Goal: Information Seeking & Learning: Learn about a topic

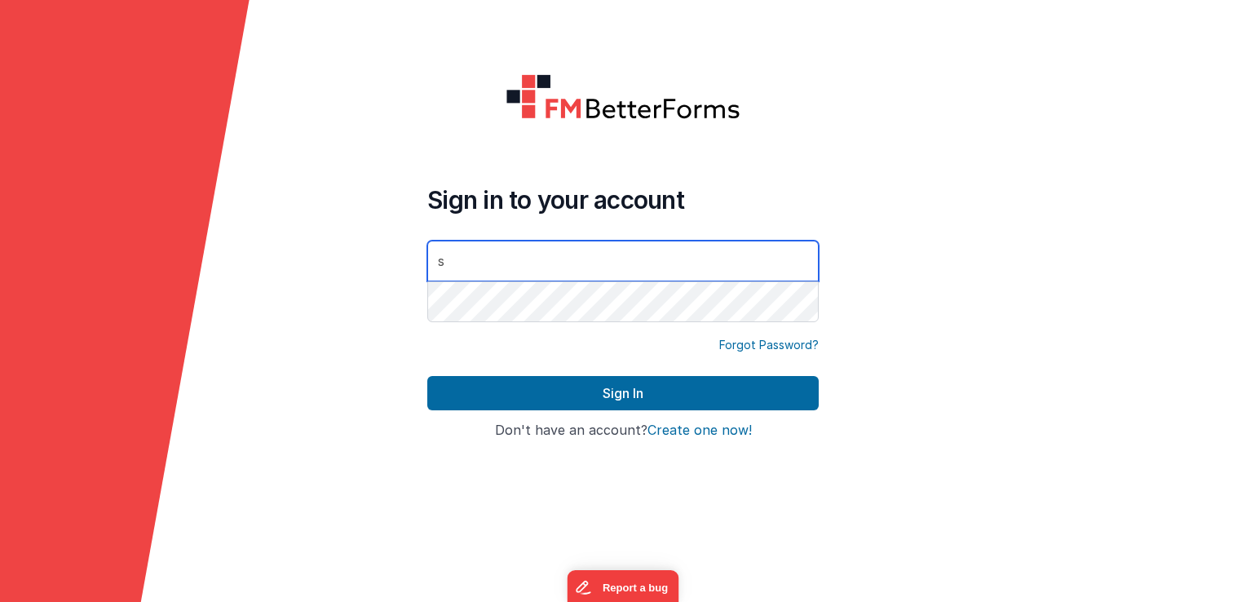
type input "[EMAIL_ADDRESS][DOMAIN_NAME]"
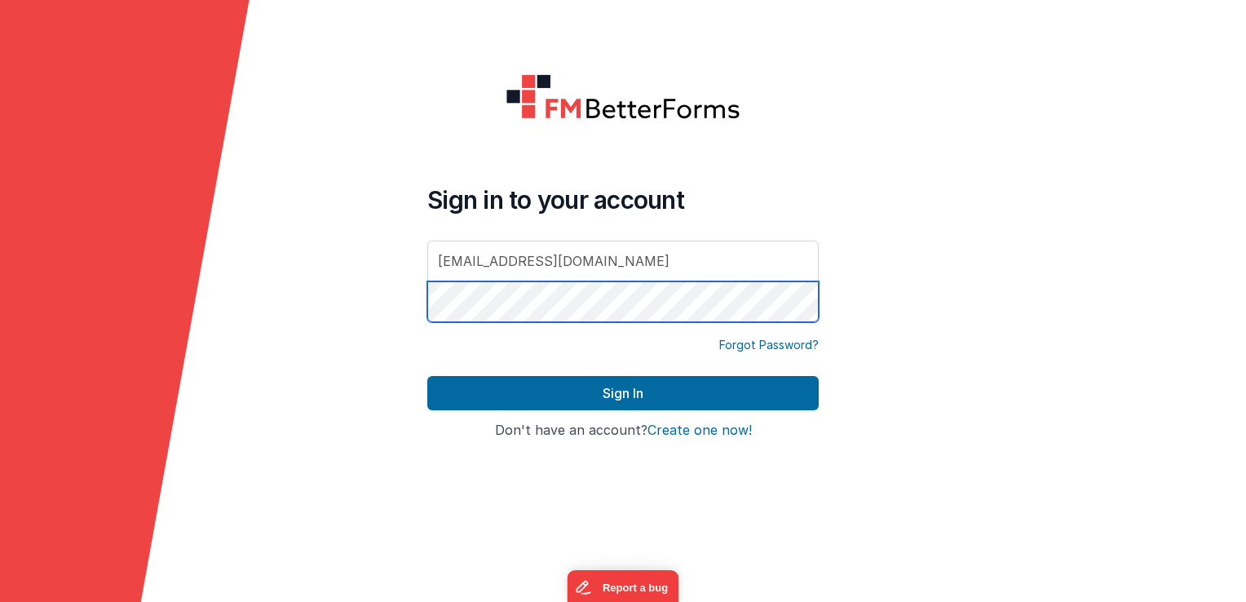
click at [427, 376] on button "Sign In" at bounding box center [623, 393] width 392 height 34
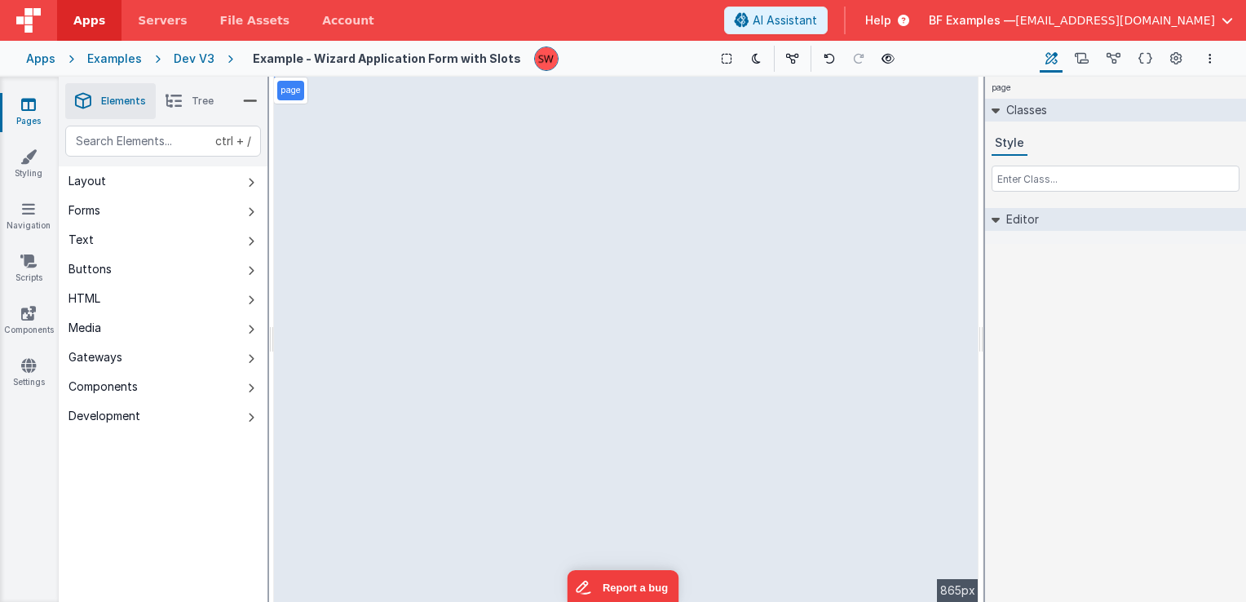
click at [193, 54] on div "Dev V3" at bounding box center [194, 59] width 41 height 16
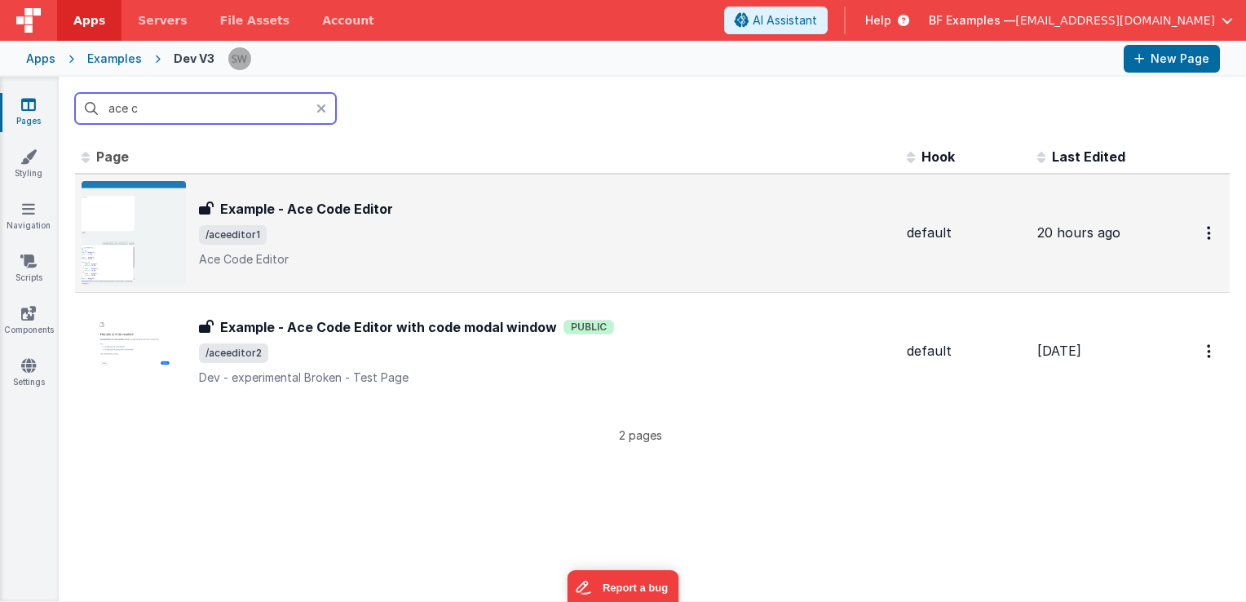
type input "ace c"
click at [428, 219] on div "Example - Ace Code Editor Example - Ace Code Editor /aceeditor1 Ace Code Editor" at bounding box center [546, 233] width 695 height 69
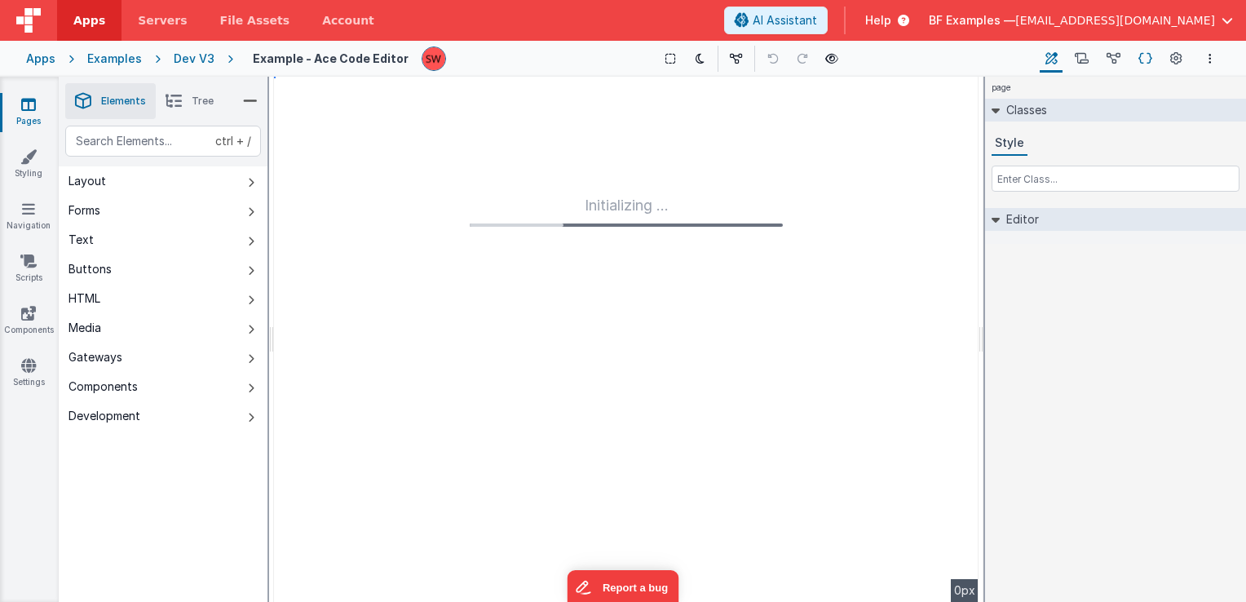
click at [1143, 64] on icon at bounding box center [1146, 59] width 14 height 17
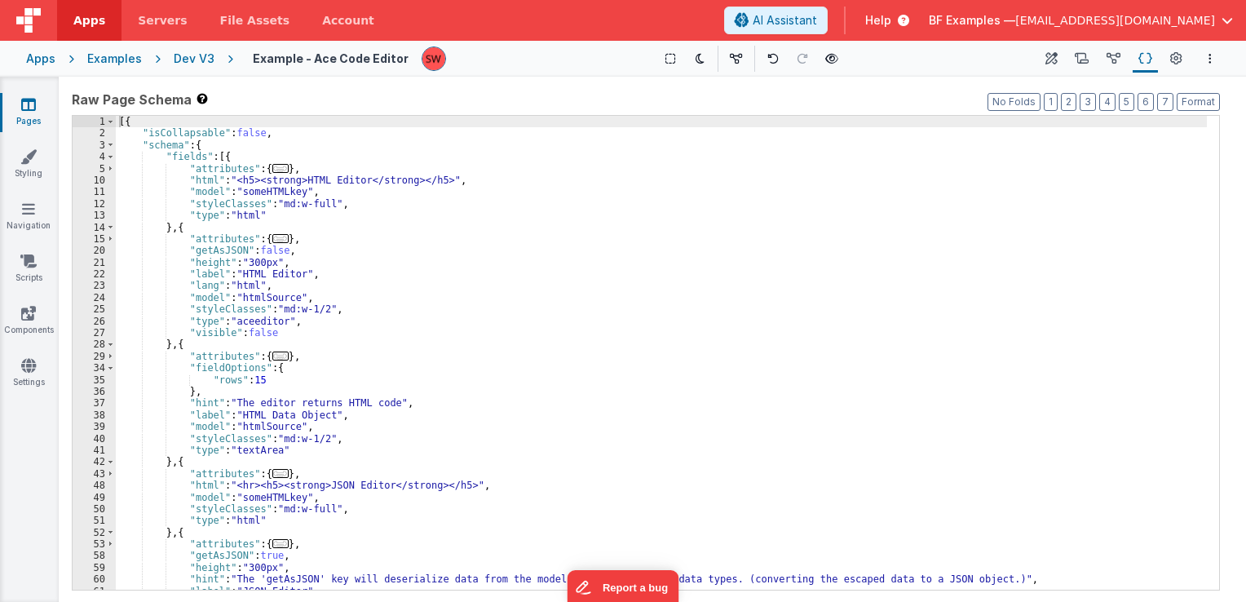
drag, startPoint x: 822, startPoint y: 56, endPoint x: 736, endPoint y: 96, distance: 95.3
click at [736, 96] on label "Raw Page Schema Shortcuts: Find: command-f Fold: command-option-L Unfold: comma…" at bounding box center [646, 100] width 1149 height 20
click at [834, 58] on button at bounding box center [832, 58] width 23 height 23
click at [219, 157] on div "[{ "isCollapsable" : false , "schema" : { "fields" : [{ "attributes" : { ... } …" at bounding box center [661, 365] width 1091 height 498
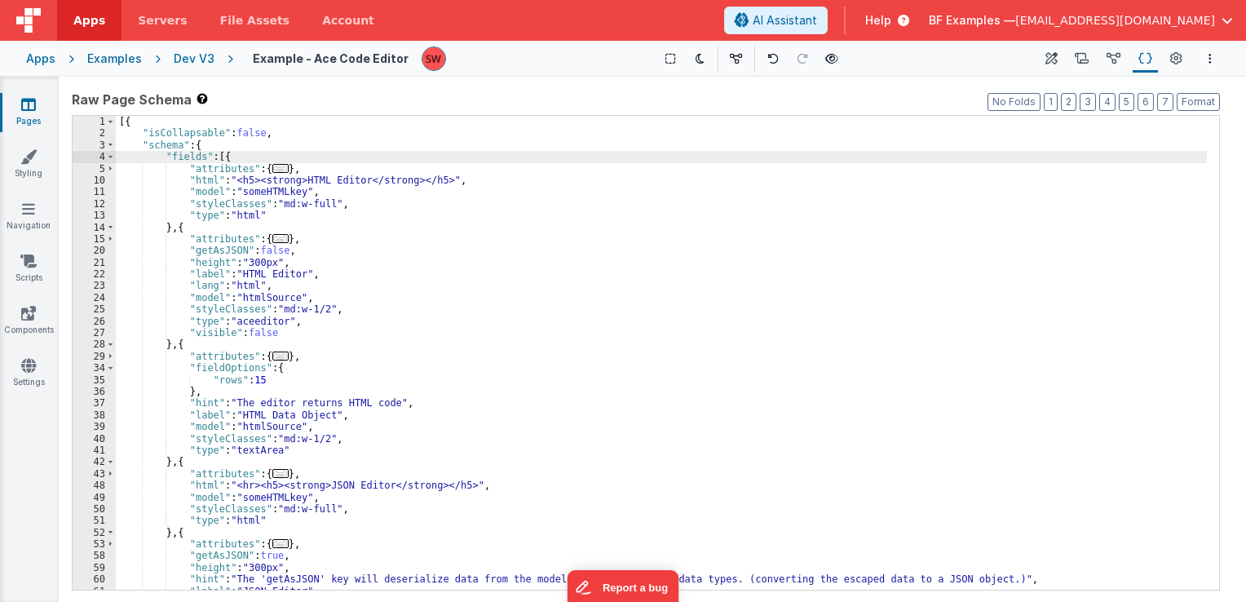
click at [213, 154] on div "[{ "isCollapsable" : false , "schema" : { "fields" : [{ "attributes" : { ... } …" at bounding box center [661, 365] width 1091 height 498
click at [219, 156] on div "[{ "isCollapsable" : false , "schema" : { "fields" : [{ "attributes" : { ... } …" at bounding box center [661, 365] width 1091 height 498
click at [214, 155] on div "[{ "isCollapsable" : false , "schema" : { "fields" : [{ "attributes" : { ... } …" at bounding box center [661, 365] width 1091 height 498
click at [1051, 66] on icon at bounding box center [1052, 59] width 12 height 17
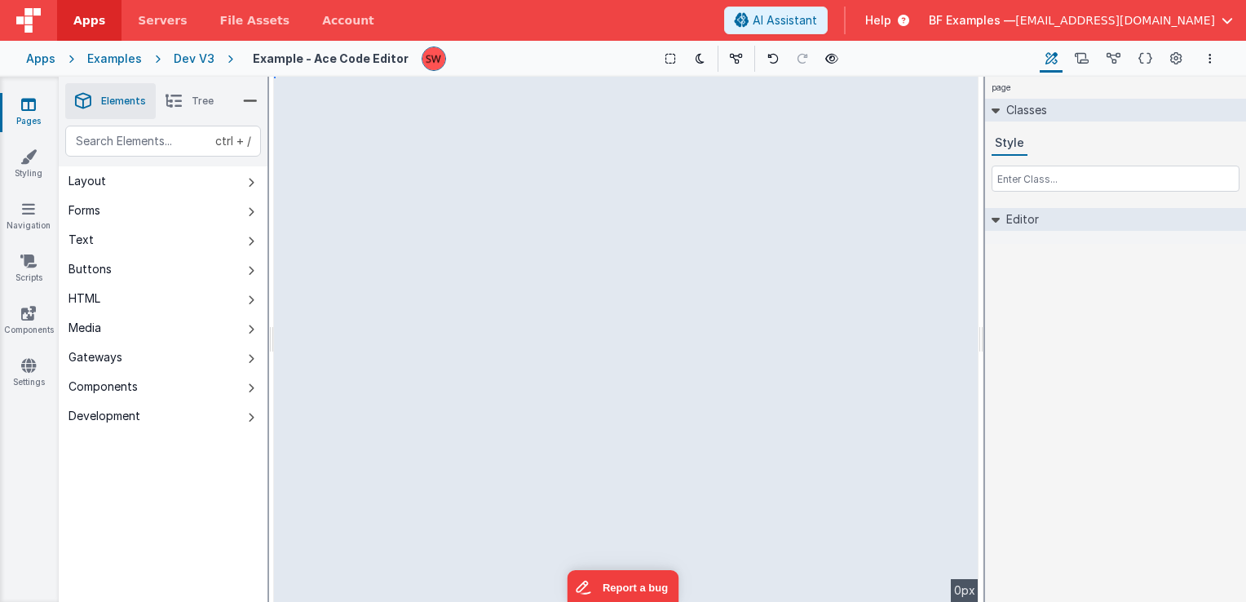
click at [184, 100] on li "Tree" at bounding box center [190, 101] width 68 height 36
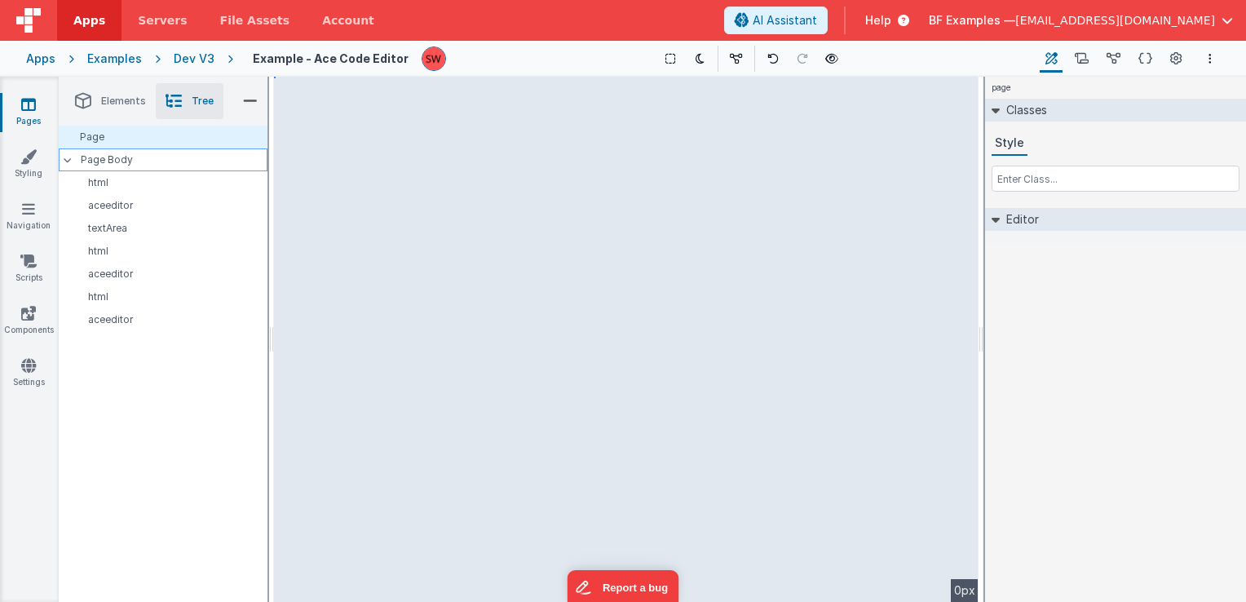
click at [161, 162] on p "Page Body" at bounding box center [174, 159] width 187 height 13
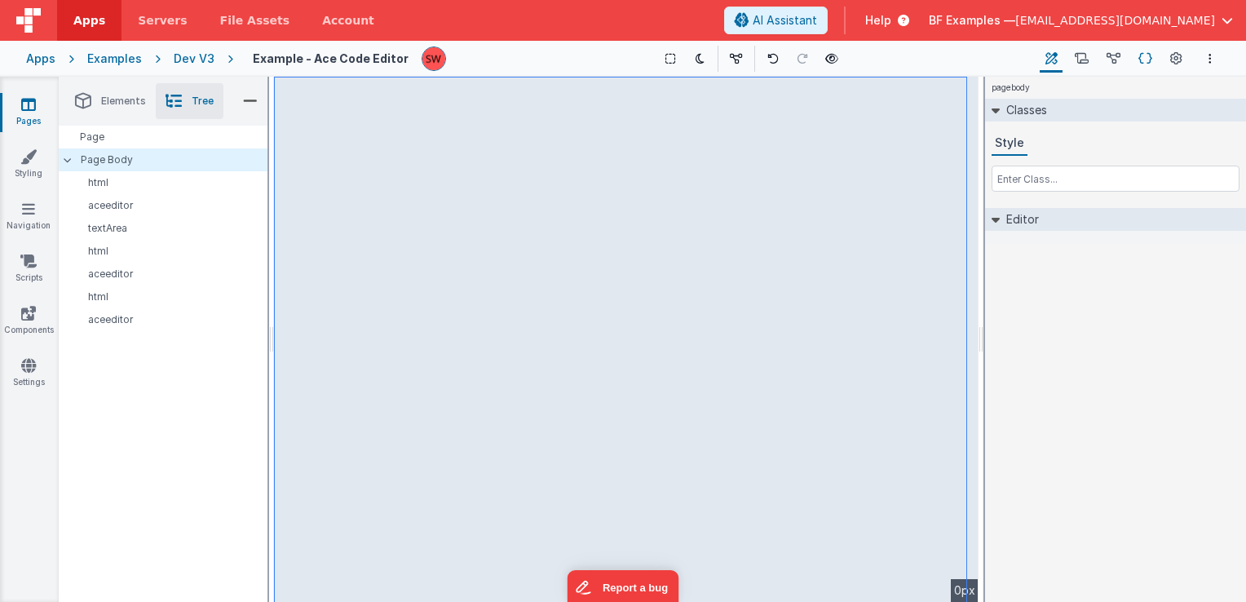
click at [1149, 60] on icon at bounding box center [1146, 59] width 14 height 17
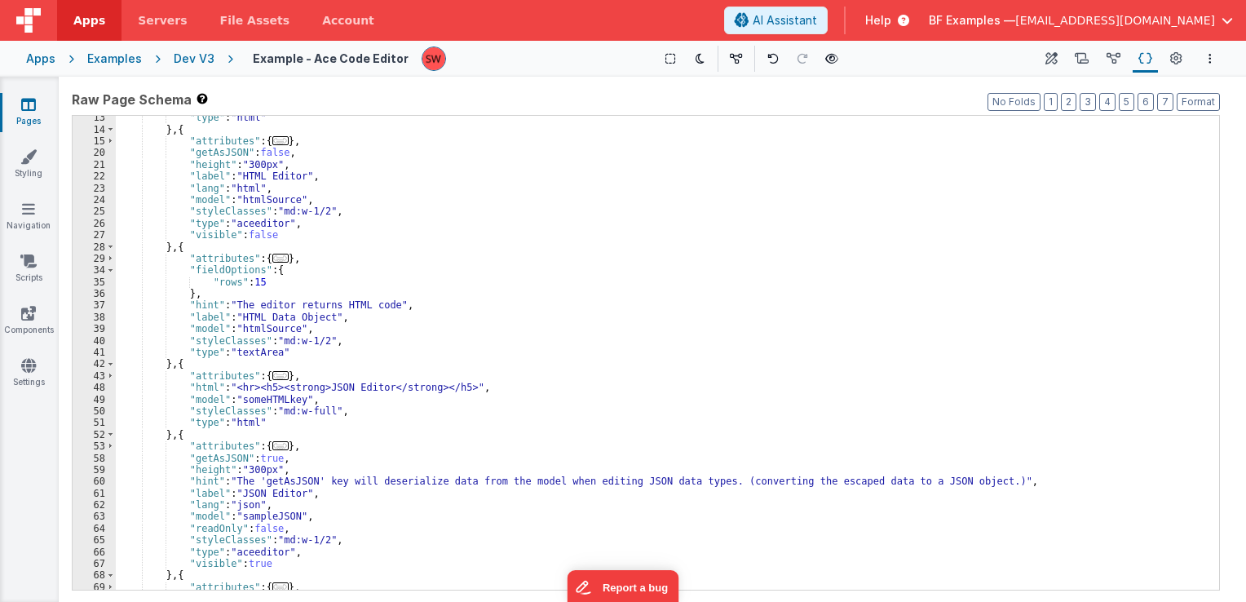
scroll to position [147, 0]
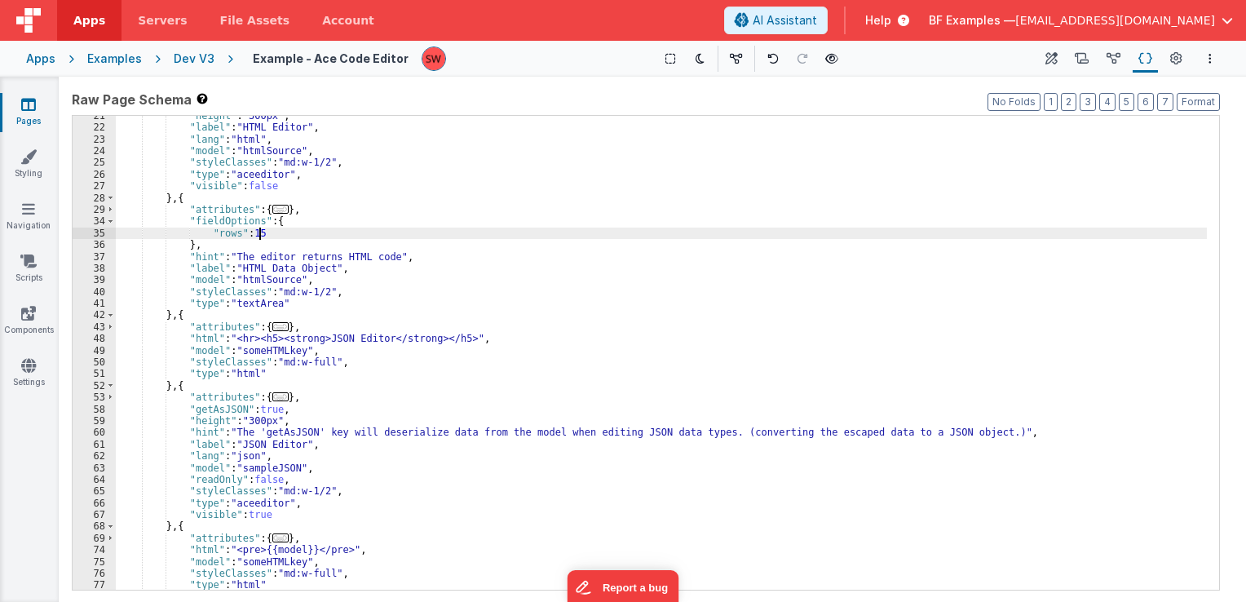
click at [533, 232] on div ""height" : "300px" , "label" : "HTML Editor" , "lang" : "html" , "model" : "htm…" at bounding box center [661, 359] width 1091 height 498
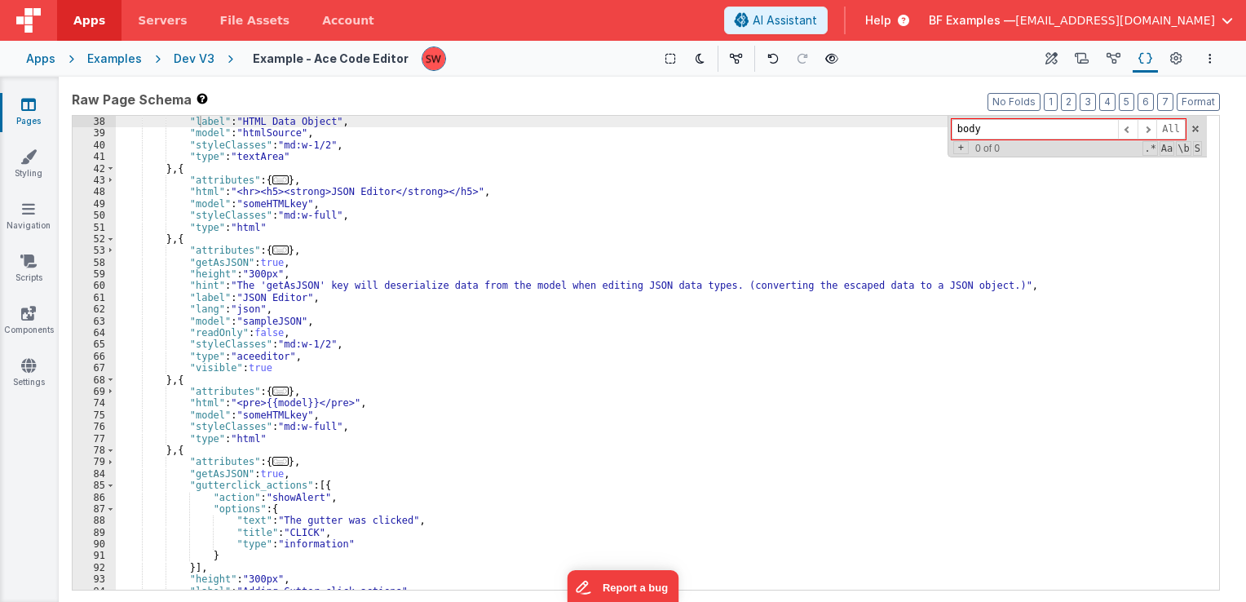
scroll to position [395, 0]
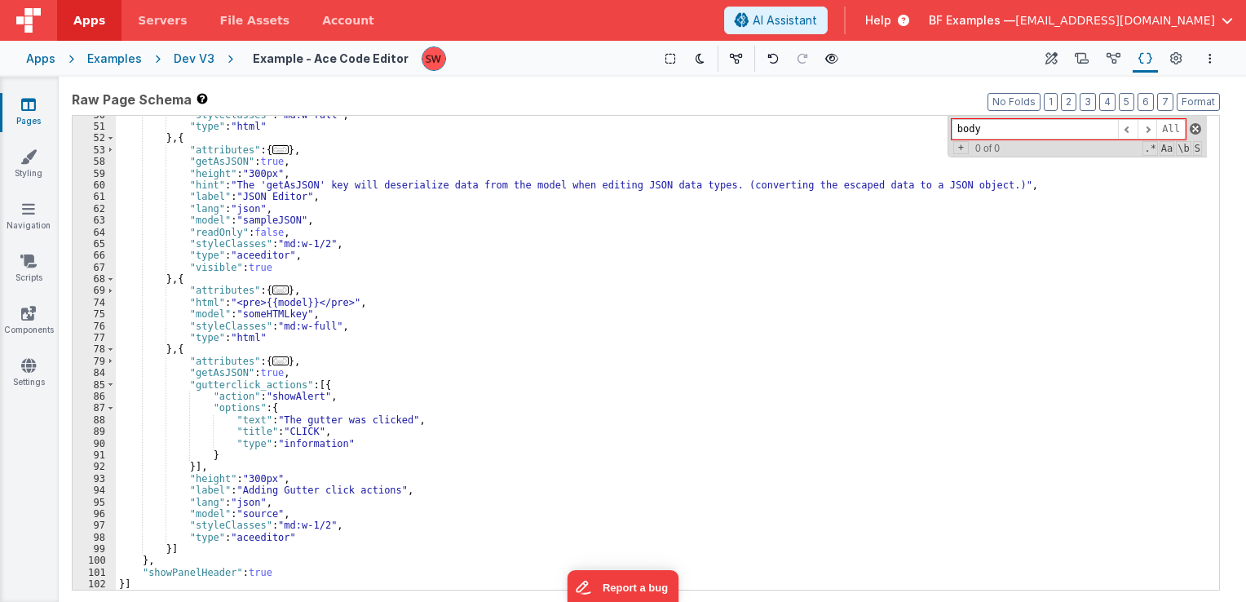
type input "body"
click at [1198, 128] on span at bounding box center [1195, 128] width 11 height 11
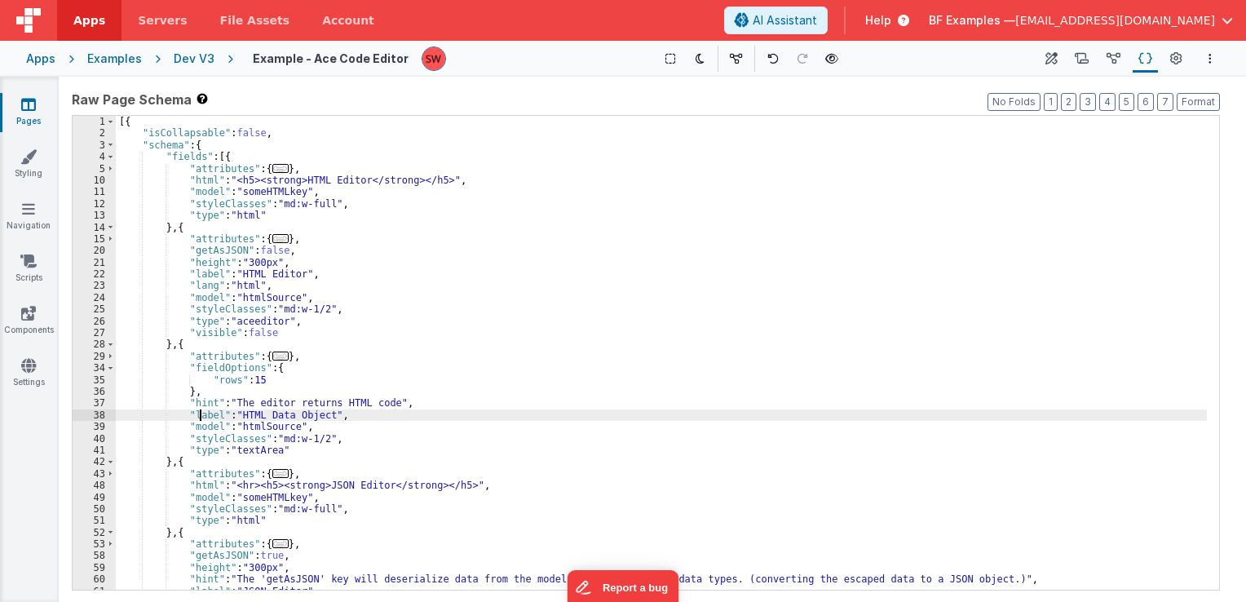
scroll to position [0, 0]
click at [219, 155] on div "[{ "isCollapsable" : false , "schema" : { "fields" : [{ "attributes" : { ... } …" at bounding box center [661, 365] width 1091 height 498
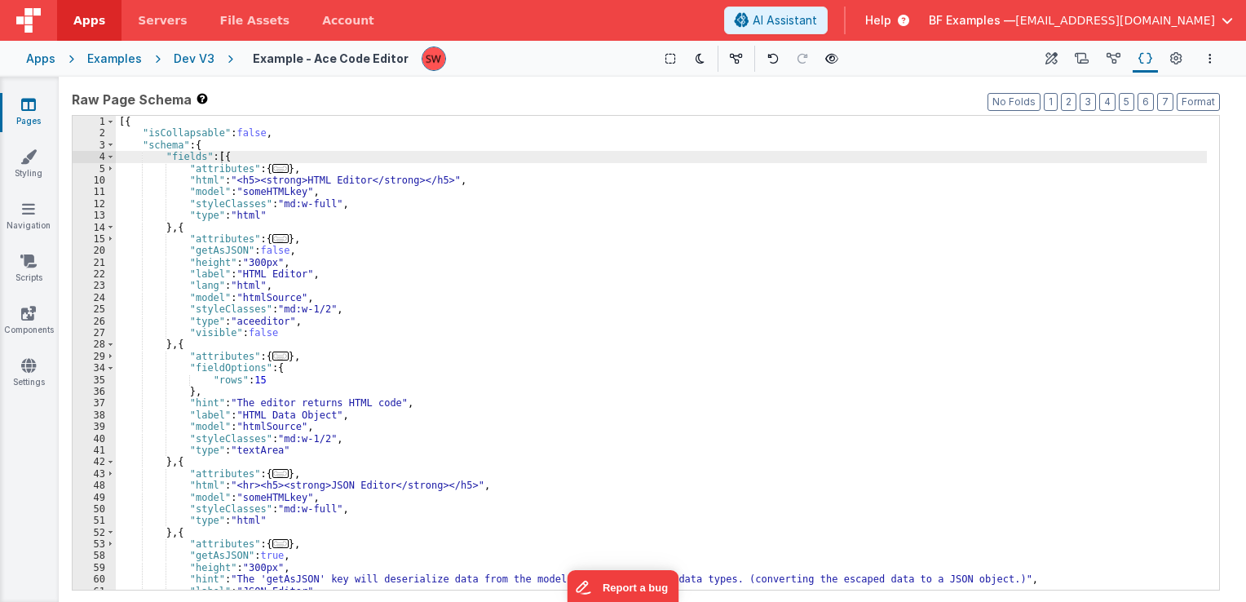
click at [188, 55] on div "Dev V3" at bounding box center [194, 59] width 41 height 16
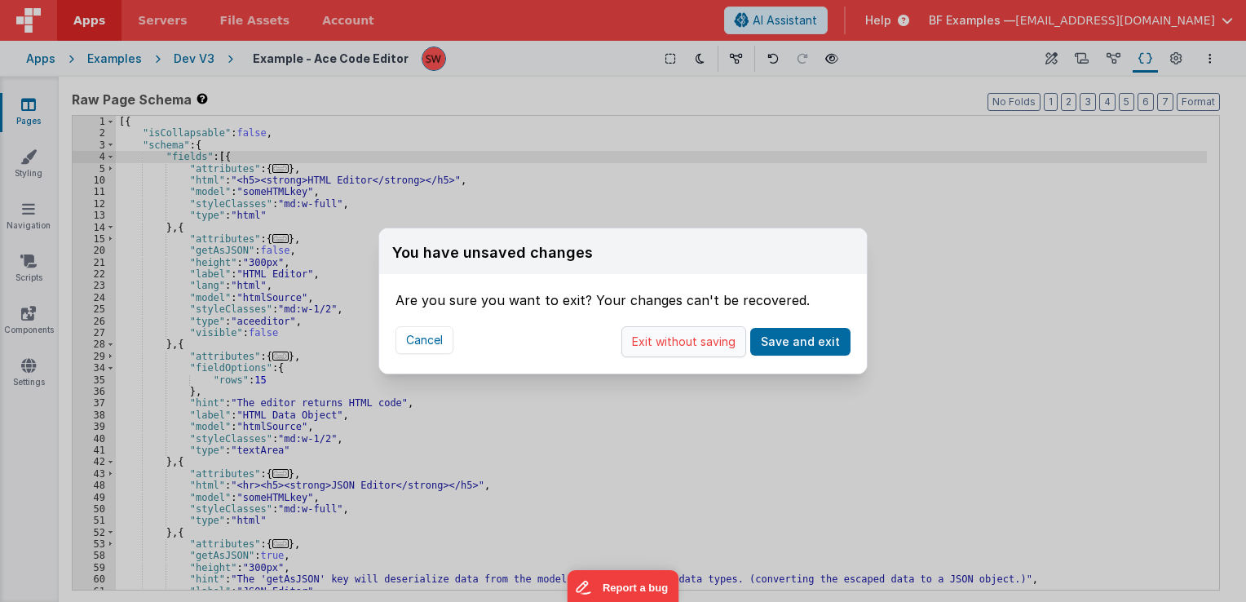
click at [663, 345] on button "Exit without saving" at bounding box center [684, 341] width 125 height 31
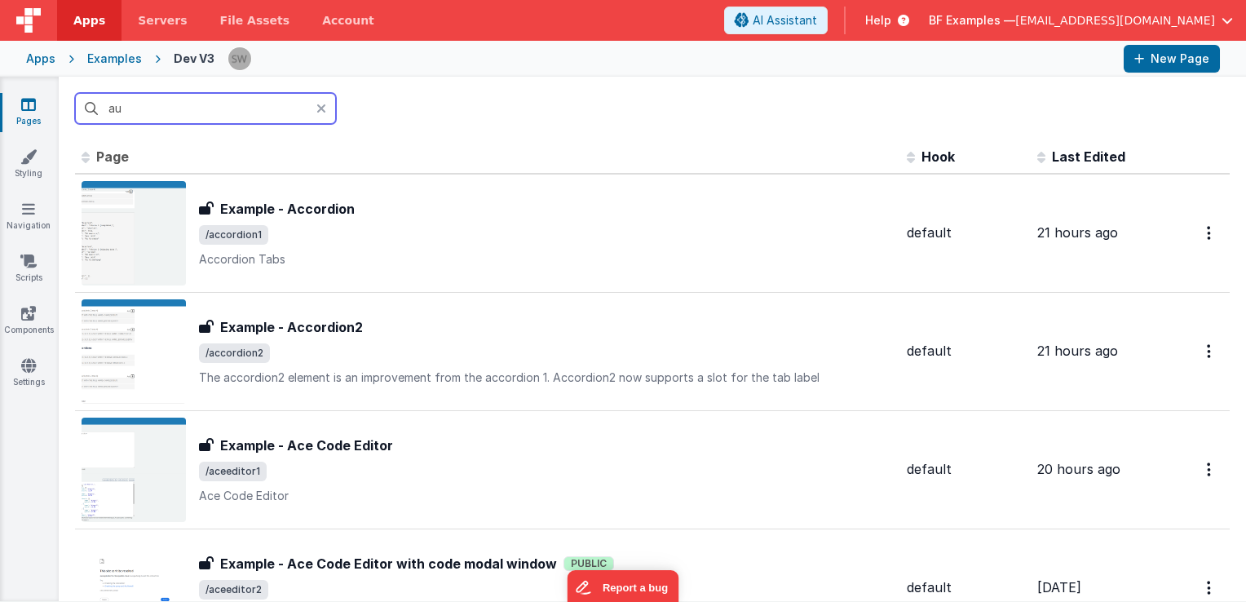
type input "a"
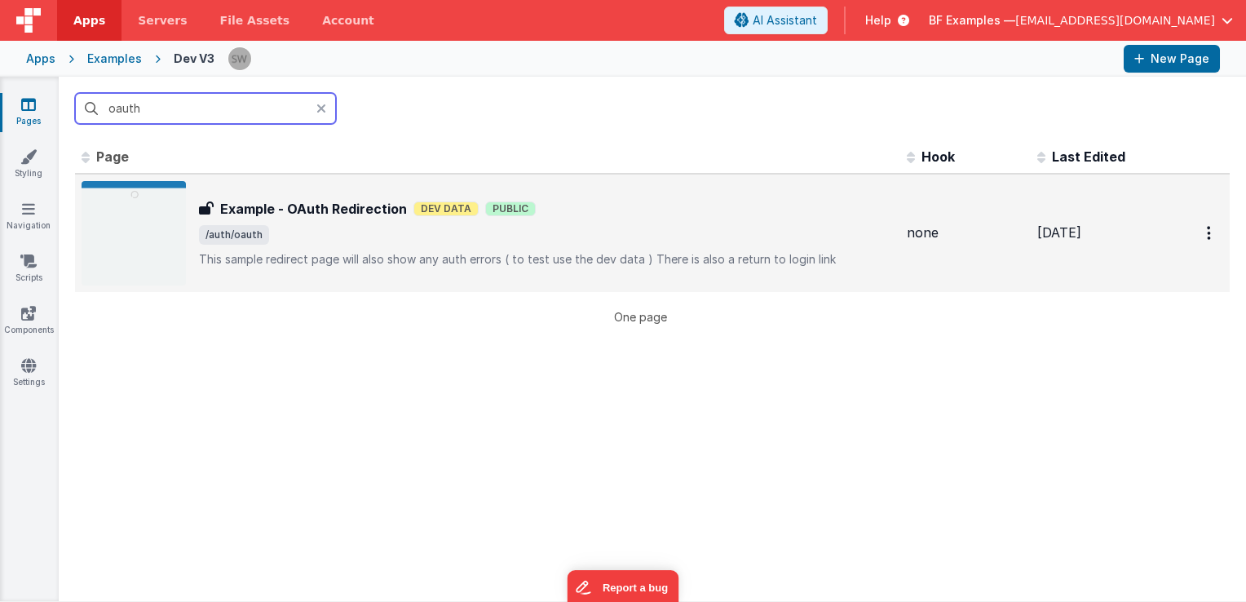
type input "oauth"
click at [748, 234] on span "/auth/oauth" at bounding box center [546, 235] width 695 height 20
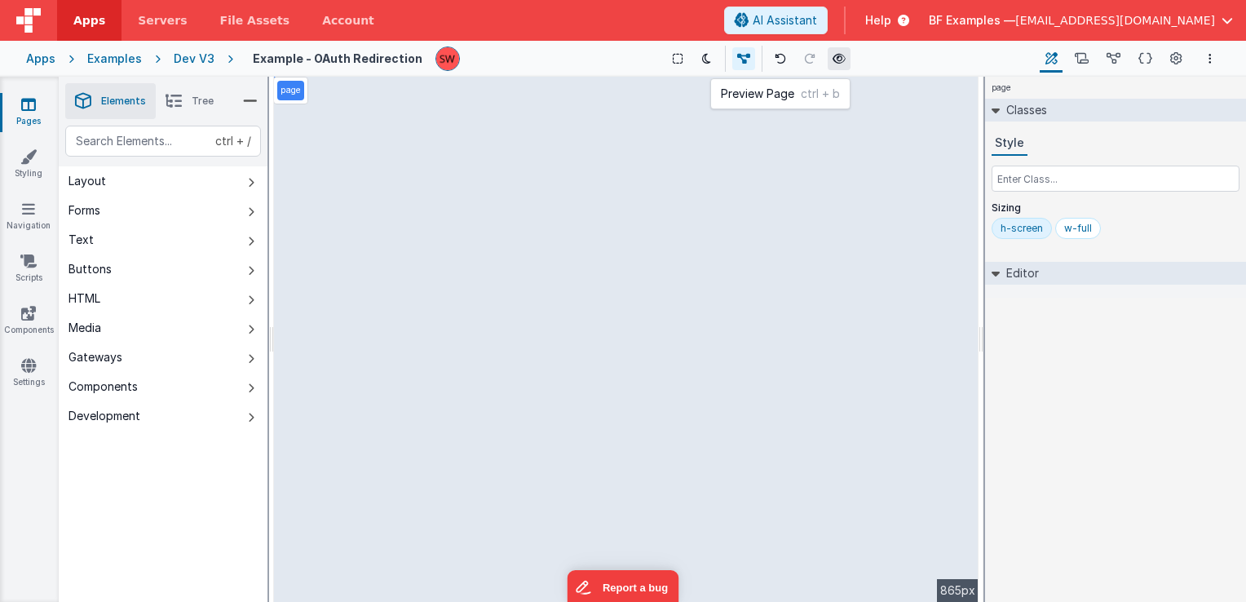
click at [838, 59] on icon at bounding box center [839, 58] width 13 height 11
click at [197, 63] on div "Dev V3" at bounding box center [194, 59] width 41 height 16
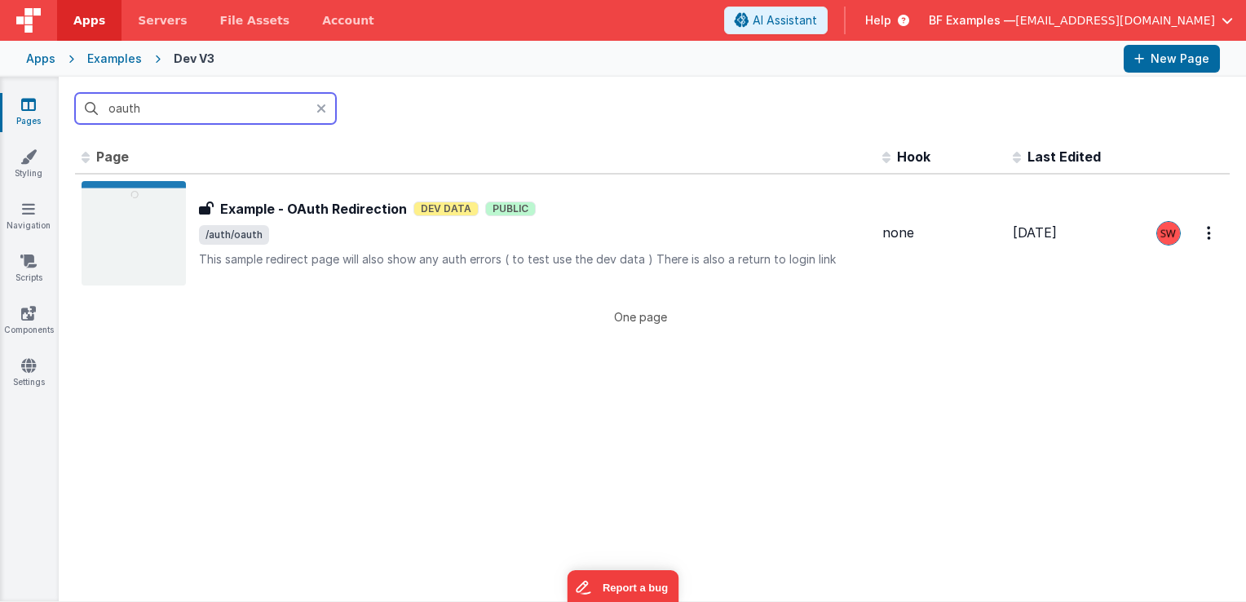
click at [220, 111] on input "oauth" at bounding box center [205, 108] width 261 height 31
click at [220, 110] on input "oauth" at bounding box center [205, 108] width 261 height 31
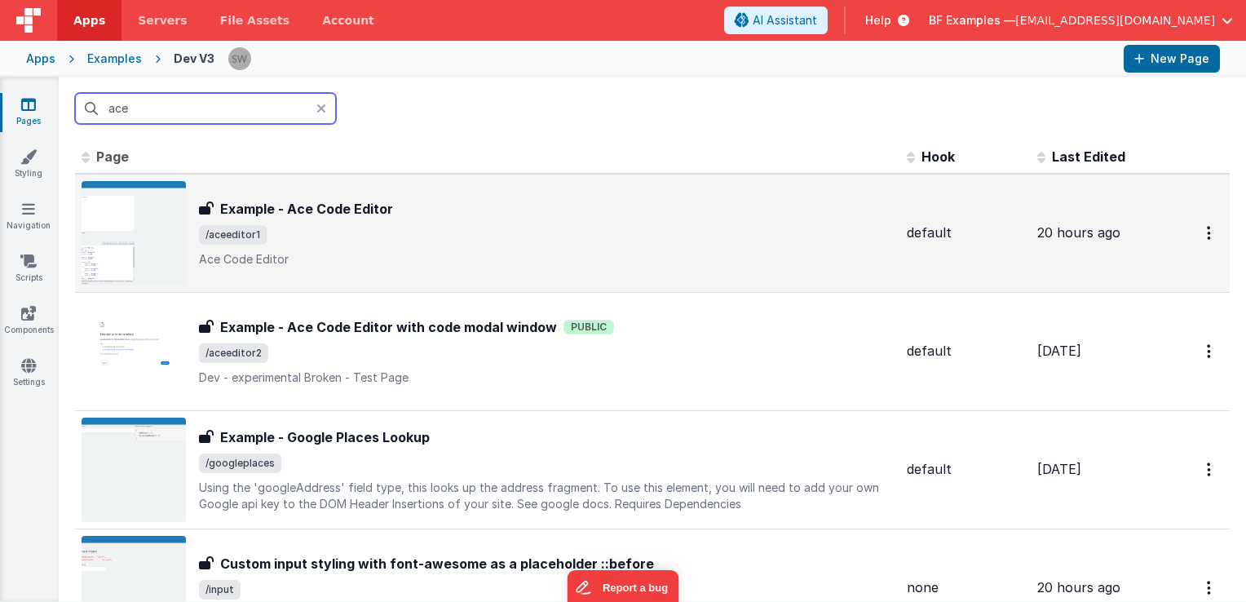
type input "ace"
click at [480, 238] on span "/aceeditor1" at bounding box center [546, 235] width 695 height 20
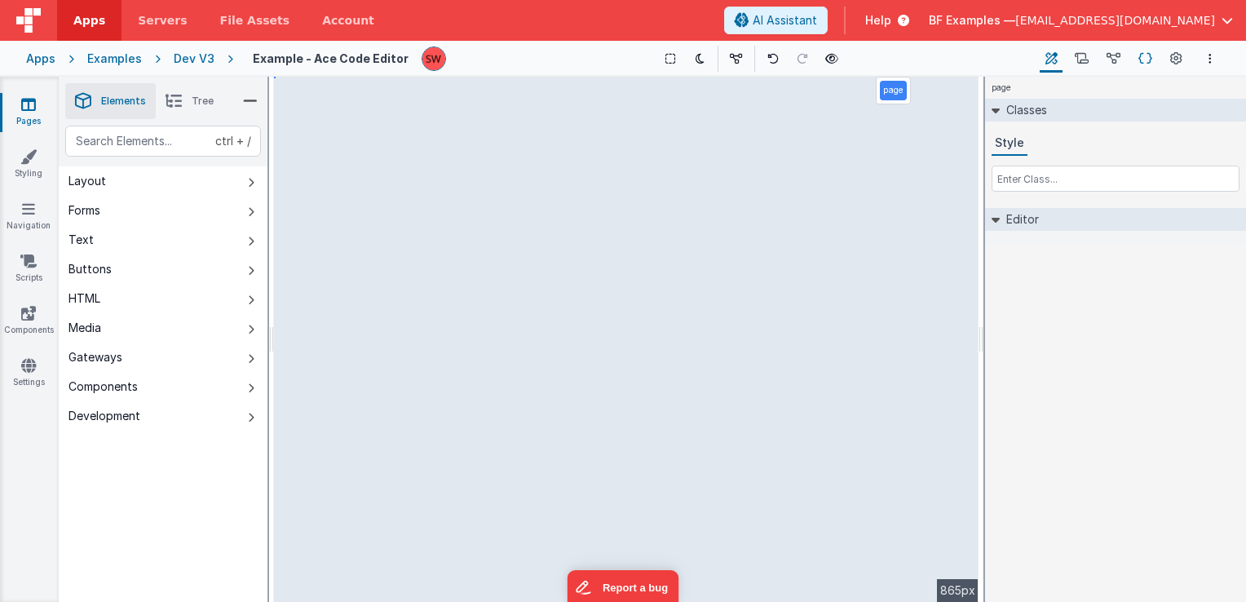
click at [1142, 57] on icon at bounding box center [1146, 59] width 14 height 17
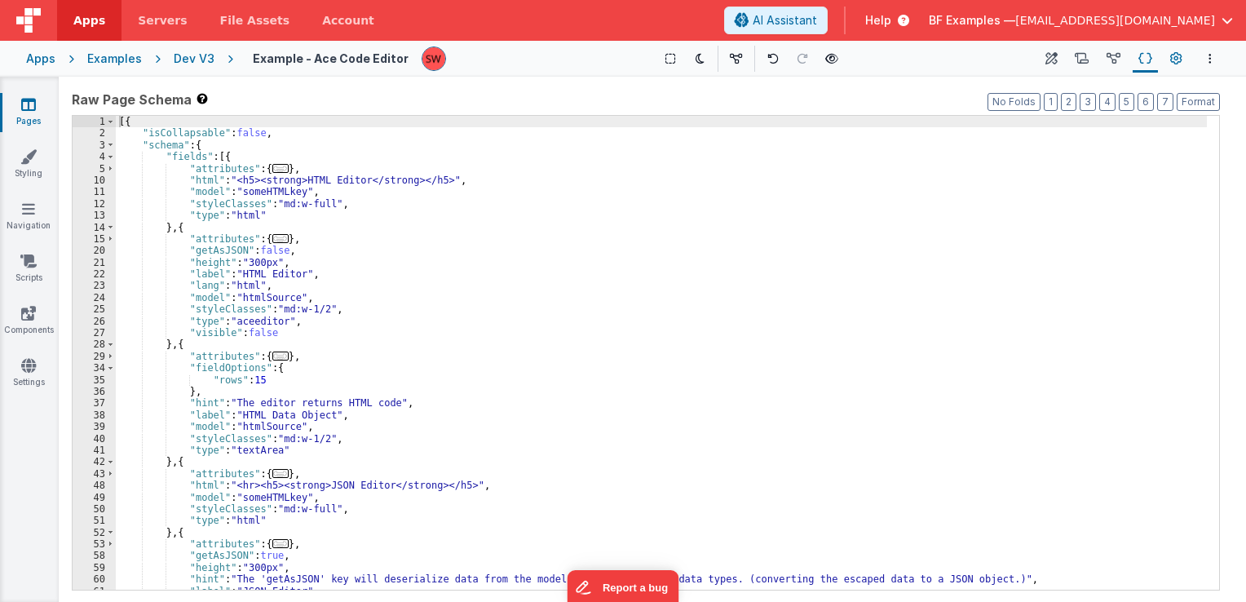
click at [1180, 60] on icon at bounding box center [1177, 59] width 12 height 17
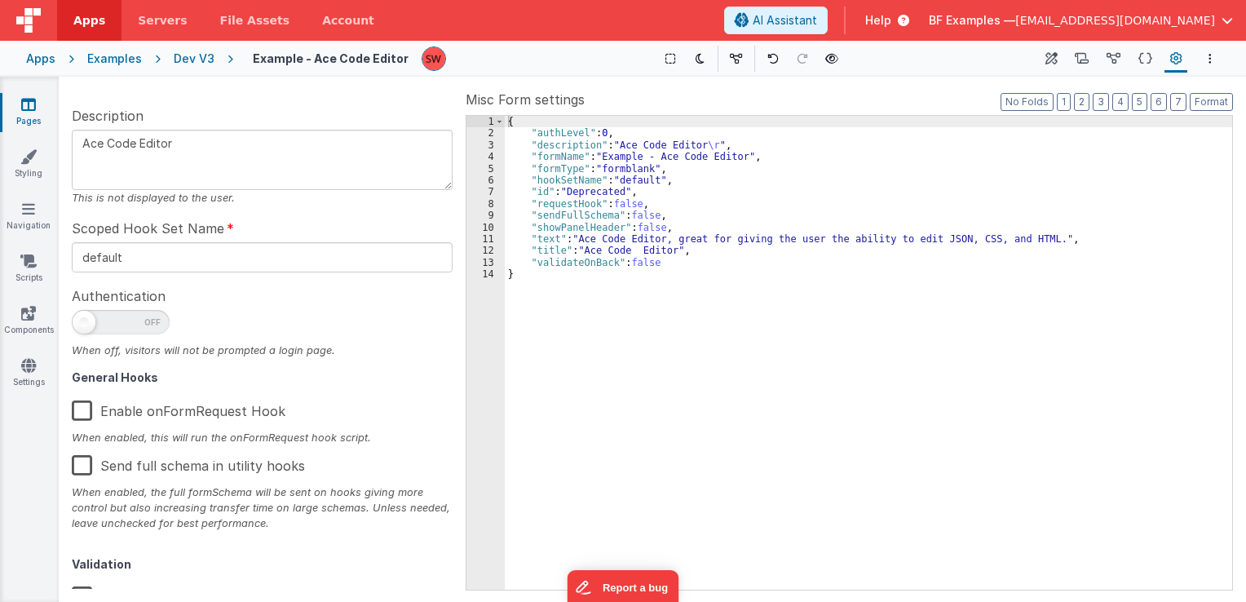
scroll to position [260, 0]
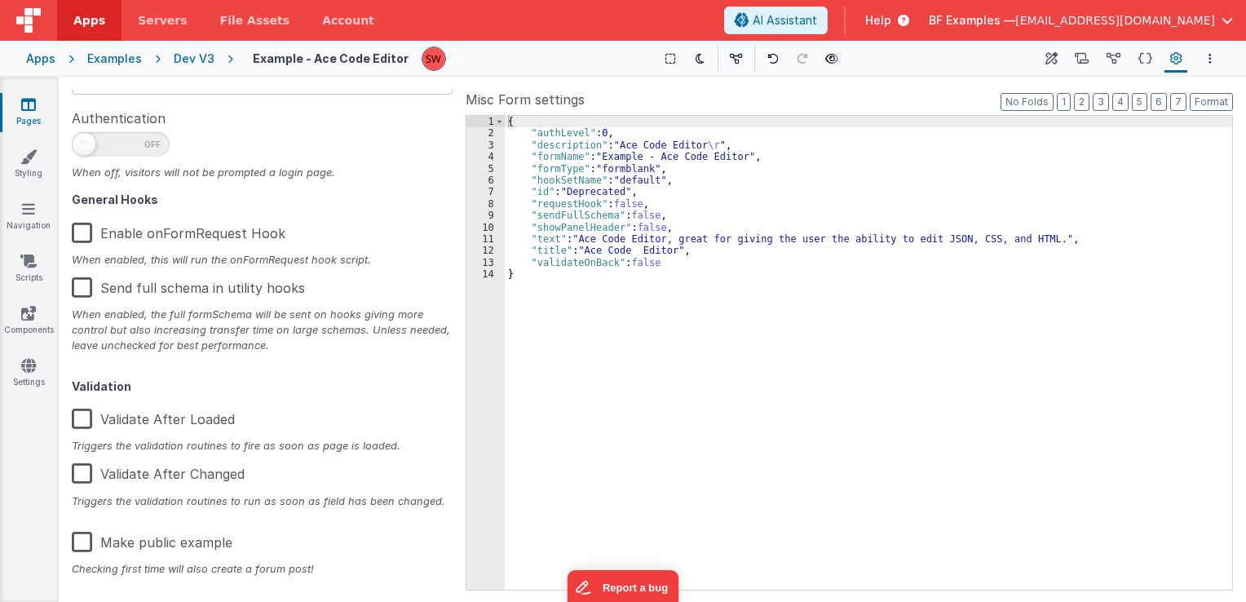
click at [88, 547] on label "Make public example" at bounding box center [152, 539] width 161 height 35
click at [0, 0] on input "Make public example" at bounding box center [0, 0] width 0 height 0
type textarea "Ace Code Editor"
click at [197, 51] on div "Dev V3" at bounding box center [194, 59] width 41 height 16
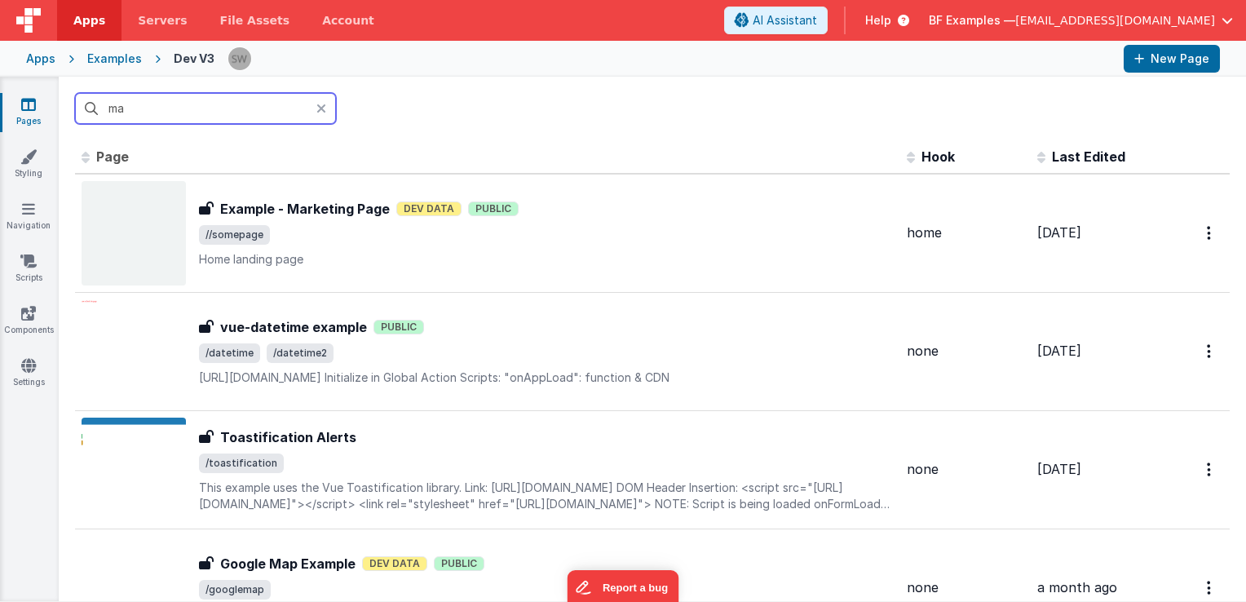
type input "m"
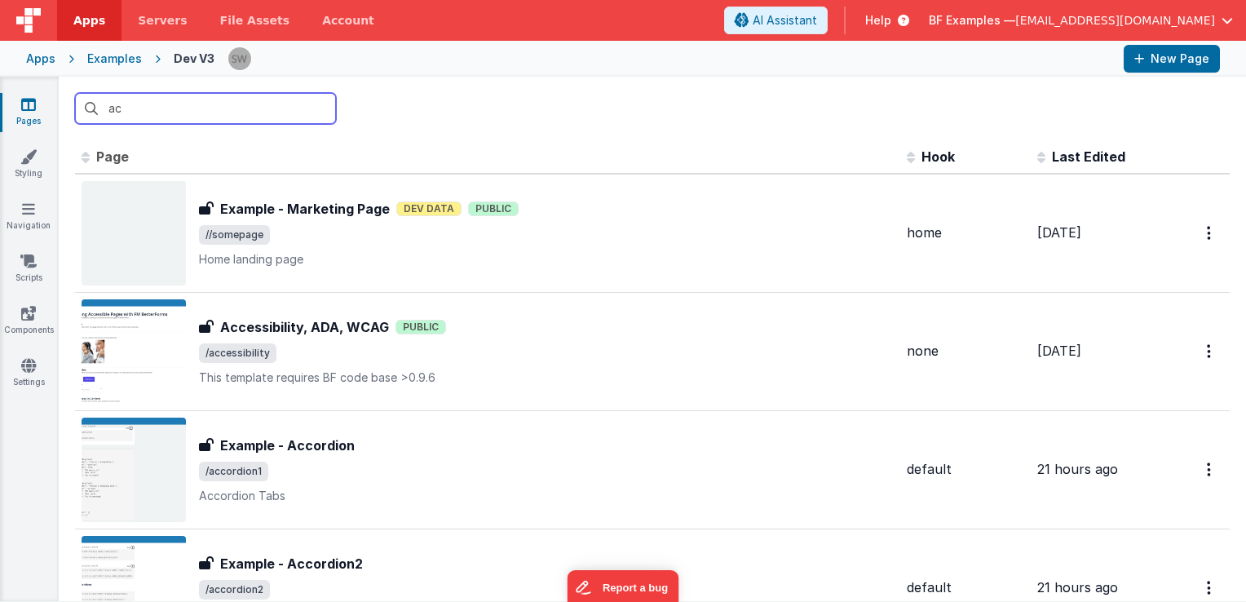
type input "ace"
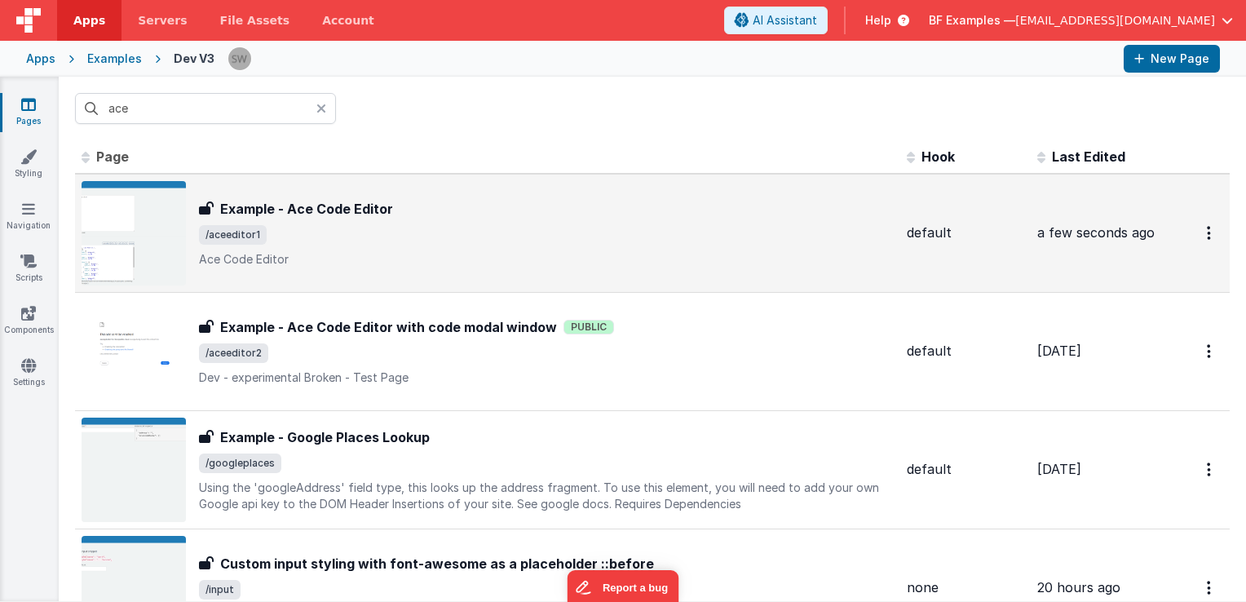
click at [531, 237] on span "/aceeditor1" at bounding box center [546, 235] width 695 height 20
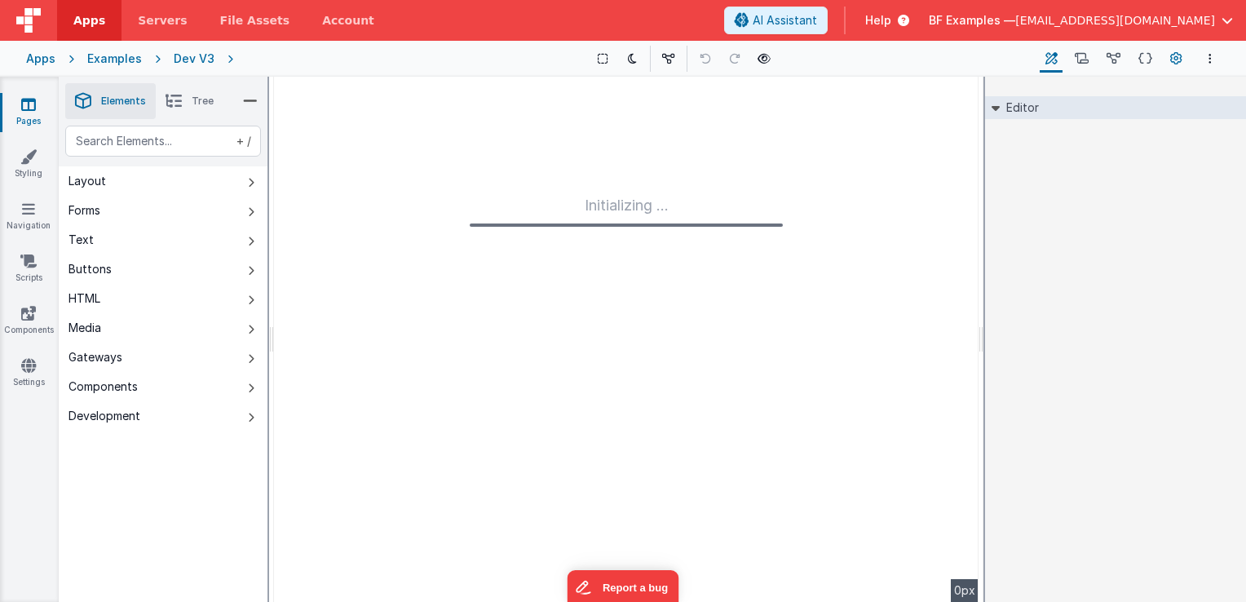
click at [1177, 58] on icon at bounding box center [1177, 59] width 12 height 17
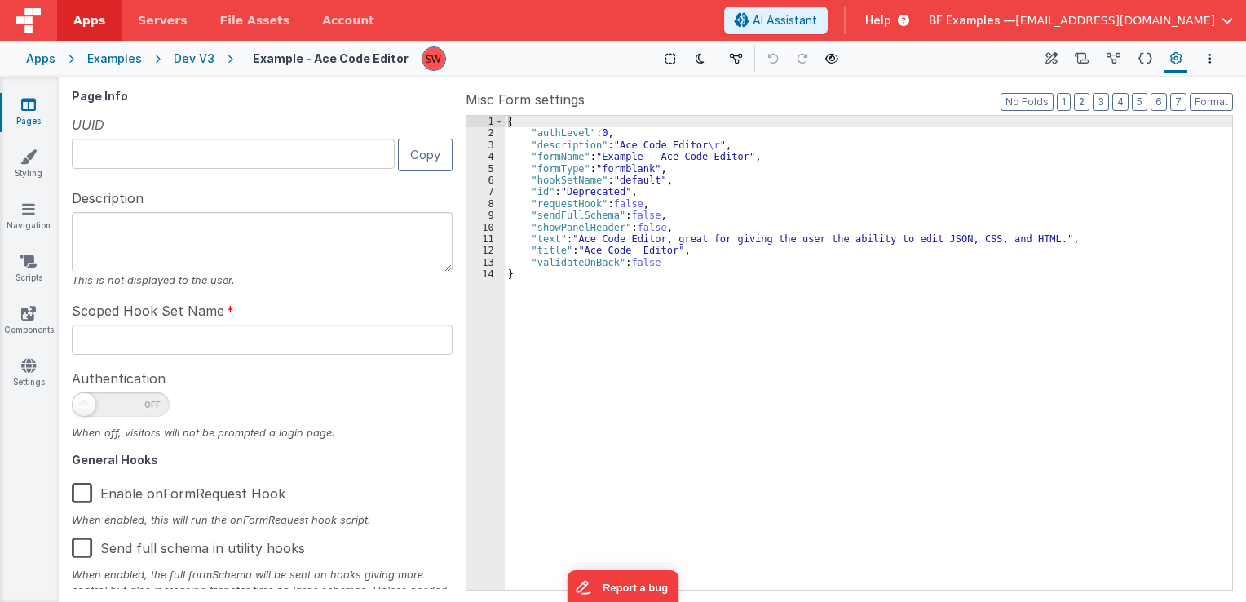
type input "FR_E318B296-1D22-044C-A347-7819136AAF8E"
type textarea "Ace Code Editor"
type input "default"
checkbox input "false"
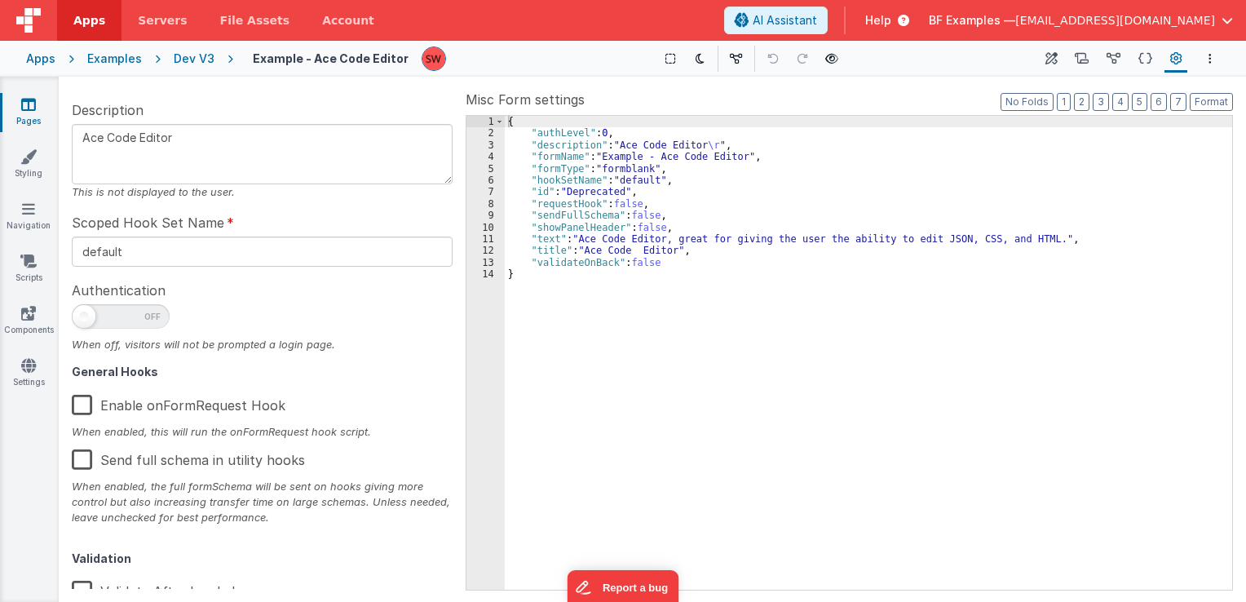
scroll to position [260, 0]
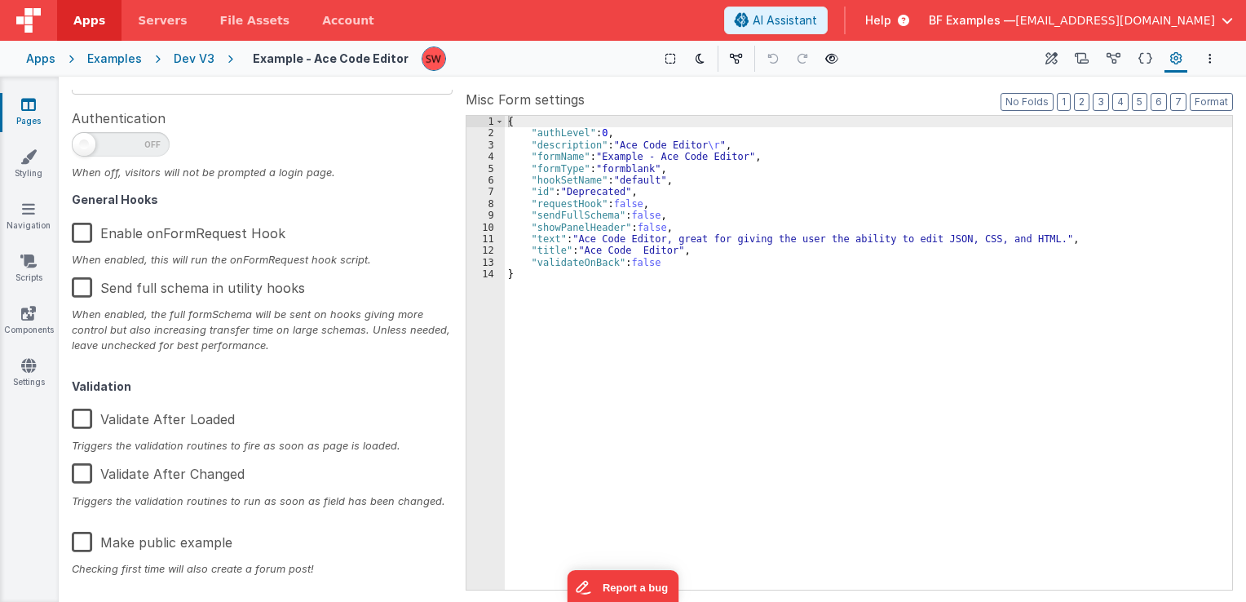
click at [82, 547] on label "Make public example" at bounding box center [152, 539] width 161 height 35
click at [0, 0] on input "Make public example" at bounding box center [0, 0] width 0 height 0
type textarea "Ace Code Editor"
click at [195, 60] on div "Dev V3" at bounding box center [194, 59] width 41 height 16
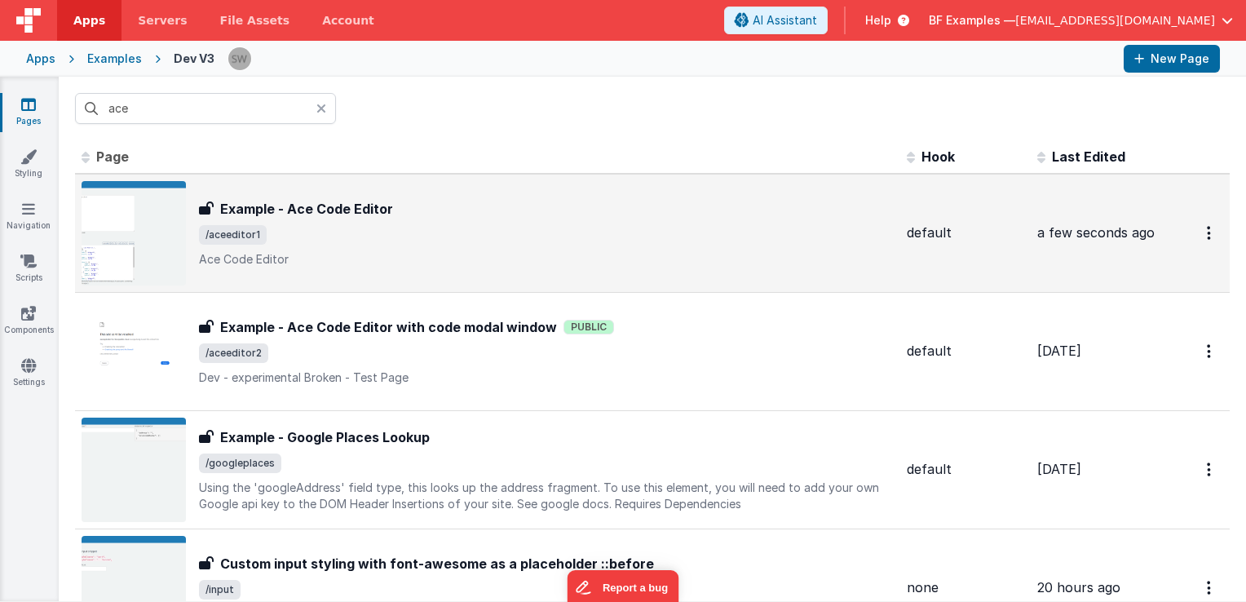
click at [572, 224] on div "Example - Ace Code Editor Example - Ace Code Editor /aceeditor1 Ace Code Editor" at bounding box center [546, 233] width 695 height 69
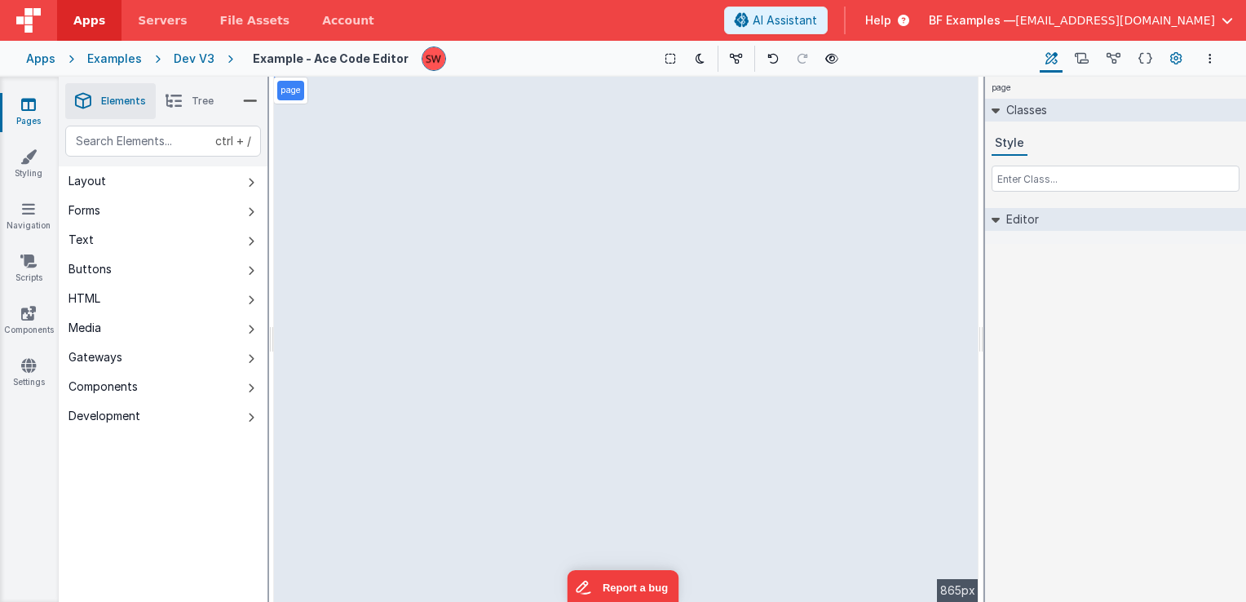
click at [1175, 57] on icon at bounding box center [1177, 59] width 12 height 17
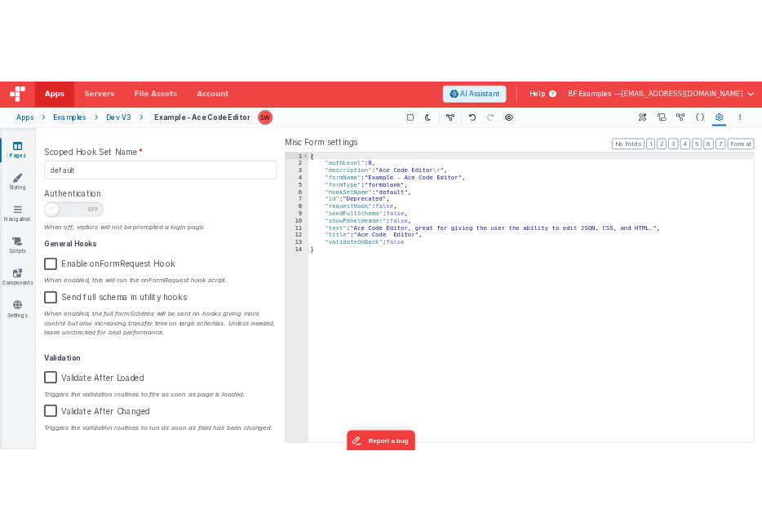
scroll to position [260, 0]
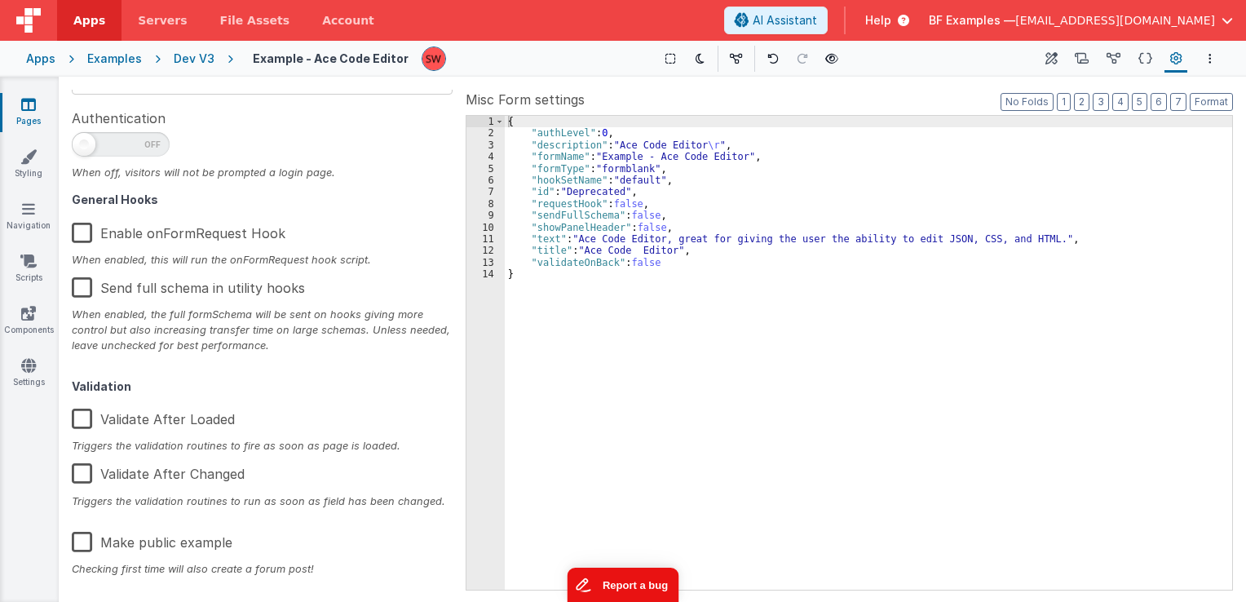
click at [616, 583] on button "Report a bug" at bounding box center [623, 585] width 112 height 34
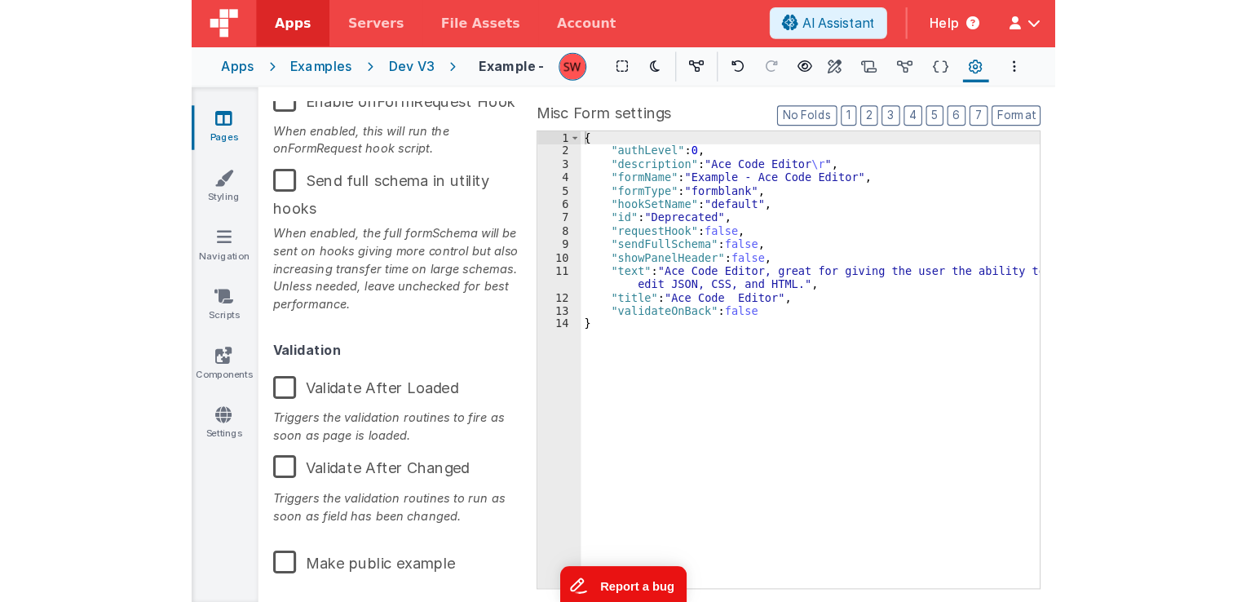
scroll to position [460, 0]
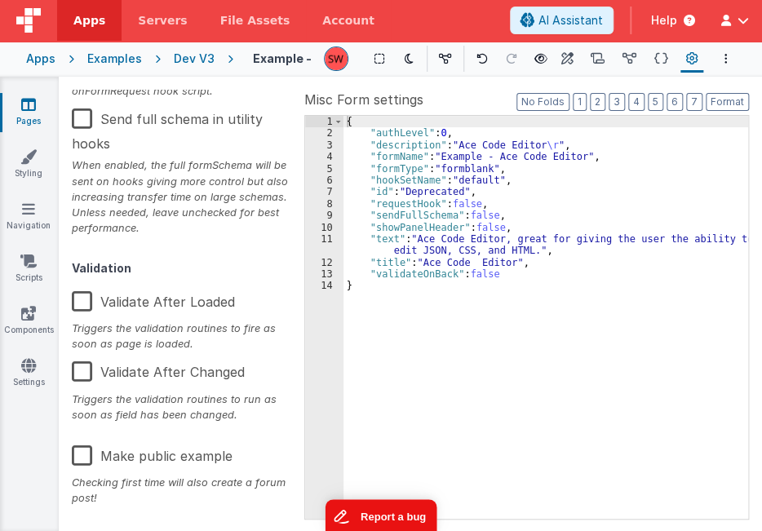
click at [86, 454] on label "Make public example" at bounding box center [152, 453] width 161 height 35
click at [0, 0] on input "Make public example" at bounding box center [0, 0] width 0 height 0
click at [79, 459] on label "Make public example" at bounding box center [150, 453] width 157 height 35
click at [0, 0] on input "Make public example" at bounding box center [0, 0] width 0 height 0
click at [79, 459] on label "Make public example" at bounding box center [152, 453] width 161 height 35
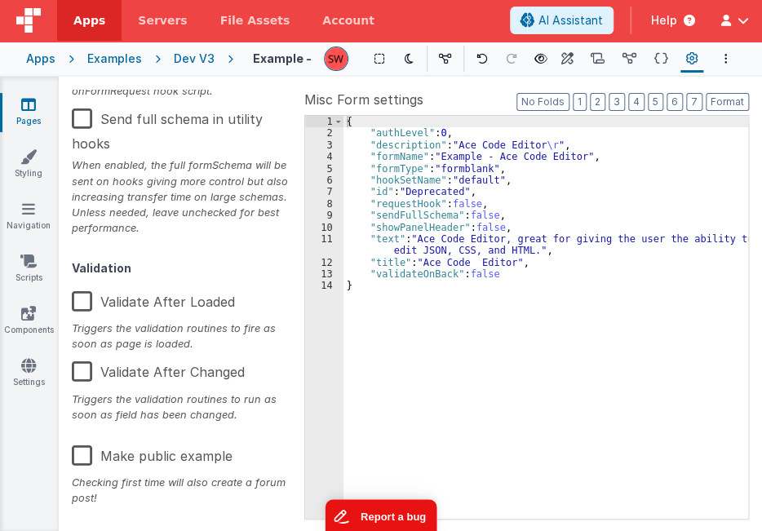
click at [0, 0] on input "Make public example" at bounding box center [0, 0] width 0 height 0
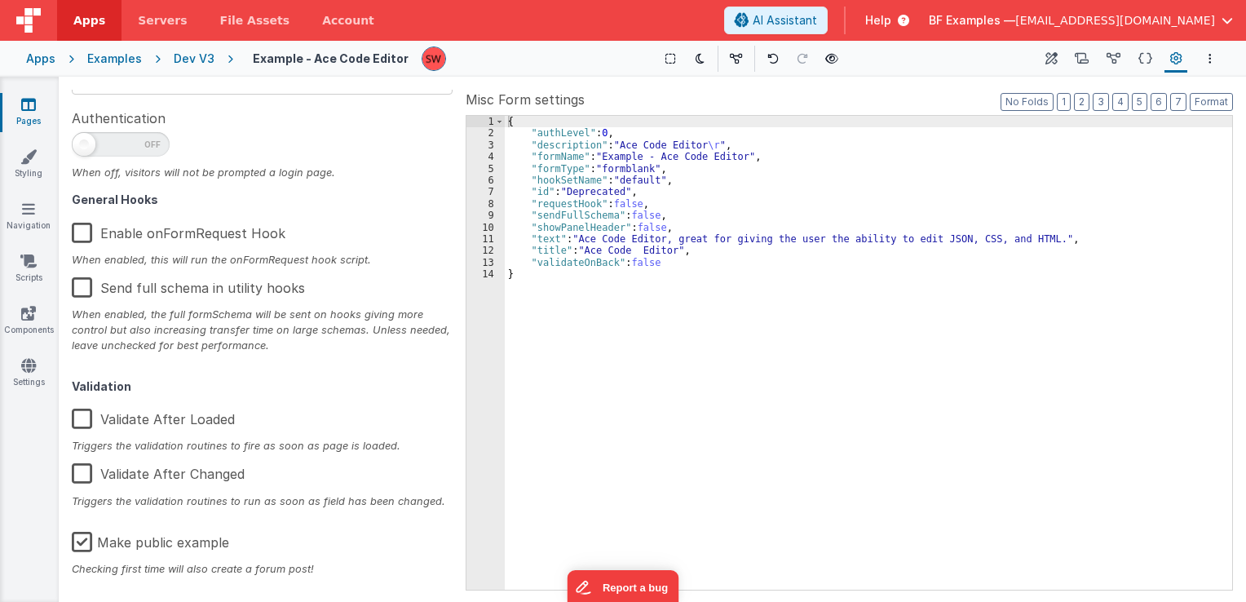
type textarea "Ace Code Editor"
click at [196, 53] on div "Dev V3" at bounding box center [194, 59] width 41 height 16
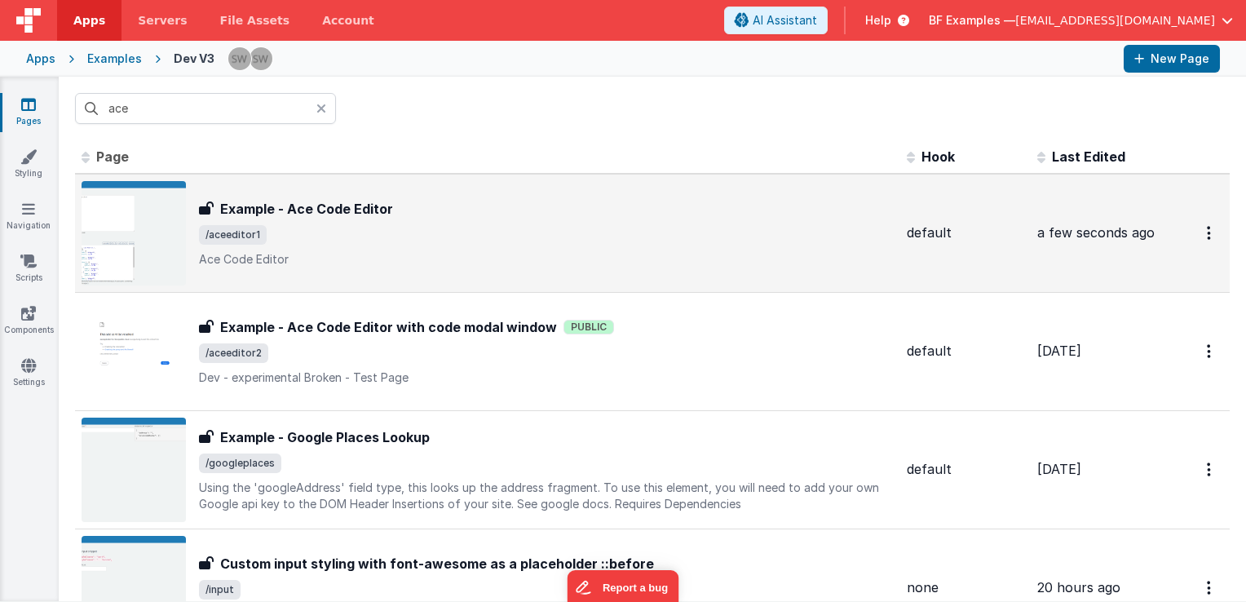
click at [523, 231] on span "/aceeditor1" at bounding box center [546, 235] width 695 height 20
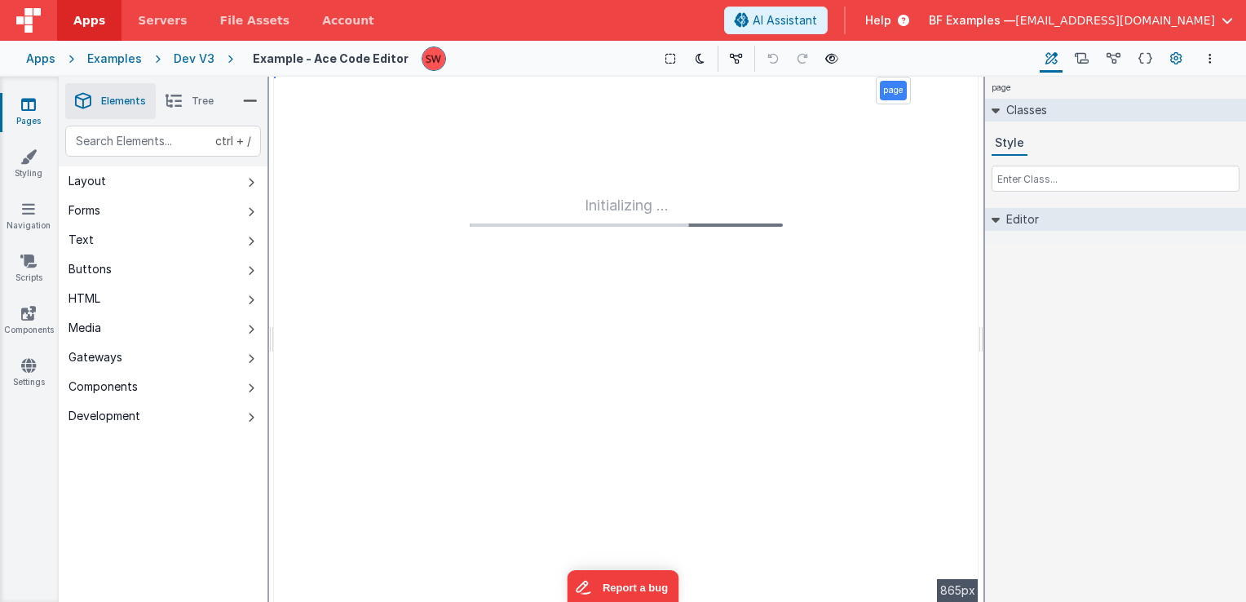
type textarea "Ace Code Editor"
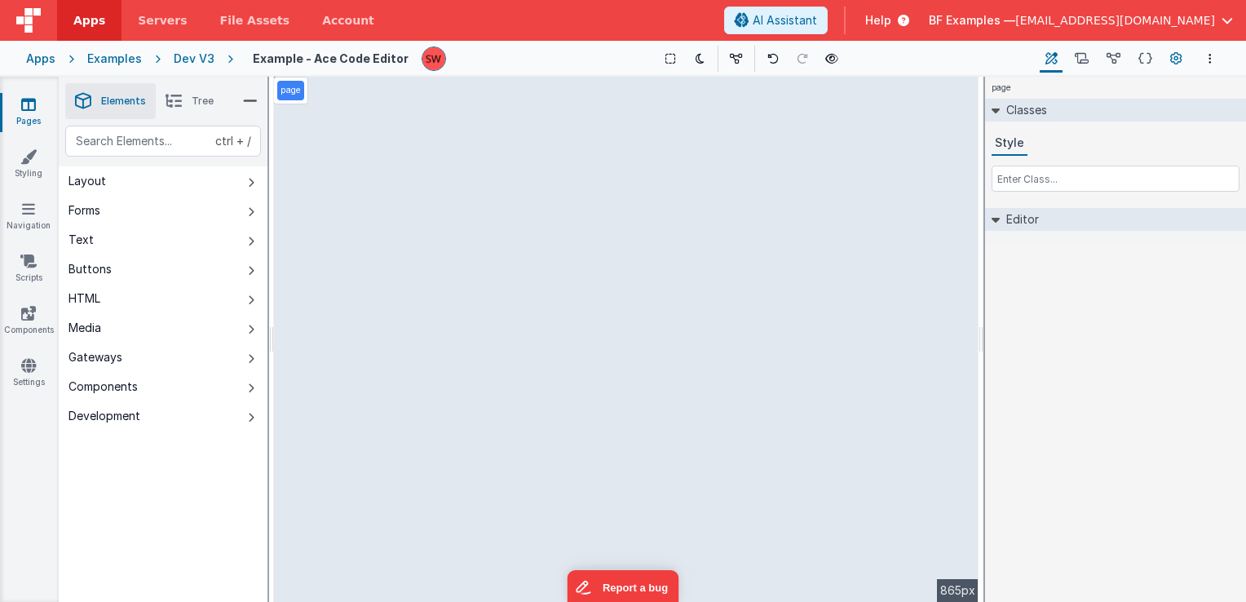
click at [1172, 58] on icon at bounding box center [1177, 59] width 12 height 17
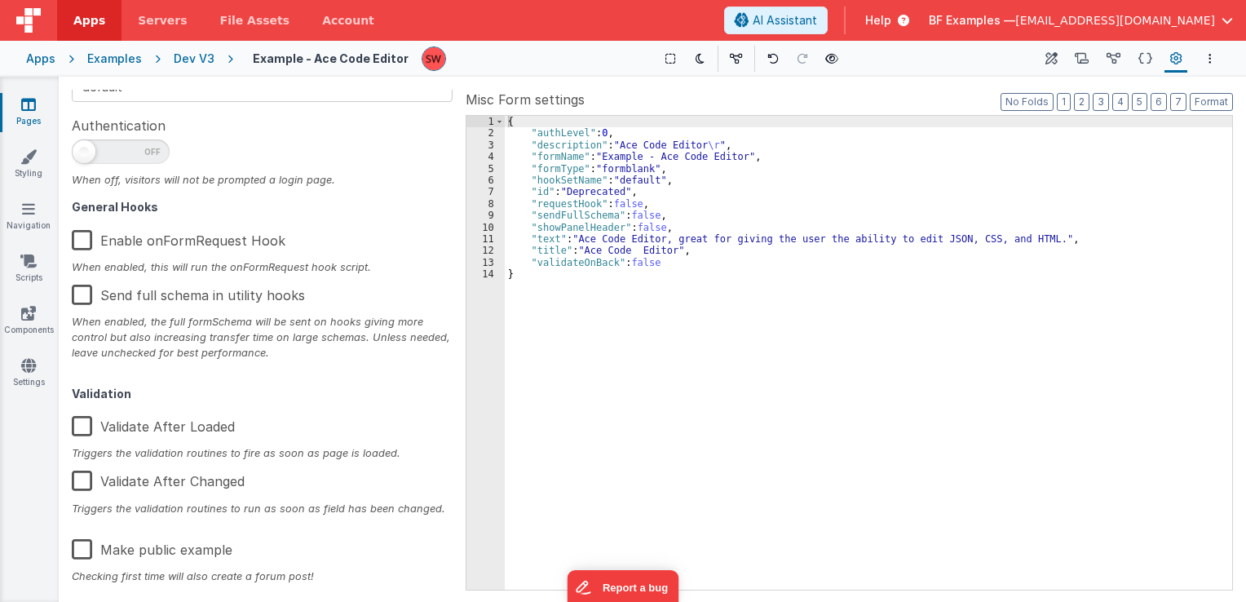
scroll to position [260, 0]
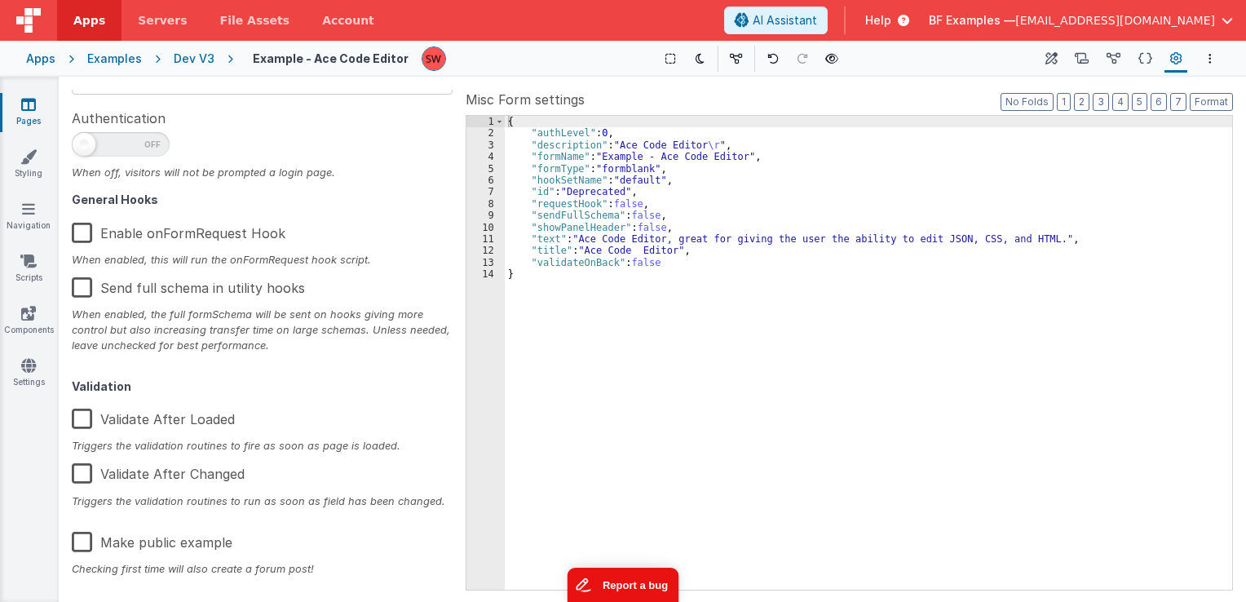
click at [624, 587] on button "Report a bug" at bounding box center [623, 585] width 112 height 34
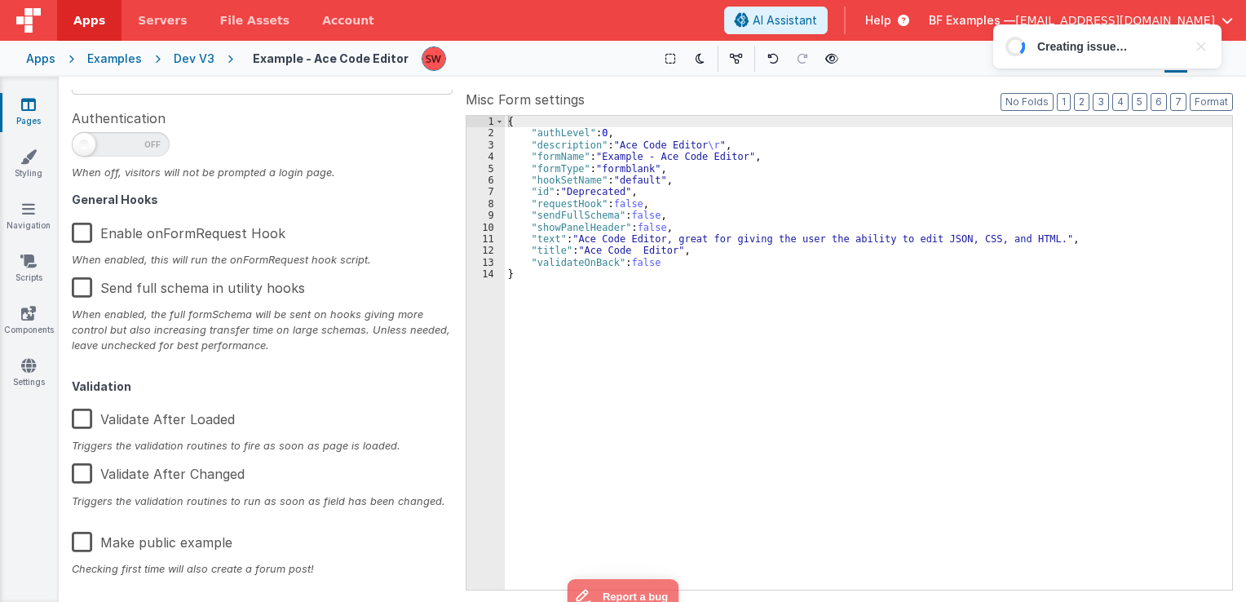
scroll to position [0, 0]
click at [197, 60] on div "Dev V3" at bounding box center [194, 59] width 41 height 16
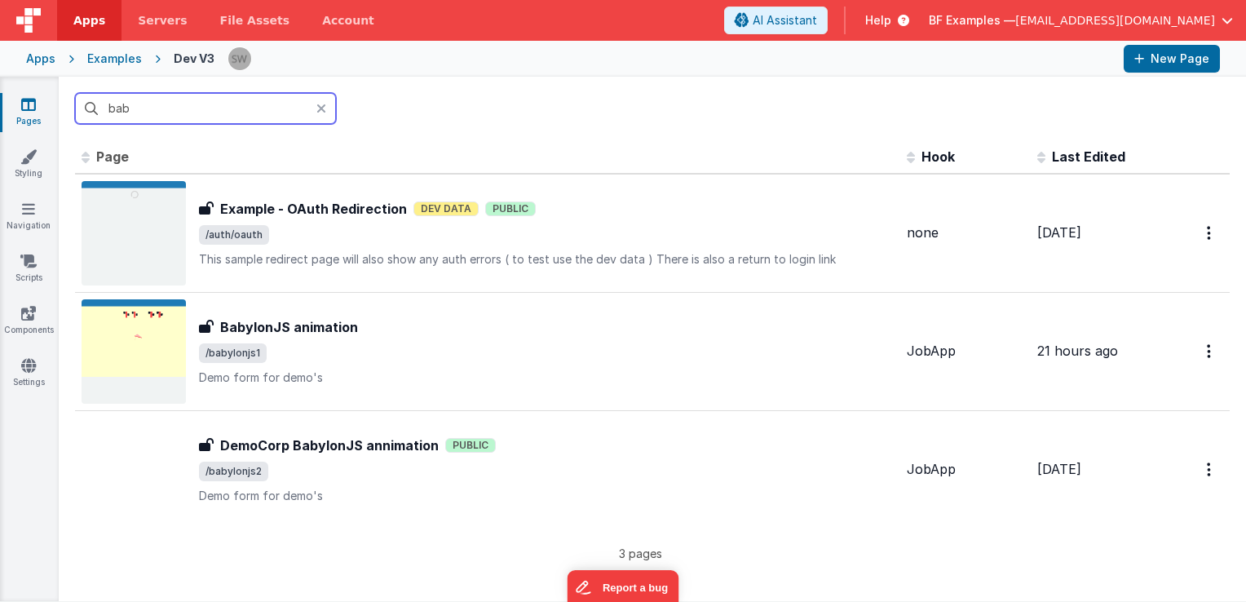
type input "bab"
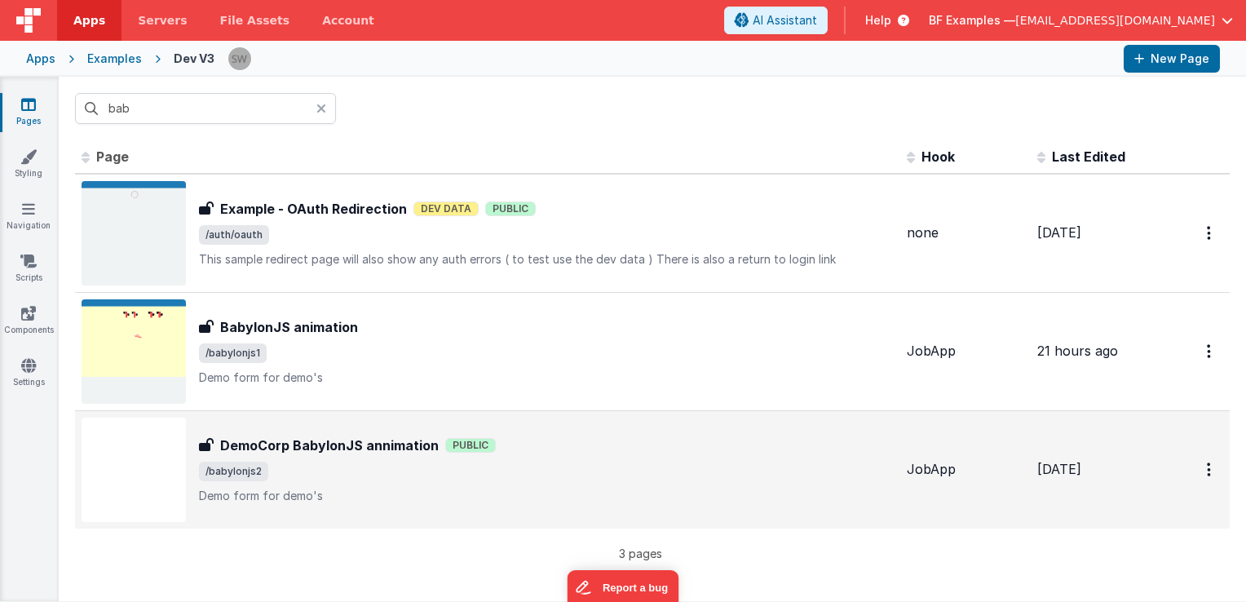
click at [554, 440] on div "DemoCorp BabylonJS annimation Public" at bounding box center [546, 446] width 695 height 20
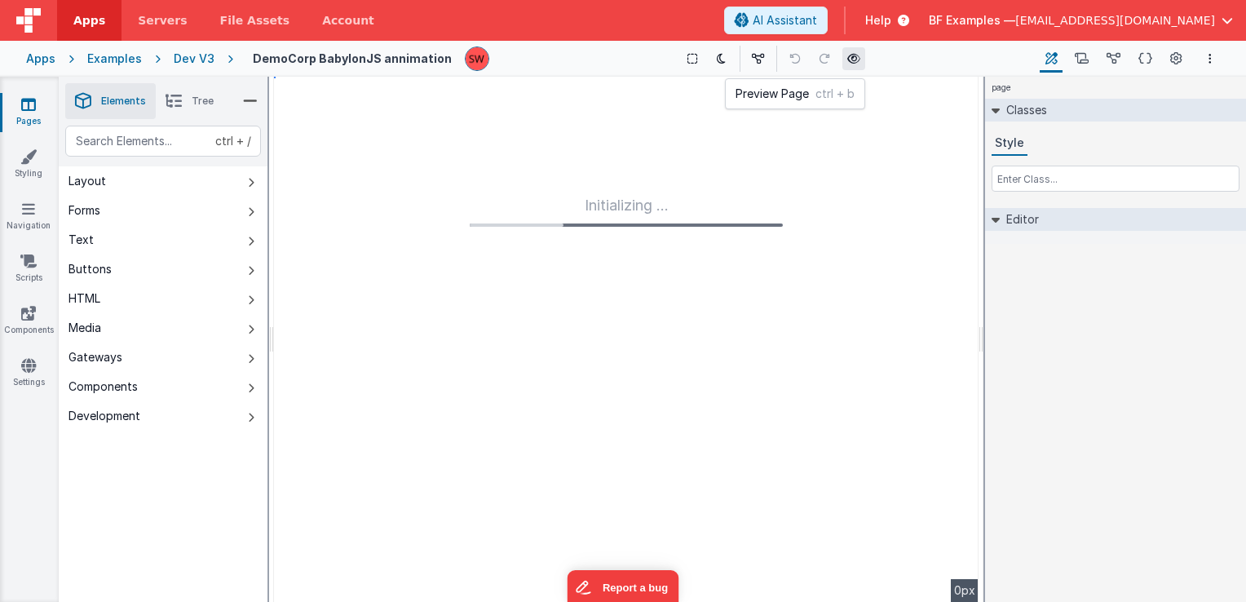
click at [848, 55] on icon at bounding box center [854, 58] width 13 height 11
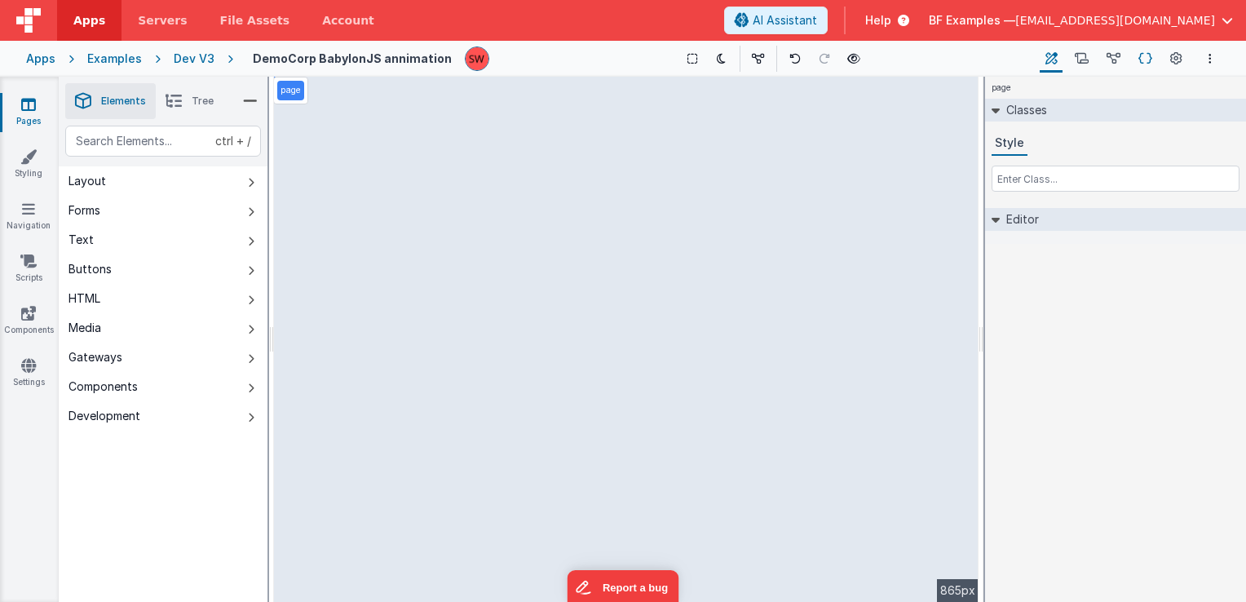
click at [1145, 60] on icon at bounding box center [1146, 59] width 14 height 17
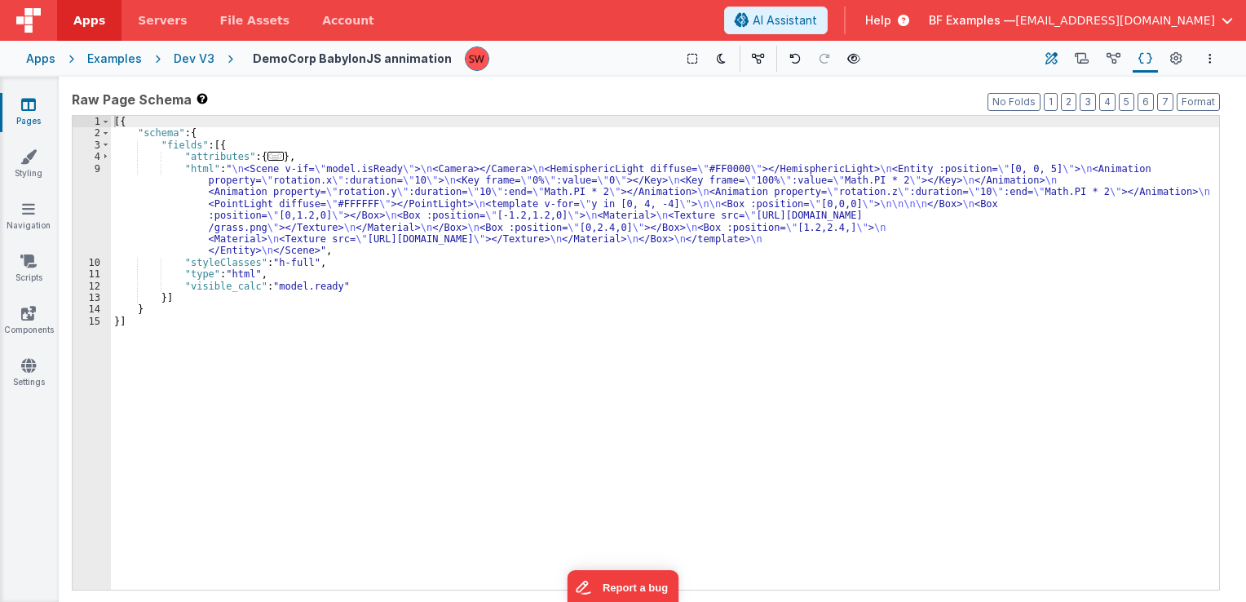
click at [1060, 57] on button "Builder" at bounding box center [1051, 59] width 23 height 28
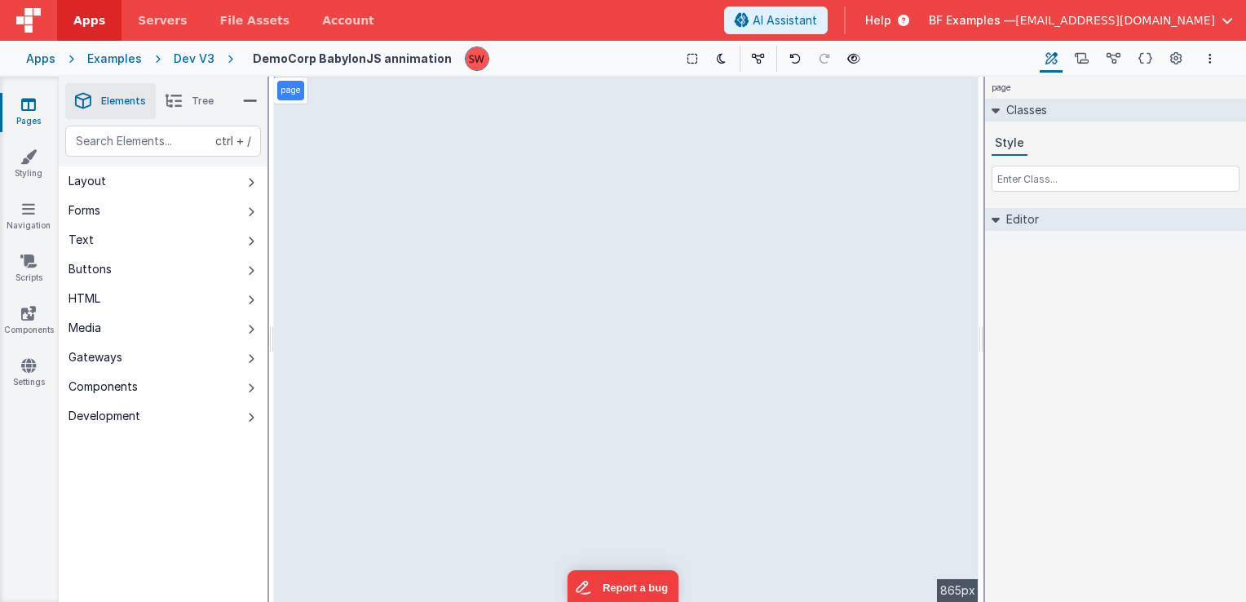
click at [290, 93] on p "page" at bounding box center [291, 90] width 20 height 13
click at [201, 101] on span "Tree" at bounding box center [203, 101] width 22 height 13
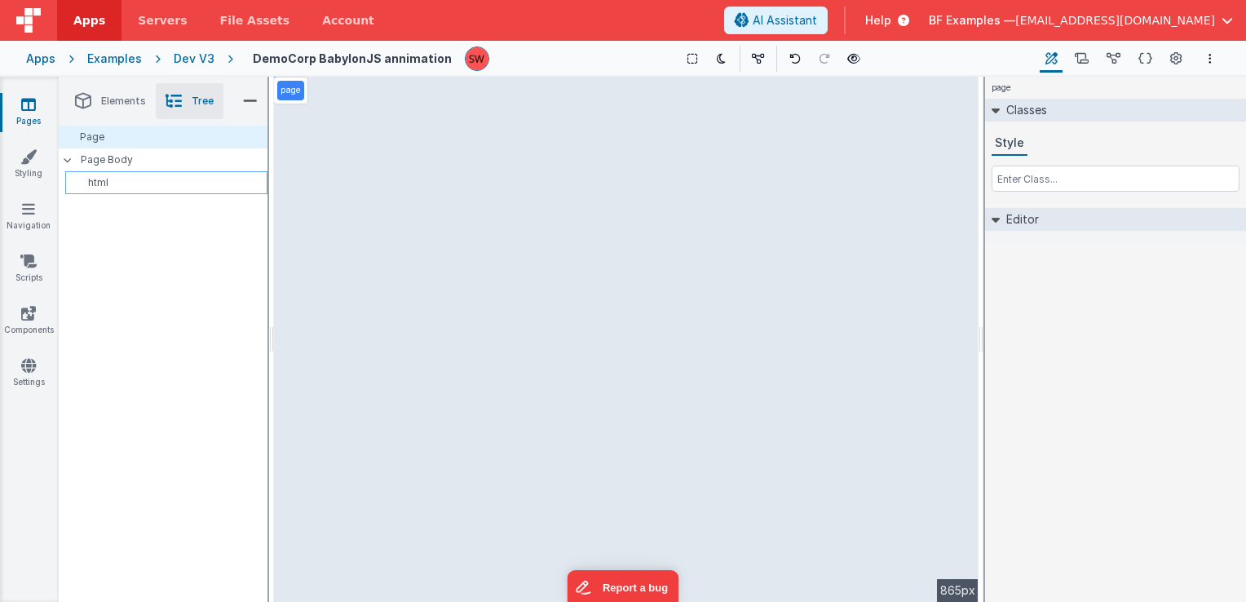
click at [131, 176] on p "html" at bounding box center [169, 182] width 195 height 13
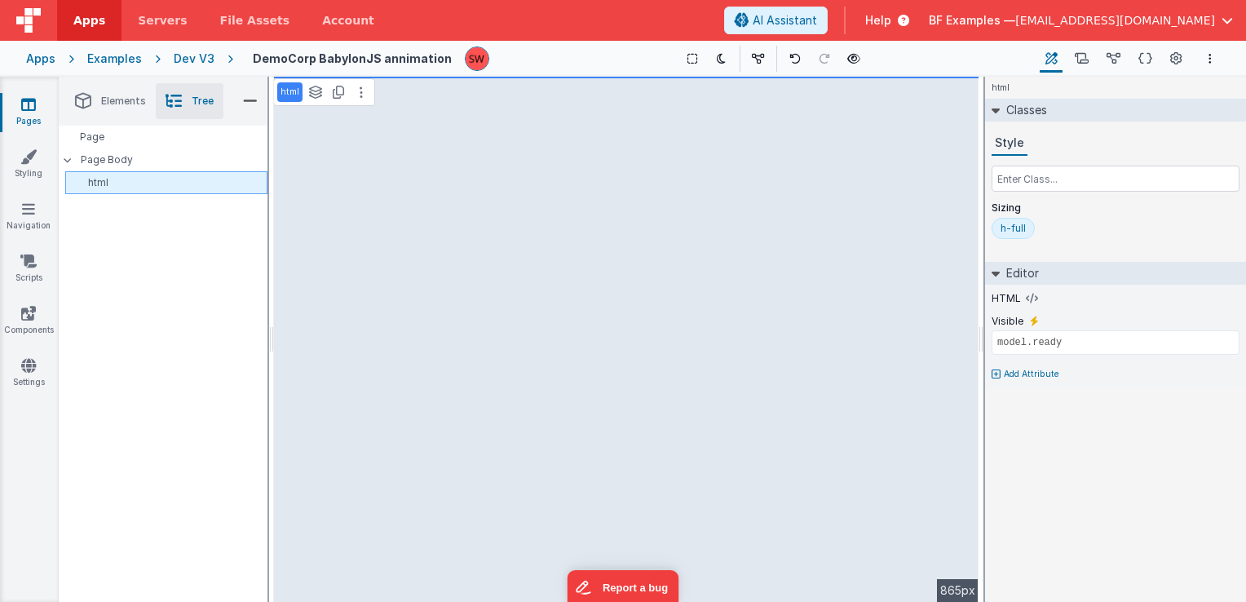
click at [129, 184] on p "html" at bounding box center [169, 182] width 195 height 13
click at [1144, 60] on icon at bounding box center [1146, 59] width 14 height 17
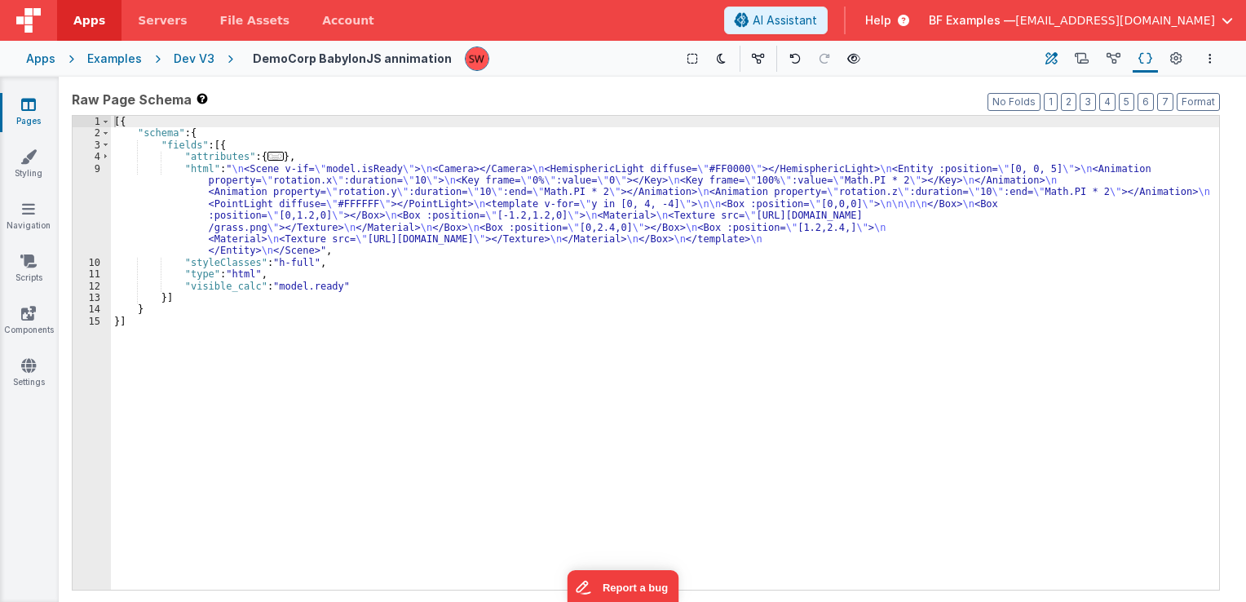
click at [1056, 59] on icon at bounding box center [1052, 59] width 12 height 17
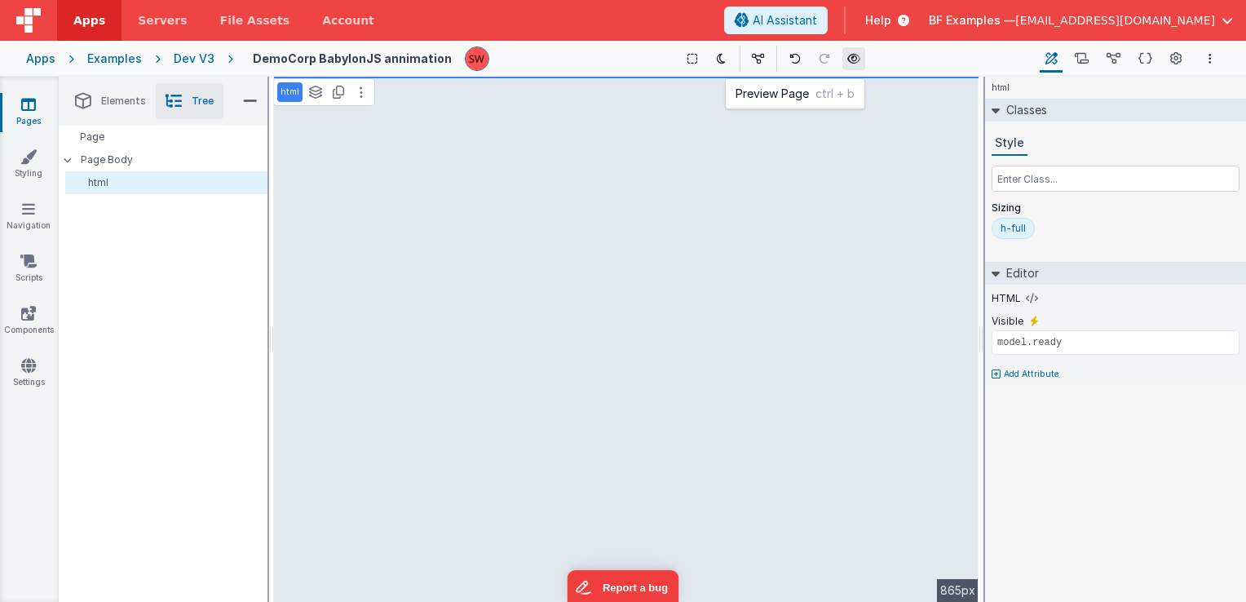
click at [848, 60] on icon at bounding box center [854, 58] width 13 height 11
click at [848, 59] on icon at bounding box center [854, 58] width 13 height 11
click at [848, 64] on icon at bounding box center [854, 58] width 13 height 11
click at [848, 60] on icon at bounding box center [854, 58] width 13 height 11
click at [203, 59] on div "Dev V3" at bounding box center [194, 59] width 41 height 16
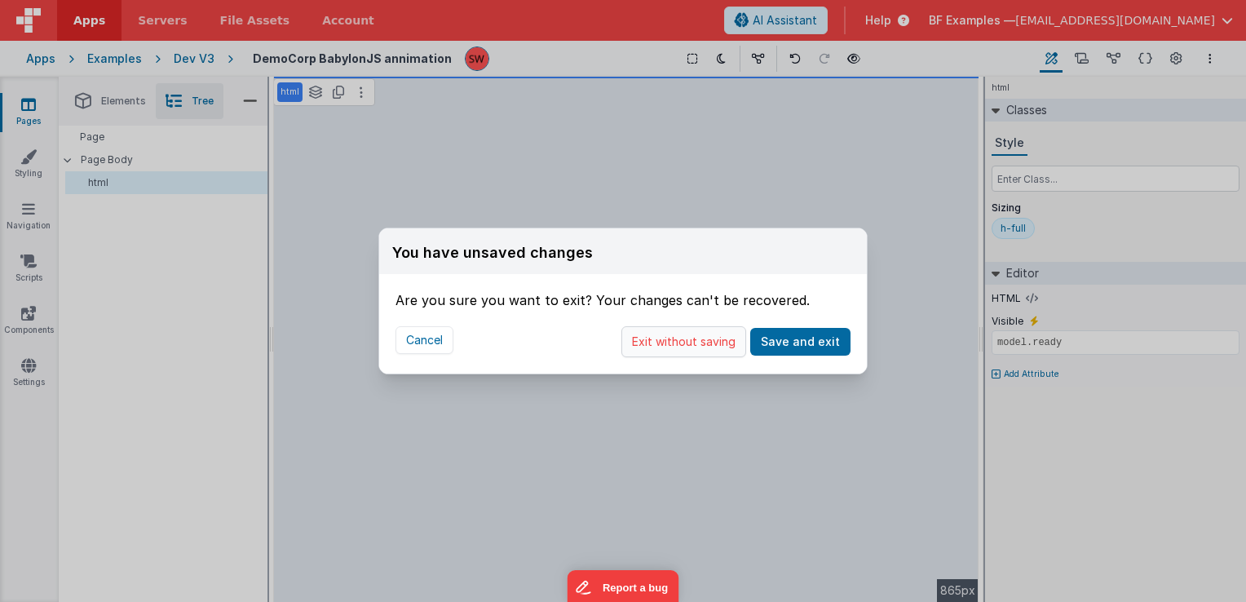
click at [667, 338] on button "Exit without saving" at bounding box center [684, 341] width 125 height 31
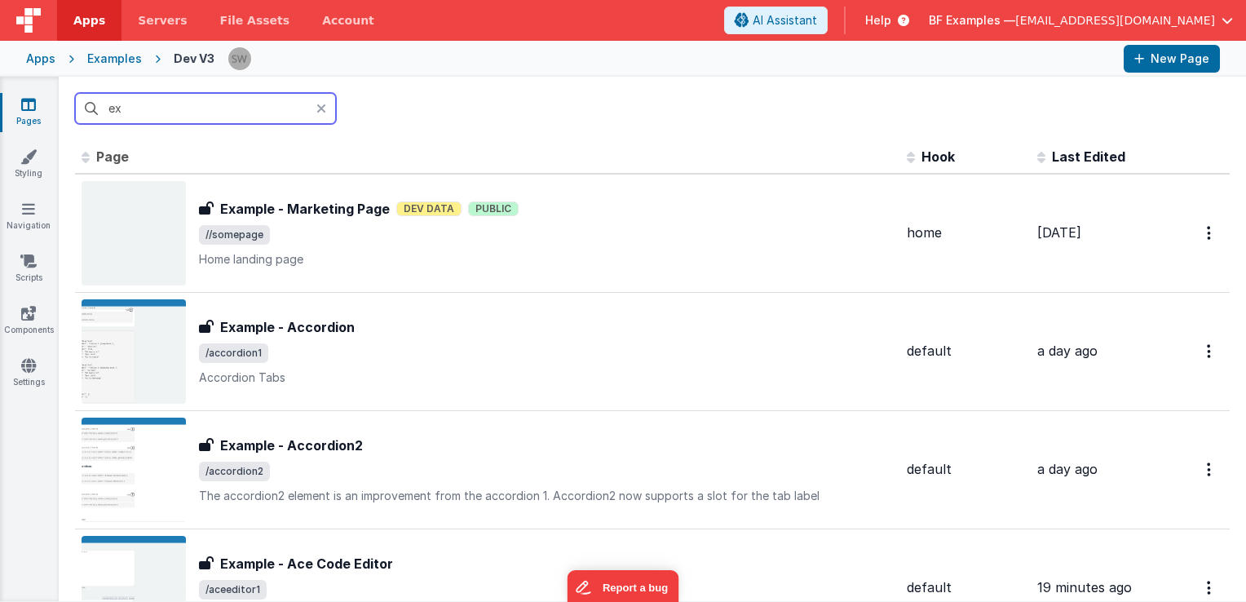
type input "e"
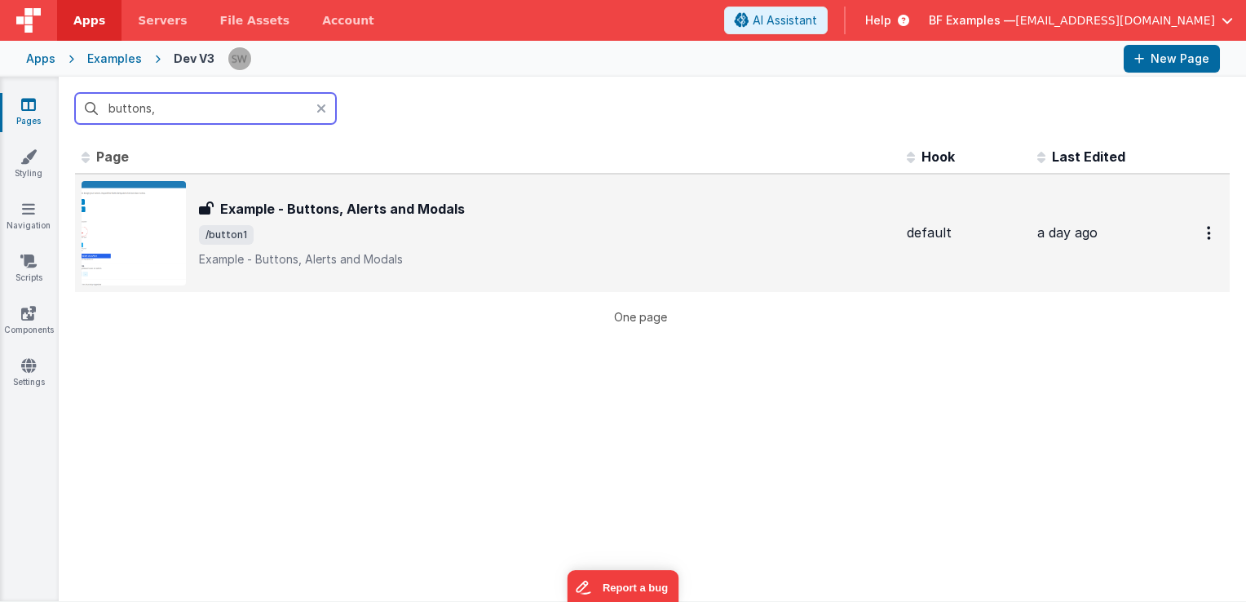
type input "buttons,"
click at [672, 224] on div "Example - Buttons, Alerts and Modals Example - Buttons, Alerts and Modals /butt…" at bounding box center [546, 233] width 695 height 69
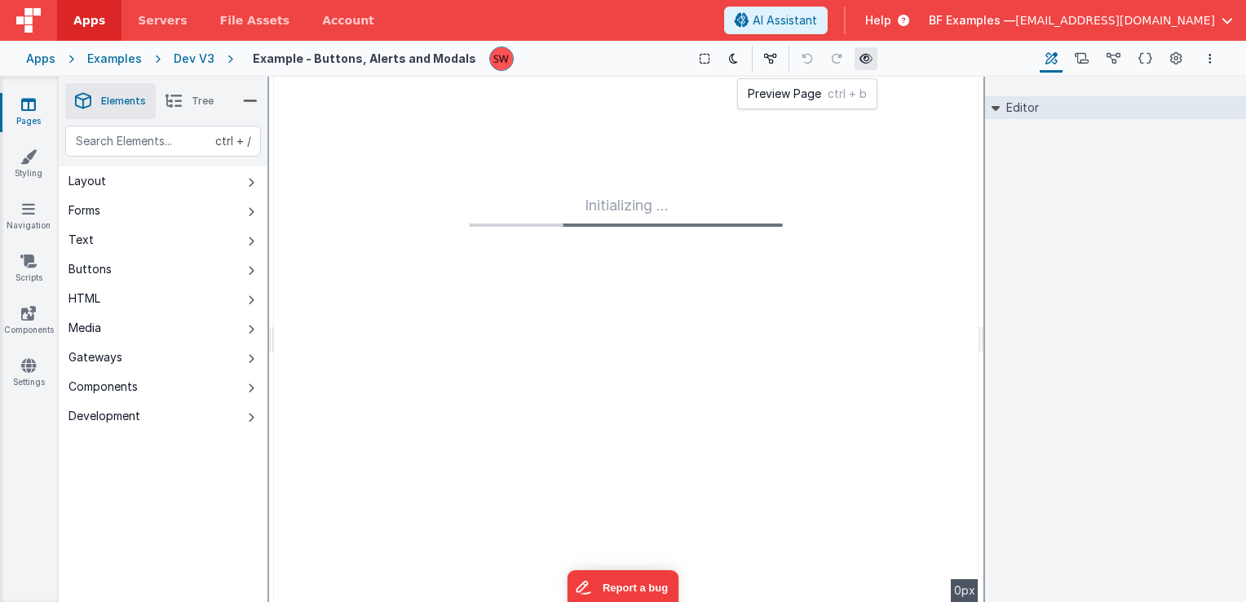
click at [860, 64] on icon at bounding box center [866, 58] width 13 height 11
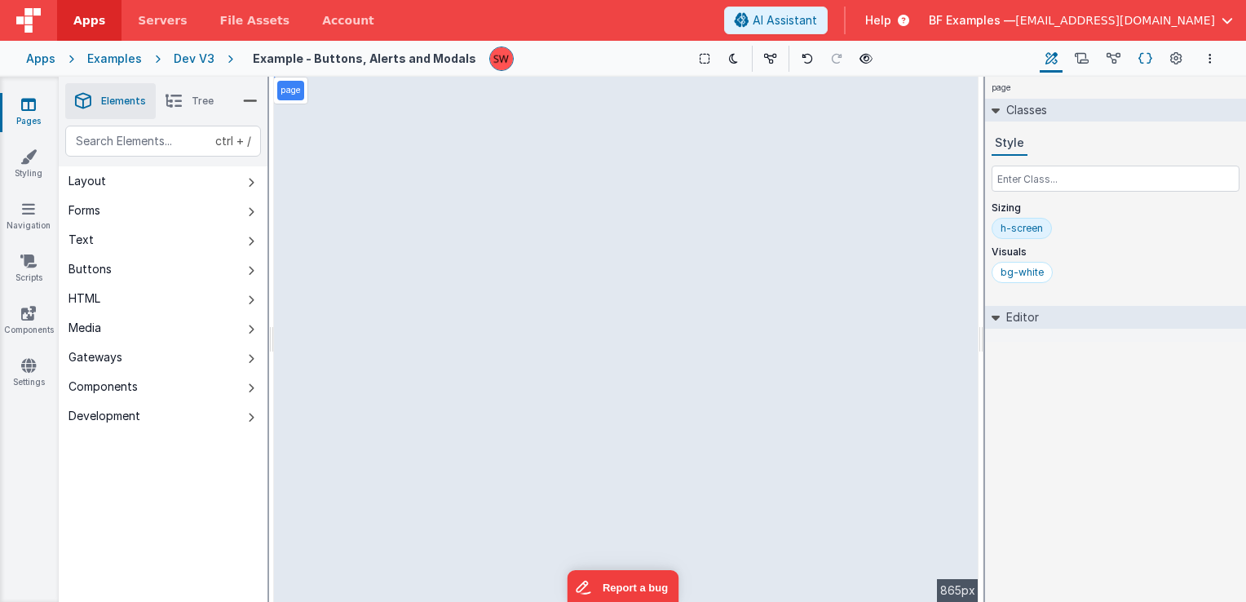
click at [1142, 60] on icon at bounding box center [1146, 59] width 14 height 17
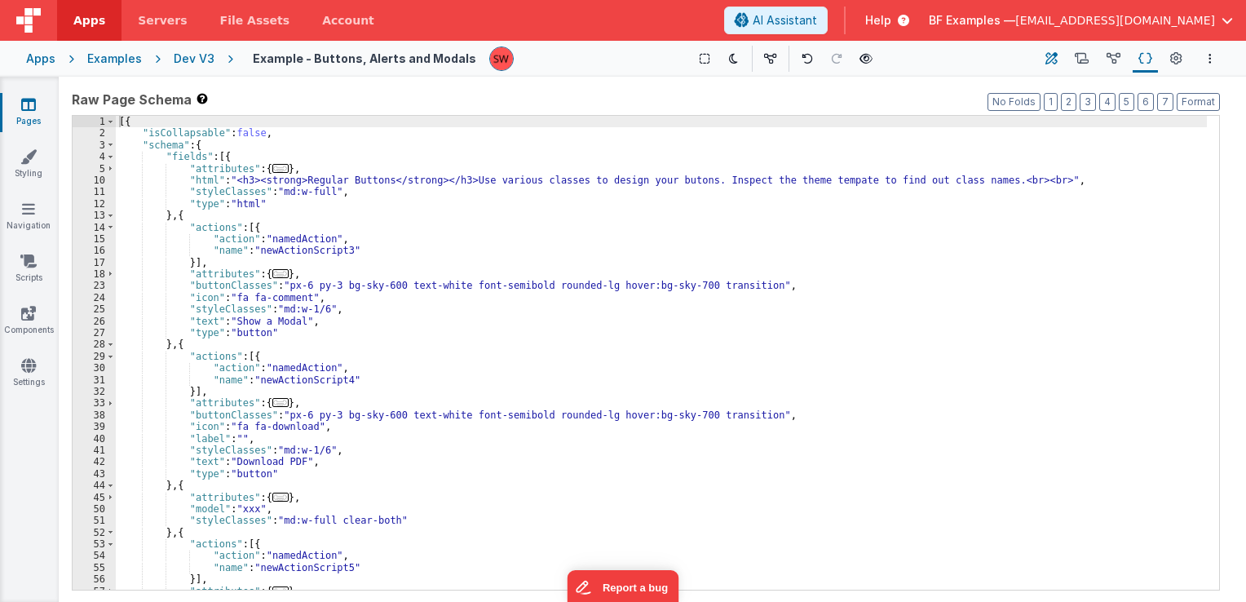
click at [1059, 57] on button "Builder" at bounding box center [1051, 59] width 23 height 28
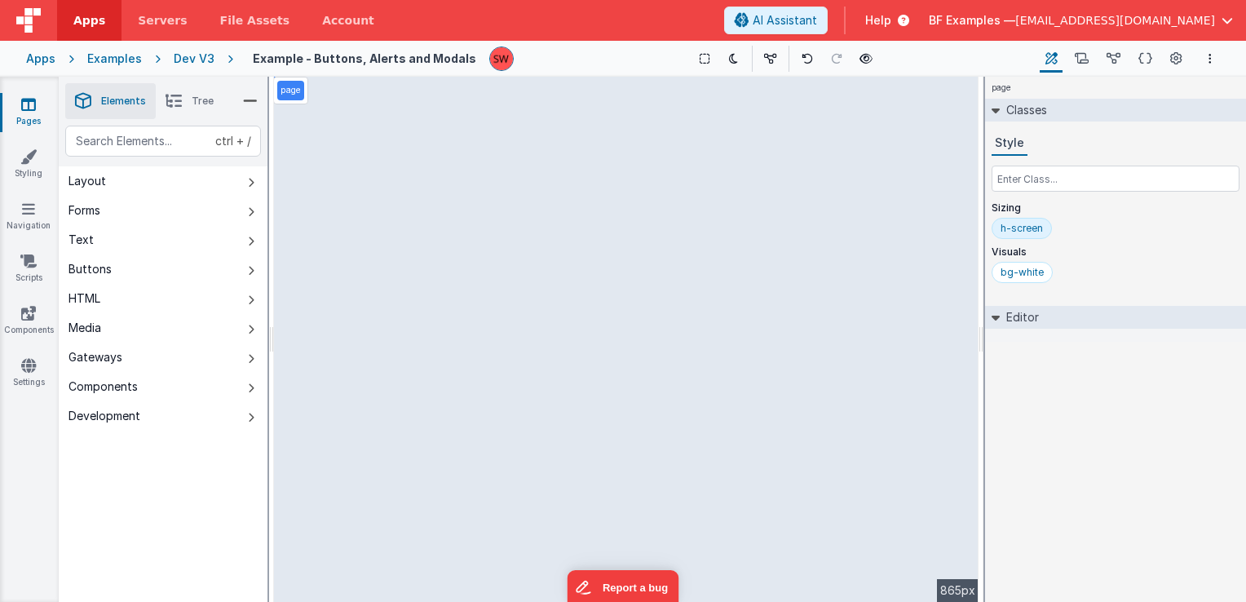
click at [189, 96] on li "Tree" at bounding box center [190, 101] width 68 height 36
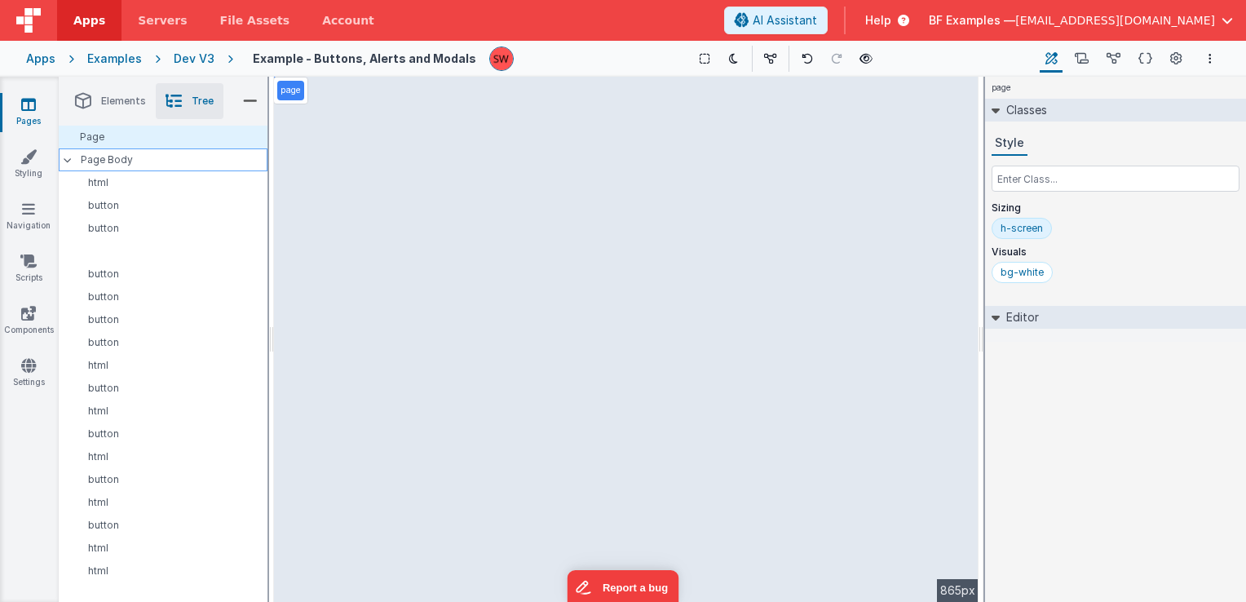
click at [157, 164] on p "Page Body" at bounding box center [174, 159] width 187 height 13
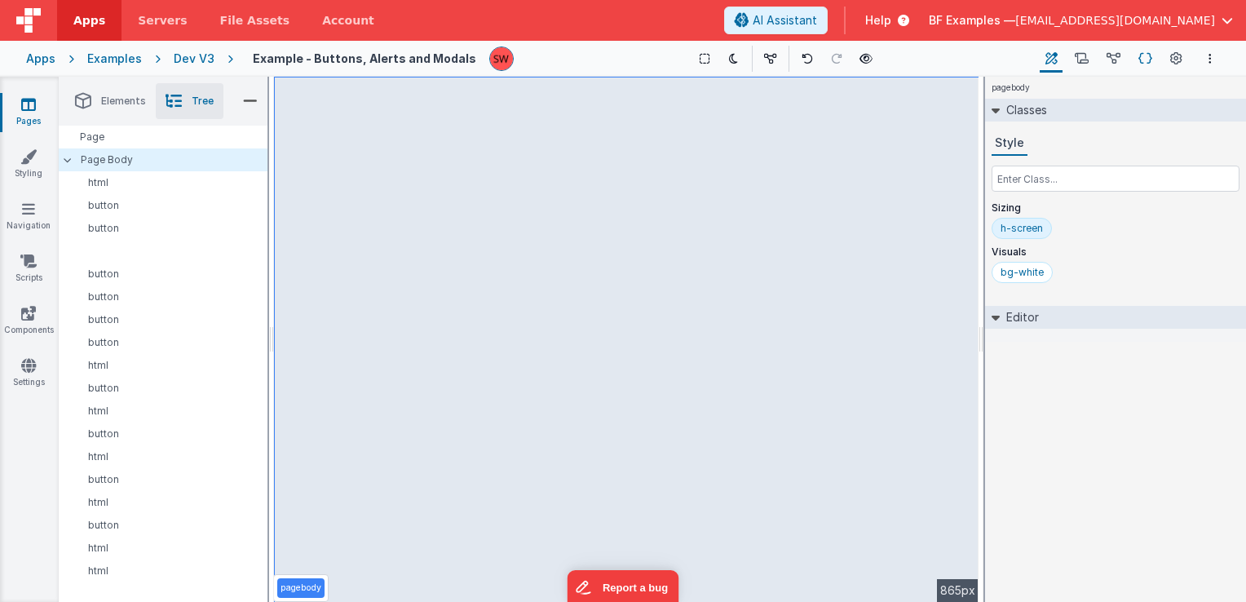
click at [1150, 60] on icon at bounding box center [1146, 59] width 14 height 17
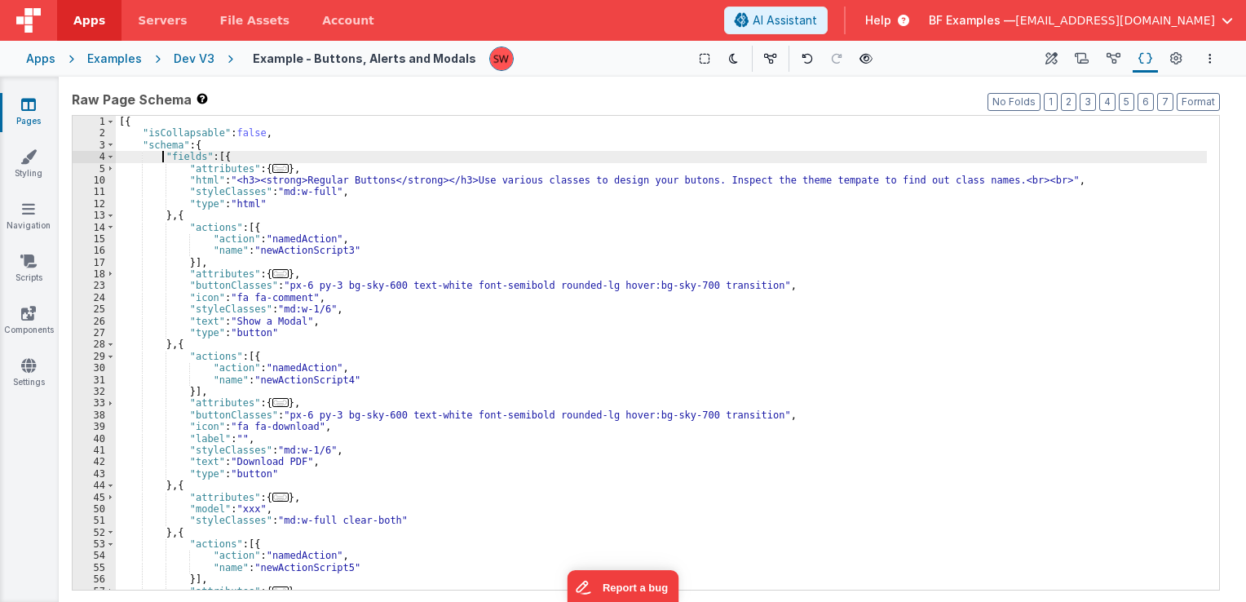
click at [162, 155] on div "[{ "isCollapsable" : false , "schema" : { "fields" : [{ "attributes" : { ... } …" at bounding box center [661, 365] width 1091 height 498
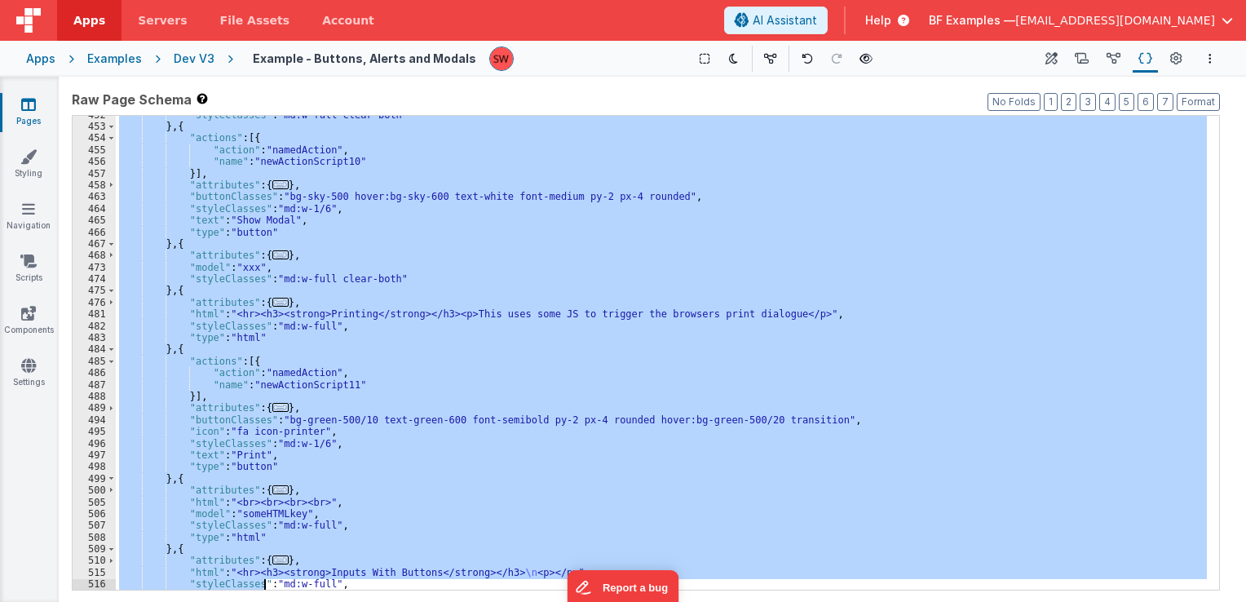
scroll to position [4705, 0]
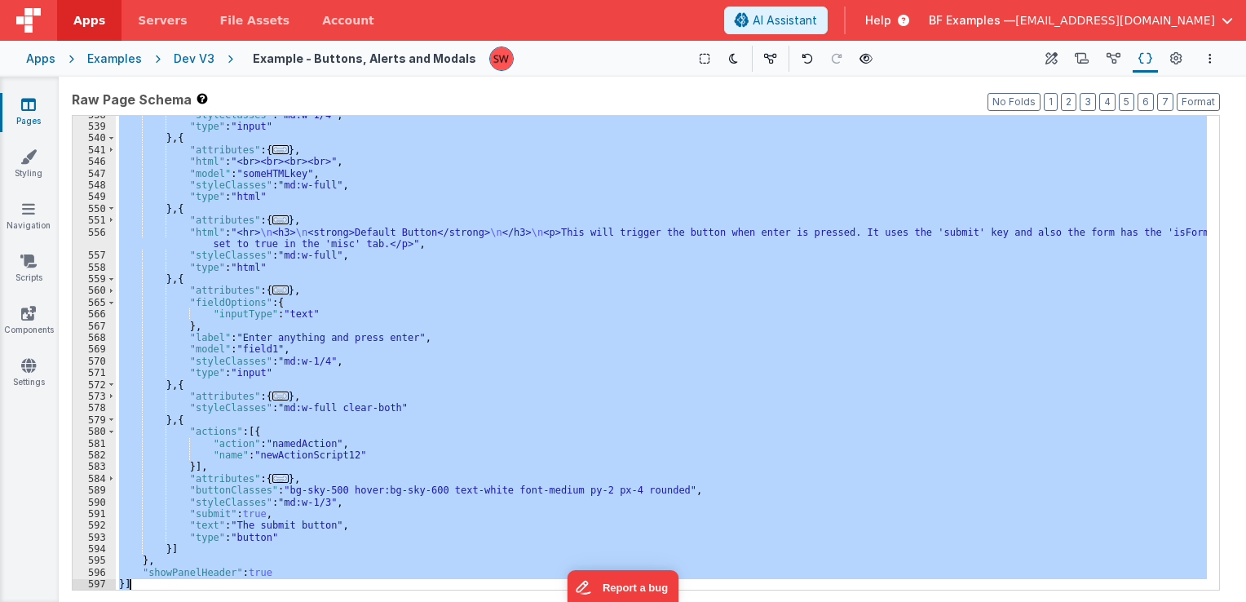
drag, startPoint x: 139, startPoint y: 143, endPoint x: 263, endPoint y: 634, distance: 506.5
click at [263, 601] on html "Apps Servers File Assets Account Some FUTURE Slot AI Assistant Help BF Examples…" at bounding box center [623, 301] width 1246 height 602
click at [163, 557] on div ""styleClasses" : "md:w-1/4" , "type" : "input" } , { "attributes" : { ... } , "…" at bounding box center [661, 353] width 1091 height 474
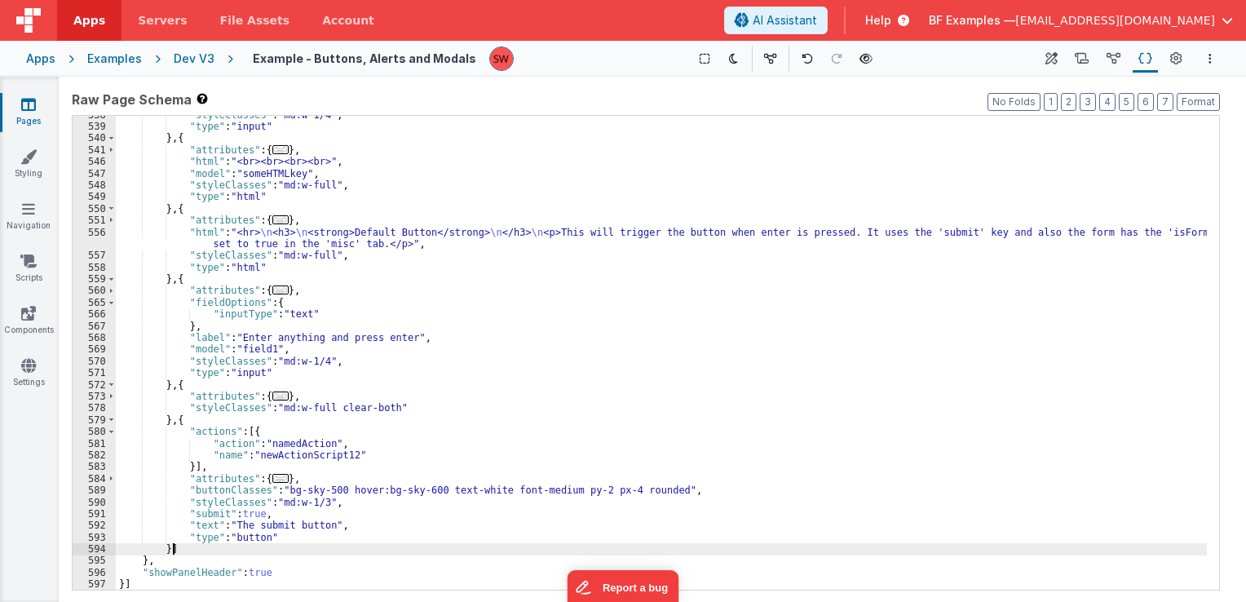
click at [170, 547] on div ""styleClasses" : "md:w-1/4" , "type" : "input" } , { "attributes" : { ... } , "…" at bounding box center [661, 358] width 1091 height 498
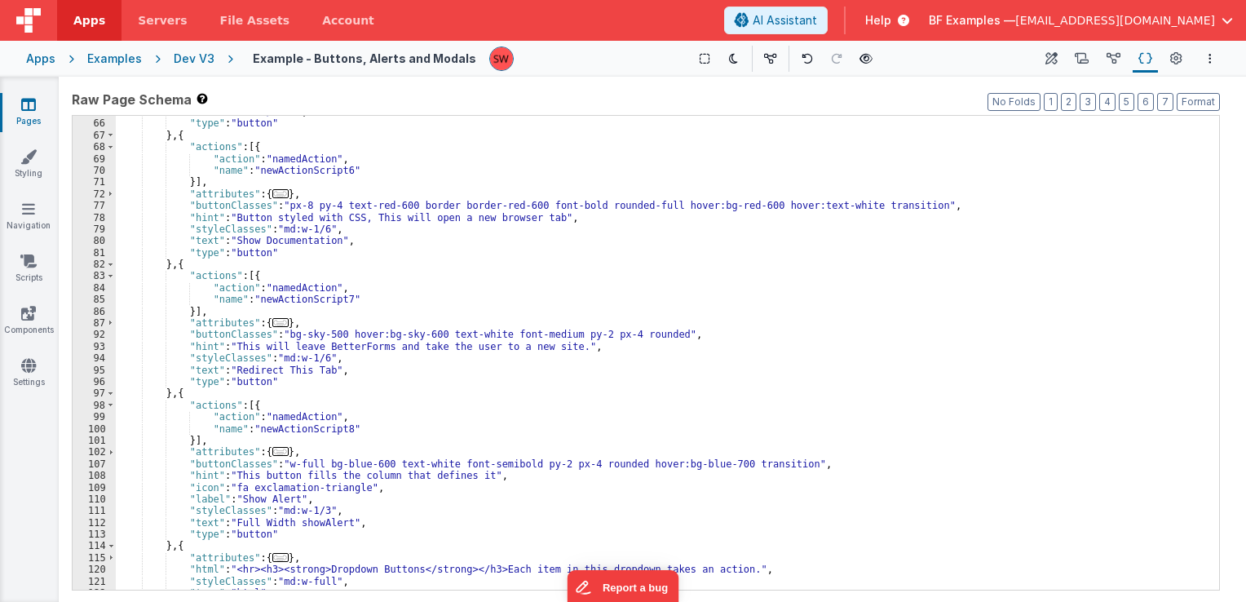
scroll to position [0, 0]
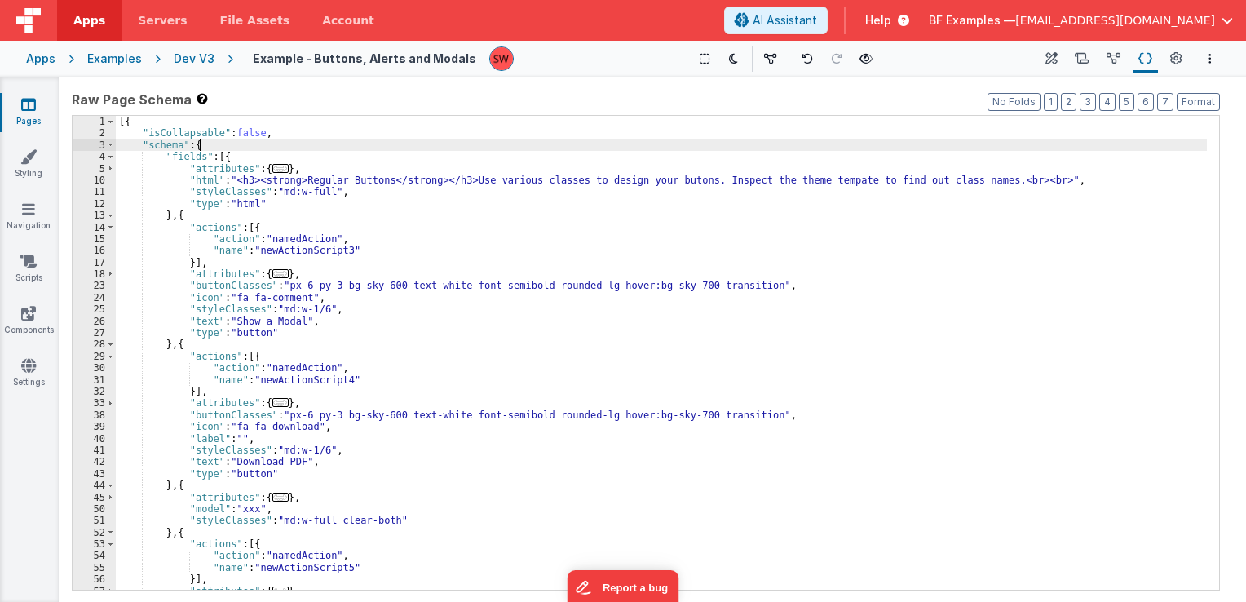
click at [233, 147] on div "[{ "isCollapsable" : false , "schema" : { "fields" : [{ "attributes" : { ... } …" at bounding box center [661, 365] width 1091 height 498
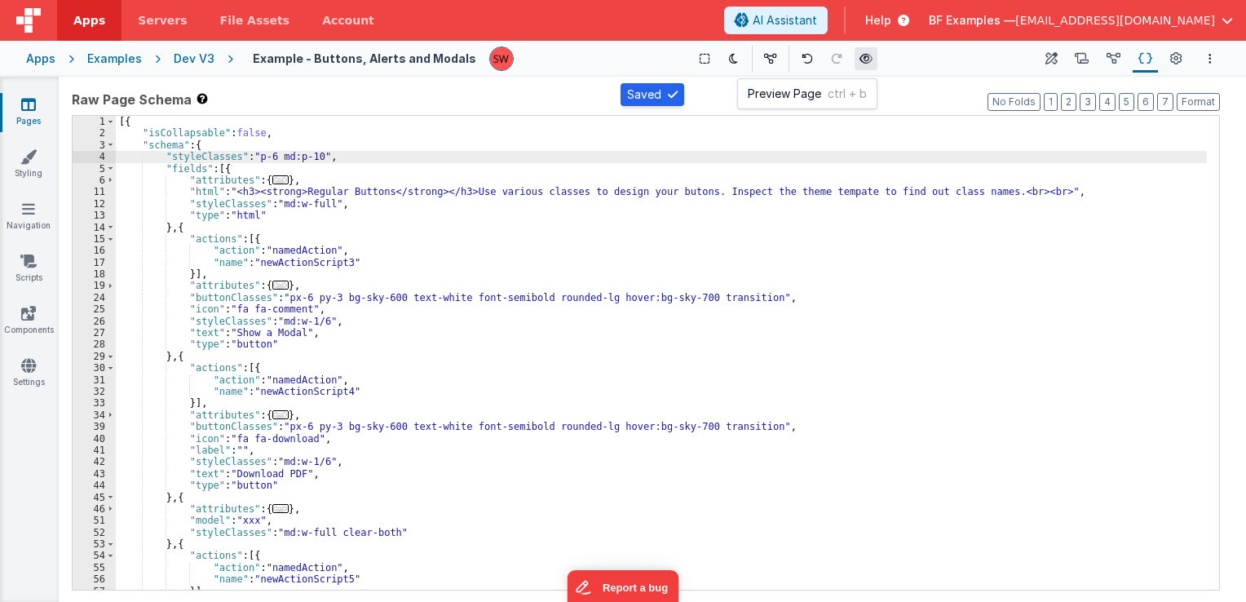
click at [861, 55] on icon at bounding box center [866, 58] width 13 height 11
drag, startPoint x: 323, startPoint y: 157, endPoint x: 163, endPoint y: 152, distance: 160.0
click at [163, 152] on div "[{ "isCollapsable" : false , "schema" : { "styleClasses" : "p-6 md:p-10" , "fie…" at bounding box center [661, 365] width 1091 height 498
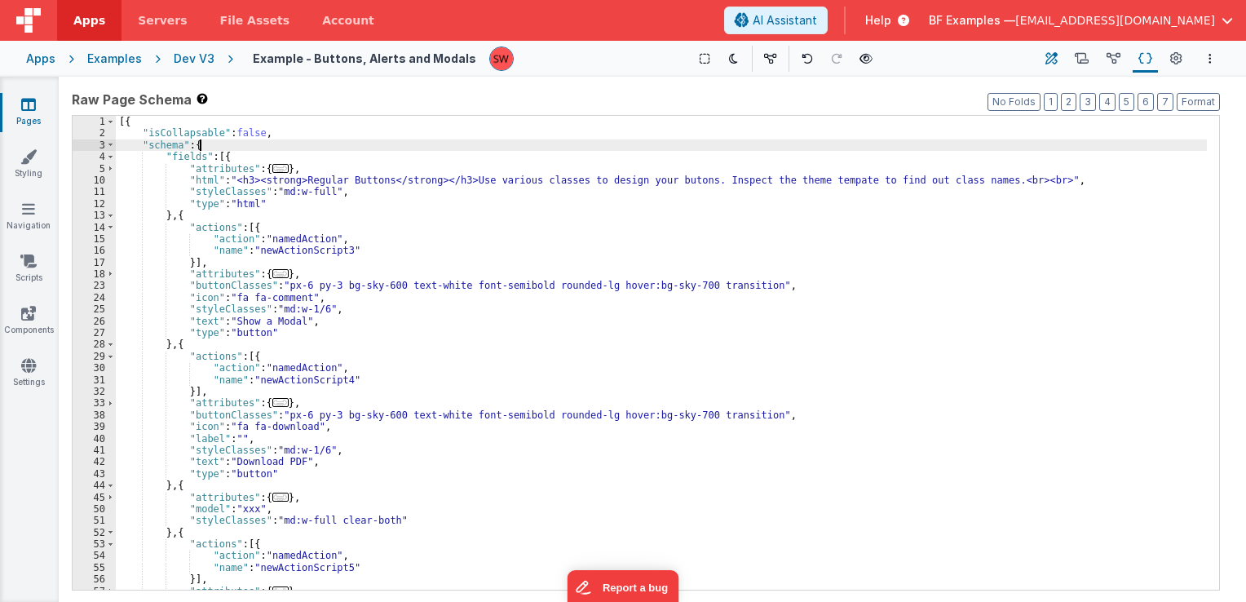
click at [1044, 63] on button "Builder" at bounding box center [1051, 59] width 23 height 28
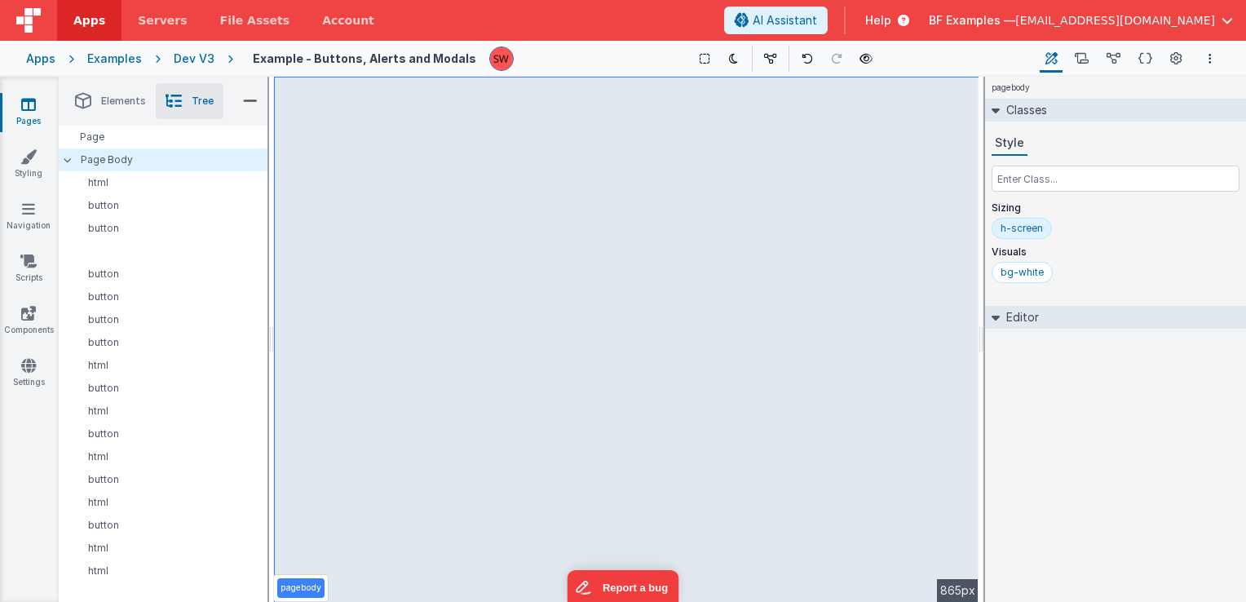
click at [116, 96] on span "Elements" at bounding box center [123, 101] width 45 height 13
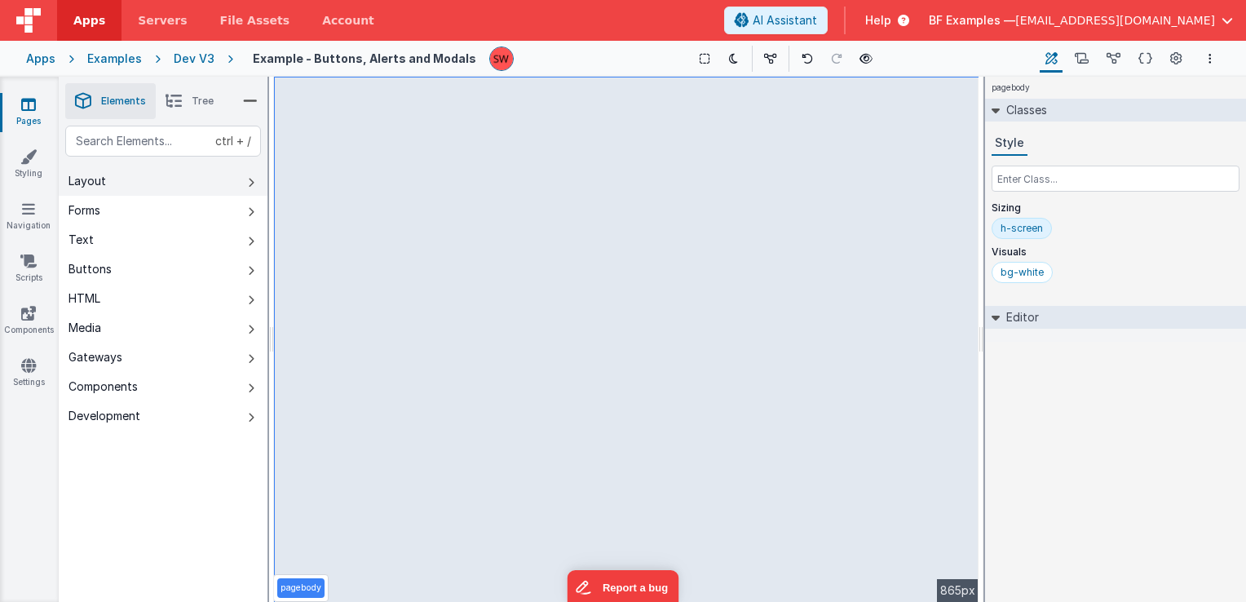
click at [146, 190] on button "Layout" at bounding box center [163, 180] width 209 height 29
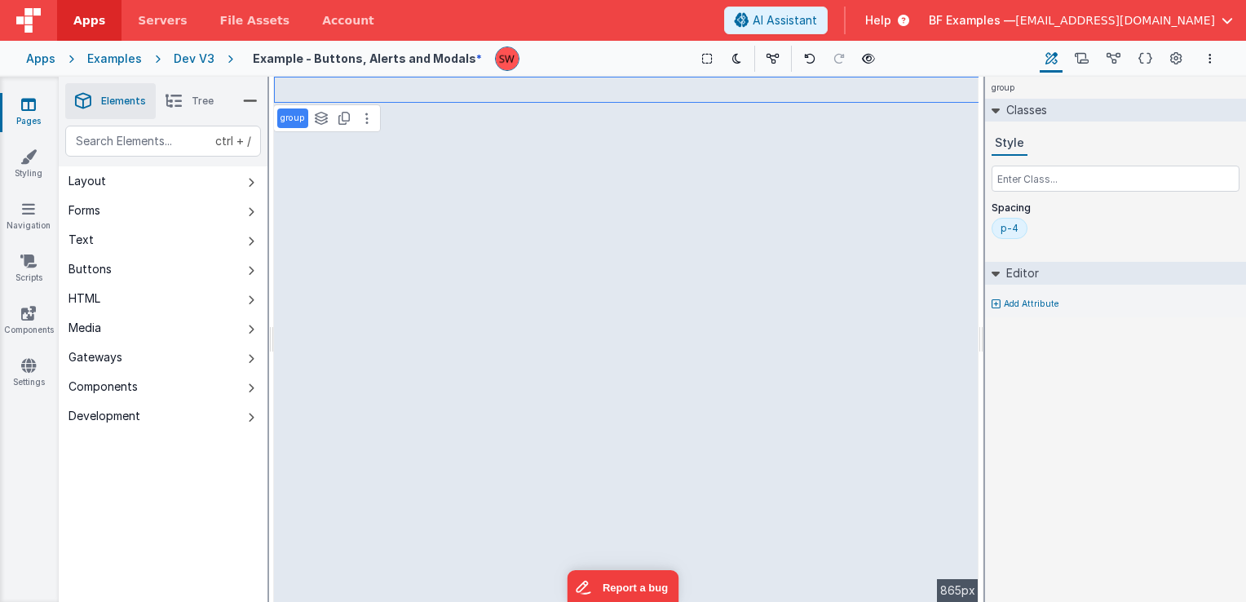
click at [178, 100] on icon at bounding box center [174, 101] width 16 height 23
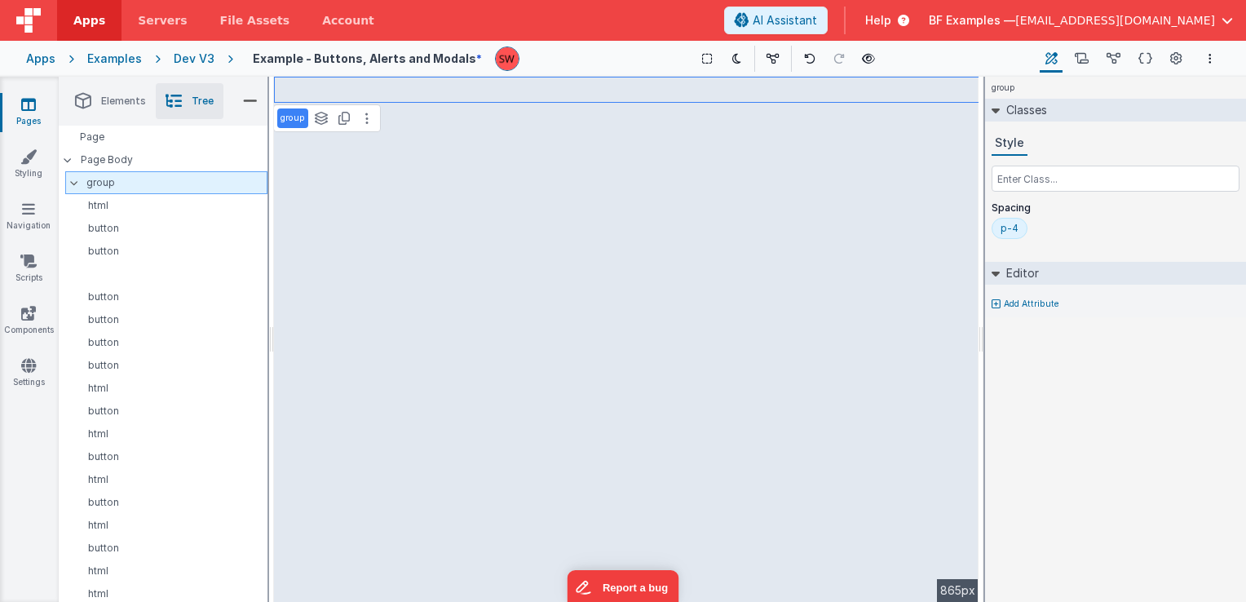
click at [77, 179] on div at bounding box center [79, 182] width 15 height 13
click at [75, 179] on icon at bounding box center [74, 182] width 5 height 13
click at [135, 249] on p "button" at bounding box center [169, 251] width 195 height 13
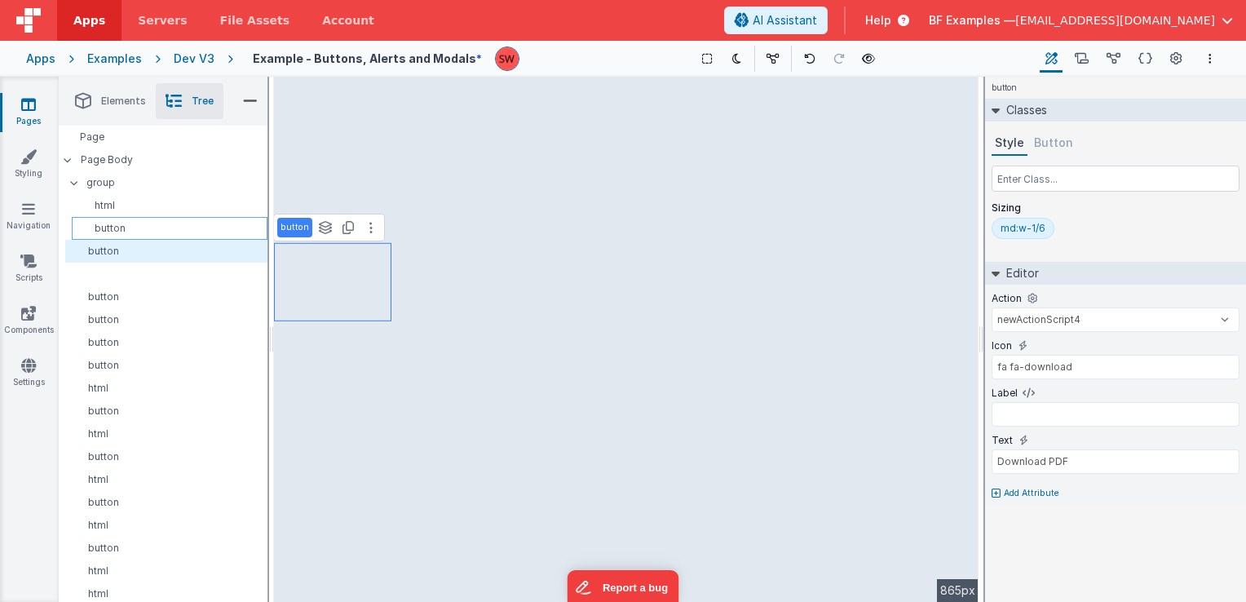
drag, startPoint x: 135, startPoint y: 249, endPoint x: 142, endPoint y: 237, distance: 13.6
click at [168, 298] on p "button" at bounding box center [169, 296] width 195 height 13
select select "newActionScript5"
type input "This redirect the user to another form"
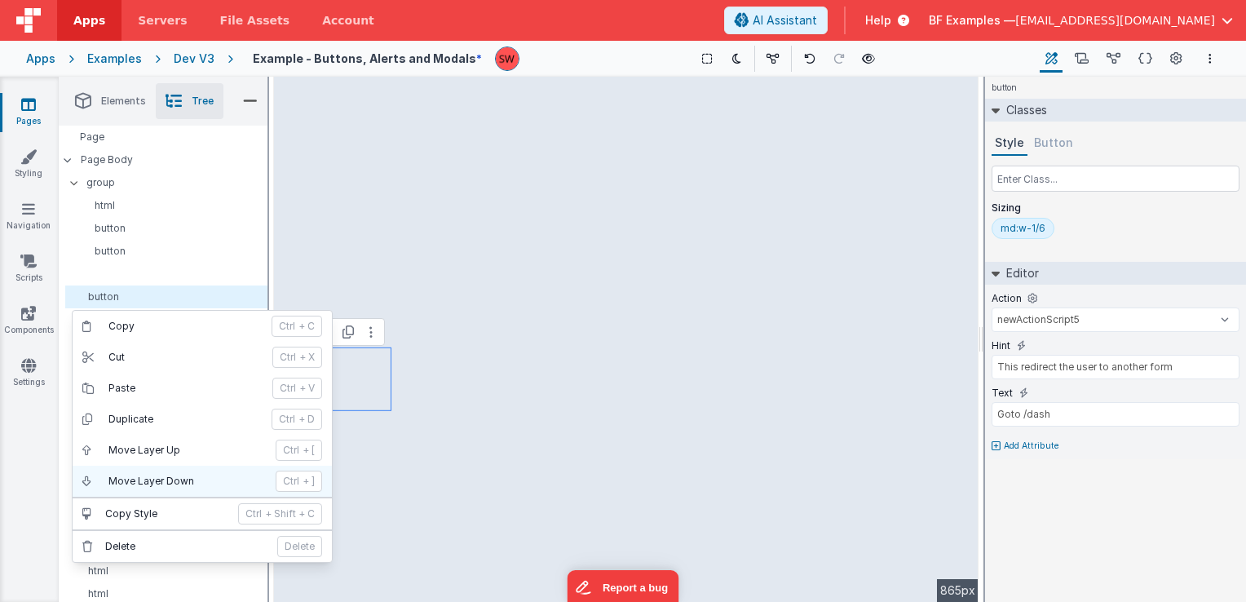
click at [175, 475] on p "Move Layer Down" at bounding box center [186, 481] width 157 height 13
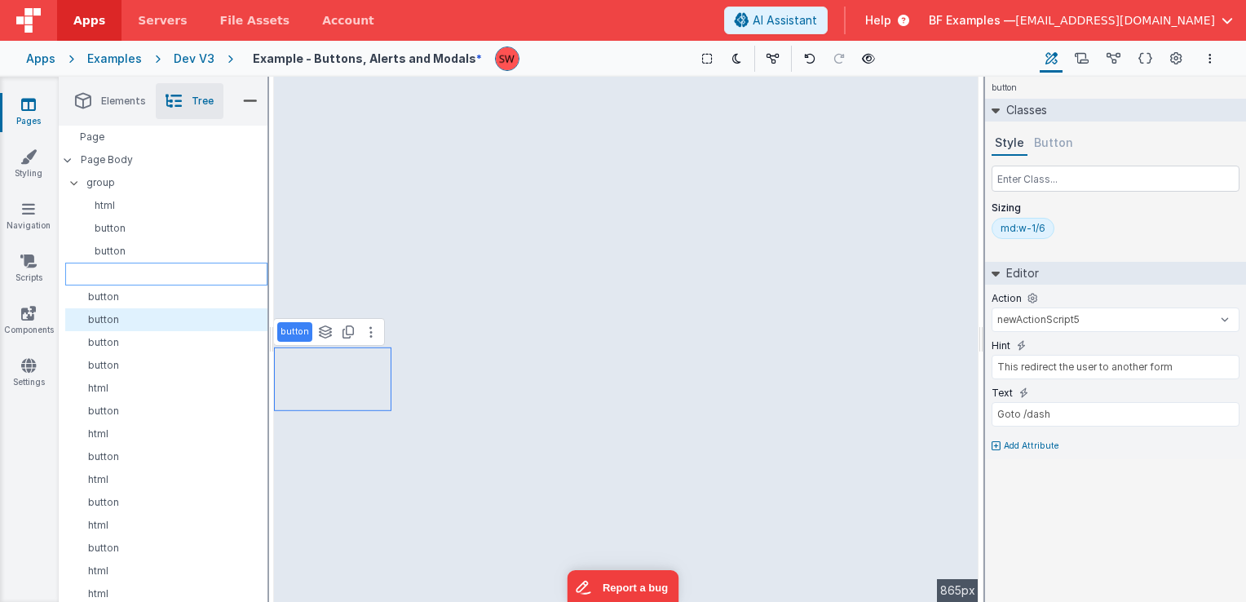
click at [193, 276] on div at bounding box center [166, 274] width 202 height 23
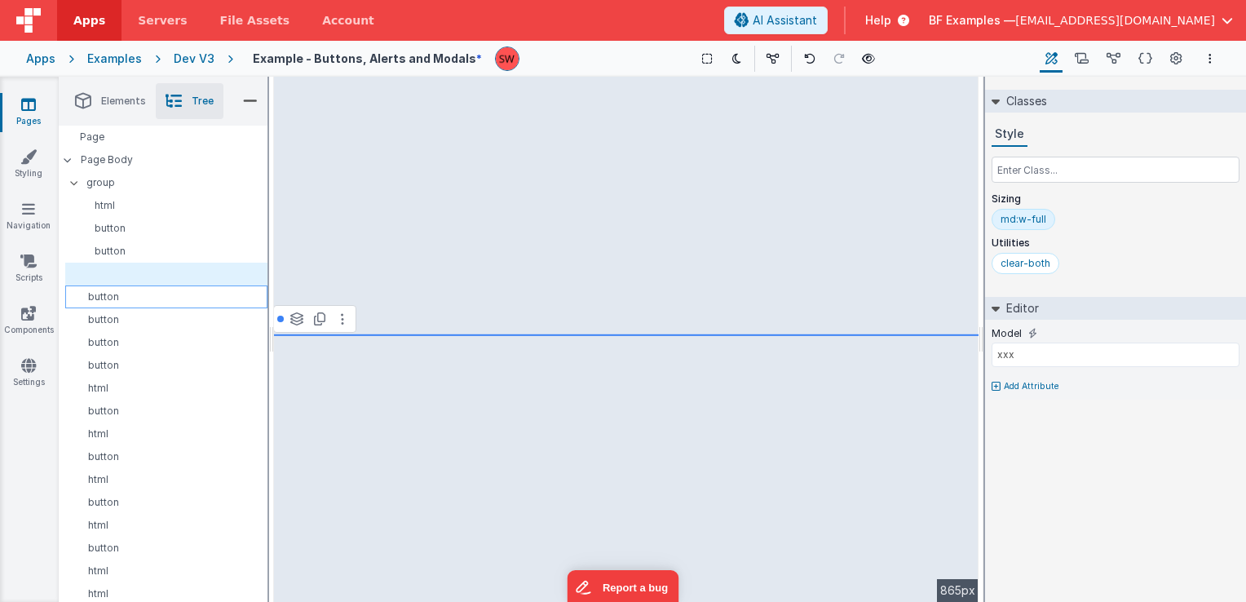
click at [170, 300] on p "button" at bounding box center [169, 296] width 195 height 13
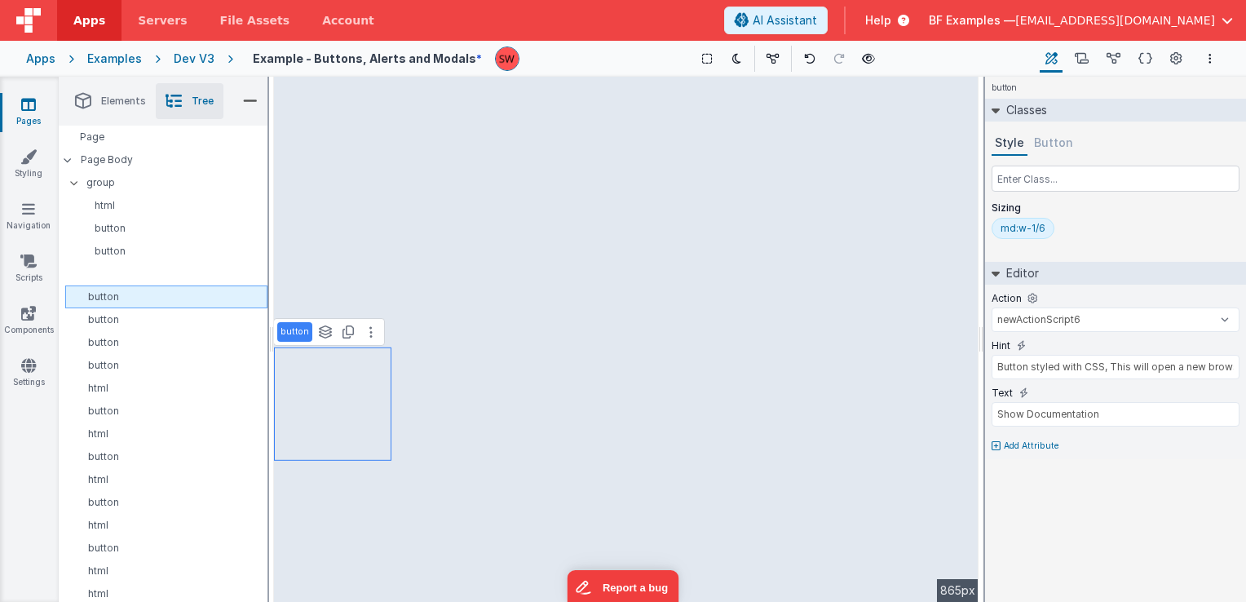
click at [174, 299] on p "button" at bounding box center [169, 296] width 195 height 13
click at [178, 317] on p "button" at bounding box center [169, 319] width 195 height 13
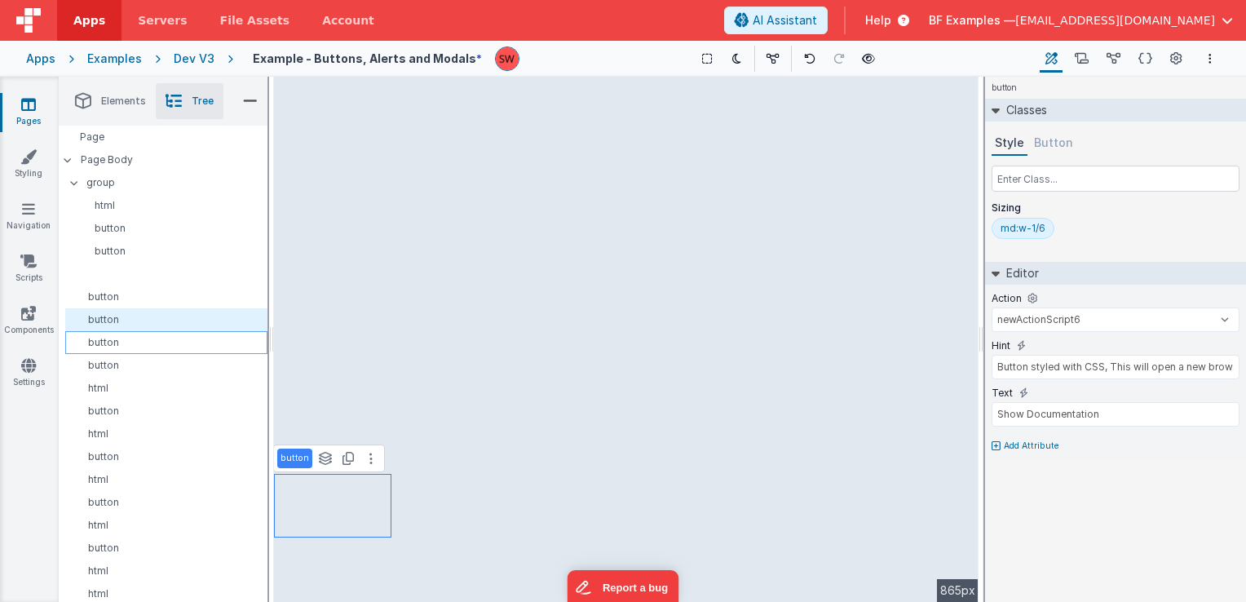
select select "newActionScript5"
type input "This redirect the user to another form"
type input "Goto /dash"
click at [170, 297] on p "button" at bounding box center [169, 296] width 195 height 13
select select "newActionScript6"
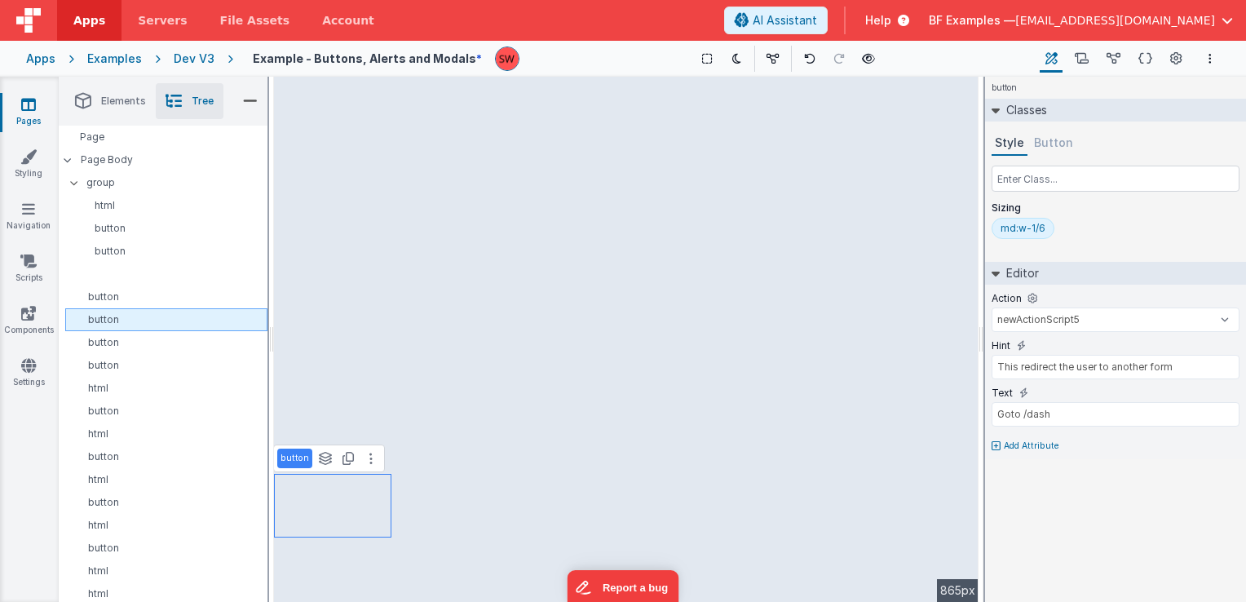
type input "Button styled with CSS, This will open a new browser tab"
type input "Show Documentation"
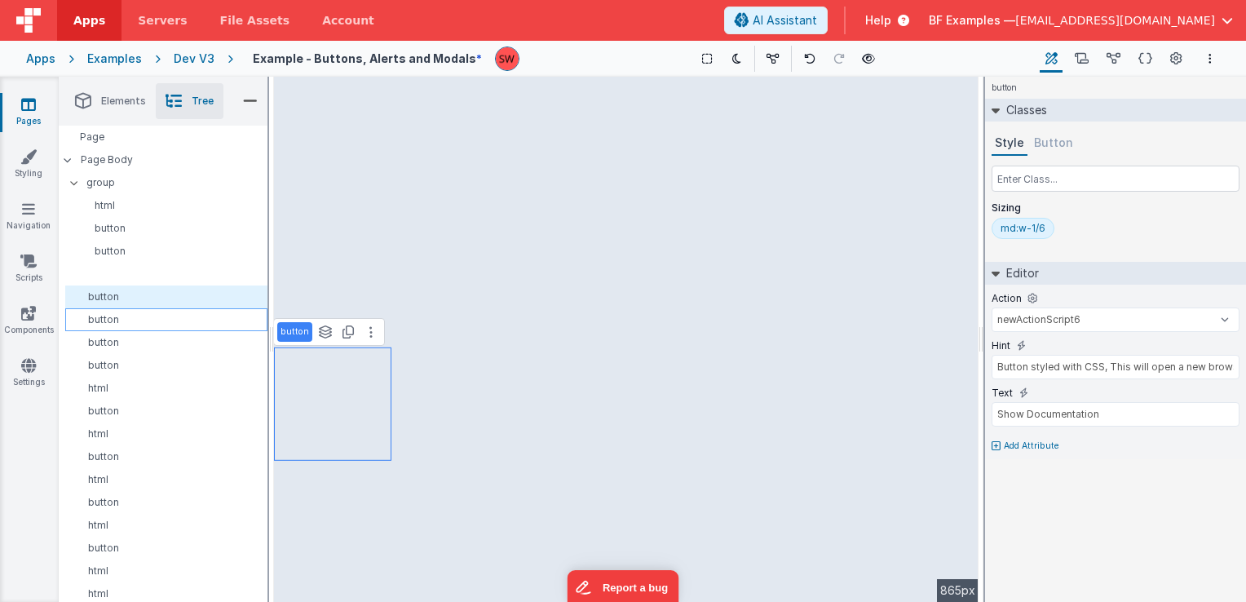
click at [173, 319] on p "button" at bounding box center [169, 319] width 195 height 13
select select "newActionScript5"
type input "This redirect the user to another form"
type input "Goto /dash"
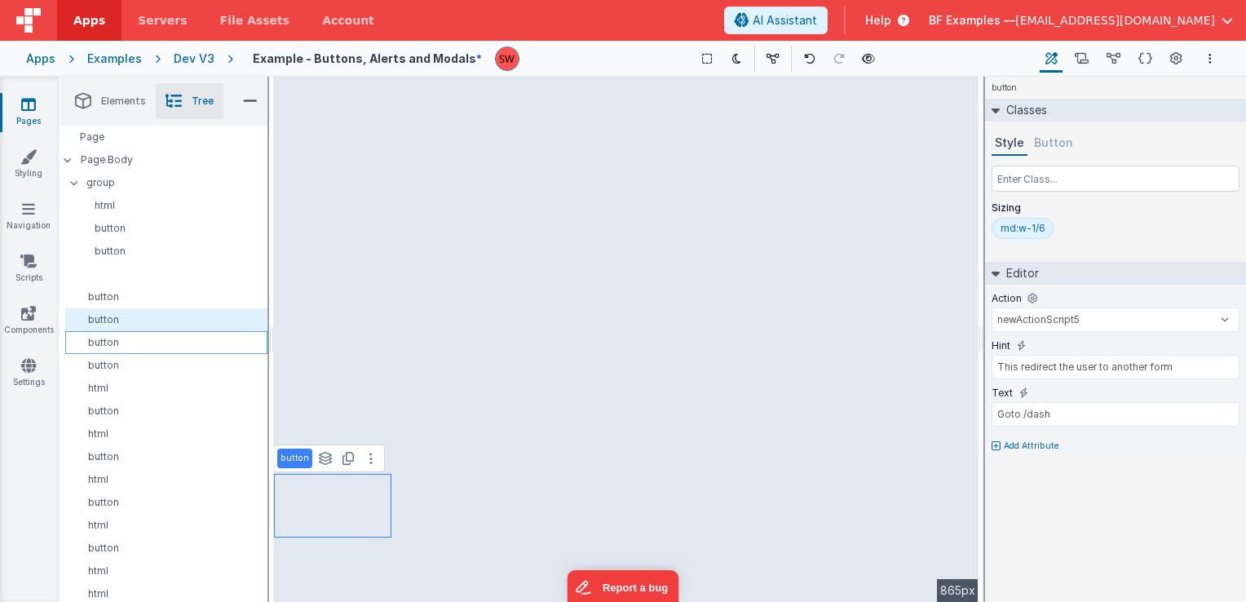
click at [175, 339] on p "button" at bounding box center [169, 342] width 195 height 13
select select "newActionScript7"
type input "This will leave BetterForms and take the user to a new site."
type input "Redirect This Tab"
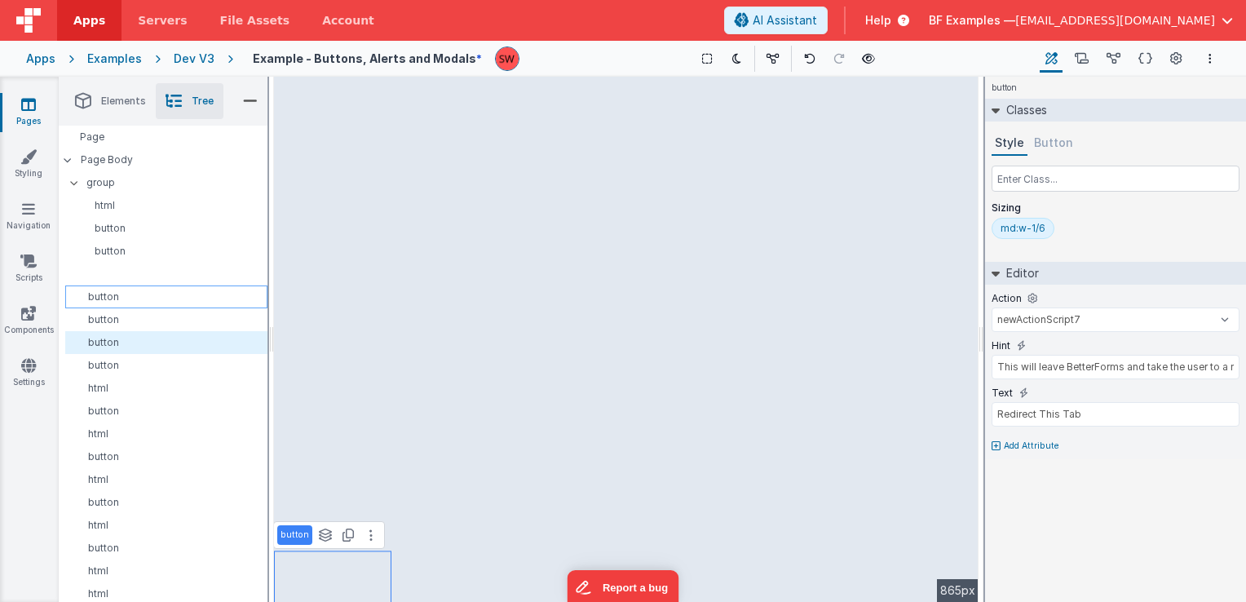
click at [163, 297] on p "button" at bounding box center [169, 296] width 195 height 13
select select "newActionScript6"
type input "Button styled with CSS, This will open a new browser tab"
type input "Show Documentation"
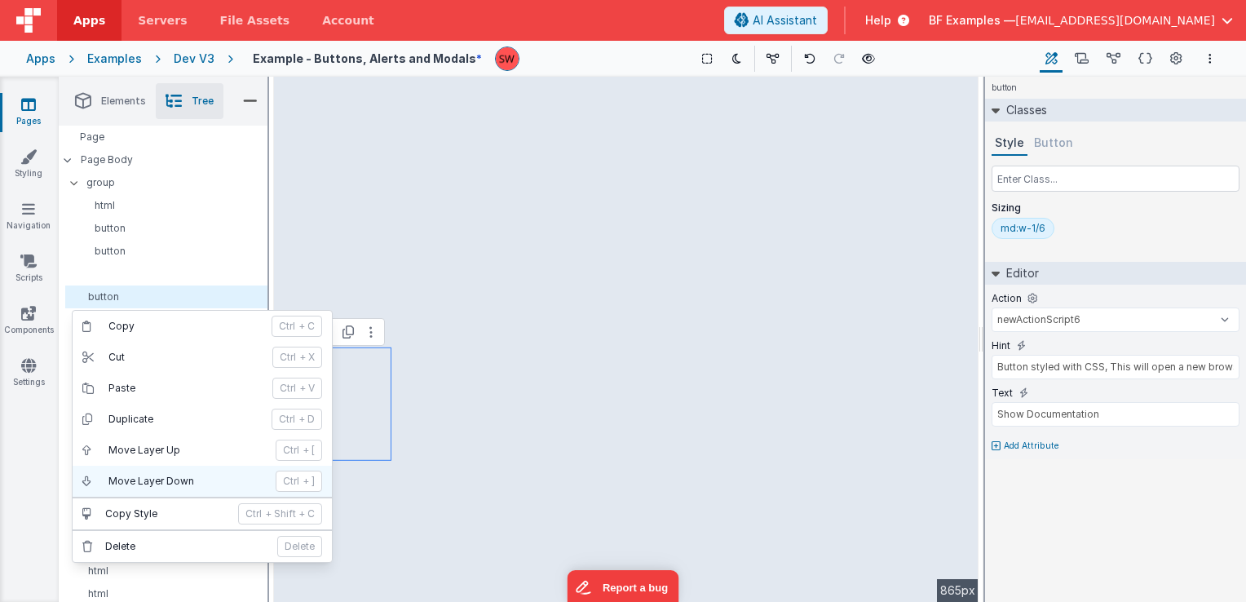
click at [187, 475] on p "Move Layer Down" at bounding box center [186, 481] width 157 height 13
click at [189, 476] on p "Move Layer Down" at bounding box center [186, 481] width 157 height 13
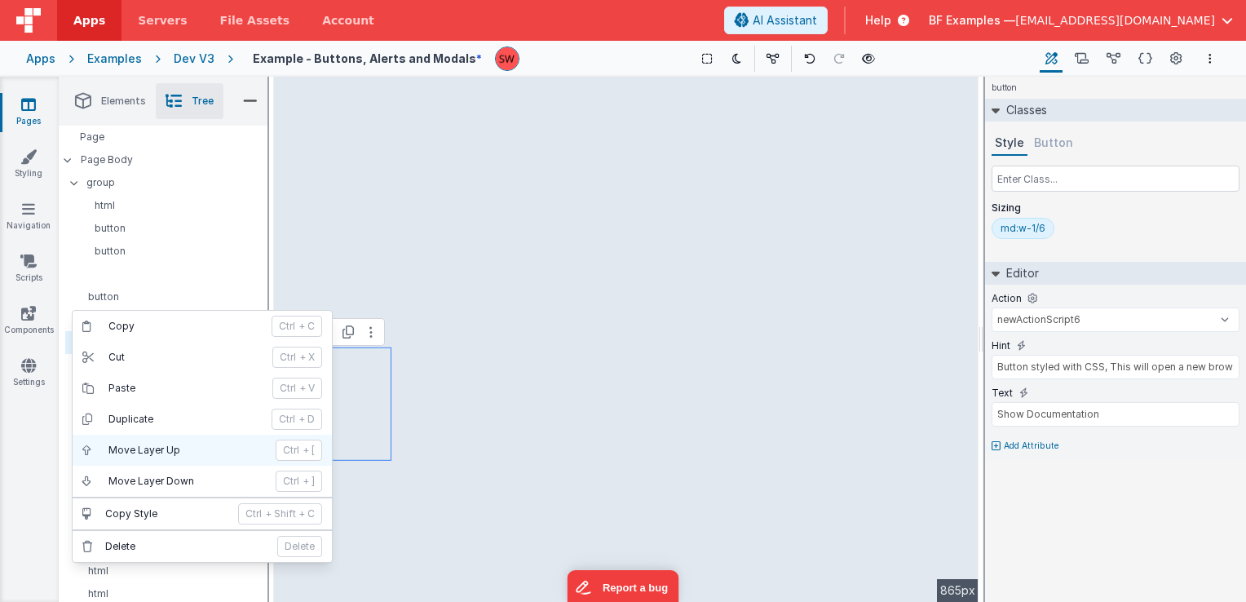
click at [178, 452] on p "Move Layer Up" at bounding box center [186, 450] width 157 height 13
click at [175, 449] on p "Move Layer Up" at bounding box center [186, 450] width 157 height 13
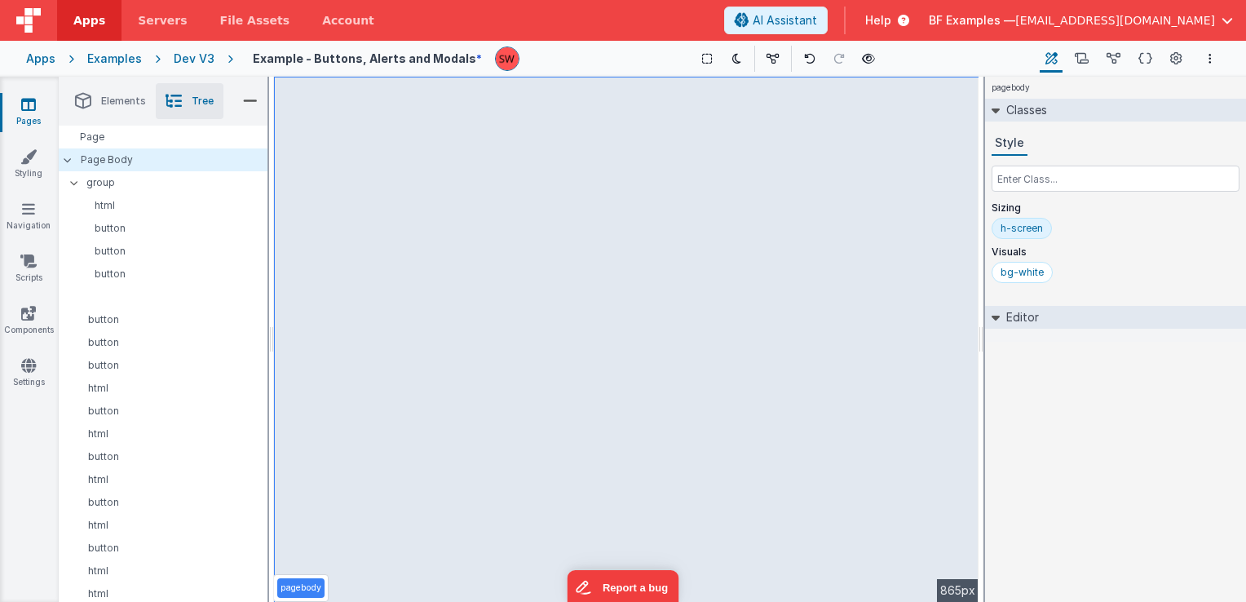
click at [186, 61] on div "Dev V3" at bounding box center [194, 59] width 41 height 16
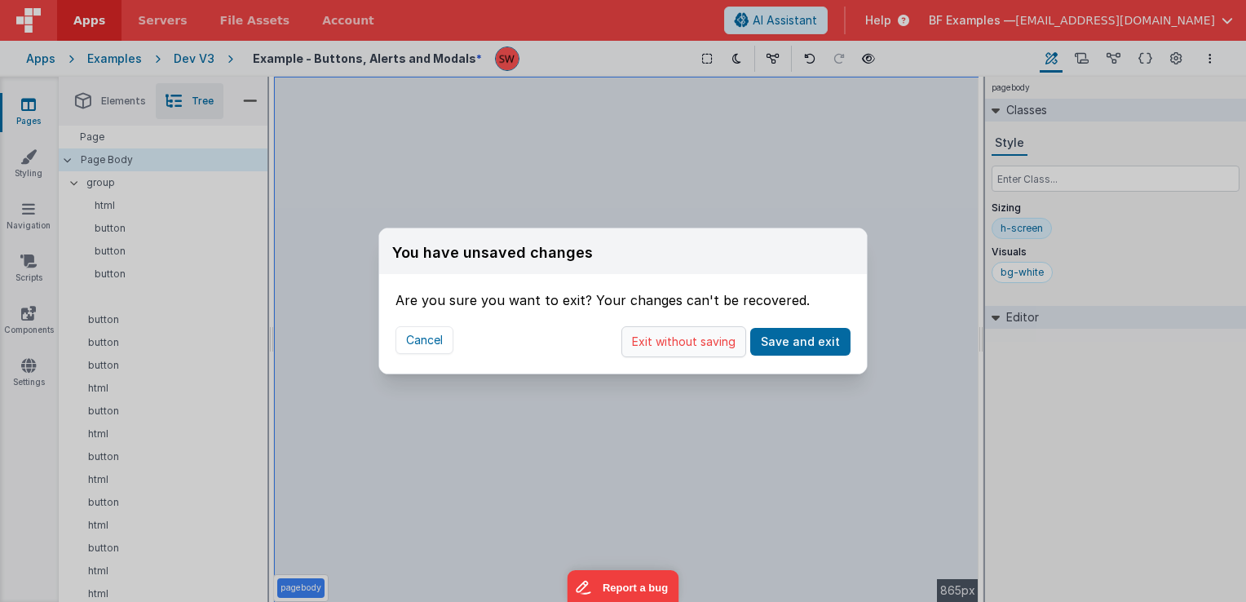
click at [705, 346] on button "Exit without saving" at bounding box center [684, 341] width 125 height 31
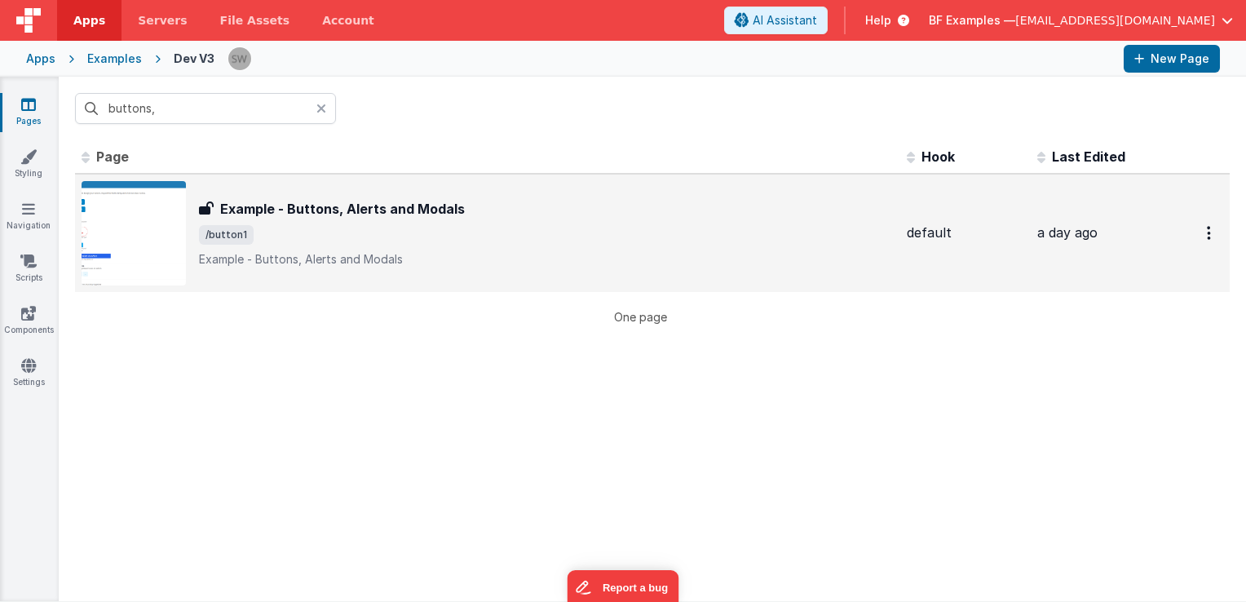
click at [409, 214] on h3 "Example - Buttons, Alerts and Modals" at bounding box center [342, 209] width 245 height 20
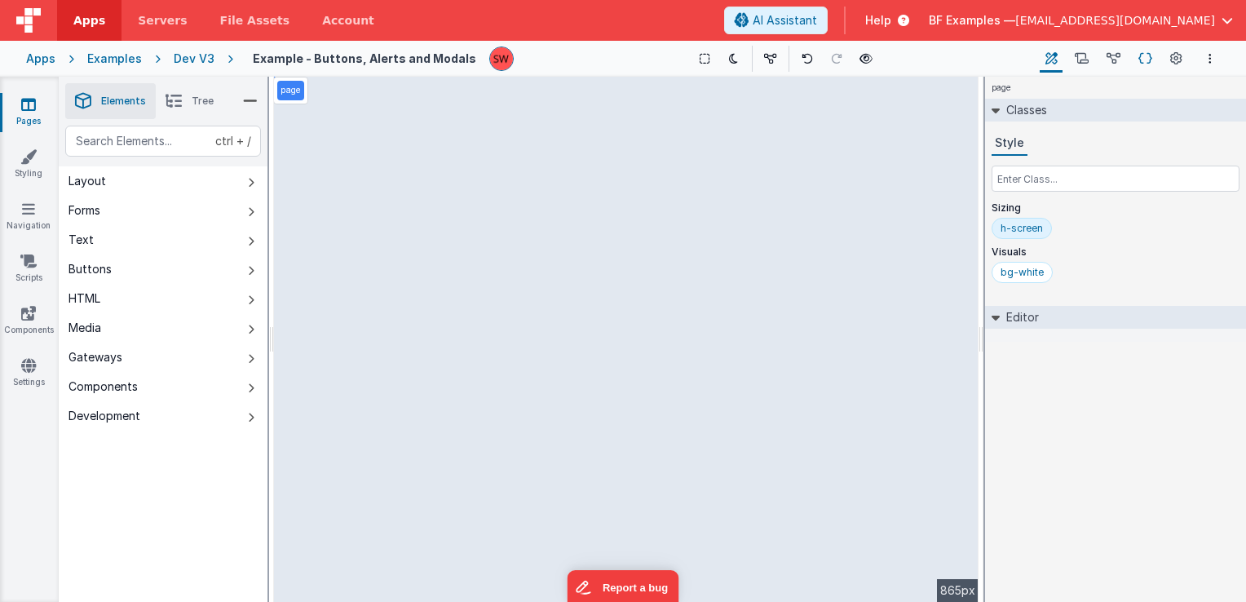
click at [1144, 60] on icon at bounding box center [1146, 59] width 14 height 17
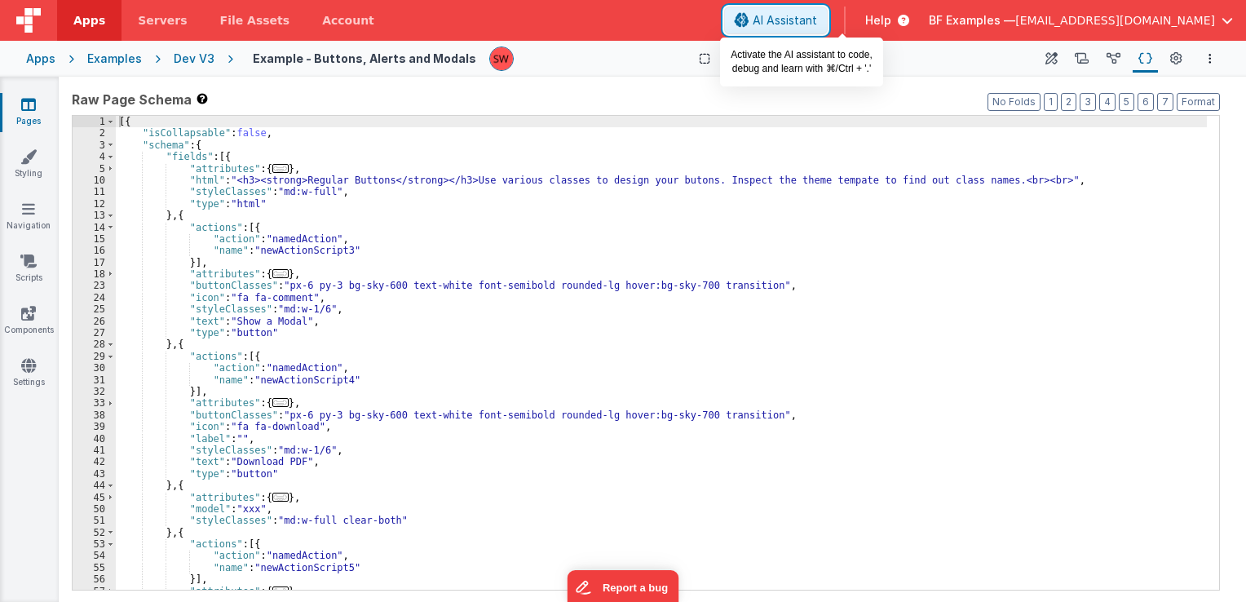
click at [817, 21] on span "AI Assistant" at bounding box center [785, 20] width 64 height 16
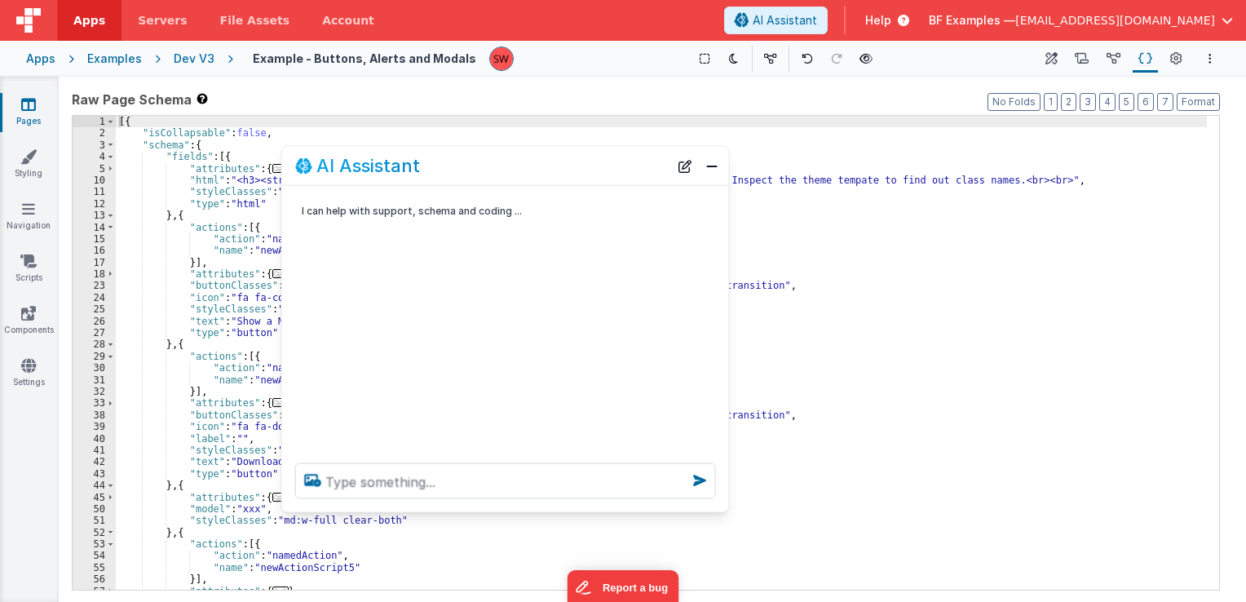
drag, startPoint x: 317, startPoint y: 250, endPoint x: 584, endPoint y: 172, distance: 278.8
click at [584, 172] on div "AI Assistant" at bounding box center [482, 166] width 374 height 20
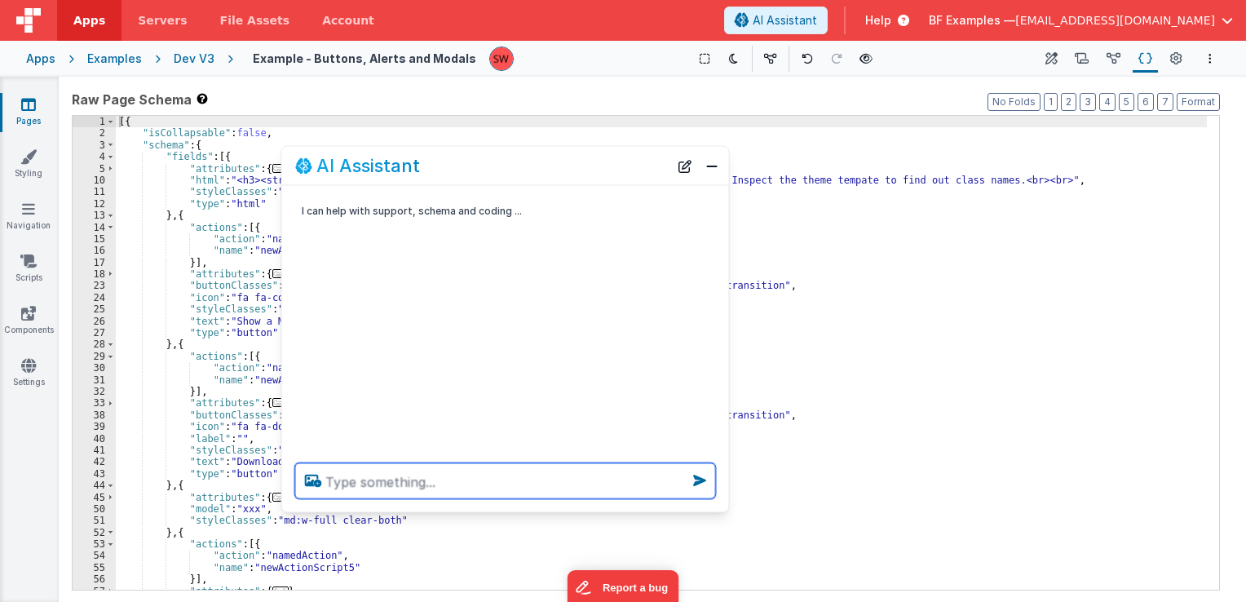
click at [507, 478] on textarea at bounding box center [505, 481] width 421 height 36
paste textarea "p-6 md:p-10"
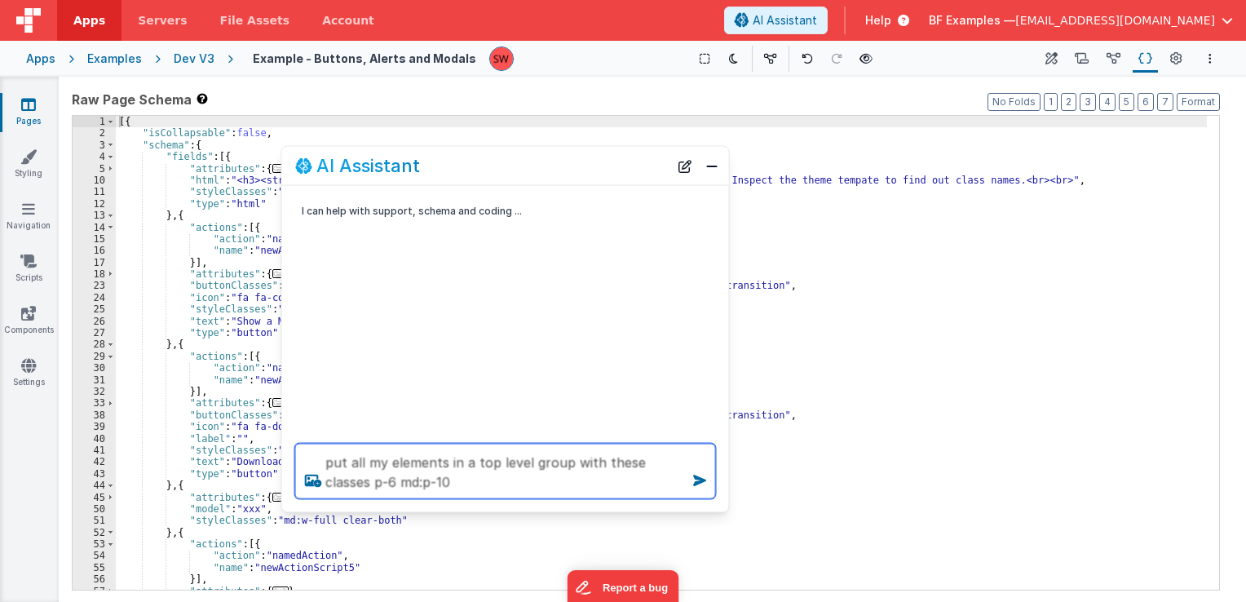
type textarea "put all my elements in a top level group with these classes p-6 md:p-10"
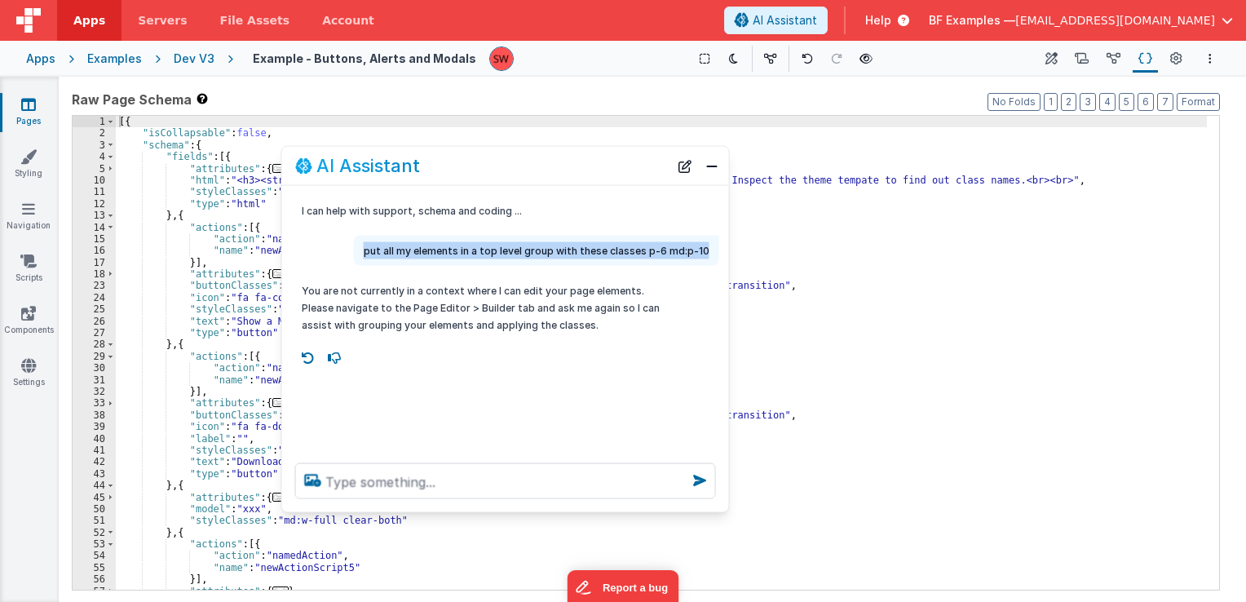
drag, startPoint x: 372, startPoint y: 250, endPoint x: 706, endPoint y: 253, distance: 334.5
click at [706, 253] on p "put all my elements in a top level group with these classes p-6 md:p-10" at bounding box center [537, 250] width 346 height 17
copy p "put all my elements in a top level group with these classes p-6 md:p-10"
click at [1054, 63] on icon at bounding box center [1052, 59] width 12 height 17
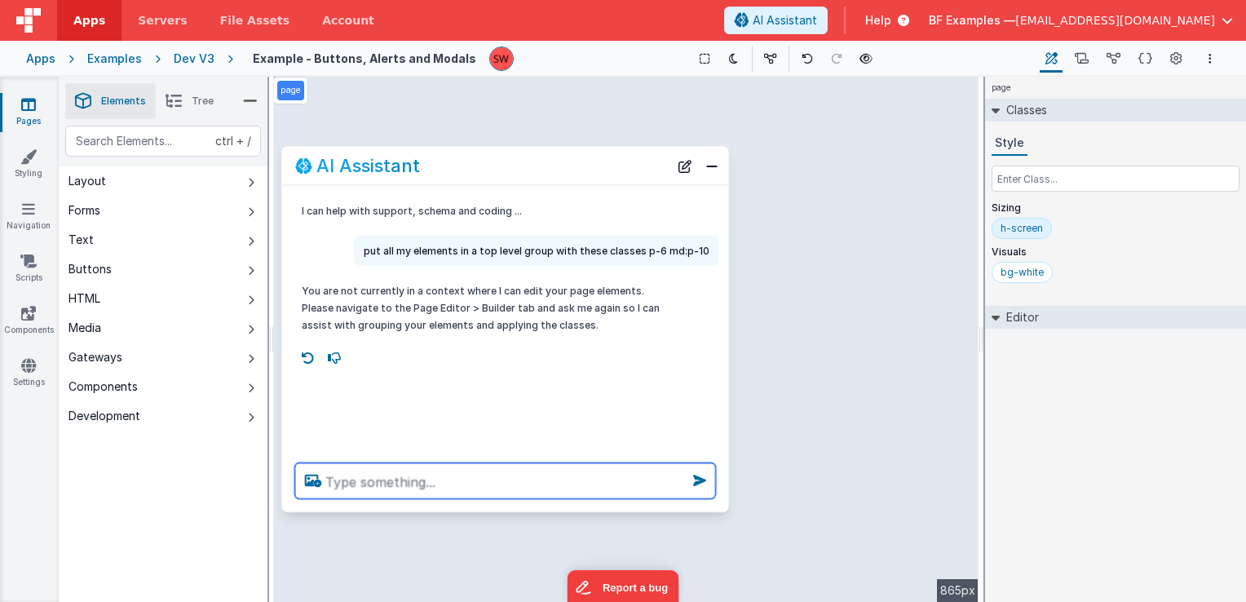
click at [501, 482] on textarea at bounding box center [505, 481] width 421 height 36
paste textarea "put all my elements in a top level group with these classes p-6 md:p-10"
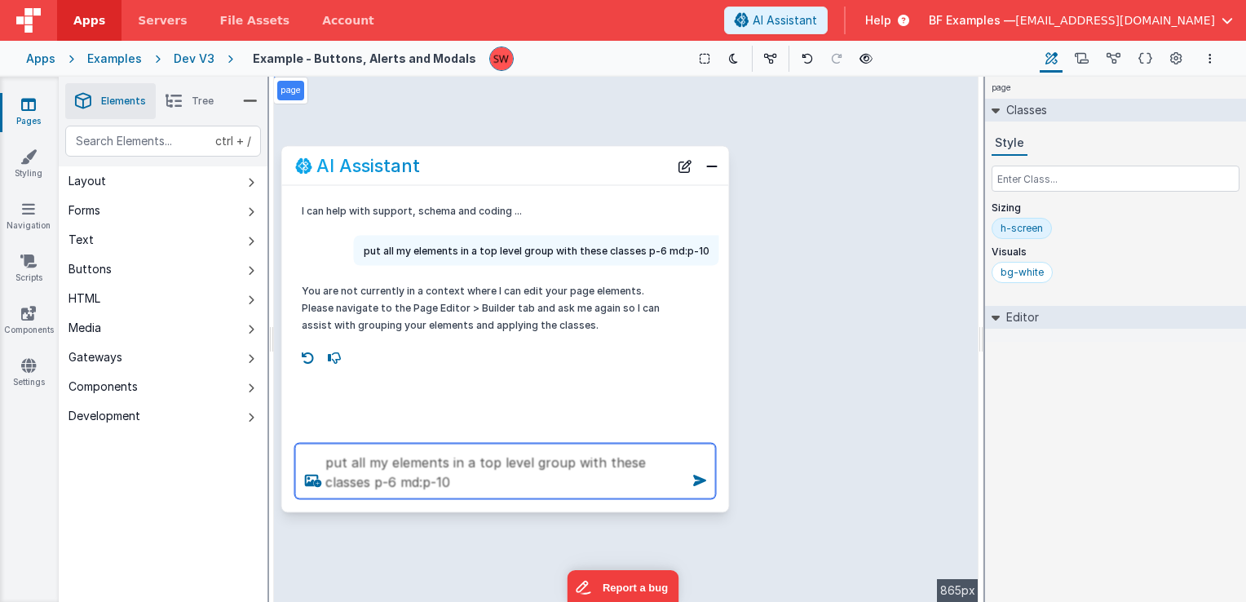
type textarea "put all my elements in a top level group with these classes p-6 md:p-10"
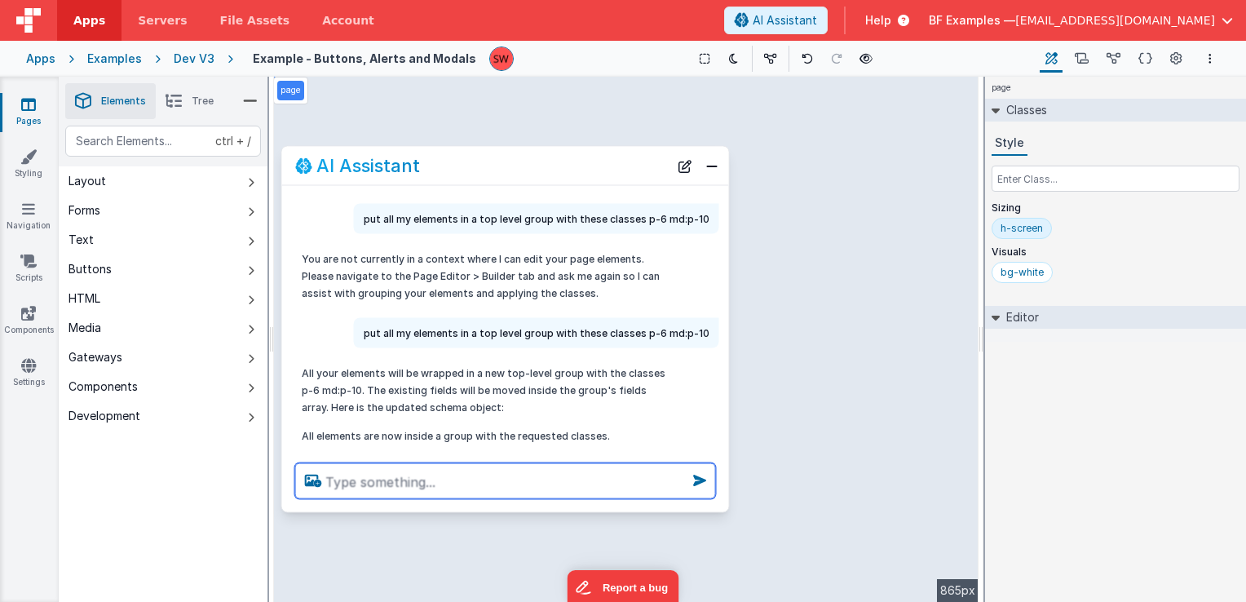
scroll to position [63, 0]
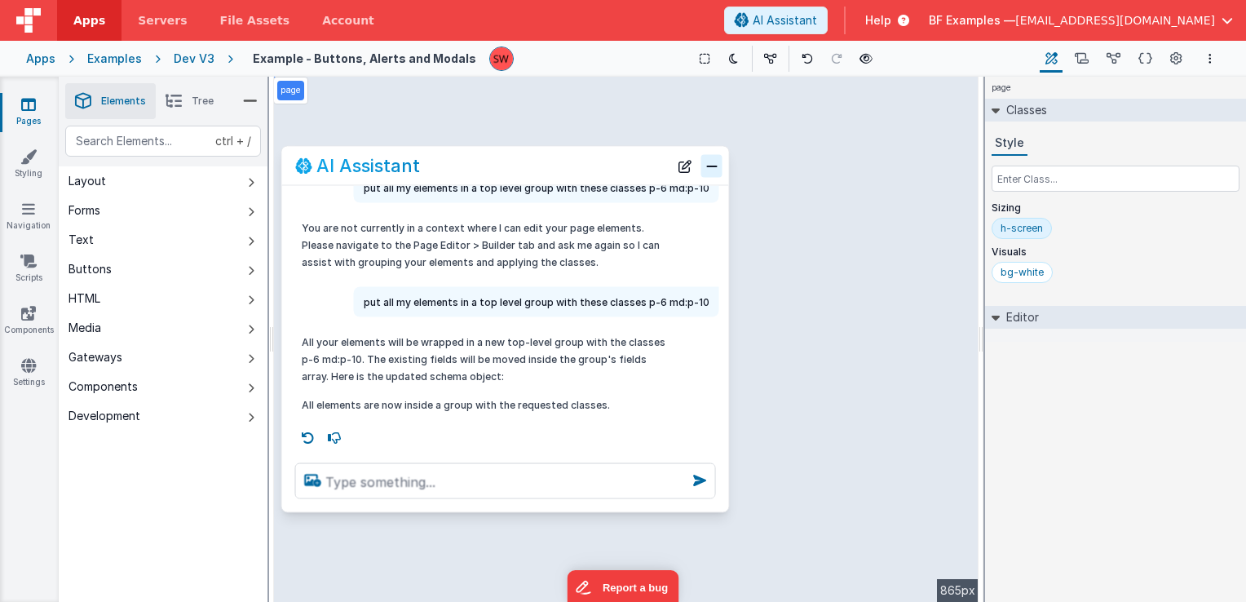
click at [711, 171] on button "Close" at bounding box center [712, 165] width 21 height 23
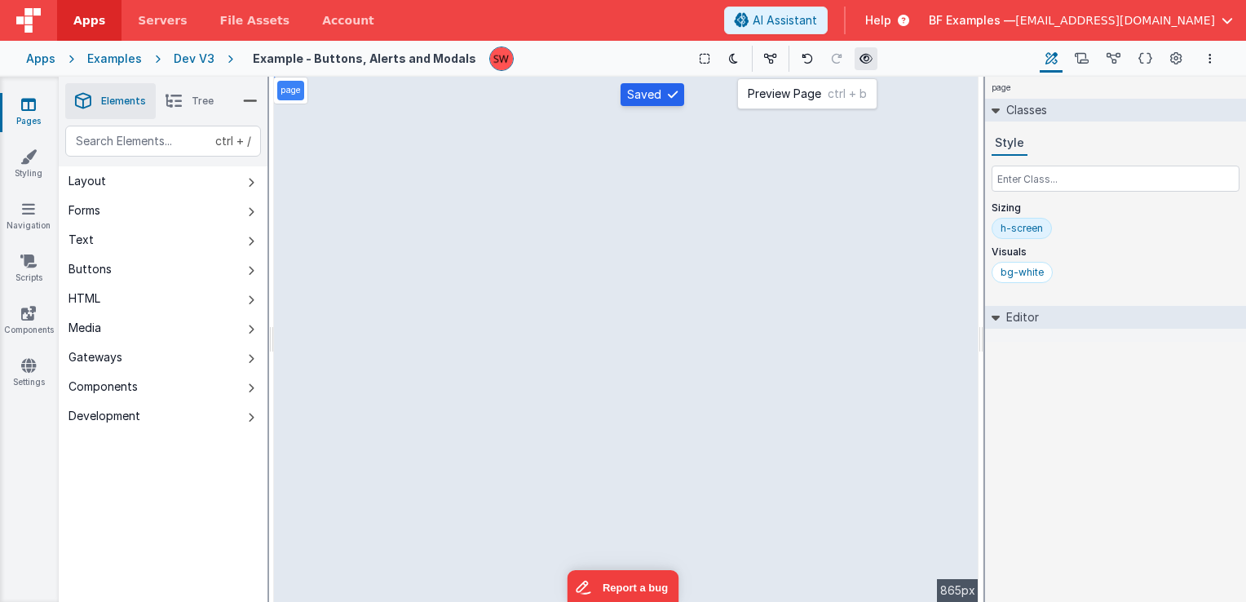
click at [860, 59] on icon at bounding box center [866, 58] width 13 height 11
click at [1146, 59] on icon at bounding box center [1146, 59] width 14 height 17
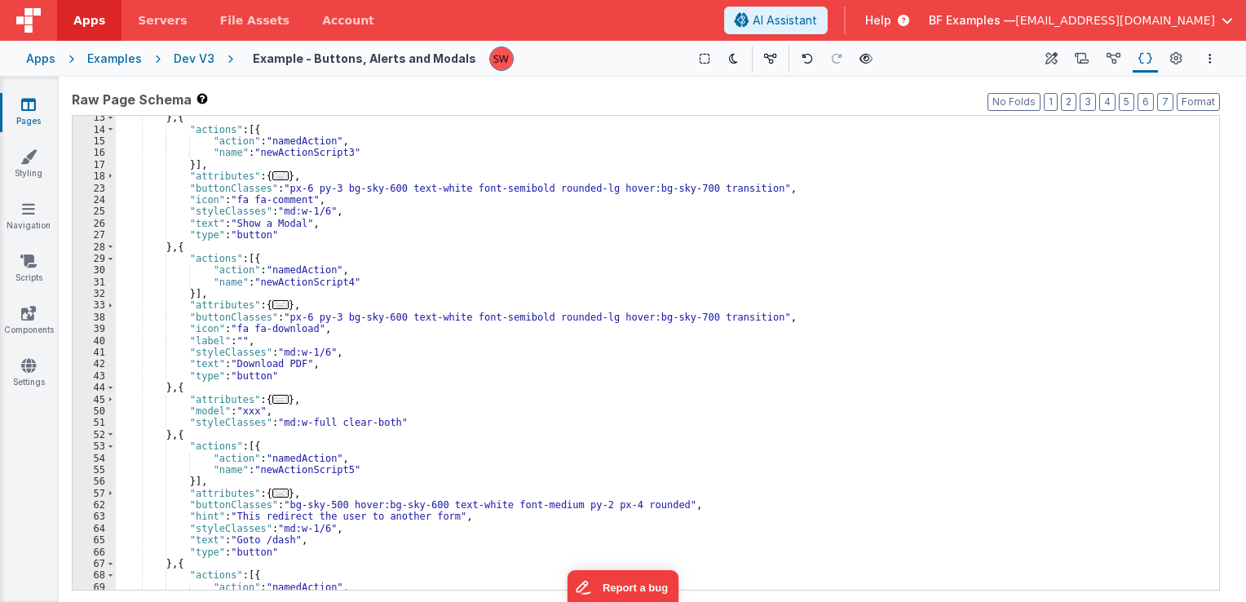
scroll to position [196, 0]
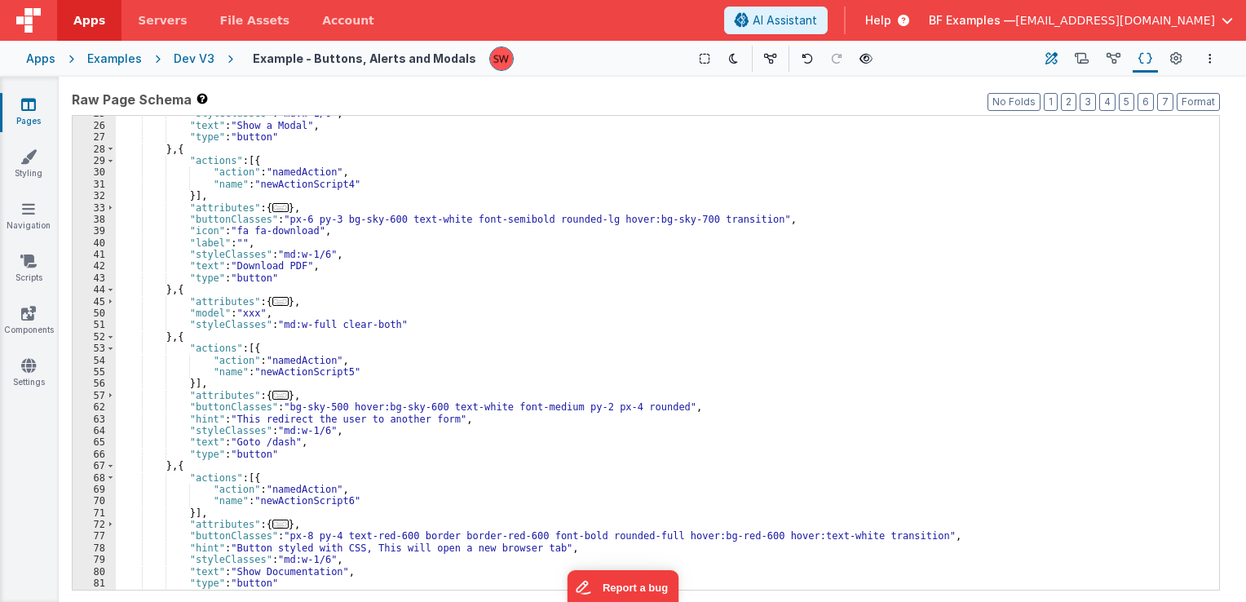
click at [1047, 60] on icon at bounding box center [1052, 59] width 12 height 17
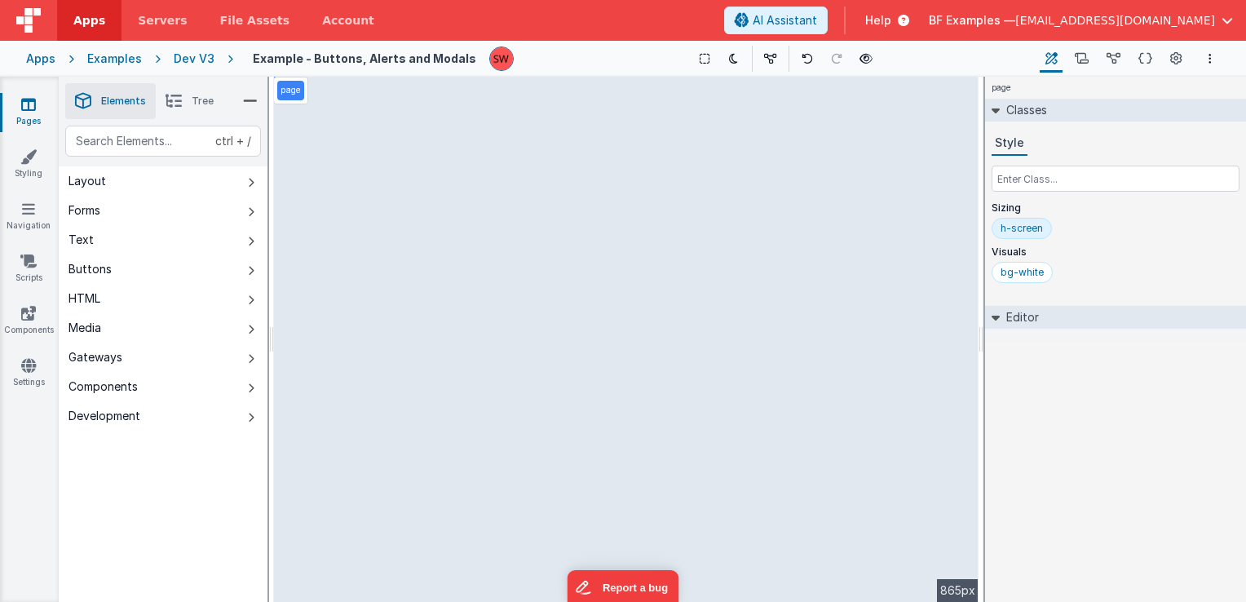
click at [183, 104] on li "Tree" at bounding box center [190, 101] width 68 height 36
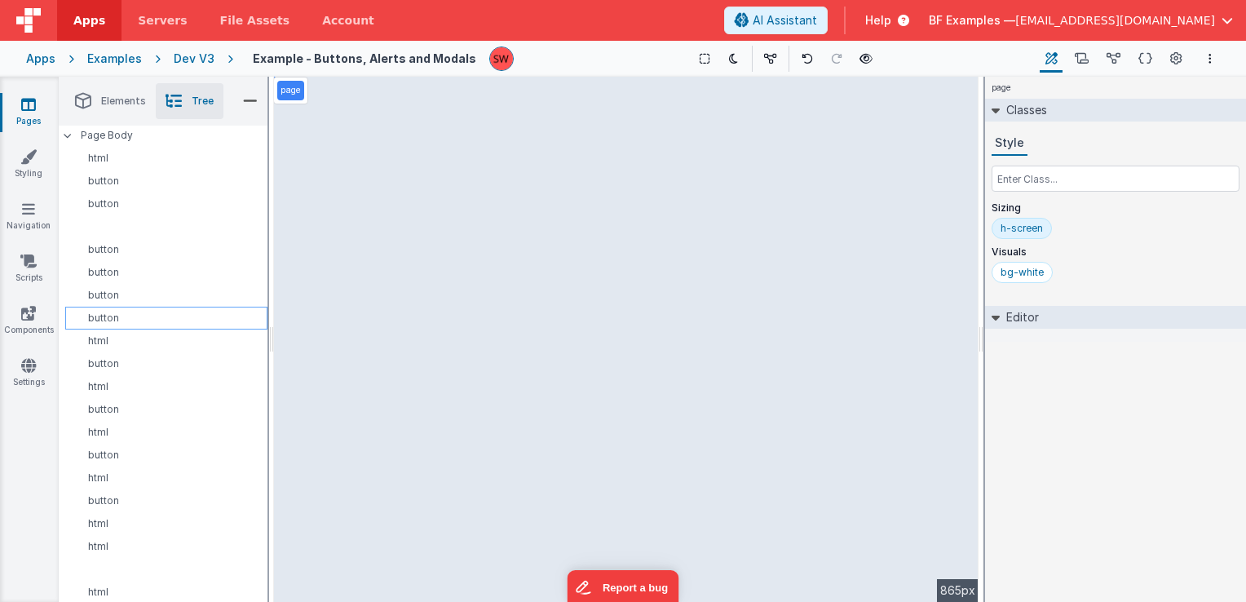
scroll to position [0, 0]
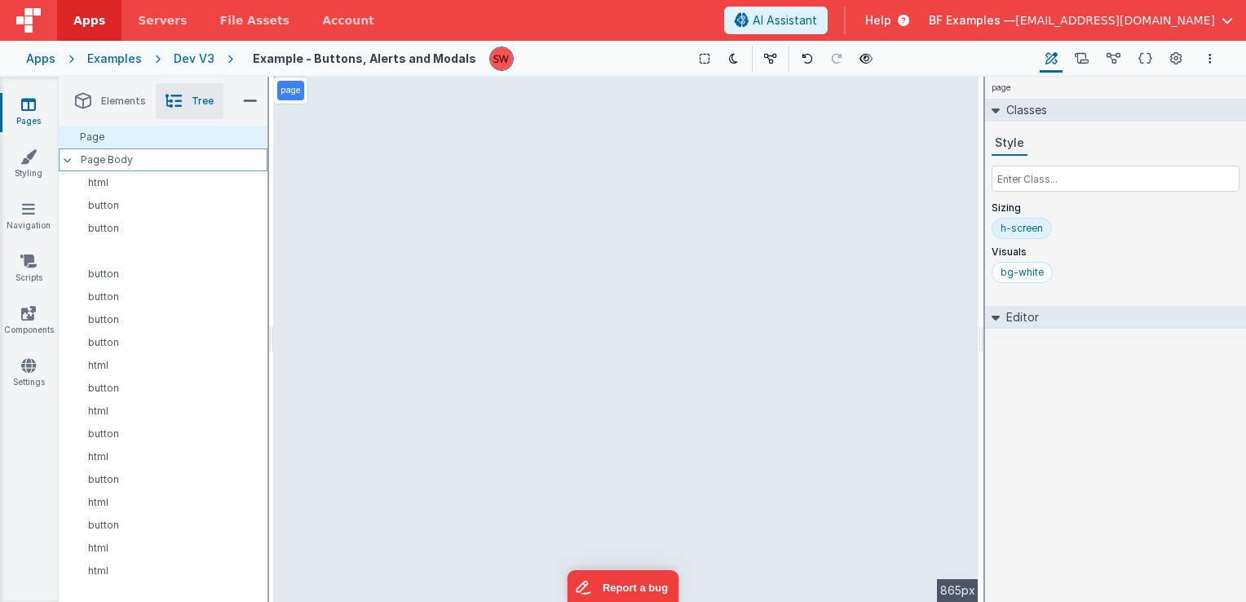
click at [170, 164] on p "Page Body" at bounding box center [174, 159] width 187 height 13
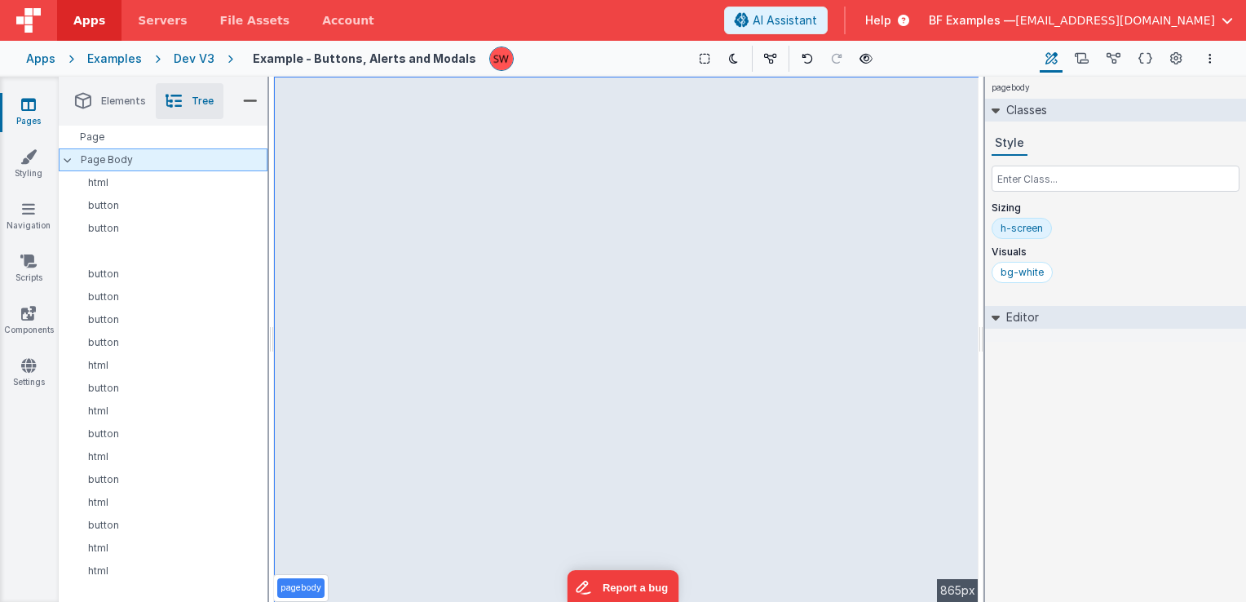
click at [153, 158] on p "Page Body" at bounding box center [174, 159] width 187 height 13
click at [1044, 181] on input "text" at bounding box center [1116, 179] width 248 height 26
click at [1051, 177] on input "text" at bounding box center [1116, 179] width 248 height 26
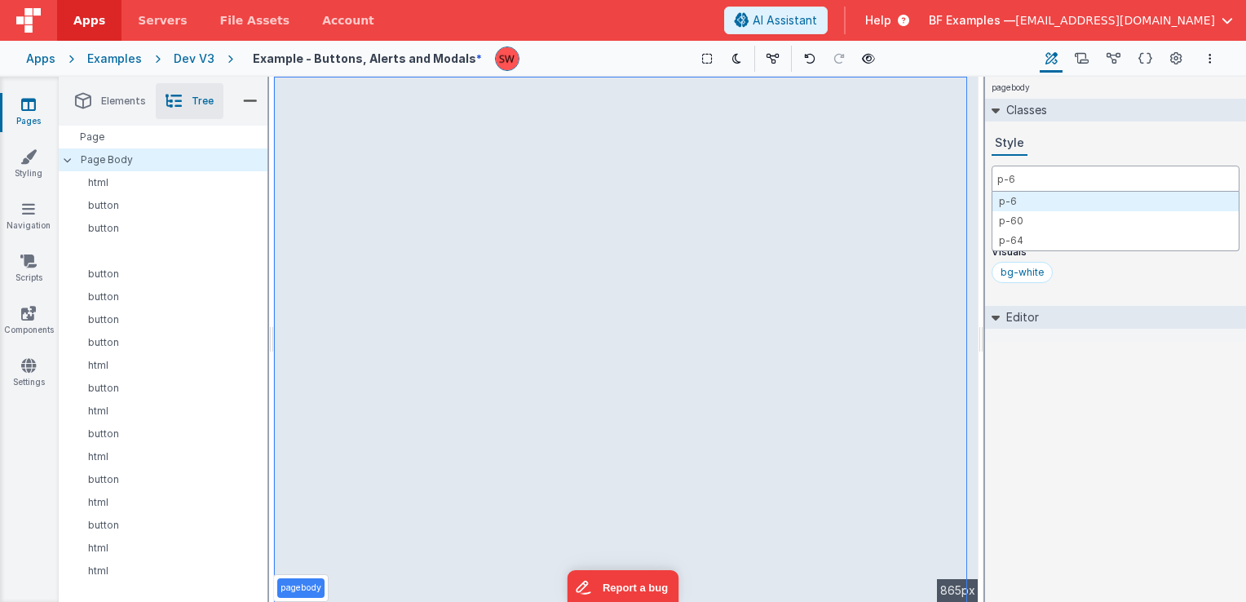
type input "p-6"
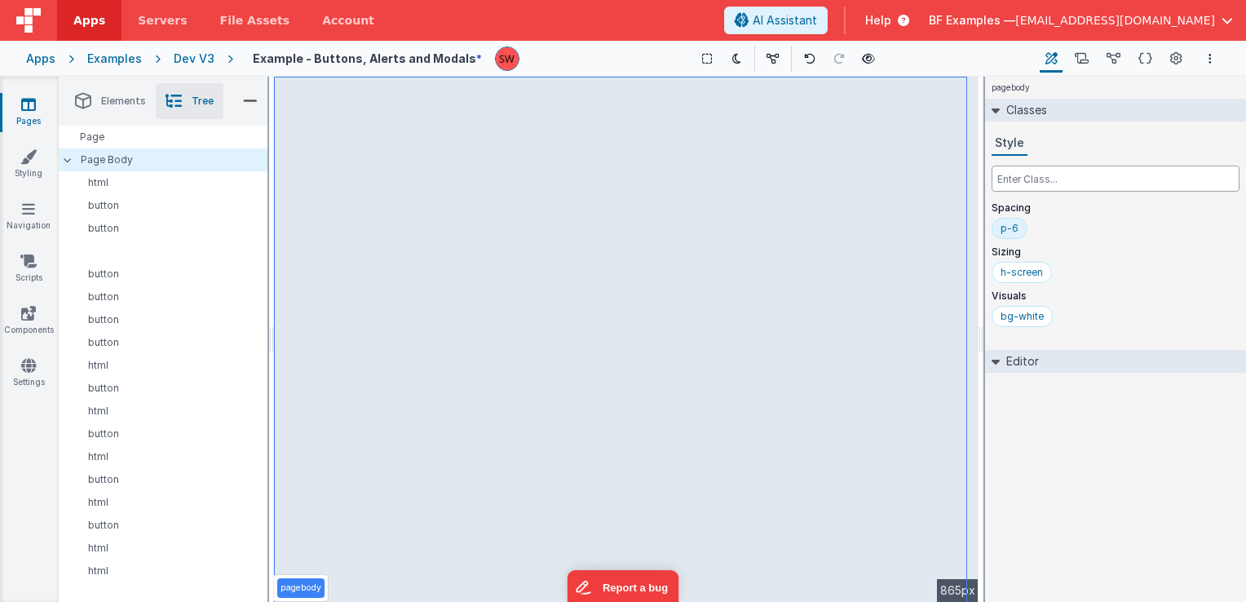
click at [1041, 172] on input "text" at bounding box center [1116, 179] width 248 height 26
type input "md:p-10"
click at [860, 64] on icon at bounding box center [866, 58] width 13 height 11
drag, startPoint x: 1008, startPoint y: 230, endPoint x: 1090, endPoint y: 212, distance: 83.5
click at [1090, 212] on p "Spacing" at bounding box center [1116, 207] width 248 height 13
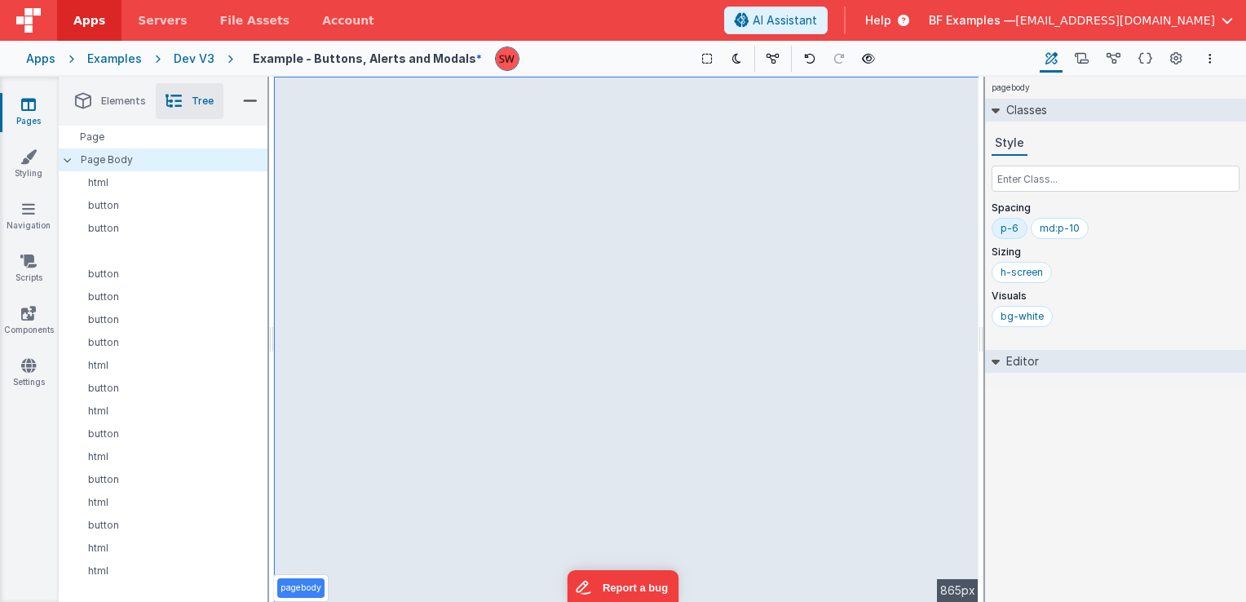
click at [1017, 226] on div "p-6" at bounding box center [1010, 228] width 36 height 21
click at [1030, 225] on div "md:p-10" at bounding box center [1021, 228] width 40 height 13
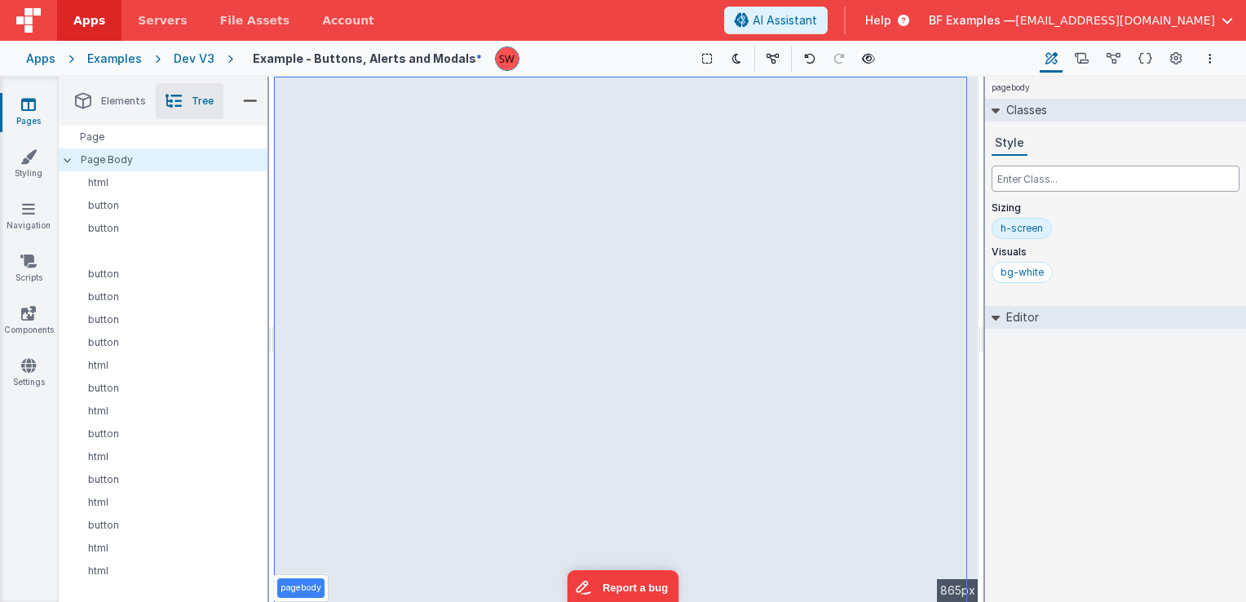
click at [1028, 180] on input "text" at bounding box center [1116, 179] width 248 height 26
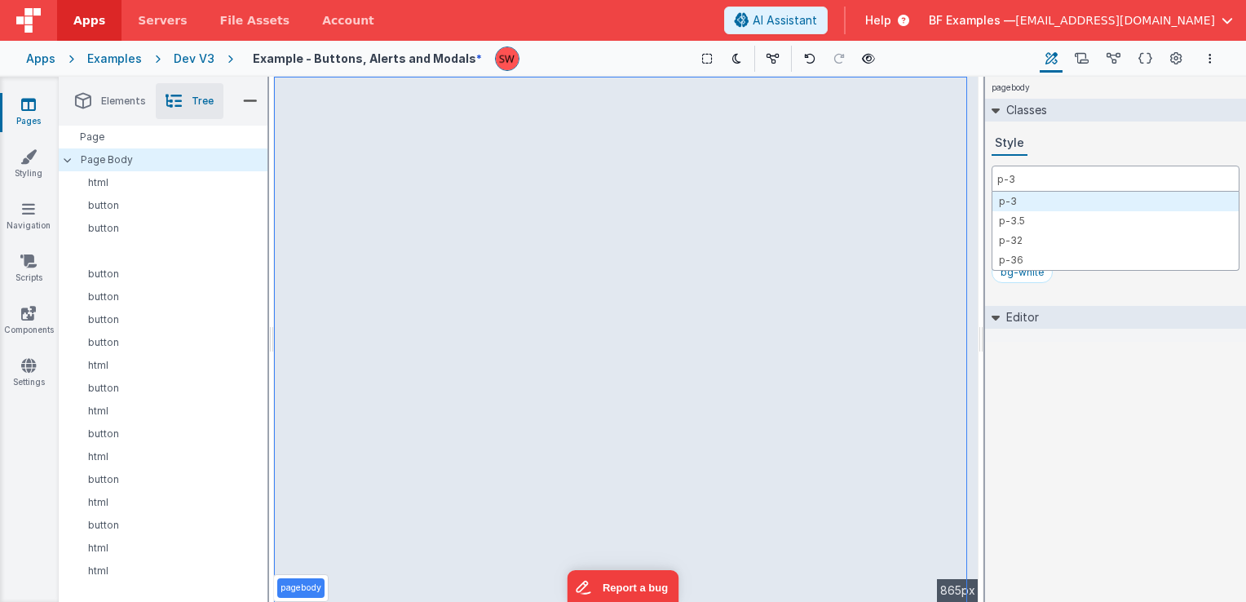
type input "p-3"
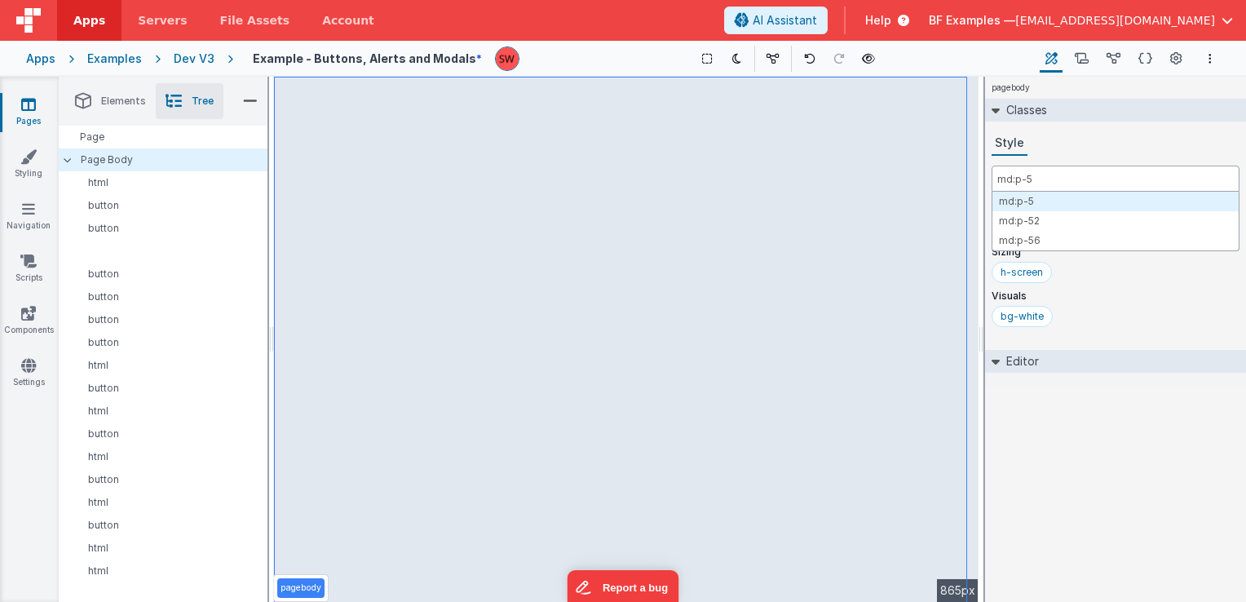
type input "md:p-5"
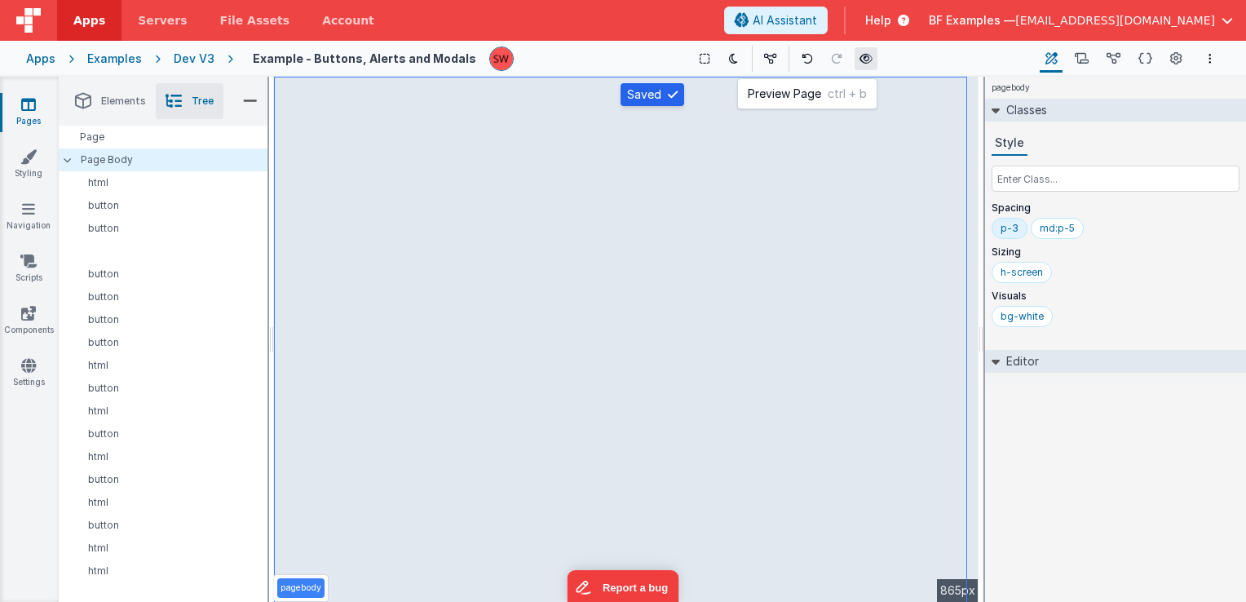
click at [861, 60] on icon at bounding box center [866, 58] width 13 height 11
click at [189, 53] on div "Dev V3" at bounding box center [194, 59] width 41 height 16
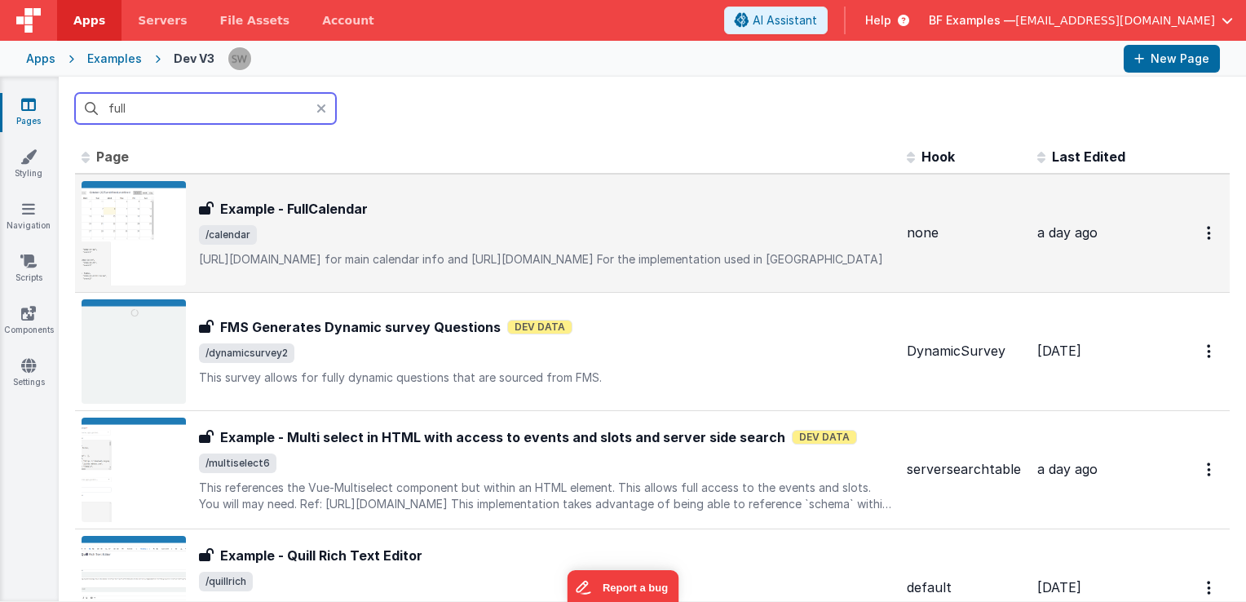
type input "full"
click at [397, 233] on span "/calendar" at bounding box center [546, 235] width 695 height 20
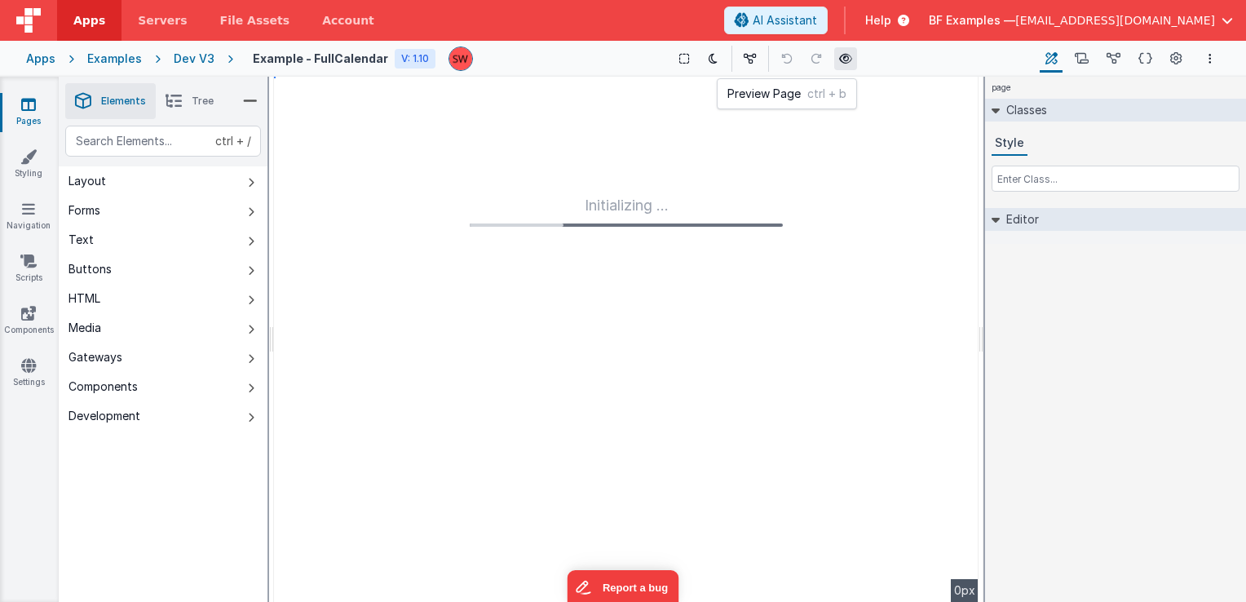
click at [839, 61] on icon at bounding box center [845, 58] width 13 height 11
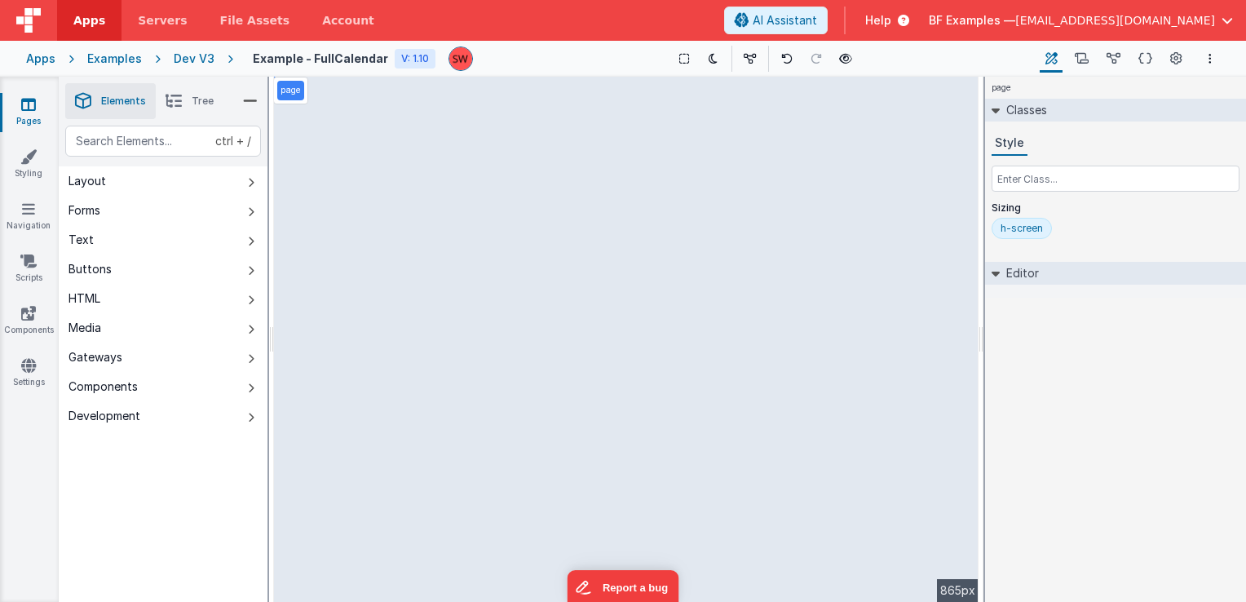
click at [188, 61] on div "Dev V3" at bounding box center [194, 59] width 41 height 16
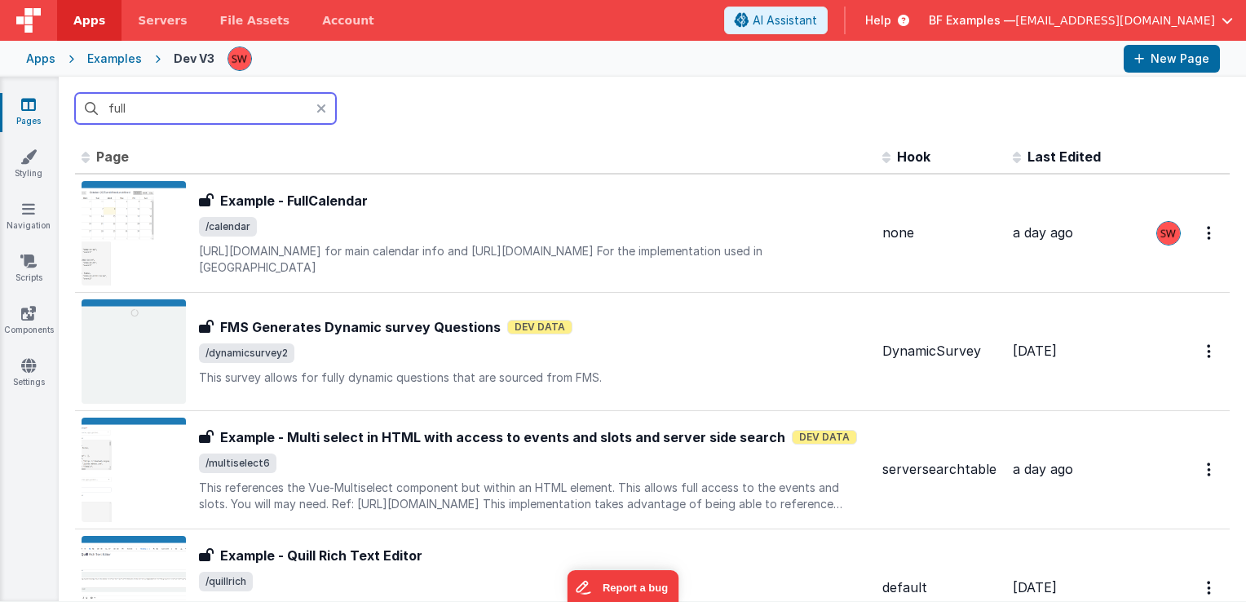
click at [228, 104] on input "full" at bounding box center [205, 108] width 261 height 31
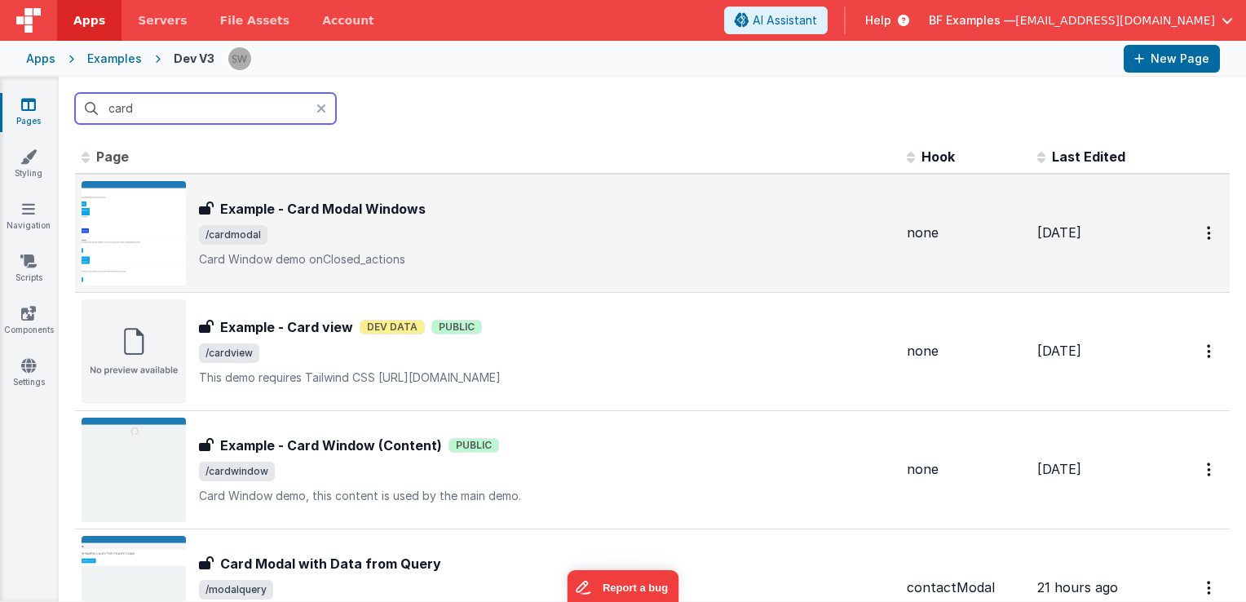
type input "card"
click at [421, 214] on h3 "Example - Card Modal Windows" at bounding box center [323, 209] width 206 height 20
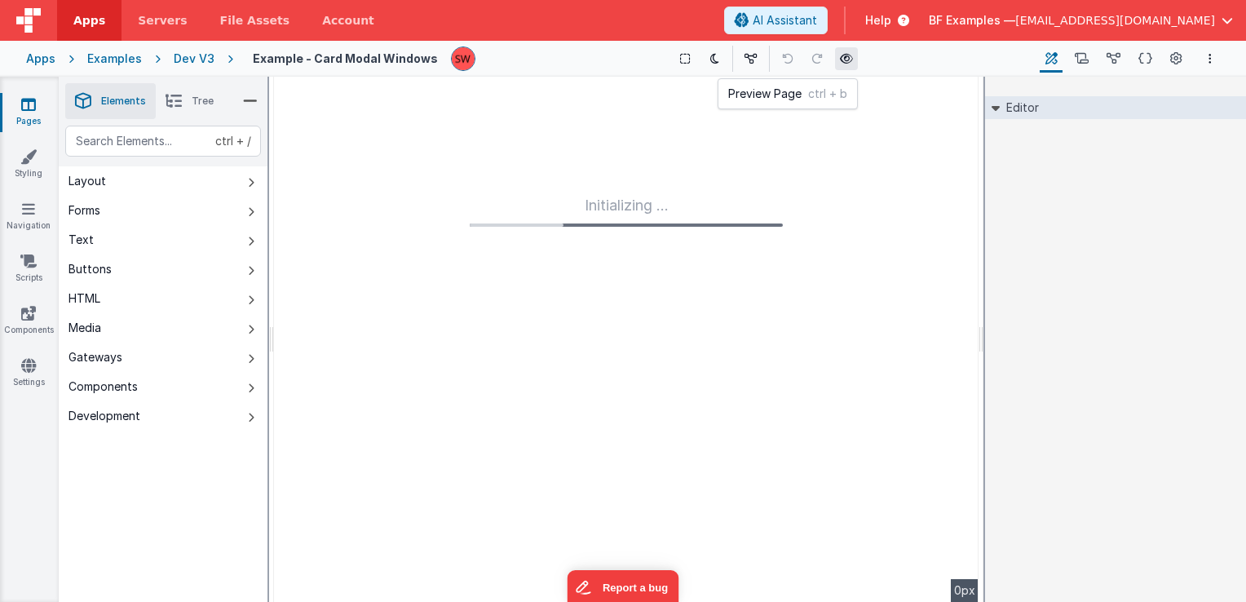
click at [844, 56] on icon at bounding box center [846, 58] width 13 height 11
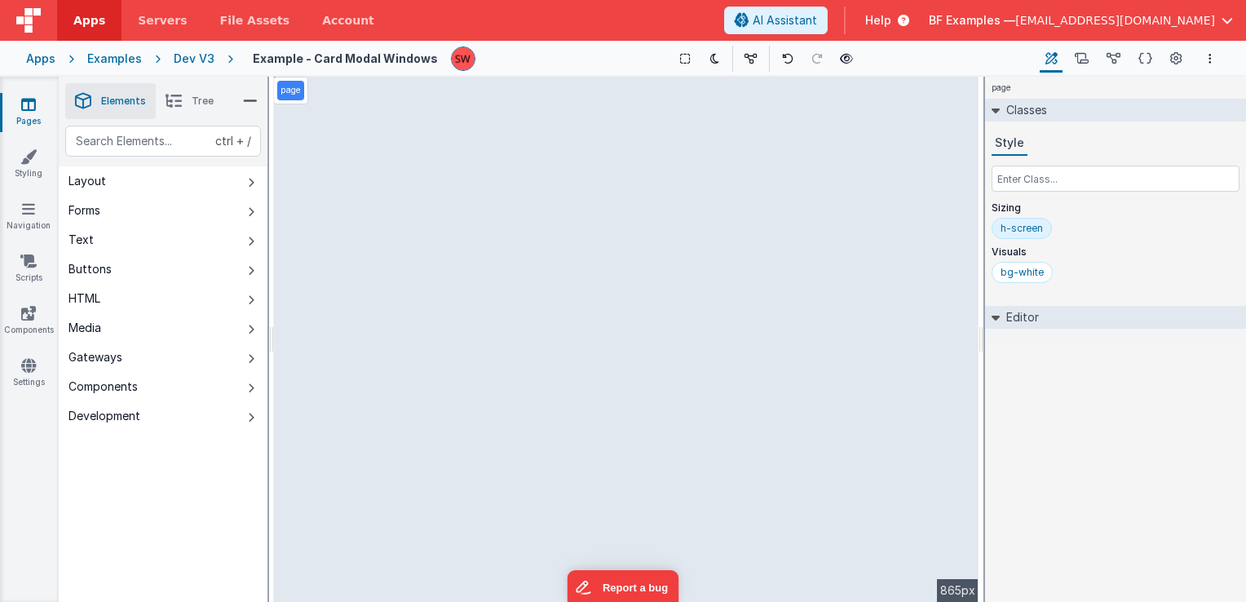
drag, startPoint x: 183, startPoint y: 64, endPoint x: 436, endPoint y: 0, distance: 261.5
click at [183, 64] on div "Dev V3" at bounding box center [194, 59] width 41 height 16
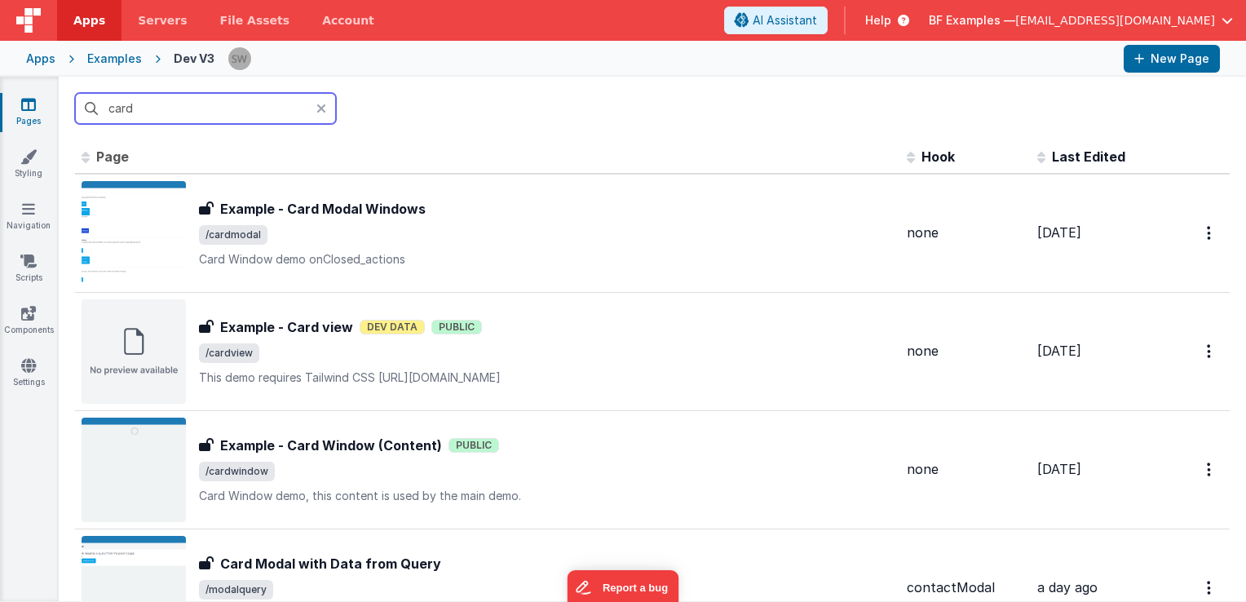
click at [248, 103] on input "card" at bounding box center [205, 108] width 261 height 31
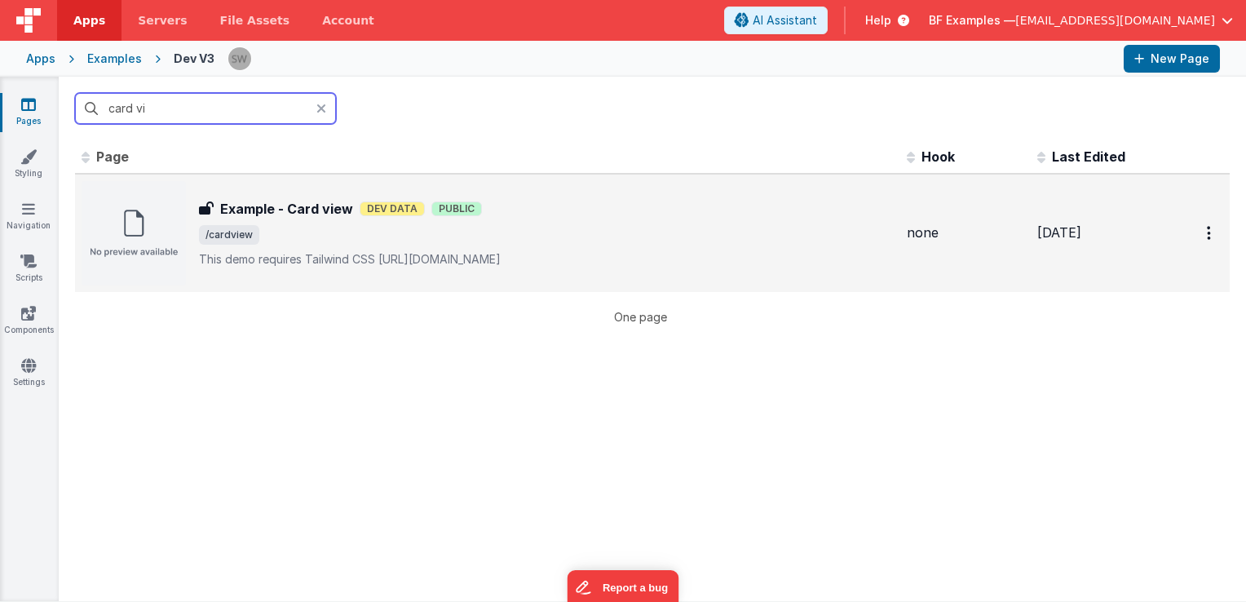
type input "card vi"
click at [568, 225] on span "/cardview" at bounding box center [546, 235] width 695 height 20
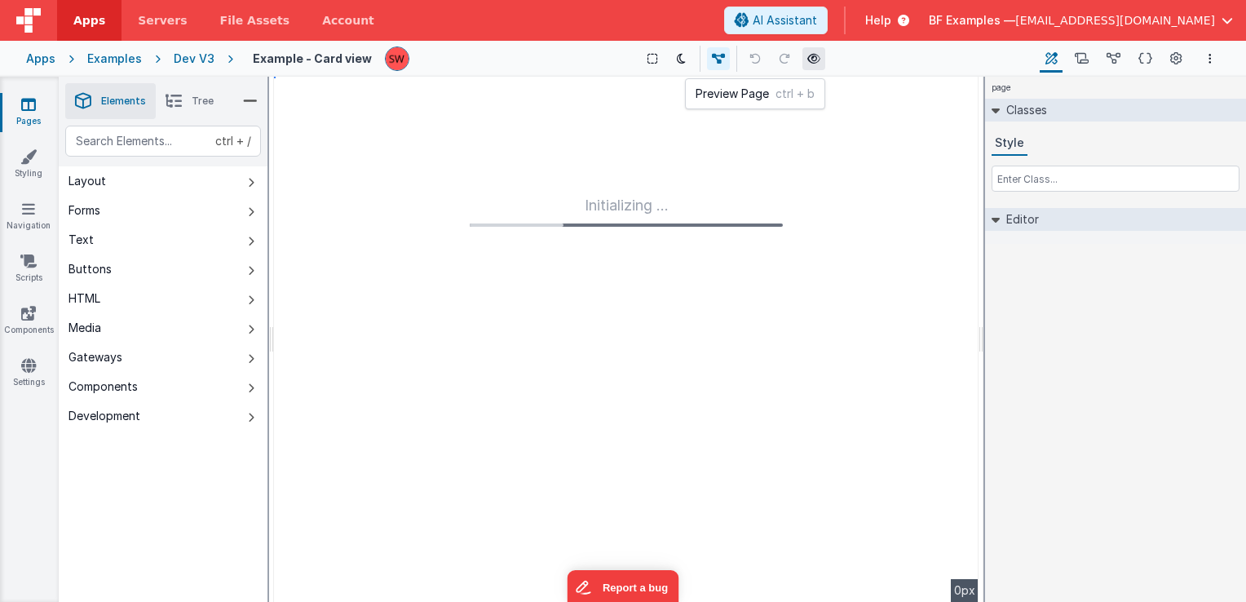
click at [809, 59] on icon at bounding box center [814, 58] width 13 height 11
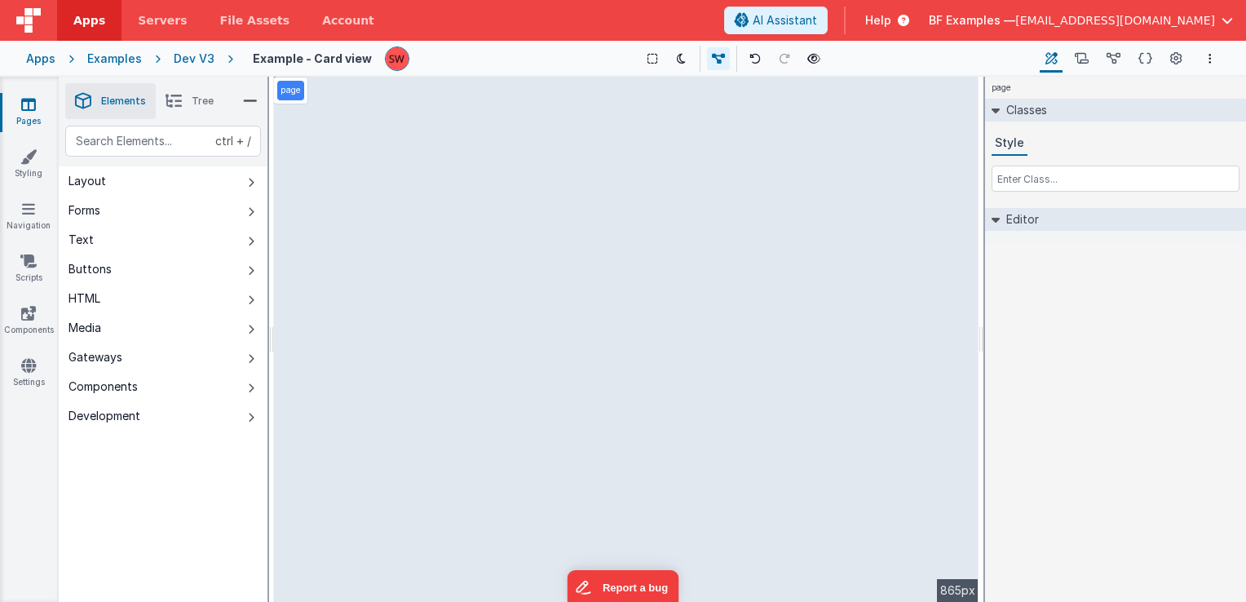
click at [193, 61] on div "Dev V3" at bounding box center [194, 59] width 41 height 16
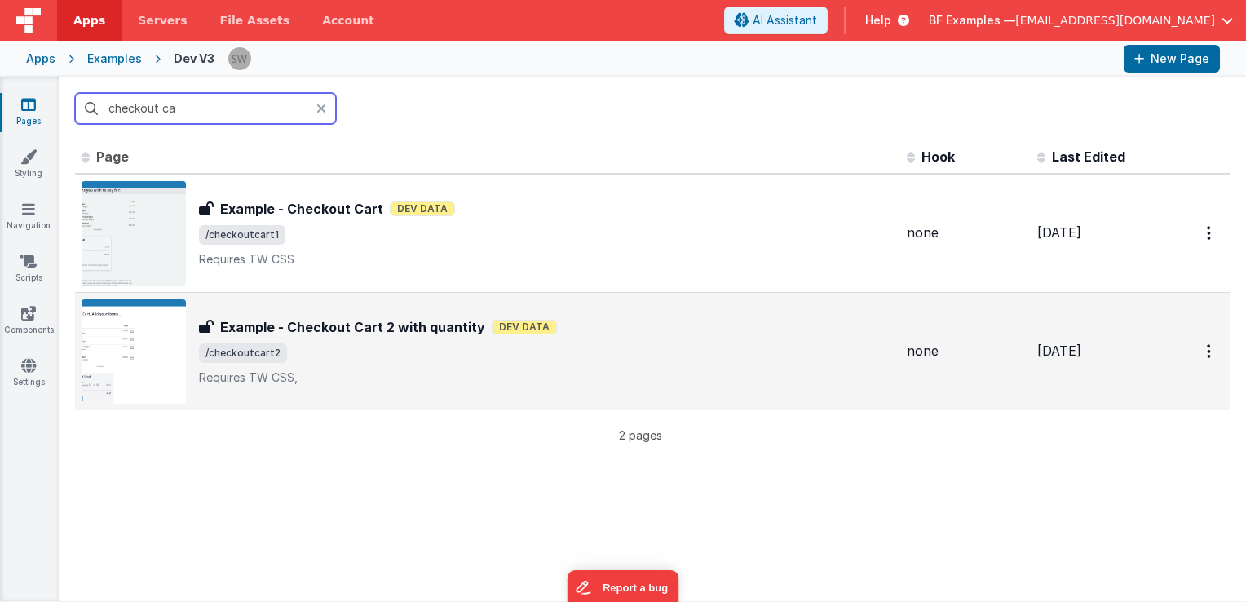
type input "checkout ca"
click at [640, 322] on div "Example - Checkout Cart 2 with quantity Dev Data" at bounding box center [546, 327] width 695 height 20
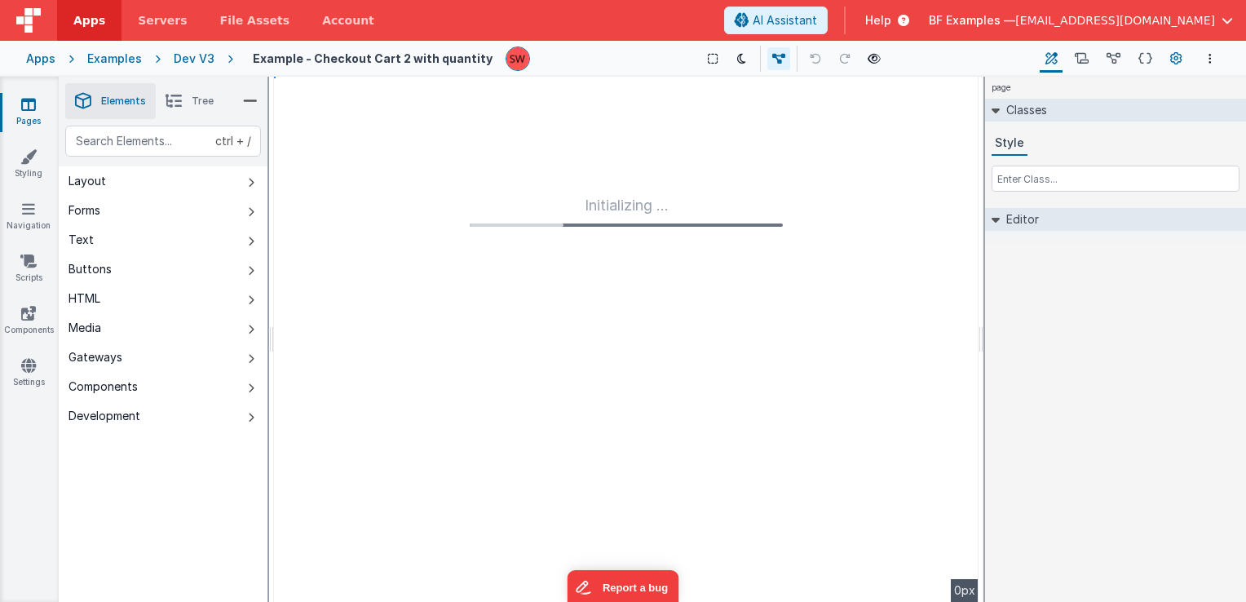
click at [1173, 60] on icon at bounding box center [1177, 59] width 12 height 17
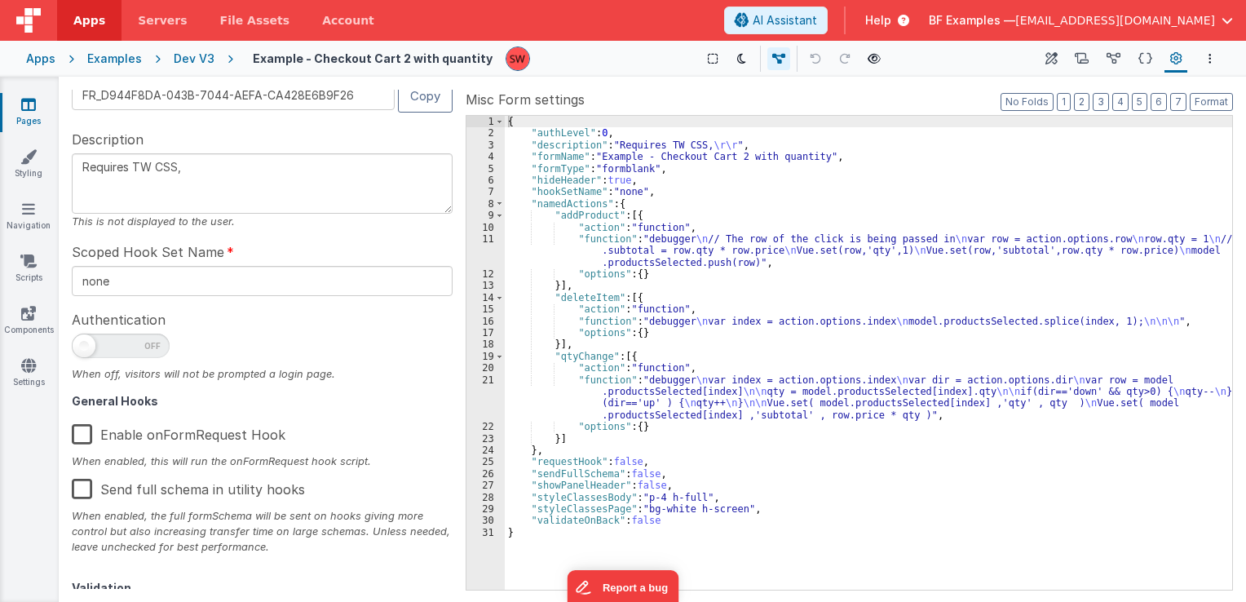
scroll to position [260, 0]
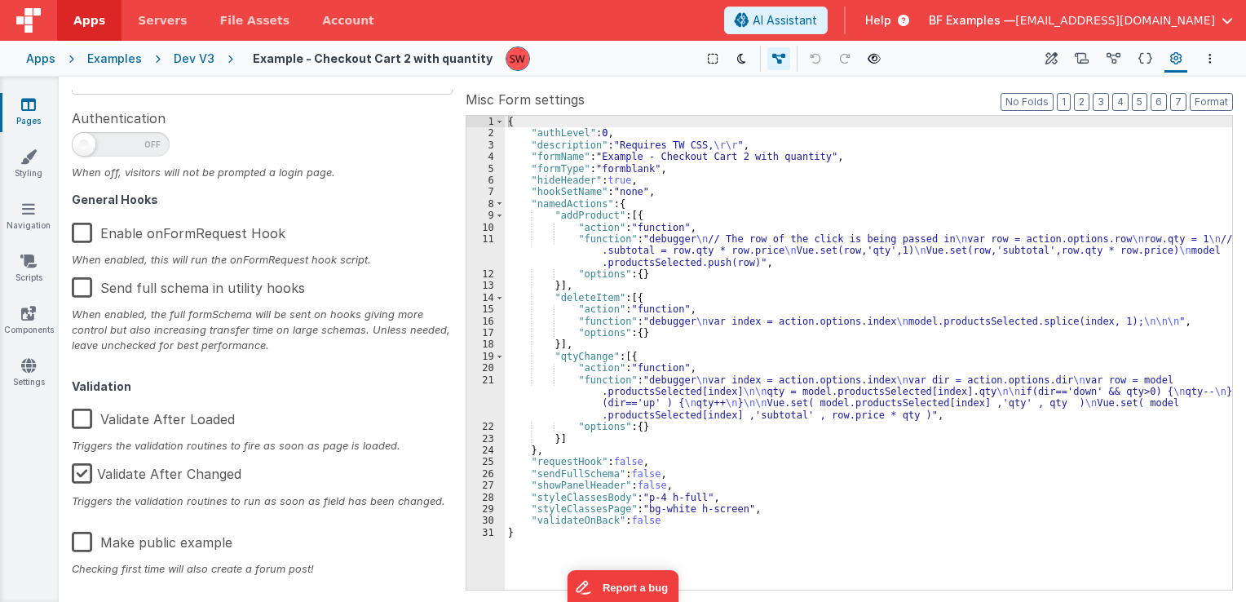
click at [87, 540] on label "Make public example" at bounding box center [152, 539] width 161 height 35
click at [0, 0] on input "Make public example" at bounding box center [0, 0] width 0 height 0
type textarea "Requires TW CSS,"
click at [870, 66] on button at bounding box center [874, 58] width 23 height 23
click at [189, 55] on div "Dev V3" at bounding box center [194, 59] width 41 height 16
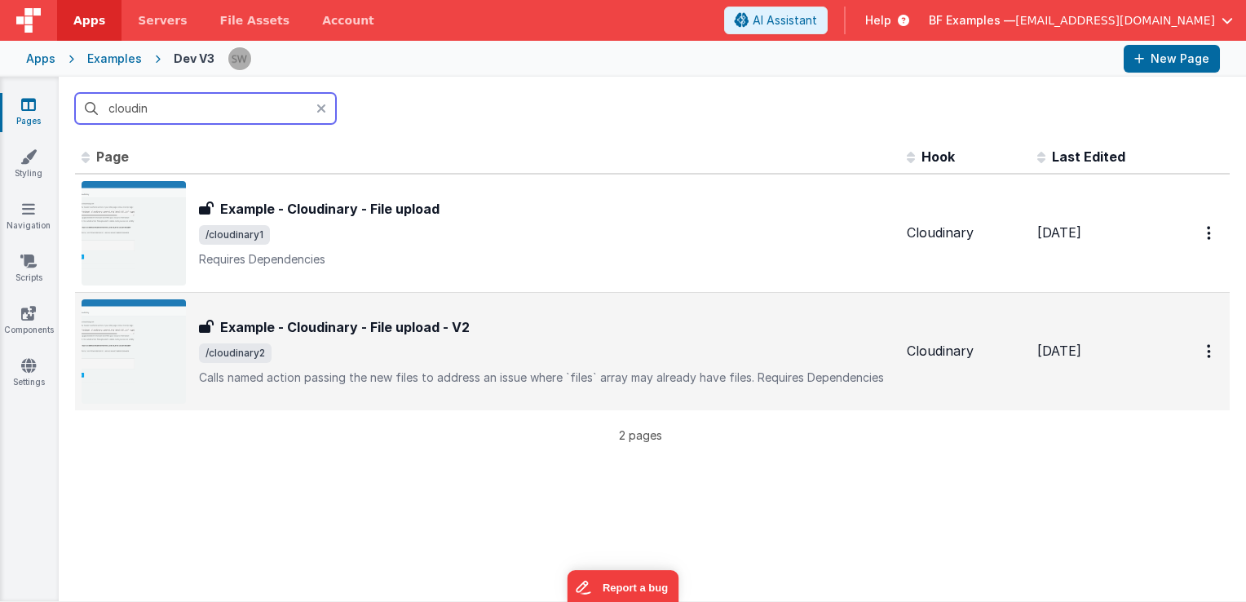
type input "cloudin"
click at [590, 343] on span "/cloudinary2" at bounding box center [546, 353] width 695 height 20
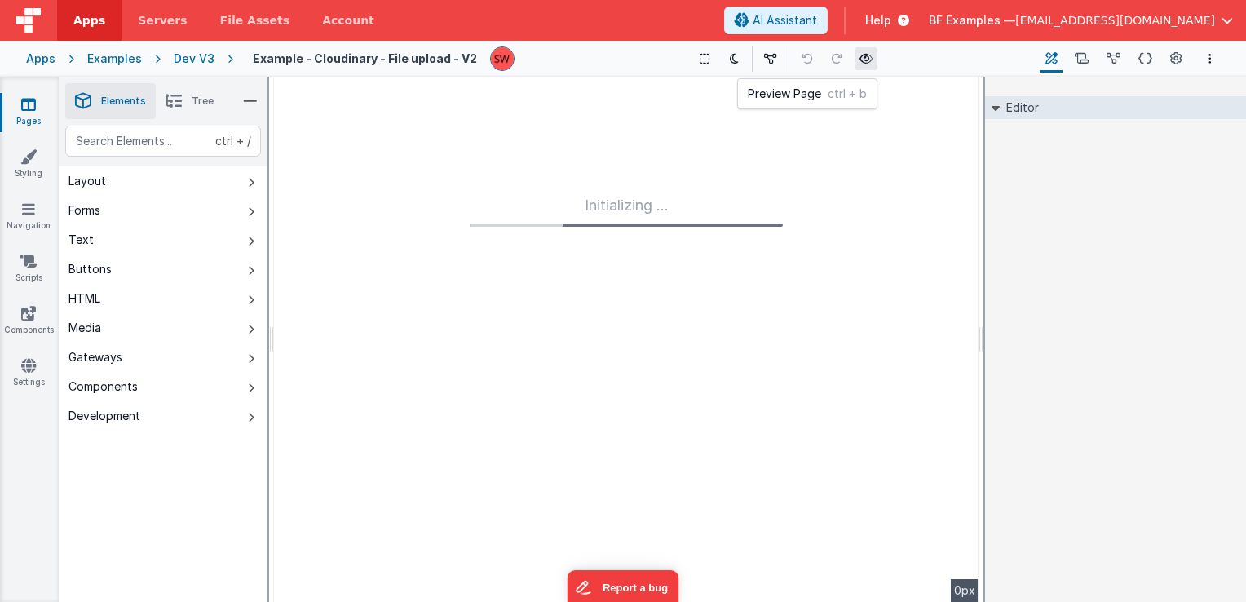
click at [865, 58] on icon at bounding box center [866, 58] width 13 height 11
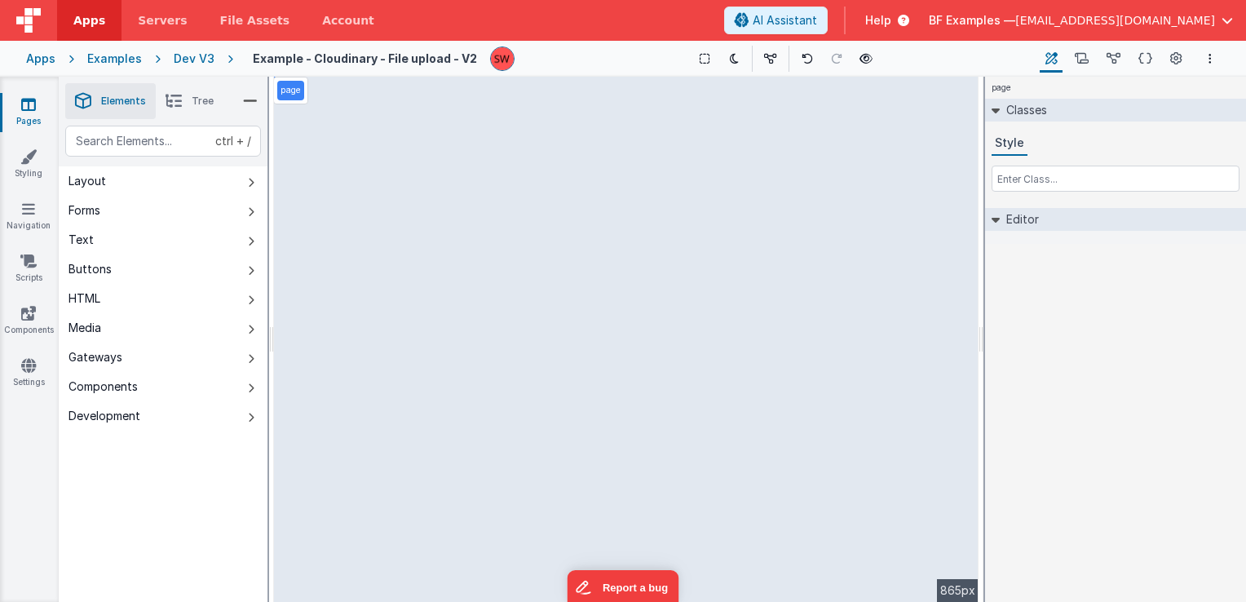
click at [205, 109] on li "Tree" at bounding box center [190, 101] width 68 height 36
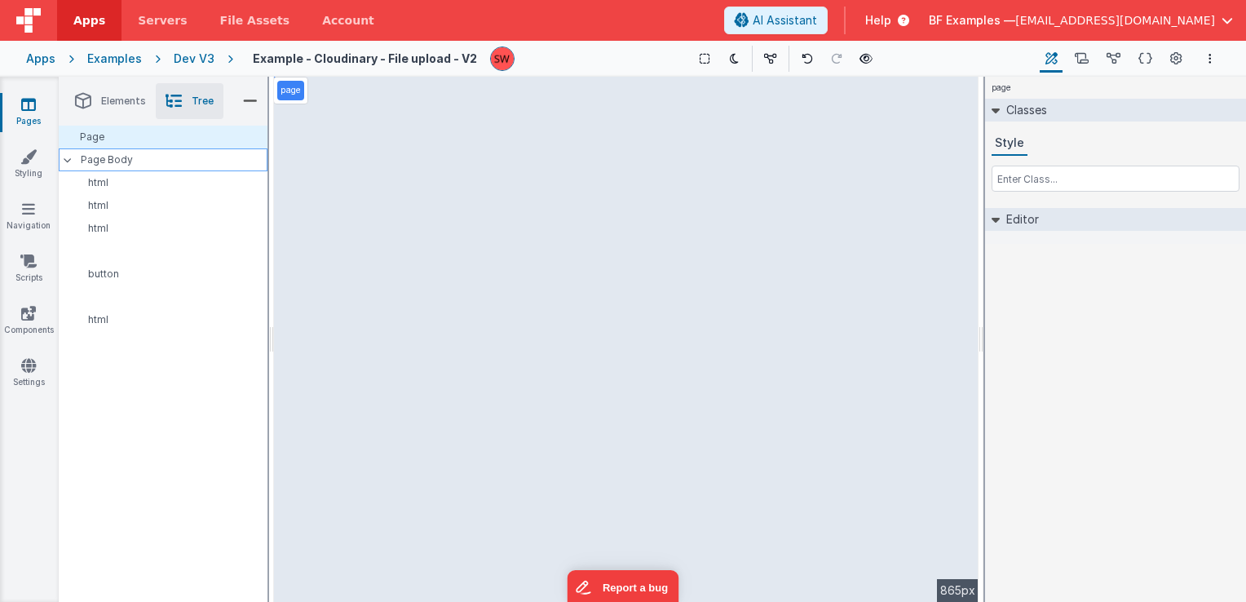
click at [151, 157] on p "Page Body" at bounding box center [174, 159] width 187 height 13
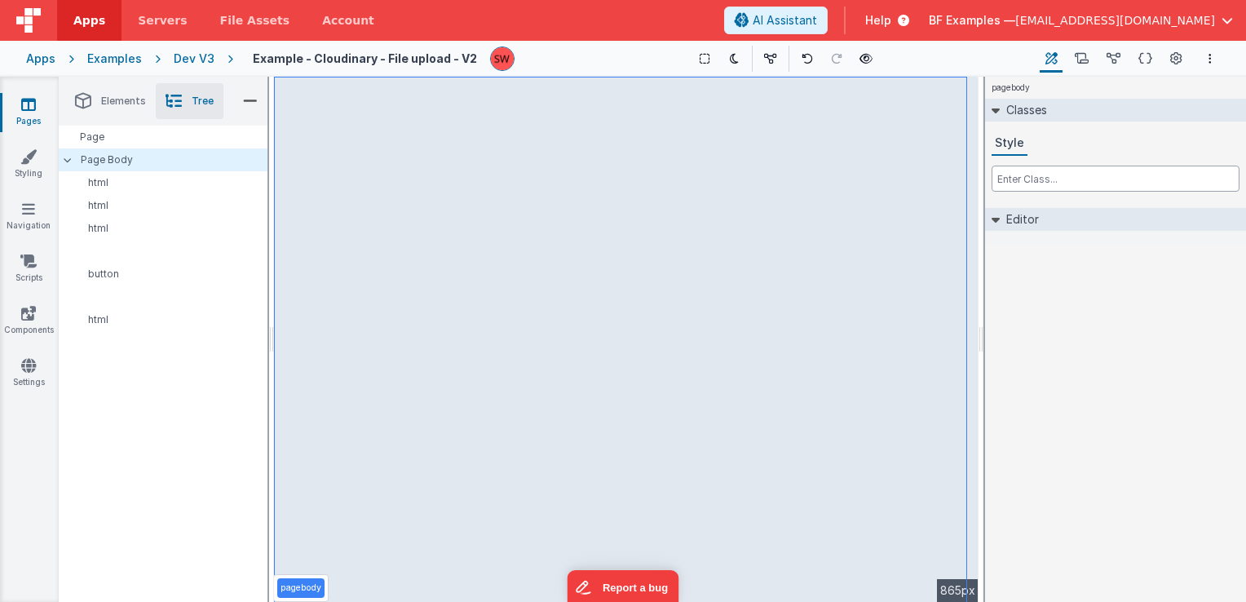
click at [1034, 176] on input "text" at bounding box center [1116, 179] width 248 height 26
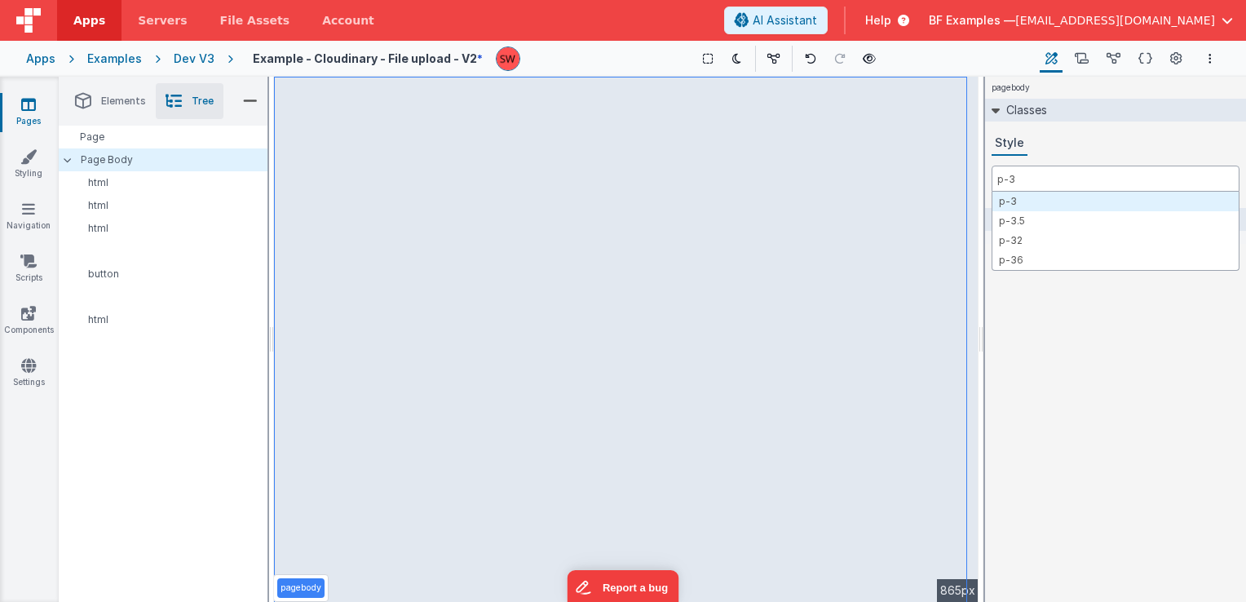
type input "p-3"
type input "md:p-3"
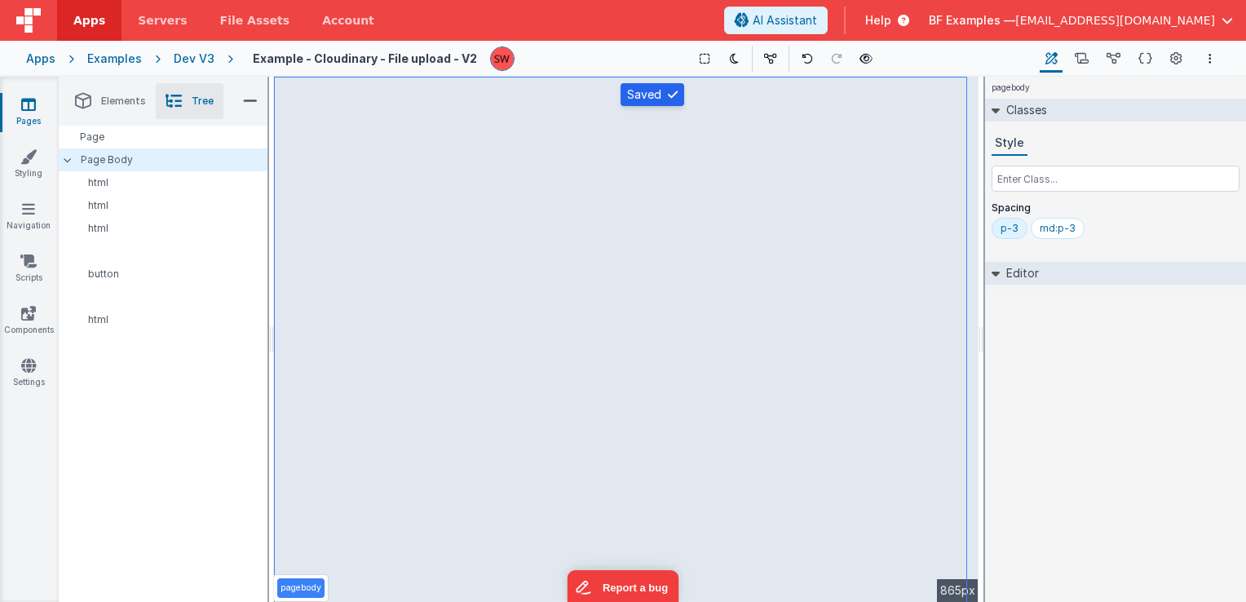
click at [200, 55] on div "Dev V3" at bounding box center [194, 59] width 41 height 16
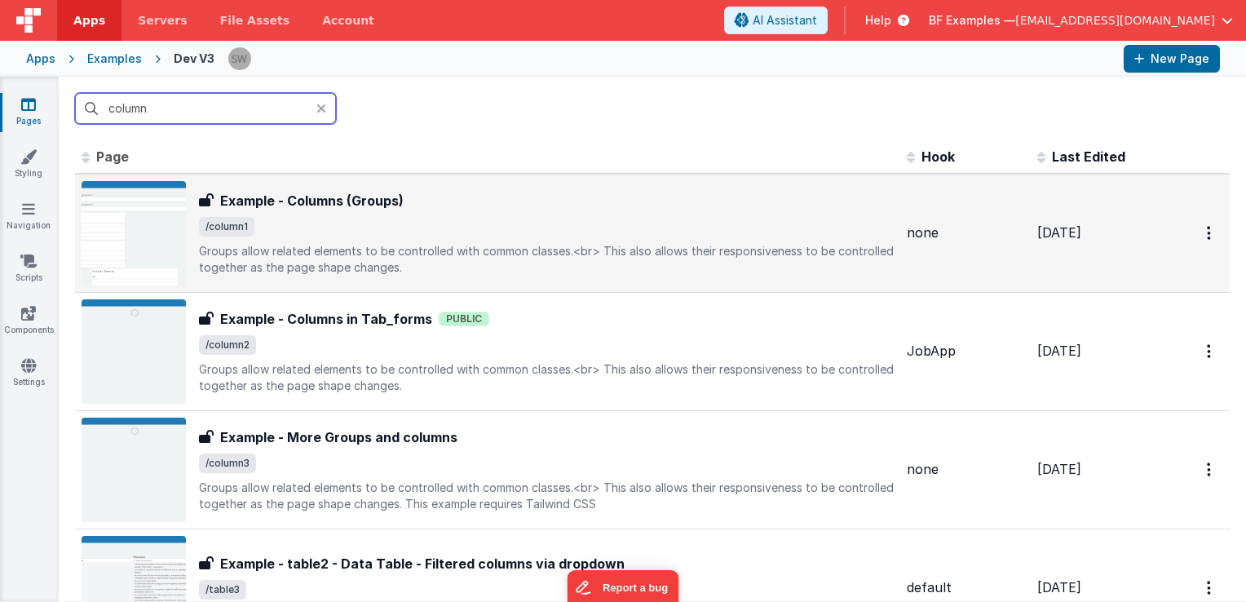
type input "column"
click at [466, 222] on span "/column1" at bounding box center [546, 227] width 695 height 20
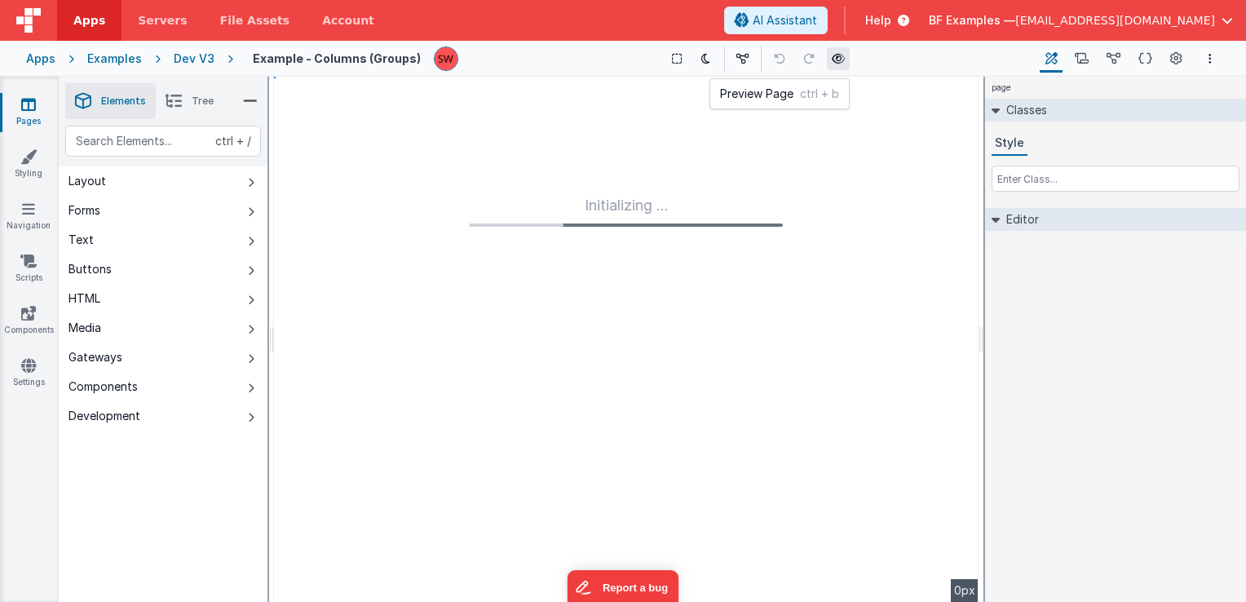
click at [837, 55] on icon at bounding box center [838, 58] width 13 height 11
click at [200, 58] on div "Dev V3" at bounding box center [194, 59] width 41 height 16
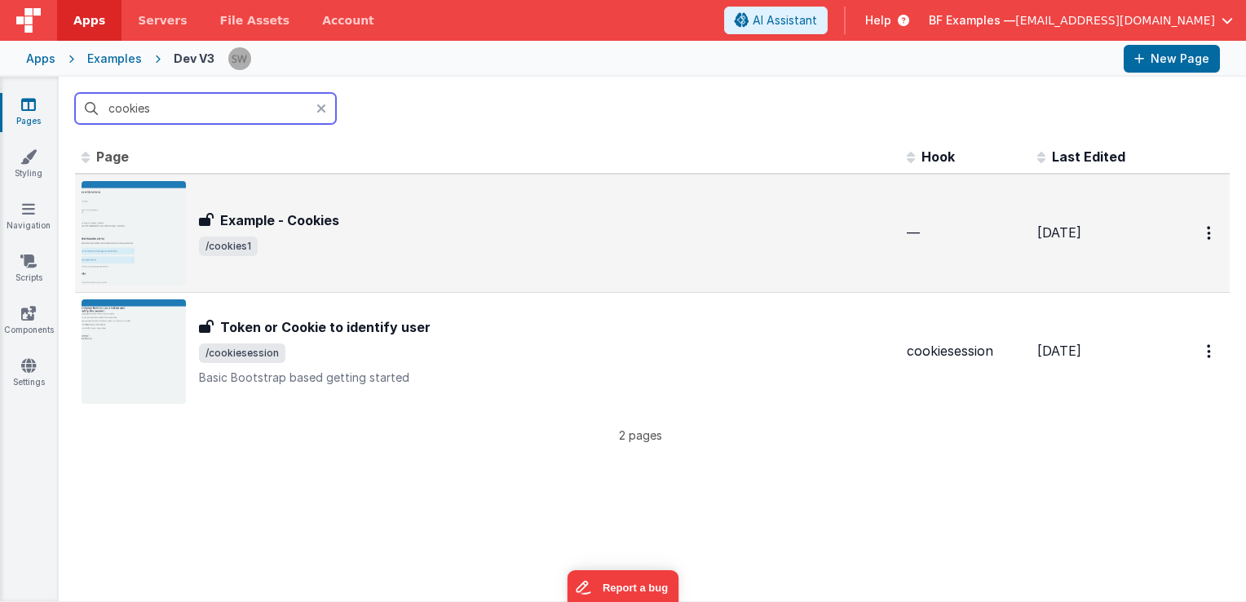
type input "cookies"
click at [432, 251] on span "/cookies1" at bounding box center [546, 247] width 695 height 20
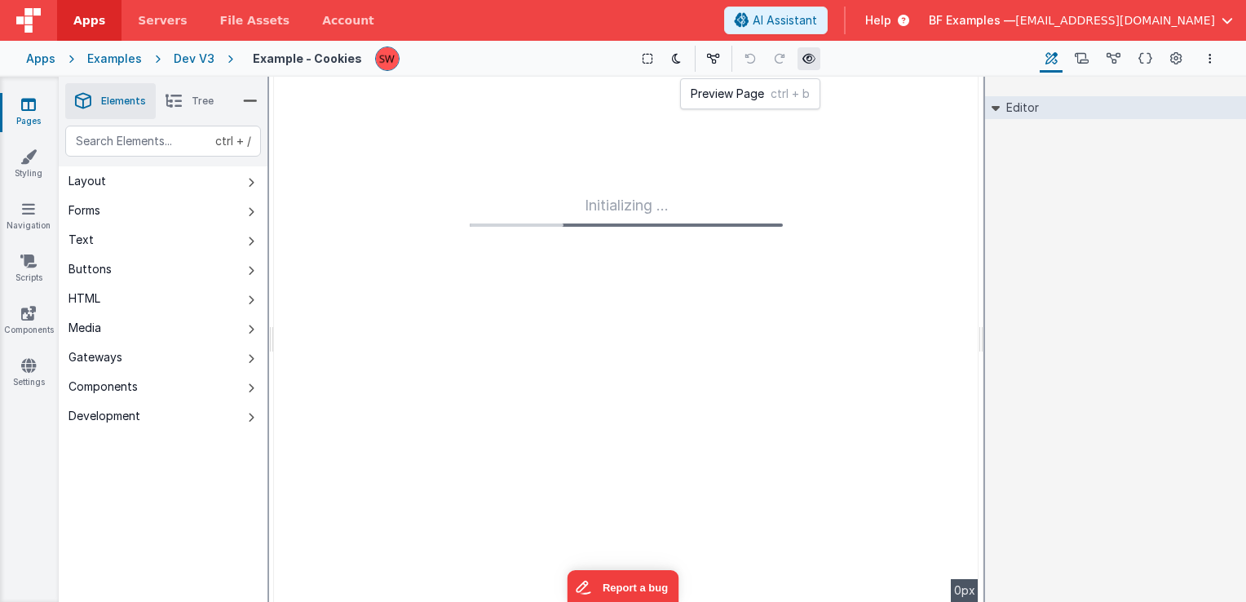
click at [806, 64] on icon at bounding box center [809, 58] width 13 height 11
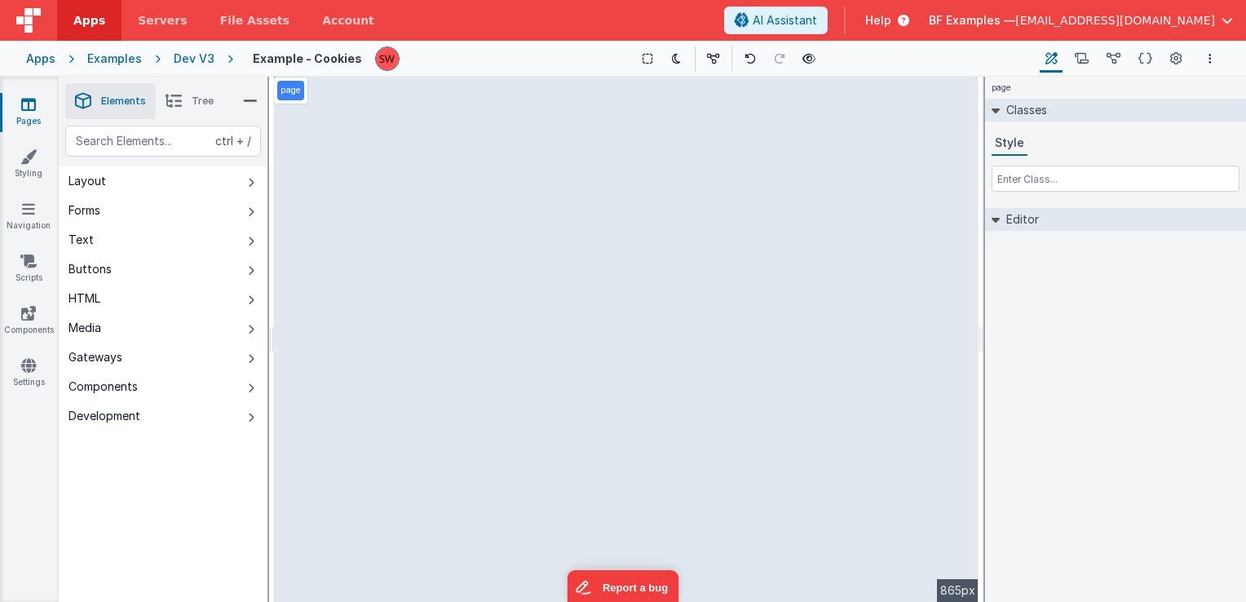
click at [201, 101] on span "Tree" at bounding box center [203, 101] width 22 height 13
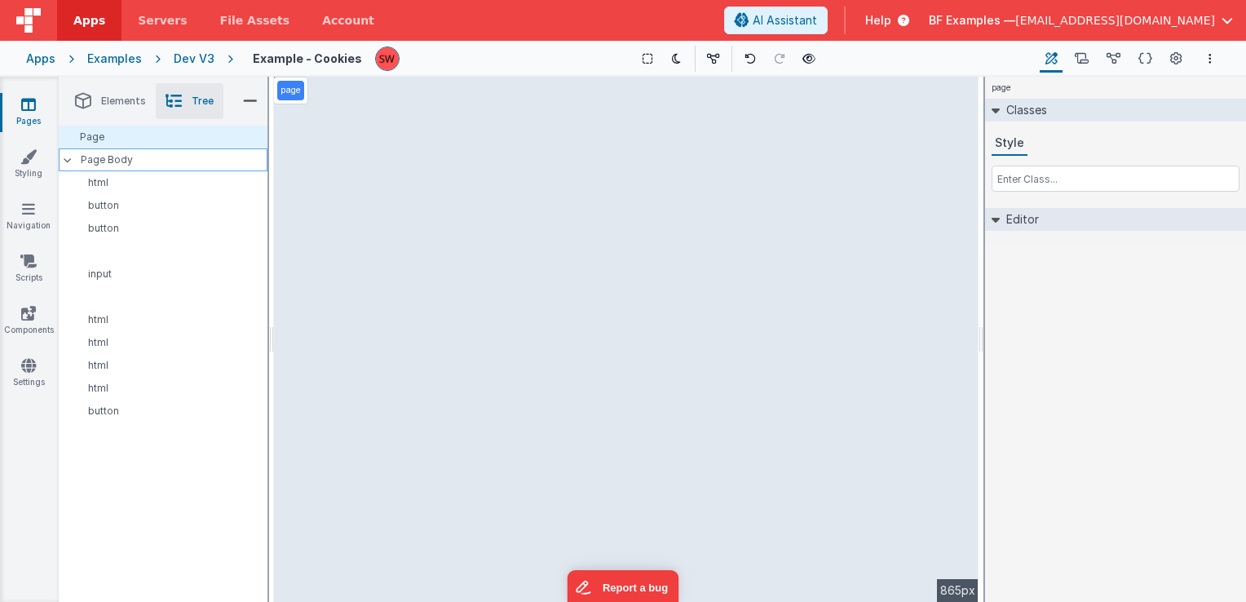
click at [163, 162] on p "Page Body" at bounding box center [174, 159] width 187 height 13
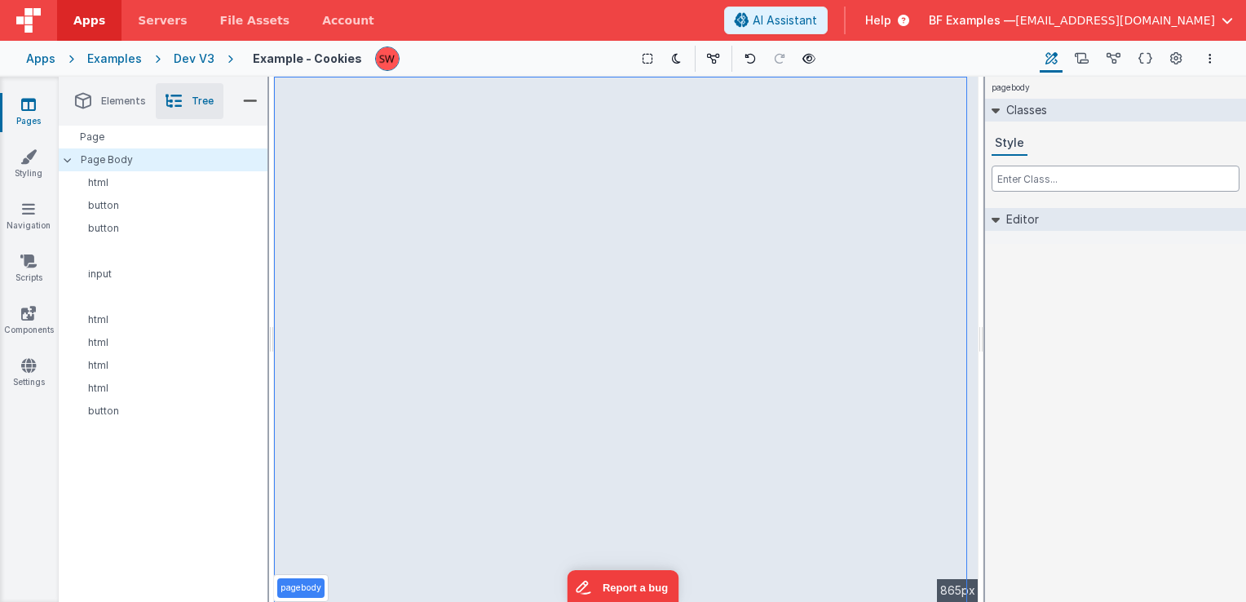
click at [1097, 184] on input "text" at bounding box center [1116, 179] width 248 height 26
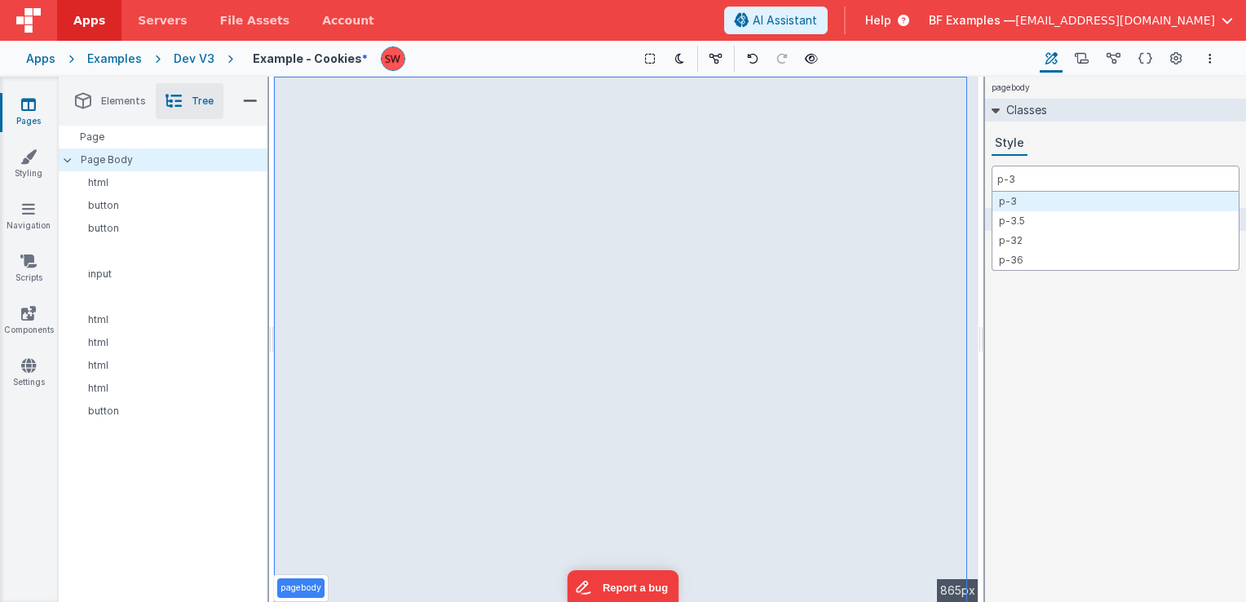
type input "p-3"
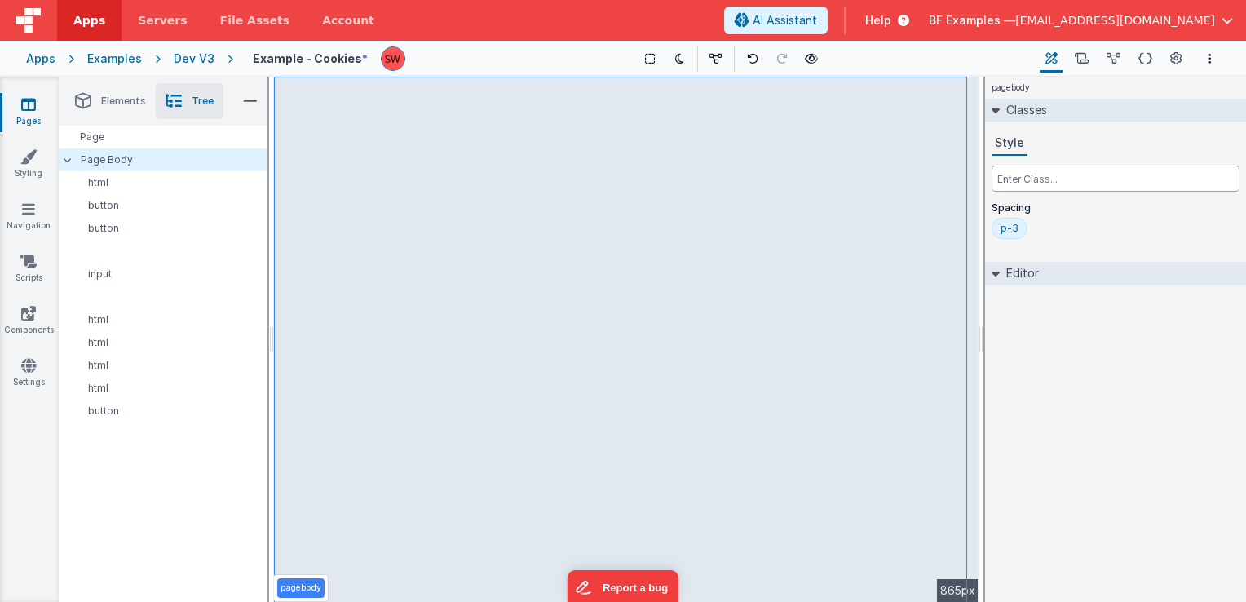
click at [1053, 180] on input "text" at bounding box center [1116, 179] width 248 height 26
type input "p"
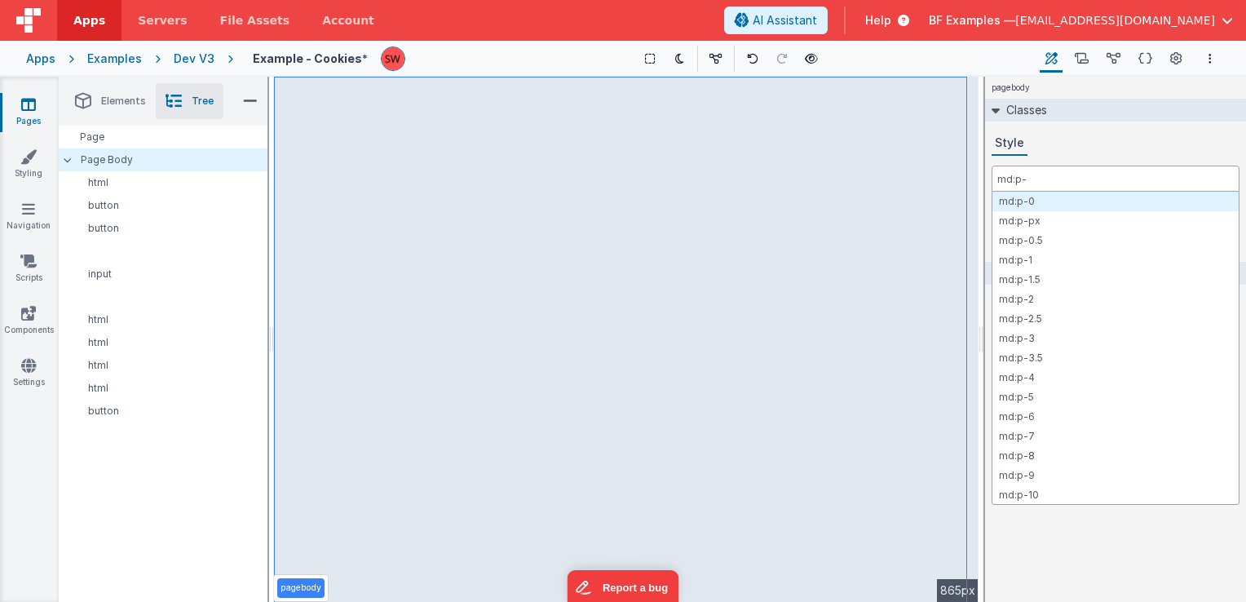
type input "md:p-3"
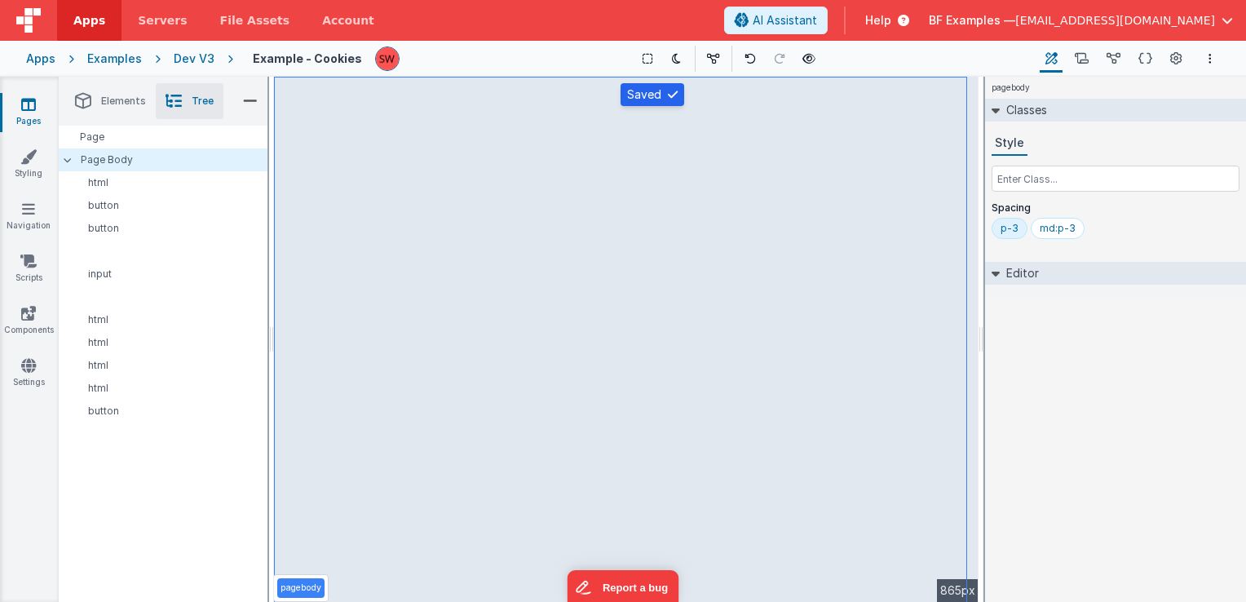
click at [197, 63] on div "Dev V3" at bounding box center [194, 59] width 41 height 16
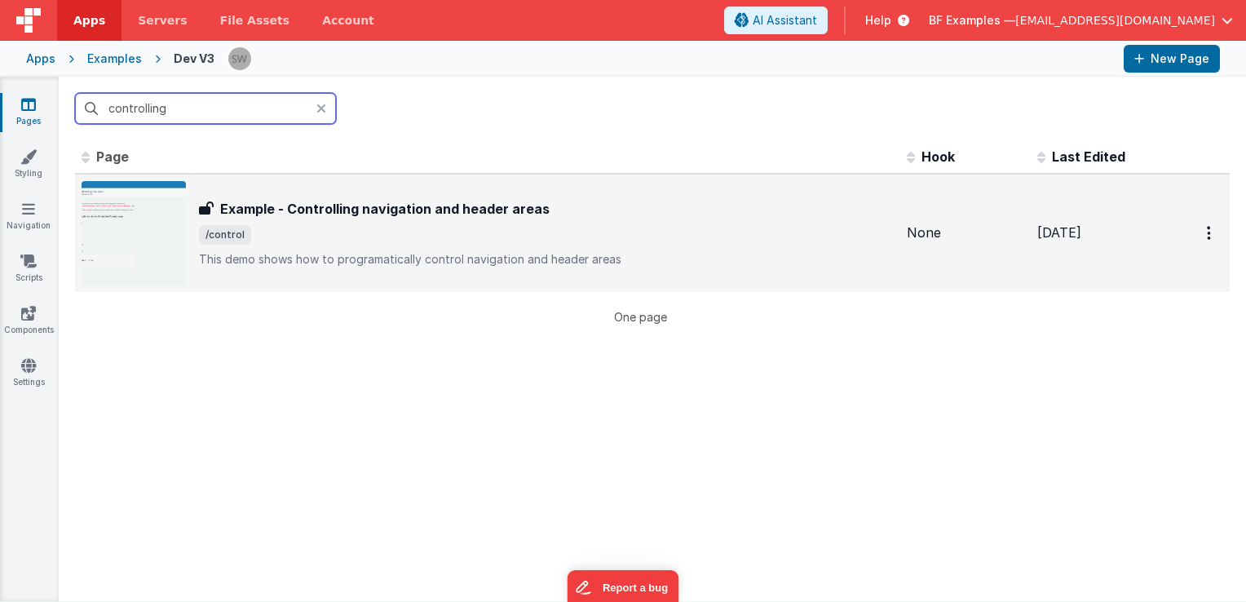
type input "controlling"
click at [608, 223] on div "Example - Controlling navigation and header areas Example - Controlling navigat…" at bounding box center [546, 233] width 695 height 69
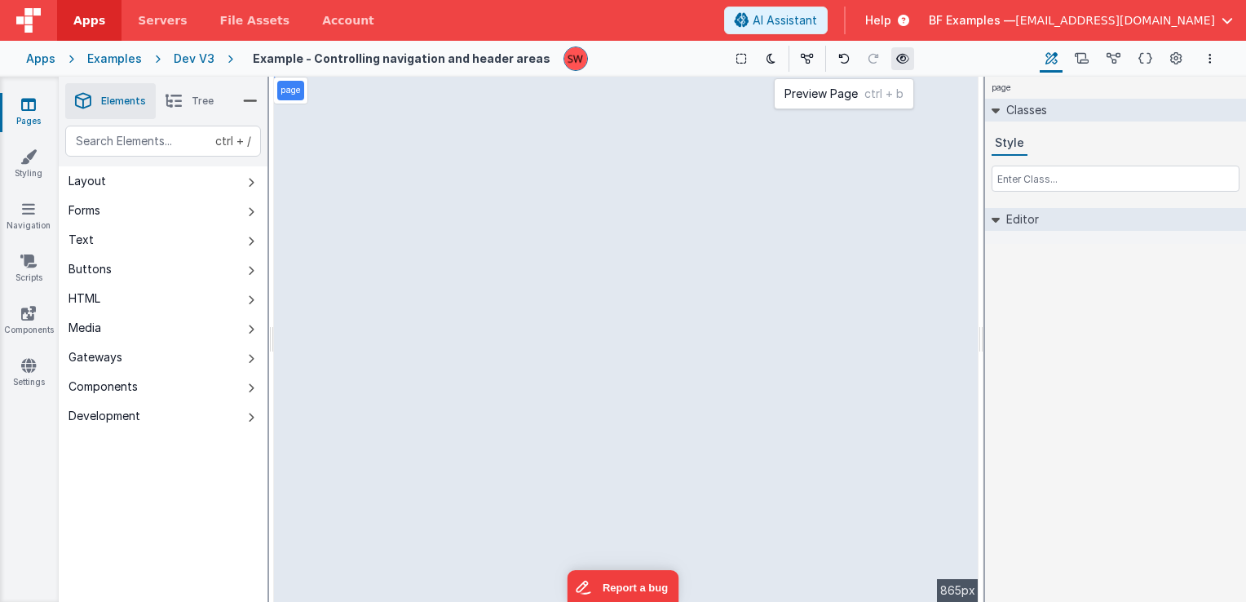
click at [896, 59] on icon at bounding box center [902, 58] width 13 height 11
click at [186, 93] on li "Tree" at bounding box center [190, 101] width 68 height 36
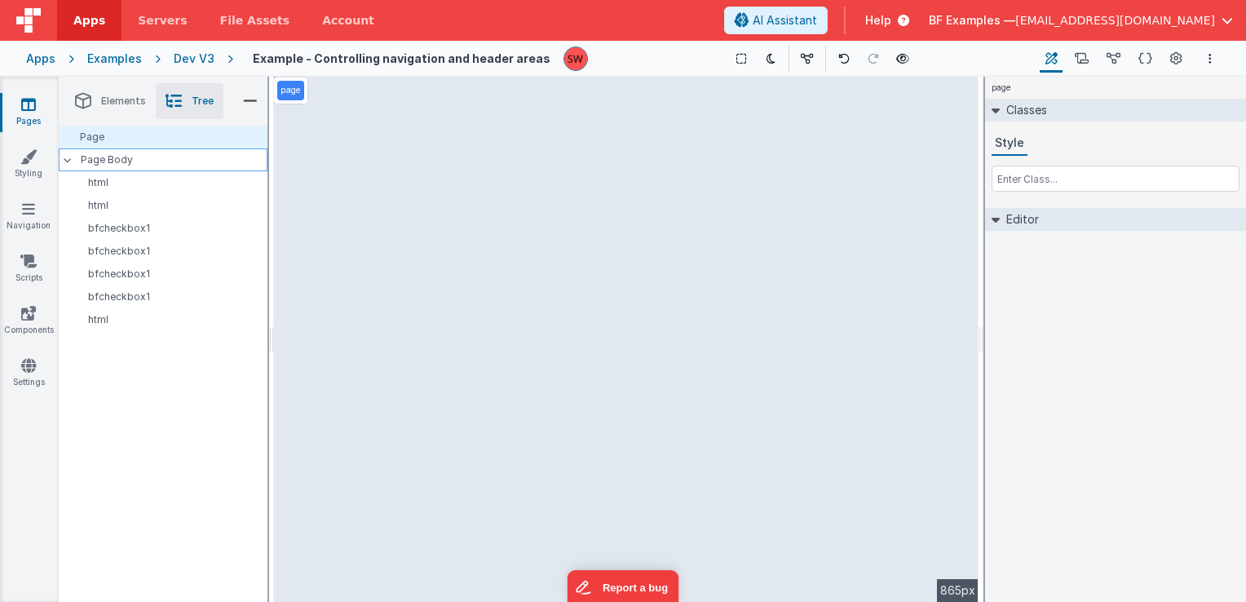
click at [147, 163] on p "Page Body" at bounding box center [174, 159] width 187 height 13
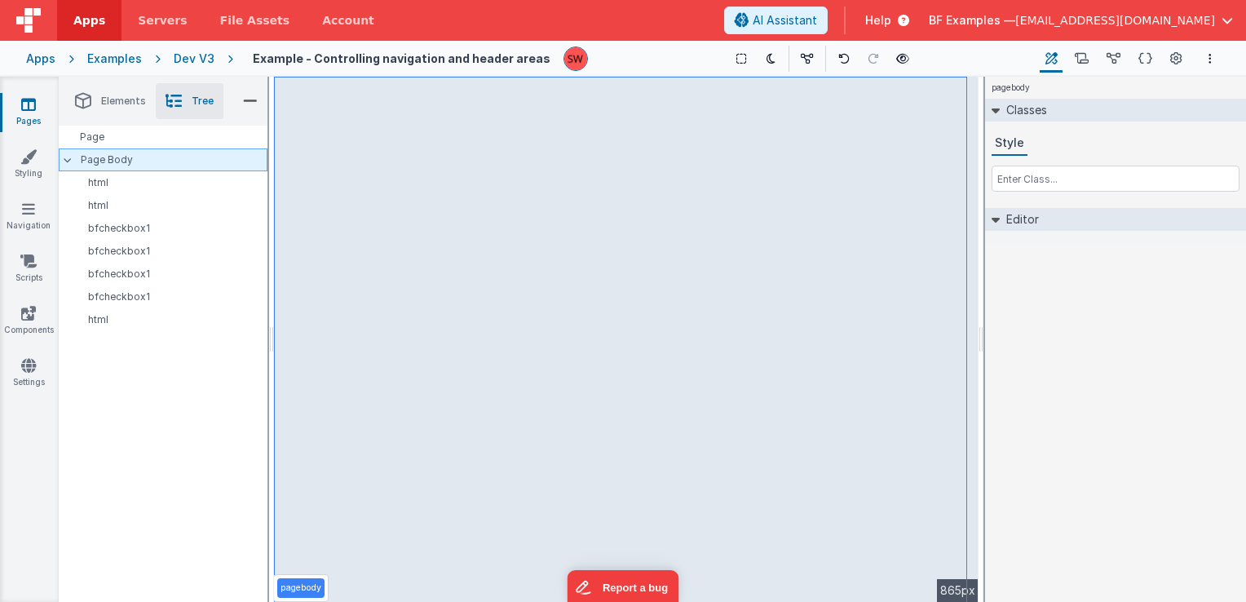
click at [179, 167] on div "Page Body" at bounding box center [163, 159] width 209 height 23
click at [1033, 193] on div "Classes Style" at bounding box center [1115, 150] width 261 height 103
click at [1031, 179] on input "text" at bounding box center [1116, 179] width 248 height 26
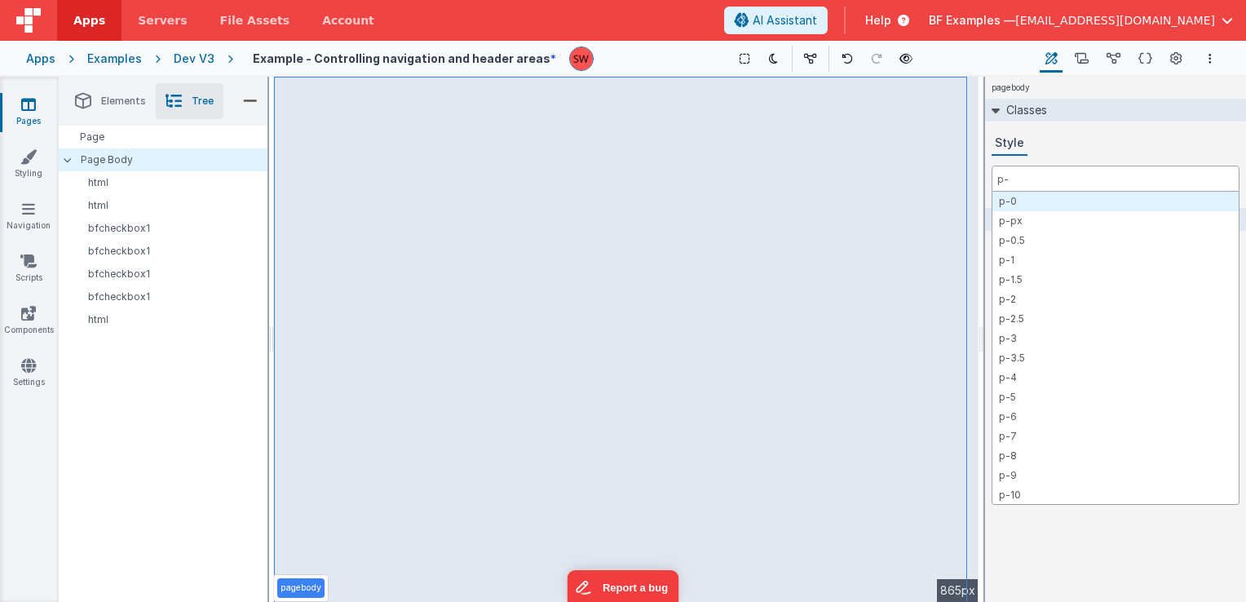
type input "p-3"
type input "md:p-3"
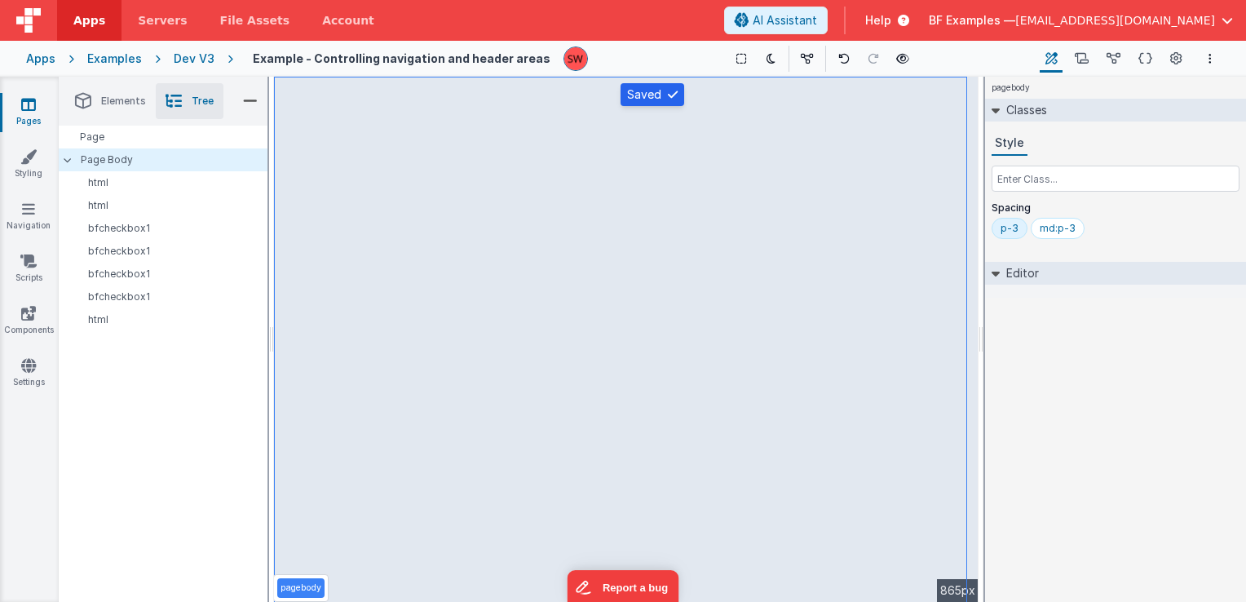
click at [197, 56] on div "Dev V3" at bounding box center [194, 59] width 41 height 16
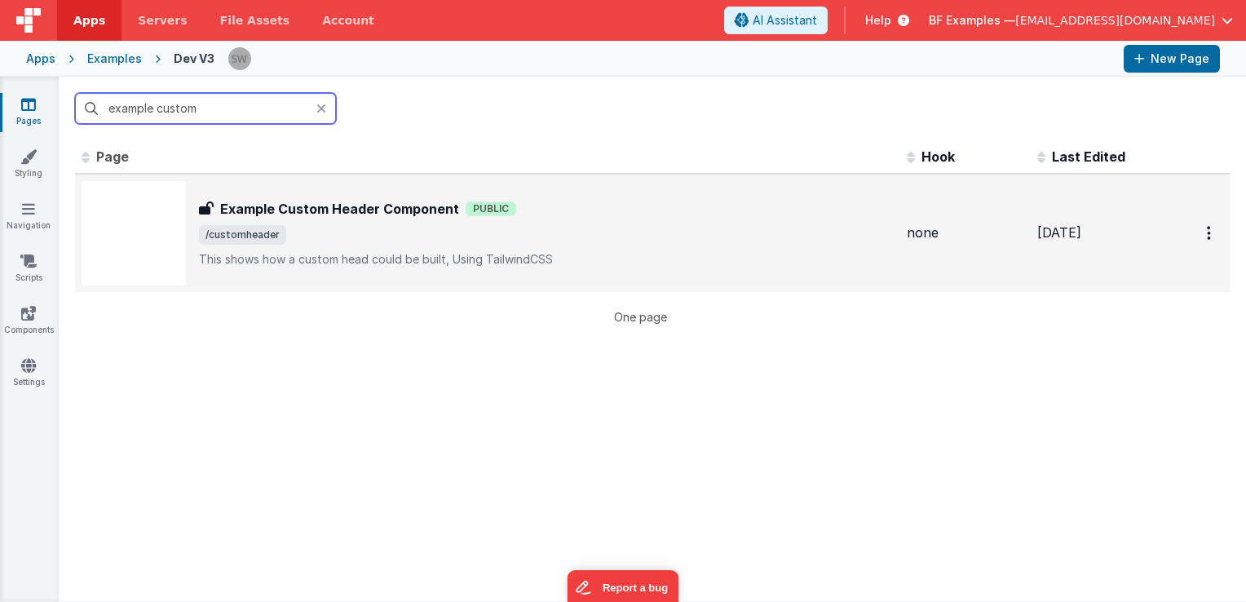
type input "example custom"
click at [610, 216] on div "Example Custom Header Component Public" at bounding box center [546, 209] width 695 height 20
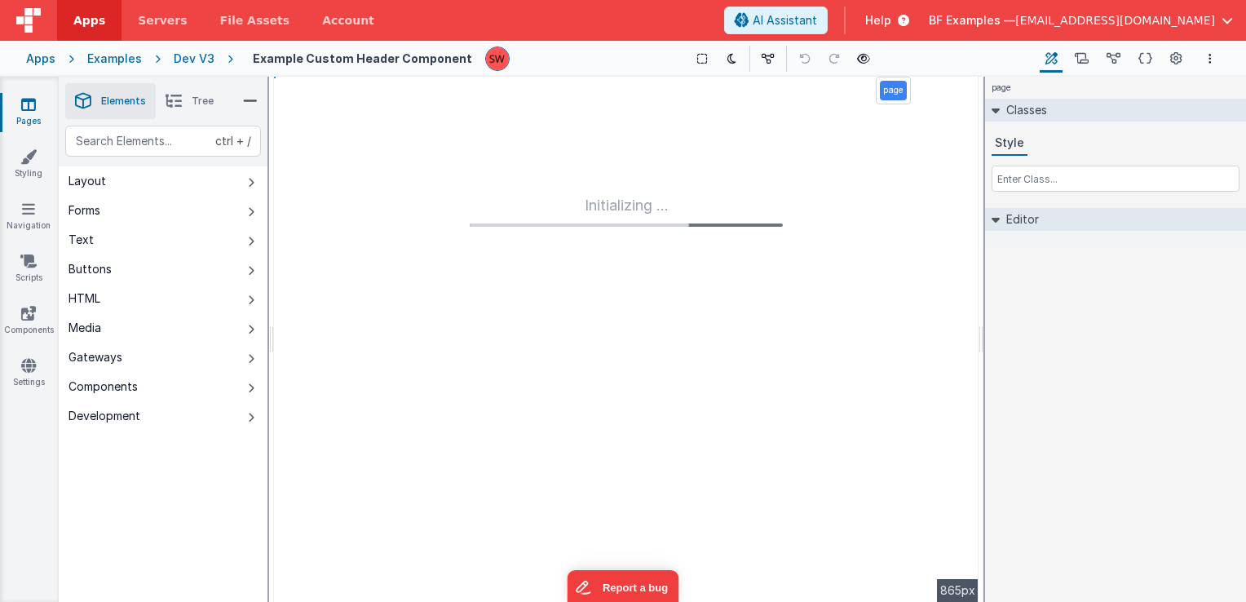
click at [187, 99] on li "Tree" at bounding box center [190, 101] width 68 height 36
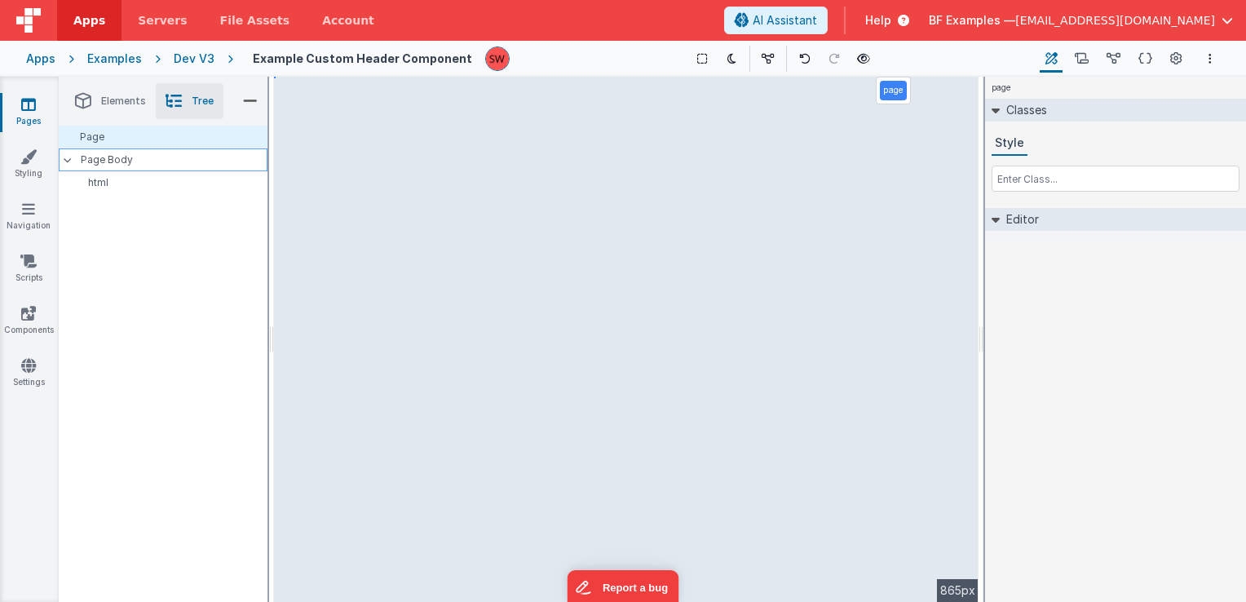
click at [165, 162] on p "Page Body" at bounding box center [174, 159] width 187 height 13
click at [862, 55] on button at bounding box center [863, 58] width 23 height 23
click at [184, 57] on div "Dev V3" at bounding box center [194, 59] width 41 height 16
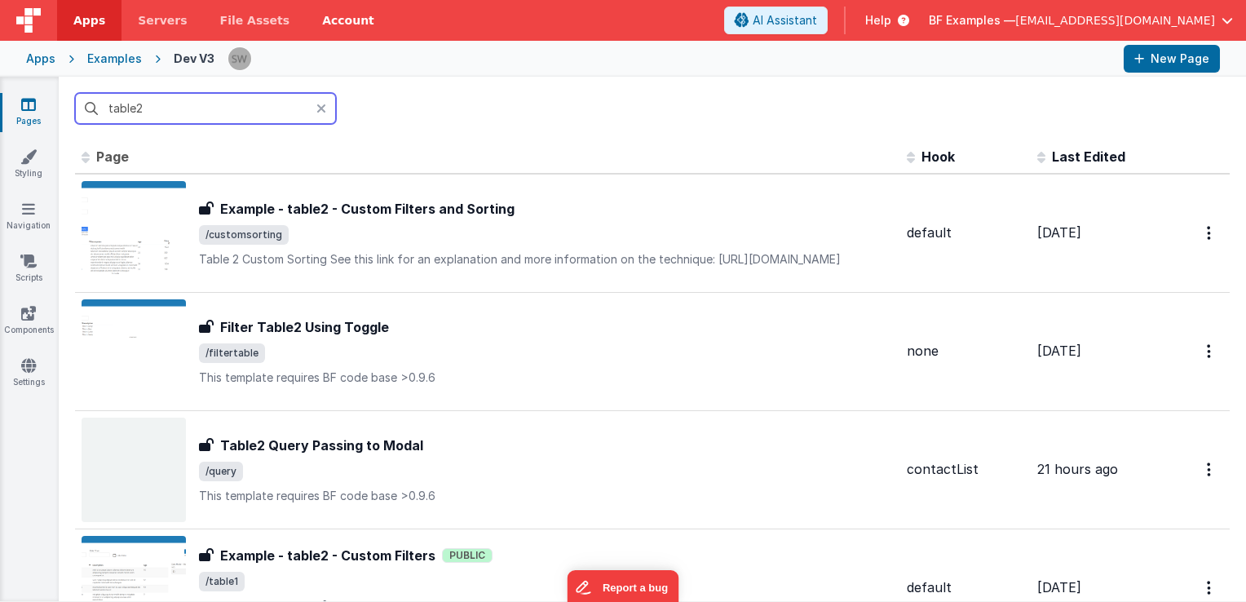
type input "table2"
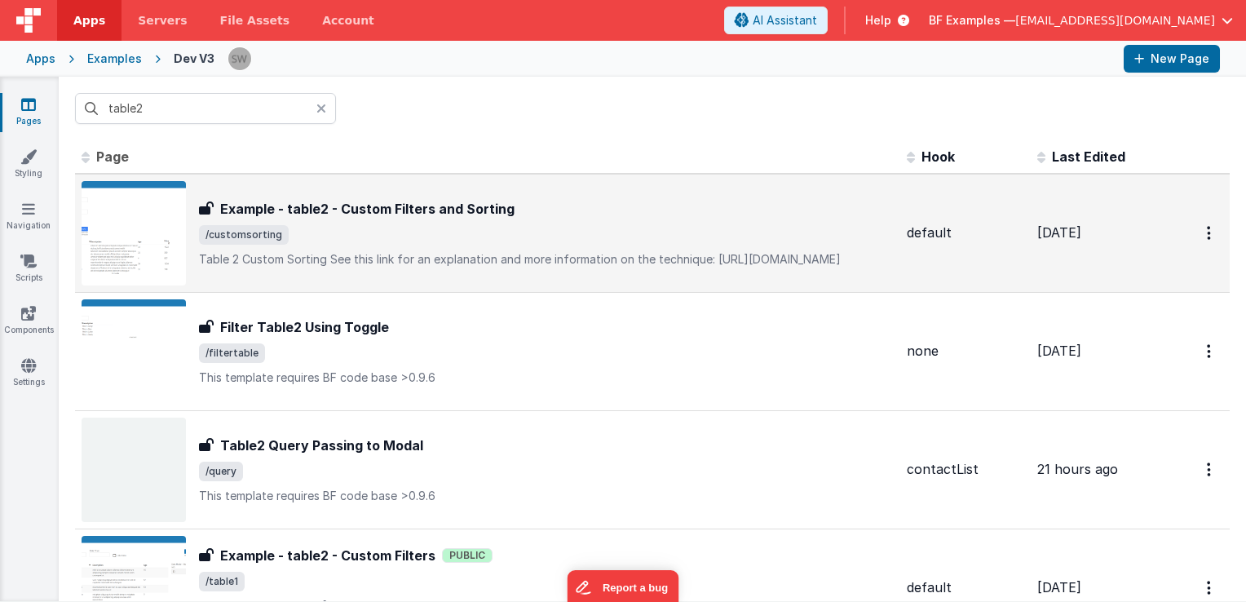
click at [506, 251] on p "Table 2 Custom Sorting See this link for an explanation and more information …" at bounding box center [546, 259] width 695 height 16
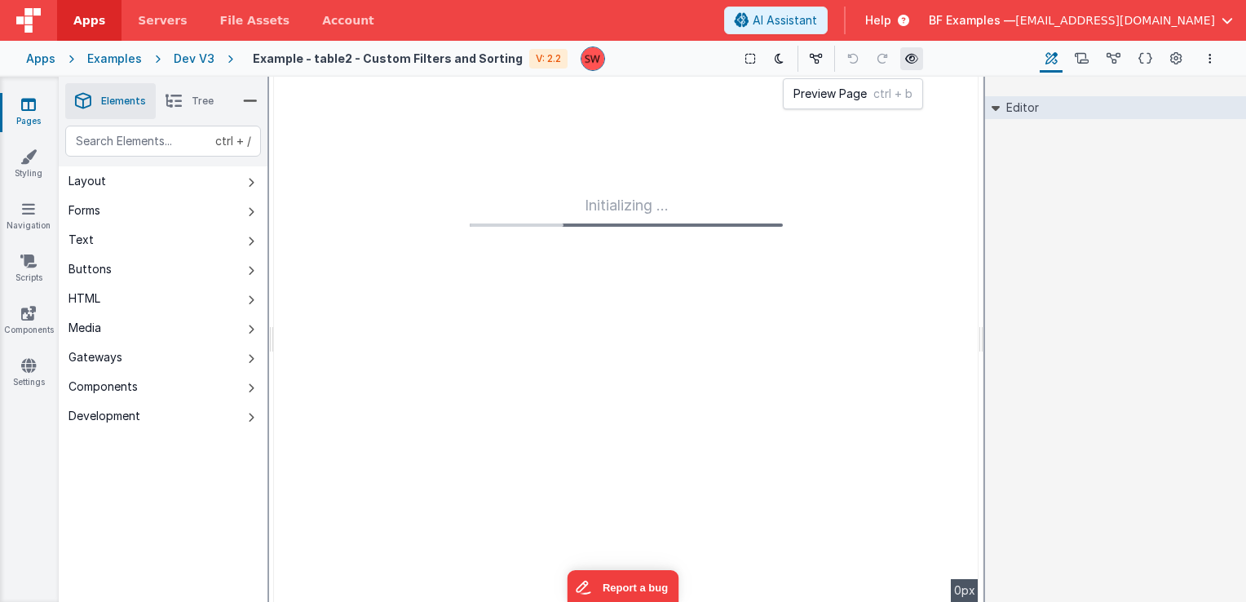
click at [906, 59] on icon at bounding box center [911, 58] width 13 height 11
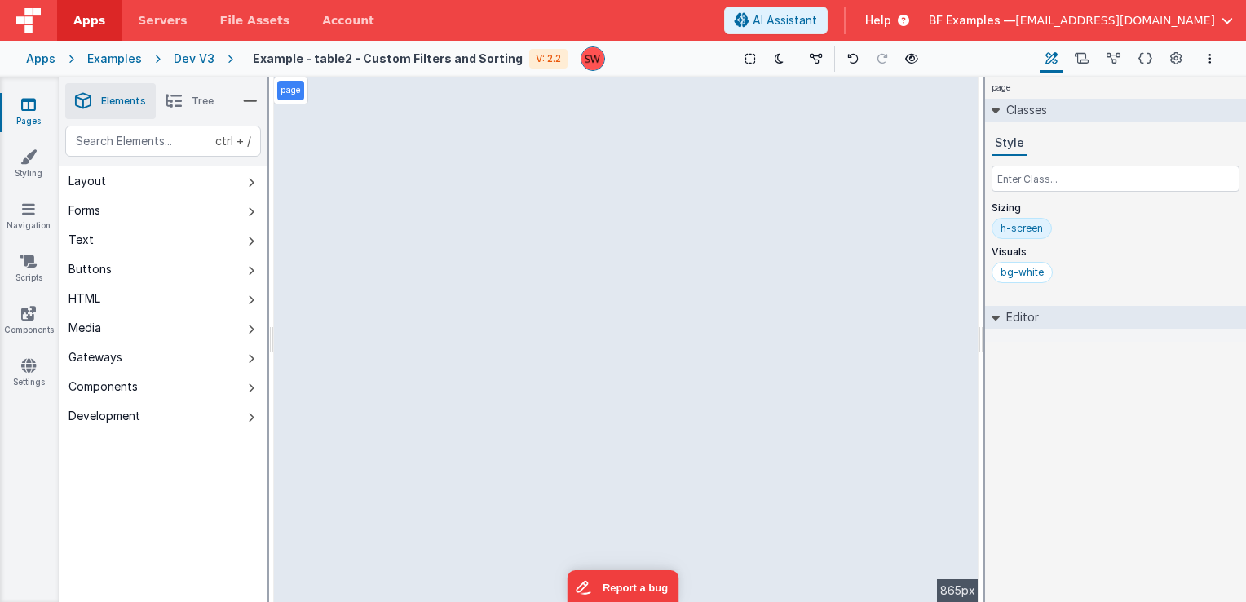
click at [193, 93] on li "Tree" at bounding box center [190, 101] width 68 height 36
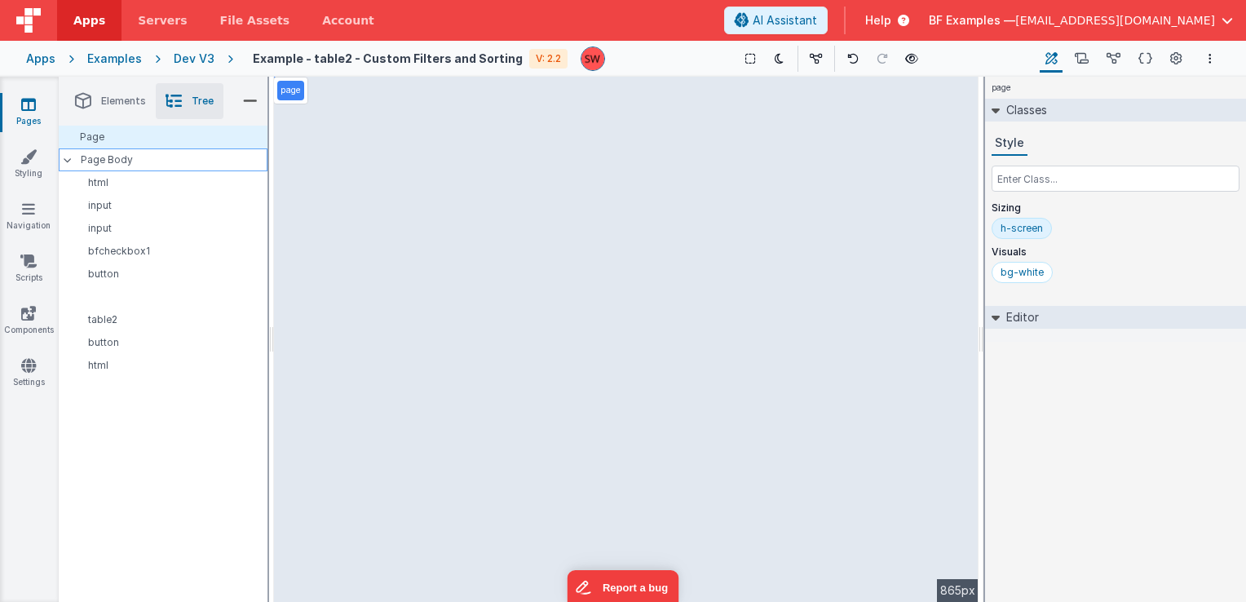
drag, startPoint x: 157, startPoint y: 160, endPoint x: 179, endPoint y: 166, distance: 23.5
click at [157, 160] on p "Page Body" at bounding box center [174, 159] width 187 height 13
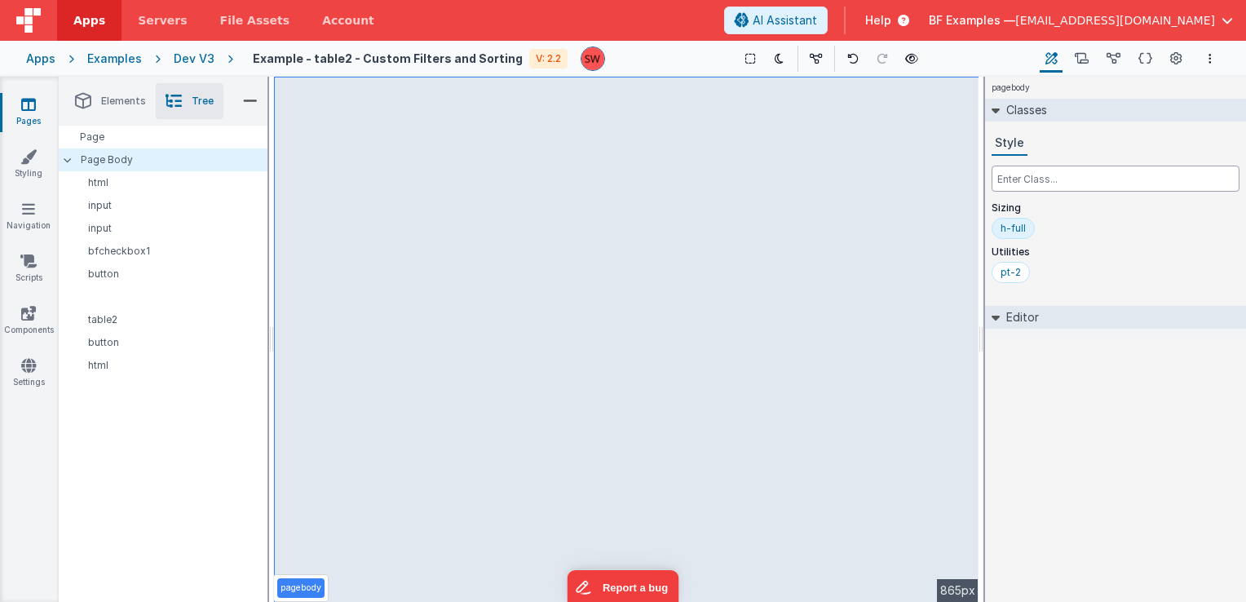
click at [1034, 184] on input "text" at bounding box center [1116, 179] width 248 height 26
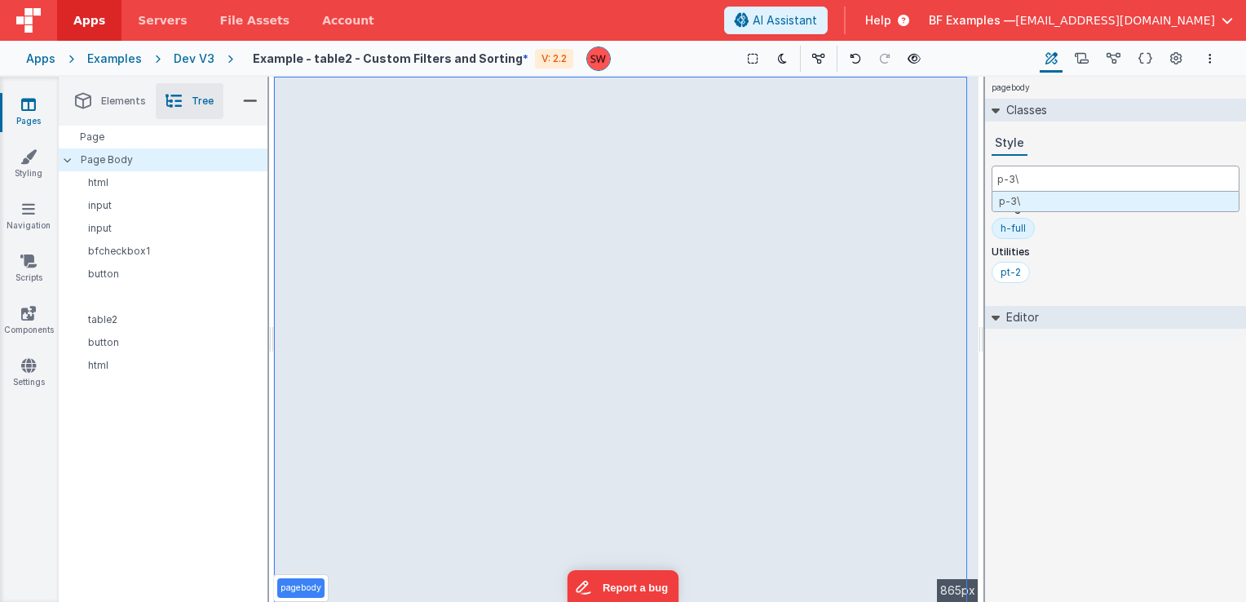
type input "p-3"
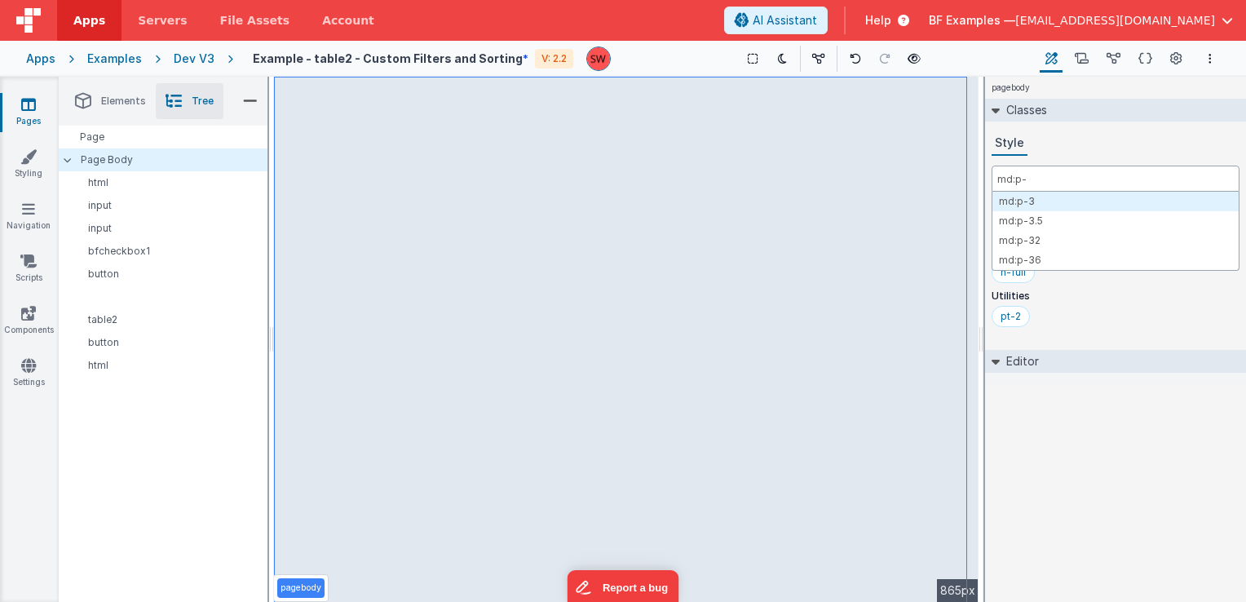
type input "md:p-3"
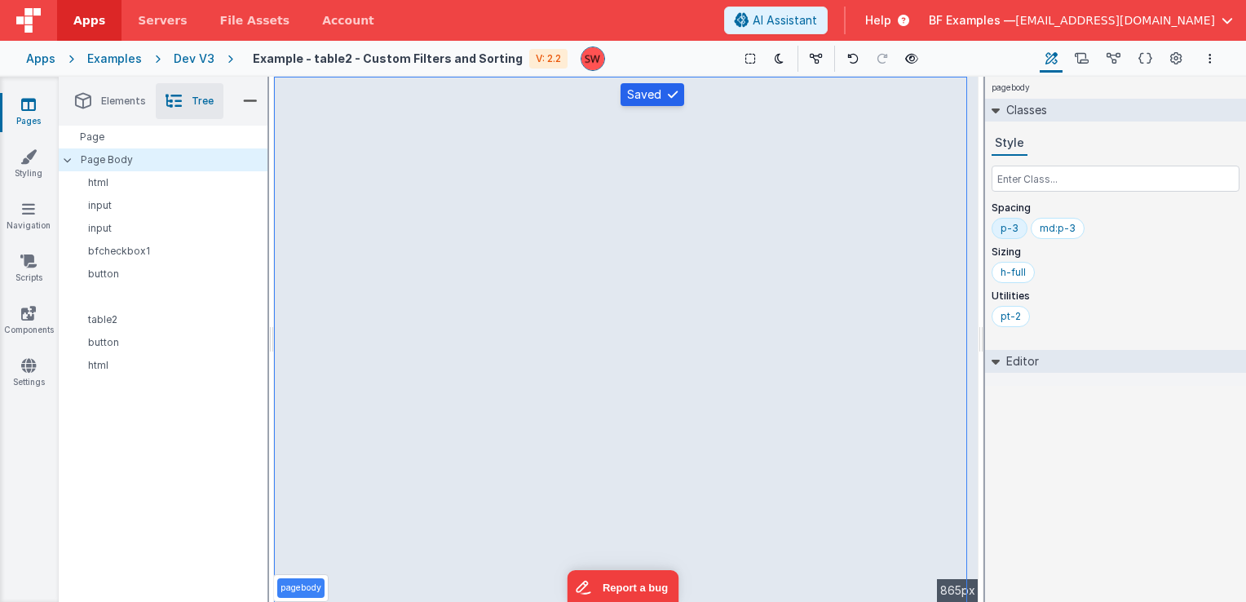
click at [196, 51] on div "Dev V3" at bounding box center [194, 59] width 41 height 16
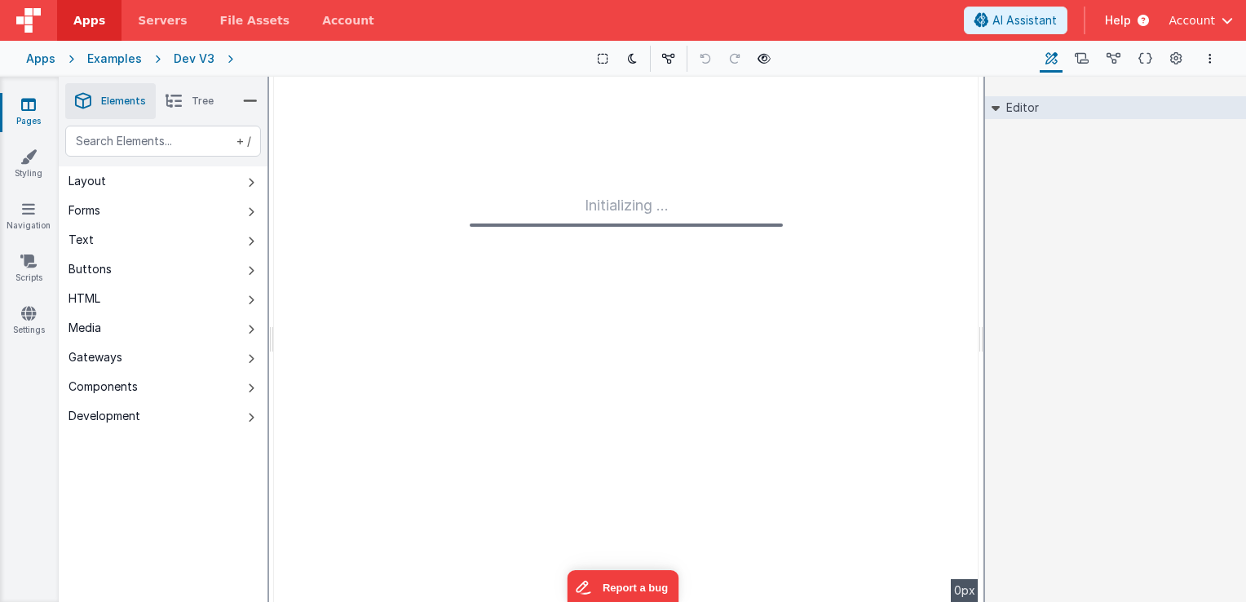
click at [1129, 21] on span "Help" at bounding box center [1118, 20] width 26 height 16
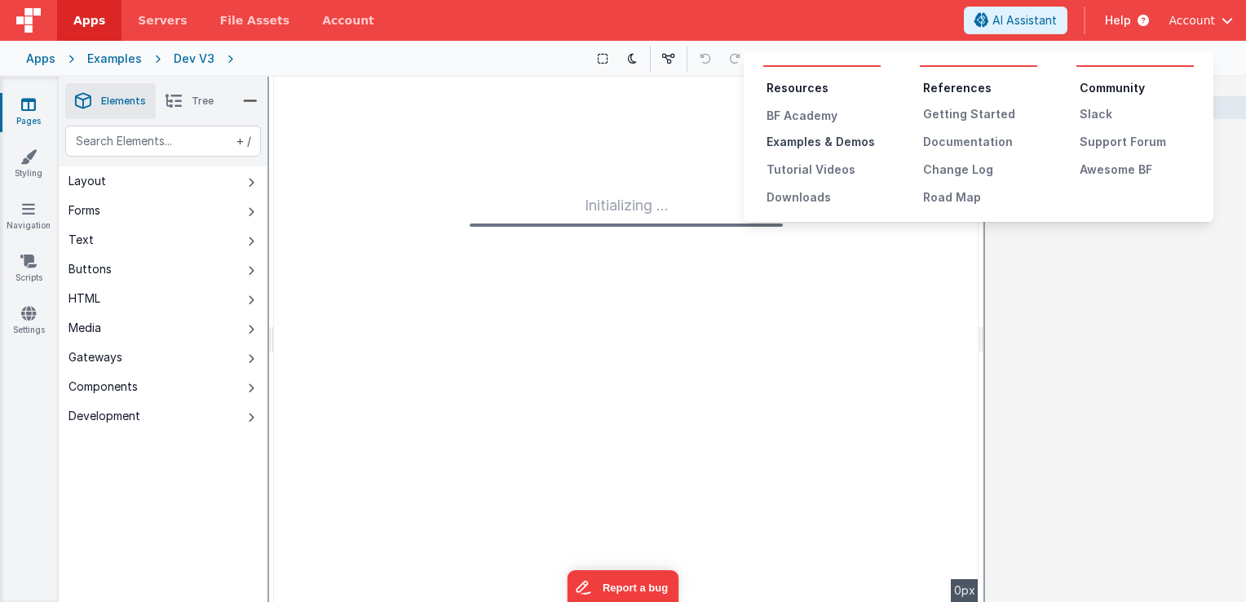
click at [827, 142] on div "Examples & Demos" at bounding box center [824, 142] width 114 height 16
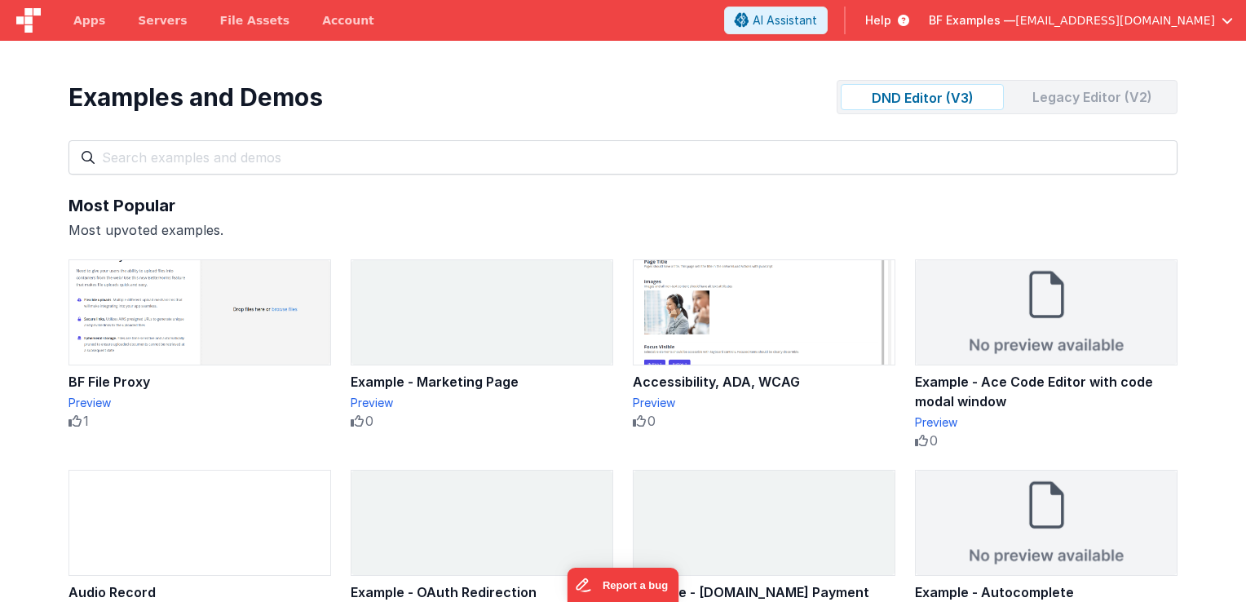
click at [1052, 100] on div "Legacy Editor (V2)" at bounding box center [1092, 97] width 163 height 26
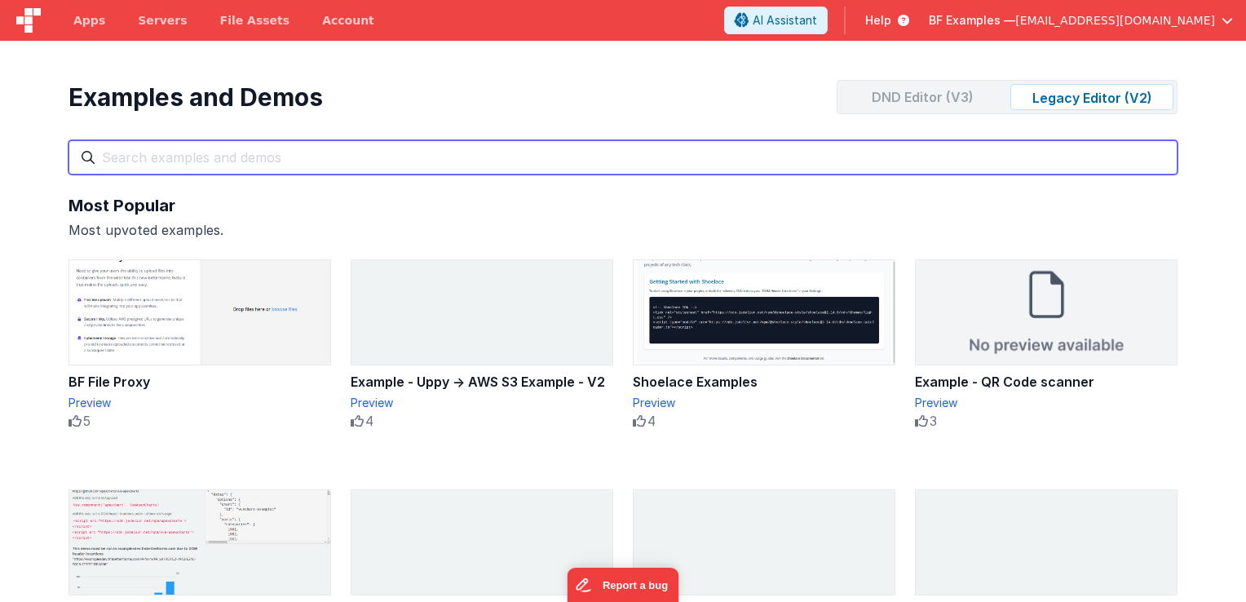
click at [617, 165] on input "text" at bounding box center [623, 157] width 1109 height 34
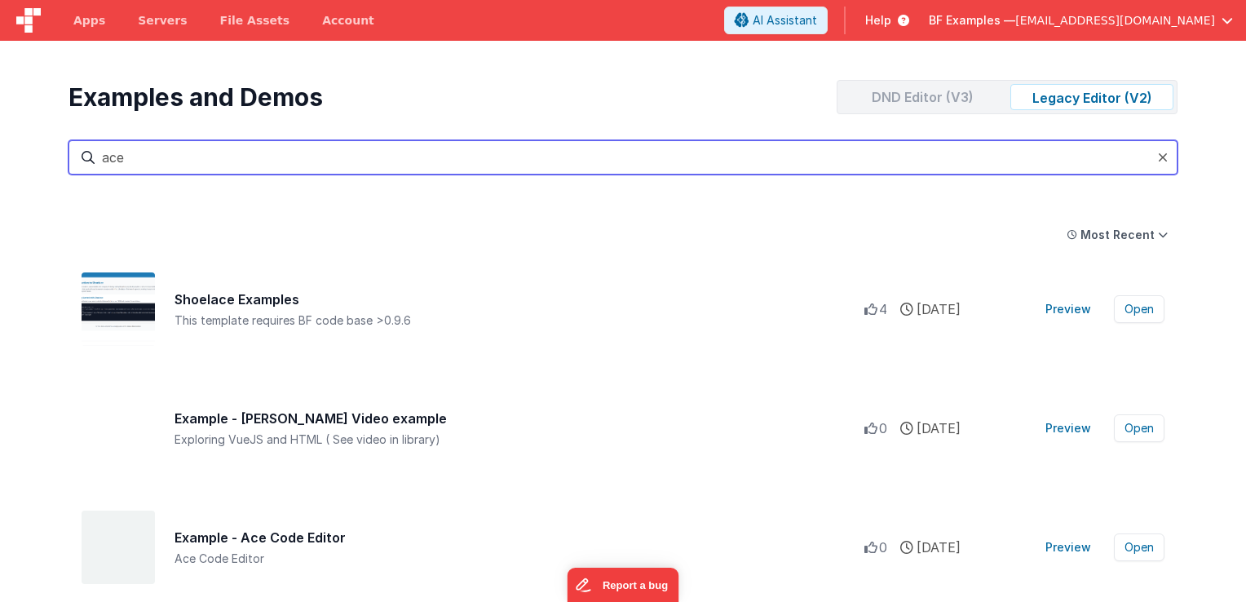
type input "ace"
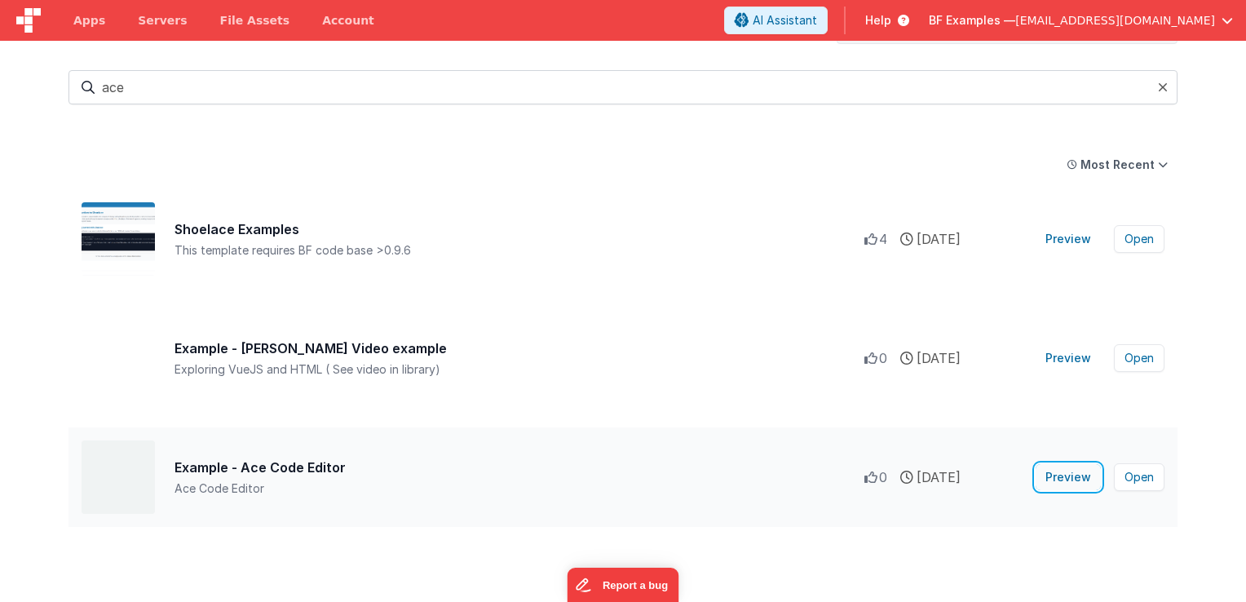
click at [1070, 476] on button "Preview" at bounding box center [1068, 477] width 65 height 26
click at [1137, 475] on button "Open" at bounding box center [1139, 477] width 51 height 28
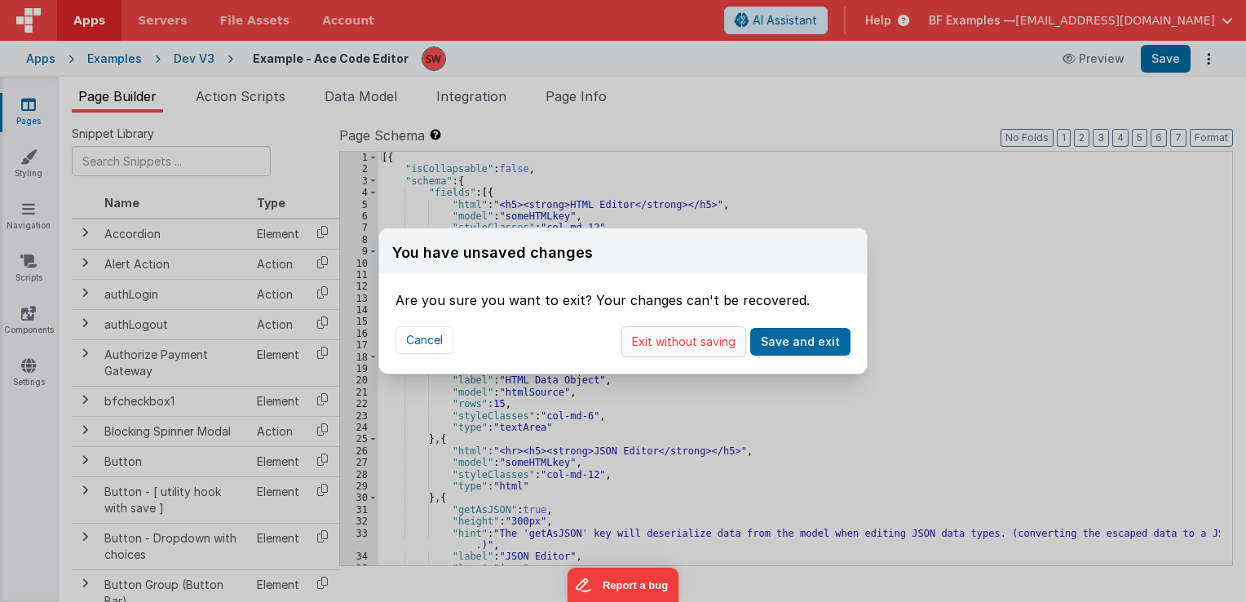
click at [709, 350] on button "Exit without saving" at bounding box center [684, 341] width 125 height 31
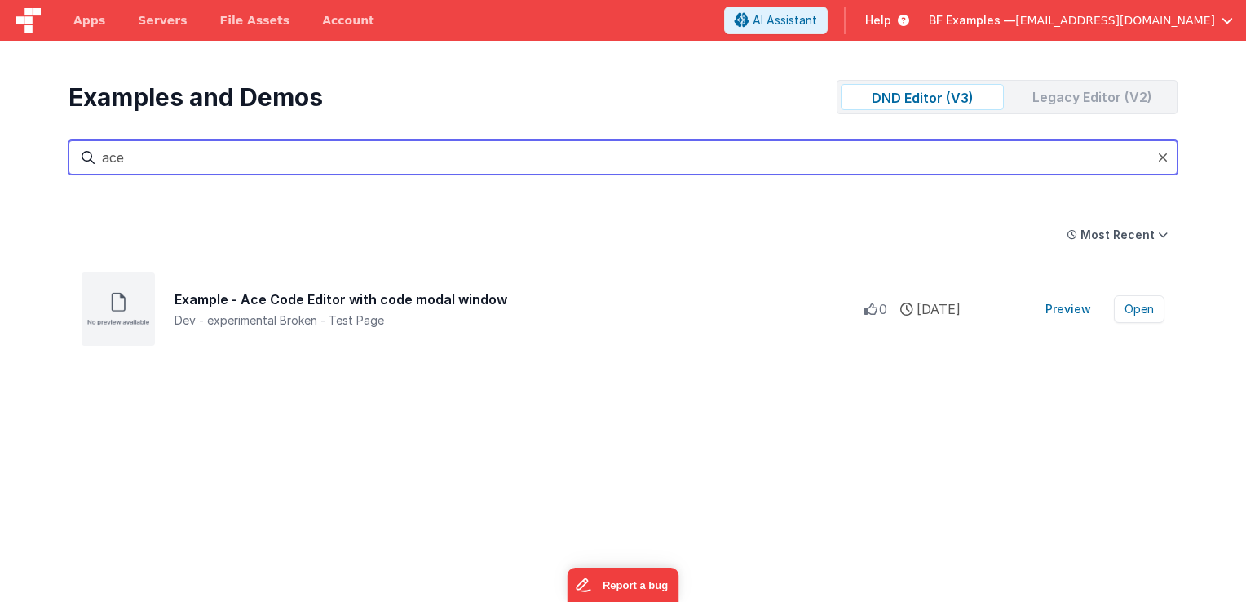
click at [371, 155] on input "ace" at bounding box center [623, 157] width 1109 height 34
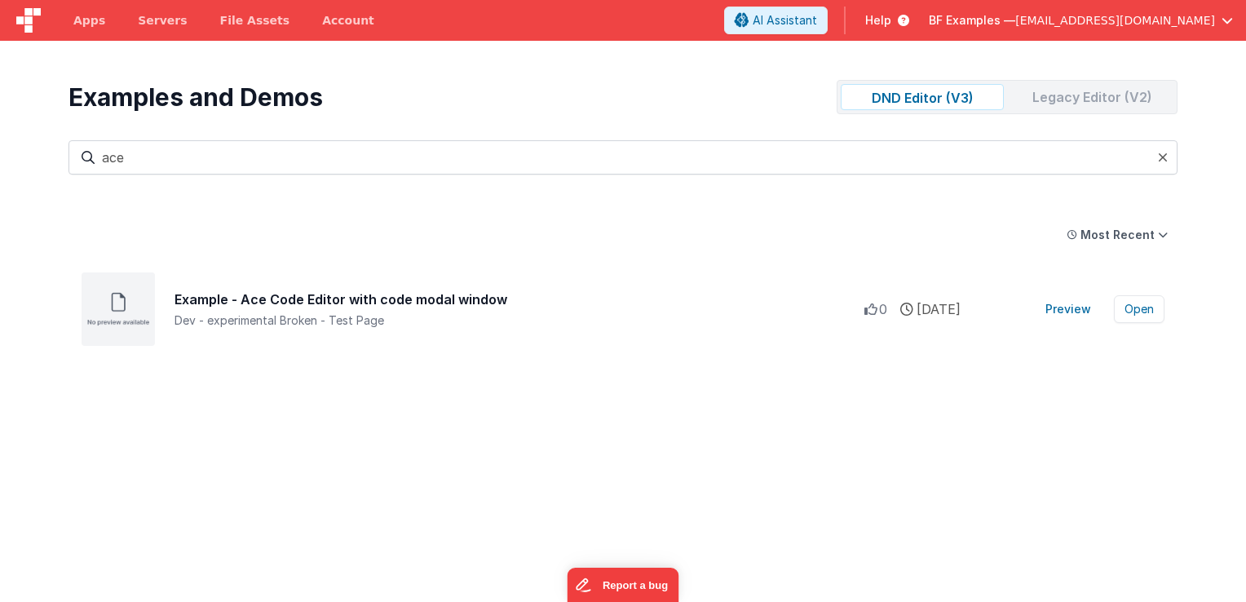
click at [1056, 92] on div "Legacy Editor (V2)" at bounding box center [1092, 97] width 163 height 26
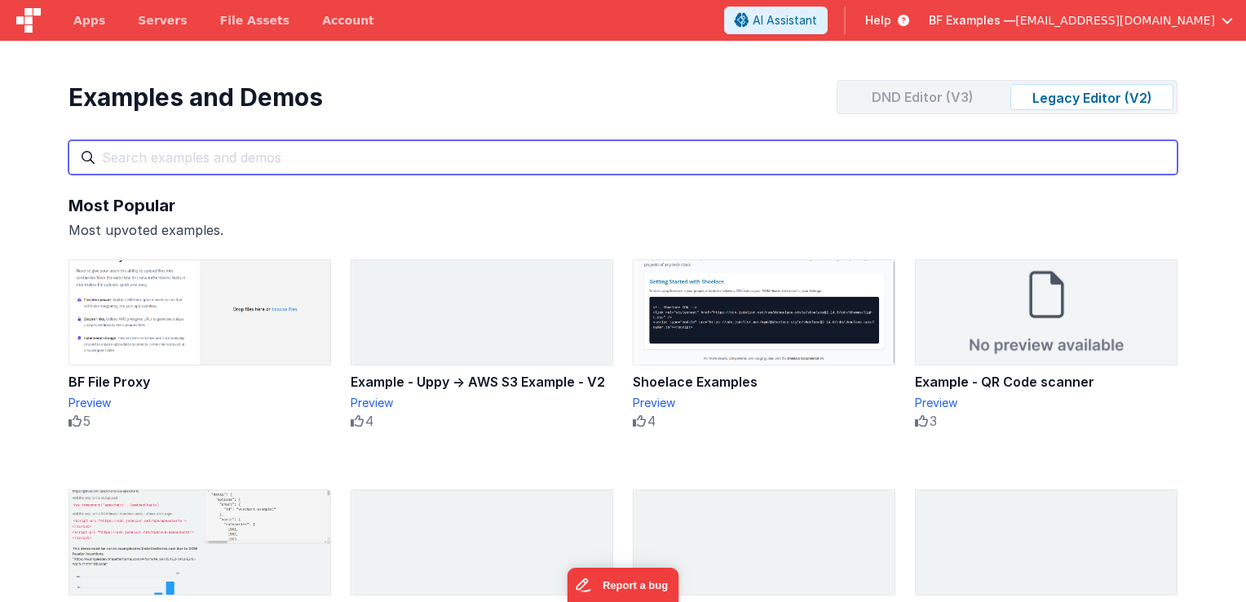
click at [675, 159] on input "text" at bounding box center [623, 157] width 1109 height 34
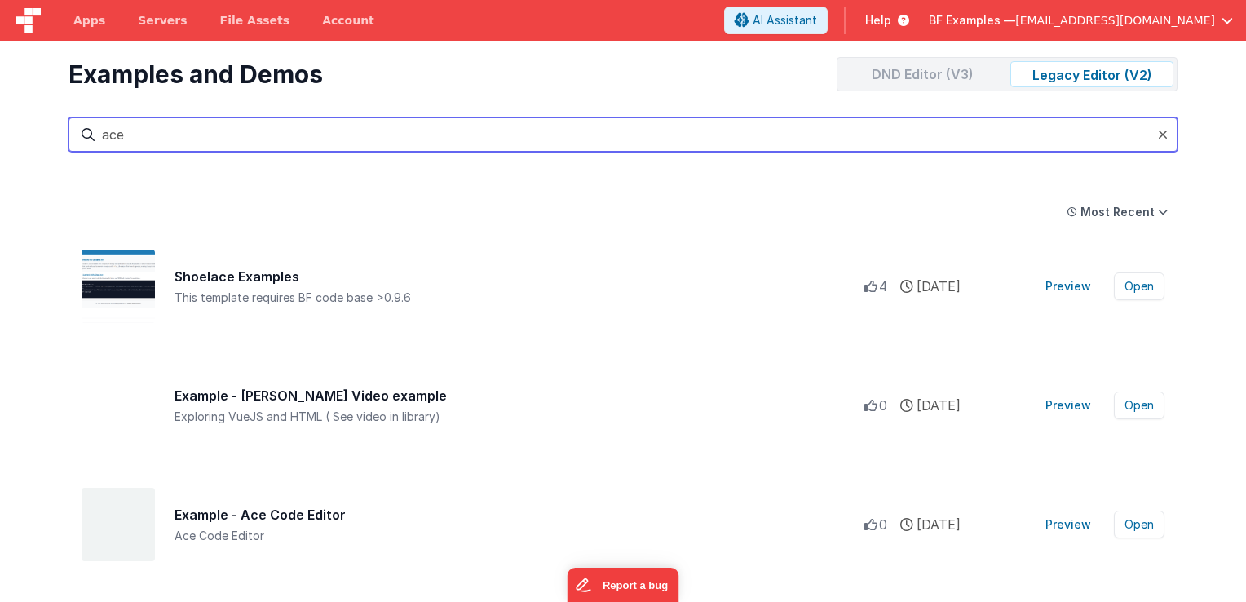
scroll to position [70, 0]
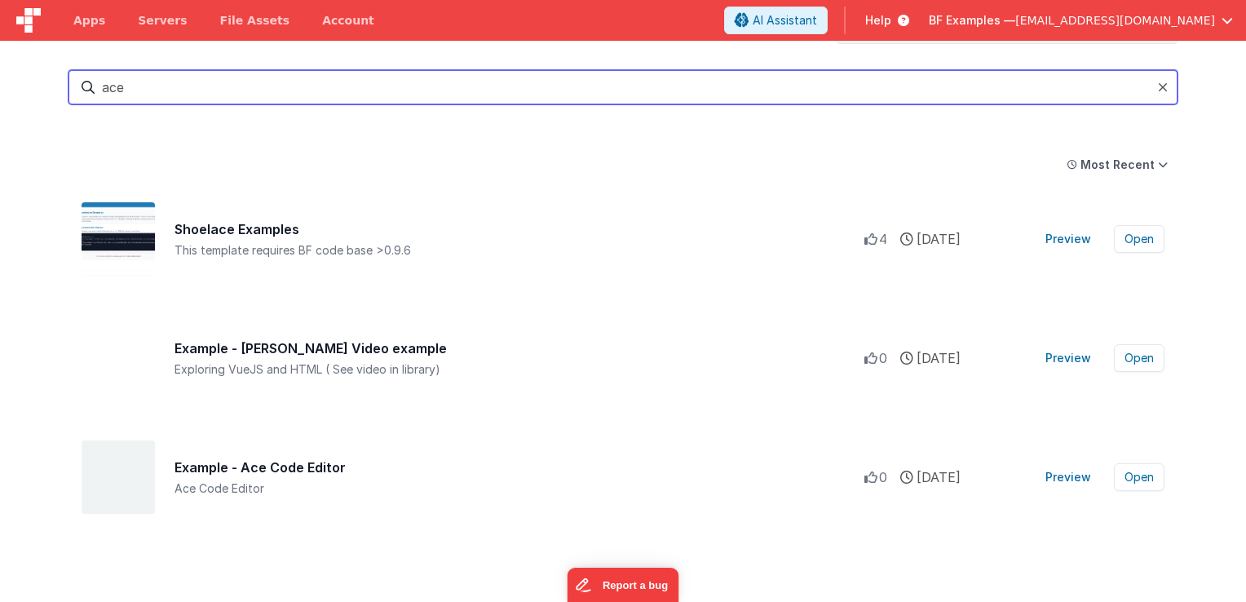
click at [646, 95] on input "ace" at bounding box center [623, 87] width 1109 height 34
click at [644, 93] on input "ace" at bounding box center [623, 87] width 1109 height 34
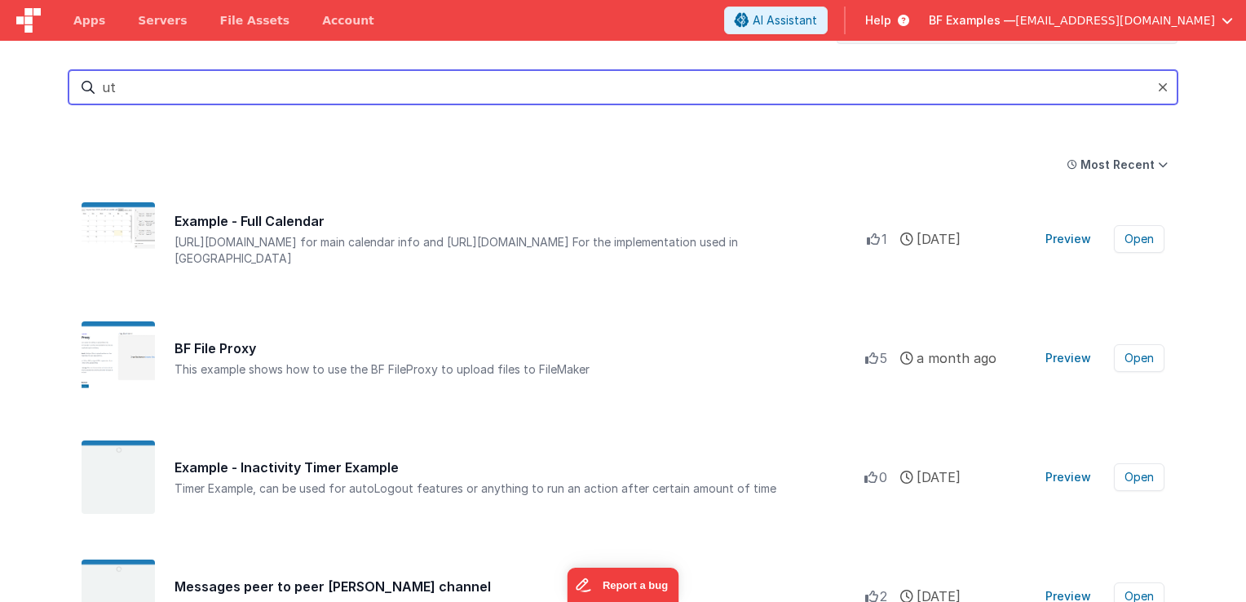
type input "u"
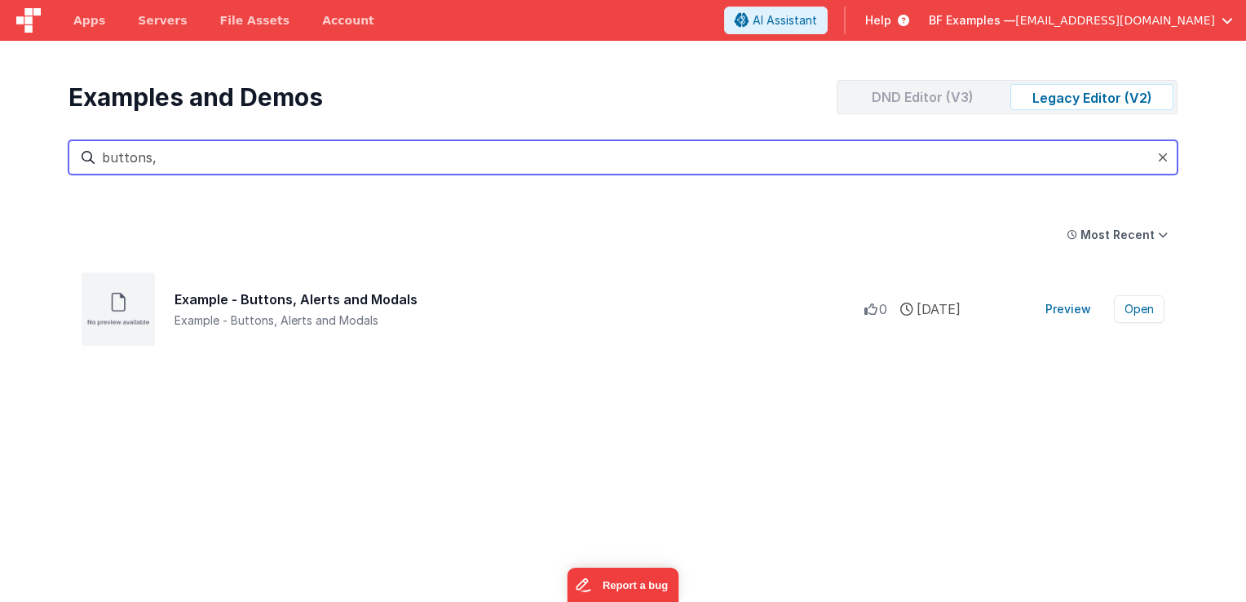
scroll to position [0, 0]
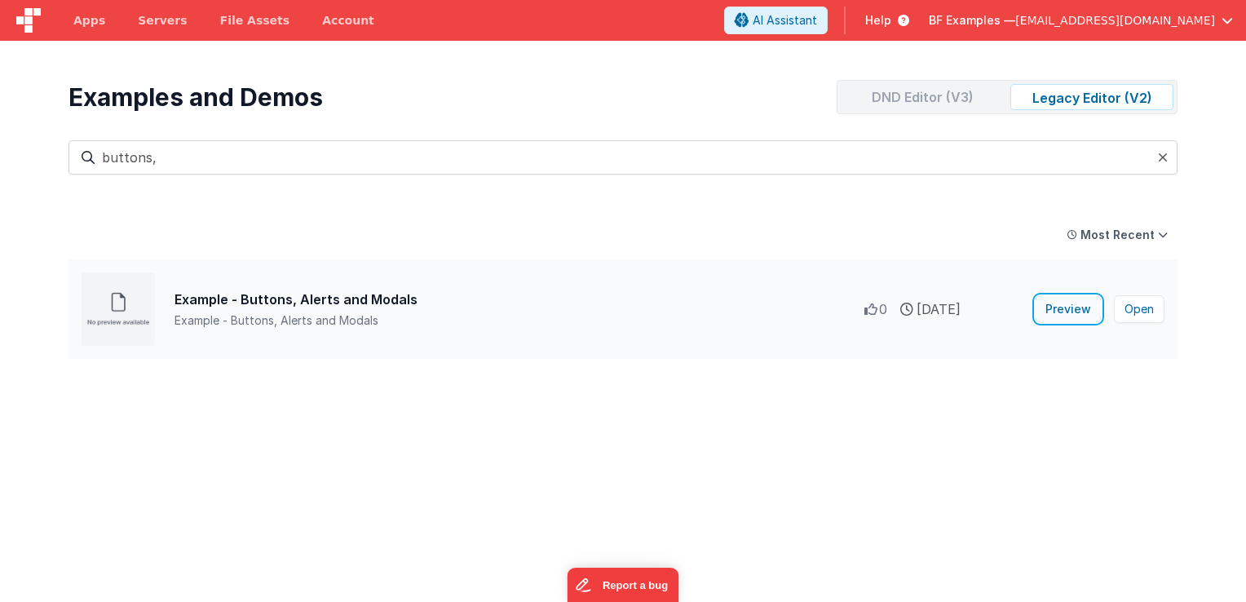
click at [1077, 309] on button "Preview" at bounding box center [1068, 309] width 65 height 26
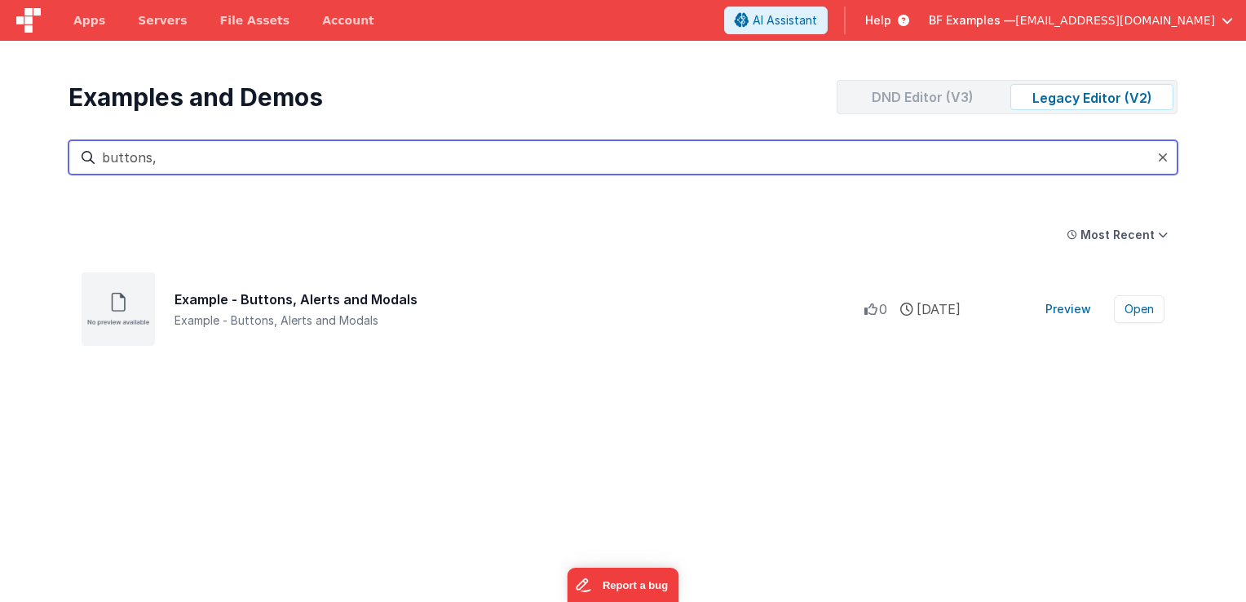
click at [421, 165] on input "buttons," at bounding box center [623, 157] width 1109 height 34
click at [412, 161] on input "buttons," at bounding box center [623, 157] width 1109 height 34
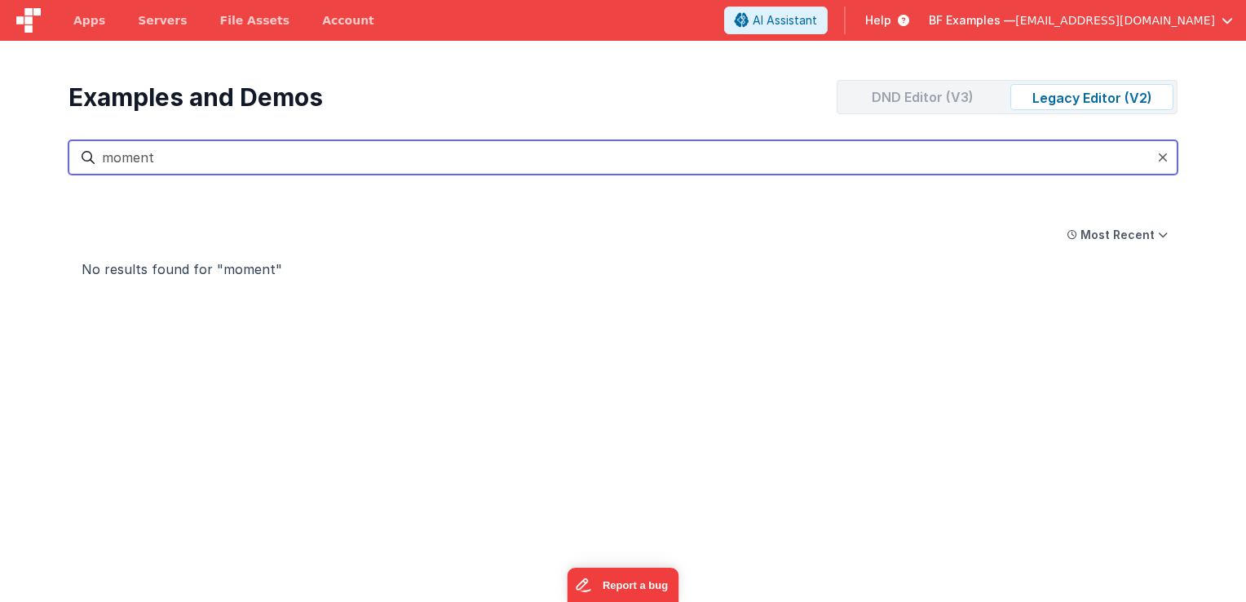
type input "moment"
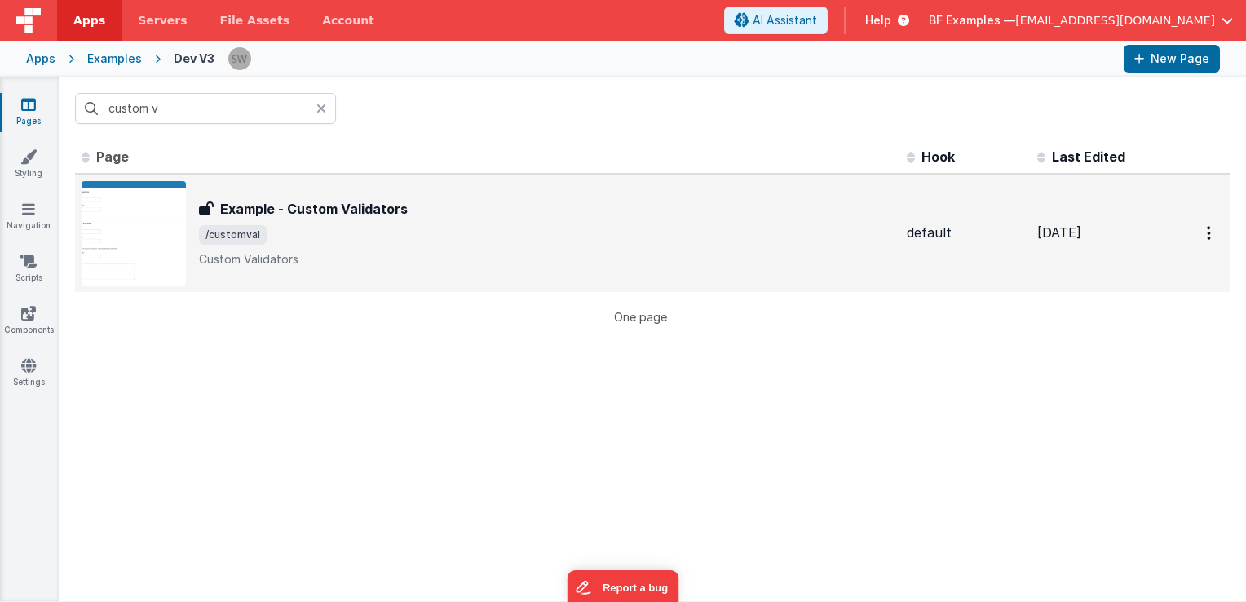
type input "custom v"
click at [424, 204] on div "Example - Custom Validators" at bounding box center [546, 209] width 695 height 20
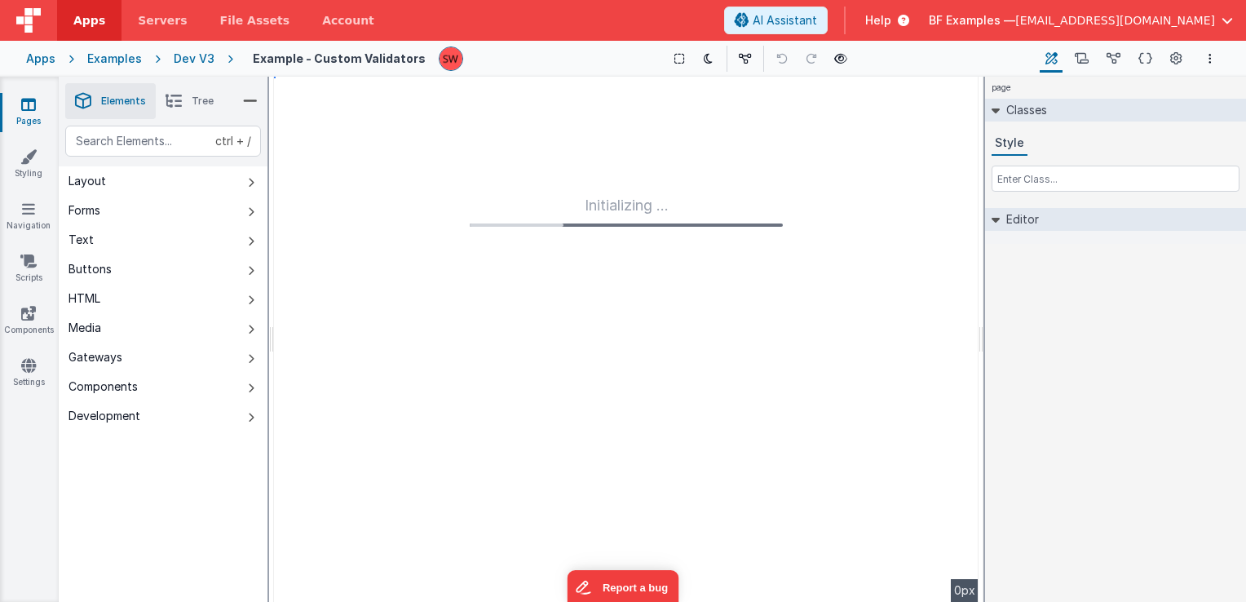
click at [771, 59] on button at bounding box center [782, 58] width 23 height 23
click at [839, 55] on button at bounding box center [841, 58] width 23 height 23
click at [184, 56] on div "Dev V3" at bounding box center [194, 59] width 41 height 16
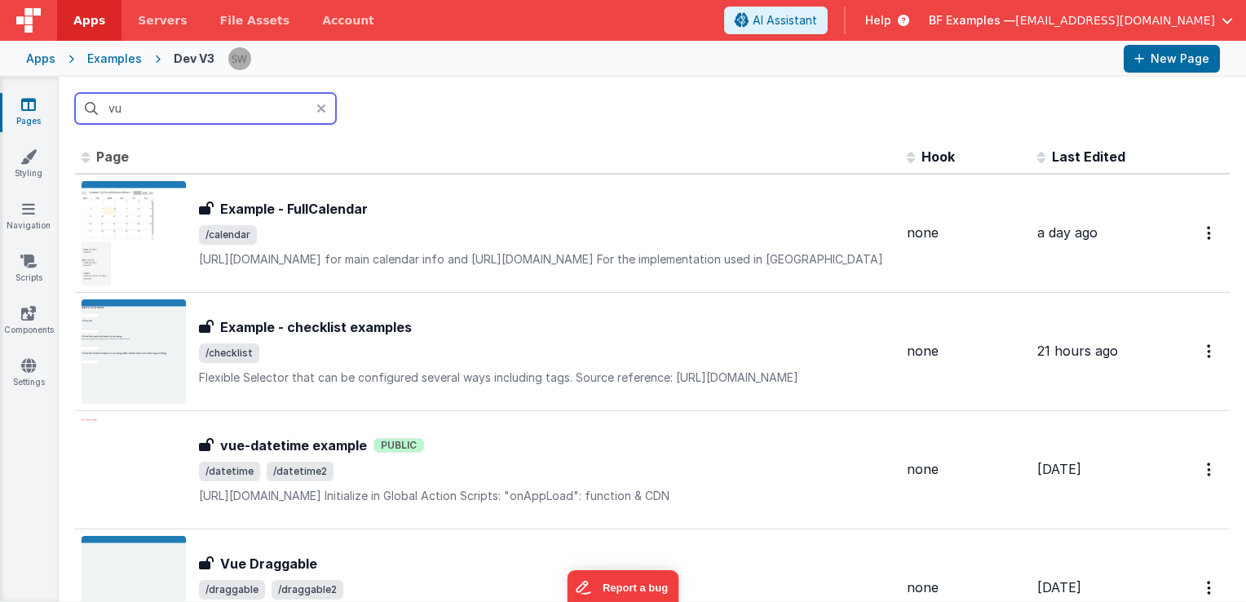
type input "v"
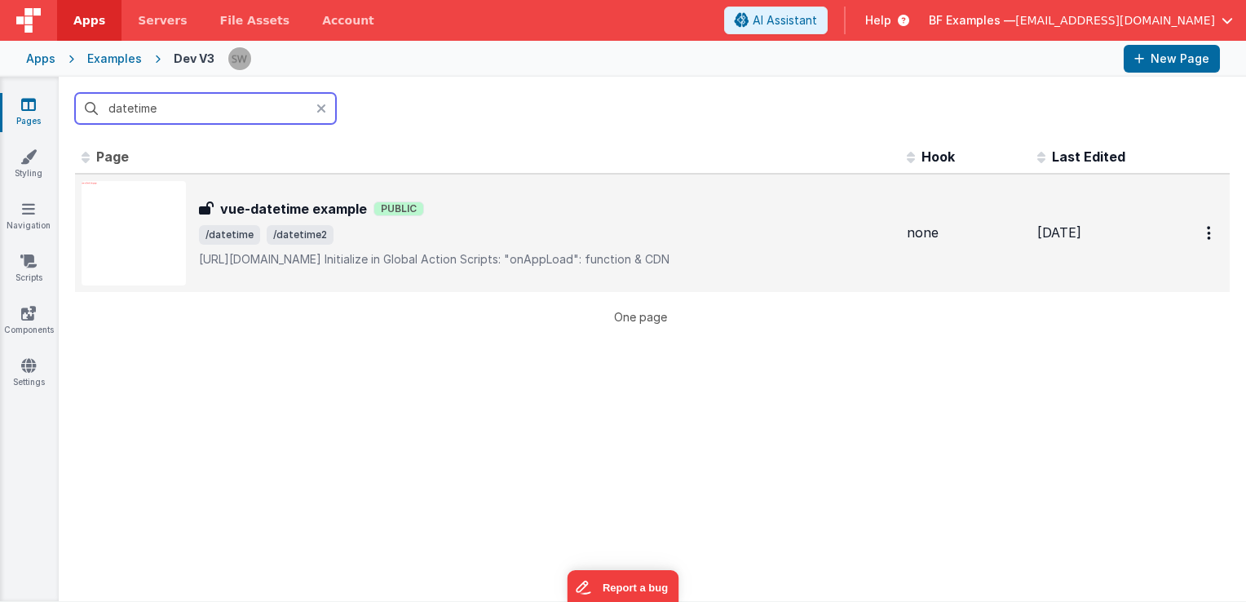
type input "datetime"
click at [568, 263] on p "[URL][DOMAIN_NAME]Initialize in Global Action Scripts: "onAppLoad": functio…" at bounding box center [546, 259] width 695 height 16
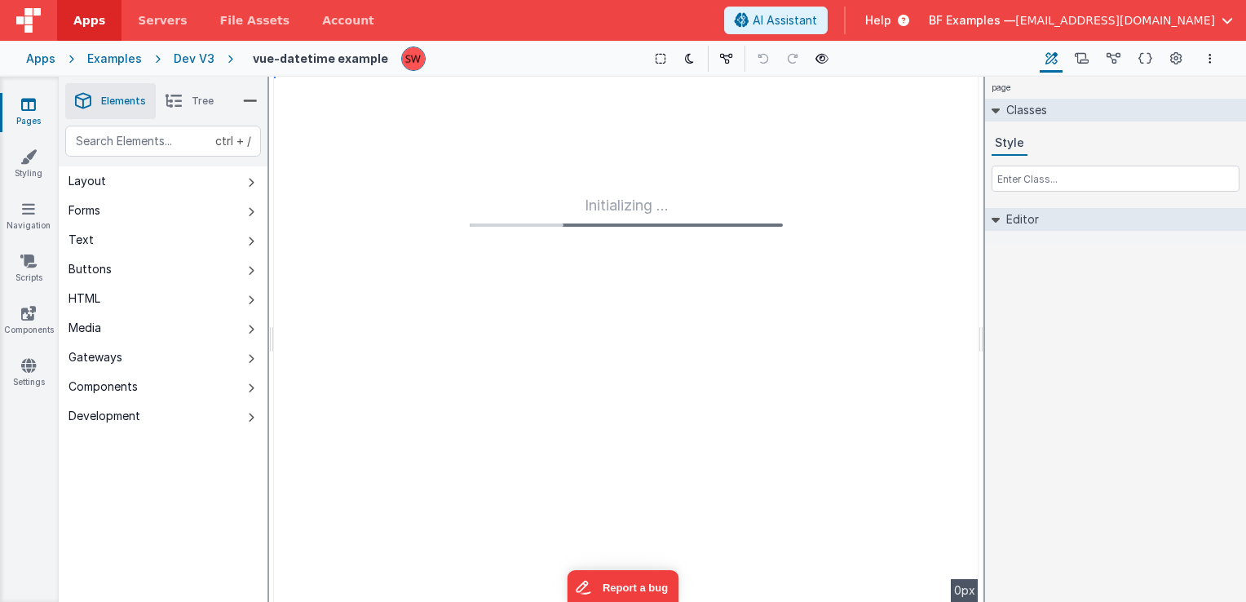
click at [832, 57] on div "Show Group Outlines Toggle Dark Mode Toggle Dev Data Preview Page ctrl + b" at bounding box center [738, 59] width 598 height 26
click at [823, 57] on button at bounding box center [822, 58] width 23 height 23
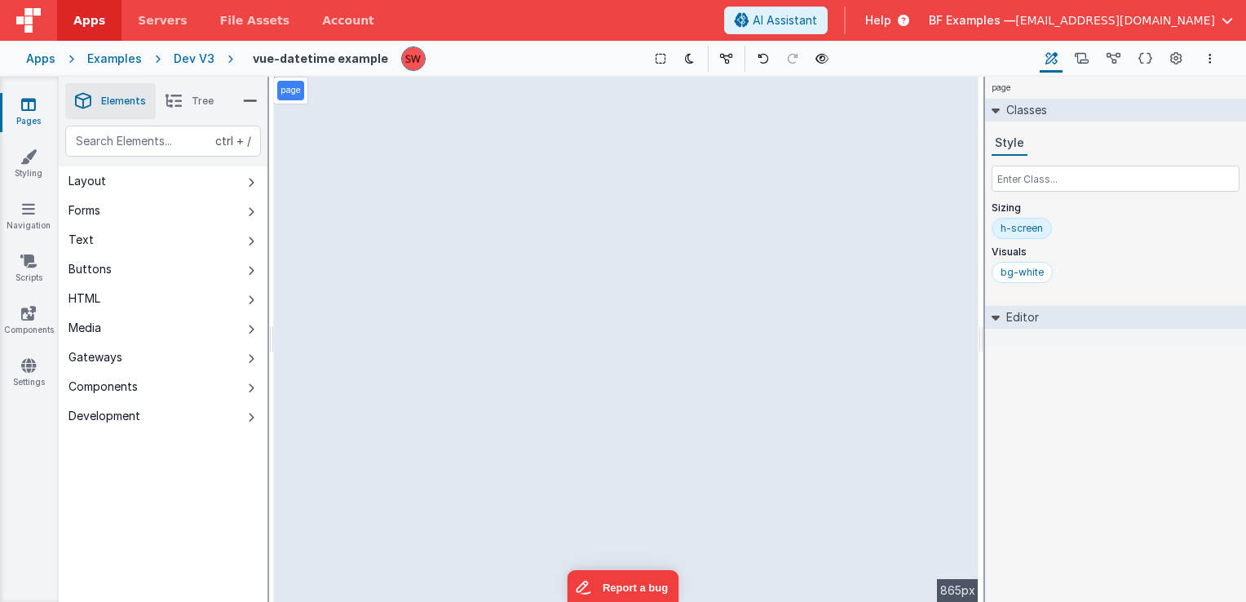
click at [196, 60] on div "Dev V3" at bounding box center [194, 59] width 41 height 16
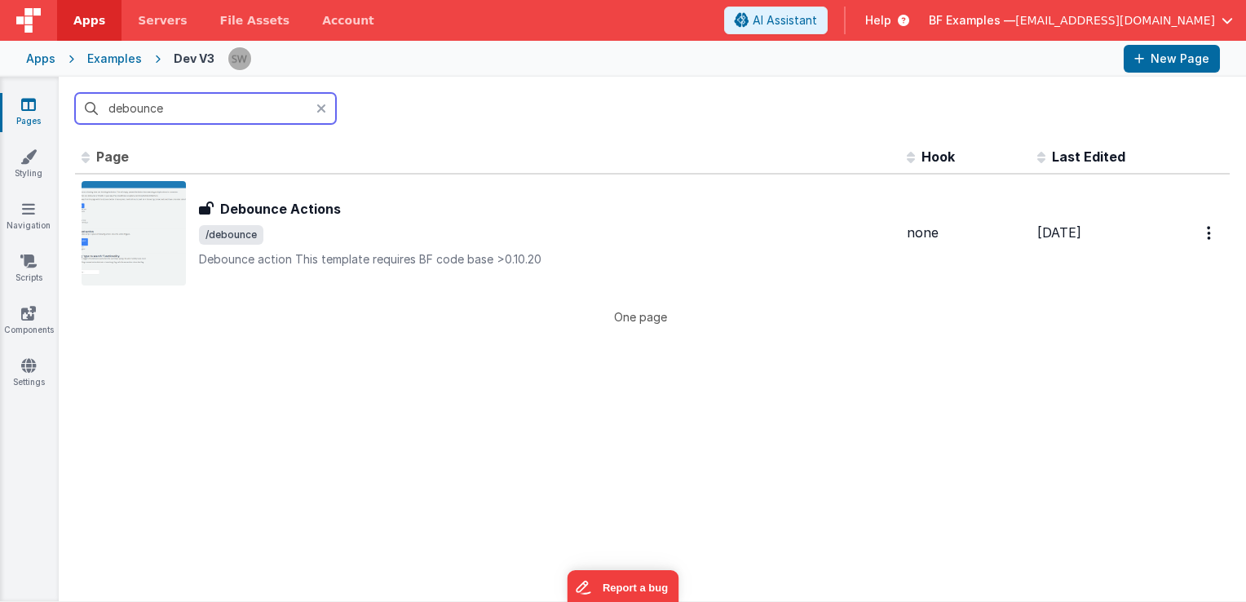
type input "debounce"
click at [512, 300] on div "Id Page Description Hook Last Edited FR_DF474EF5-737B-B845-AC40-34841A2C9B4B De…" at bounding box center [652, 232] width 1155 height 185
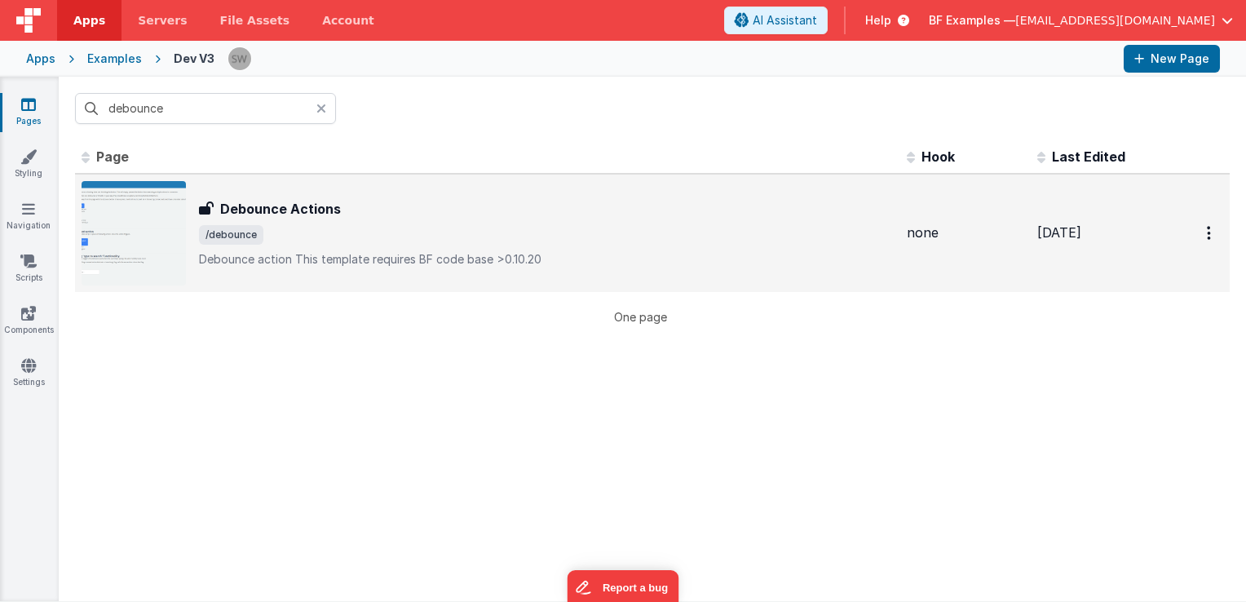
click at [491, 252] on p "Debounce actionThis template requires BF code base >0.10.20" at bounding box center [546, 259] width 695 height 16
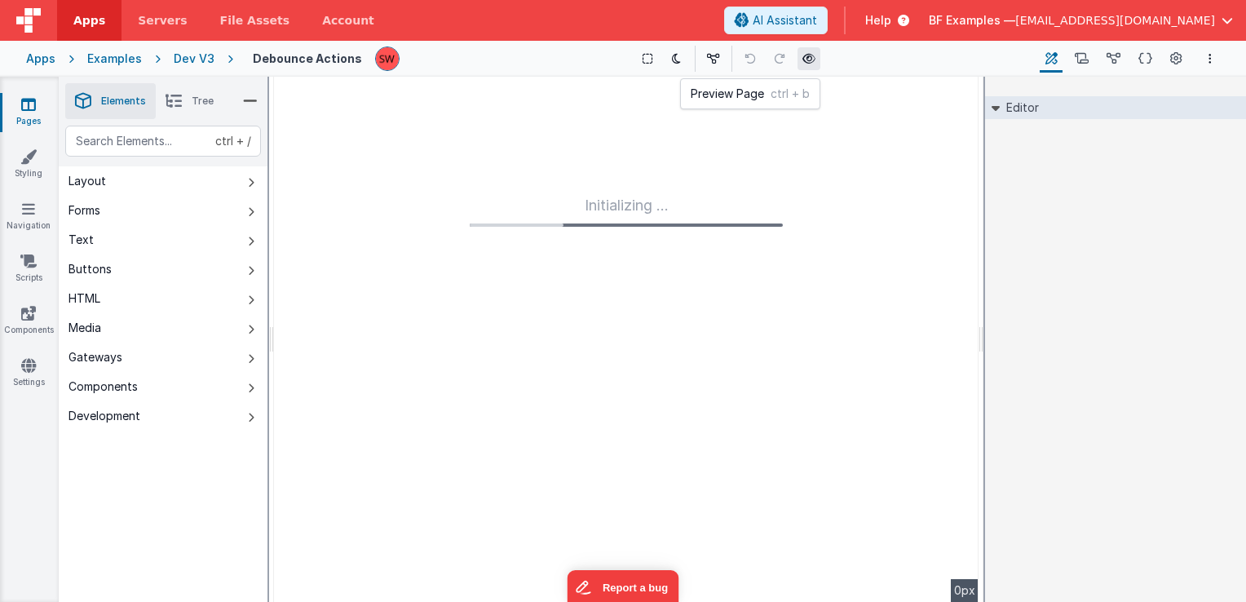
click at [803, 57] on icon at bounding box center [809, 58] width 13 height 11
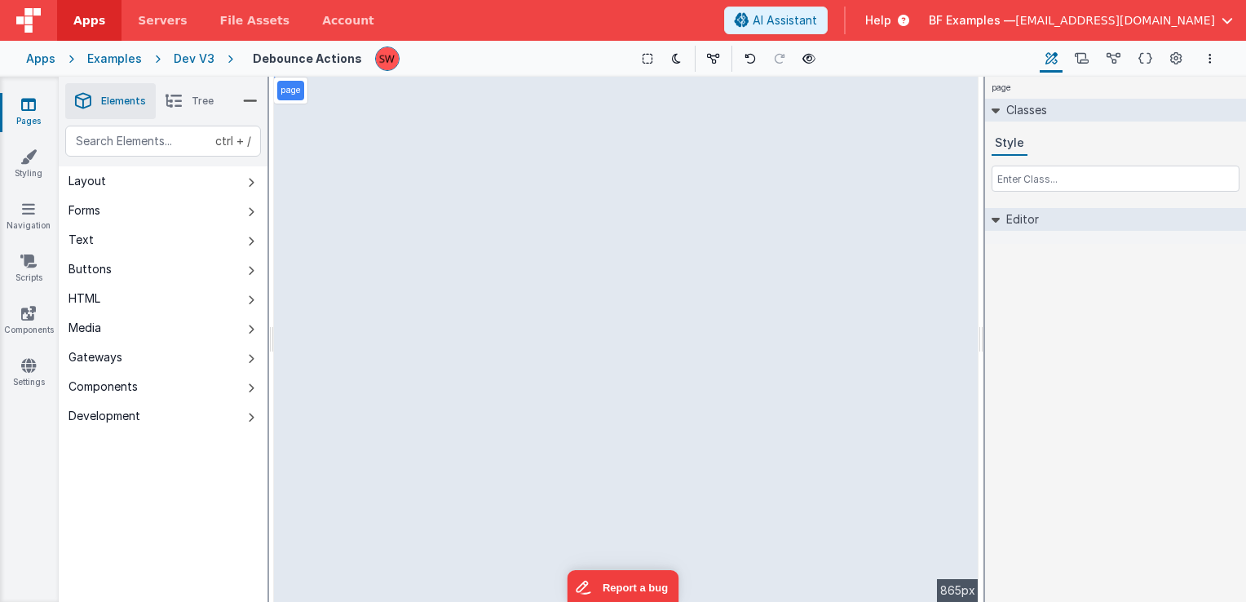
click at [191, 107] on li "Tree" at bounding box center [190, 101] width 68 height 36
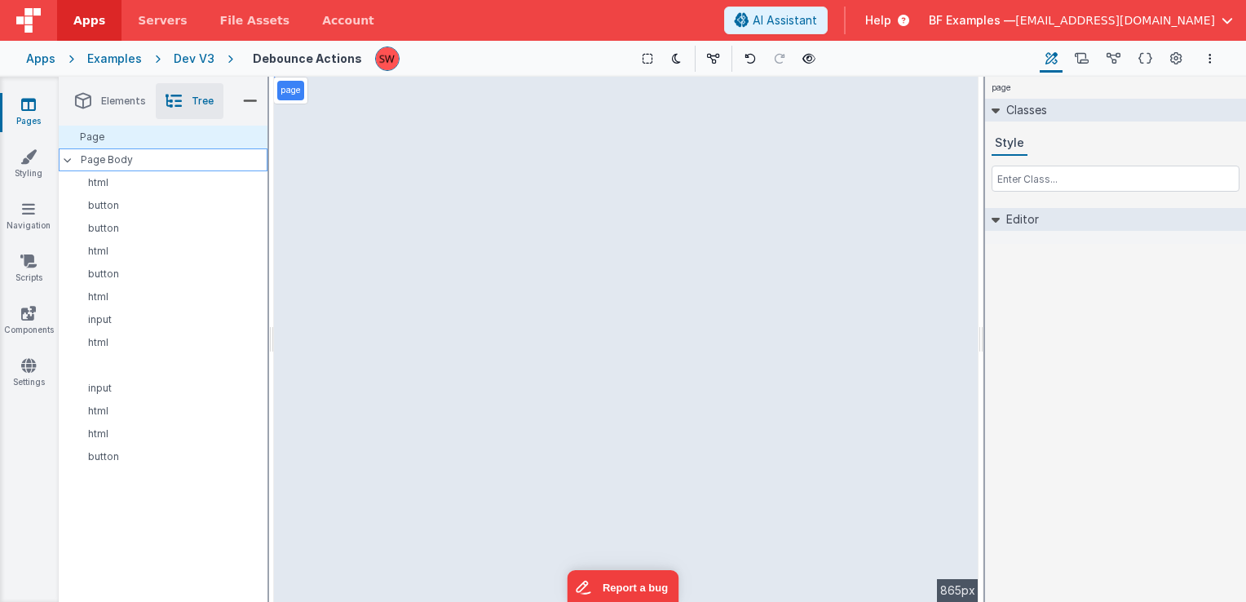
click at [161, 166] on div "Page Body" at bounding box center [163, 159] width 209 height 23
click at [1070, 191] on input "text" at bounding box center [1116, 179] width 248 height 26
click at [144, 160] on p "Page Body" at bounding box center [175, 159] width 188 height 13
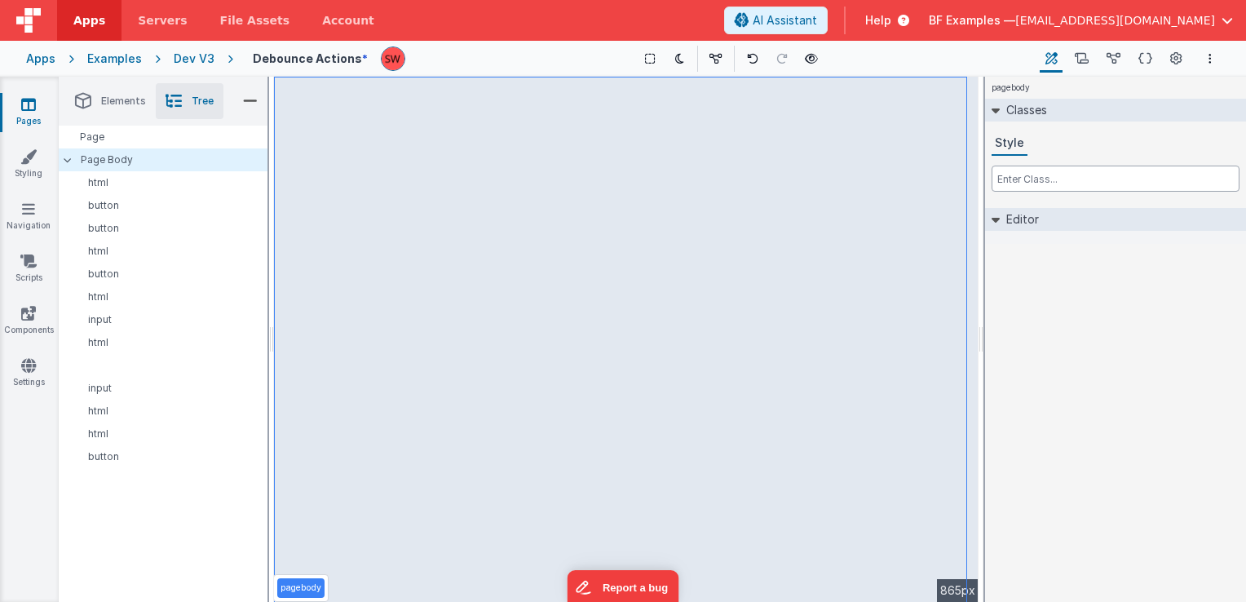
click at [1024, 181] on input "text" at bounding box center [1116, 179] width 248 height 26
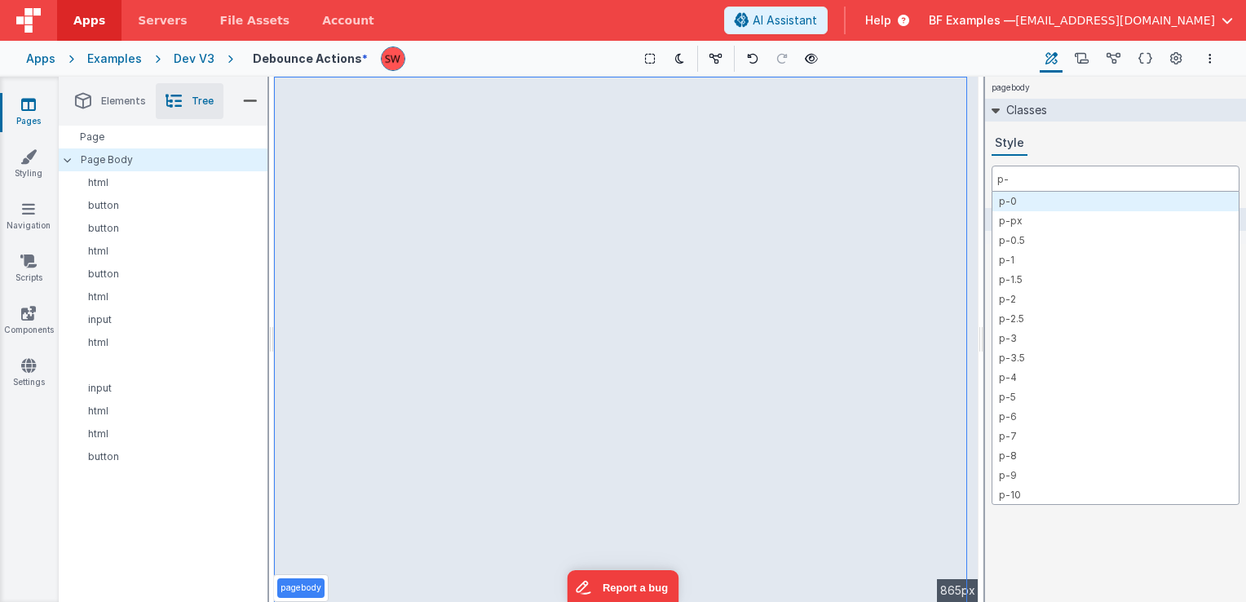
type input "p-3"
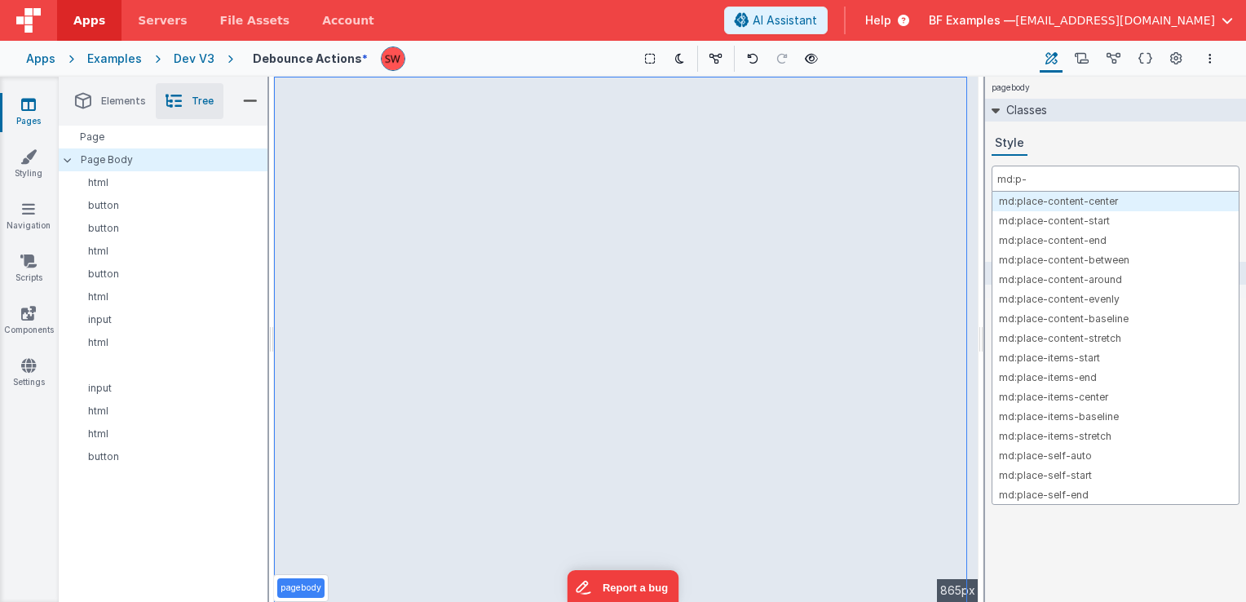
type input "md:p-3"
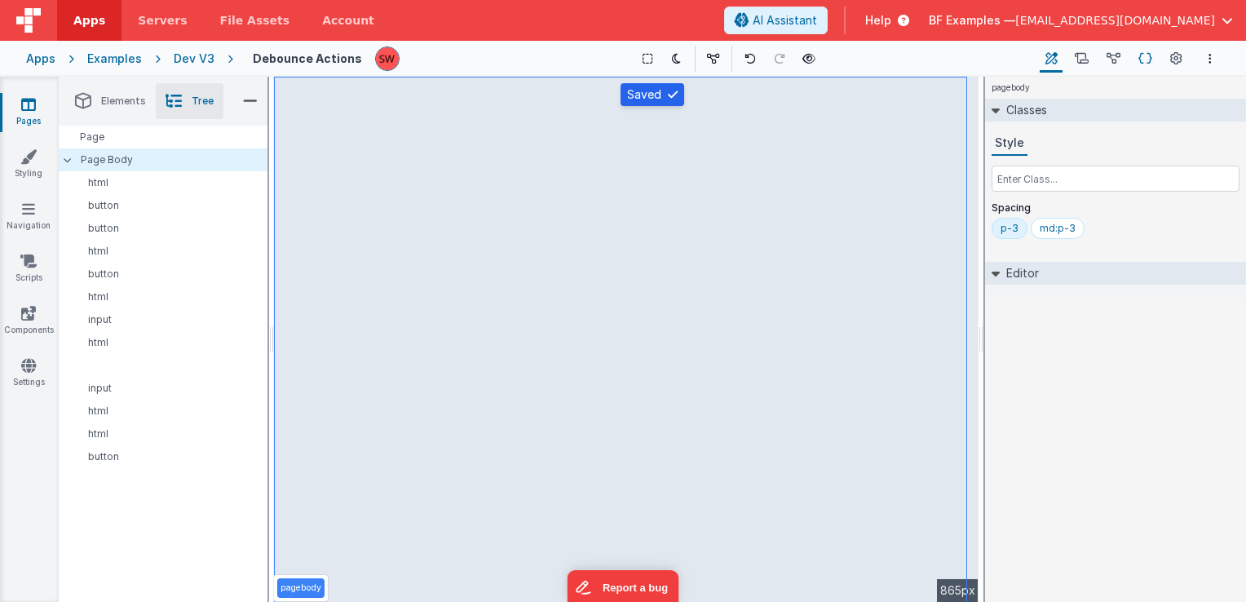
click at [1145, 59] on icon at bounding box center [1146, 59] width 14 height 17
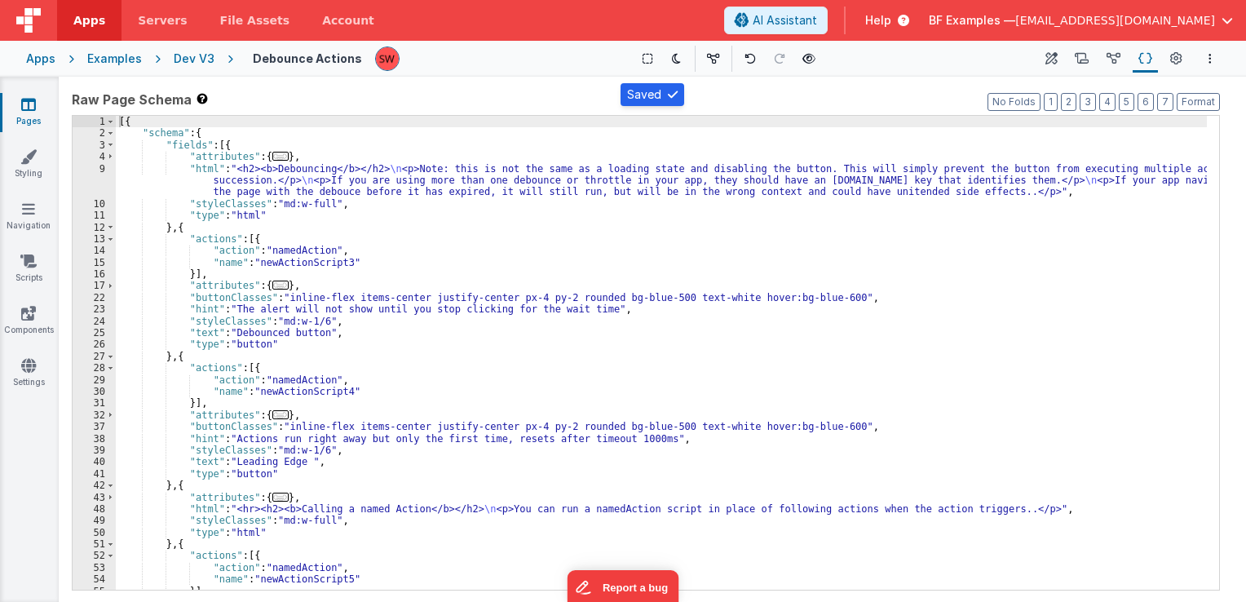
click at [192, 56] on div "Dev V3" at bounding box center [194, 59] width 41 height 16
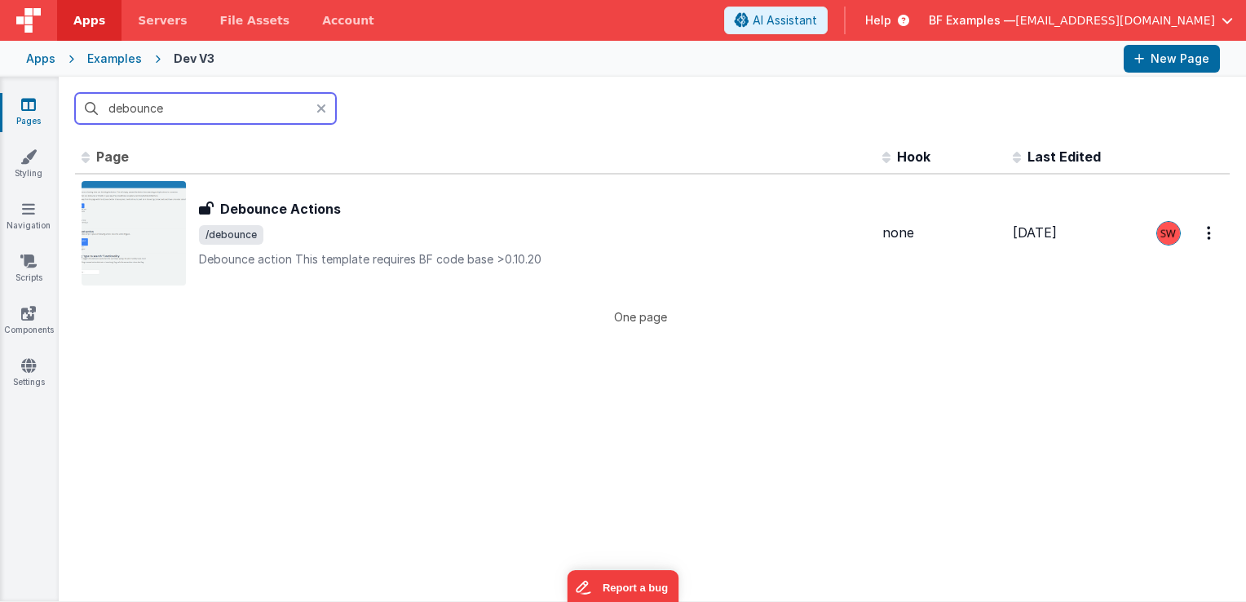
drag, startPoint x: 192, startPoint y: 56, endPoint x: 245, endPoint y: 108, distance: 73.8
click at [245, 108] on input "debounce" at bounding box center [205, 108] width 261 height 31
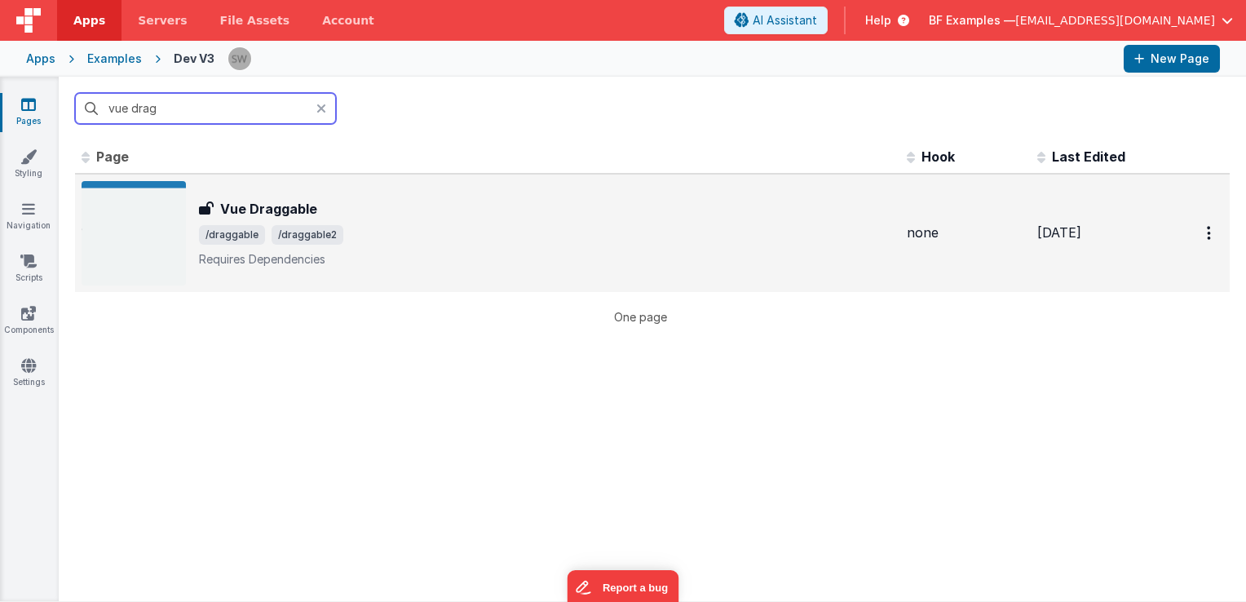
type input "vue drag"
click at [434, 227] on span "/draggable /draggable2" at bounding box center [546, 235] width 695 height 20
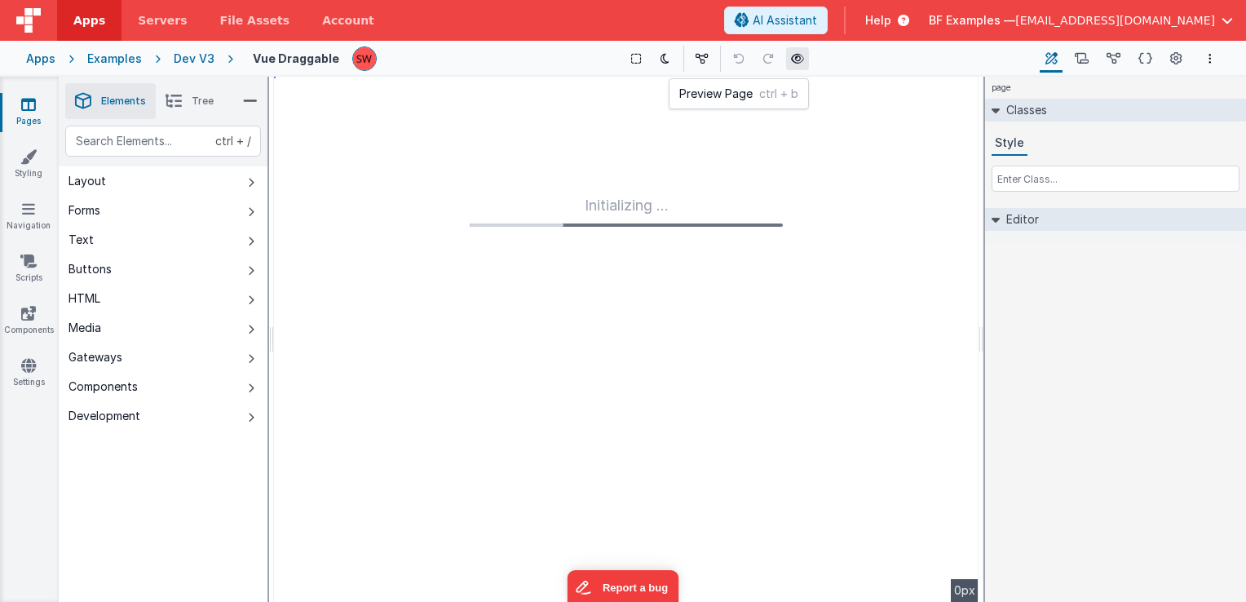
click at [799, 57] on icon at bounding box center [797, 58] width 13 height 11
click at [198, 57] on div "Dev V3" at bounding box center [194, 59] width 41 height 16
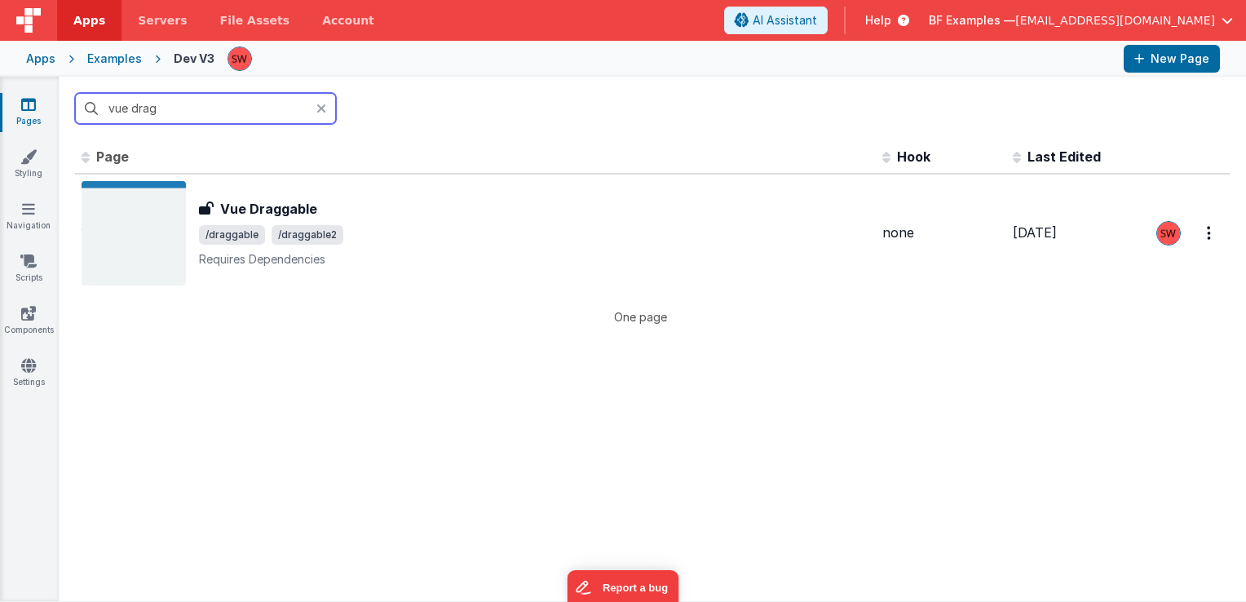
click at [268, 112] on input "vue drag" at bounding box center [205, 108] width 261 height 31
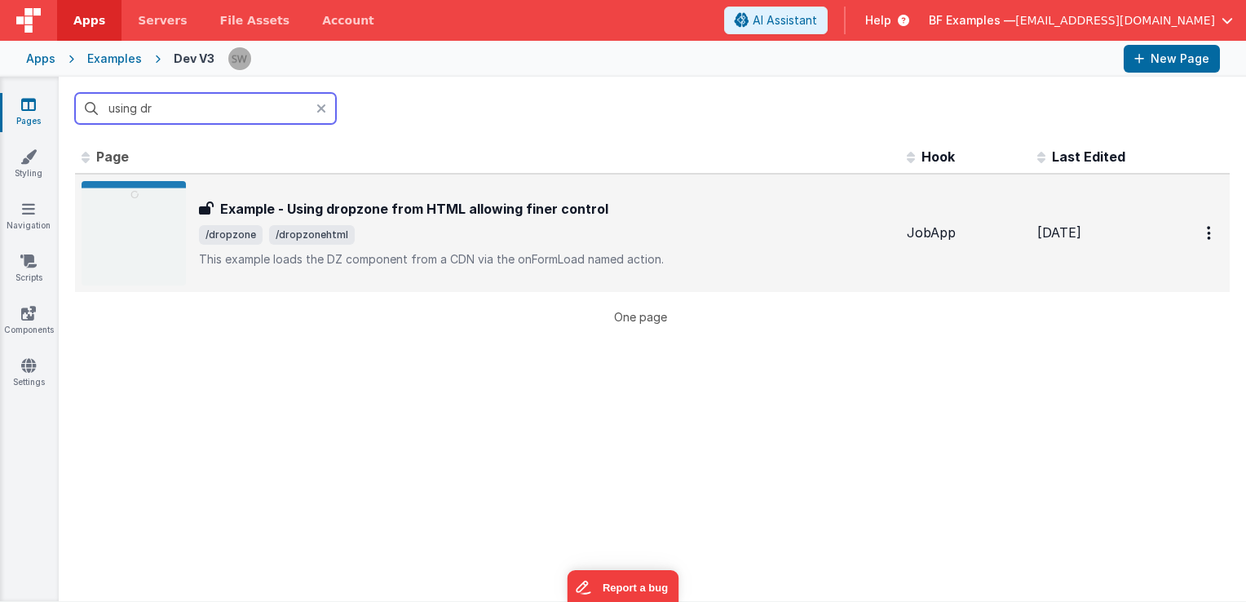
type input "using dr"
click at [459, 215] on h3 "Example - Using dropzone from HTML allowing finer control" at bounding box center [414, 209] width 388 height 20
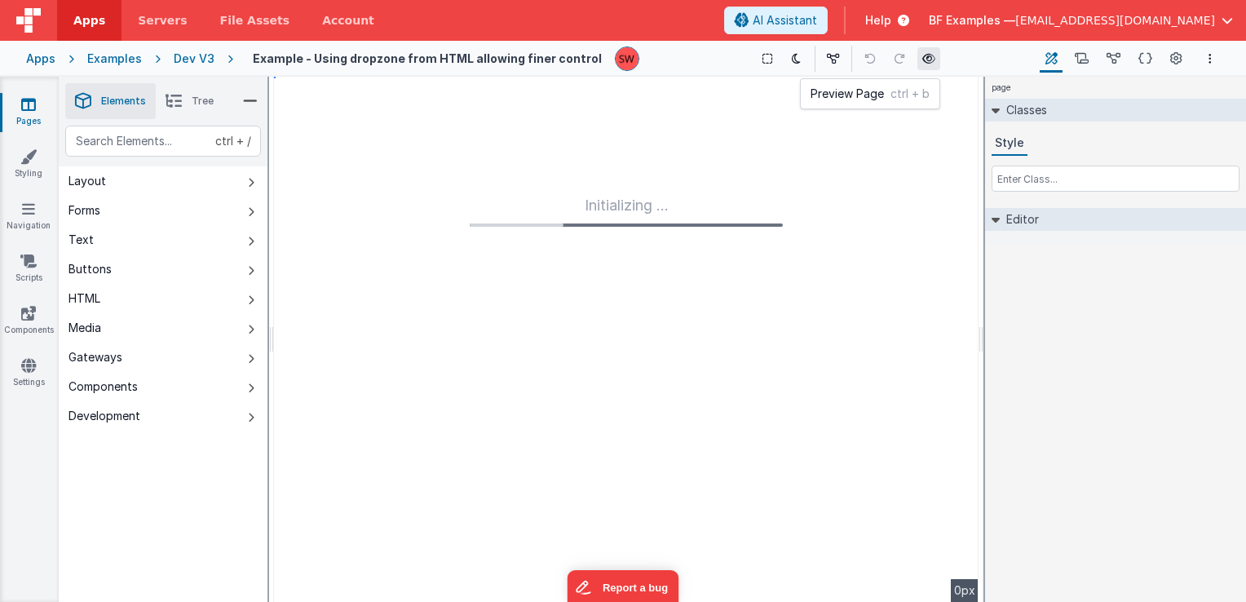
click at [923, 60] on icon at bounding box center [929, 58] width 13 height 11
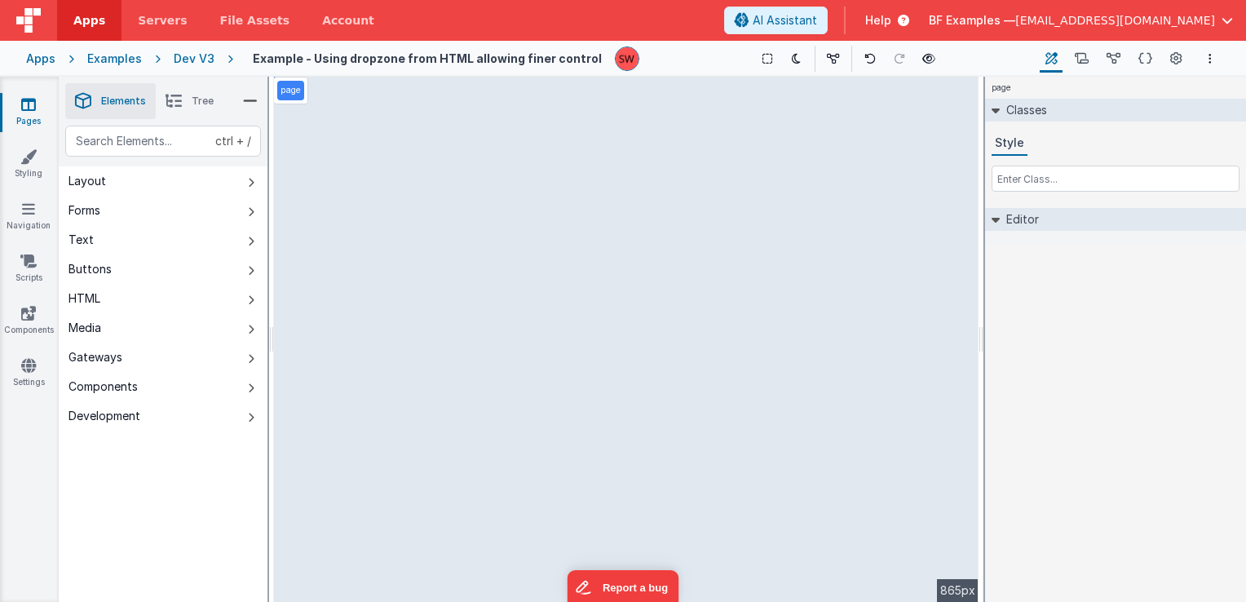
click at [193, 62] on div "Dev V3" at bounding box center [194, 59] width 41 height 16
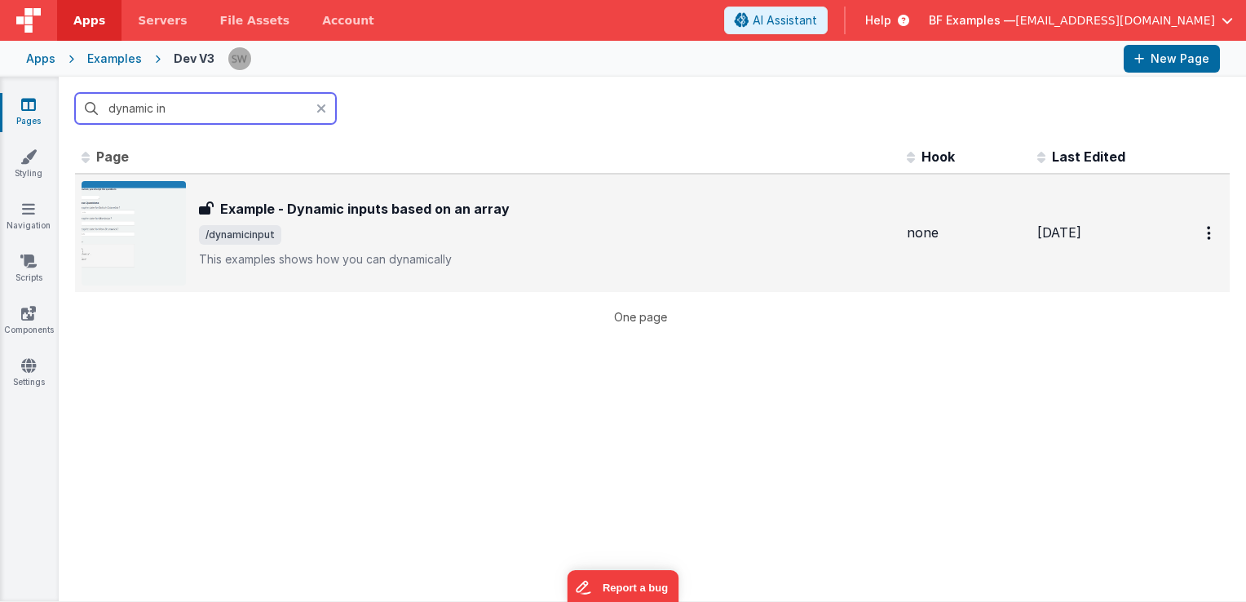
type input "dynamic in"
click at [479, 233] on span "/dynamicinput" at bounding box center [546, 235] width 695 height 20
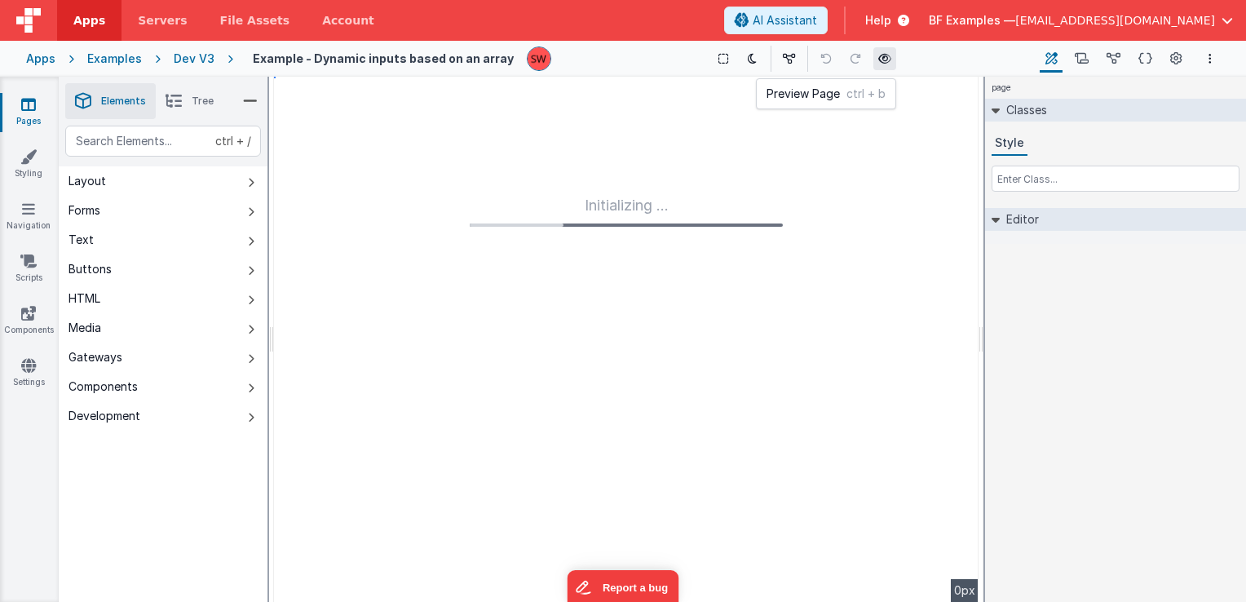
click at [883, 60] on button at bounding box center [885, 58] width 23 height 23
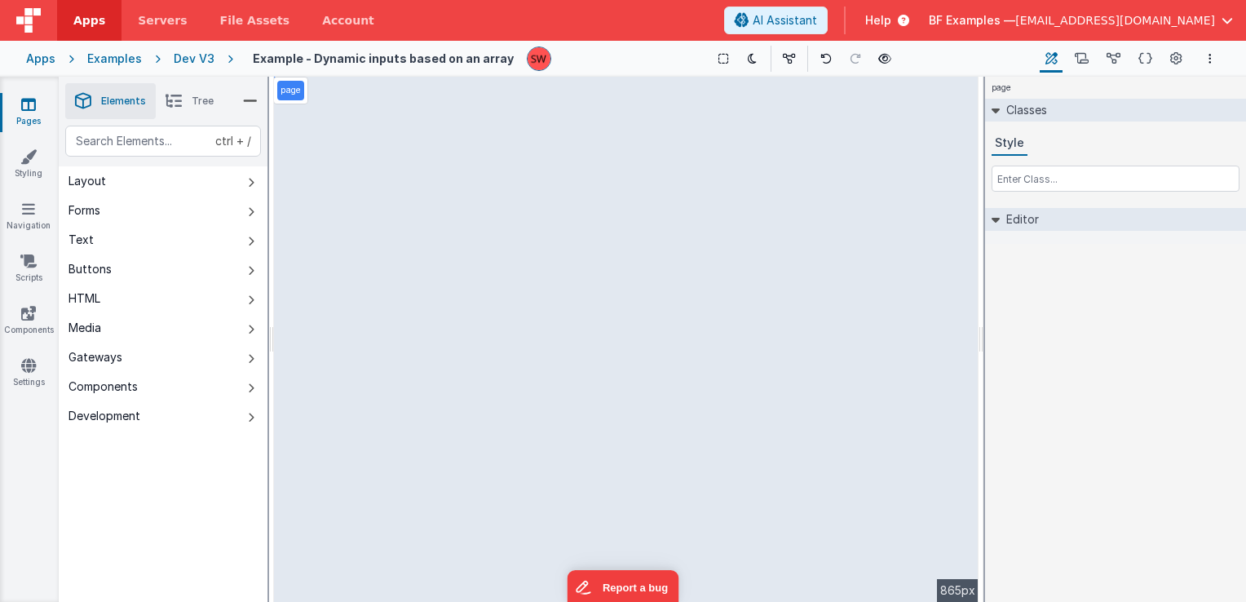
click at [183, 107] on li "Tree" at bounding box center [190, 101] width 68 height 36
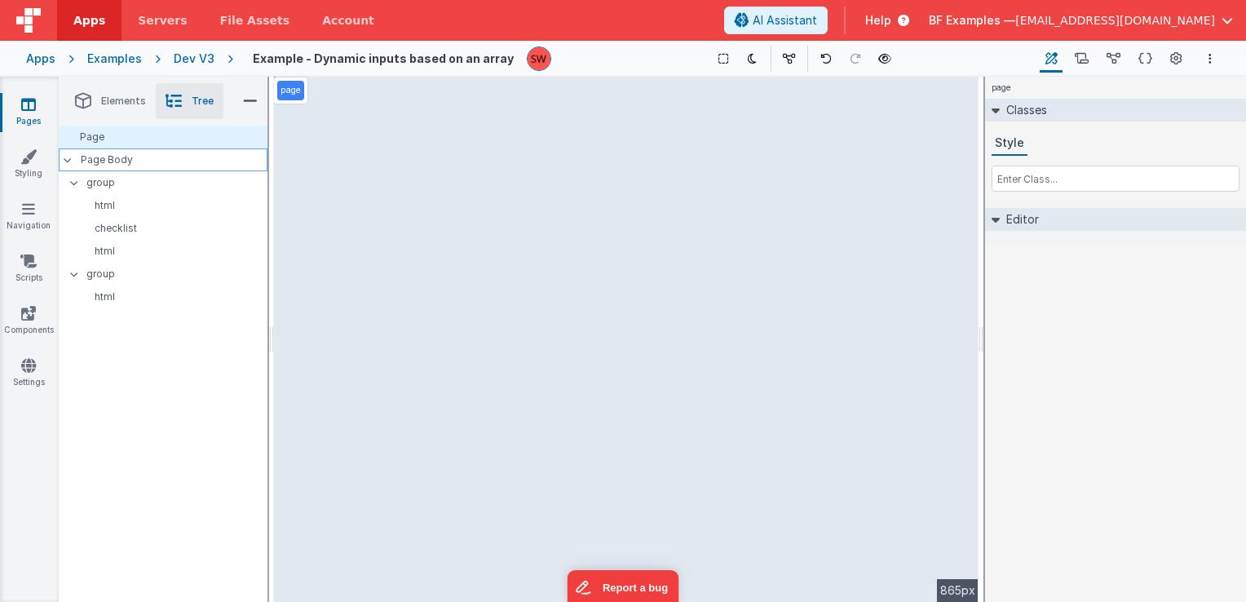
click at [159, 156] on p "Page Body" at bounding box center [174, 159] width 187 height 13
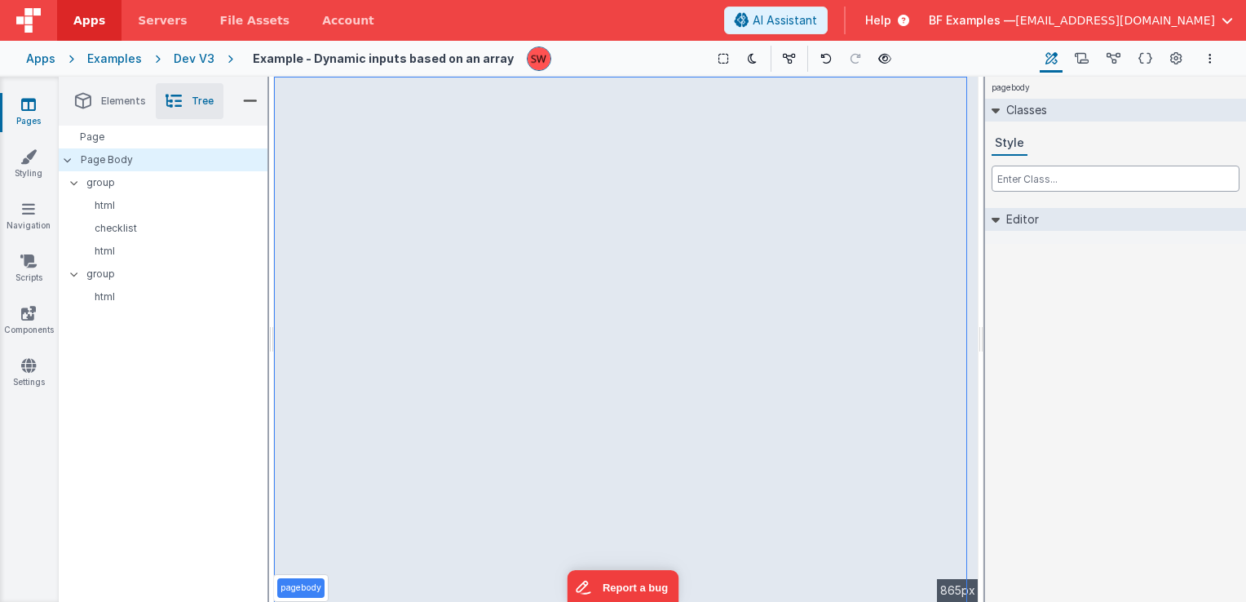
click at [1011, 175] on input "text" at bounding box center [1116, 179] width 248 height 26
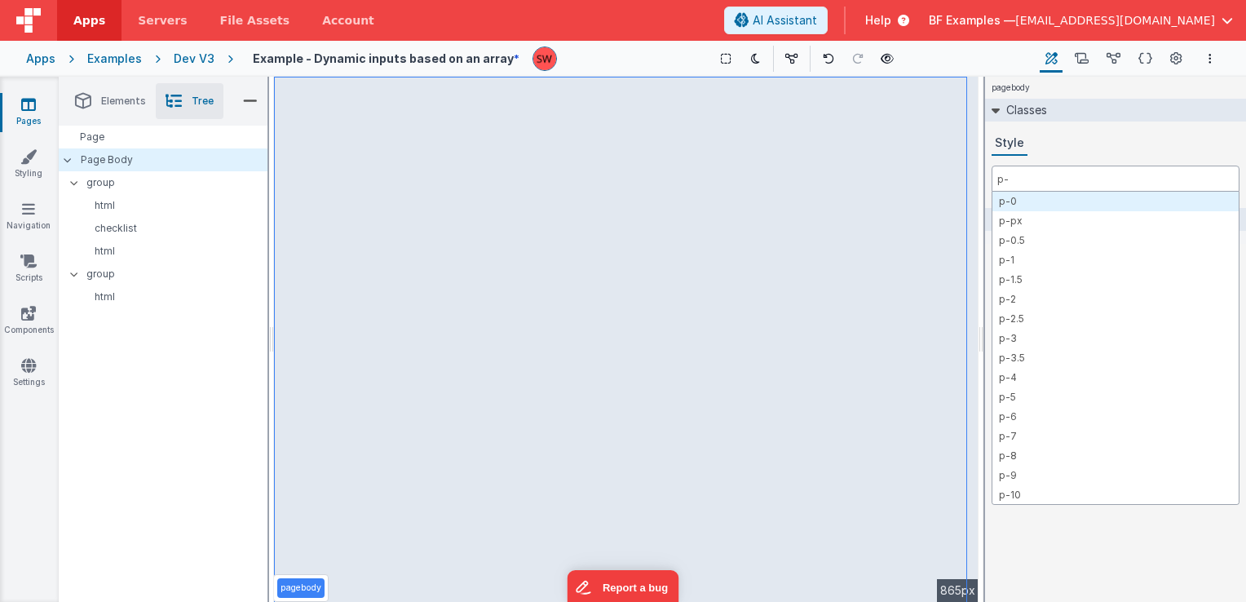
type input "p-3"
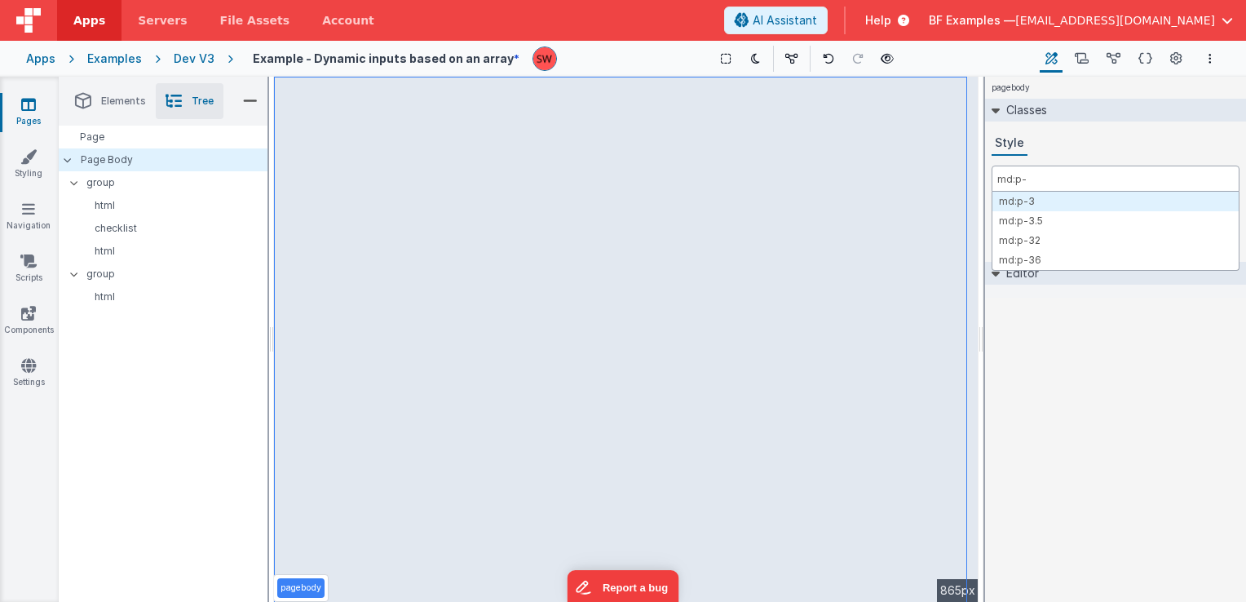
type input "md:p-3"
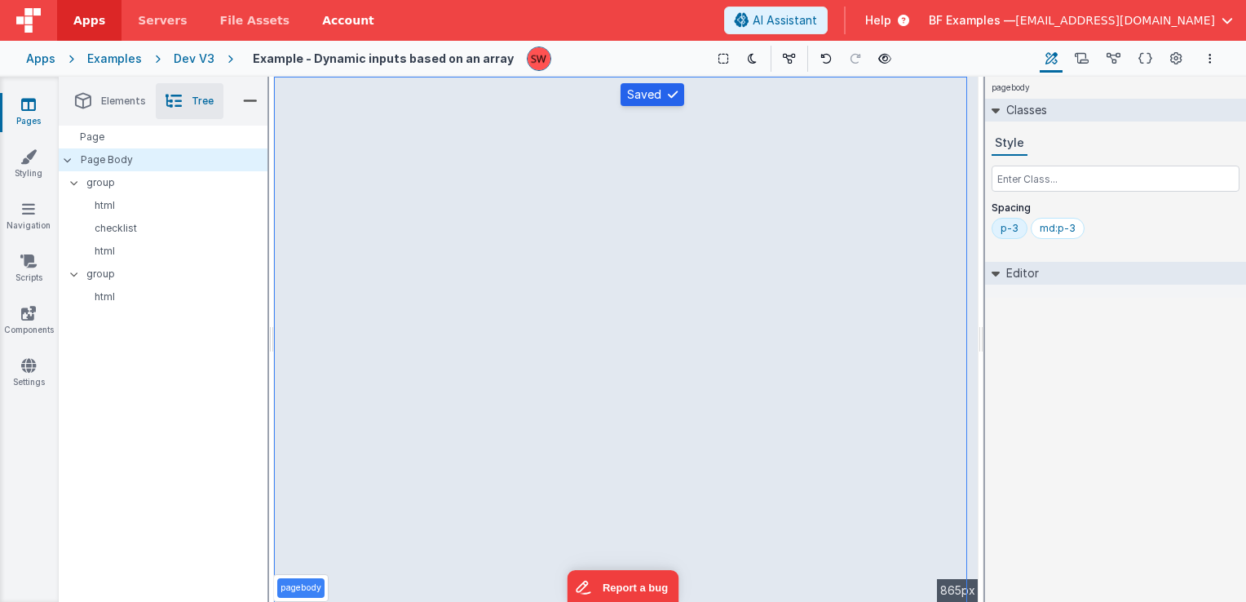
click at [192, 57] on div "Dev V3" at bounding box center [194, 59] width 41 height 16
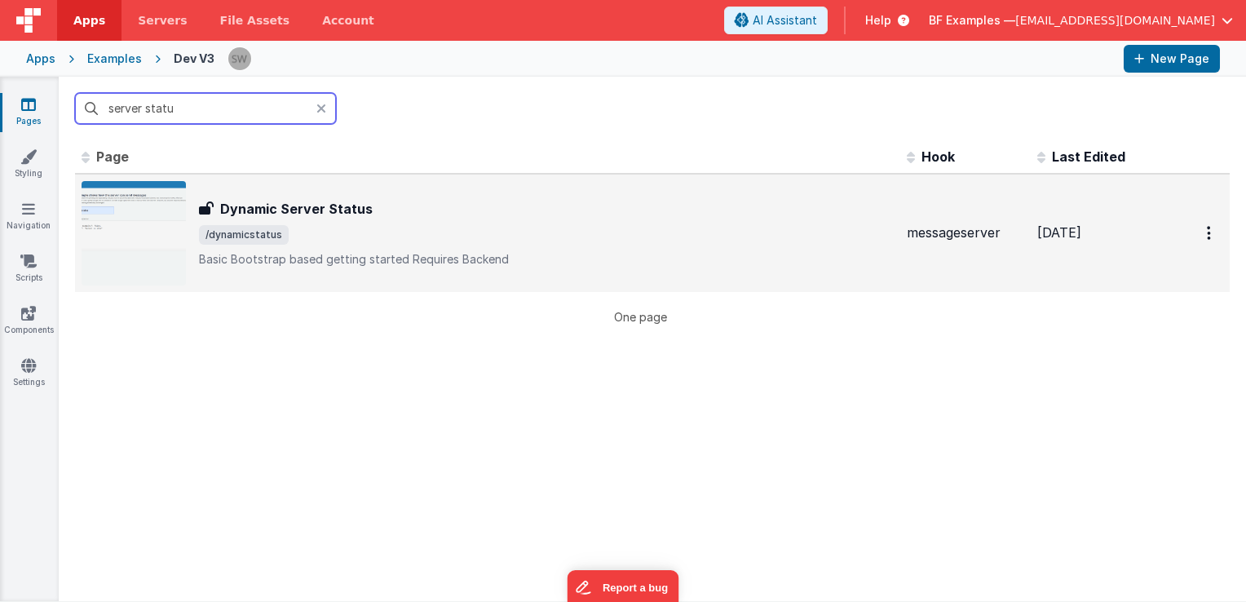
type input "server statu"
click at [467, 272] on div "Dynamic Server Status Dynamic Server Status /dynamicstatus Basic Bootstrap base…" at bounding box center [488, 233] width 812 height 104
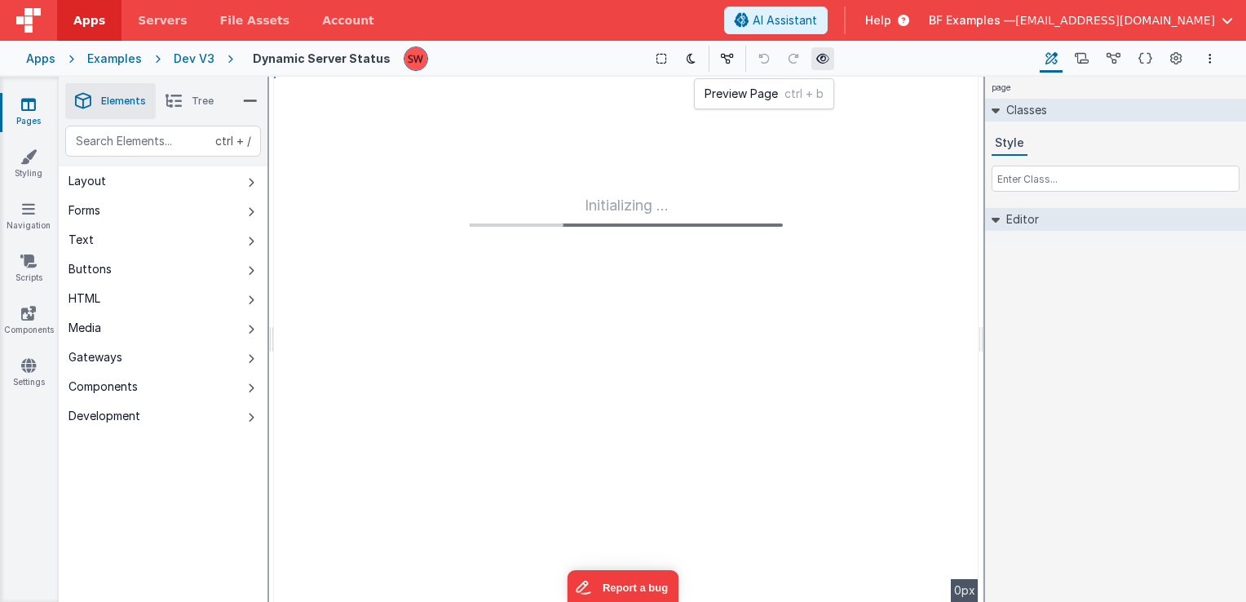
click at [817, 60] on icon at bounding box center [823, 58] width 13 height 11
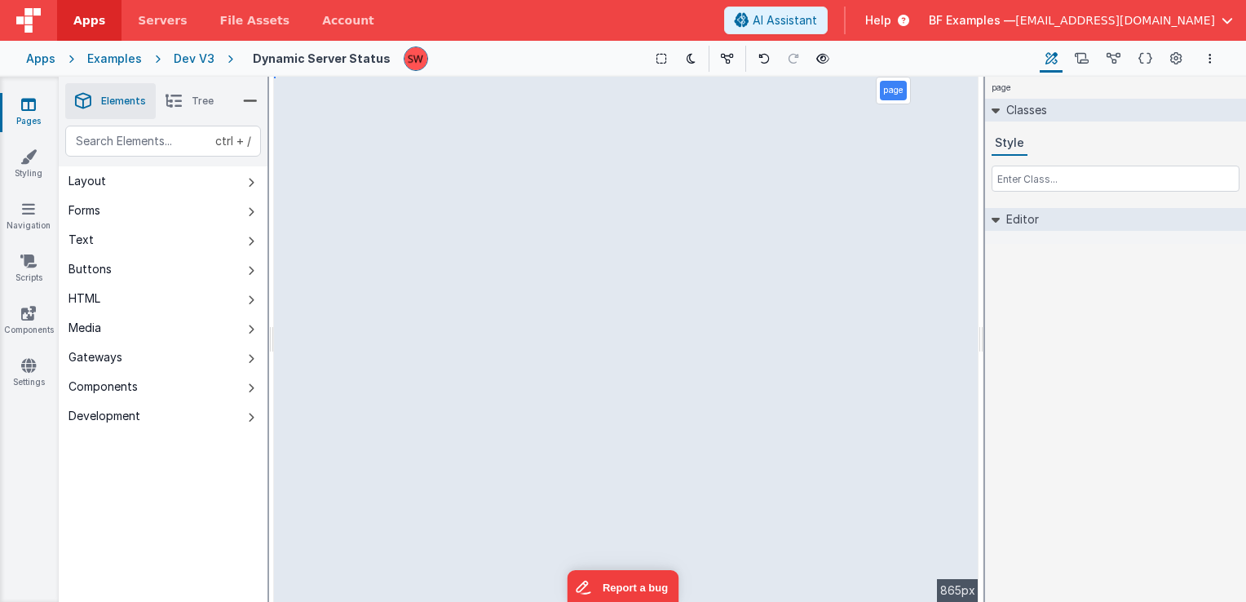
click at [197, 55] on div "Dev V3" at bounding box center [194, 59] width 41 height 16
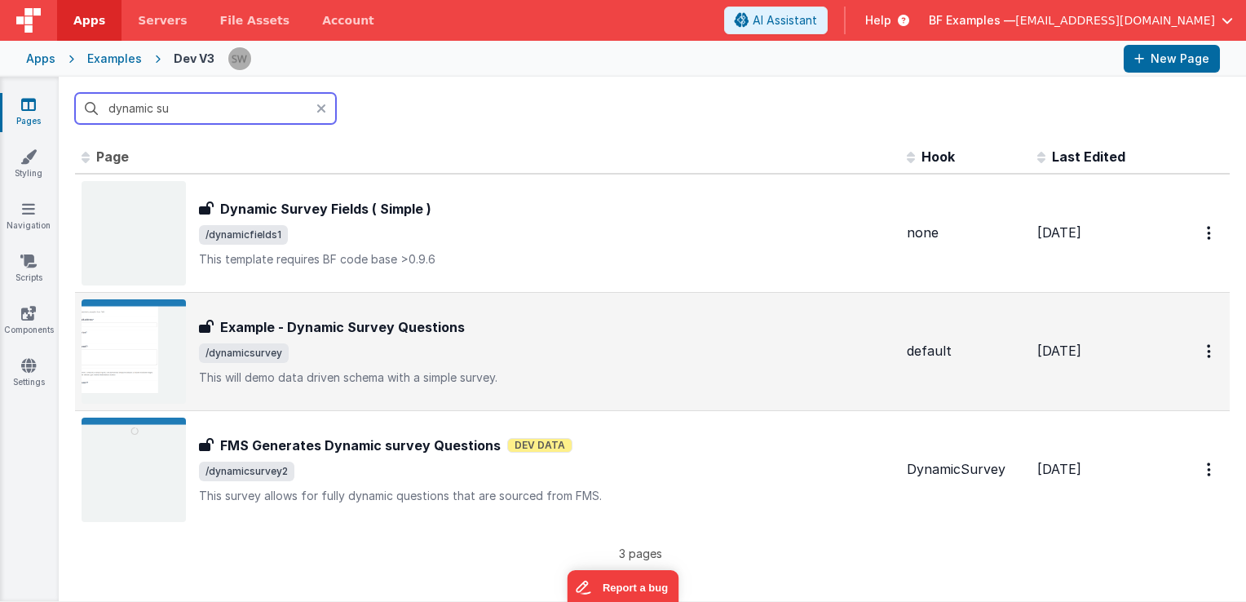
type input "dynamic su"
click at [591, 343] on span "/dynamicsurvey" at bounding box center [546, 353] width 695 height 20
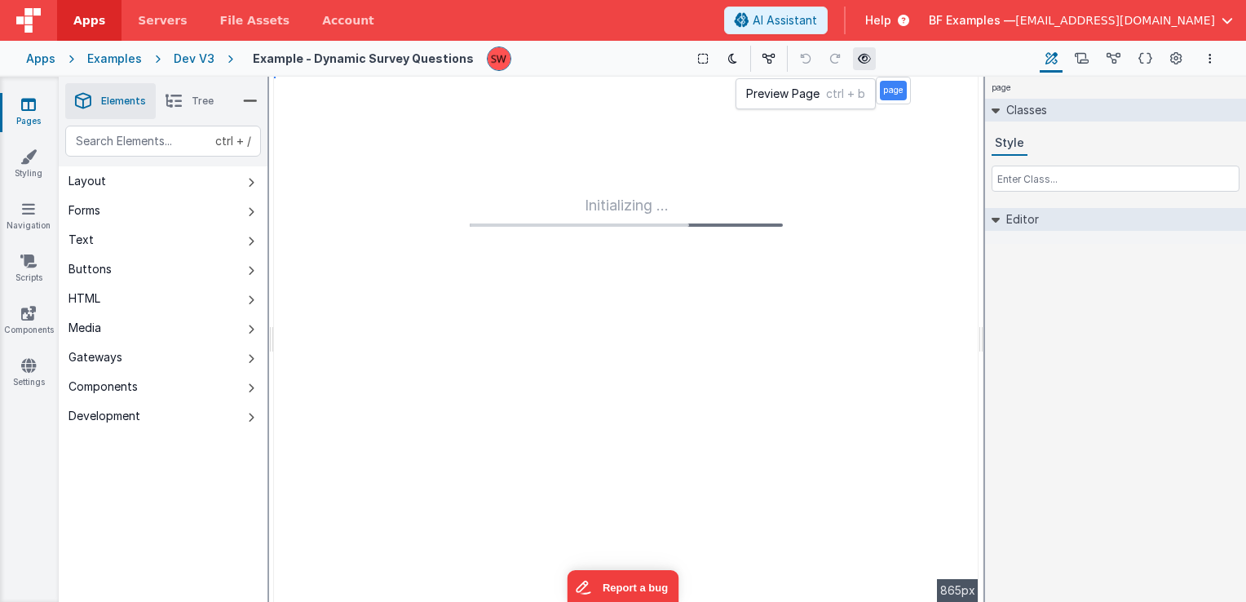
click at [858, 60] on icon at bounding box center [864, 58] width 13 height 11
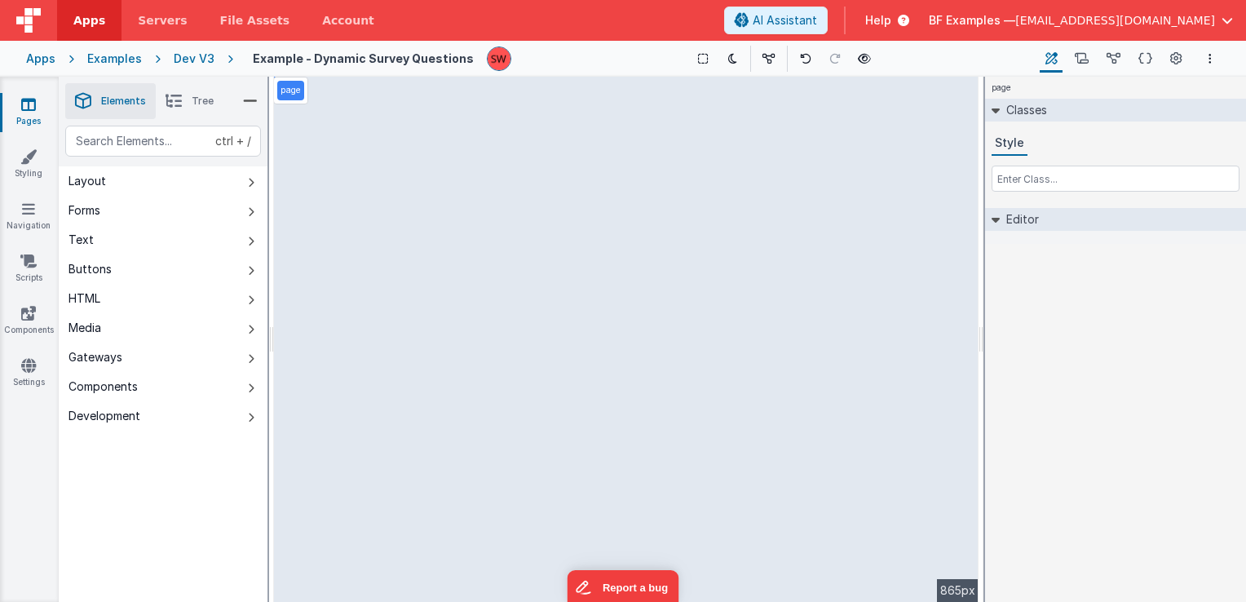
click at [201, 103] on span "Tree" at bounding box center [203, 101] width 22 height 13
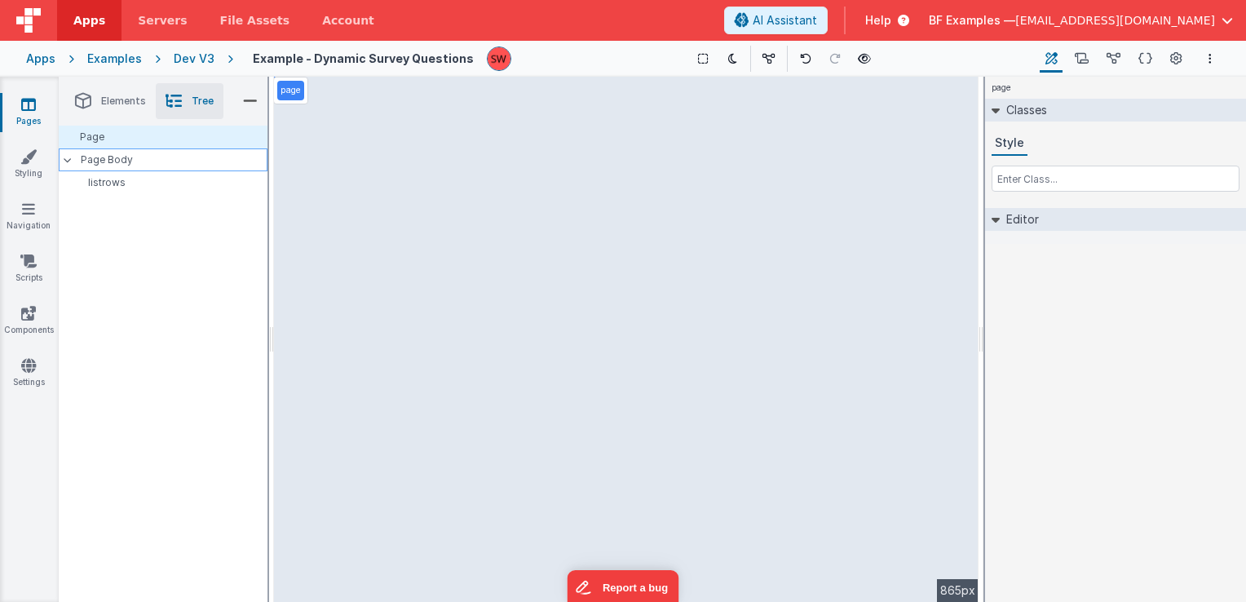
click at [166, 158] on p "Page Body" at bounding box center [174, 159] width 187 height 13
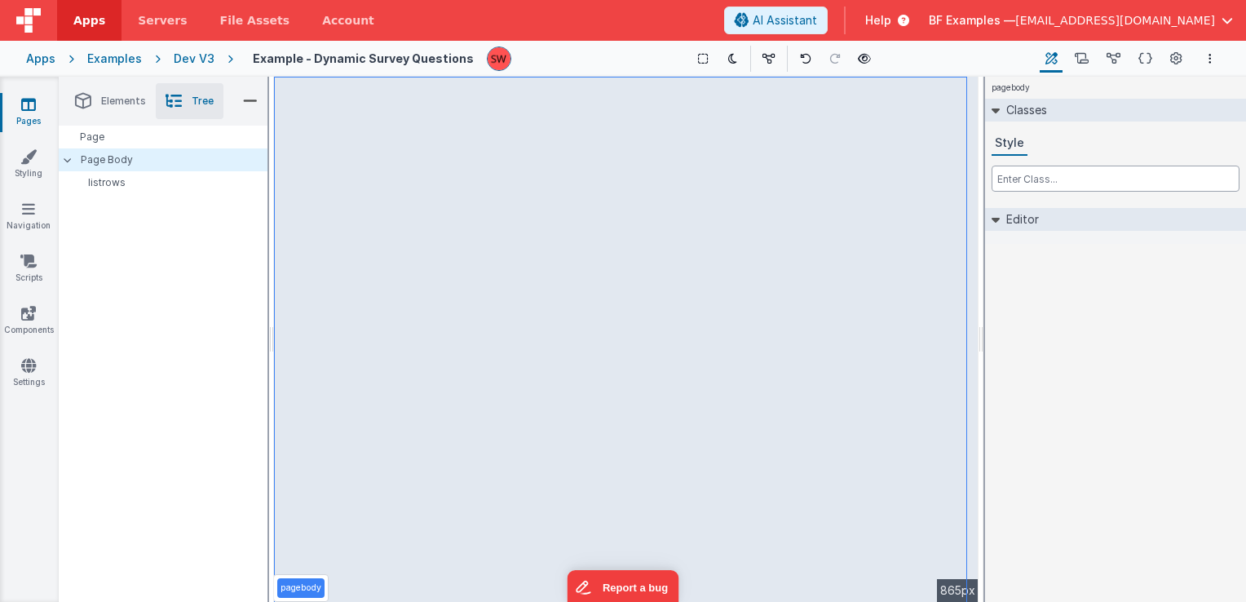
click at [1034, 181] on input "text" at bounding box center [1116, 179] width 248 height 26
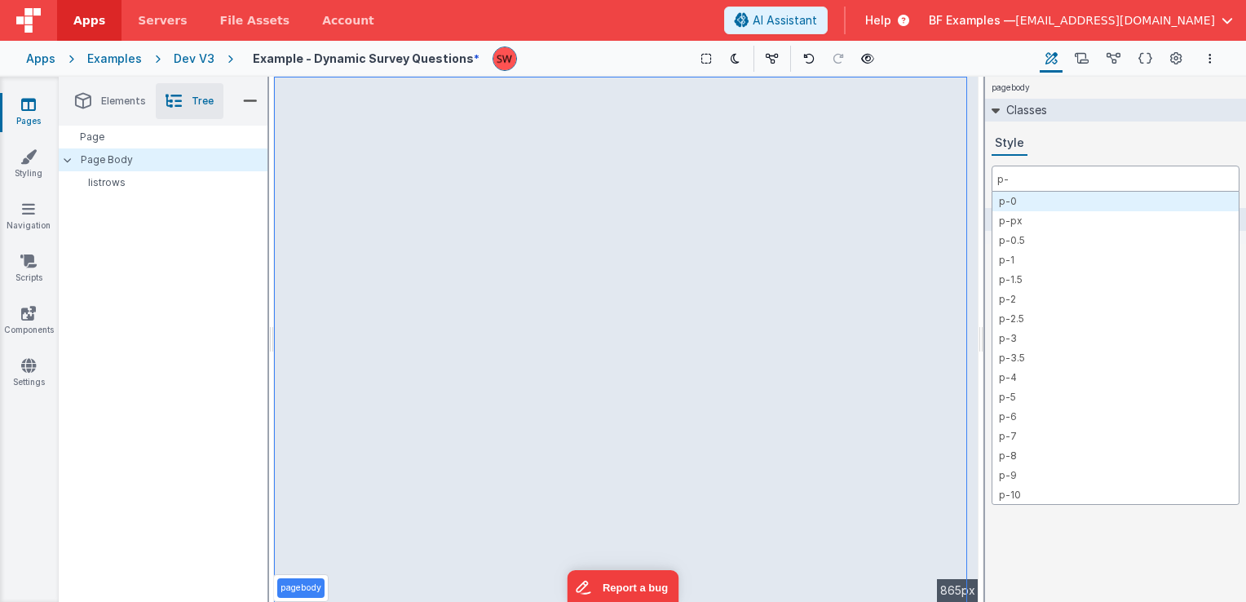
type input "p-3"
type input "md:p-3"
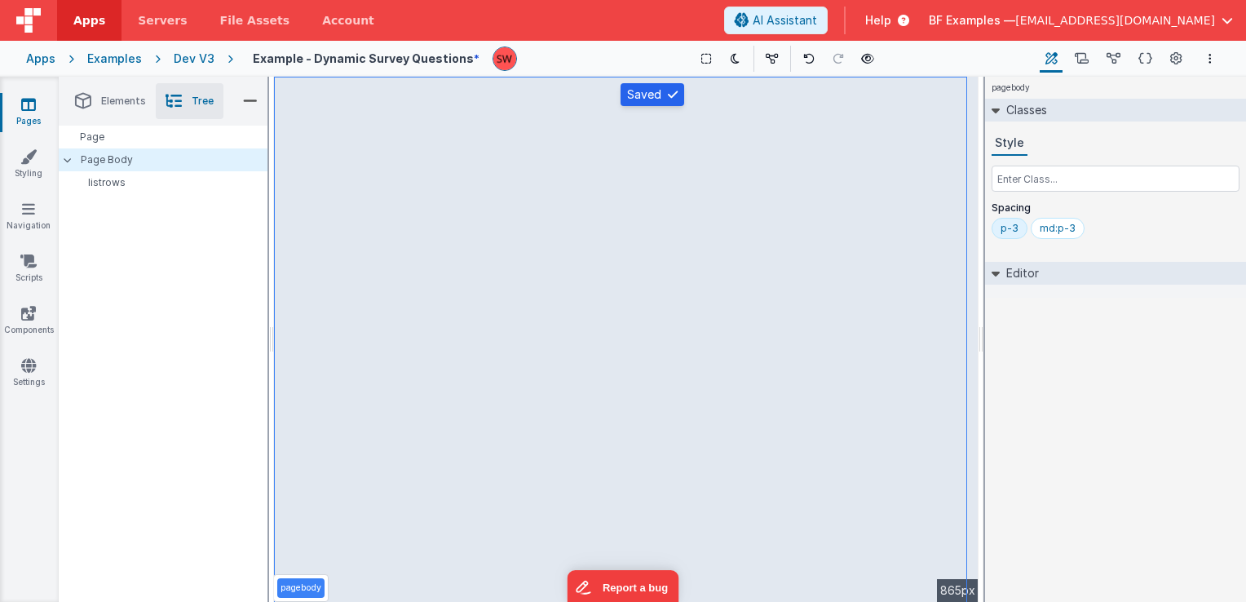
click at [196, 51] on div "Dev V3" at bounding box center [194, 59] width 41 height 16
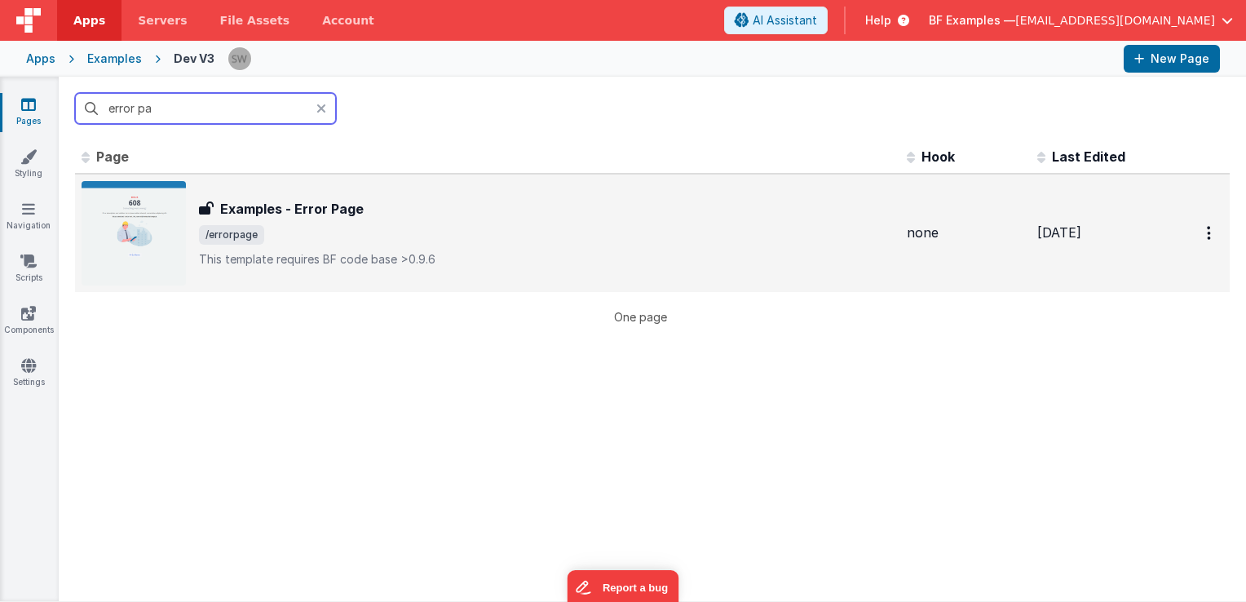
type input "error pa"
click at [414, 219] on div "Examples - Error Page Examples - Error Page /errorpage This template requires B…" at bounding box center [546, 233] width 695 height 69
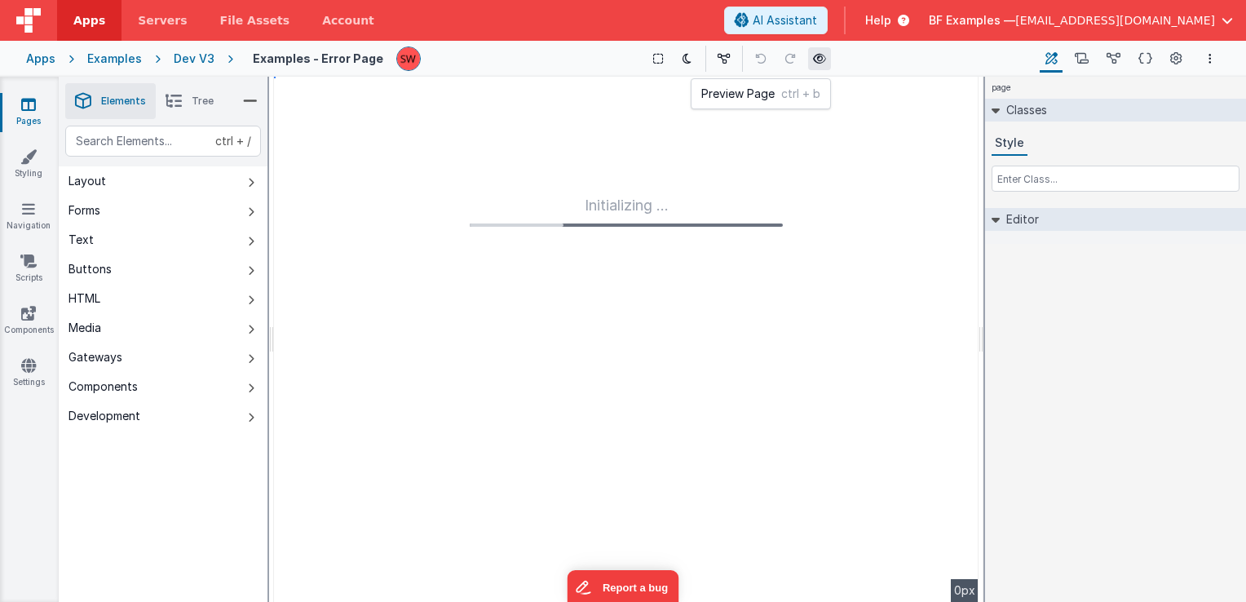
click at [813, 57] on icon at bounding box center [819, 58] width 13 height 11
click at [205, 61] on div "Dev V3" at bounding box center [194, 59] width 41 height 16
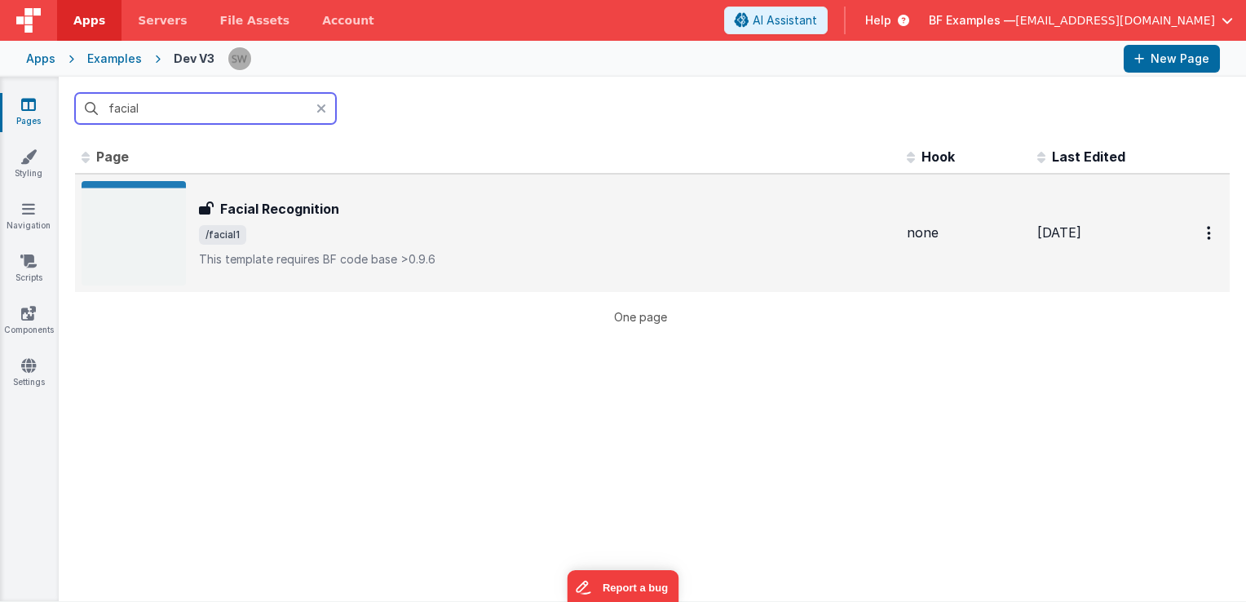
type input "facial"
click at [489, 227] on span "/facial1" at bounding box center [546, 235] width 695 height 20
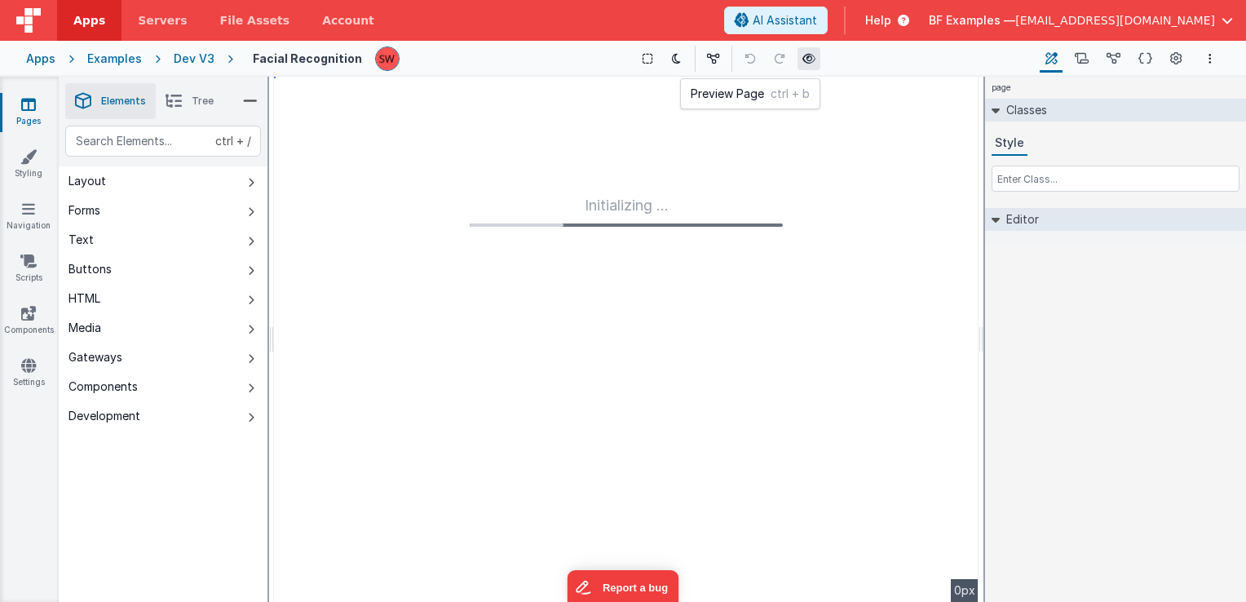
click at [812, 57] on button at bounding box center [809, 58] width 23 height 23
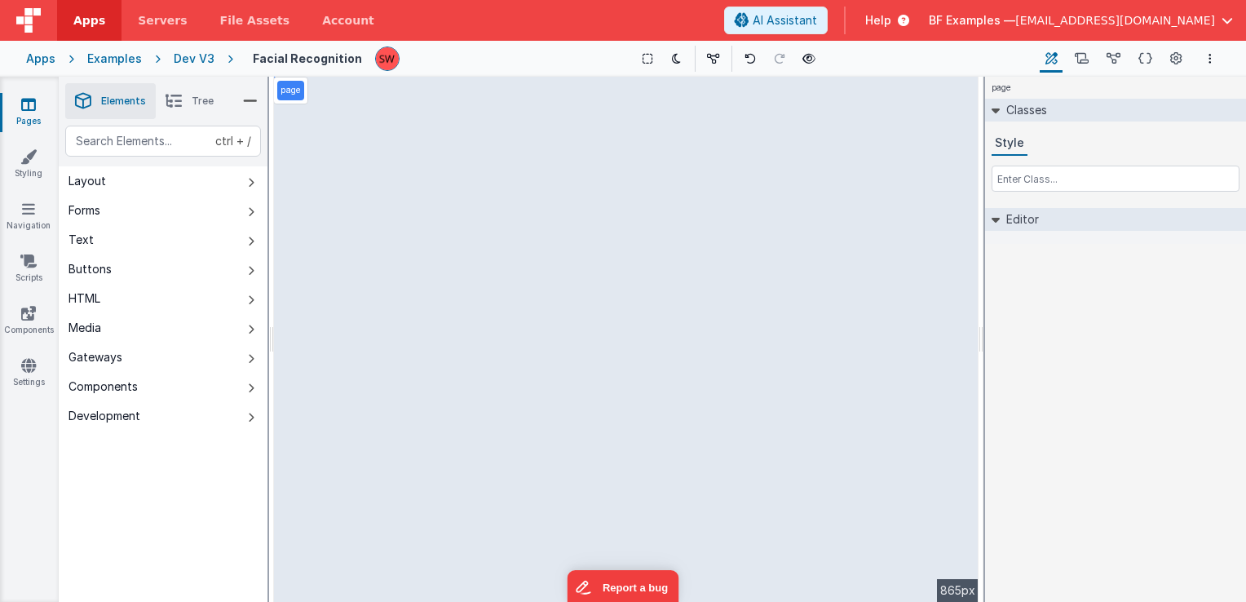
click at [186, 54] on div "Dev V3" at bounding box center [194, 59] width 41 height 16
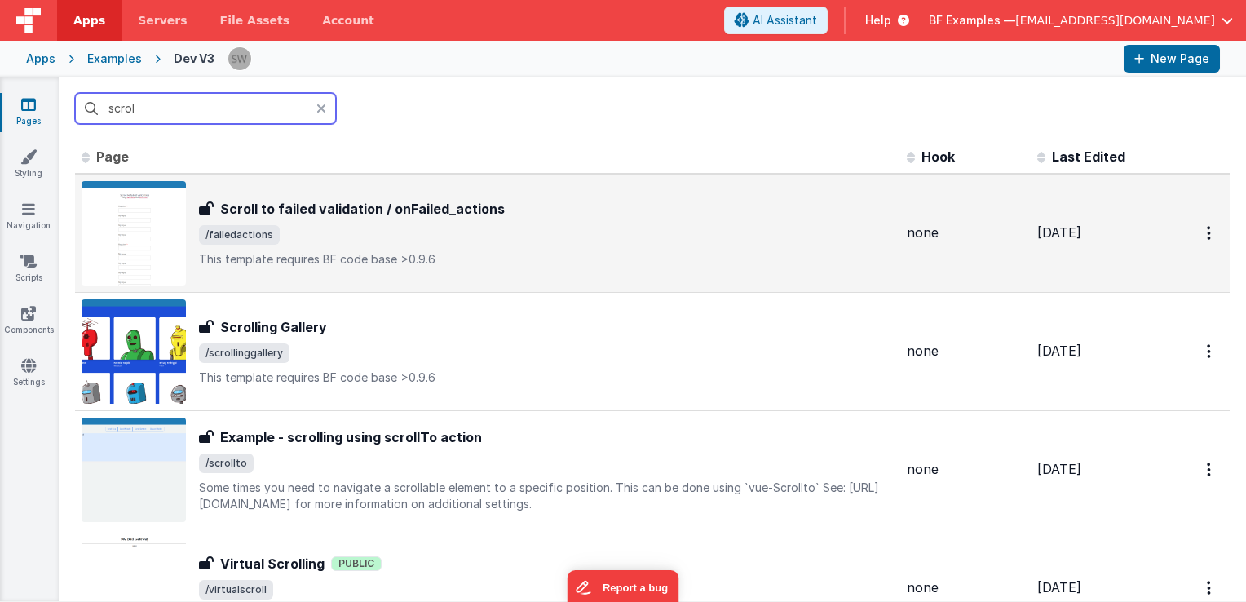
type input "scrol"
click at [496, 197] on div "Scroll to failed validation / onFailed_actions Scroll to failed validation / on…" at bounding box center [488, 233] width 812 height 104
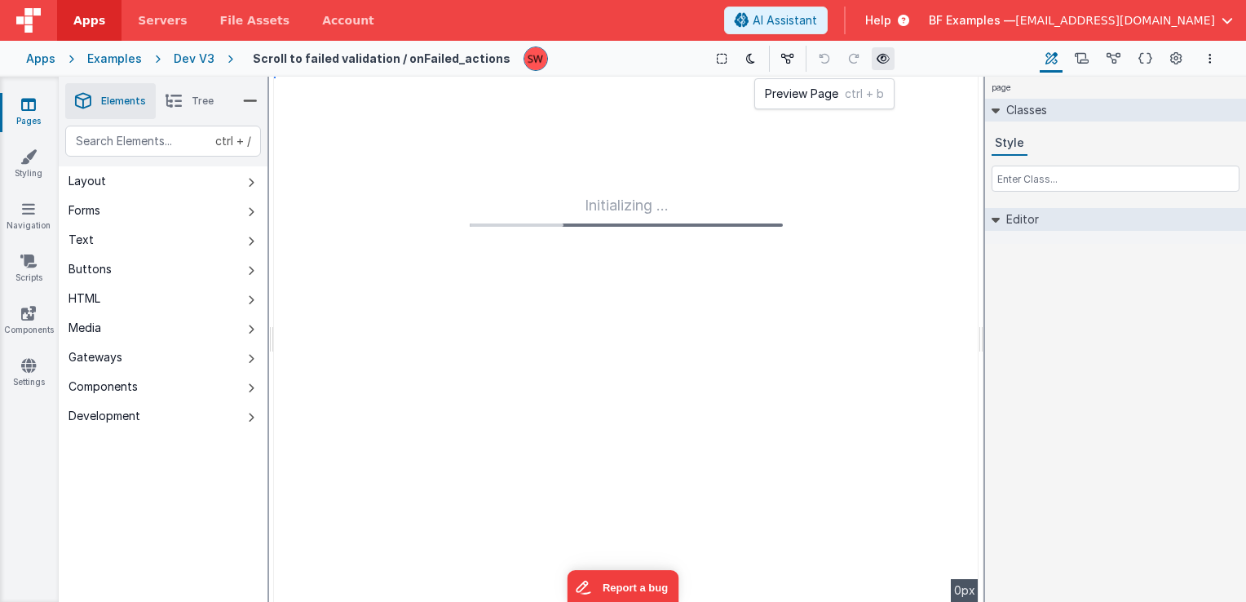
click at [881, 55] on button at bounding box center [883, 58] width 23 height 23
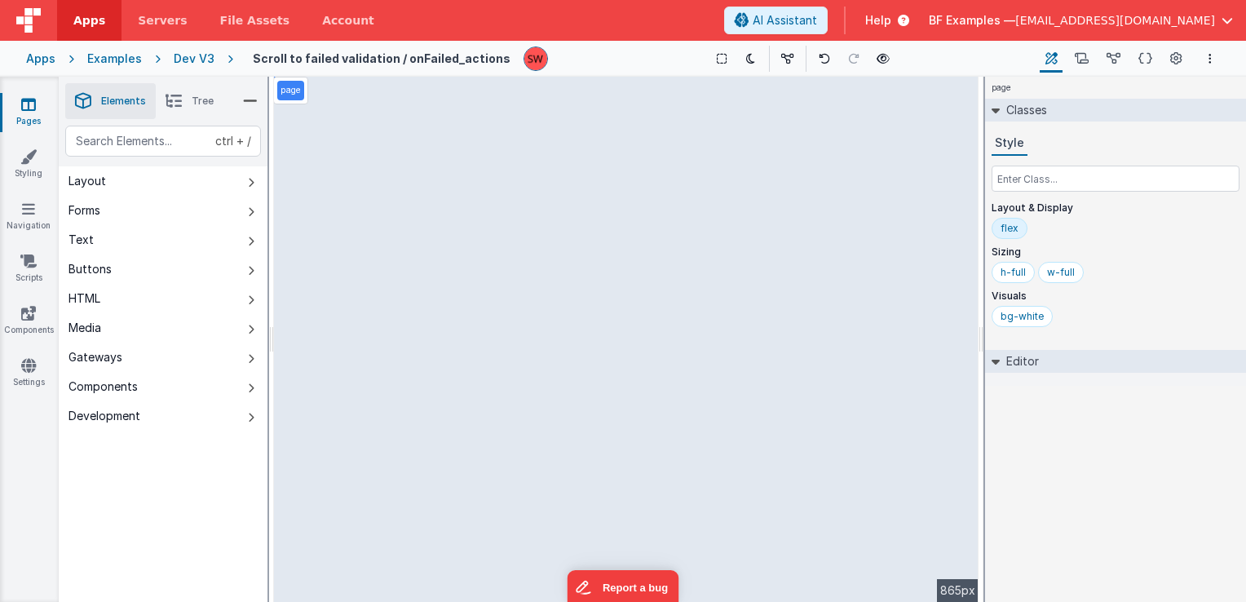
click at [189, 57] on div "Dev V3" at bounding box center [194, 59] width 41 height 16
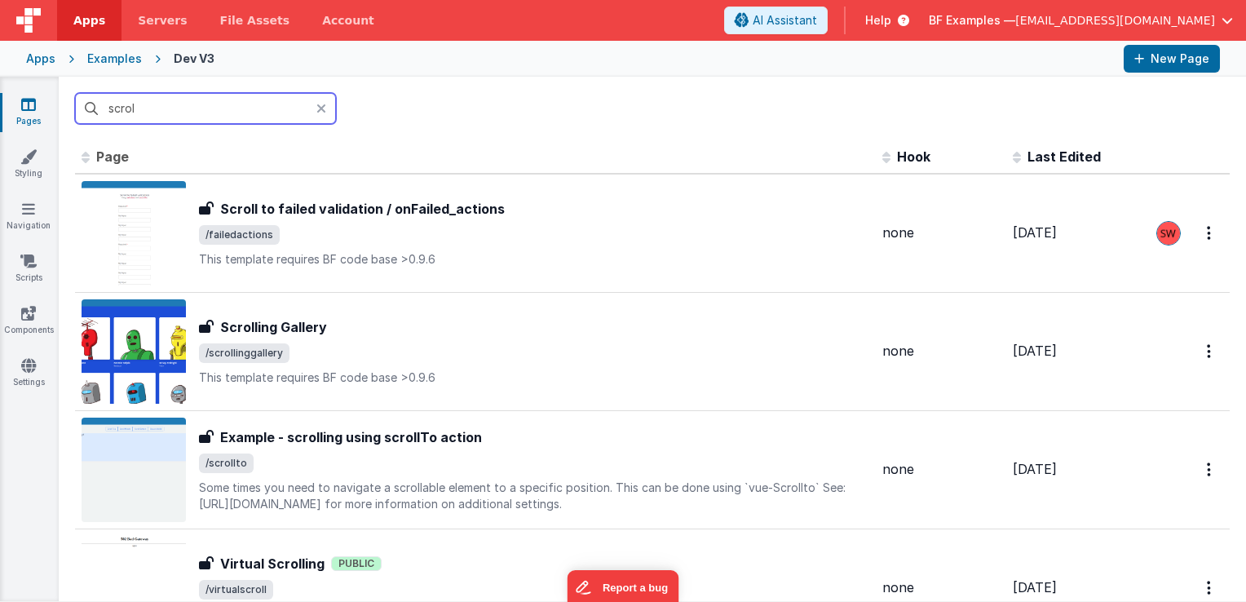
click at [232, 110] on input "scrol" at bounding box center [205, 108] width 261 height 31
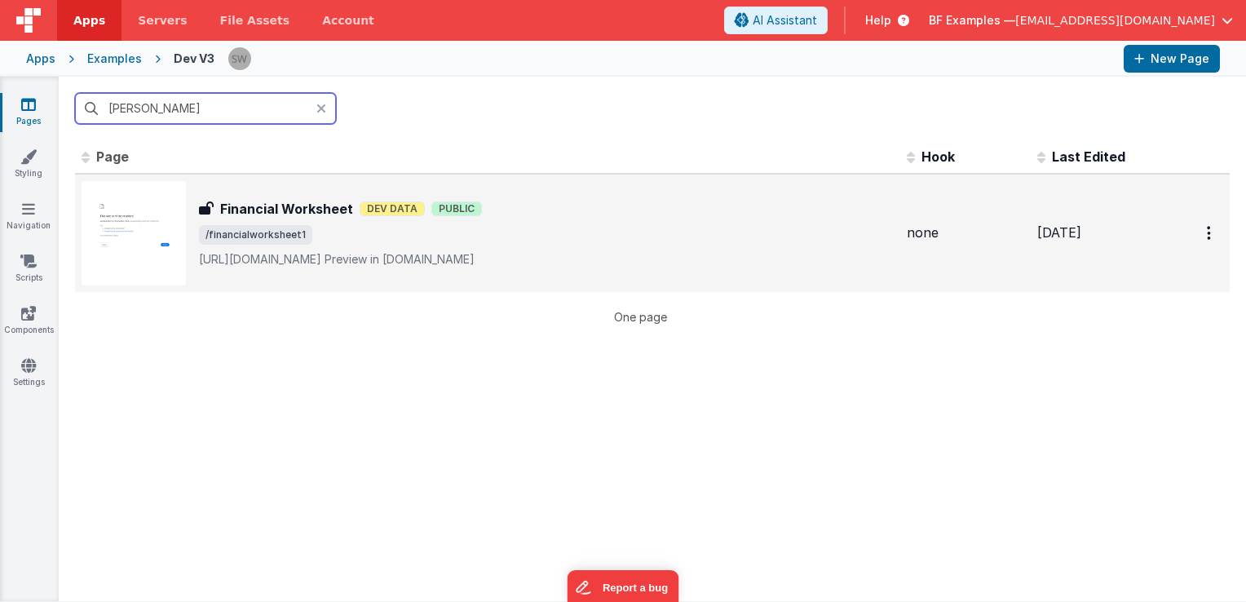
type input "finan"
click at [527, 237] on span "/financialworksheet1" at bounding box center [546, 235] width 695 height 20
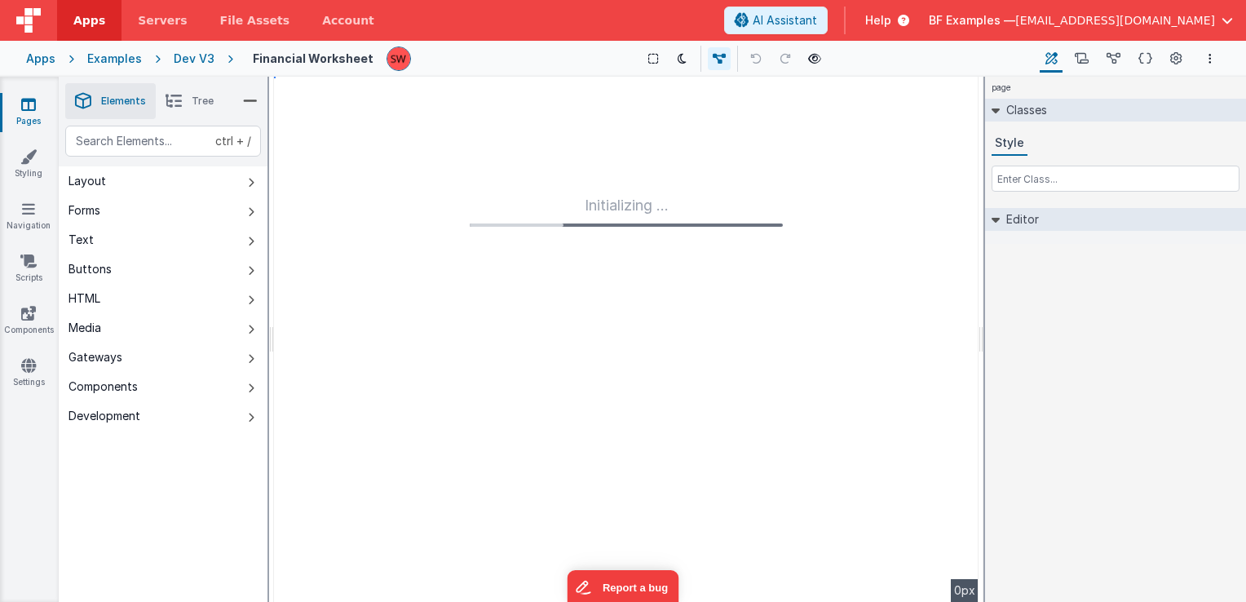
click at [821, 60] on div "Show Group Outlines Toggle Dark Mode Toggle Dev Data Preview Page ctrl + b" at bounding box center [730, 59] width 613 height 26
click at [816, 58] on button at bounding box center [814, 58] width 23 height 23
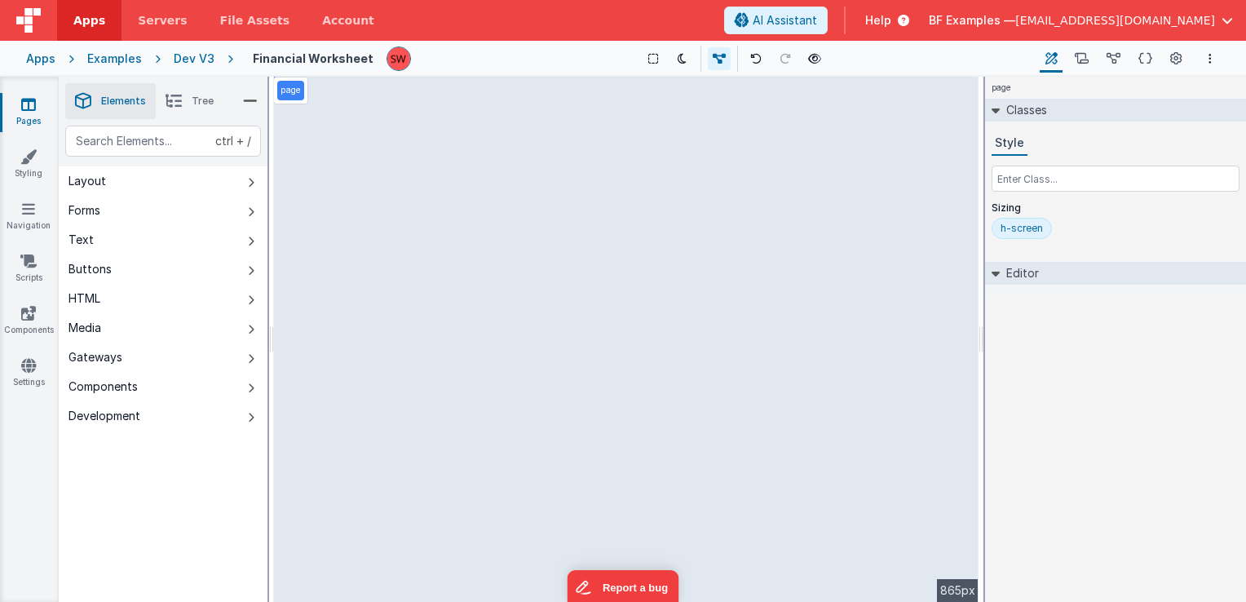
click at [193, 60] on div "Dev V3" at bounding box center [194, 59] width 41 height 16
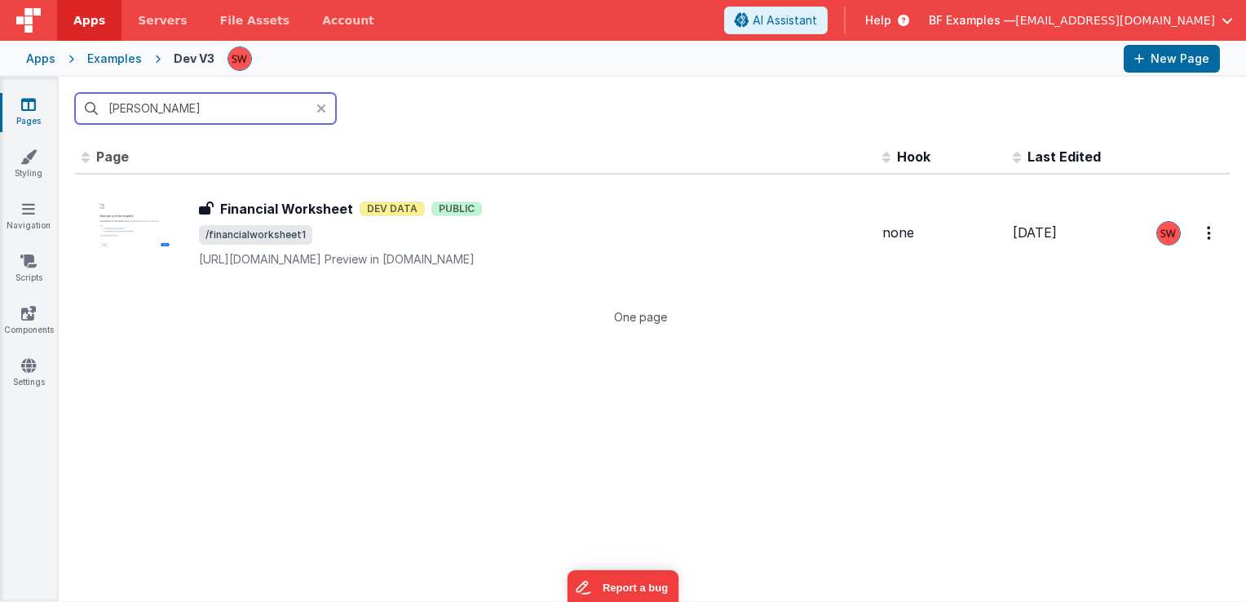
click at [225, 105] on input "finan" at bounding box center [205, 108] width 261 height 31
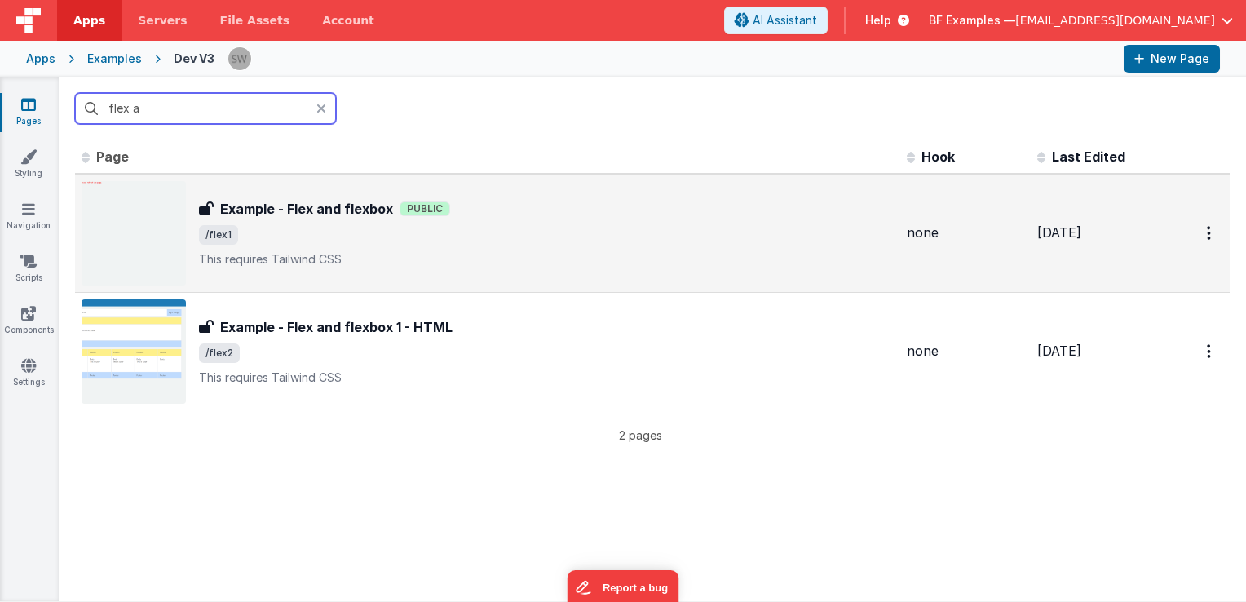
type input "flex a"
click at [566, 225] on span "/flex1" at bounding box center [546, 235] width 695 height 20
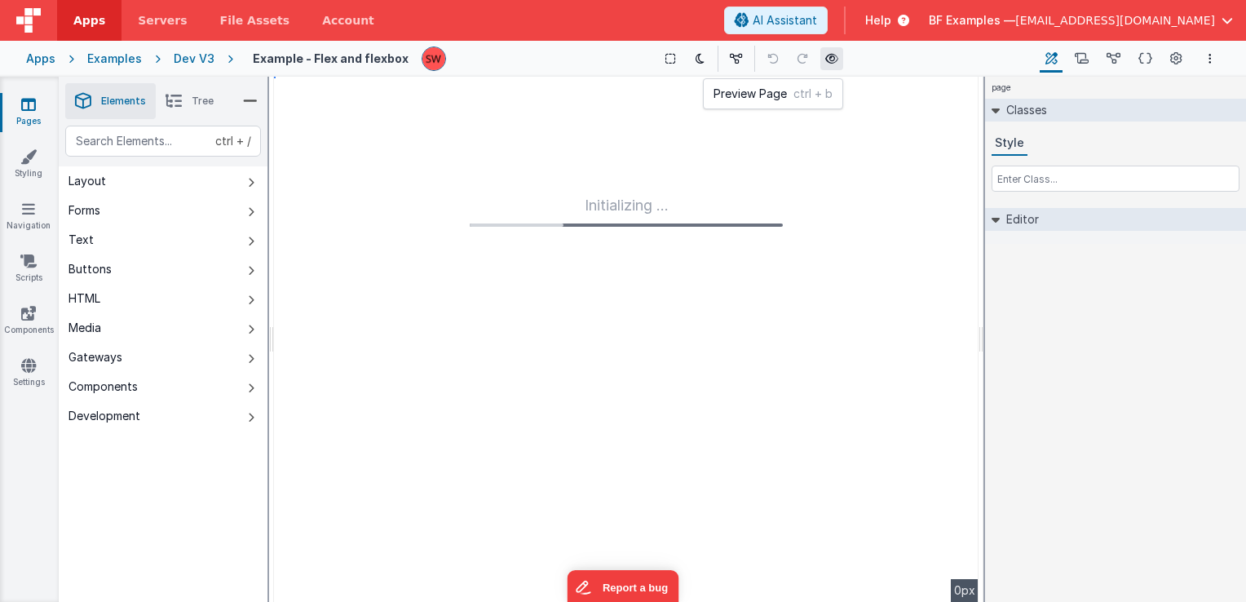
click at [831, 60] on icon at bounding box center [832, 58] width 13 height 11
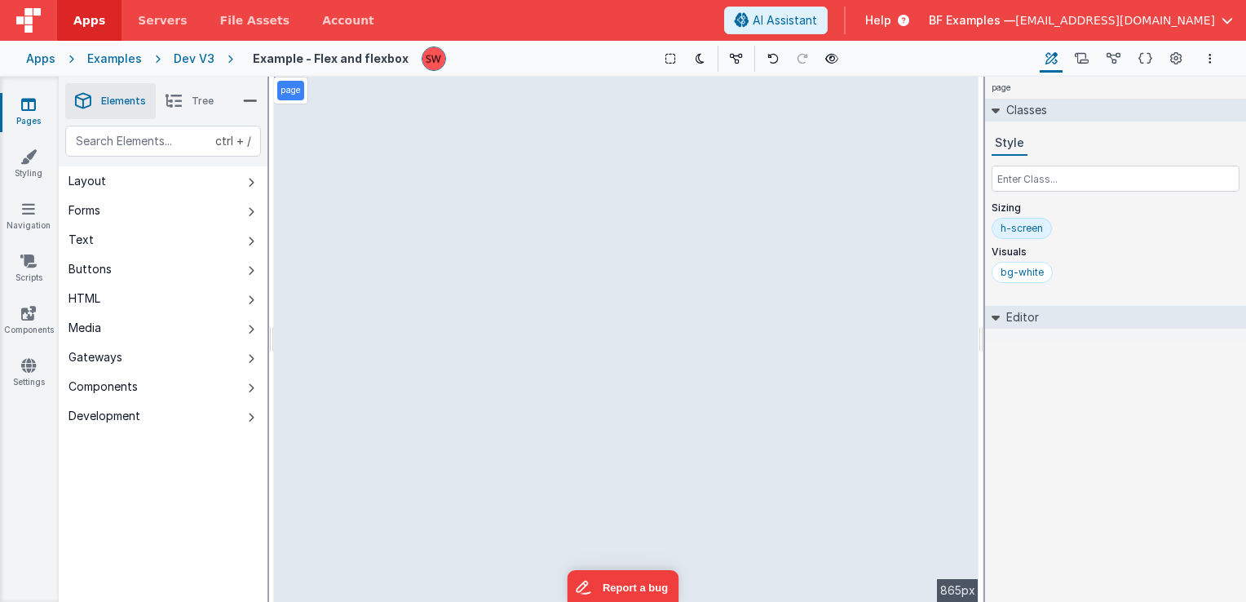
click at [192, 54] on div "Dev V3" at bounding box center [194, 59] width 41 height 16
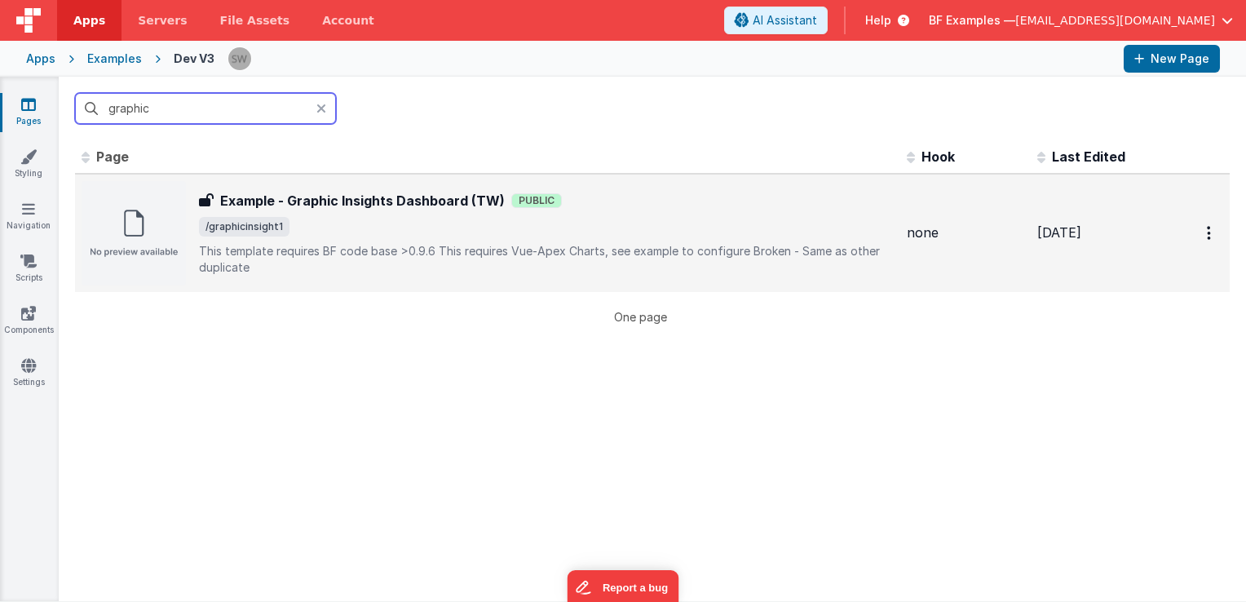
type input "graphic"
click at [473, 217] on span "/graphicinsight1" at bounding box center [546, 227] width 695 height 20
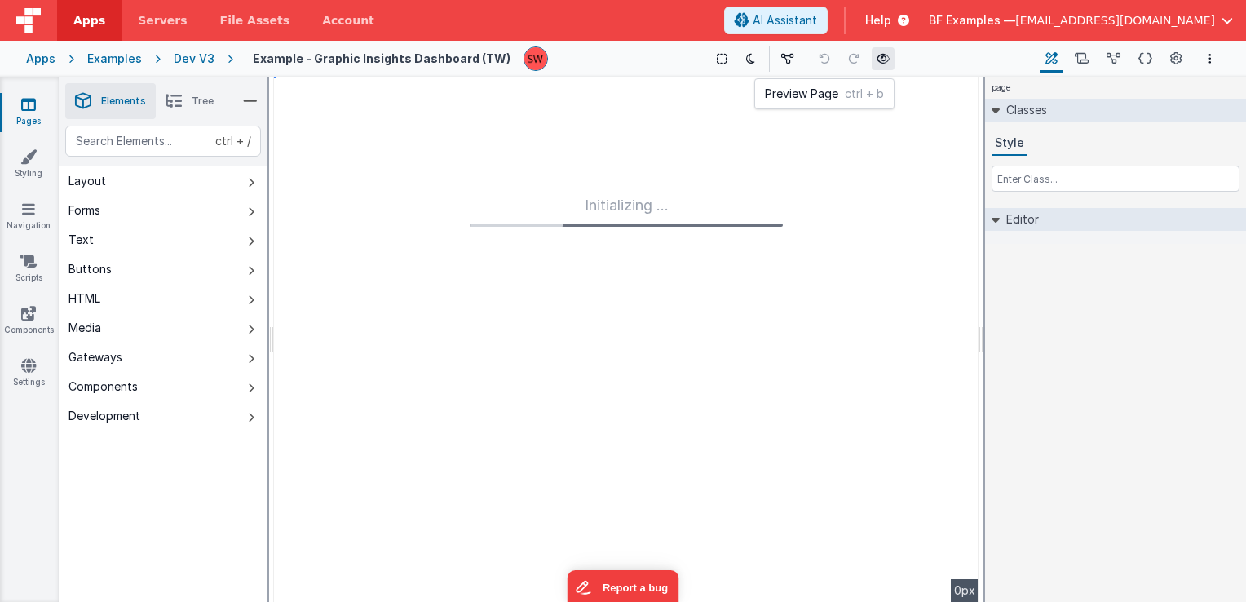
click at [877, 57] on icon at bounding box center [883, 58] width 13 height 11
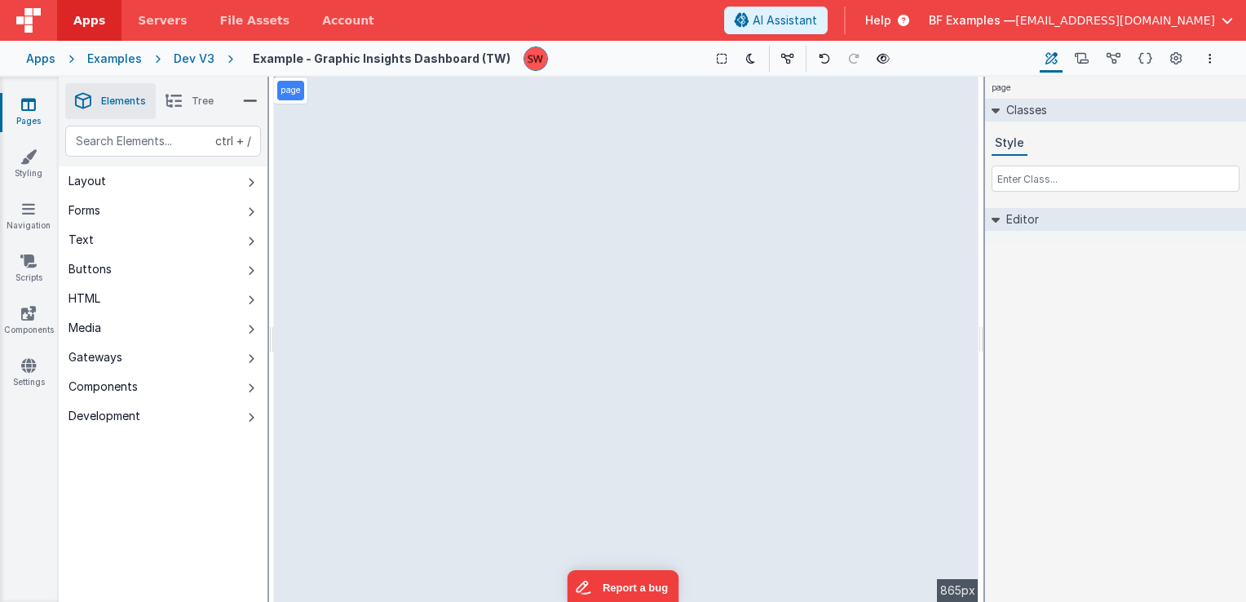
click at [200, 54] on div "Dev V3" at bounding box center [194, 59] width 41 height 16
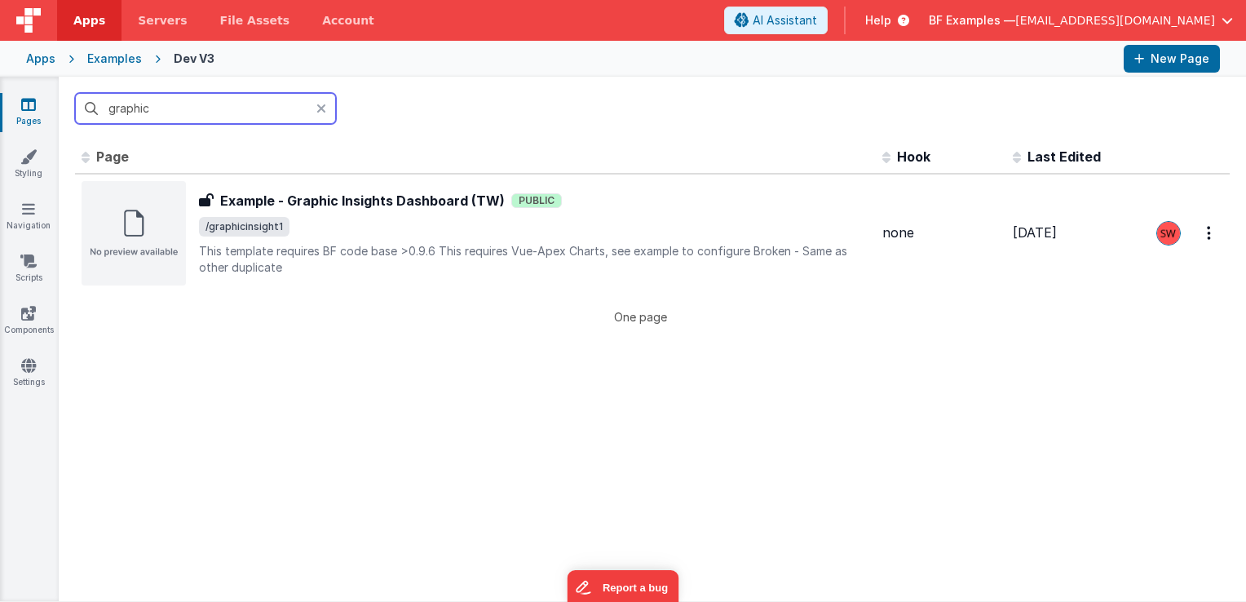
click at [236, 108] on input "graphic" at bounding box center [205, 108] width 261 height 31
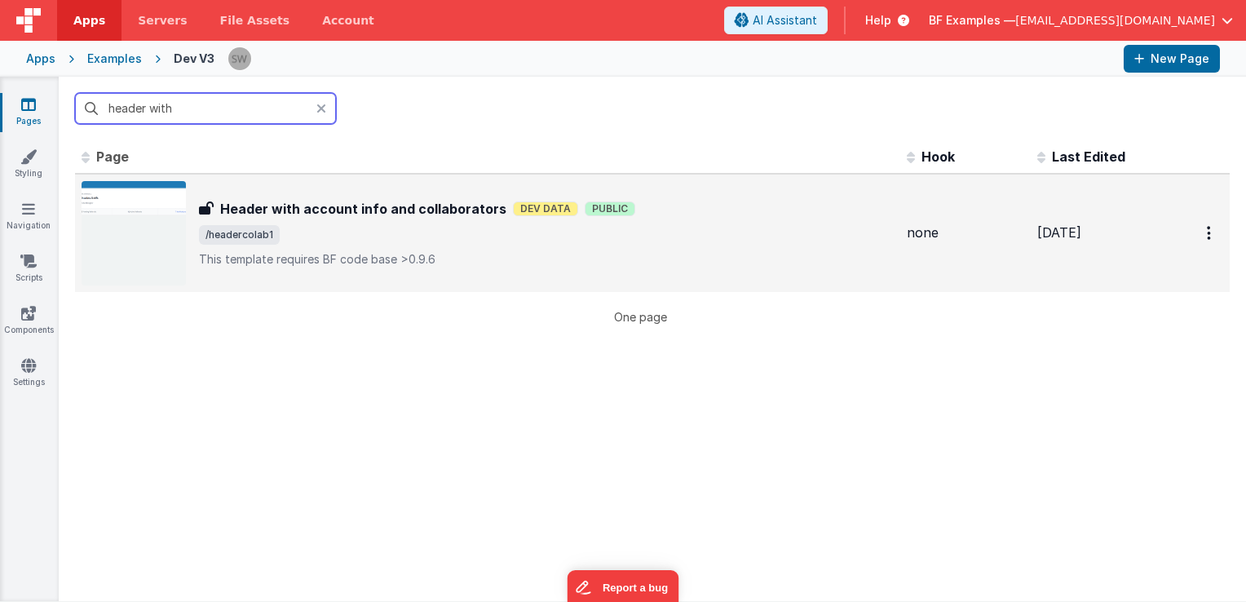
type input "header with"
click at [636, 246] on div "Header with account info and collaborators Header with account info and collabo…" at bounding box center [546, 233] width 695 height 69
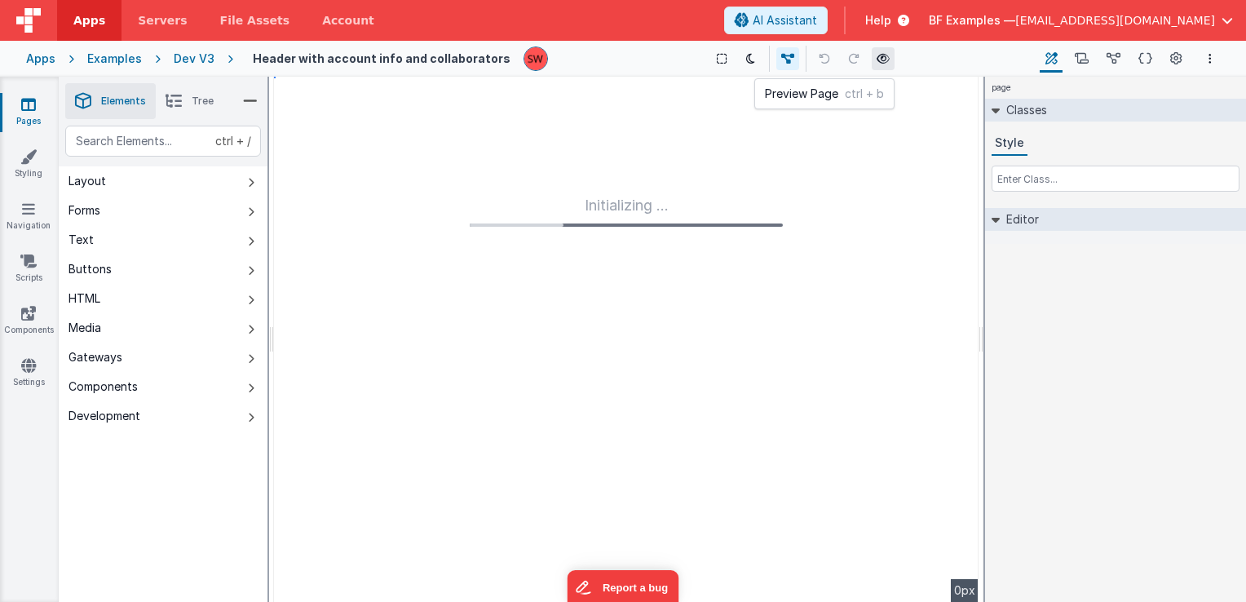
click at [877, 58] on icon at bounding box center [883, 58] width 13 height 11
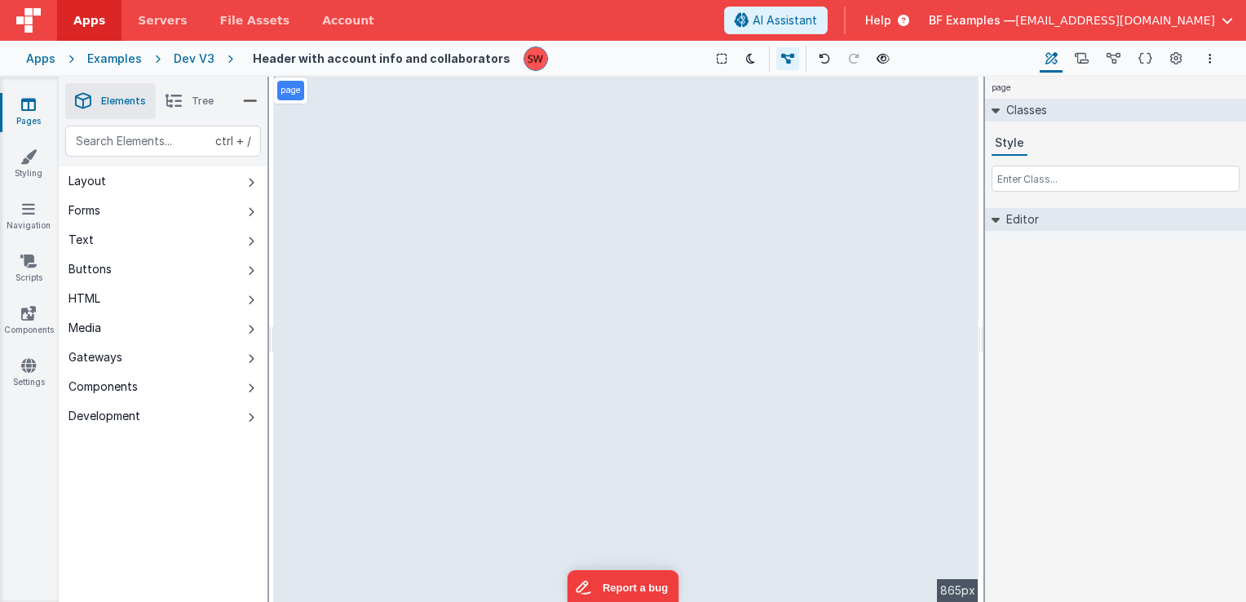
click at [186, 54] on div "Dev V3" at bounding box center [194, 59] width 41 height 16
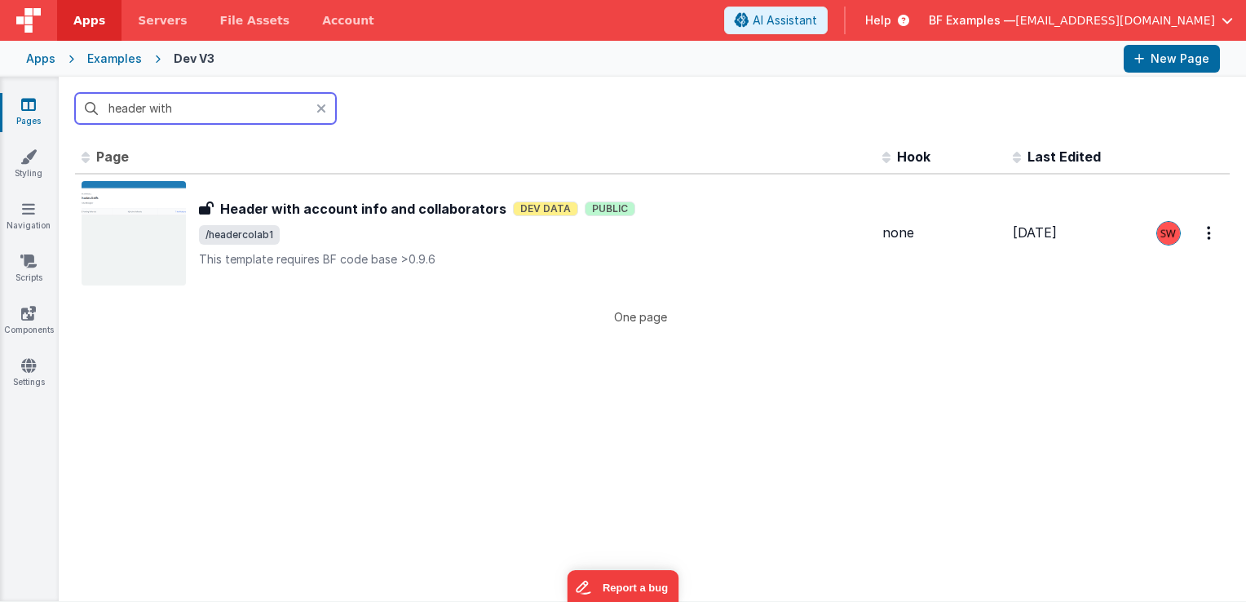
click at [225, 107] on input "header with" at bounding box center [205, 108] width 261 height 31
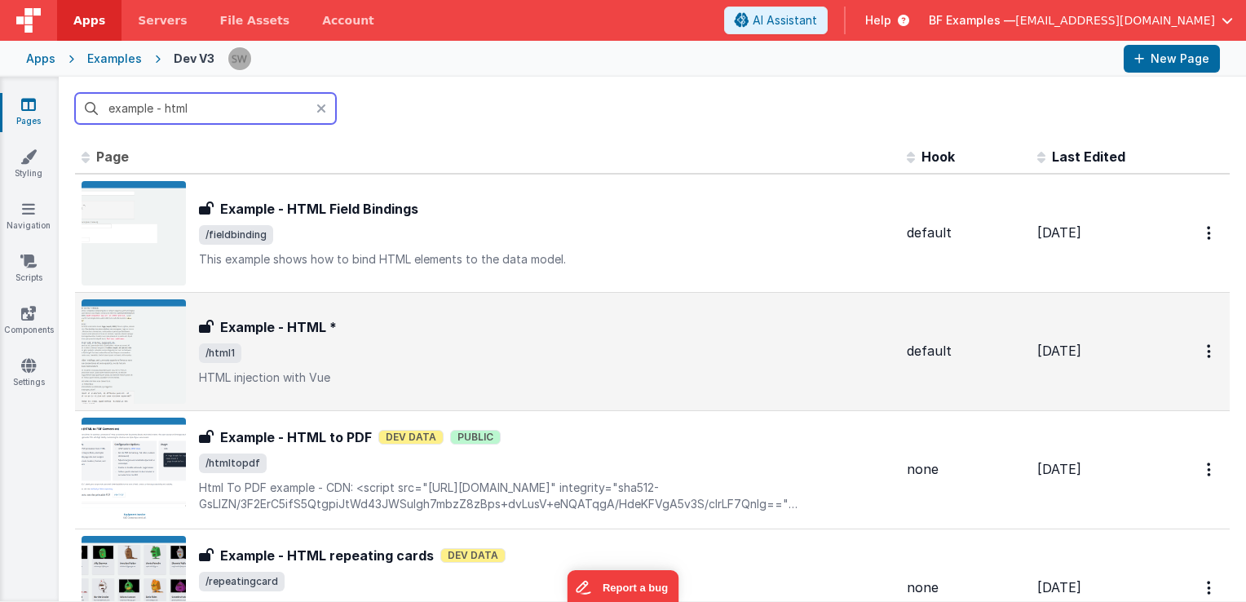
type input "example - html"
click at [407, 374] on p "HTML injection with Vue" at bounding box center [546, 378] width 695 height 16
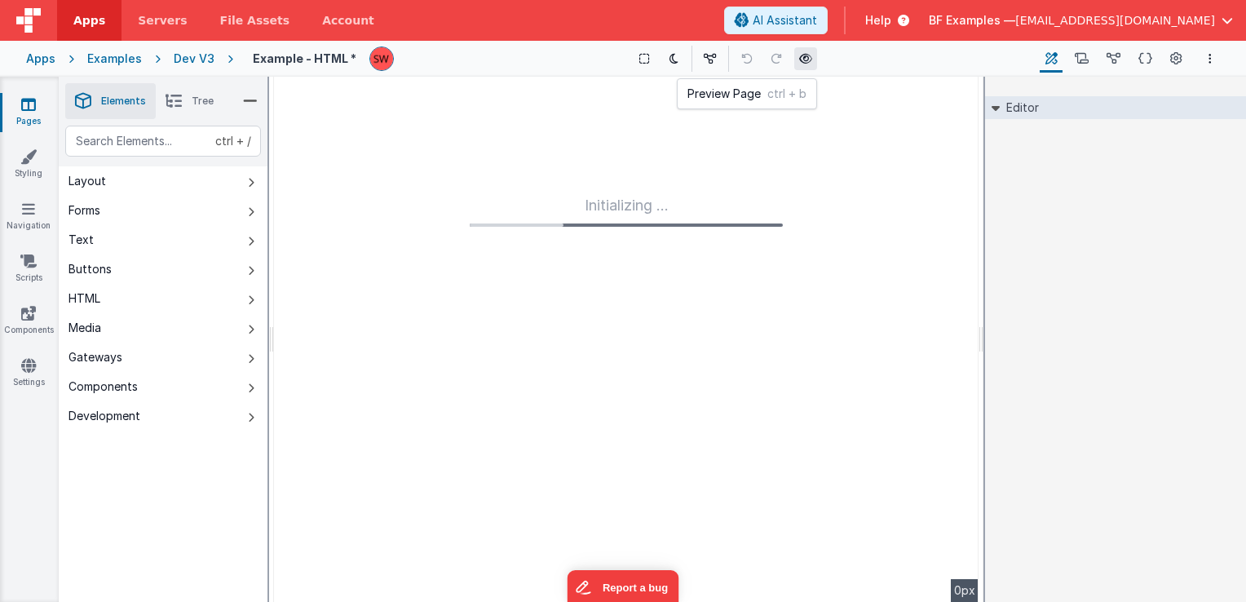
click at [811, 60] on button at bounding box center [806, 58] width 23 height 23
click at [195, 60] on div "Dev V3" at bounding box center [194, 59] width 41 height 16
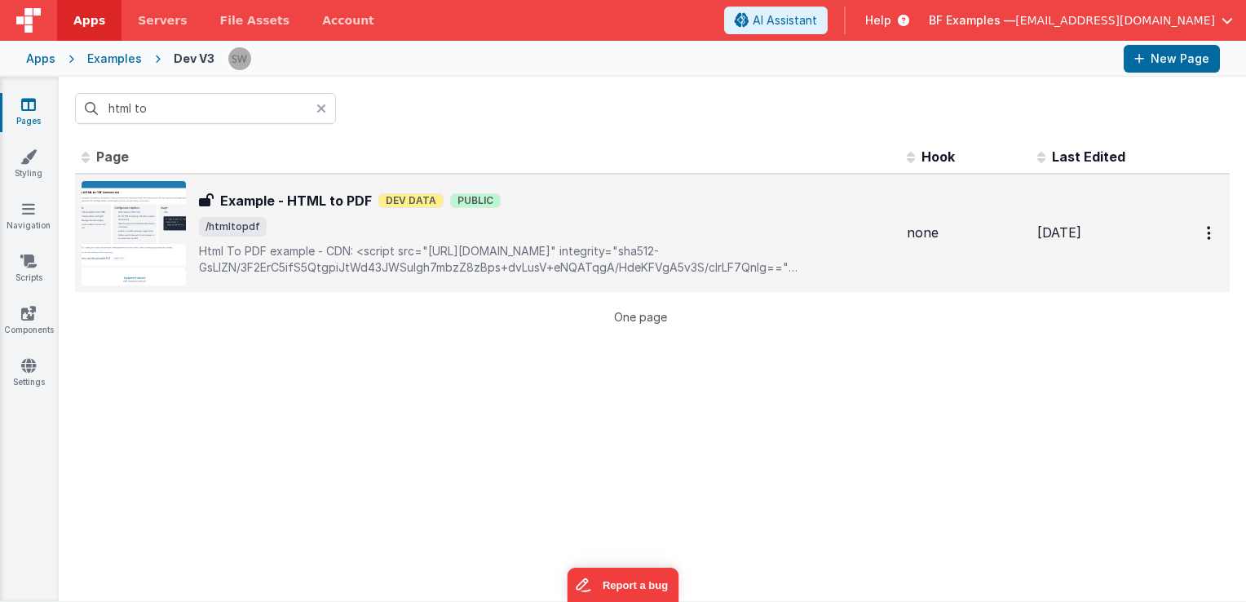
type input "html to"
click at [594, 251] on p "Html To PDF example- CDN: <script src="[URL][DOMAIN_NAME]" integrity="sha512-G…" at bounding box center [546, 259] width 695 height 33
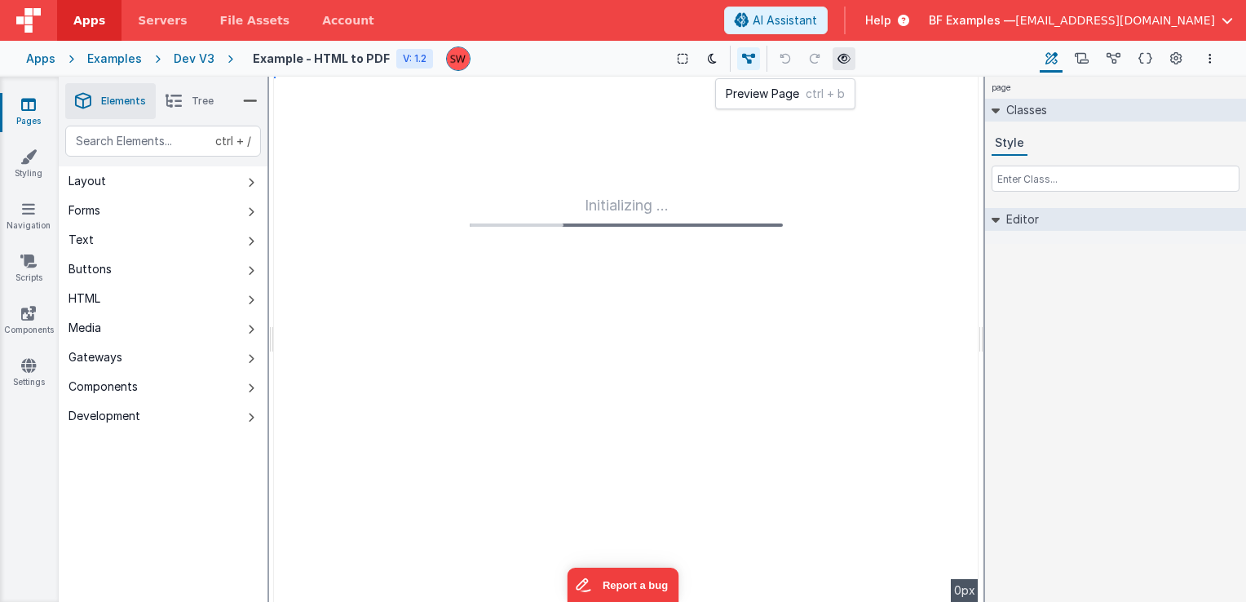
click at [845, 60] on icon at bounding box center [844, 58] width 13 height 11
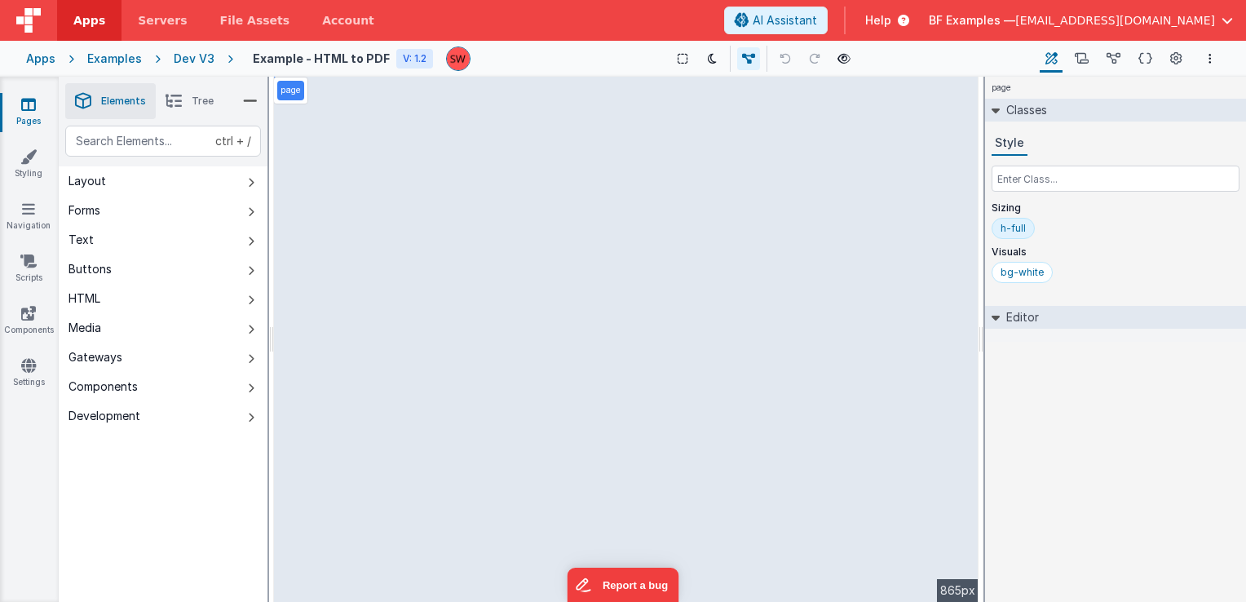
click at [191, 59] on div "Dev V3" at bounding box center [194, 59] width 41 height 16
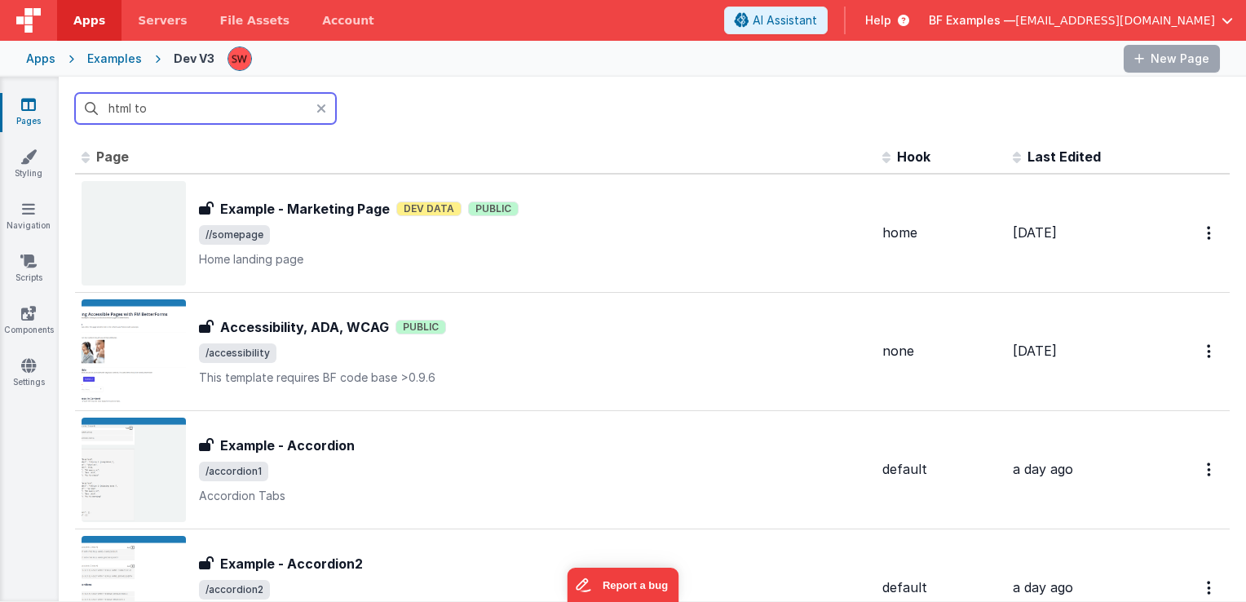
click at [219, 107] on input "html to" at bounding box center [205, 108] width 261 height 31
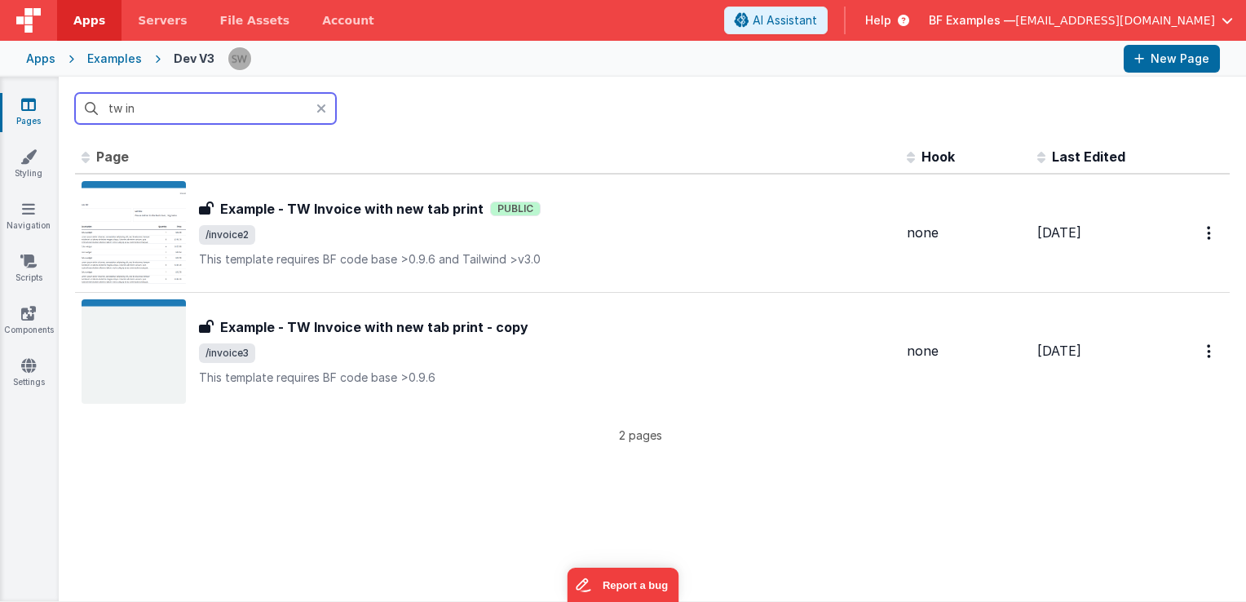
type input "tw in"
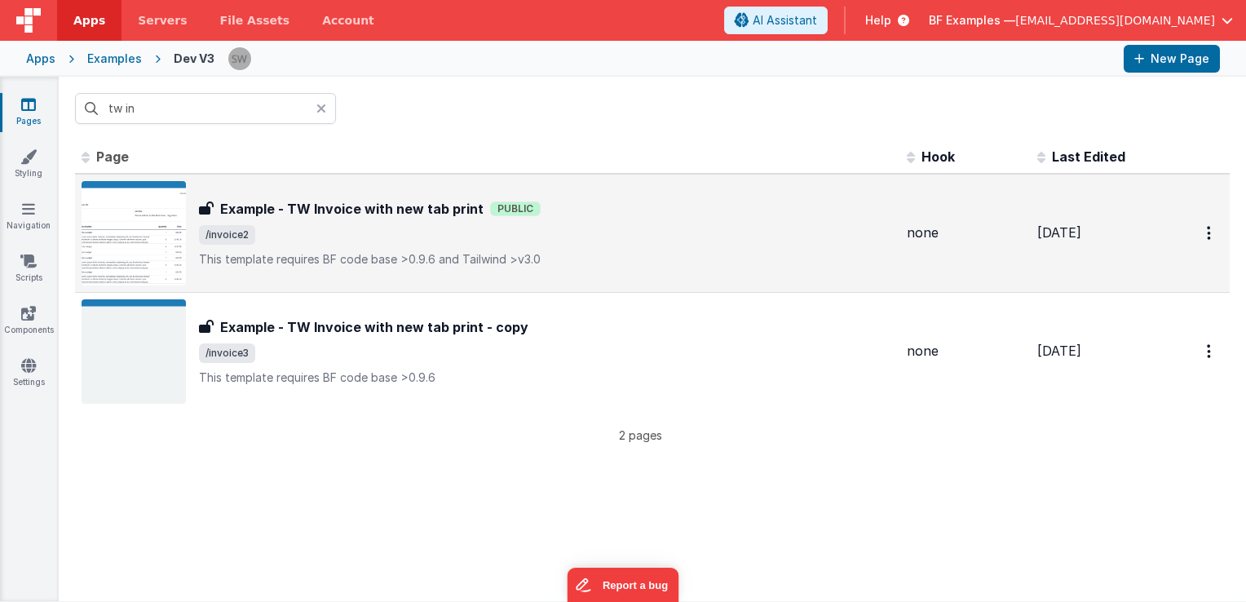
click at [600, 230] on span "/invoice2" at bounding box center [546, 235] width 695 height 20
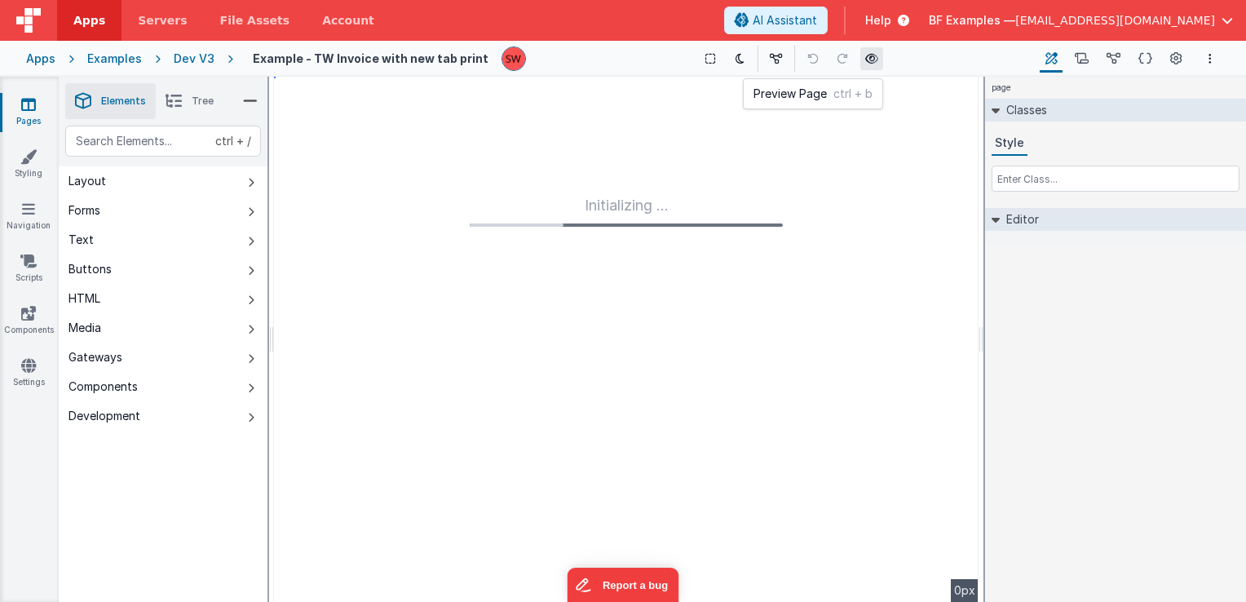
click at [865, 57] on icon at bounding box center [871, 58] width 13 height 11
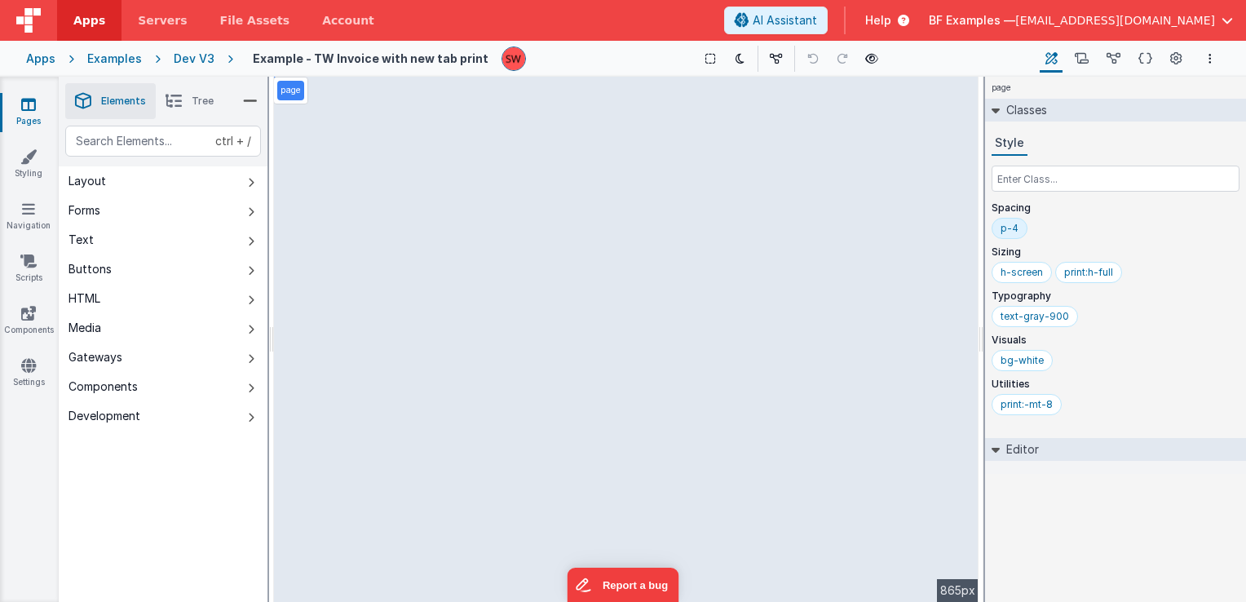
click at [182, 60] on div "Dev V3" at bounding box center [194, 59] width 41 height 16
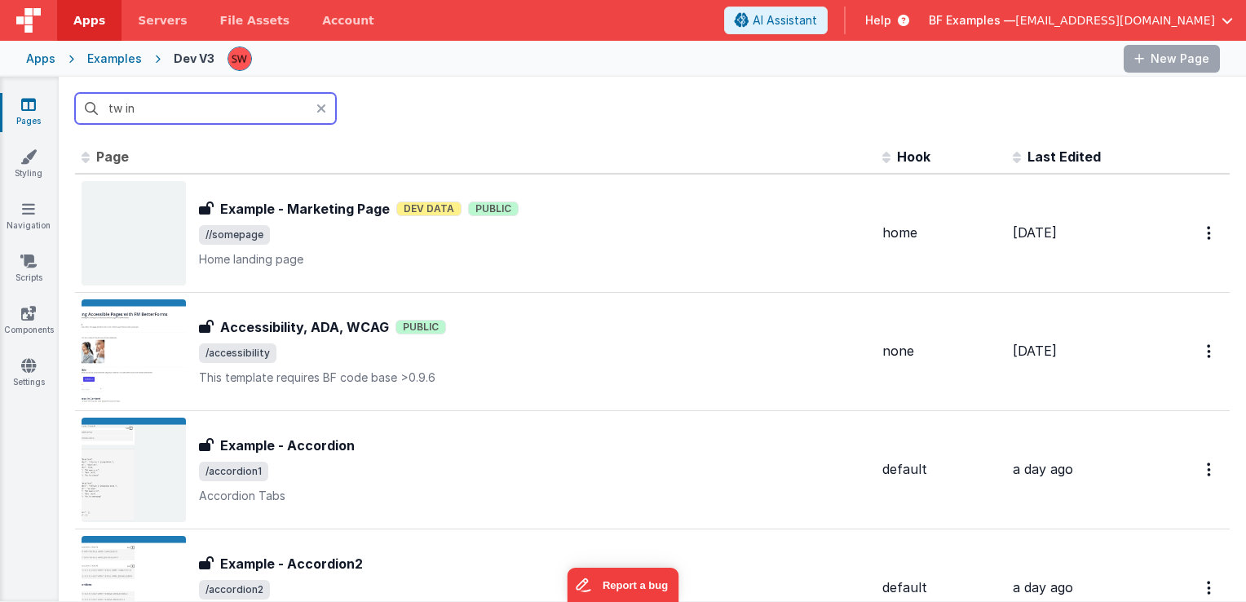
click at [202, 106] on input "tw in" at bounding box center [205, 108] width 261 height 31
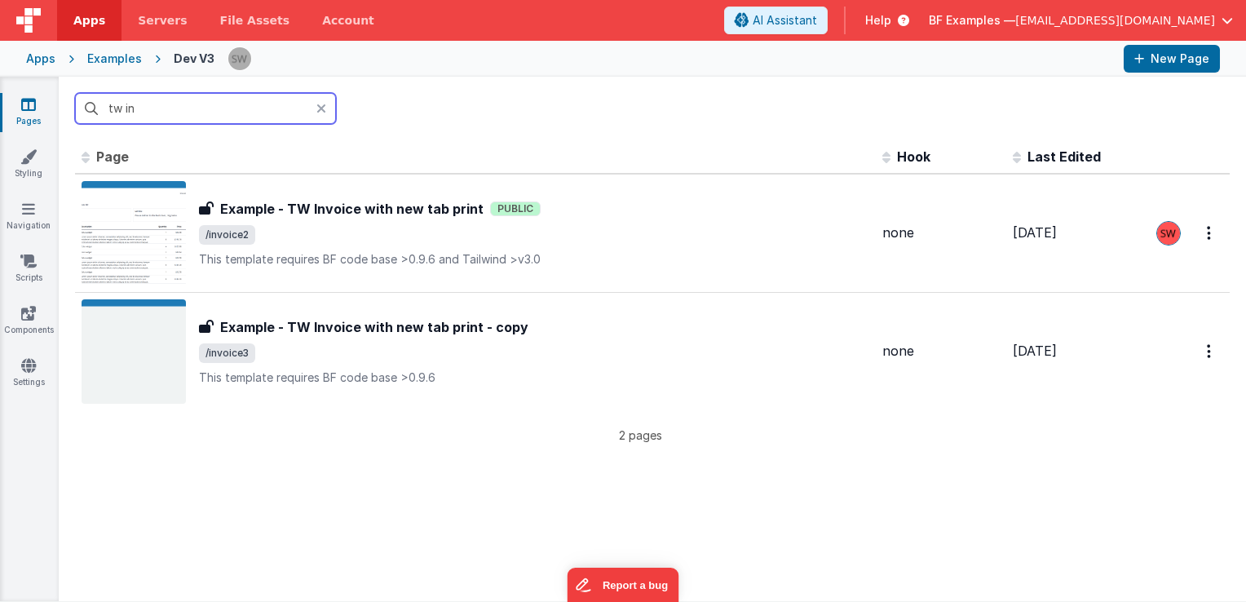
click at [202, 106] on input "tw in" at bounding box center [205, 108] width 261 height 31
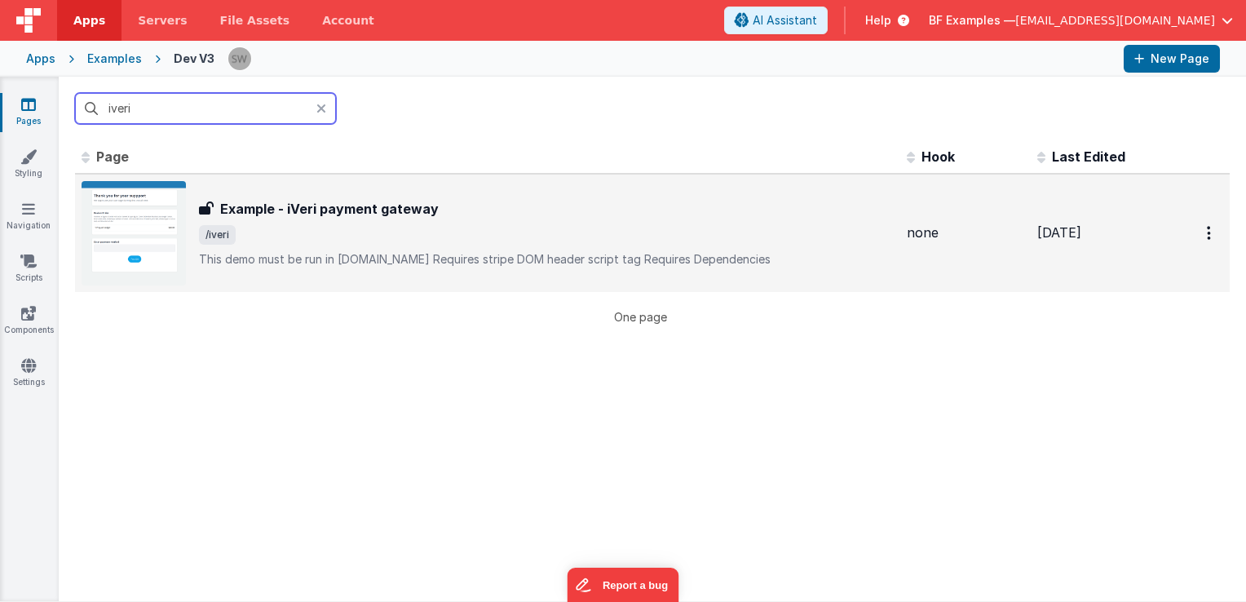
type input "iveri"
click at [445, 272] on div "Example - iVeri payment gateway Example - iVeri payment gateway /iveri This dem…" at bounding box center [488, 233] width 812 height 104
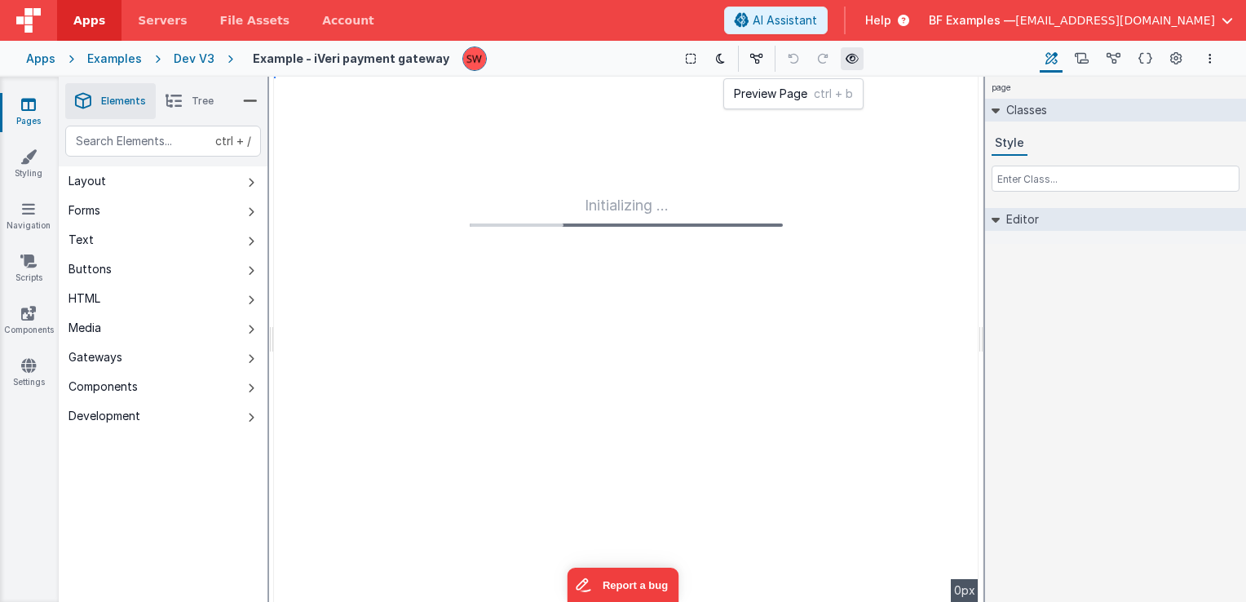
click at [841, 62] on button at bounding box center [852, 58] width 23 height 23
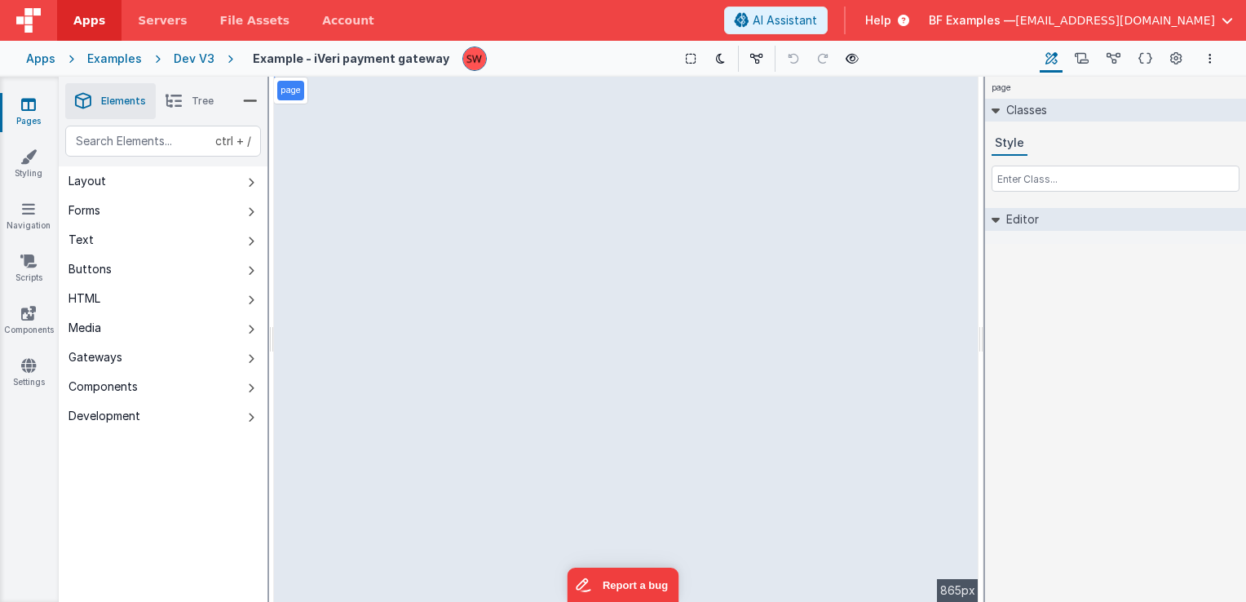
click at [189, 56] on div "Dev V3" at bounding box center [194, 59] width 41 height 16
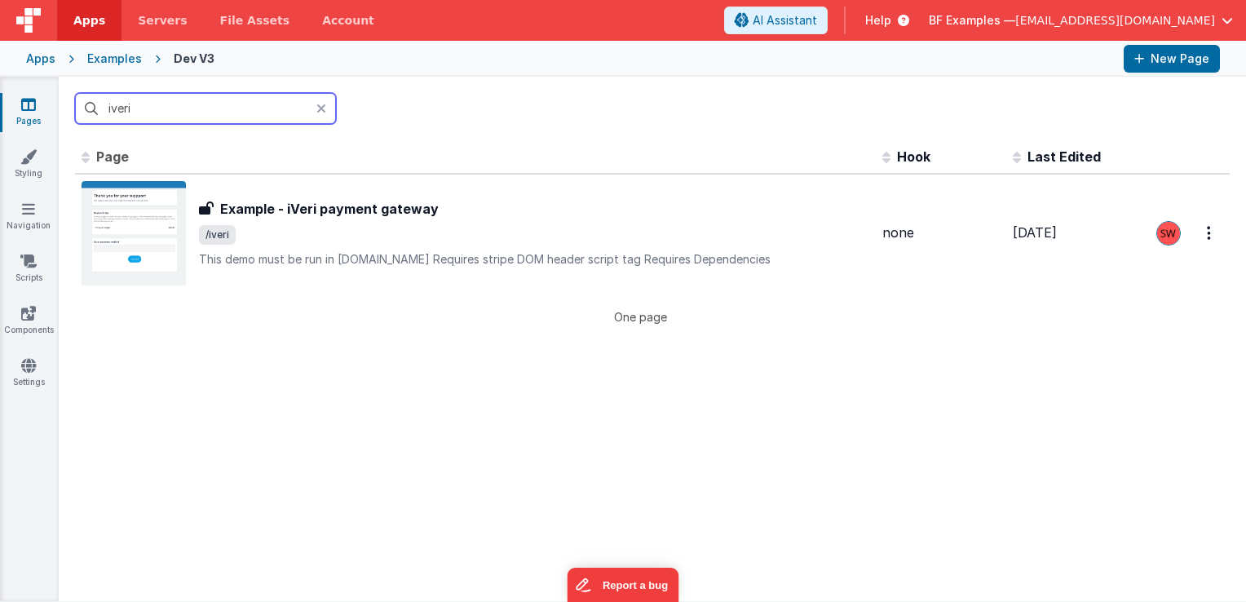
click at [200, 107] on input "iveri" at bounding box center [205, 108] width 261 height 31
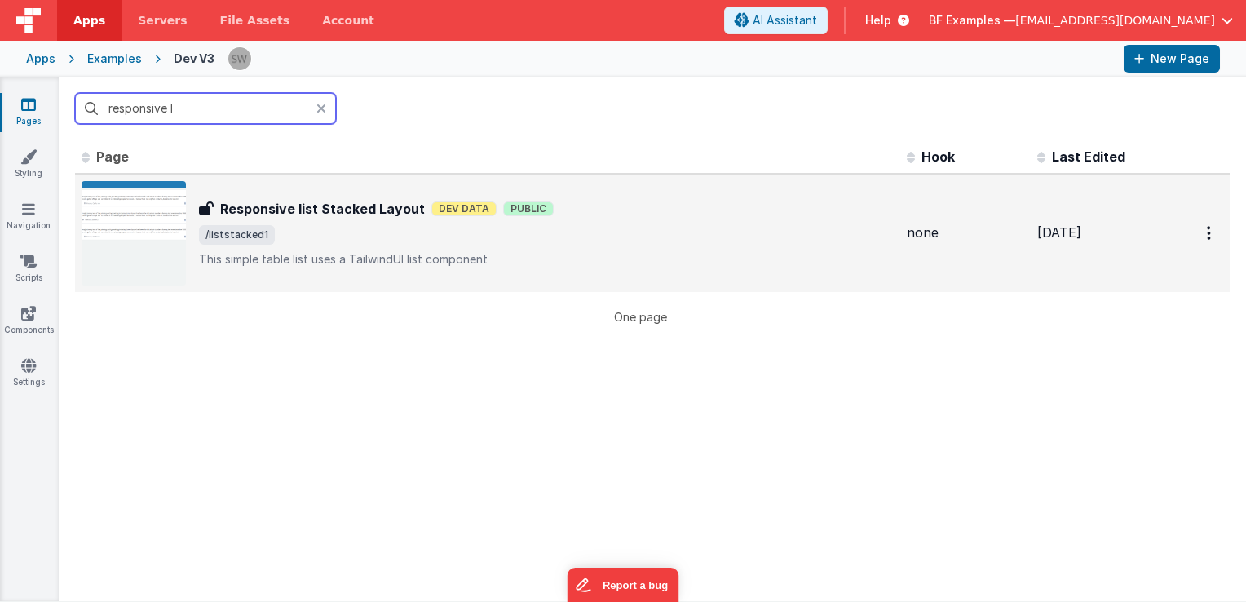
type input "responsive l"
click at [349, 207] on h3 "Responsive list Stacked Layout" at bounding box center [322, 209] width 205 height 20
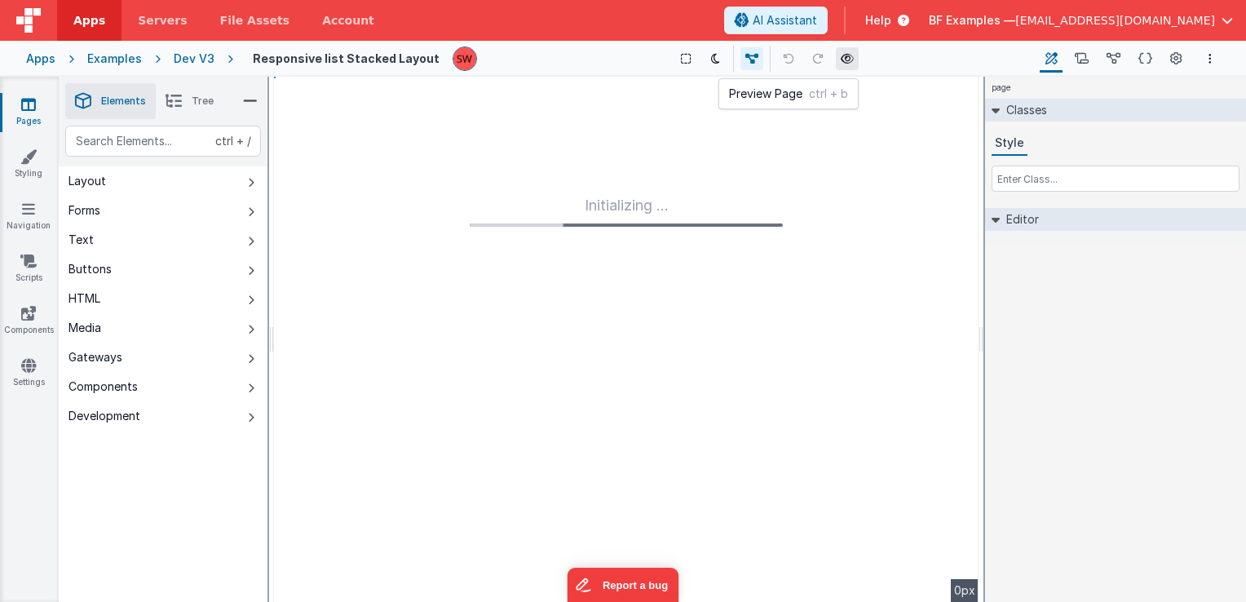
click at [841, 59] on icon at bounding box center [847, 58] width 13 height 11
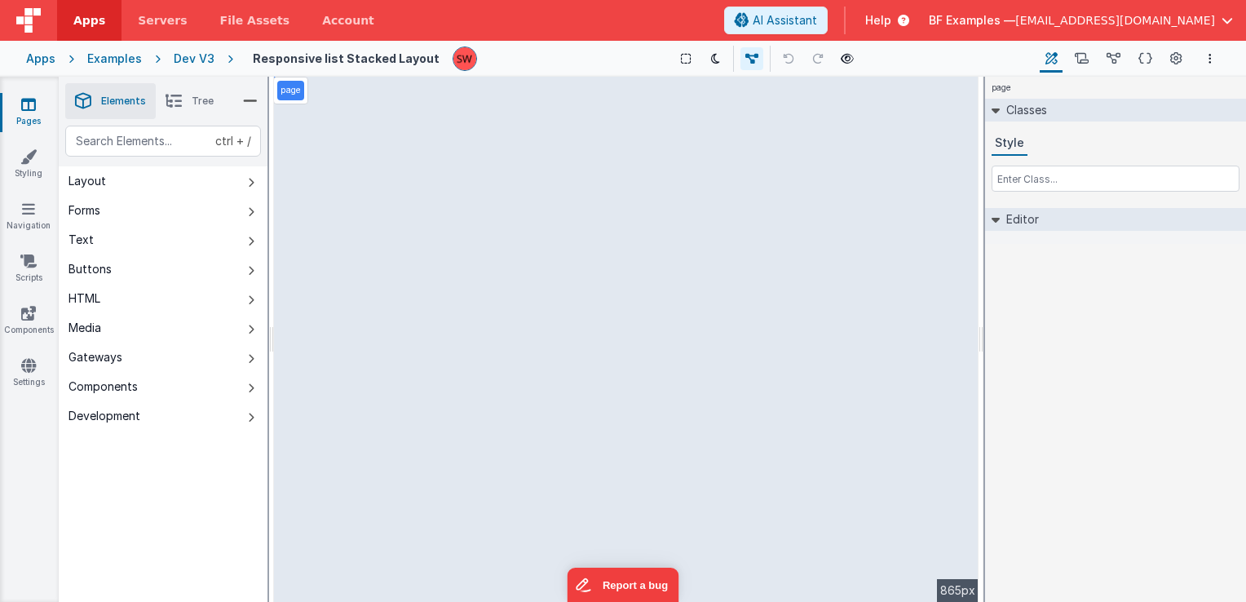
click at [186, 59] on div "Dev V3" at bounding box center [194, 59] width 41 height 16
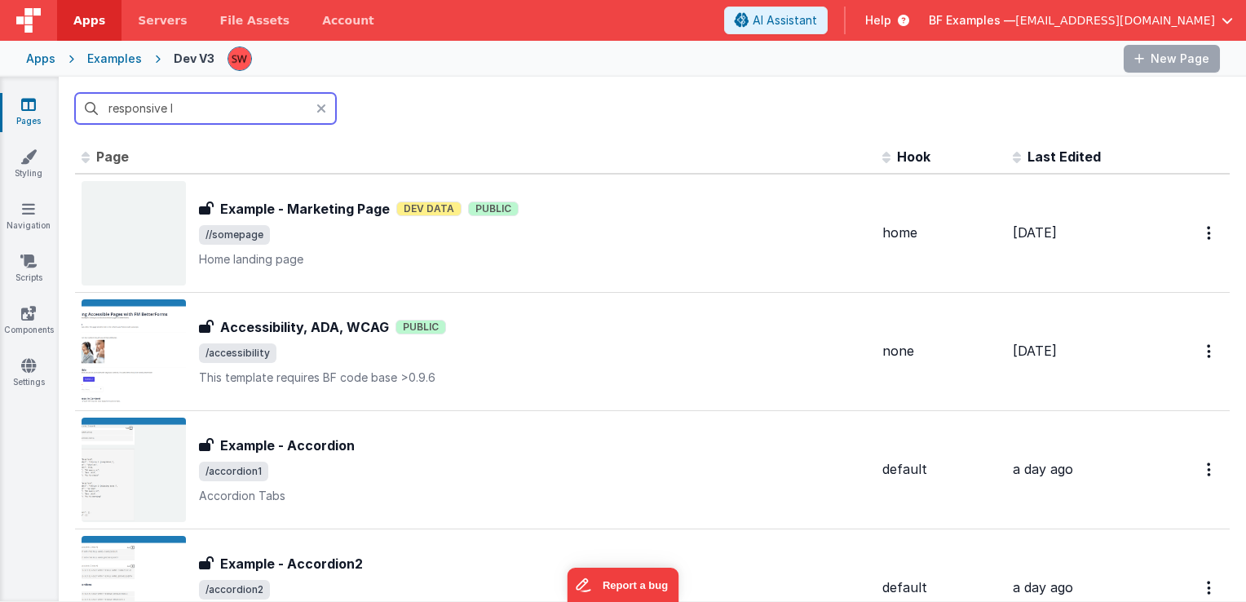
click at [193, 104] on input "responsive l" at bounding box center [205, 108] width 261 height 31
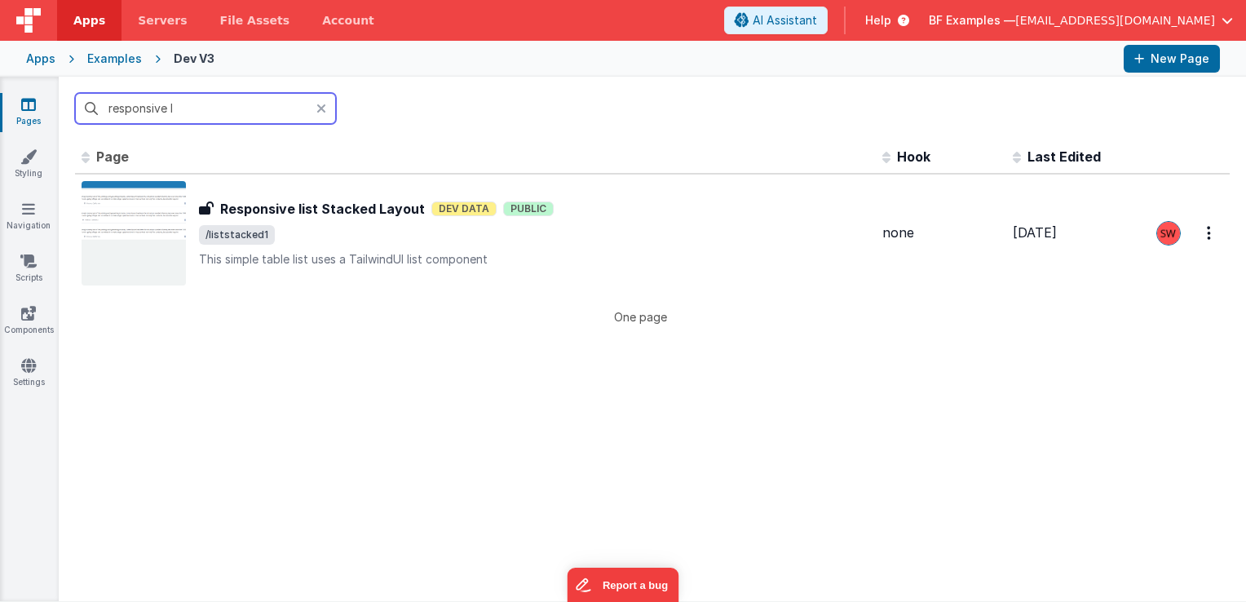
click at [193, 104] on input "responsive l" at bounding box center [205, 108] width 261 height 31
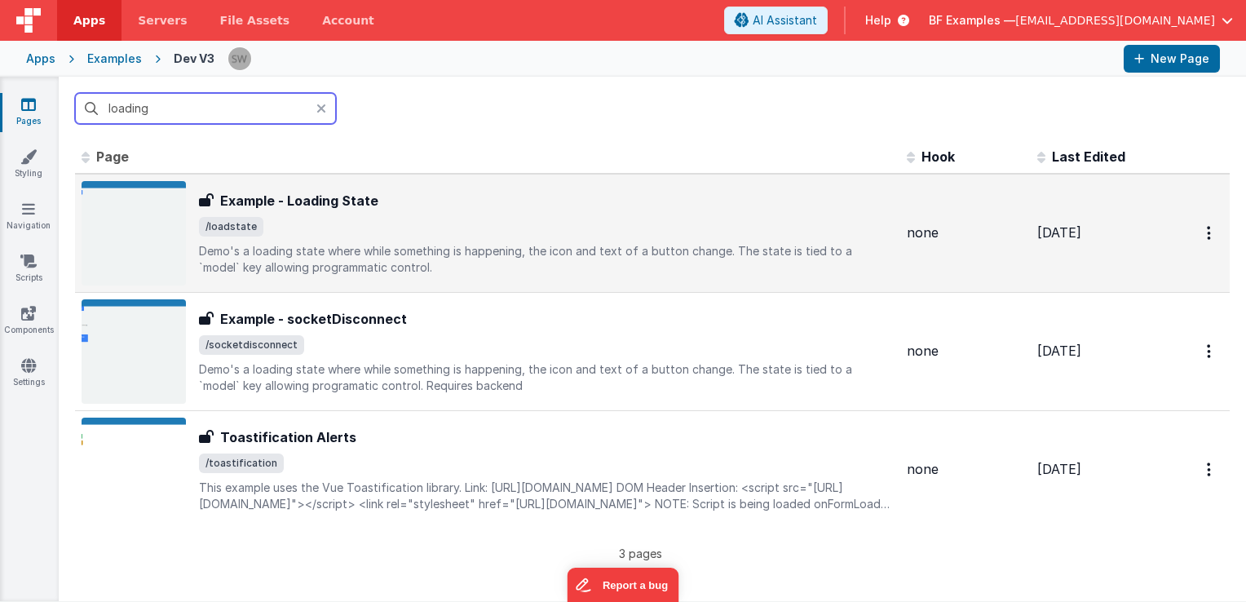
type input "loading"
click at [434, 224] on span "/loadstate" at bounding box center [546, 227] width 695 height 20
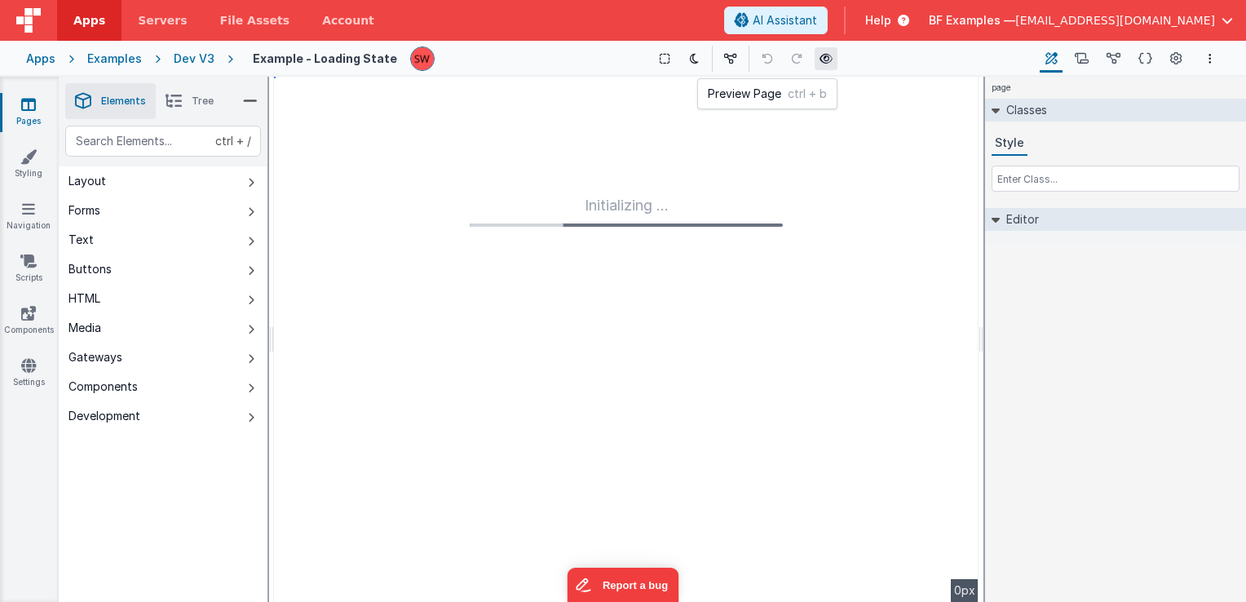
click at [825, 60] on icon at bounding box center [826, 58] width 13 height 11
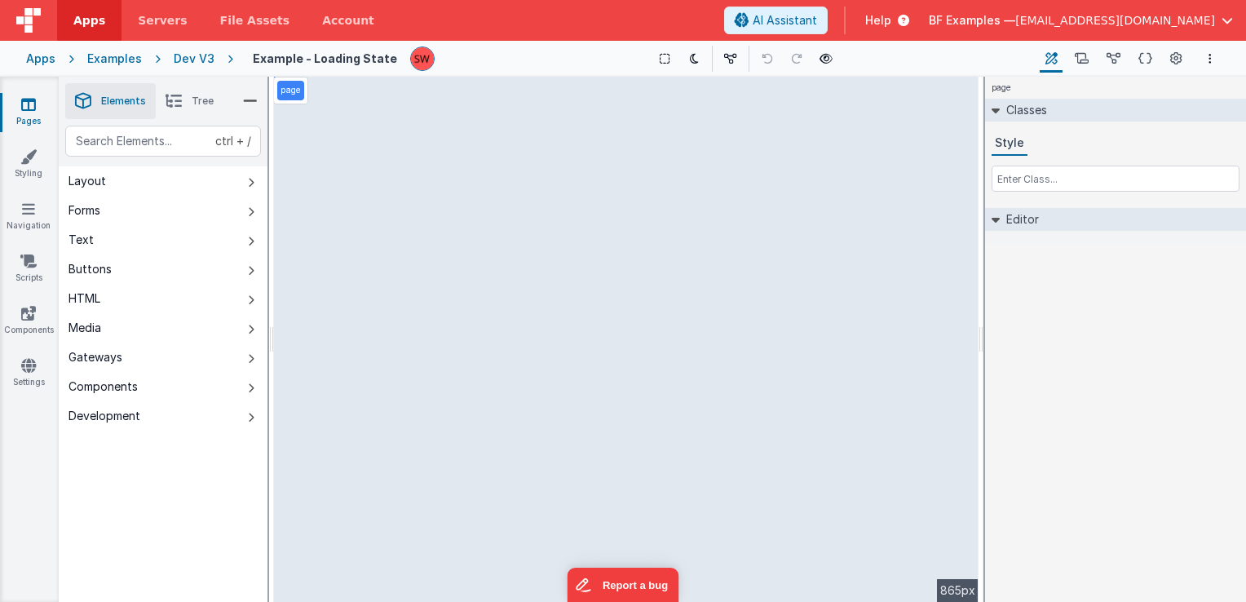
click at [180, 58] on div "Dev V3" at bounding box center [194, 59] width 41 height 16
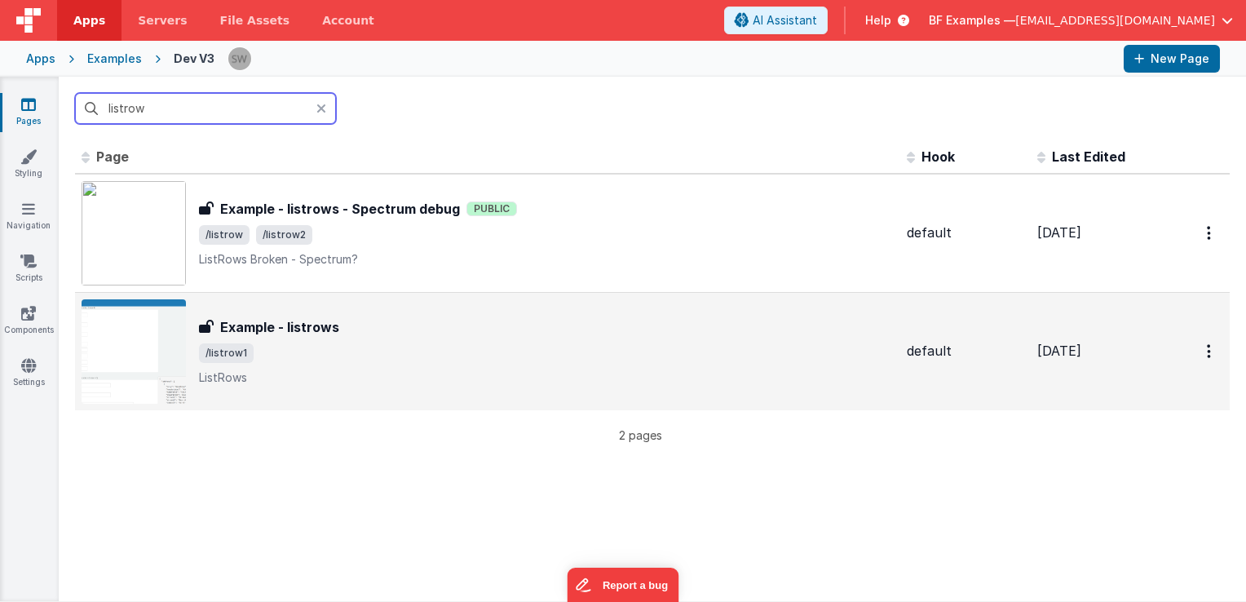
type input "listrow"
click at [432, 338] on div "Example - listrows Example - listrows /listrow1 ListRows" at bounding box center [546, 351] width 695 height 69
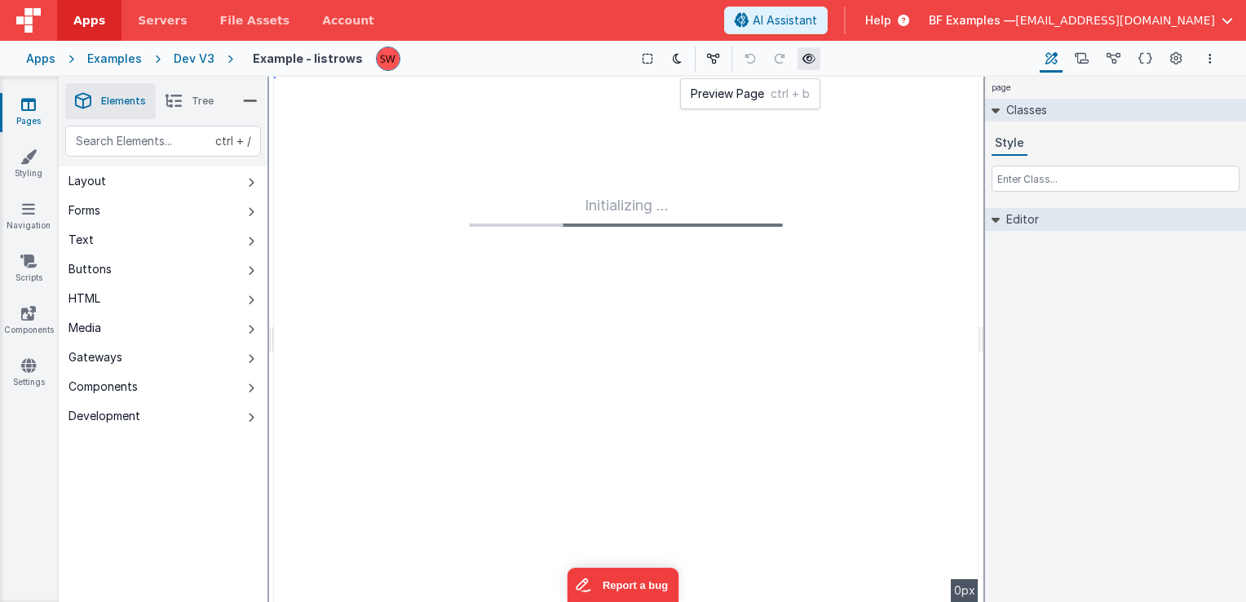
click at [811, 63] on button at bounding box center [809, 58] width 23 height 23
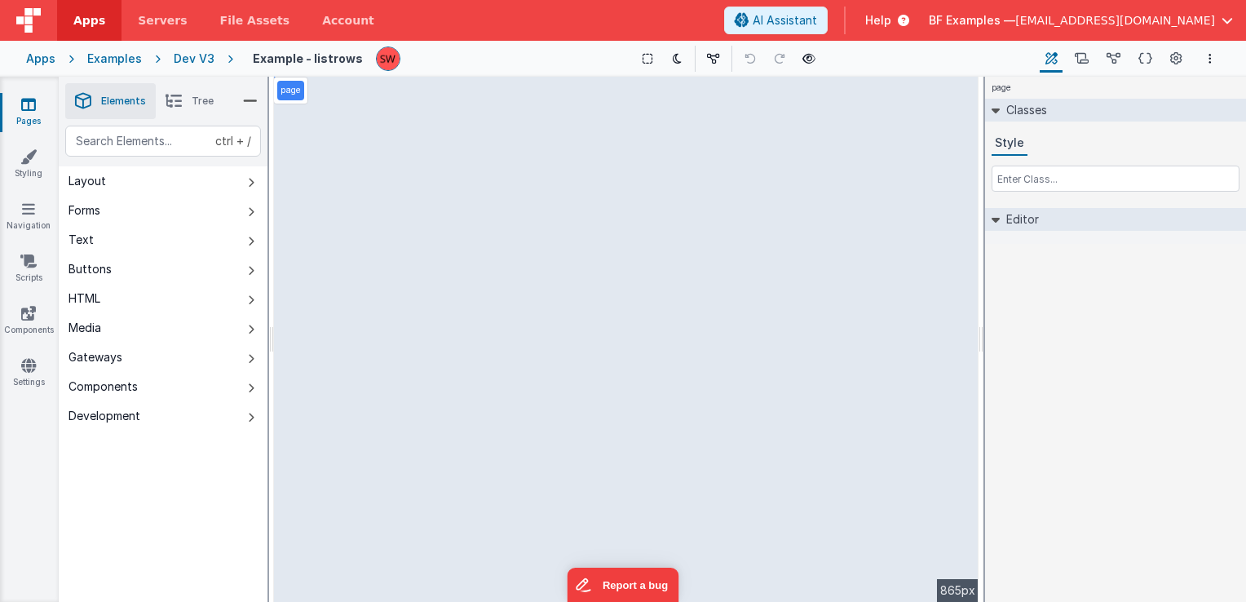
click at [197, 95] on span "Tree" at bounding box center [203, 101] width 22 height 13
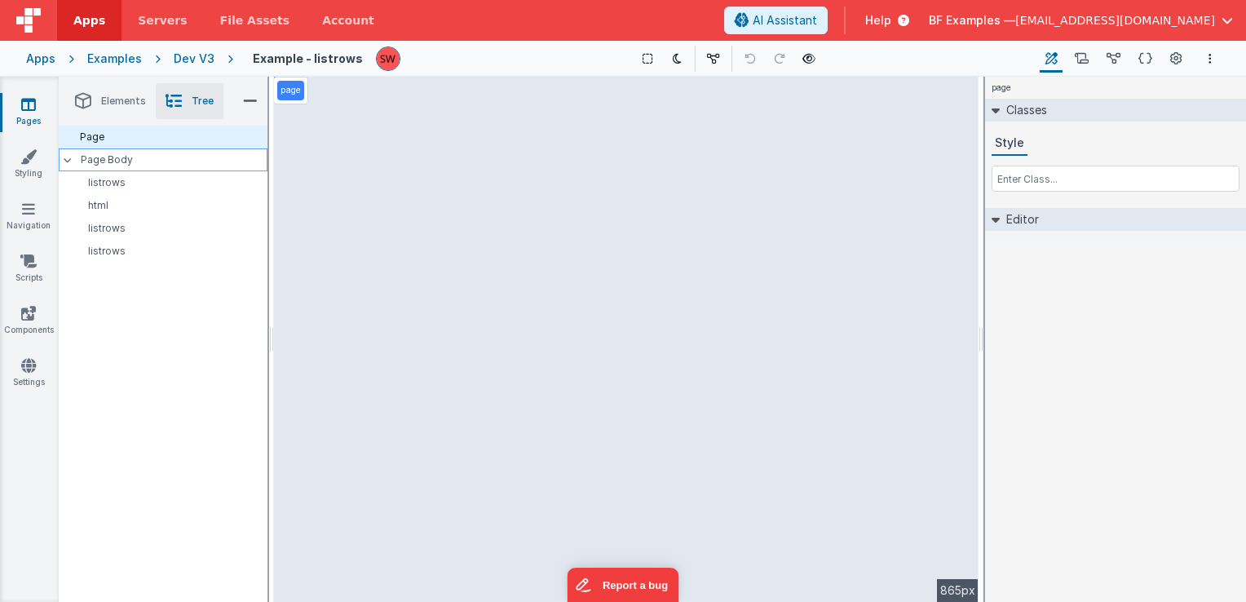
click at [132, 157] on p "Page Body" at bounding box center [174, 159] width 187 height 13
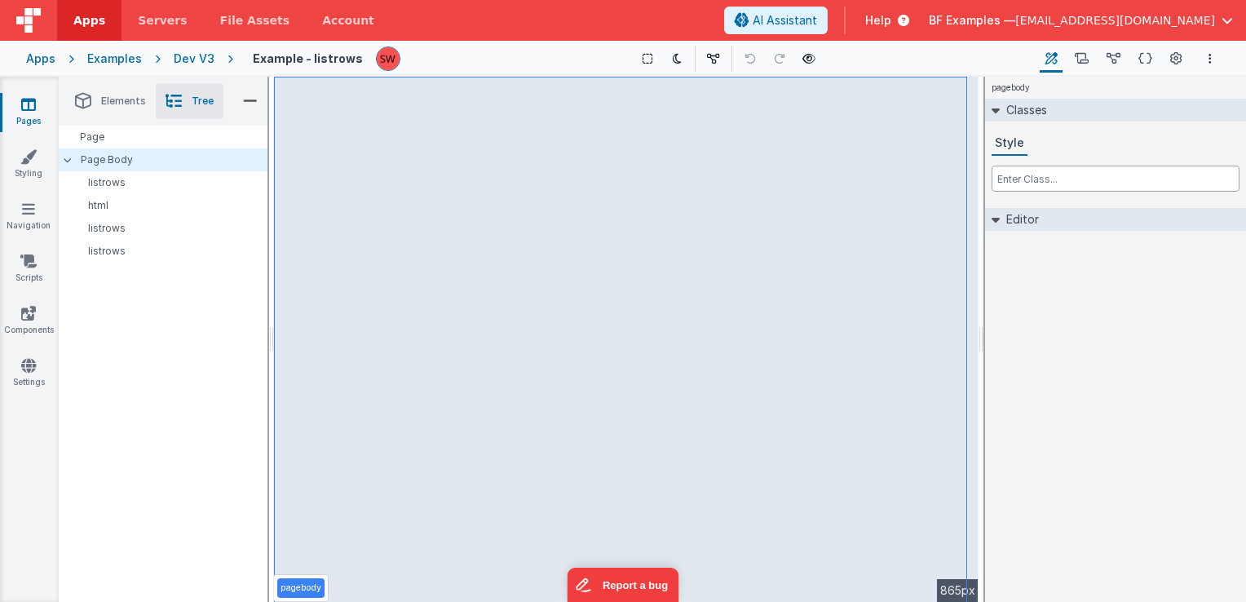
click at [1051, 180] on input "text" at bounding box center [1116, 179] width 248 height 26
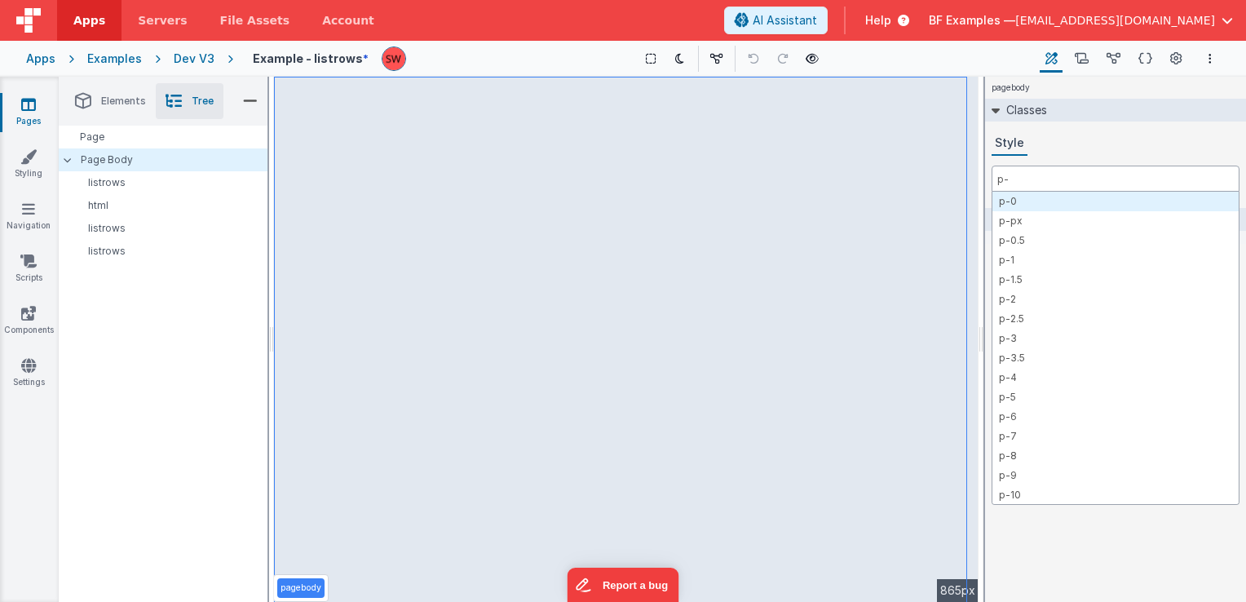
type input "p-3"
type input "md:p-3"
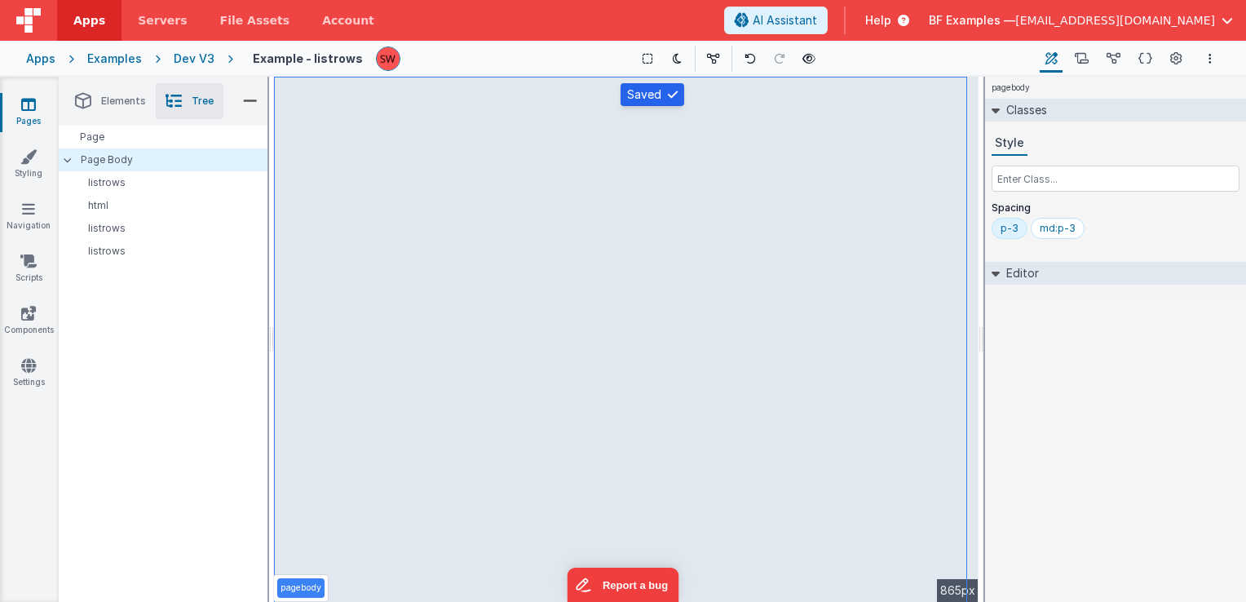
click at [183, 55] on div "Dev V3" at bounding box center [194, 59] width 41 height 16
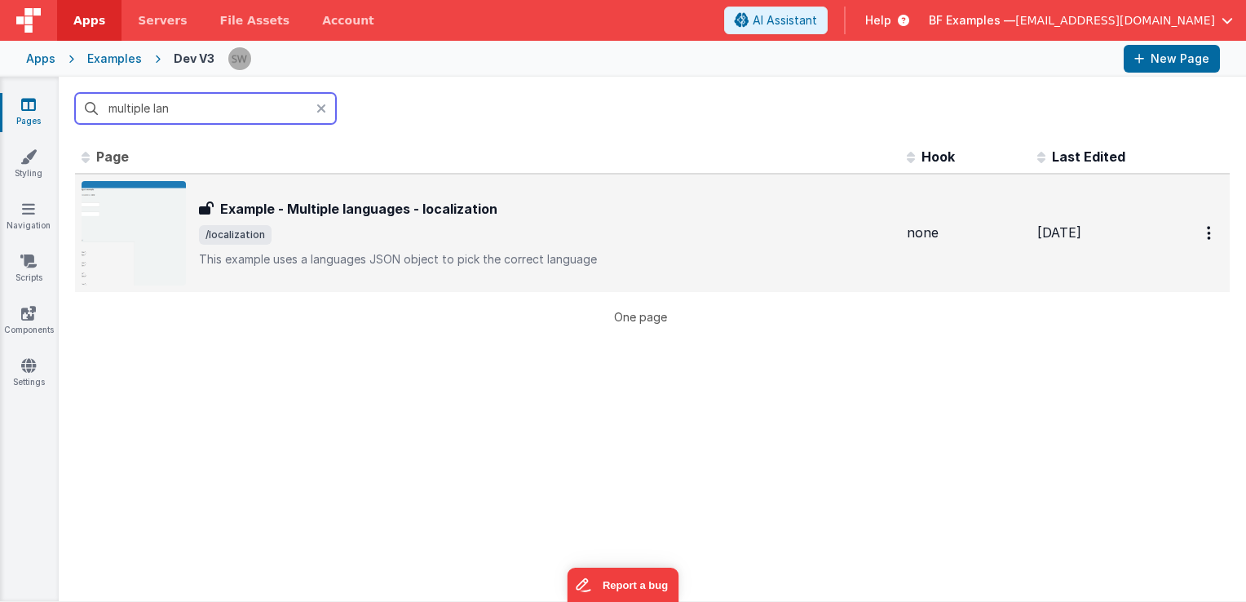
type input "multiple lan"
click at [539, 276] on div "Example - Multiple languages - localization Example - Multiple languages - loca…" at bounding box center [488, 233] width 812 height 104
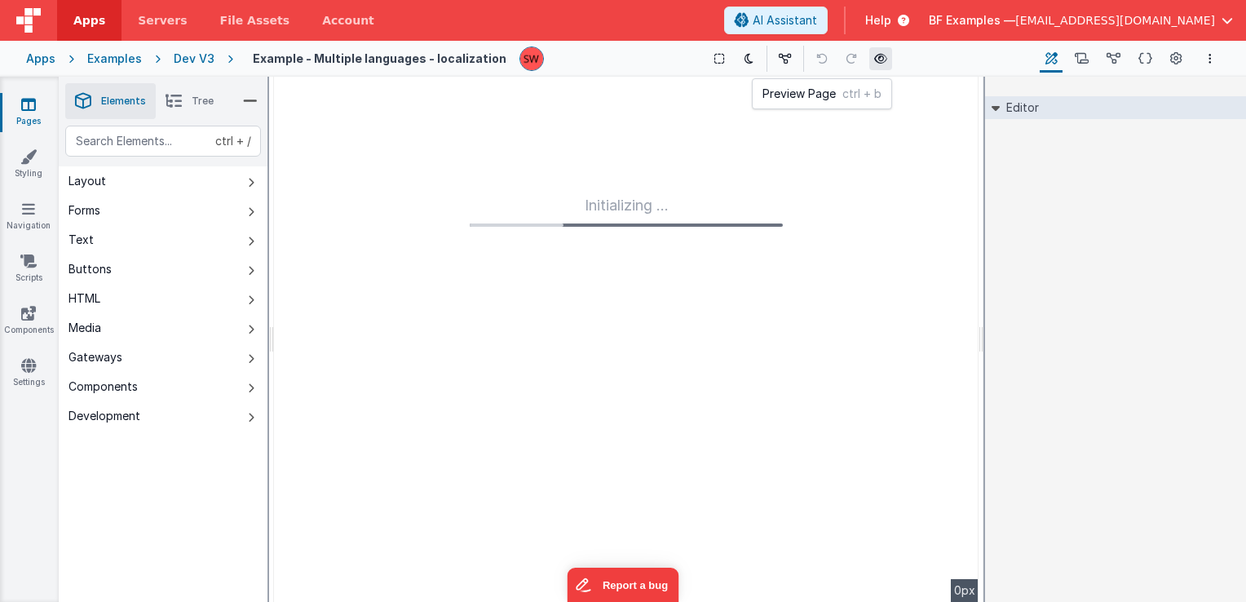
click at [875, 59] on icon at bounding box center [880, 58] width 13 height 11
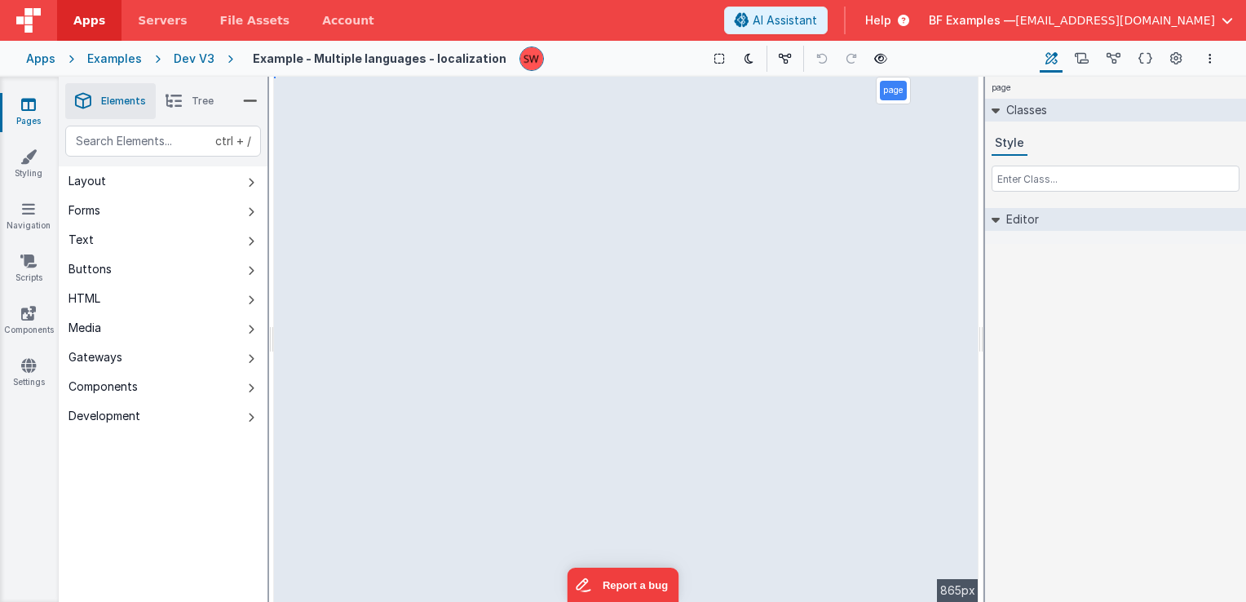
click at [202, 100] on span "Tree" at bounding box center [203, 101] width 22 height 13
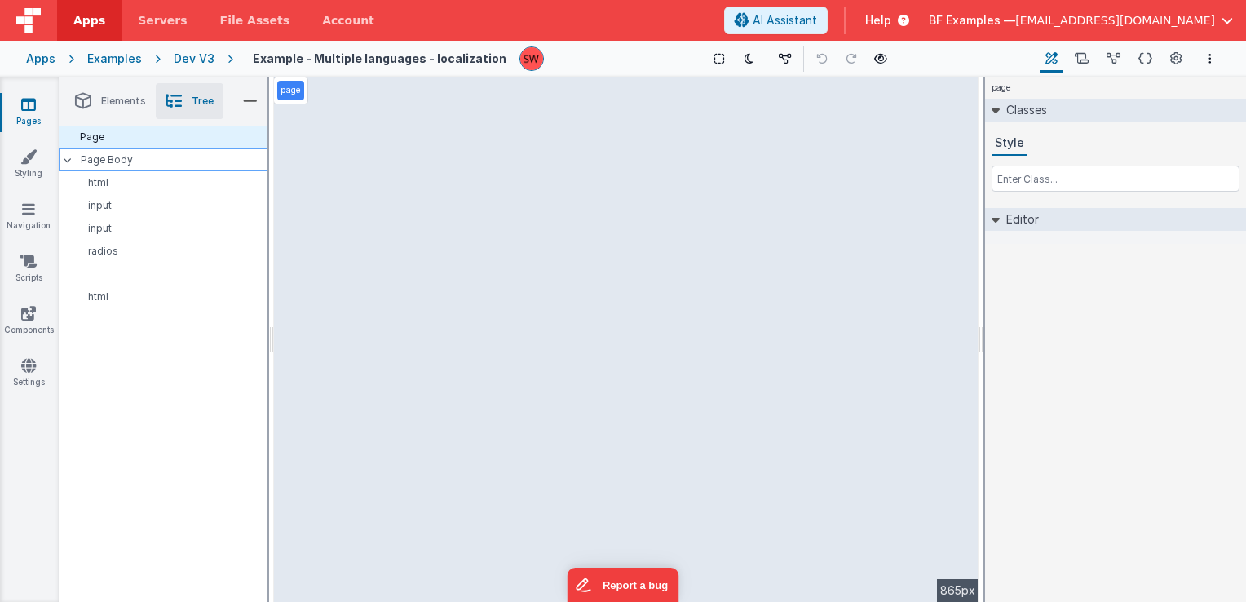
click at [141, 159] on p "Page Body" at bounding box center [174, 159] width 187 height 13
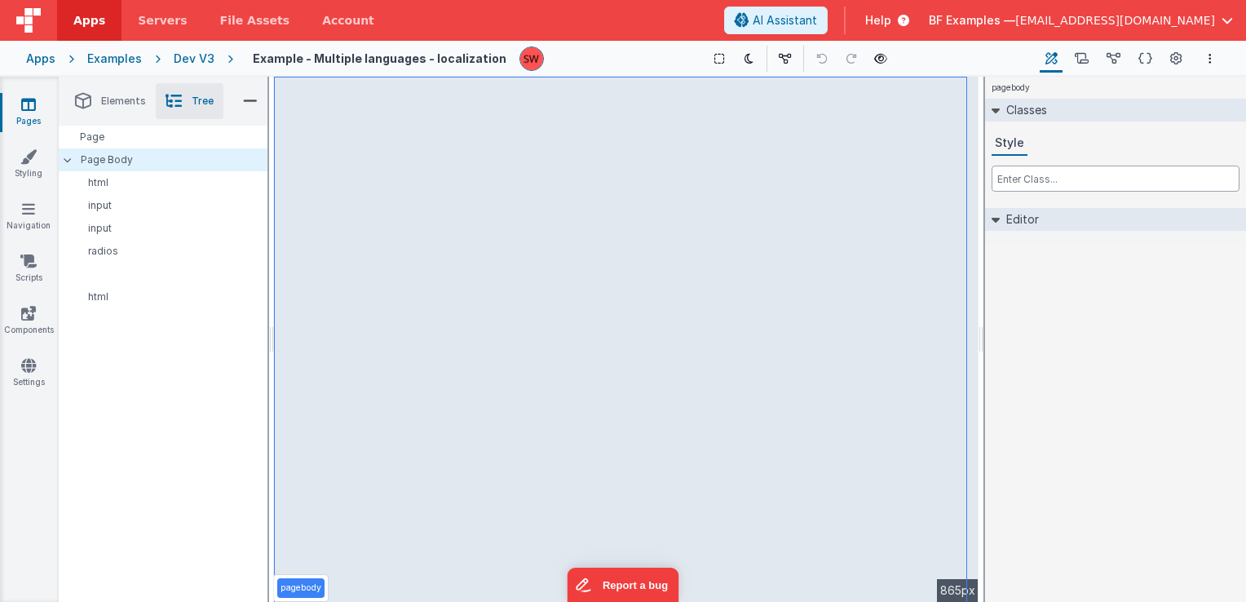
click at [1025, 184] on input "text" at bounding box center [1116, 179] width 248 height 26
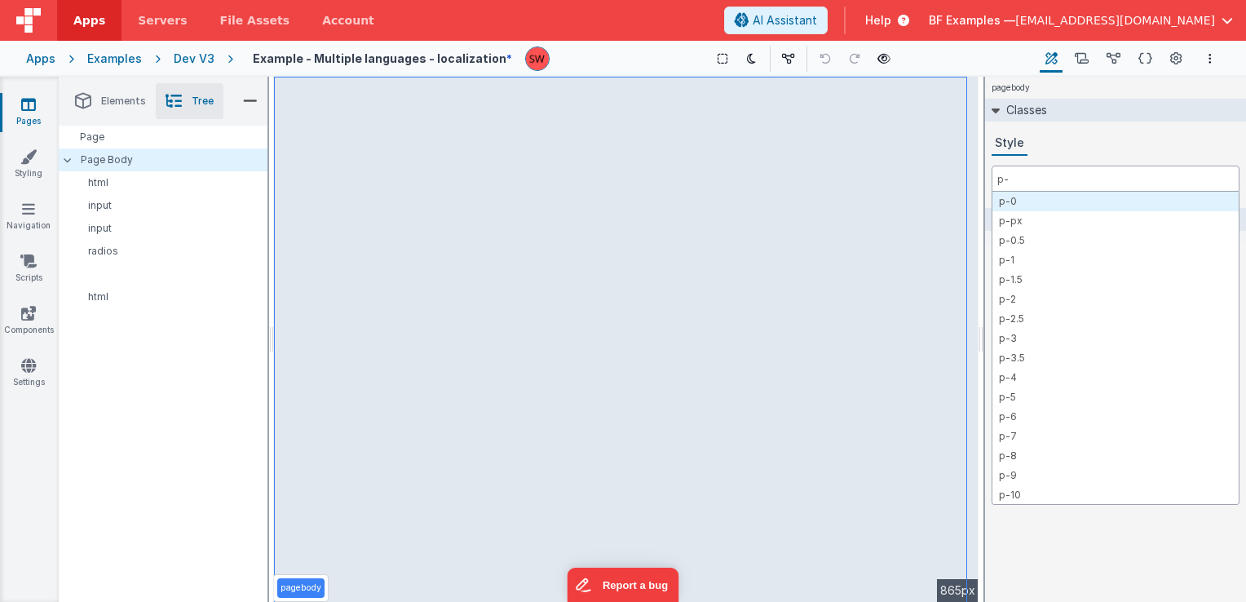
type input "p-3"
type input "md:p-3"
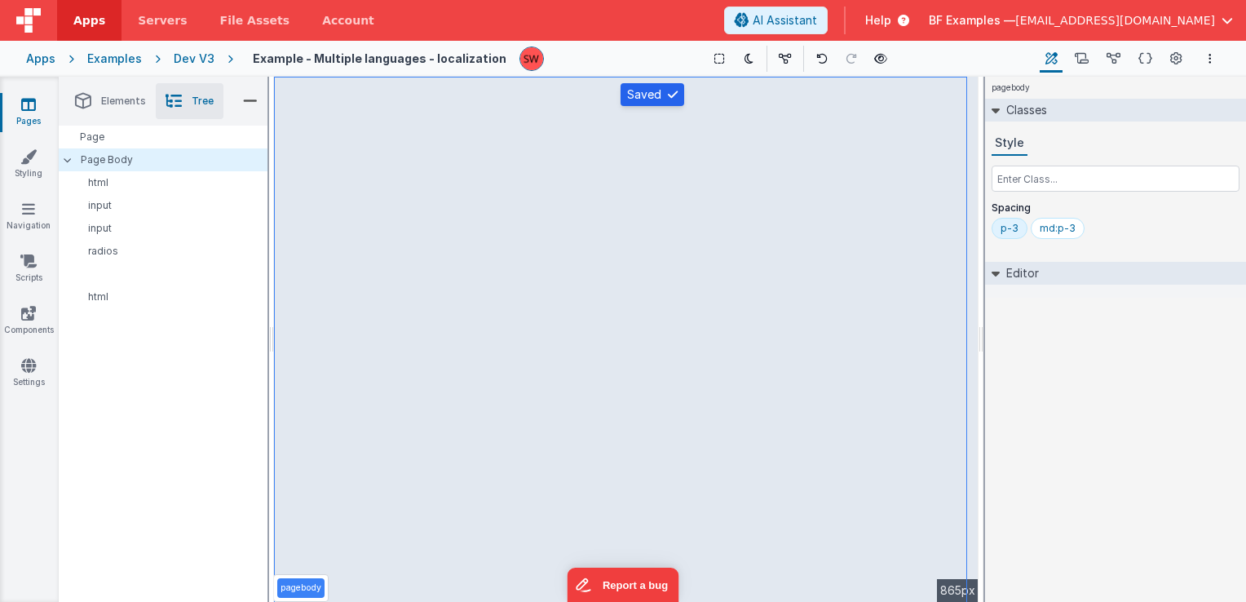
click at [188, 57] on div "Dev V3" at bounding box center [194, 59] width 41 height 16
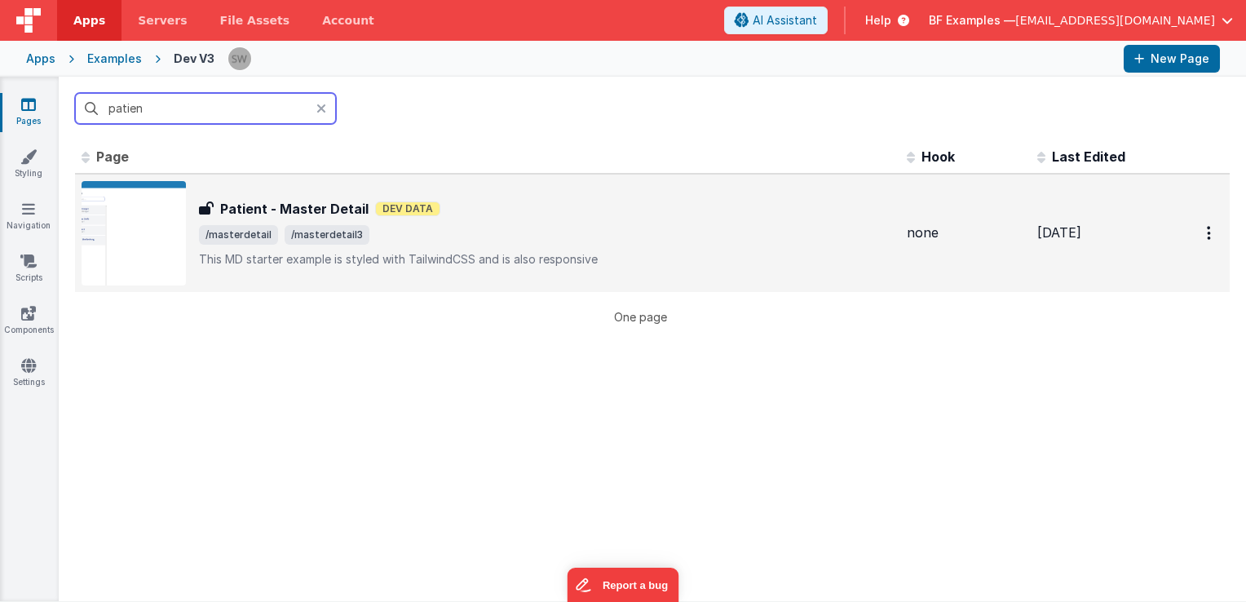
type input "patien"
click at [582, 192] on div "Patient - Master Detail Patient - Master Detail Dev Data /masterdetail /masterd…" at bounding box center [488, 233] width 812 height 104
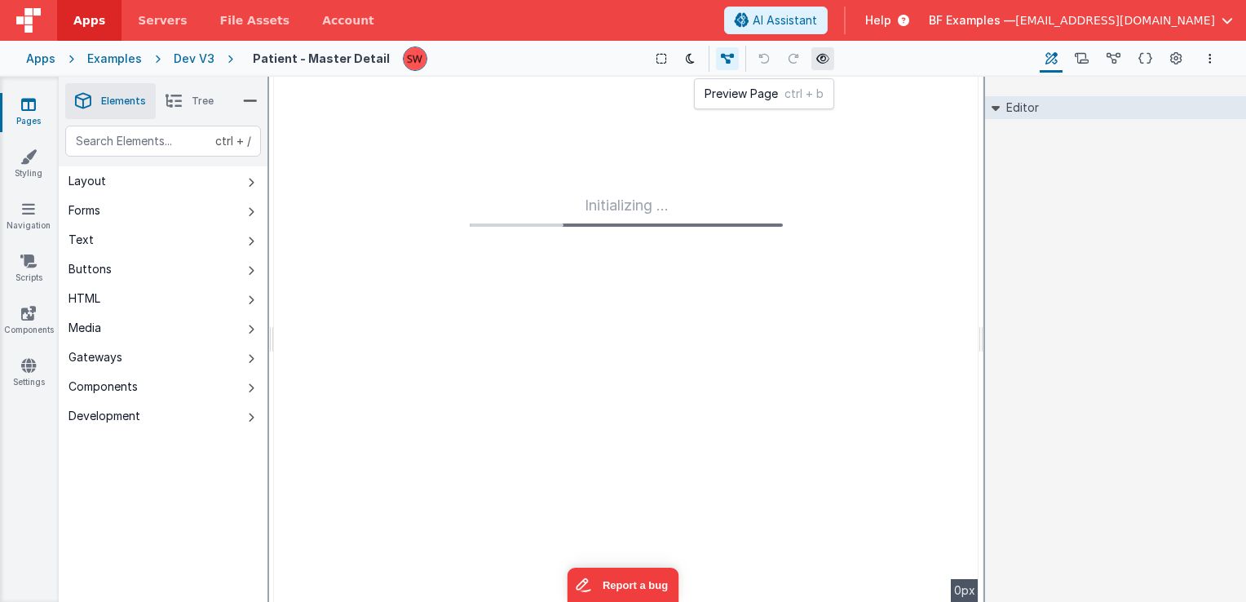
click at [817, 56] on icon at bounding box center [823, 58] width 13 height 11
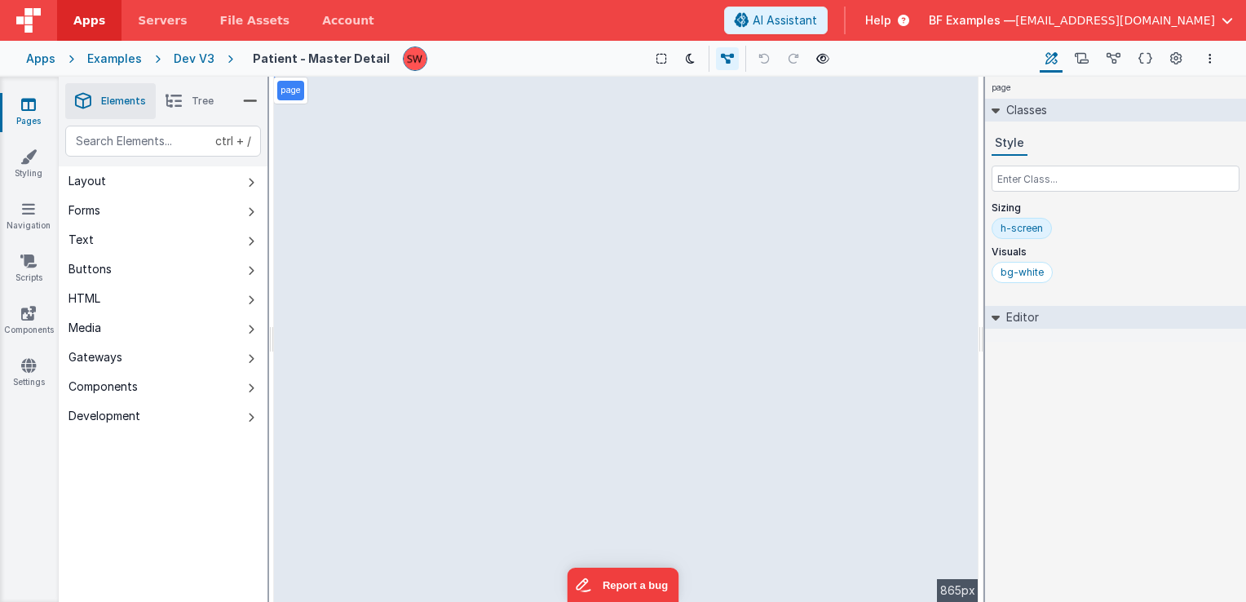
click at [184, 60] on div "Dev V3" at bounding box center [194, 59] width 41 height 16
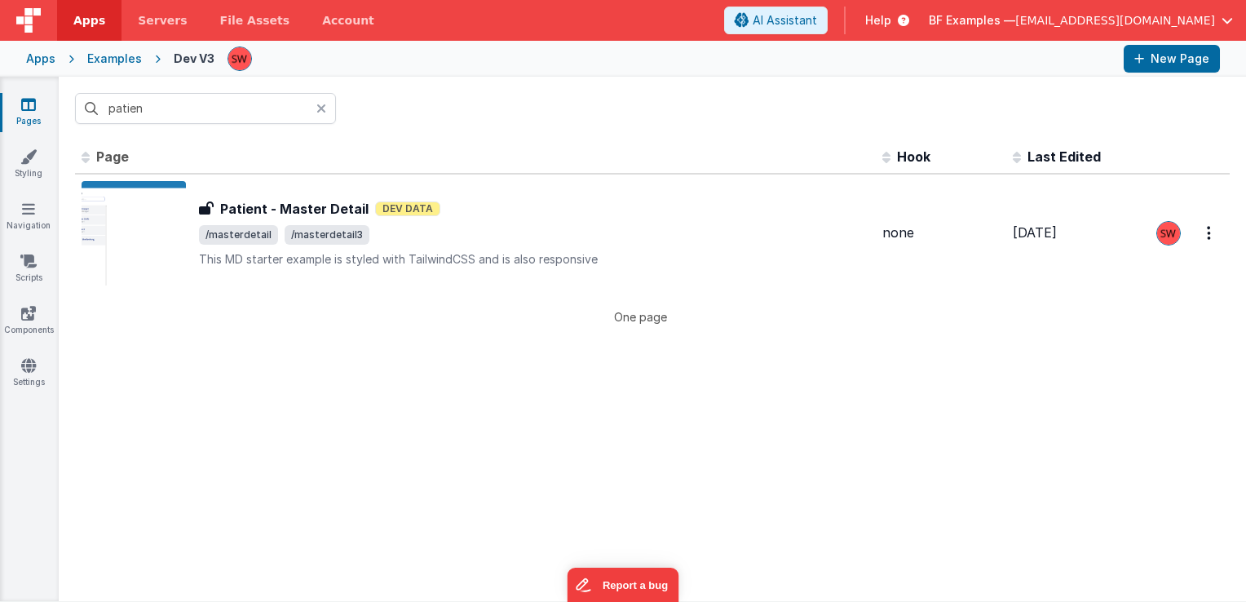
click at [217, 106] on input "patien" at bounding box center [205, 108] width 261 height 31
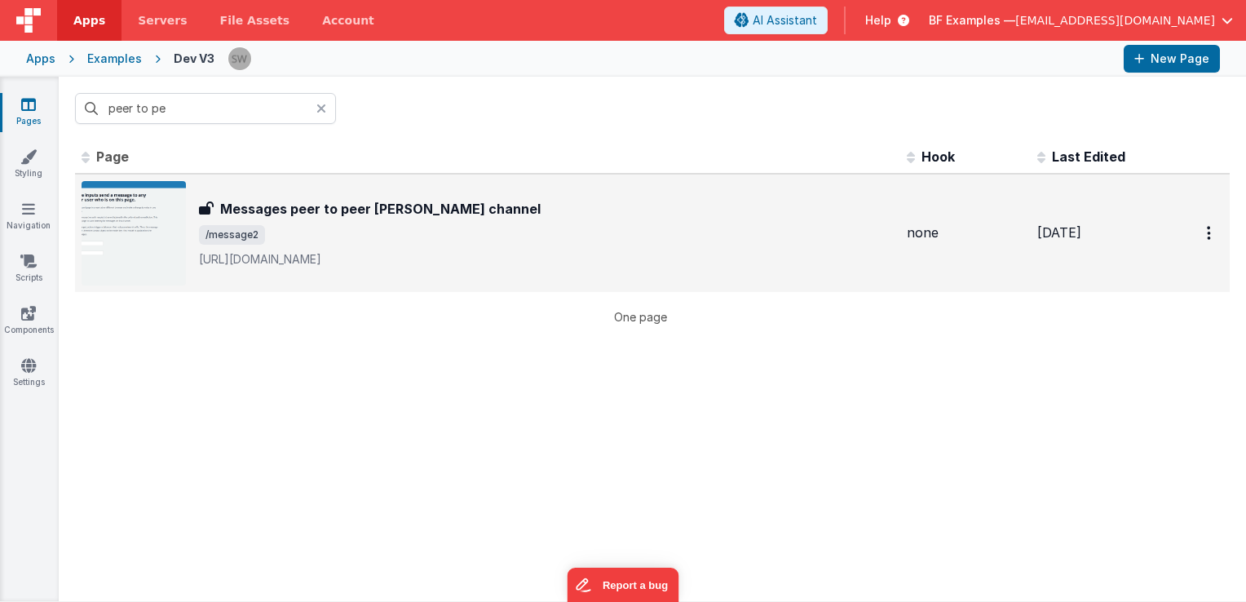
type input "peer to pe"
click at [439, 272] on div "Messages peer to peer annon channel Messages peer to peer annon channel /messag…" at bounding box center [488, 233] width 812 height 104
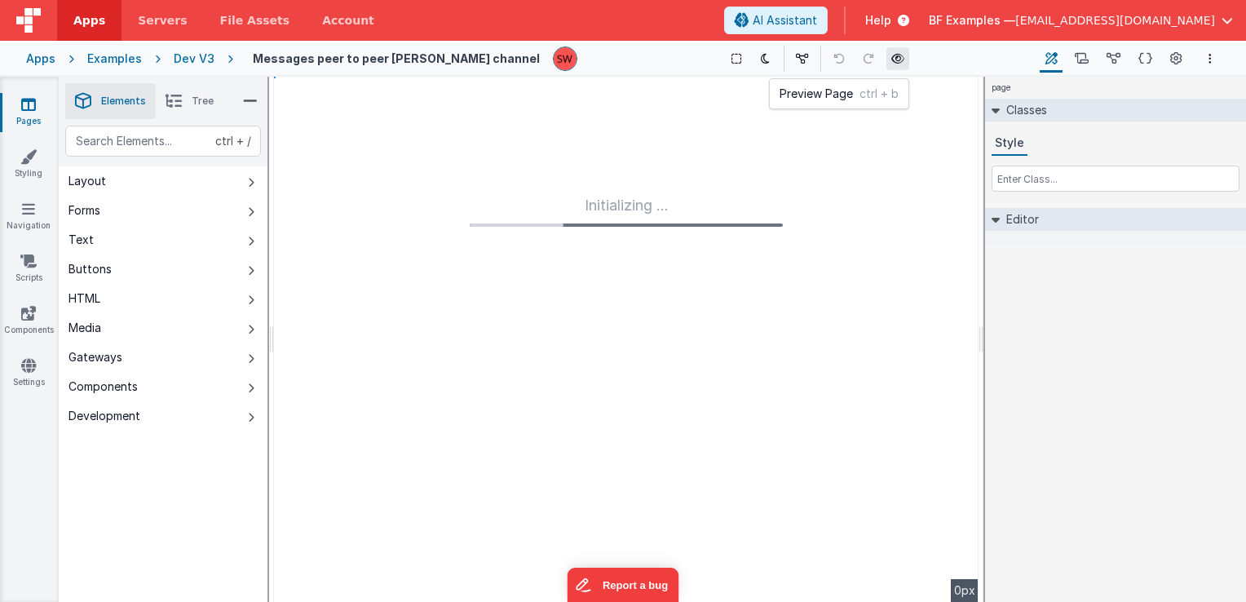
click at [892, 63] on icon at bounding box center [898, 58] width 13 height 11
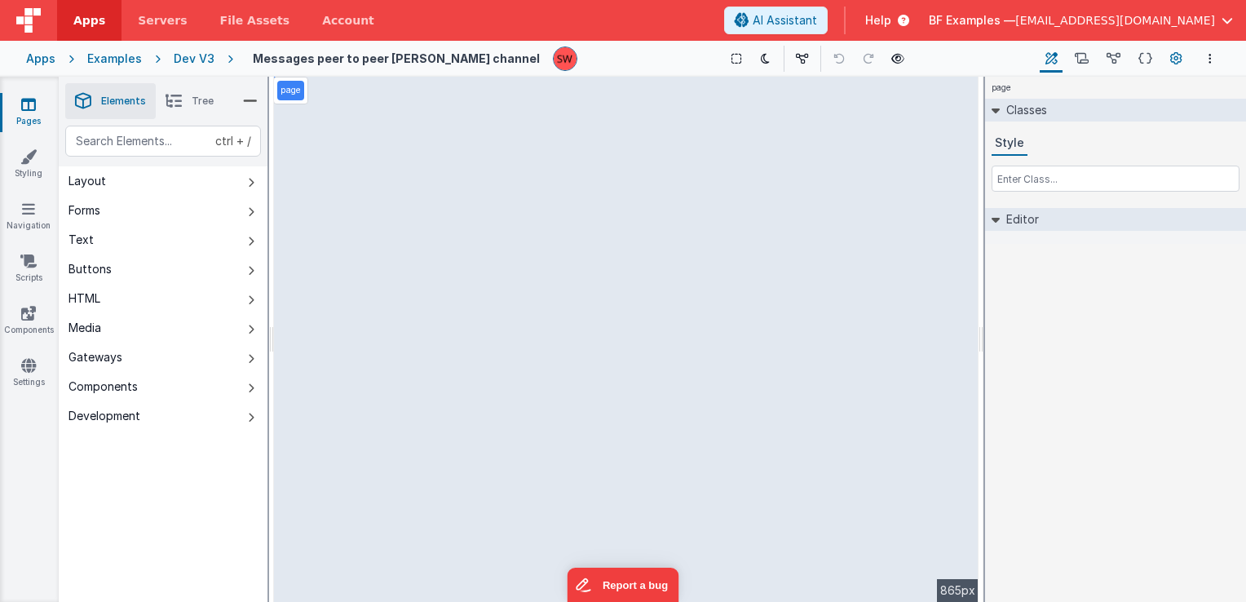
click at [1175, 57] on icon at bounding box center [1177, 59] width 12 height 17
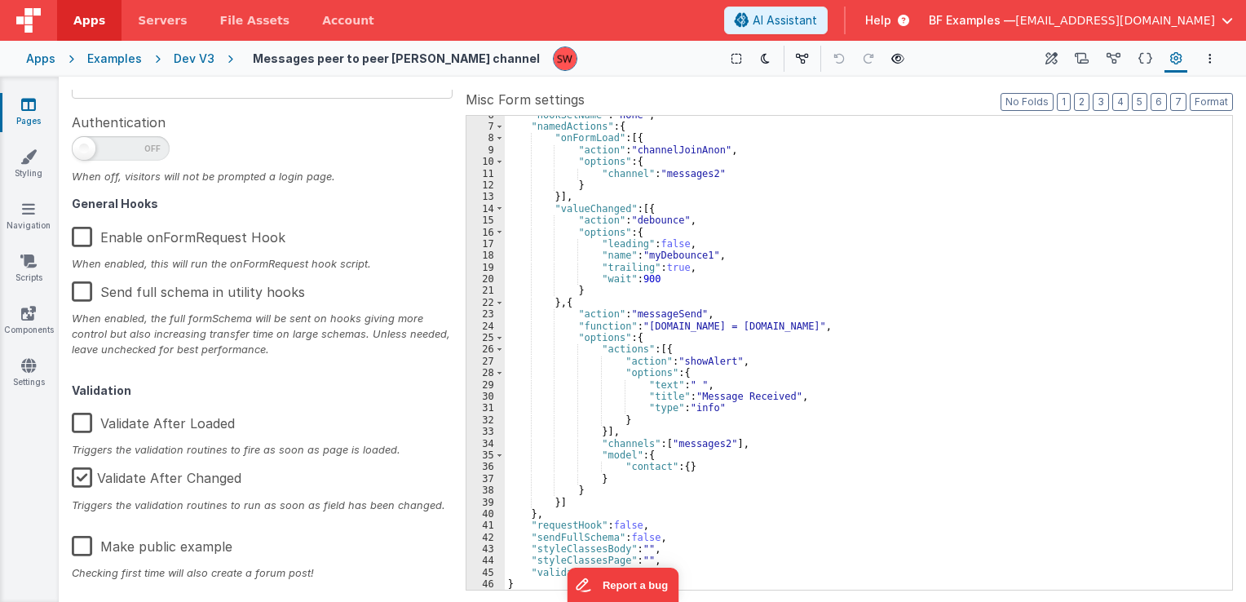
scroll to position [260, 0]
click at [88, 540] on label "Make public example" at bounding box center [152, 539] width 161 height 35
click at [0, 0] on input "Make public example" at bounding box center [0, 0] width 0 height 0
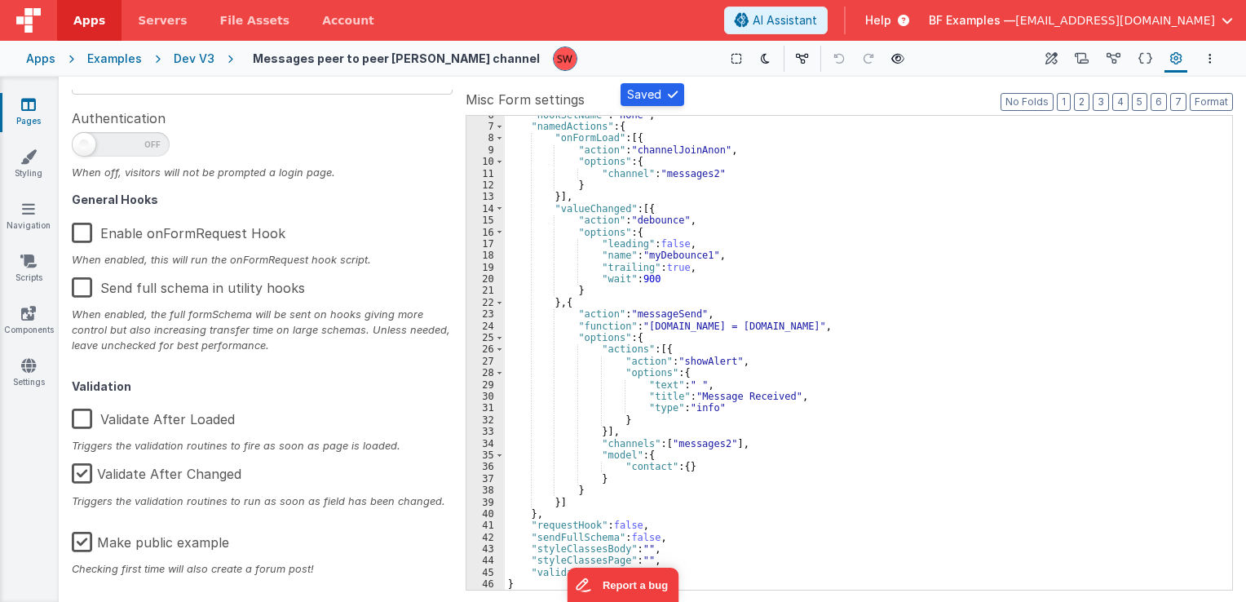
click at [196, 60] on div "Dev V3" at bounding box center [194, 59] width 41 height 16
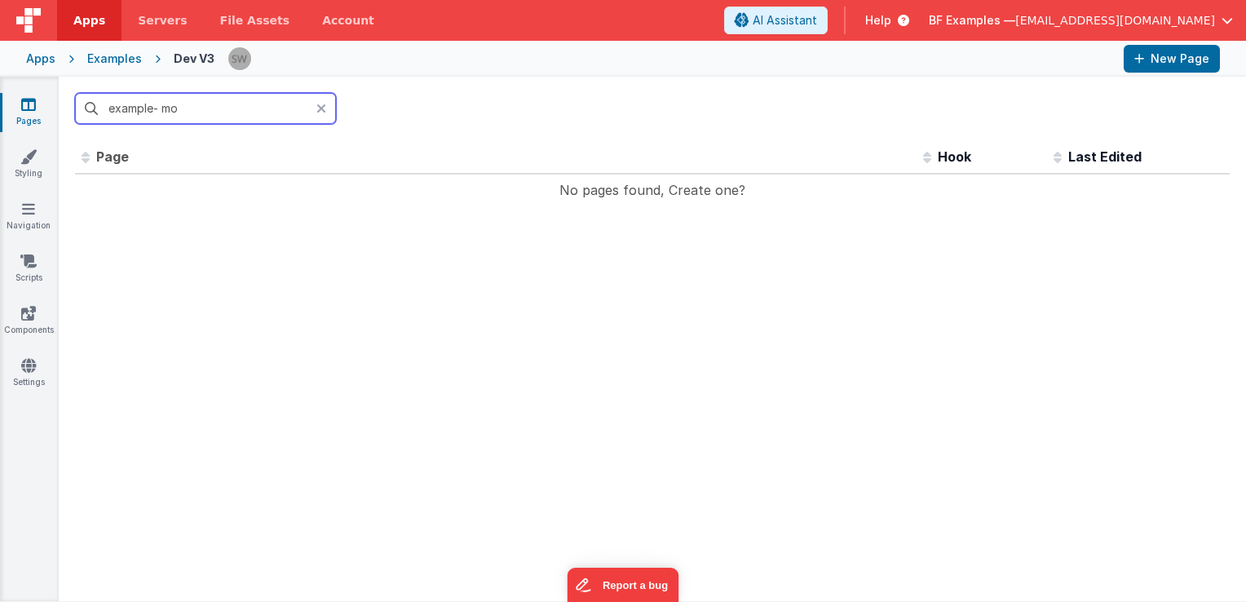
click at [149, 113] on input "example- mo" at bounding box center [205, 108] width 261 height 31
click at [153, 113] on input "example- mo" at bounding box center [205, 108] width 261 height 31
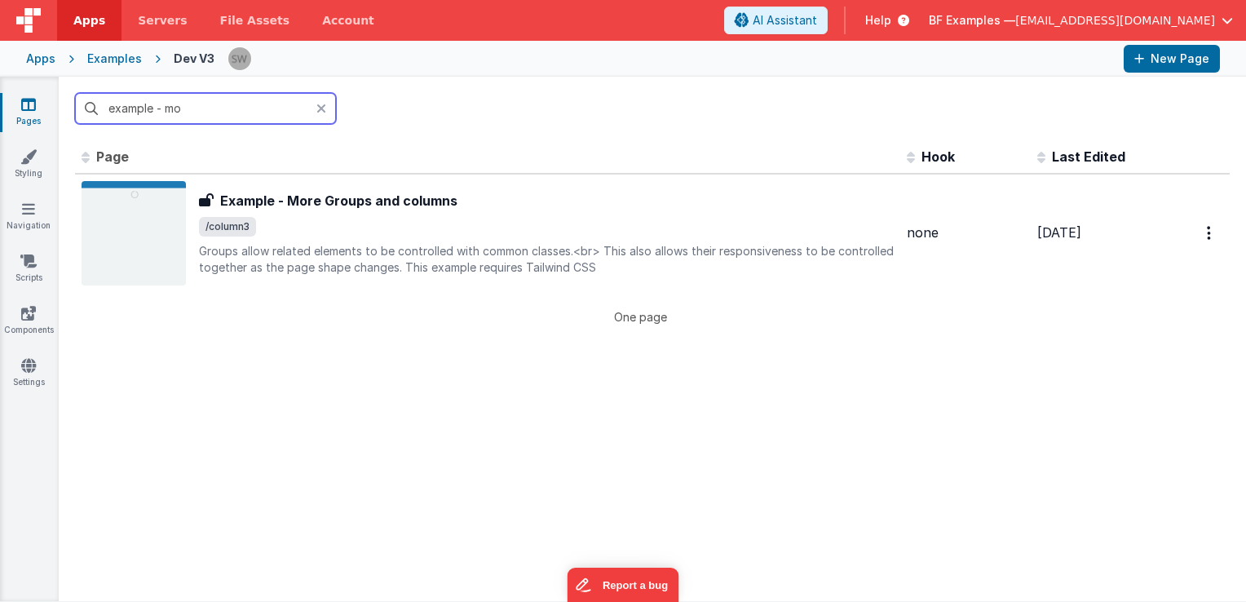
click at [222, 109] on input "example - mo" at bounding box center [205, 108] width 261 height 31
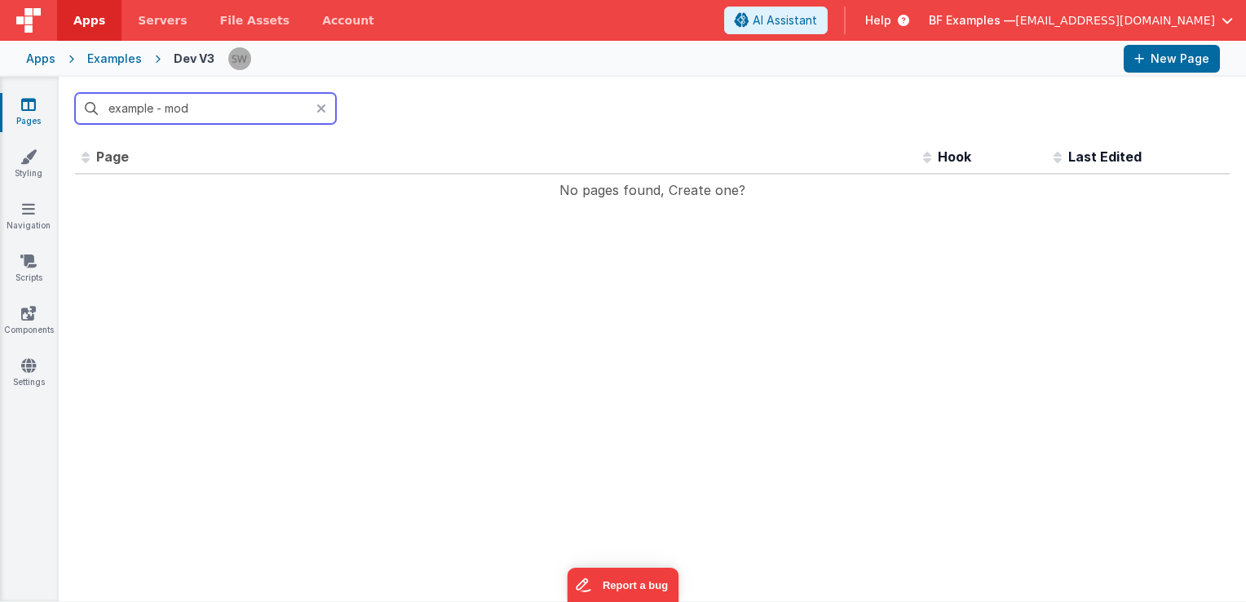
click at [163, 112] on input "example - mod" at bounding box center [205, 108] width 261 height 31
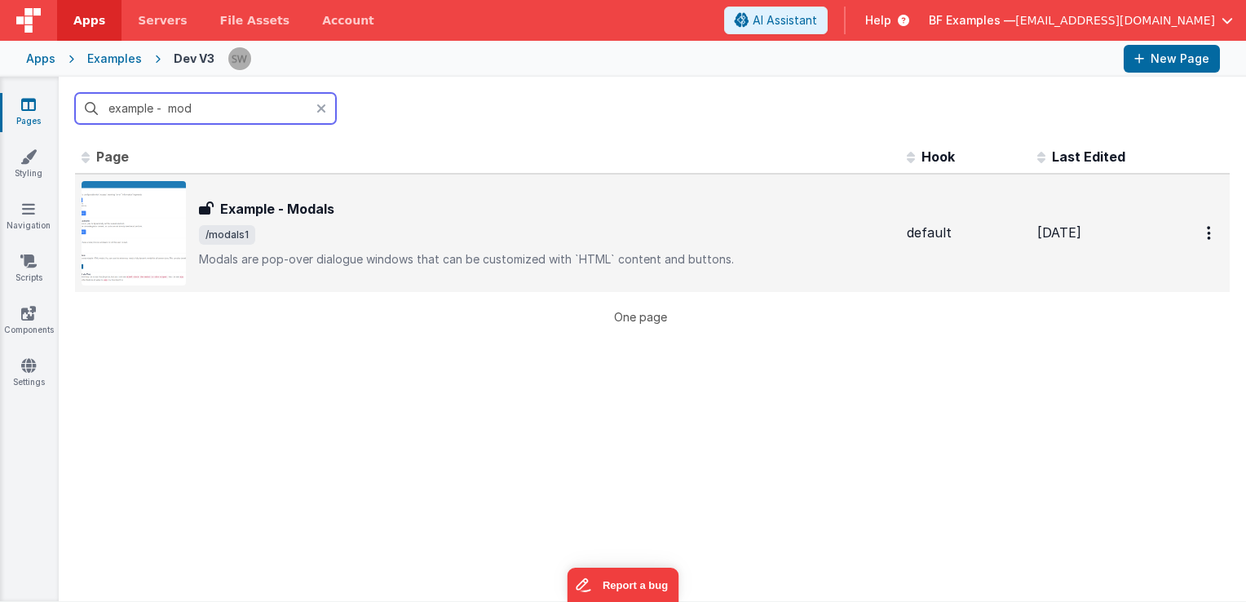
type input "example - mod"
click at [405, 233] on span "/modals1" at bounding box center [546, 235] width 695 height 20
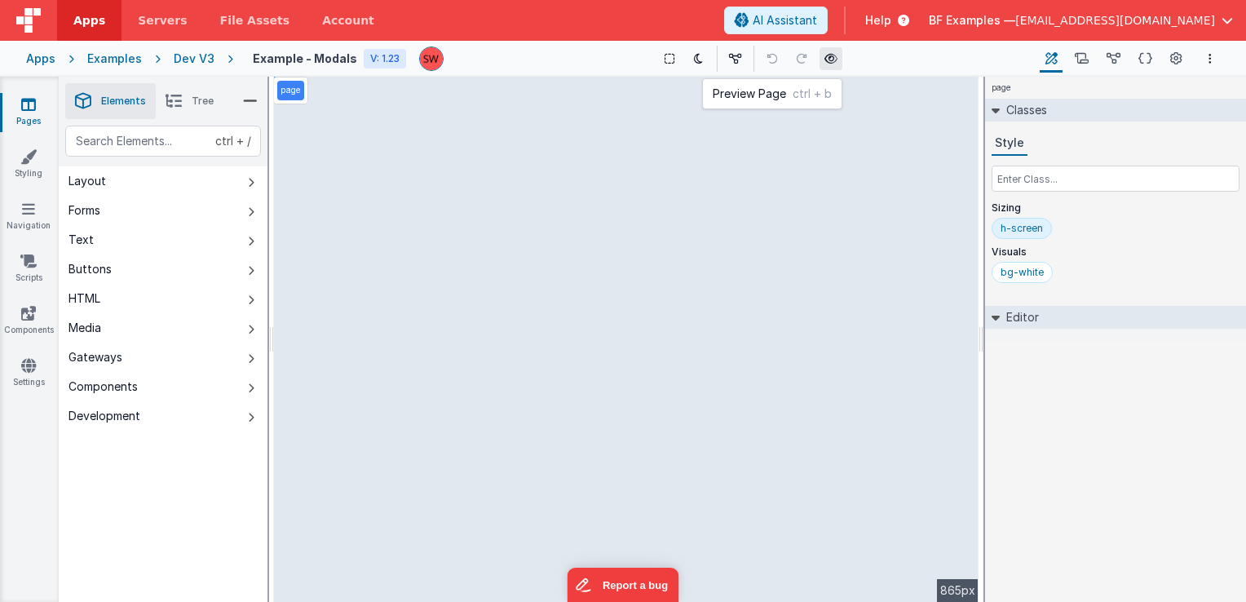
click at [830, 60] on icon at bounding box center [831, 58] width 13 height 11
click at [184, 98] on li "Tree" at bounding box center [190, 101] width 68 height 36
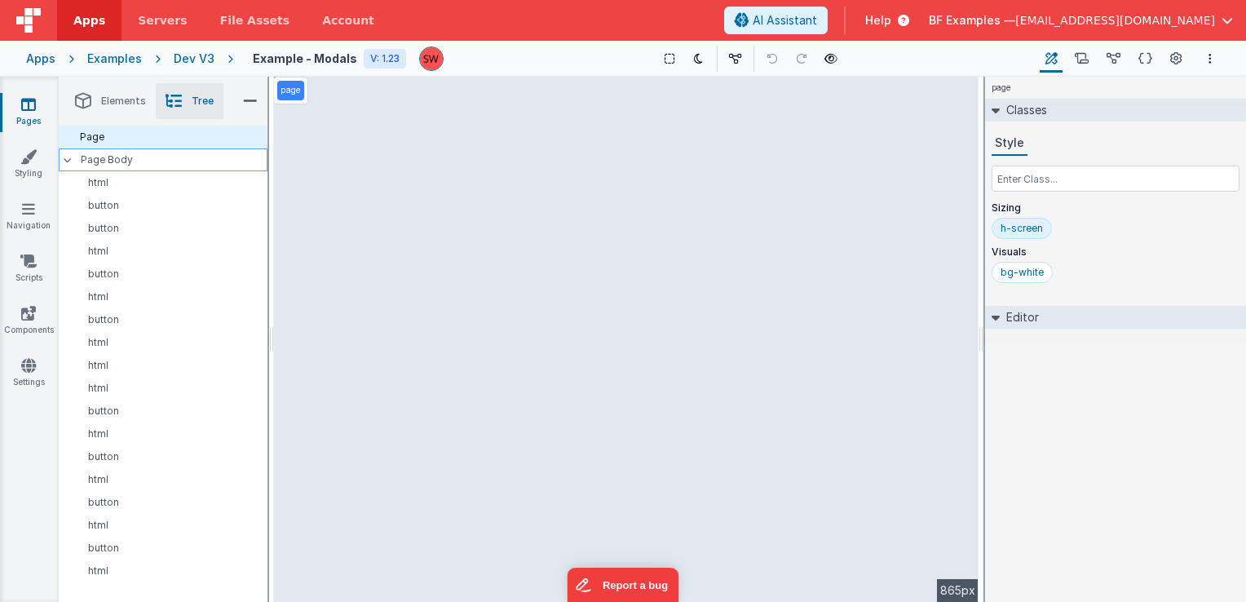
click at [148, 162] on p "Page Body" at bounding box center [174, 159] width 187 height 13
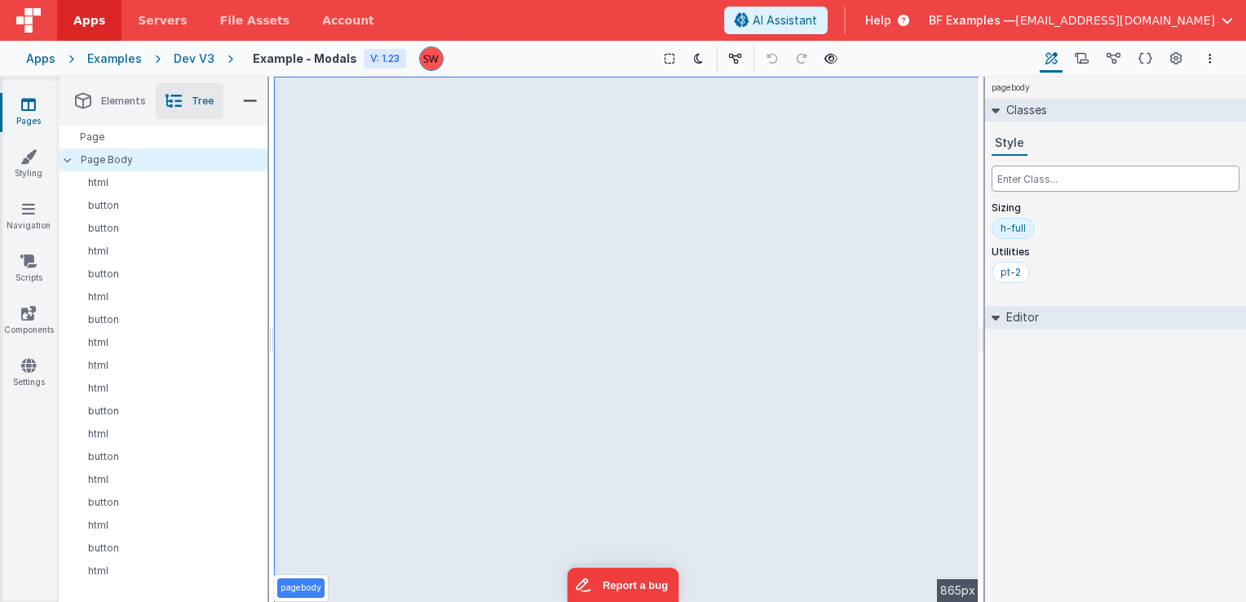
click at [1031, 183] on input "text" at bounding box center [1116, 179] width 248 height 26
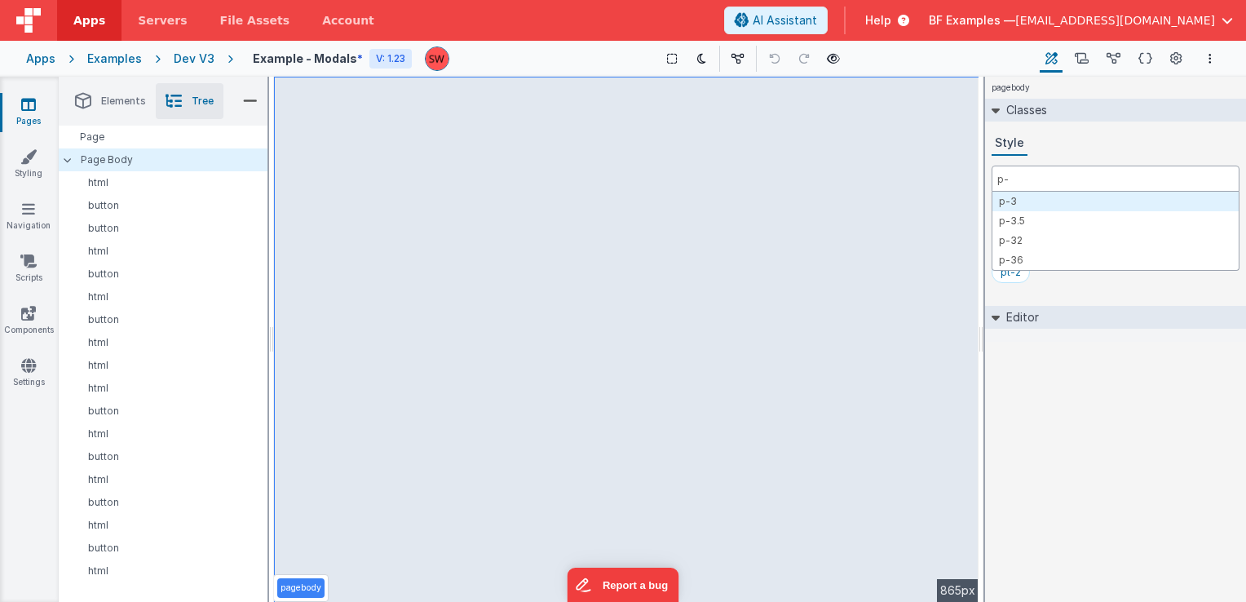
type input "p-3"
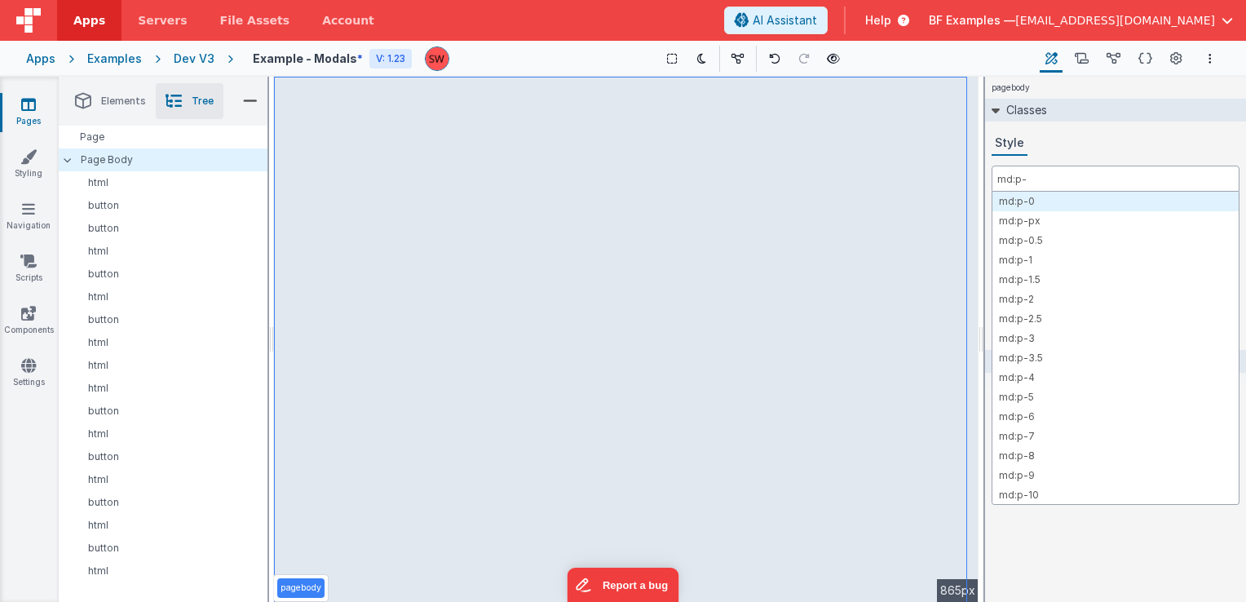
type input "md:p-3"
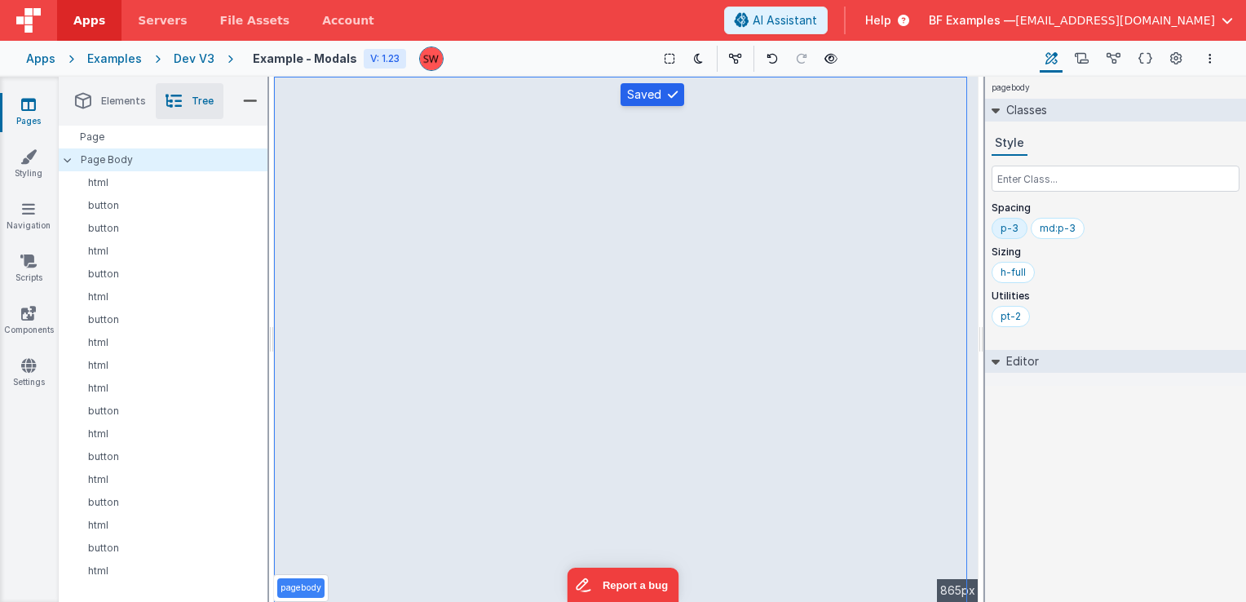
click at [200, 57] on div "Dev V3" at bounding box center [194, 59] width 41 height 16
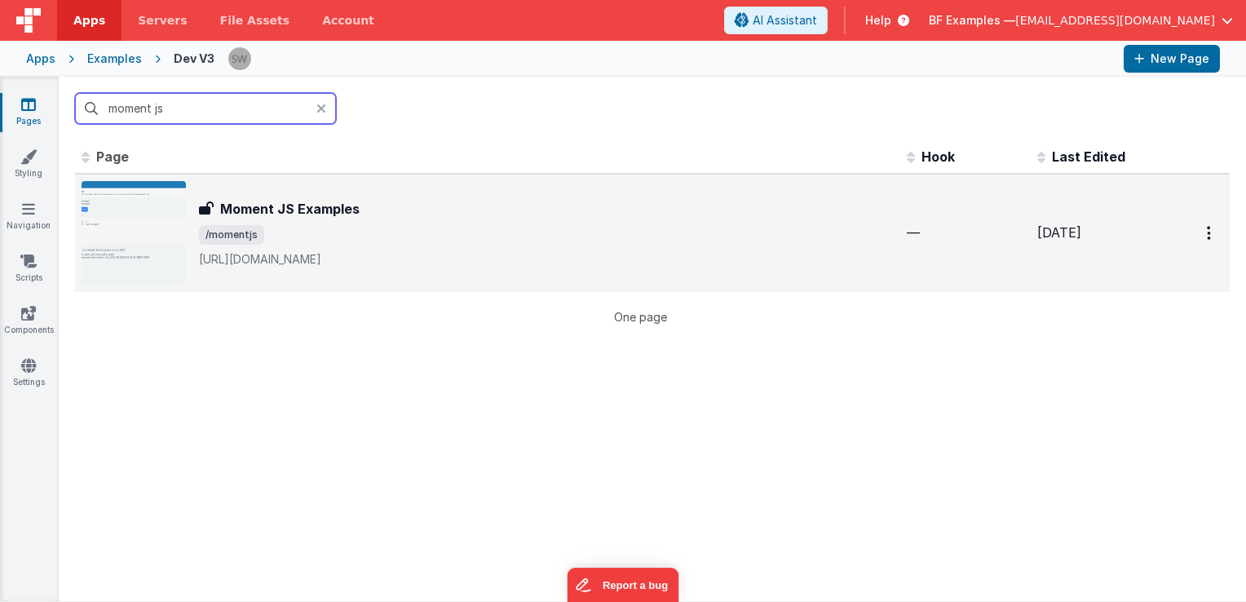
type input "moment js"
click at [381, 184] on div "Moment JS Examples Moment JS Examples /momentjs https://momentjs.com/docs/" at bounding box center [488, 233] width 812 height 104
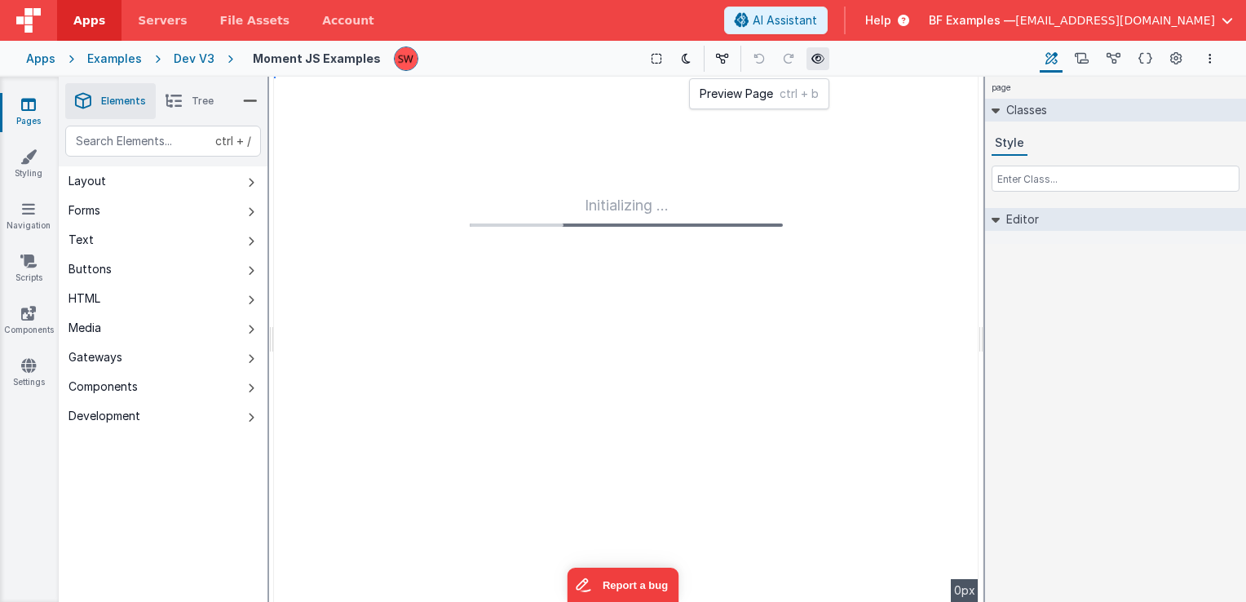
click at [817, 59] on icon at bounding box center [818, 58] width 13 height 11
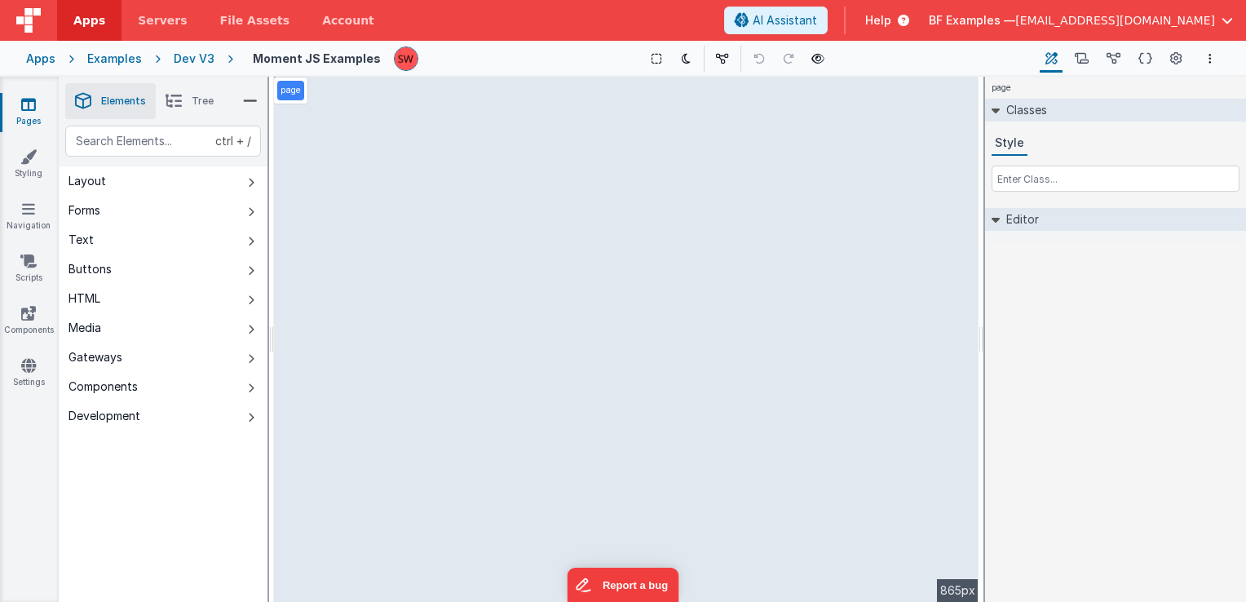
click at [188, 97] on li "Tree" at bounding box center [190, 101] width 68 height 36
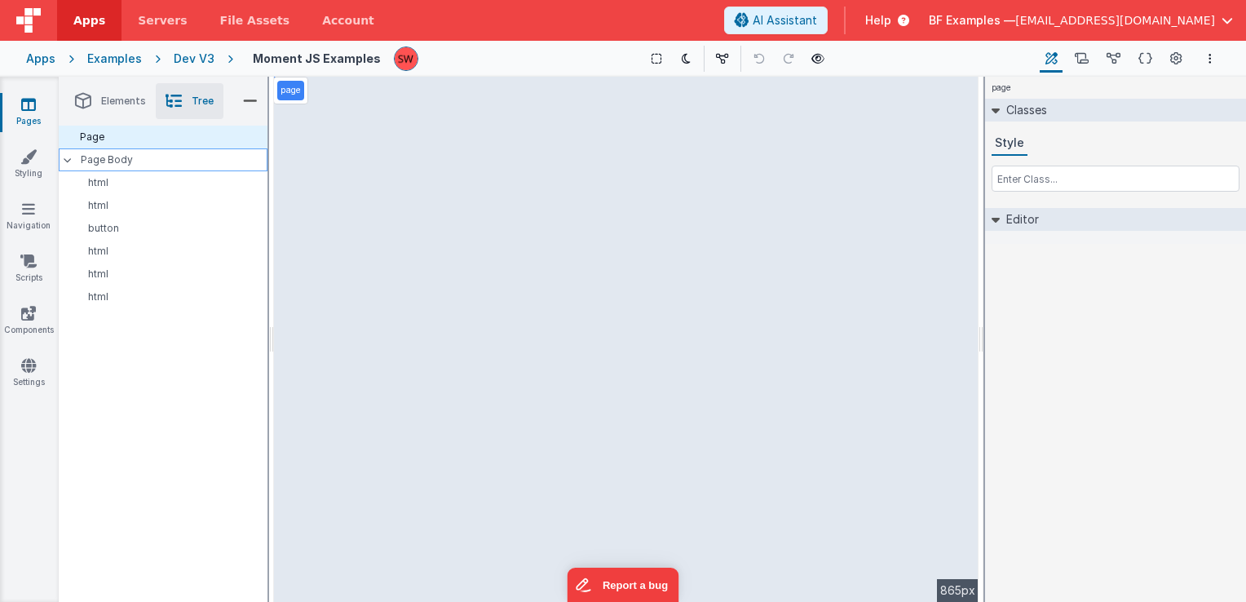
click at [157, 165] on p "Page Body" at bounding box center [174, 159] width 187 height 13
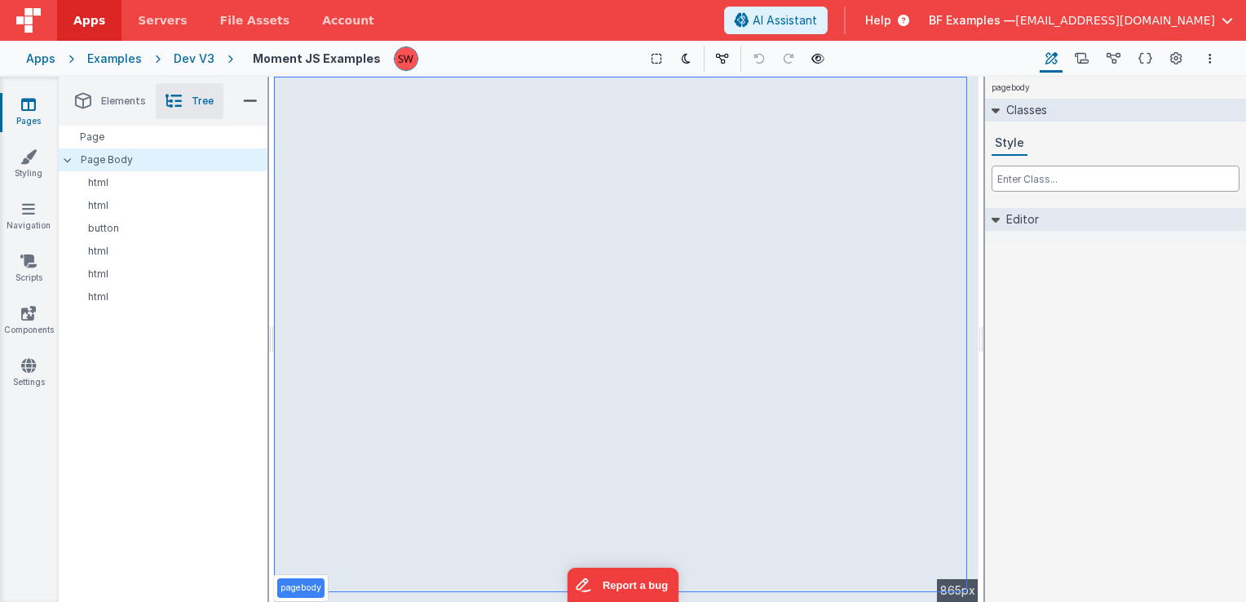
click at [1011, 188] on input "text" at bounding box center [1116, 179] width 248 height 26
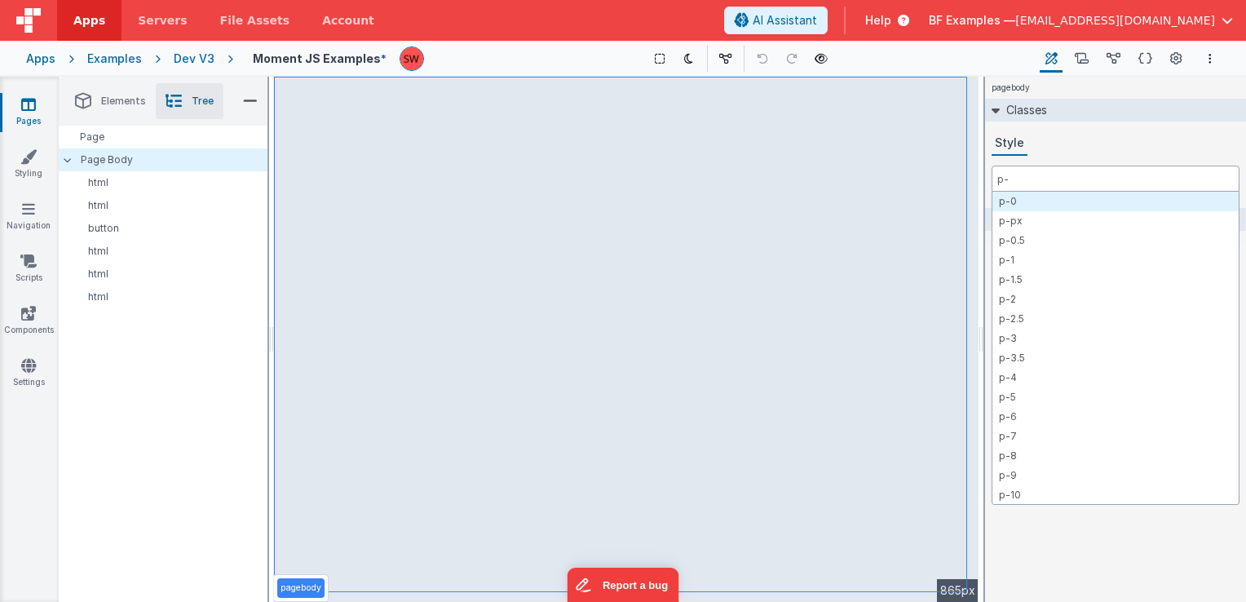
type input "p-3"
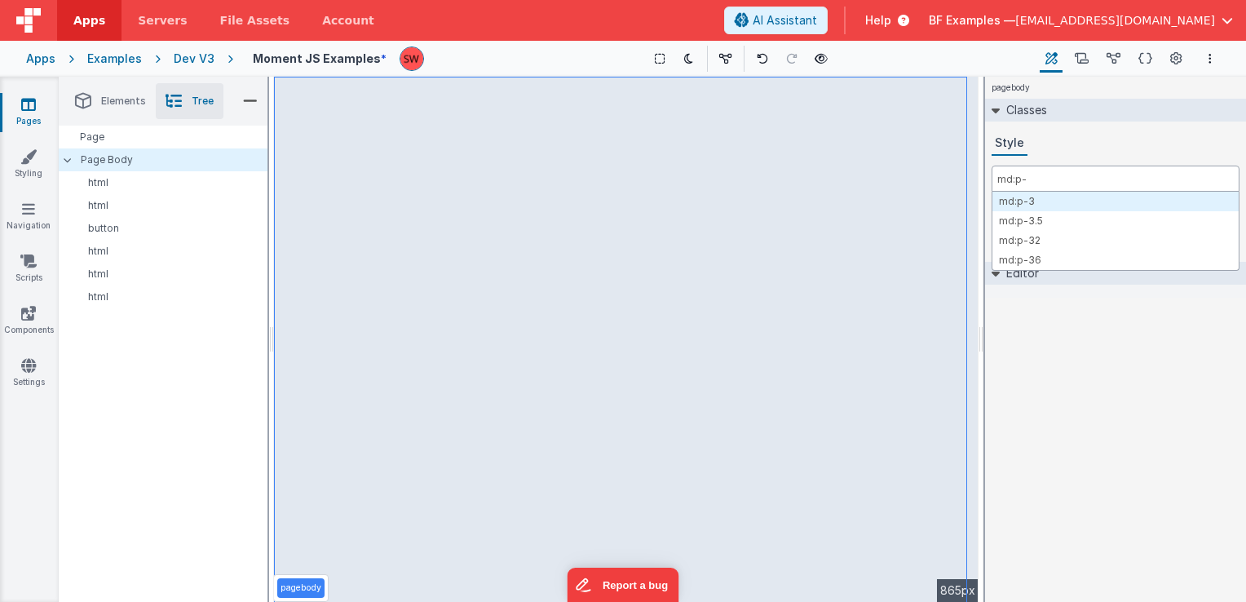
type input "md:p-3"
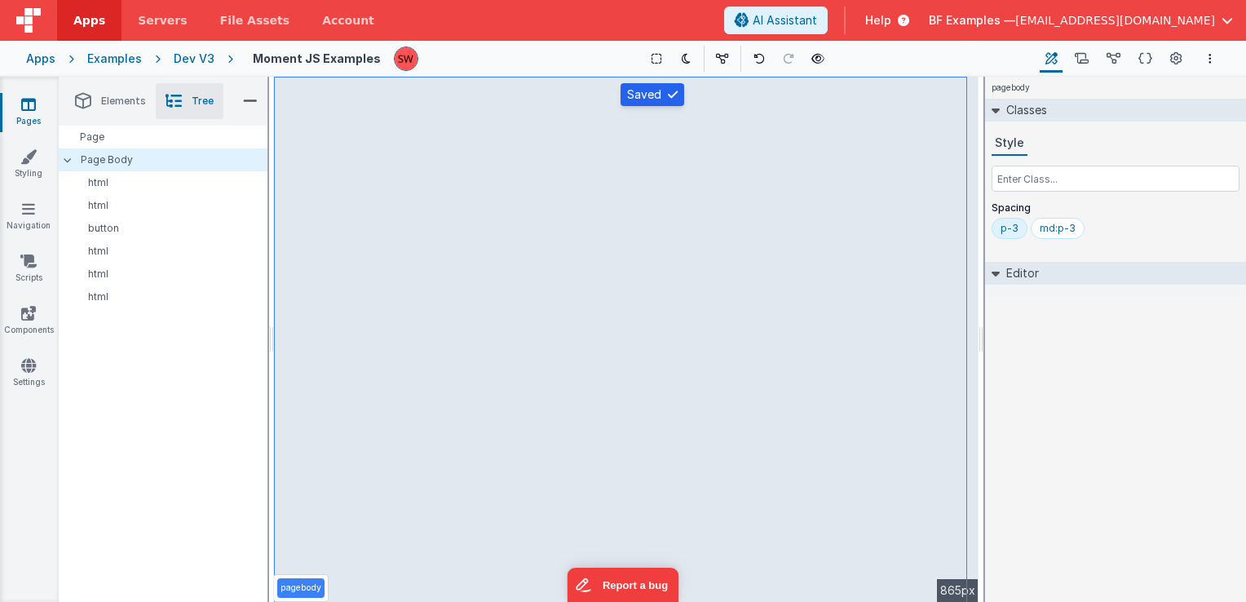
click at [185, 55] on div "Dev V3" at bounding box center [194, 59] width 41 height 16
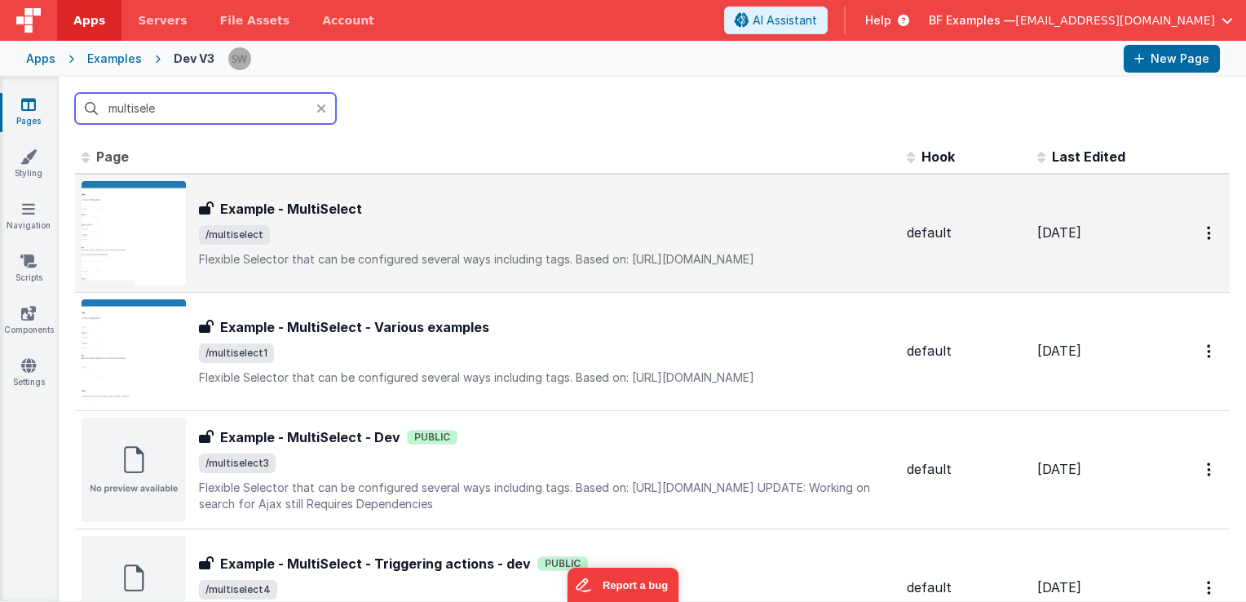
type input "multisele"
click at [399, 259] on p "Flexible Selector that can be configured several ways including tags.Based on…" at bounding box center [546, 259] width 695 height 16
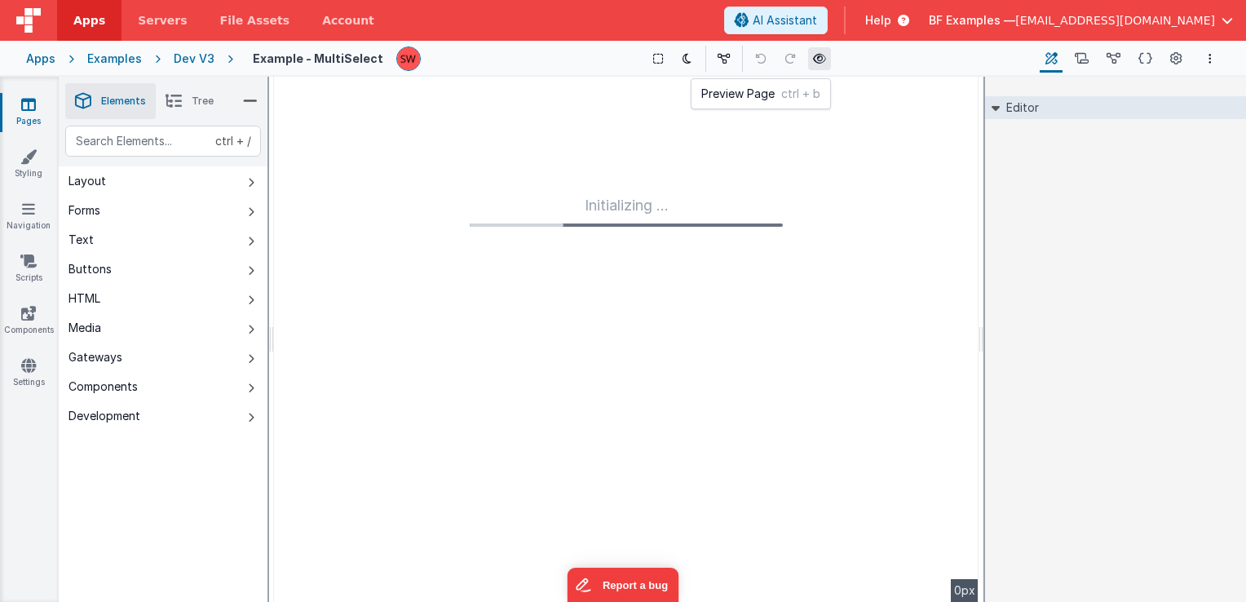
click at [816, 55] on icon at bounding box center [819, 58] width 13 height 11
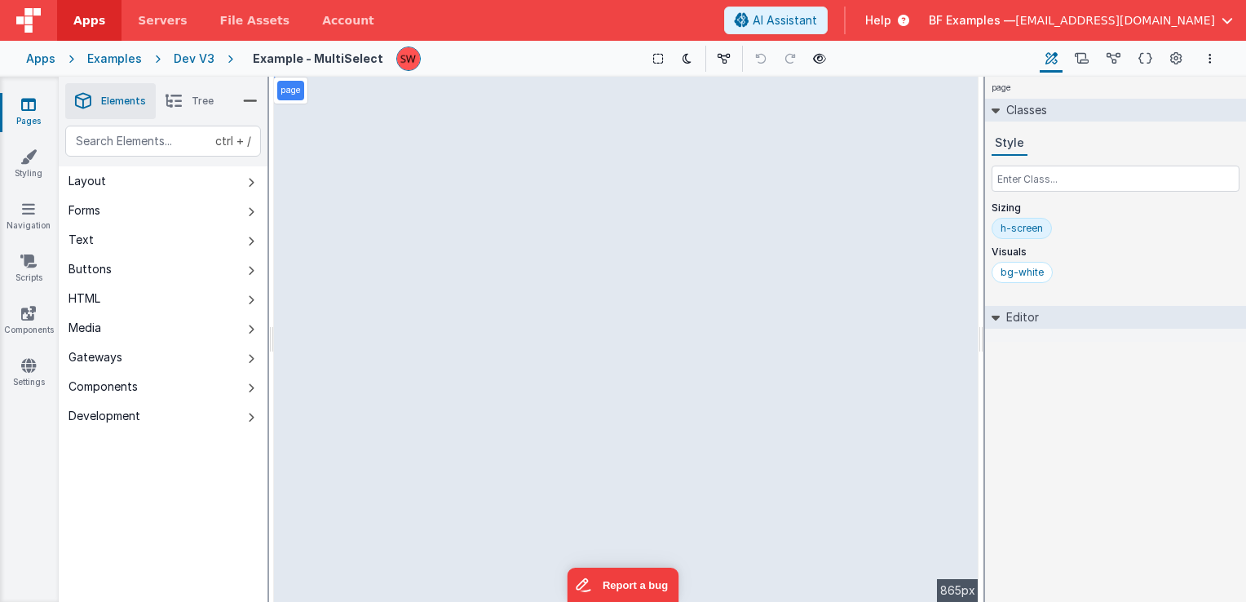
click at [189, 57] on div "Dev V3" at bounding box center [194, 59] width 41 height 16
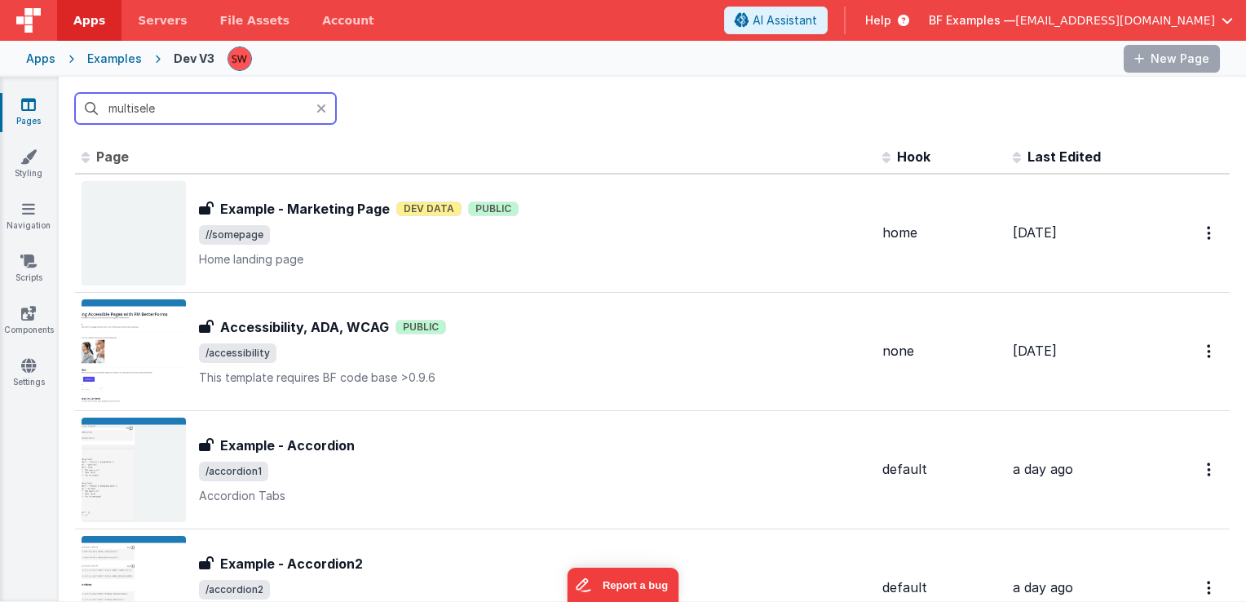
click at [185, 106] on input "multisele" at bounding box center [205, 108] width 261 height 31
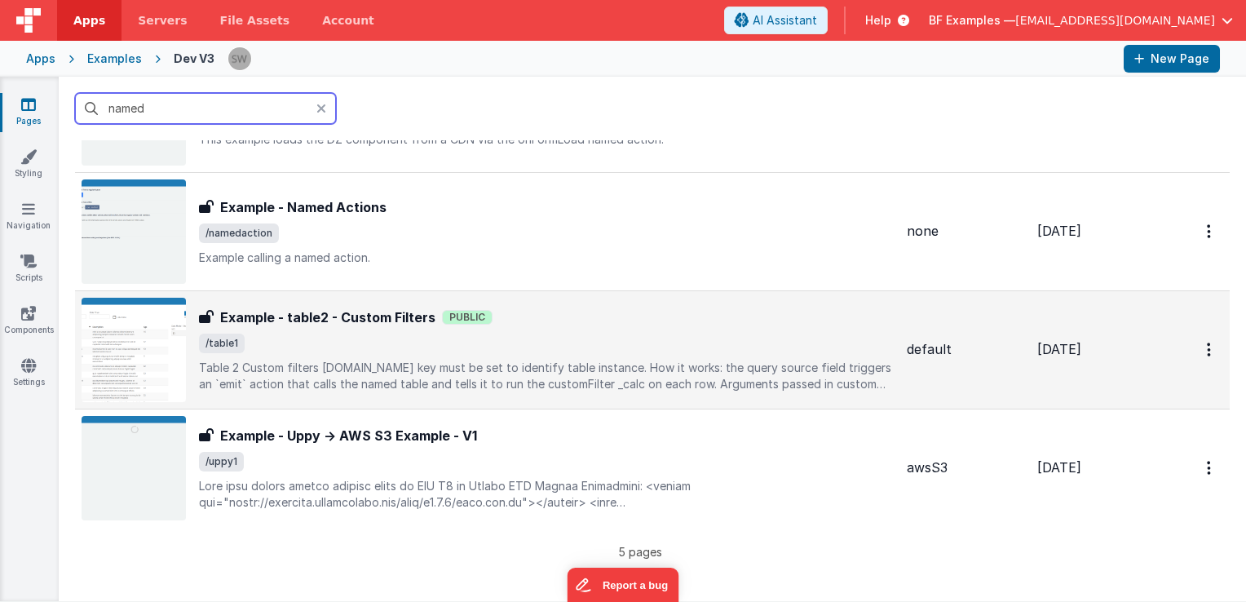
scroll to position [245, 0]
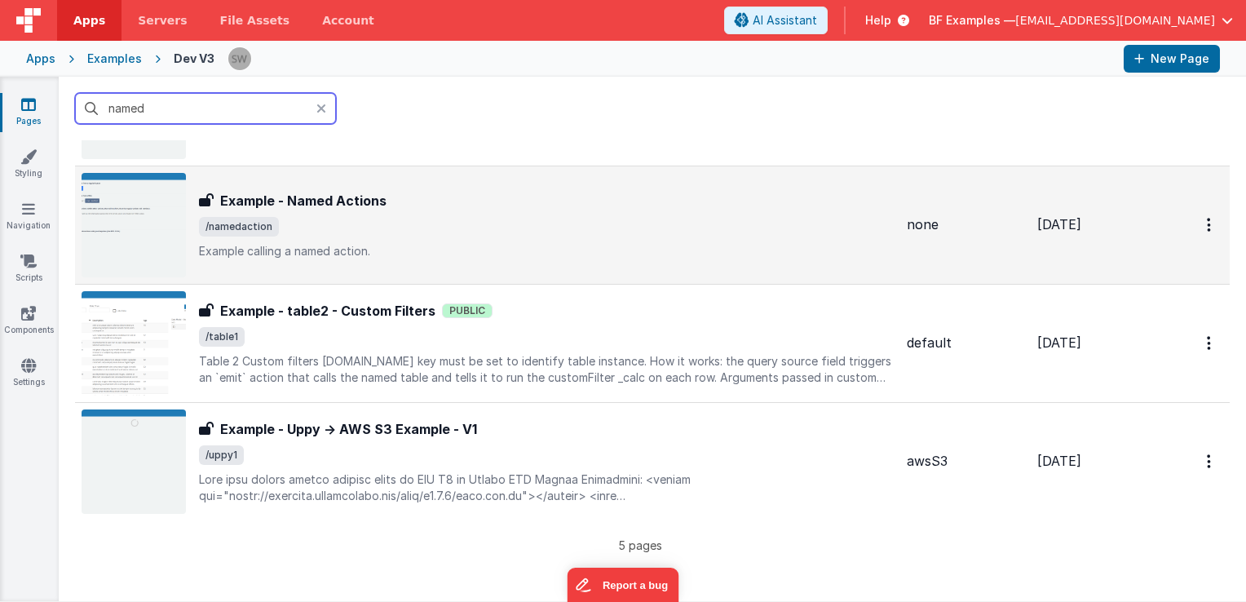
type input "named"
click at [450, 233] on span "/namedaction" at bounding box center [546, 227] width 695 height 20
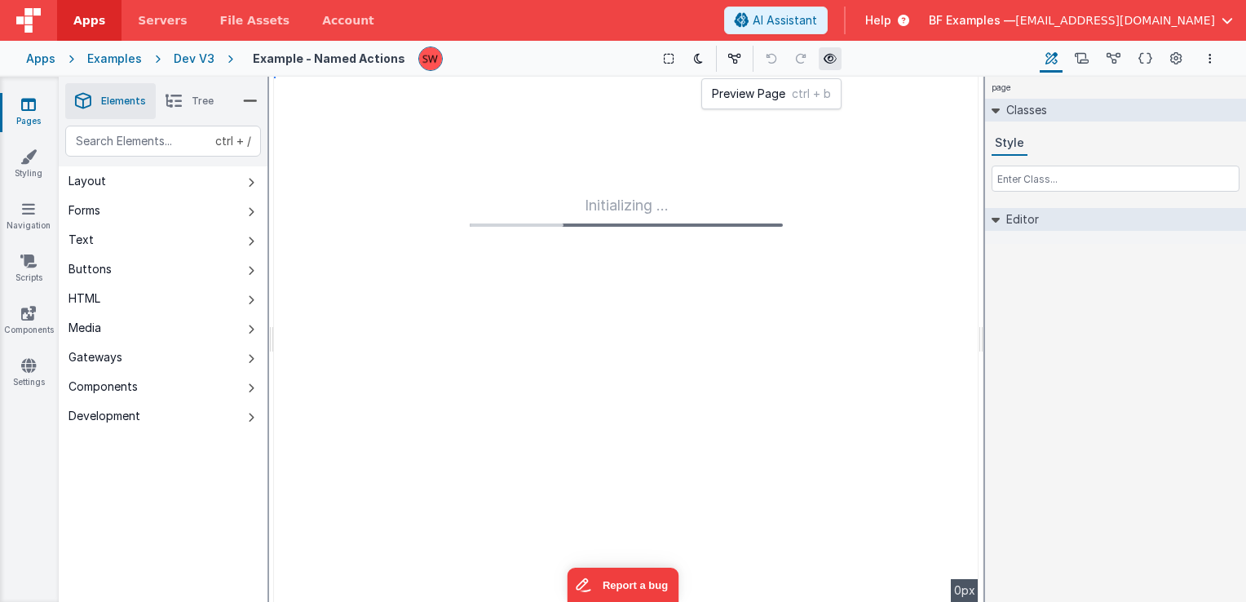
click at [824, 55] on icon at bounding box center [830, 58] width 13 height 11
click at [179, 104] on icon at bounding box center [174, 101] width 16 height 23
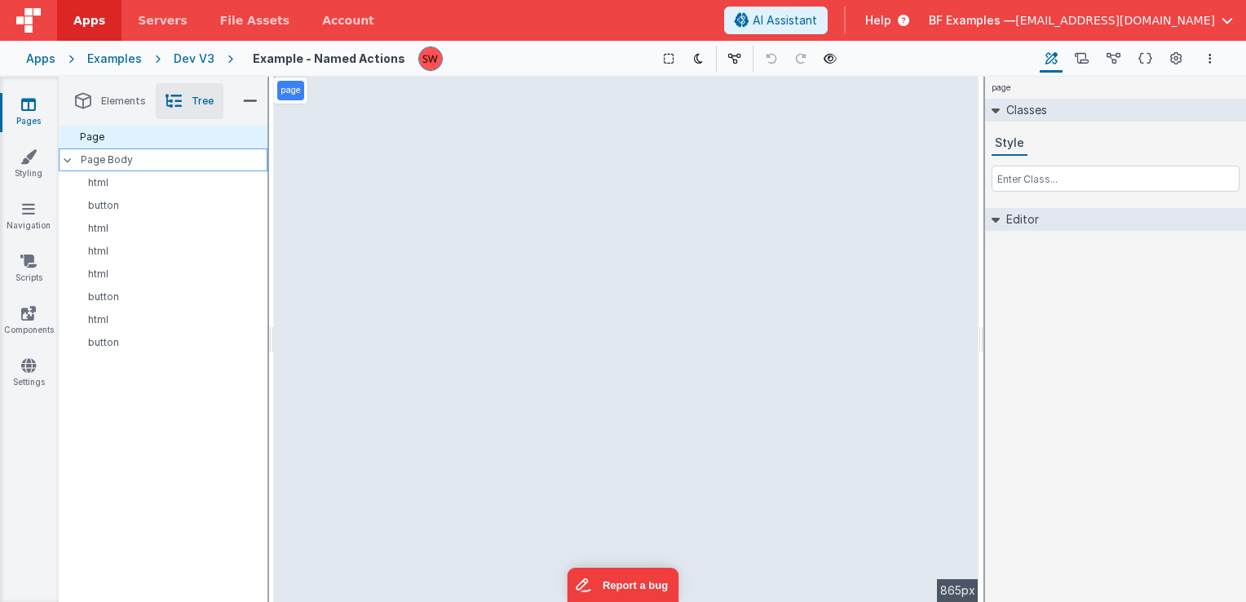
click at [144, 160] on p "Page Body" at bounding box center [174, 159] width 187 height 13
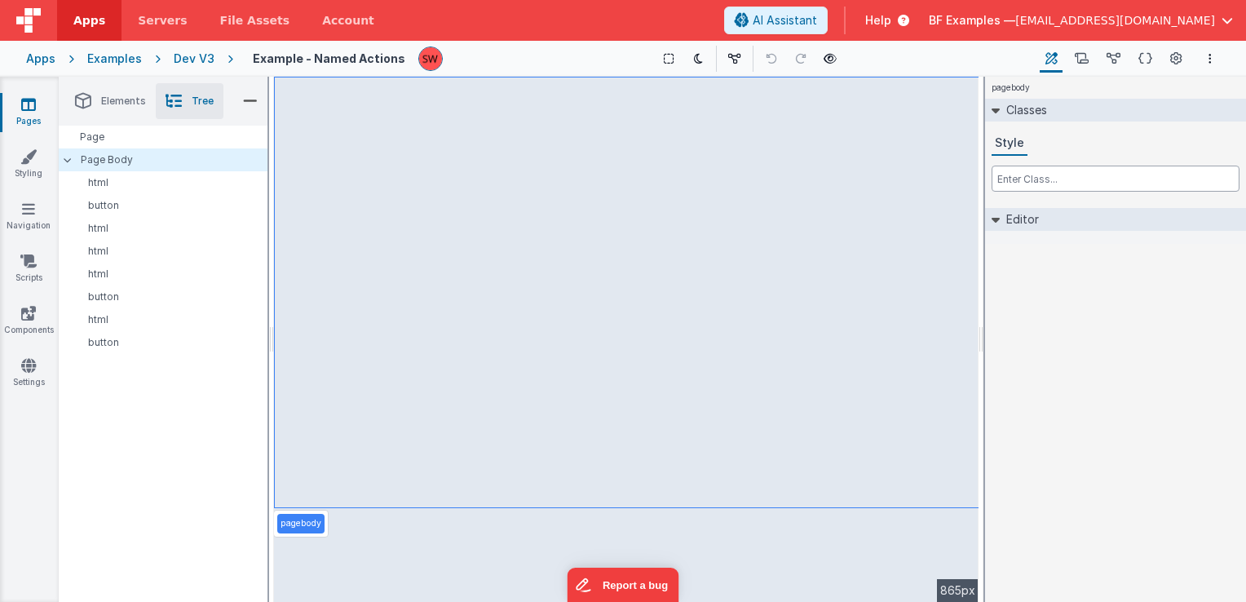
click at [1065, 174] on input "text" at bounding box center [1116, 179] width 248 height 26
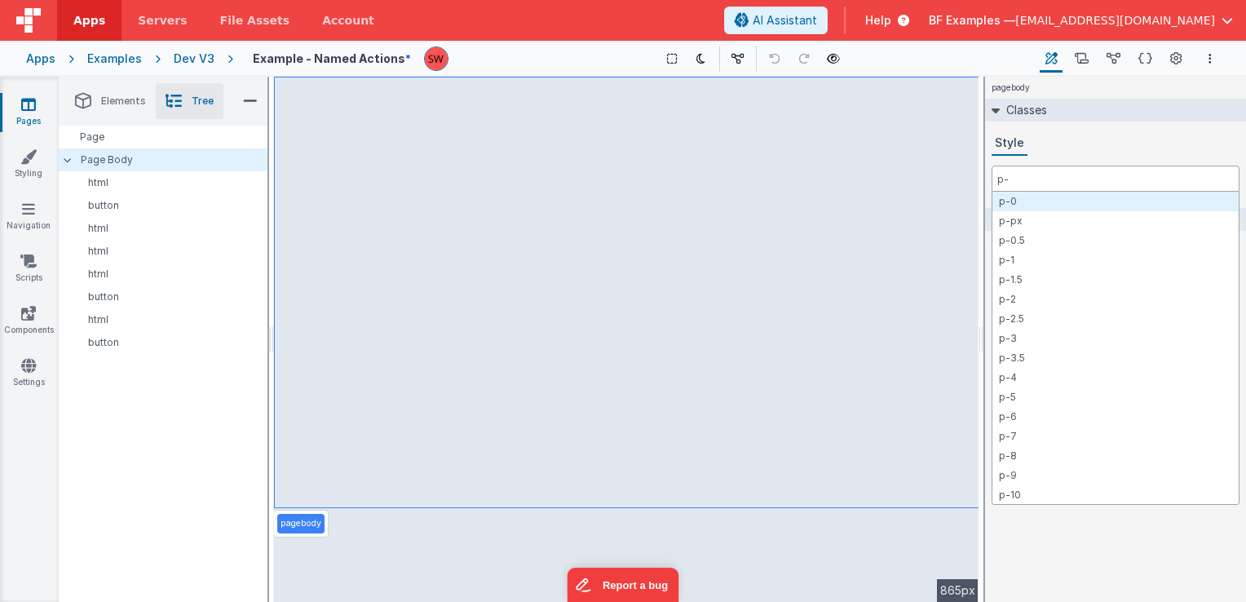
type input "p-3"
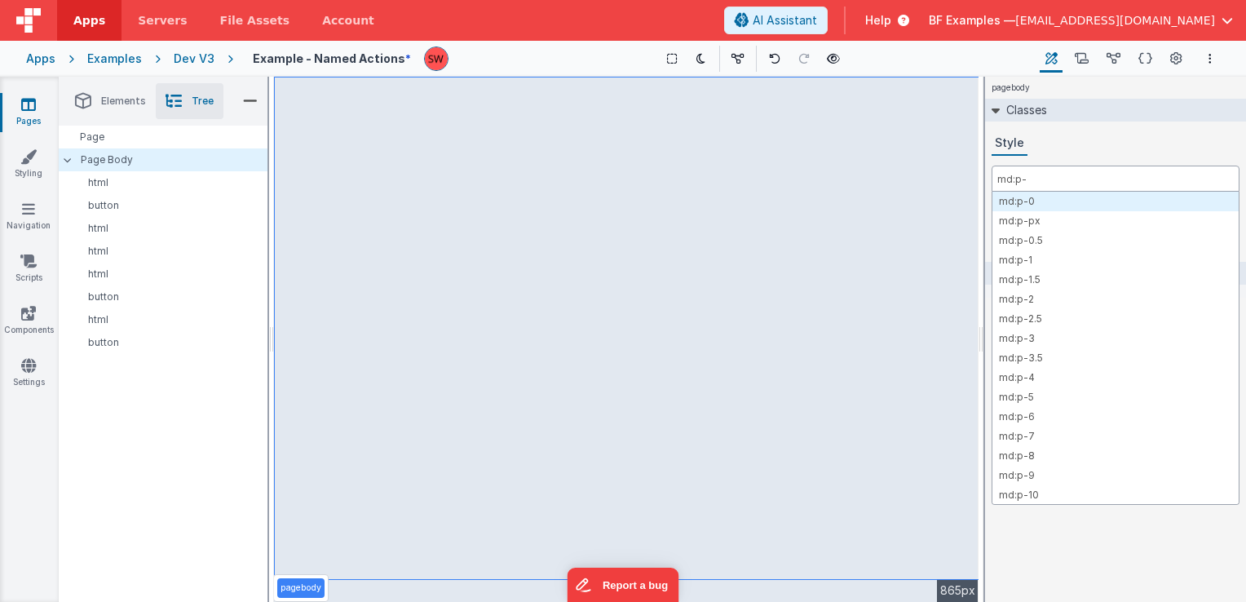
type input "md:p-3"
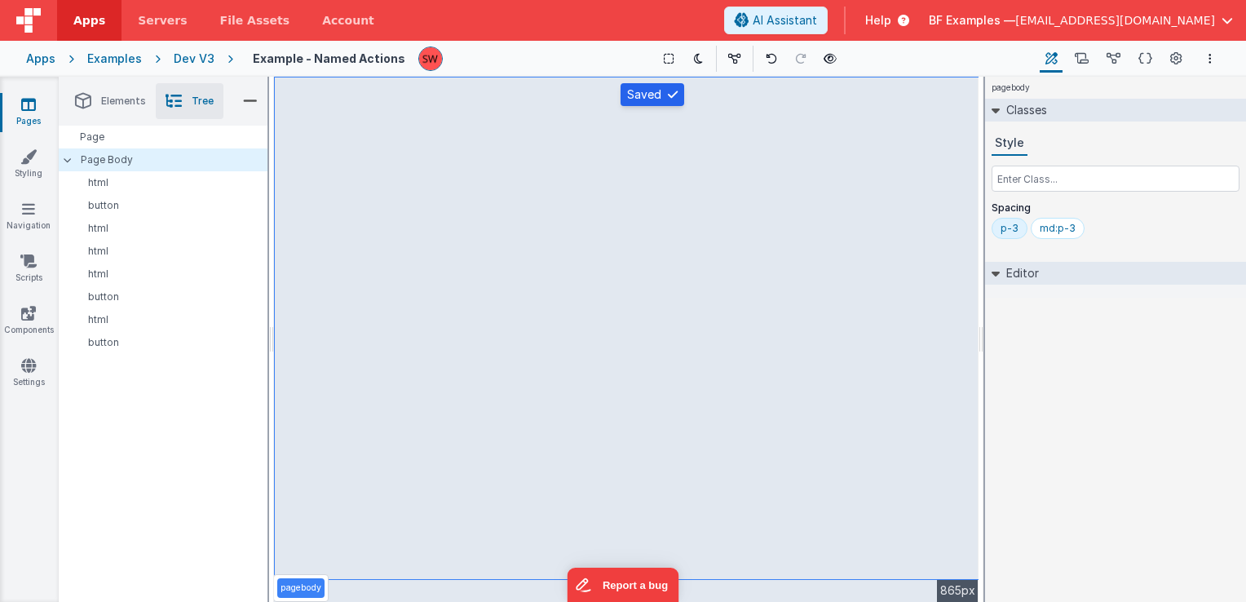
click at [200, 55] on div "Dev V3" at bounding box center [194, 59] width 41 height 16
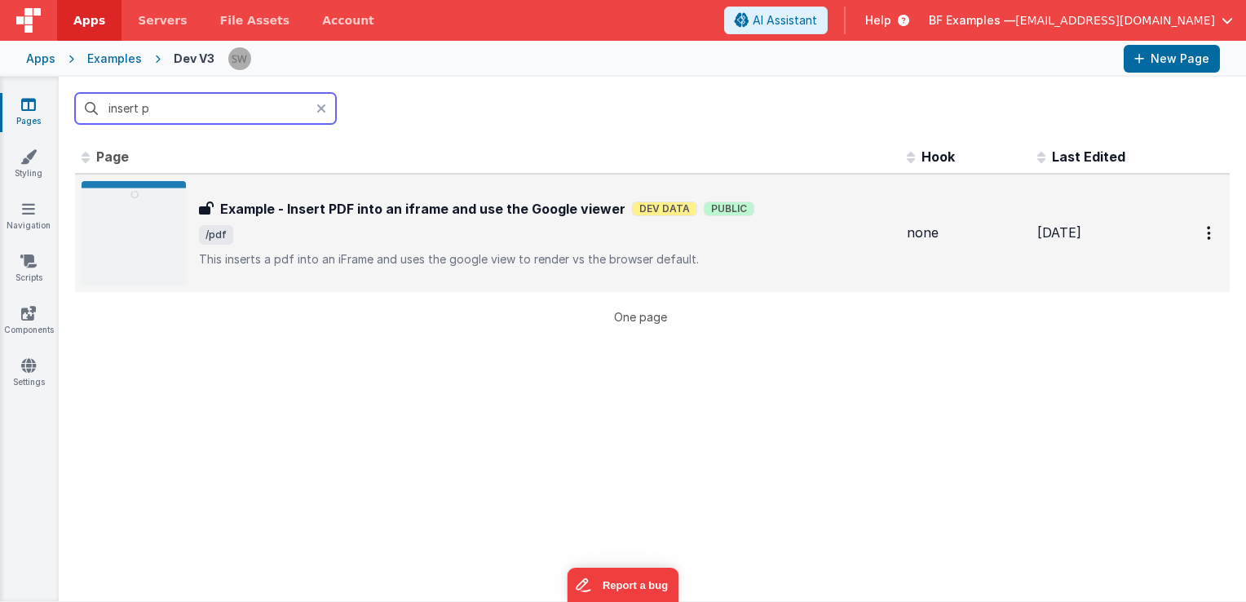
type input "insert p"
click at [436, 237] on span "/pdf" at bounding box center [546, 235] width 695 height 20
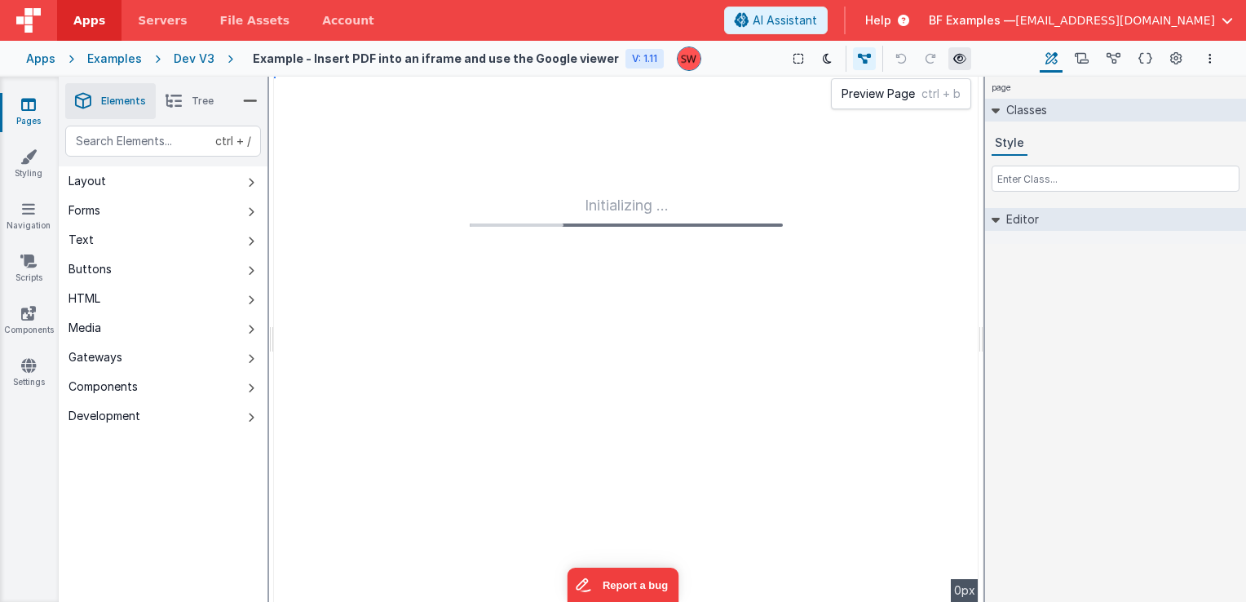
click at [942, 60] on div "Preview Page ctrl + b" at bounding box center [956, 58] width 29 height 23
click at [954, 60] on icon at bounding box center [960, 58] width 13 height 11
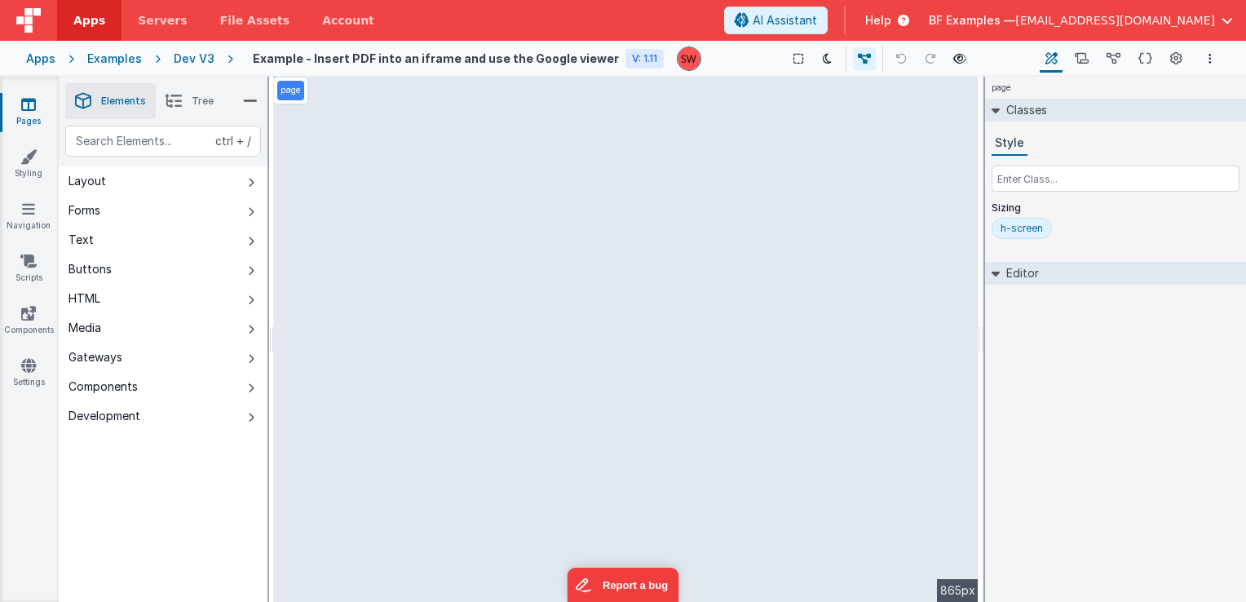
click at [179, 60] on div "Dev V3" at bounding box center [194, 59] width 41 height 16
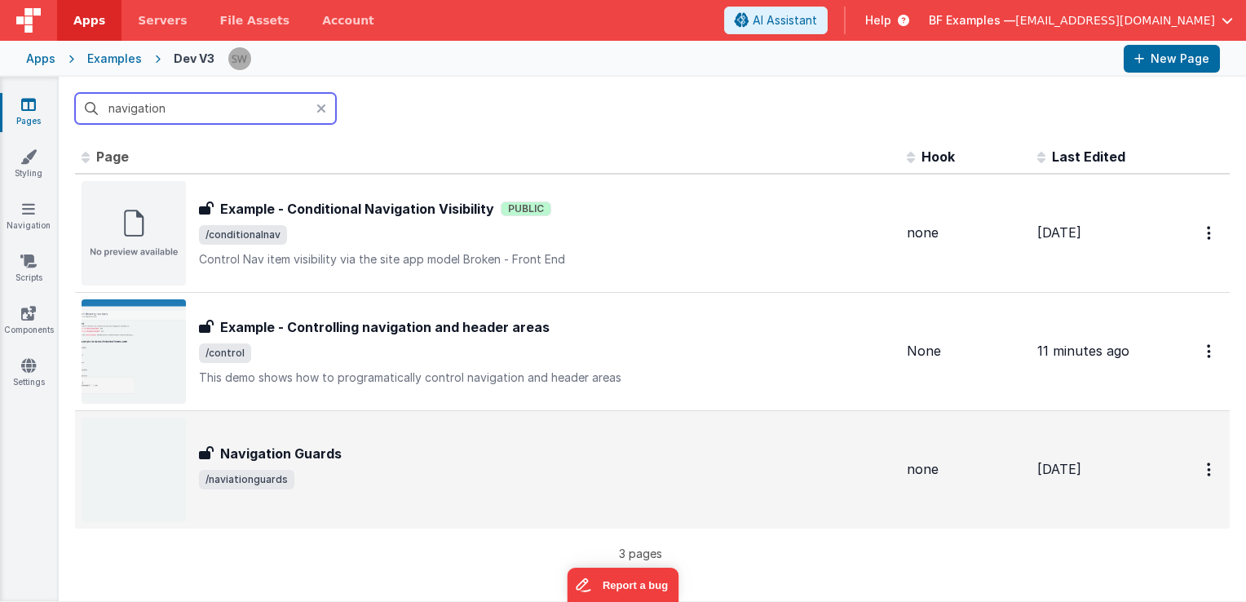
type input "navigation"
click at [511, 471] on span "/naviationguards" at bounding box center [546, 480] width 695 height 20
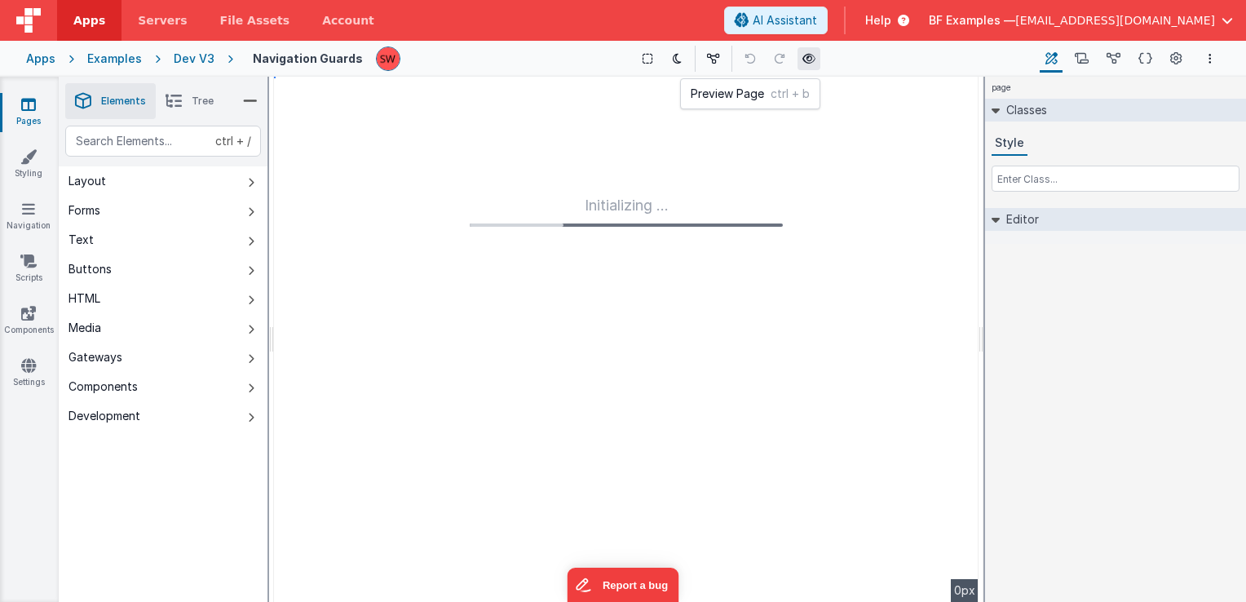
click at [813, 57] on button at bounding box center [809, 58] width 23 height 23
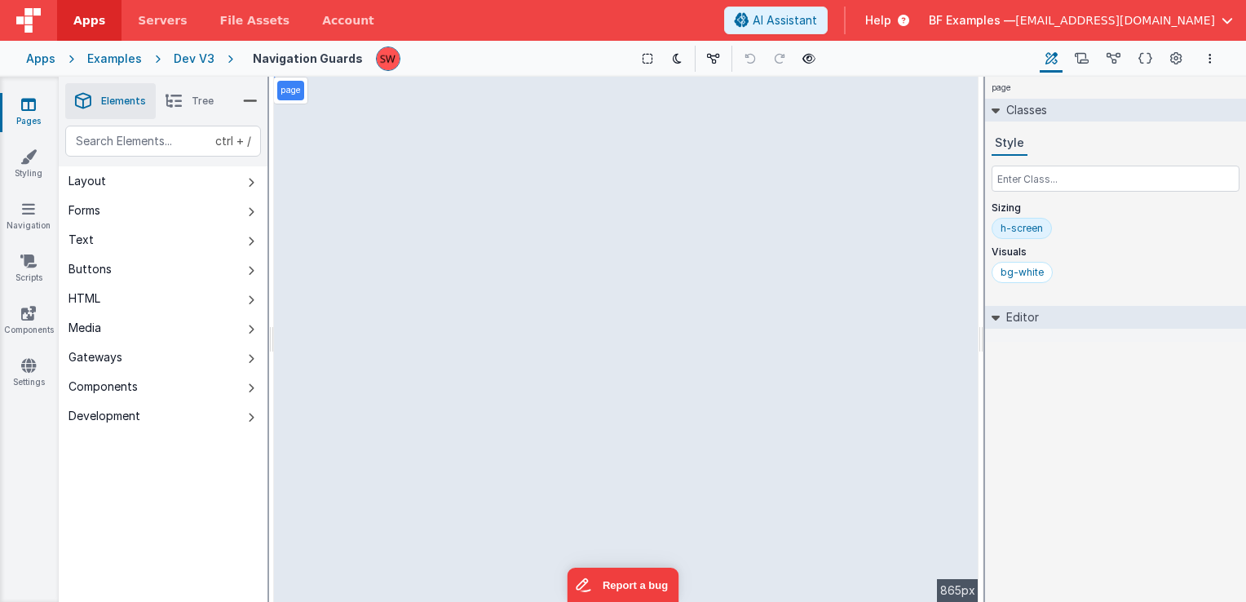
click at [198, 53] on div "Dev V3" at bounding box center [194, 59] width 41 height 16
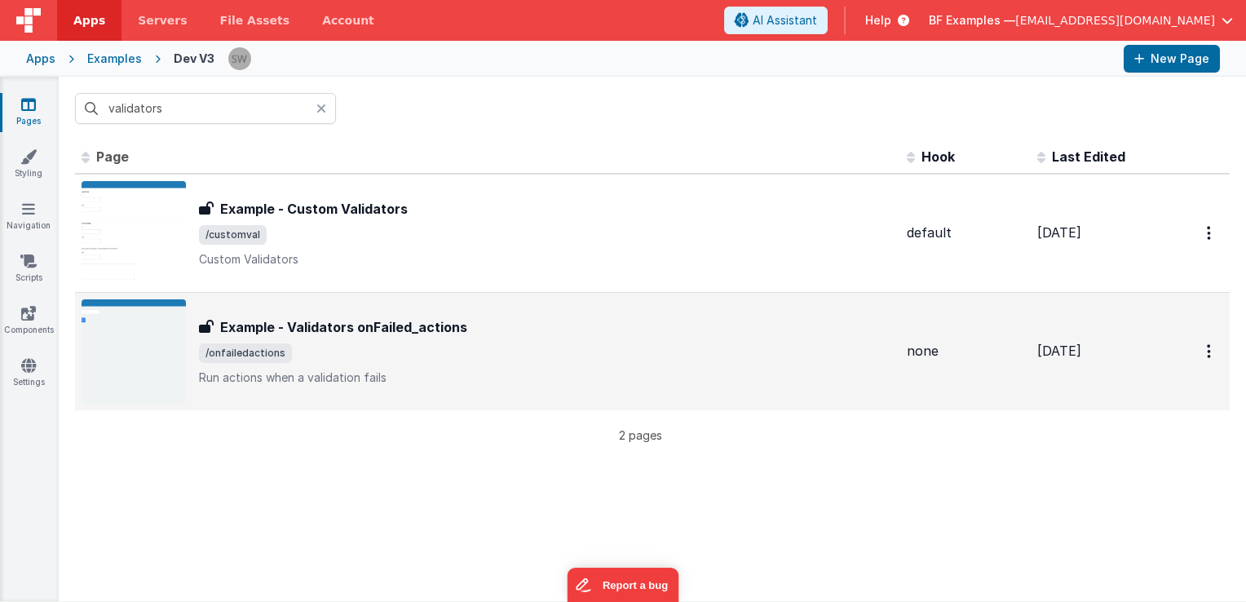
type input "validators"
click at [491, 358] on span "/onfailedactions" at bounding box center [546, 353] width 695 height 20
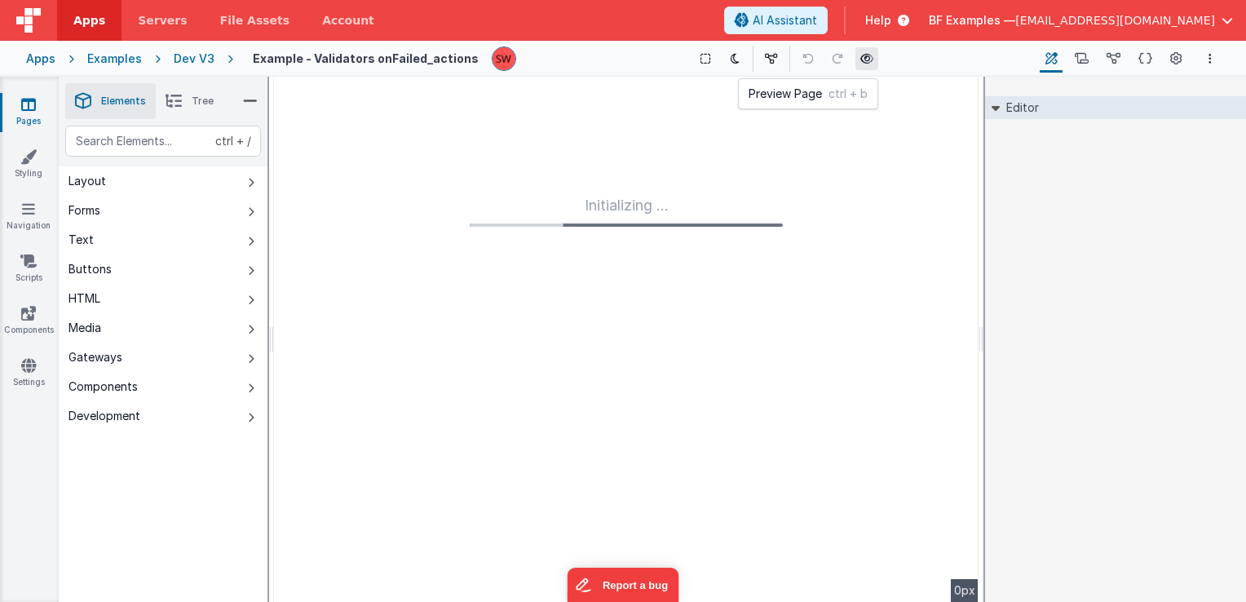
click at [861, 57] on icon at bounding box center [867, 58] width 13 height 11
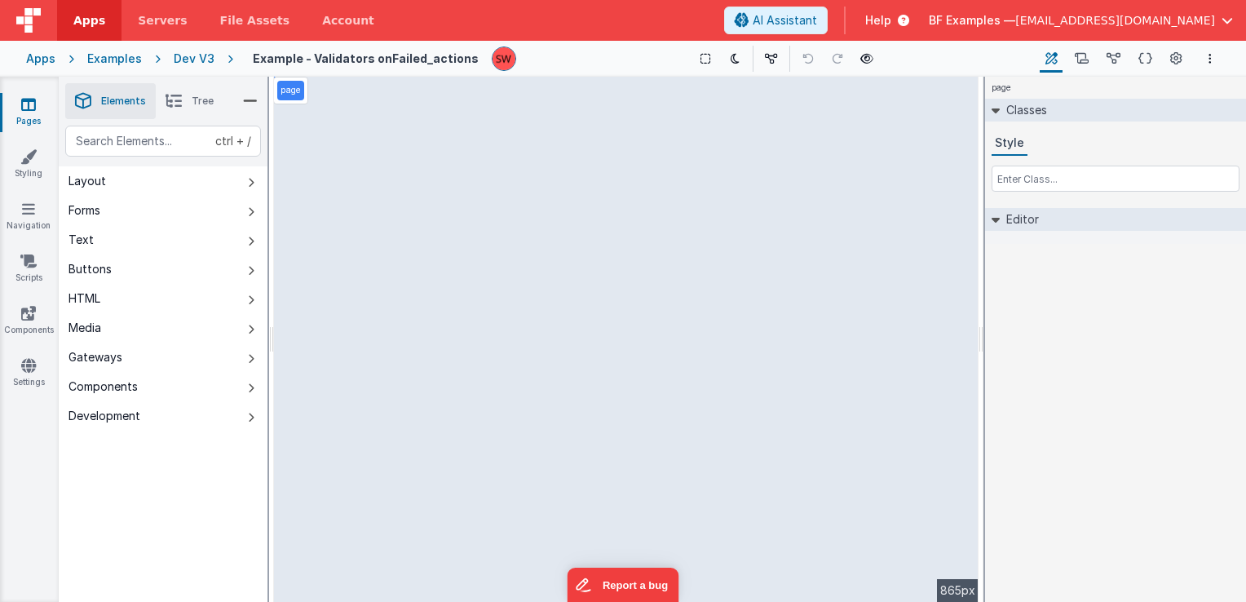
click at [193, 98] on span "Tree" at bounding box center [203, 101] width 22 height 13
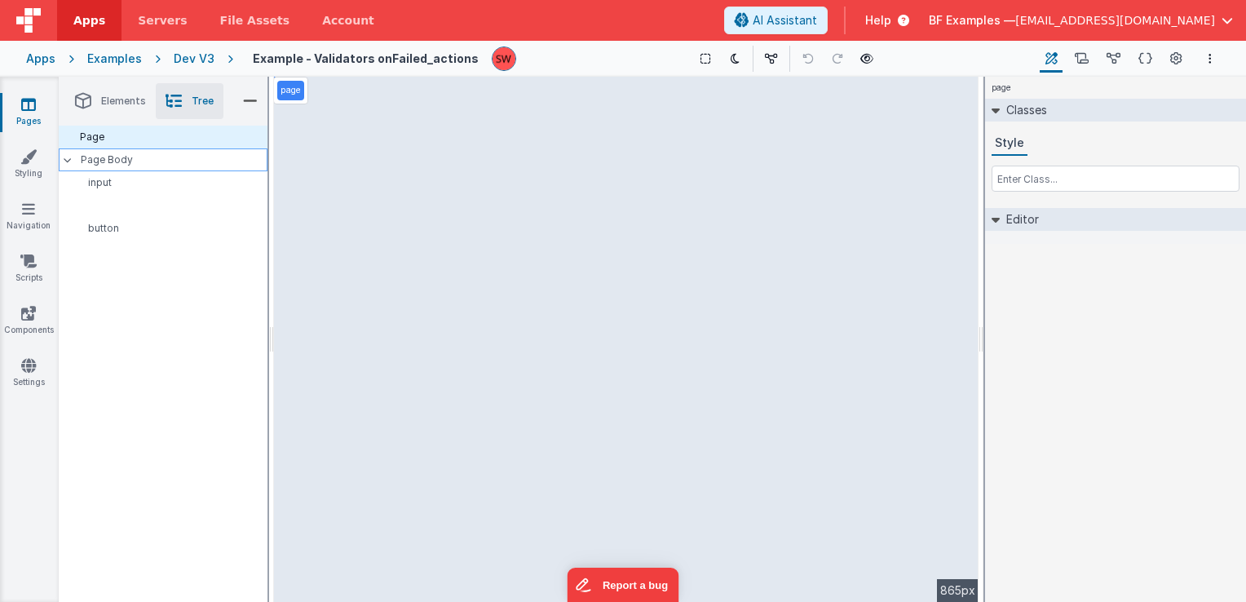
click at [138, 165] on p "Page Body" at bounding box center [174, 159] width 187 height 13
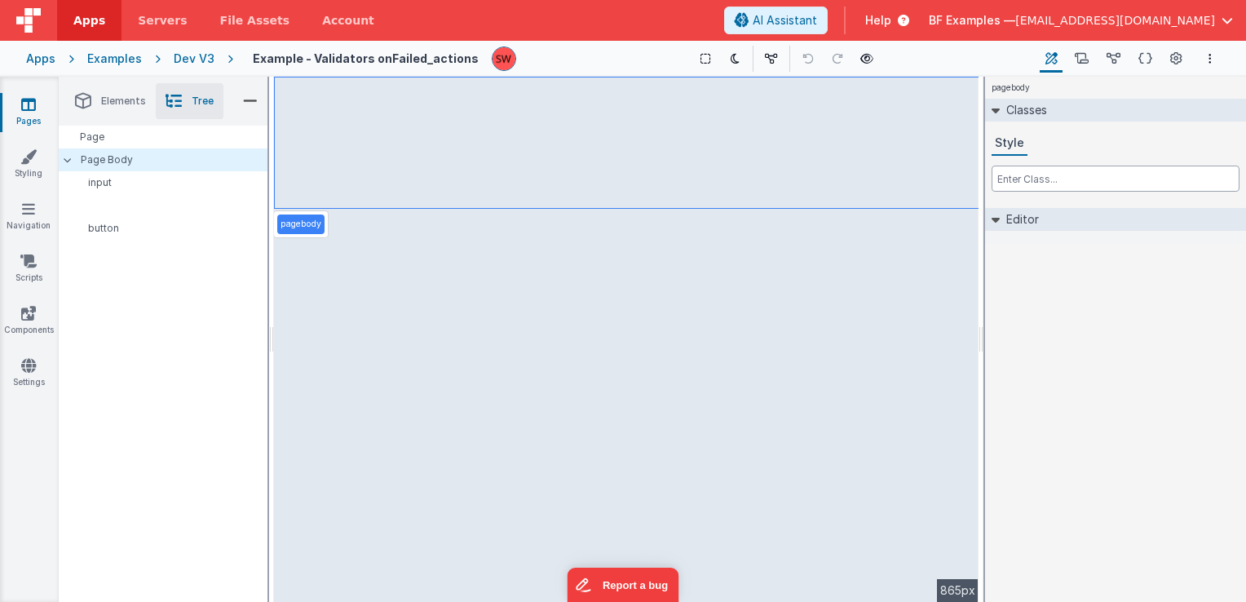
click at [1048, 182] on input "text" at bounding box center [1116, 179] width 248 height 26
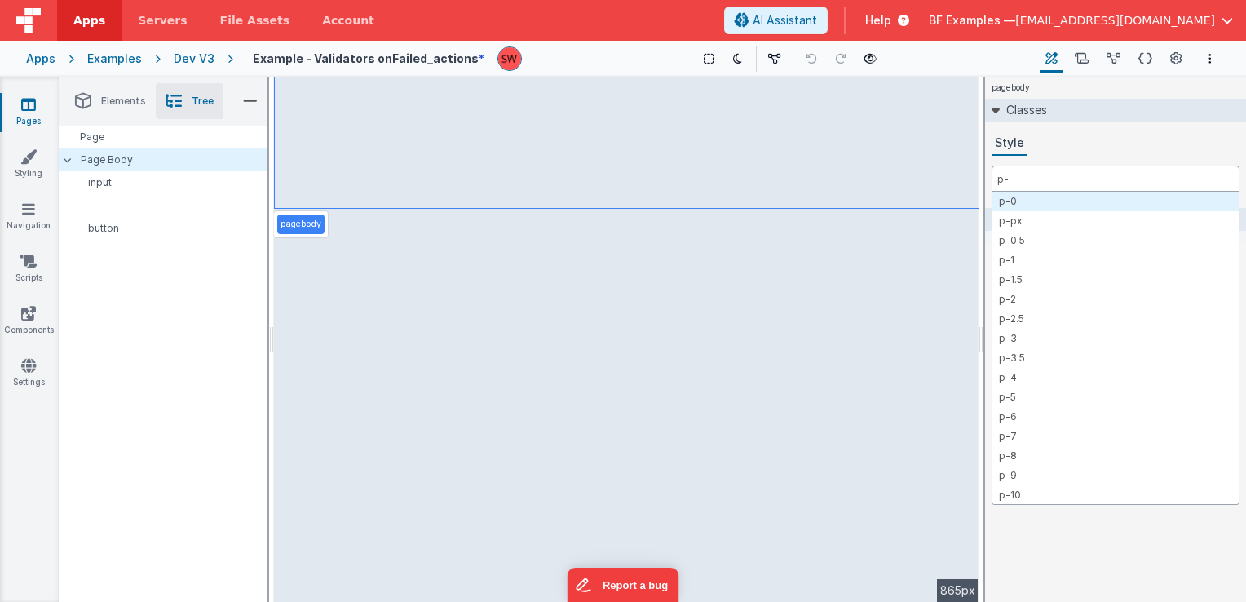
type input "p-3"
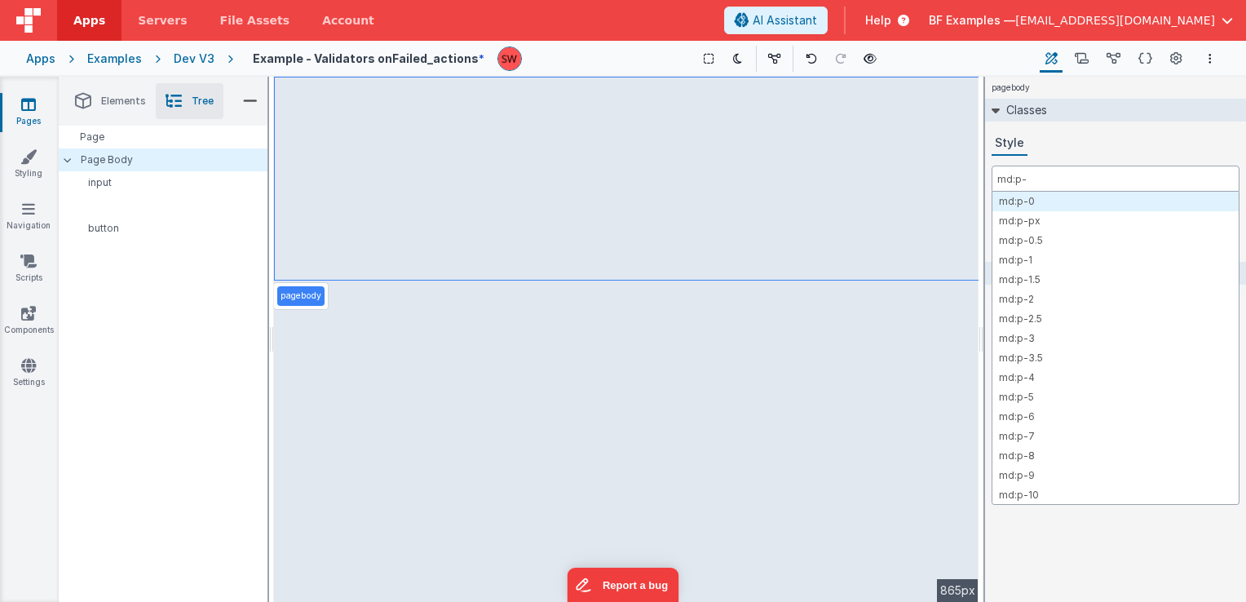
type input "md:p-3"
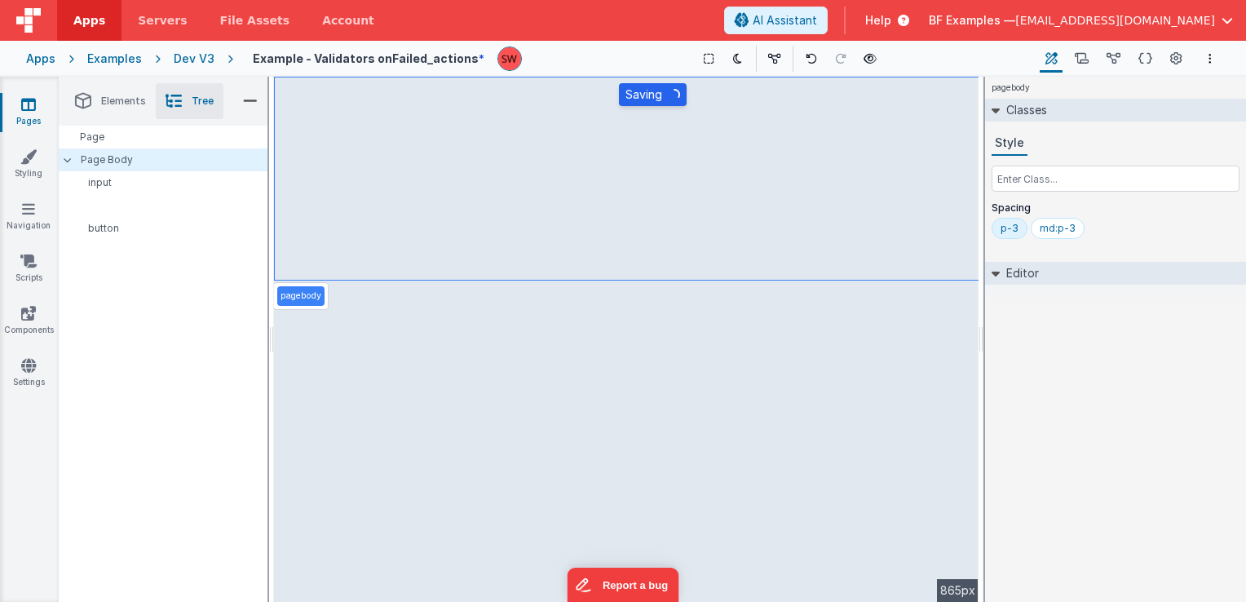
click at [202, 60] on div "Dev V3" at bounding box center [194, 59] width 41 height 16
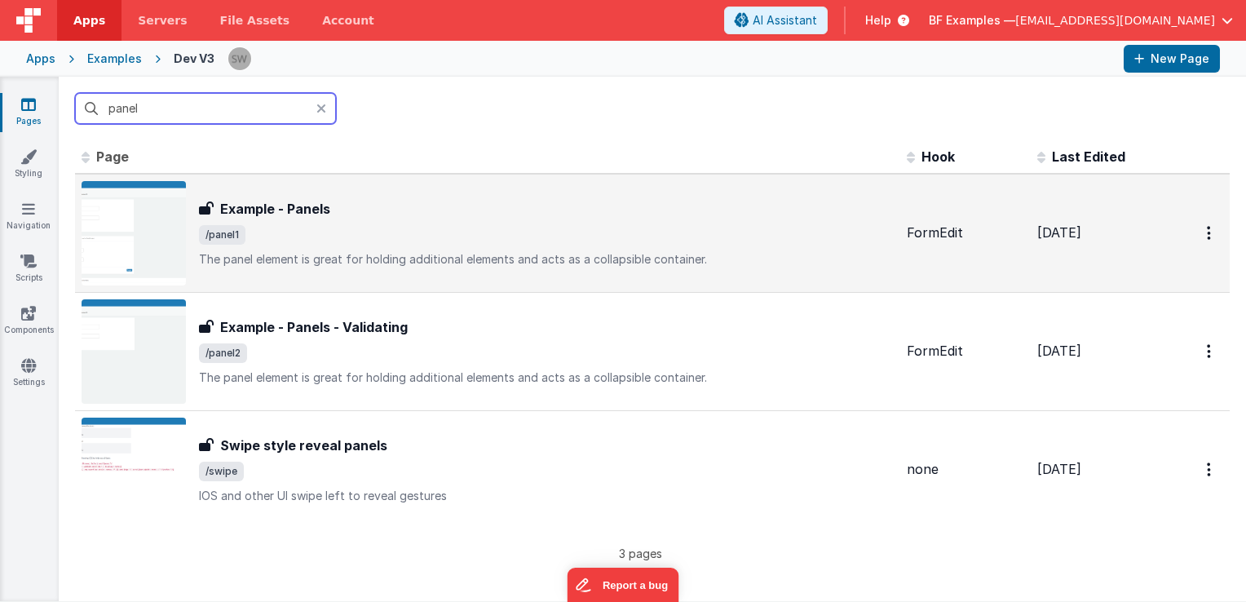
type input "panel"
click at [502, 225] on span "/panel1" at bounding box center [546, 235] width 695 height 20
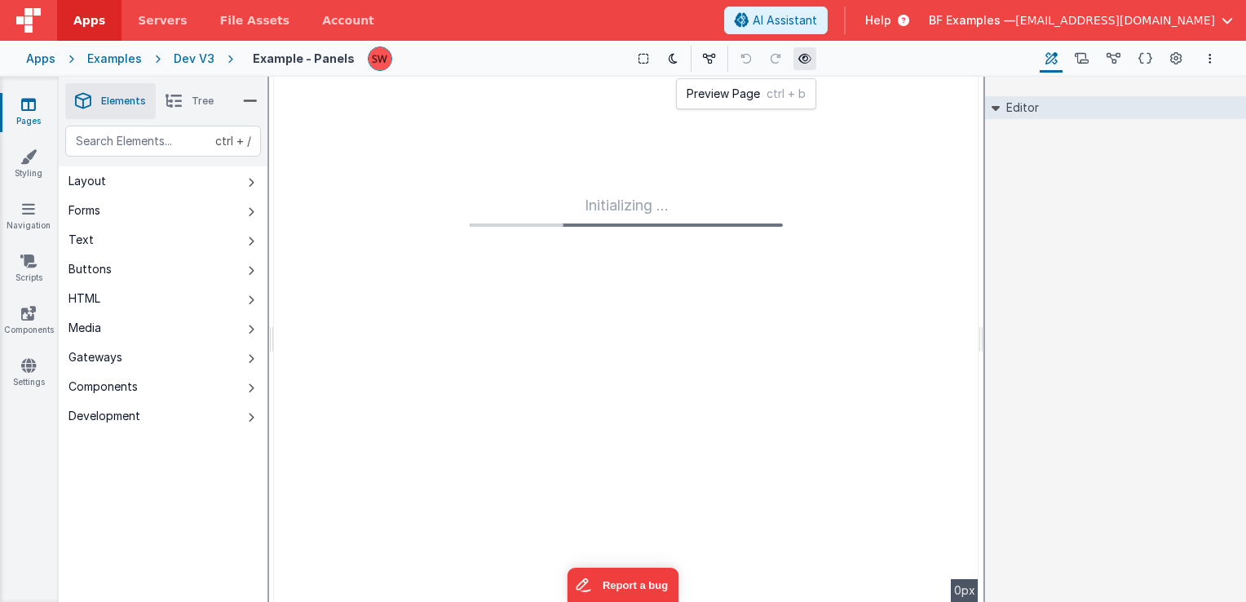
click at [804, 58] on icon at bounding box center [805, 58] width 13 height 11
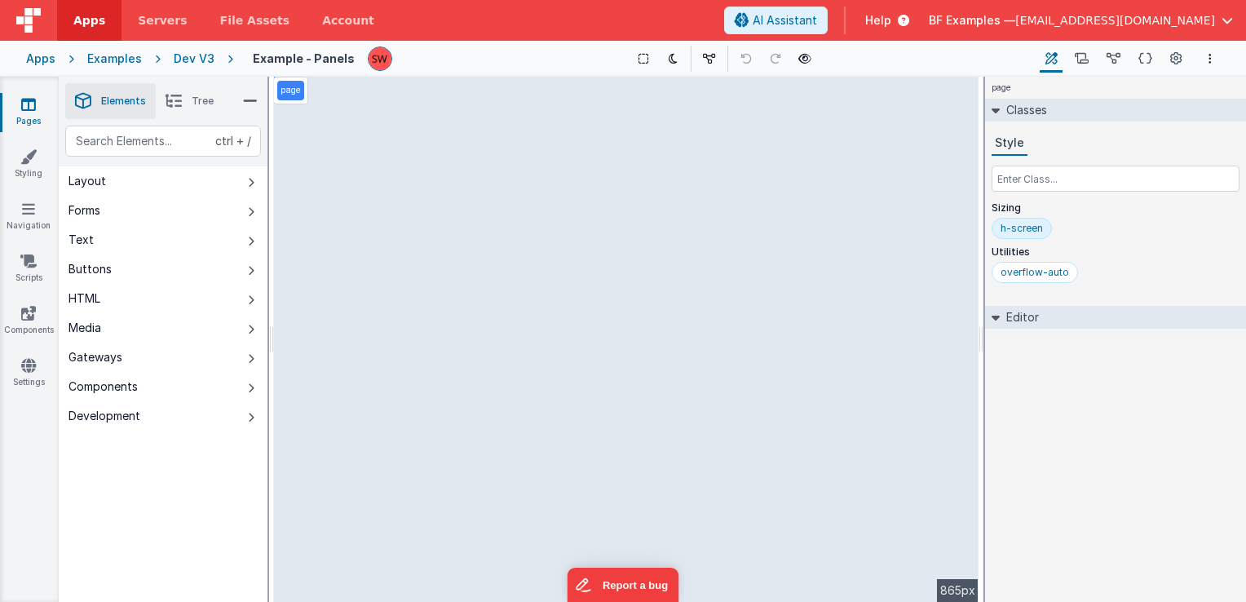
click at [188, 54] on div "Dev V3" at bounding box center [194, 59] width 41 height 16
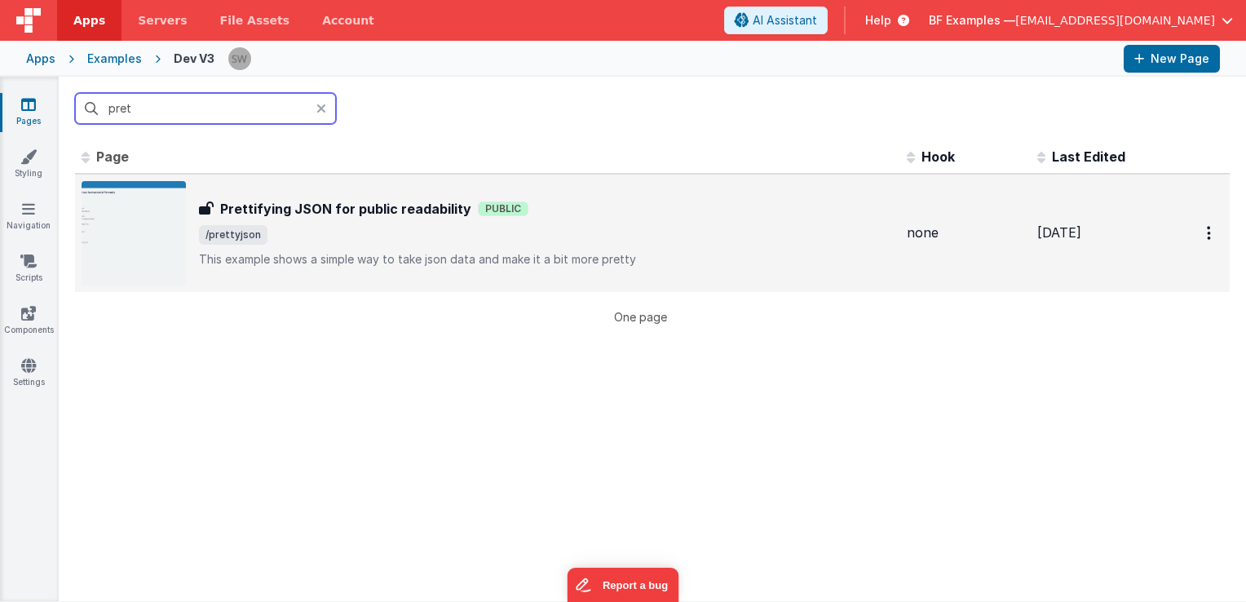
type input "pret"
click at [630, 254] on p "This example shows a simple way to take json data and make it a bit more pretty" at bounding box center [546, 259] width 695 height 16
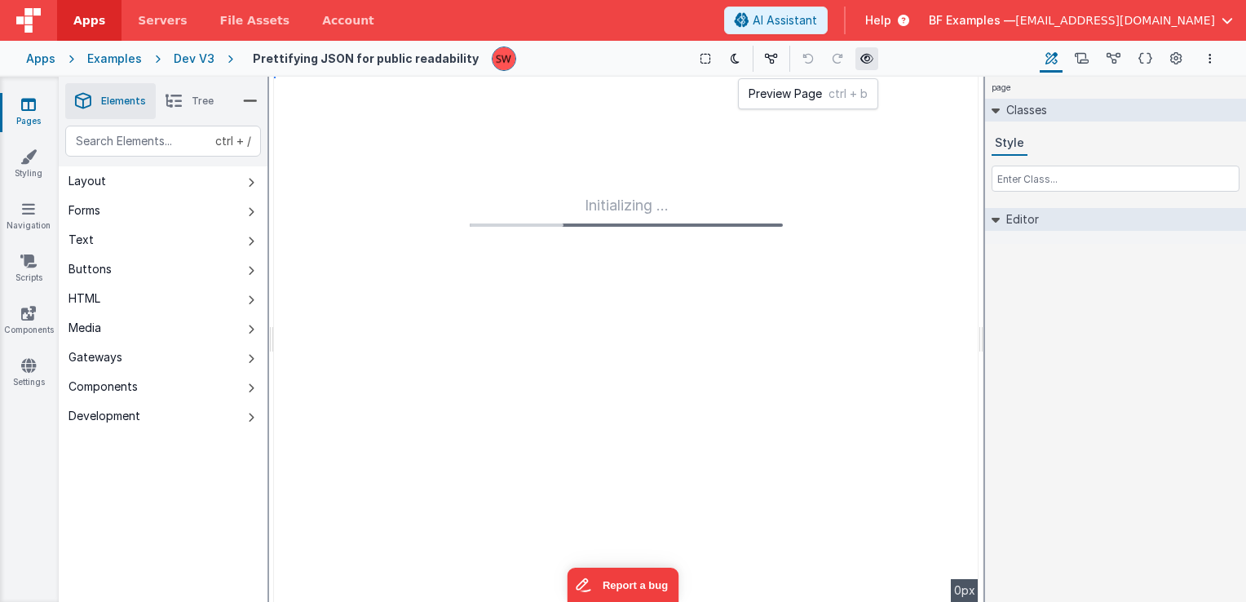
click at [861, 64] on icon at bounding box center [867, 58] width 13 height 11
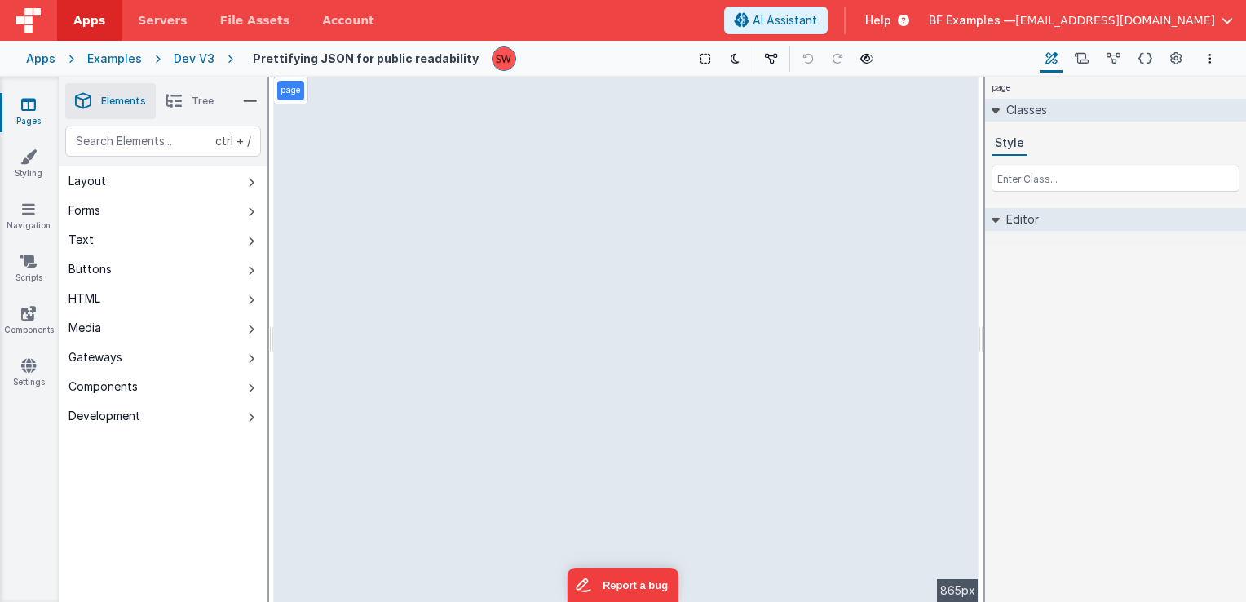
click at [188, 55] on div "Dev V3" at bounding box center [194, 59] width 41 height 16
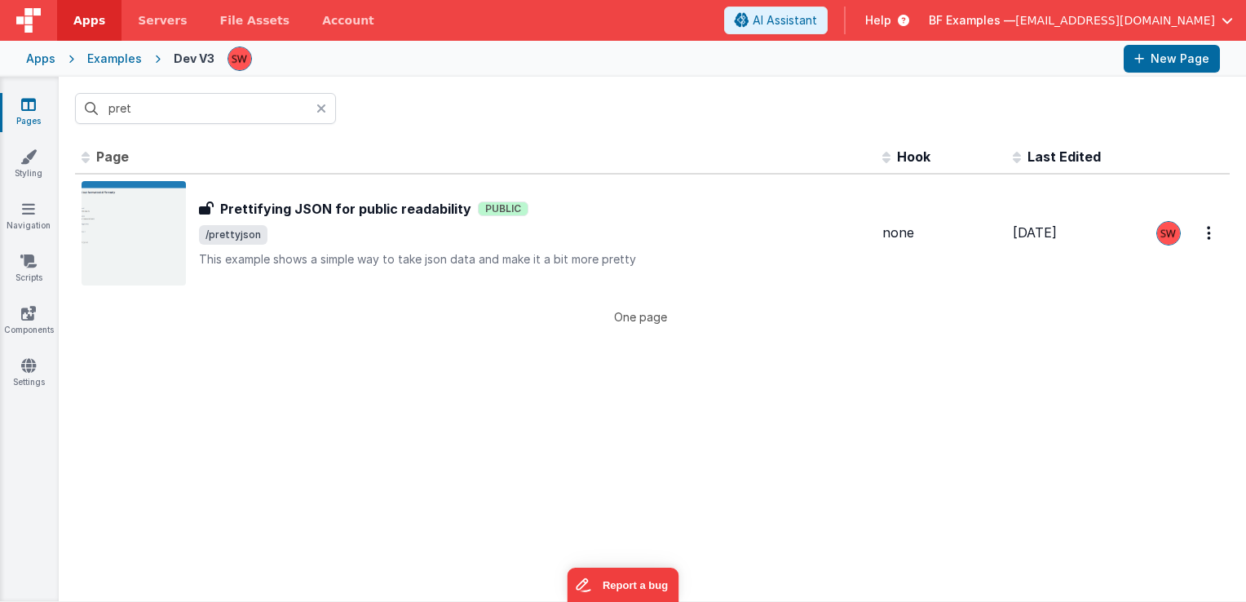
click at [228, 106] on input "pret" at bounding box center [205, 108] width 261 height 31
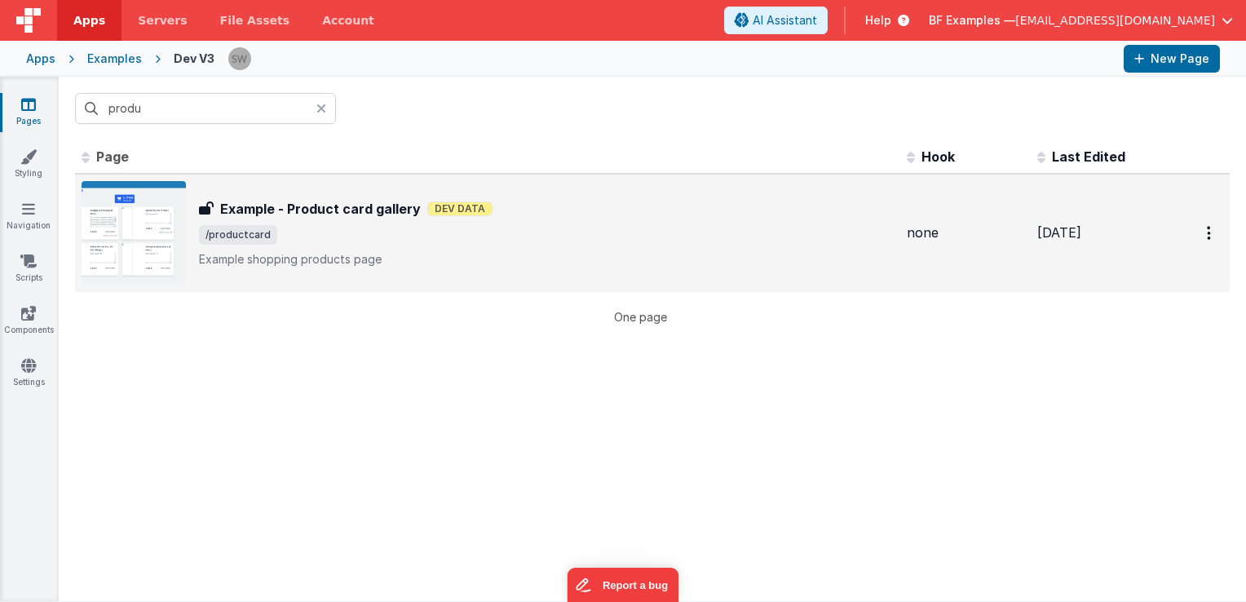
type input "produ"
click at [372, 259] on p "Example shopping products page" at bounding box center [546, 259] width 695 height 16
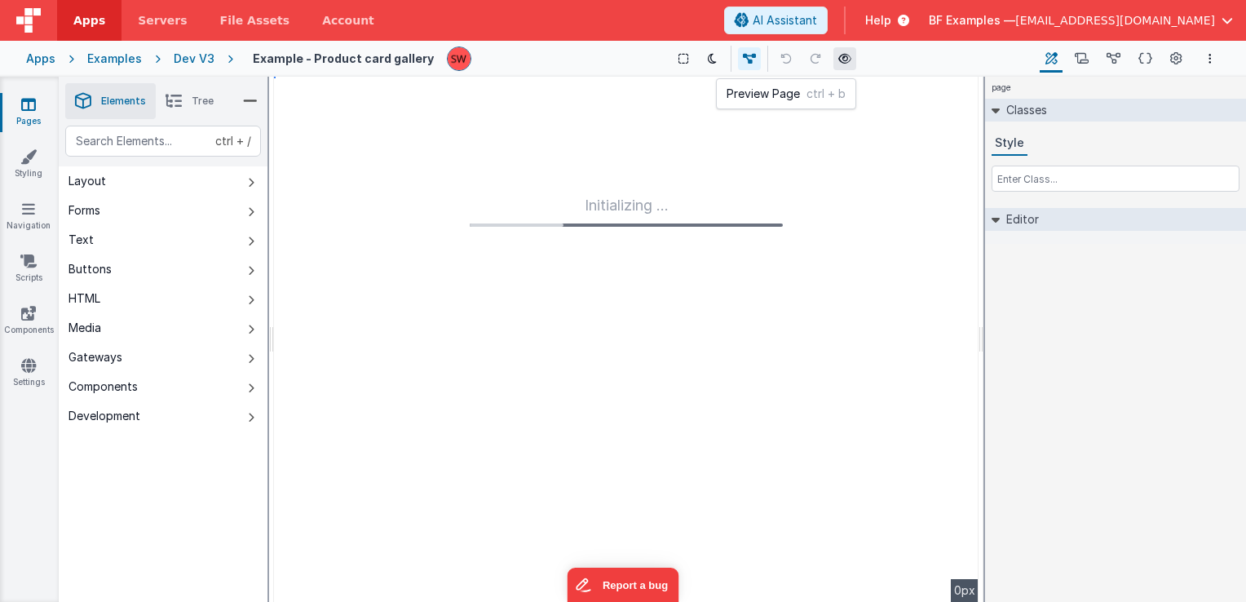
click at [839, 57] on icon at bounding box center [845, 58] width 13 height 11
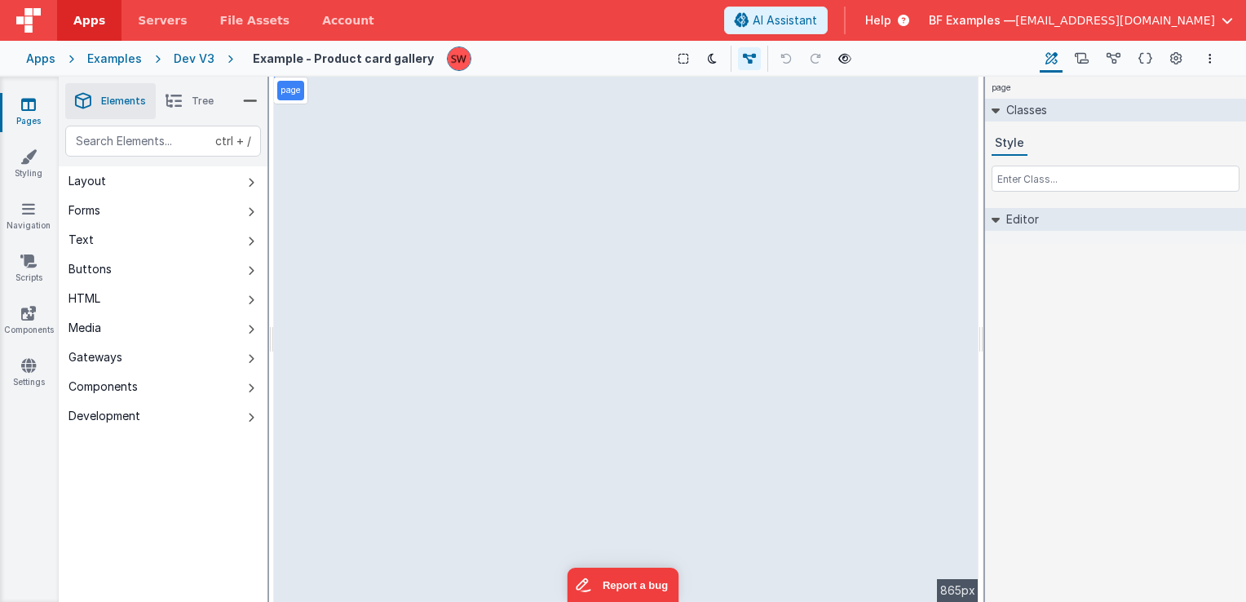
click at [190, 57] on div "Dev V3" at bounding box center [194, 59] width 41 height 16
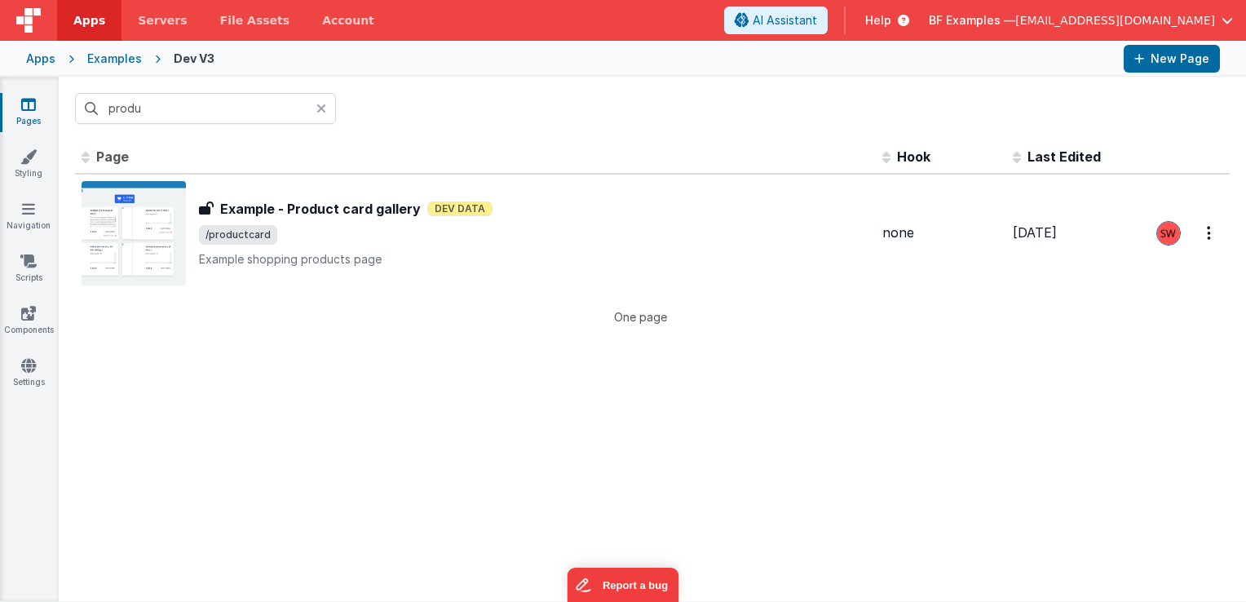
click at [186, 109] on input "produ" at bounding box center [205, 108] width 261 height 31
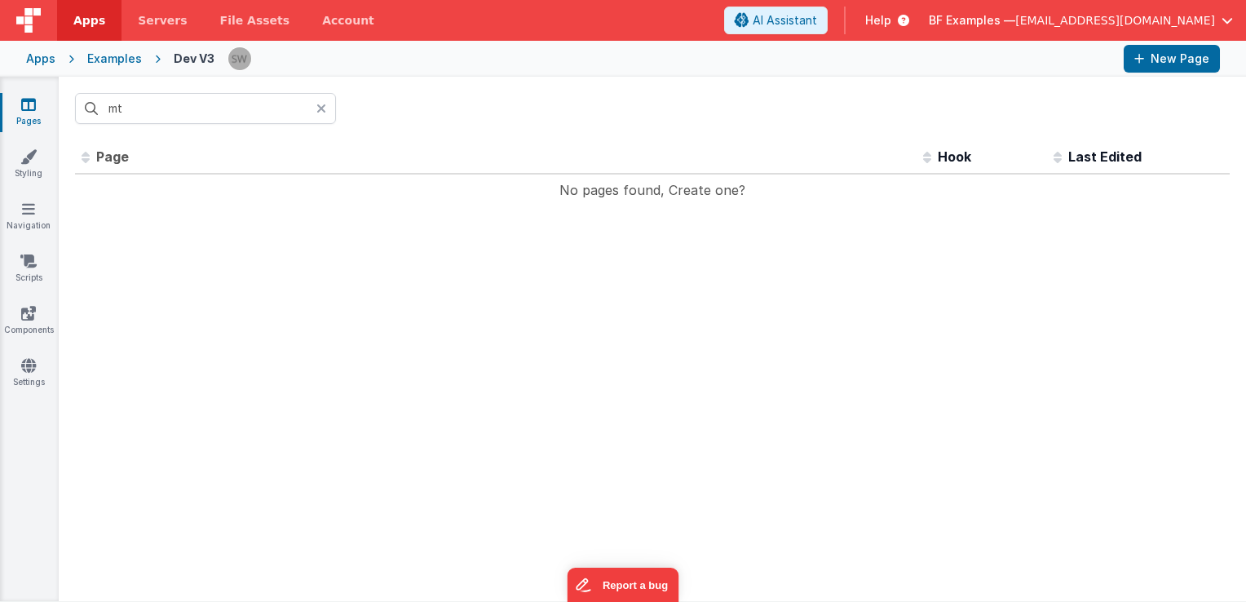
type input "m"
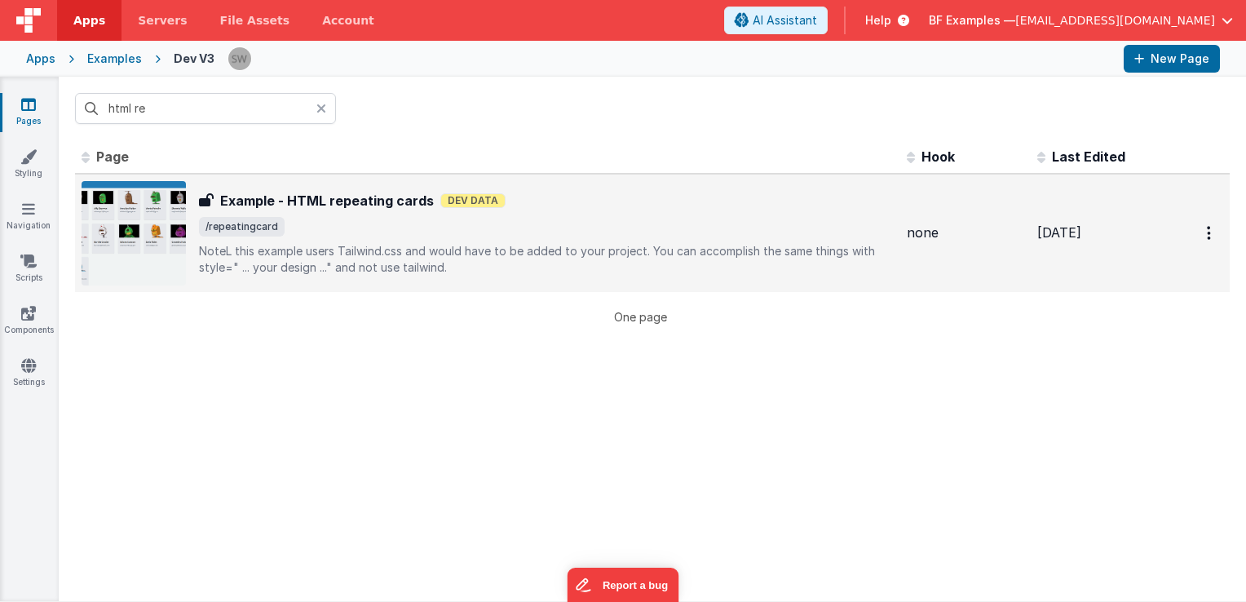
type input "html re"
click at [440, 221] on span "/repeatingcard" at bounding box center [546, 227] width 695 height 20
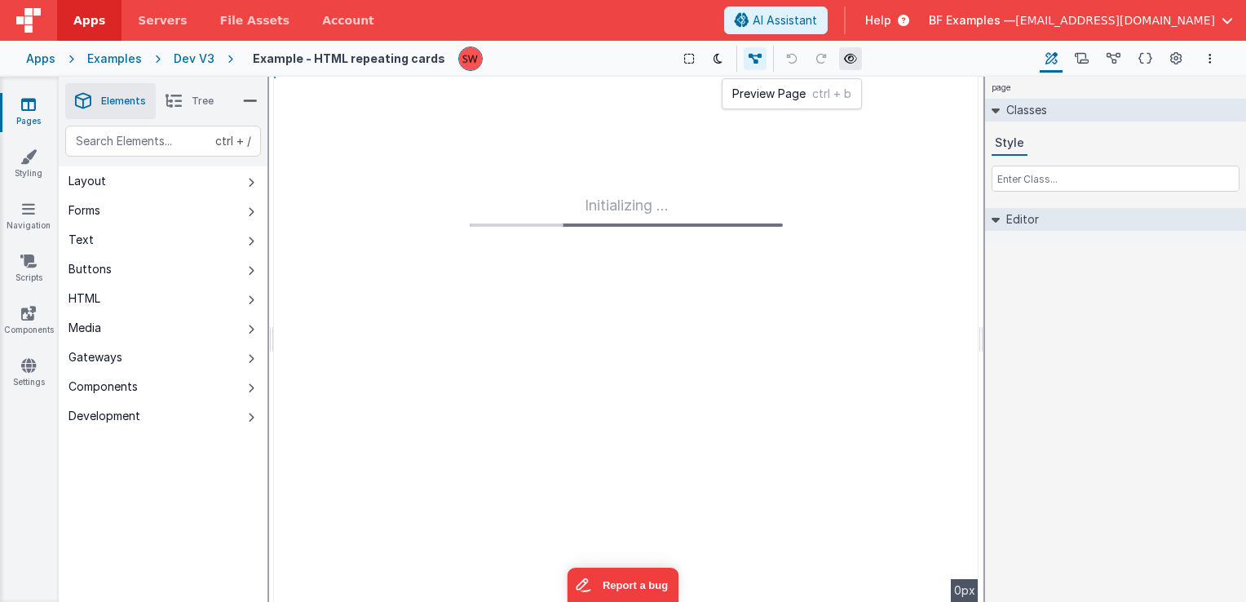
click at [853, 57] on button at bounding box center [850, 58] width 23 height 23
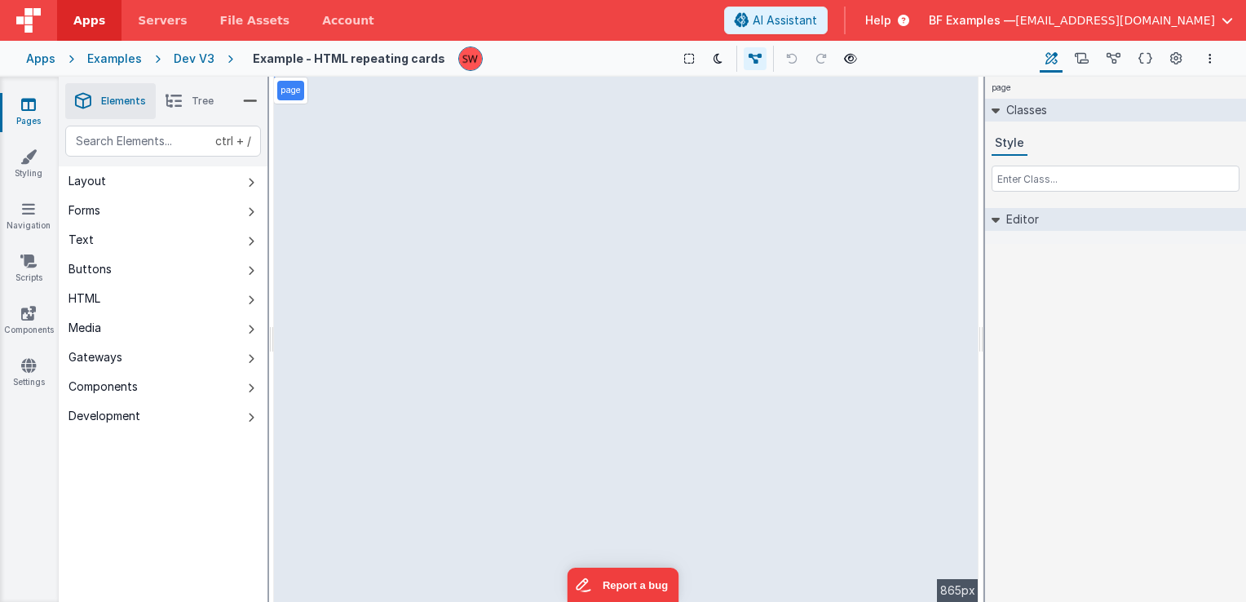
click at [184, 58] on div "Dev V3" at bounding box center [194, 59] width 41 height 16
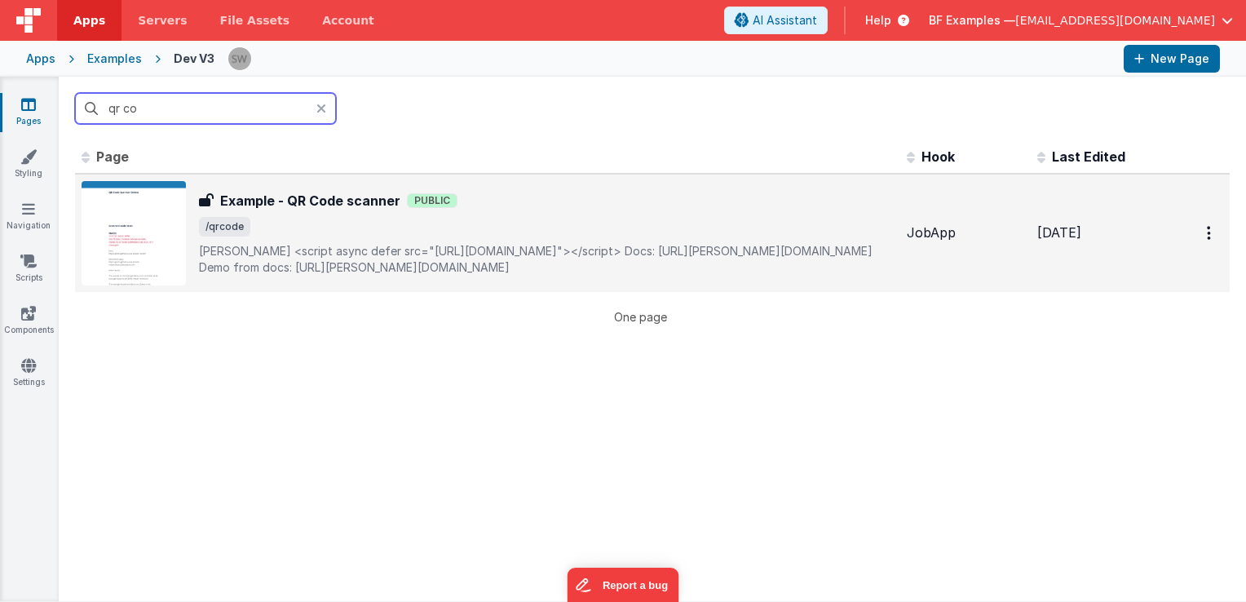
type input "qr co"
click at [512, 241] on div "Example - QR Code scanner Example - QR Code scanner Public /qrcode DOM Header<…" at bounding box center [546, 233] width 695 height 85
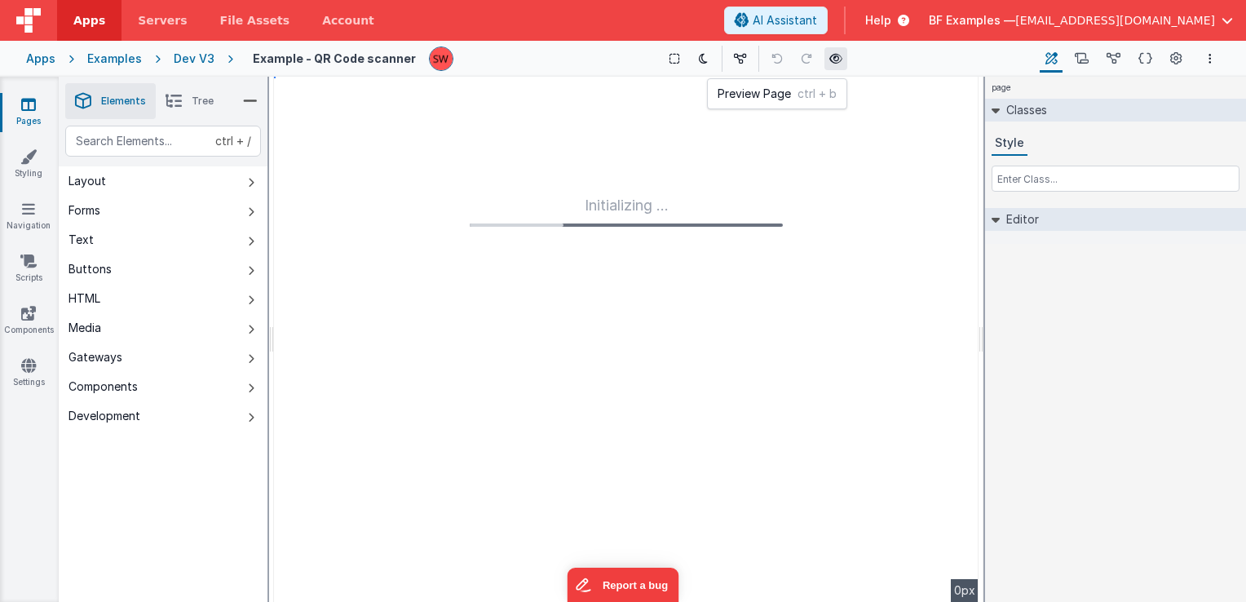
click at [825, 66] on button at bounding box center [836, 58] width 23 height 23
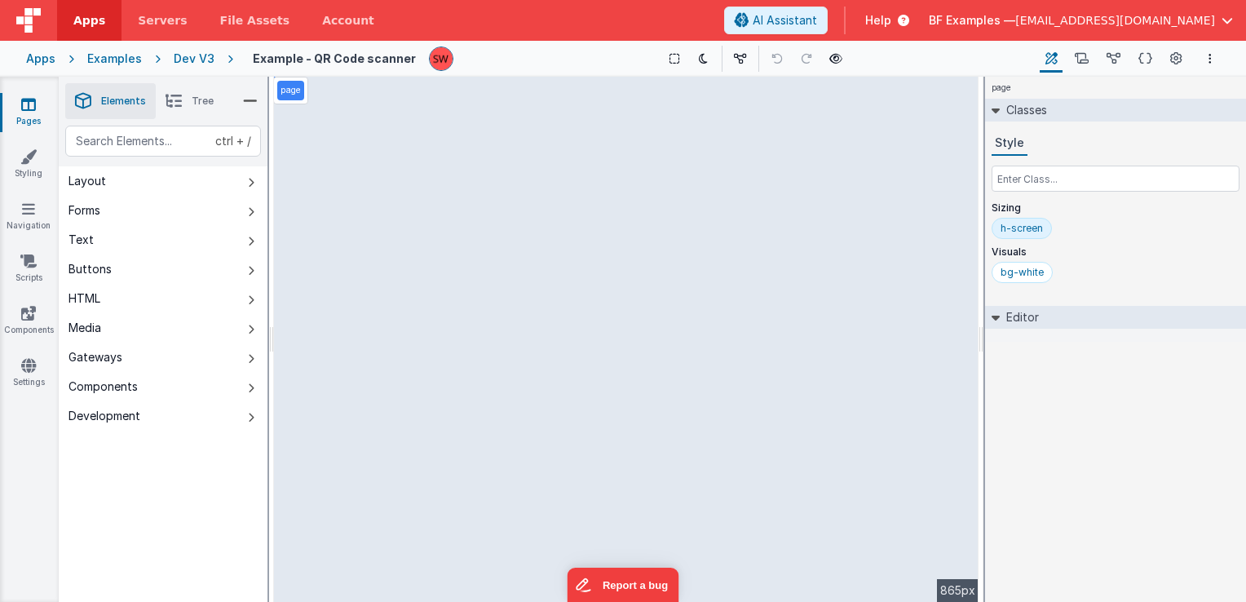
click at [193, 57] on div "Dev V3" at bounding box center [194, 59] width 41 height 16
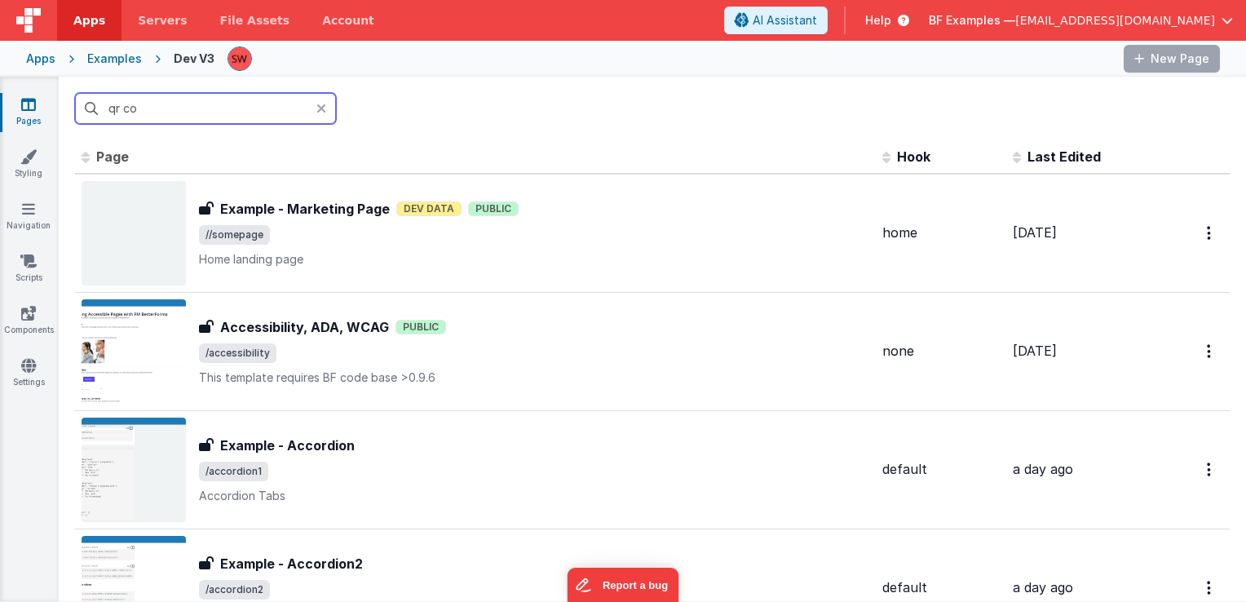
click at [197, 104] on input "qr co" at bounding box center [205, 108] width 261 height 31
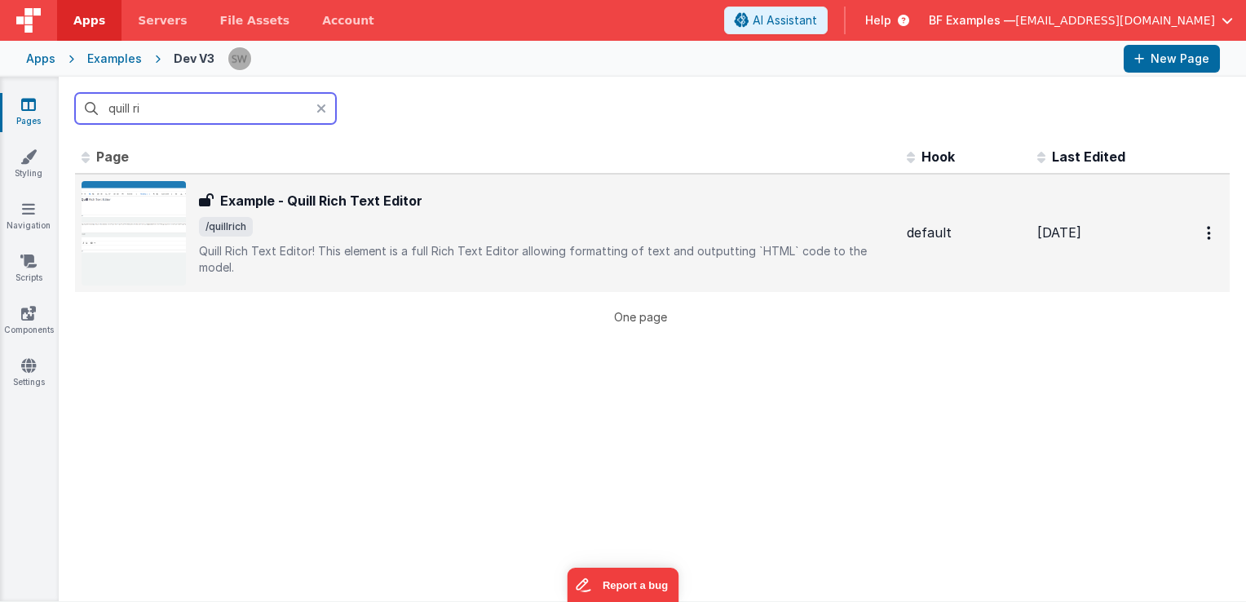
type input "quill ri"
click at [413, 222] on div "Example - Quill Rich Text Editor Example - Quill Rich Text Editor /quillrich Qu…" at bounding box center [546, 233] width 695 height 85
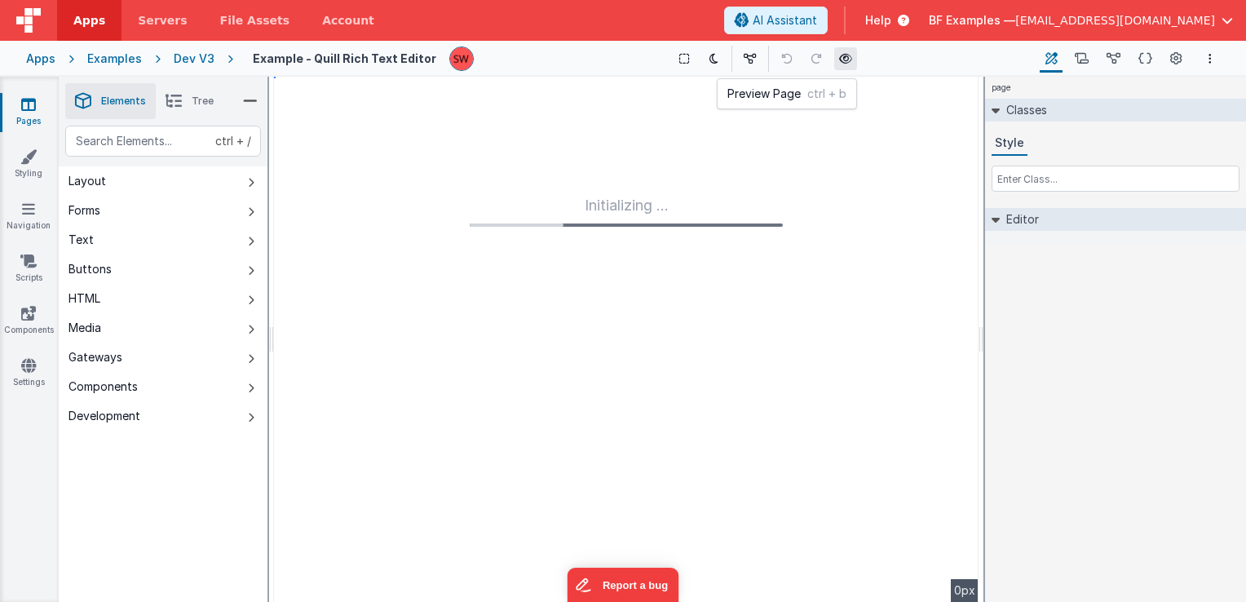
click at [840, 57] on icon at bounding box center [845, 58] width 13 height 11
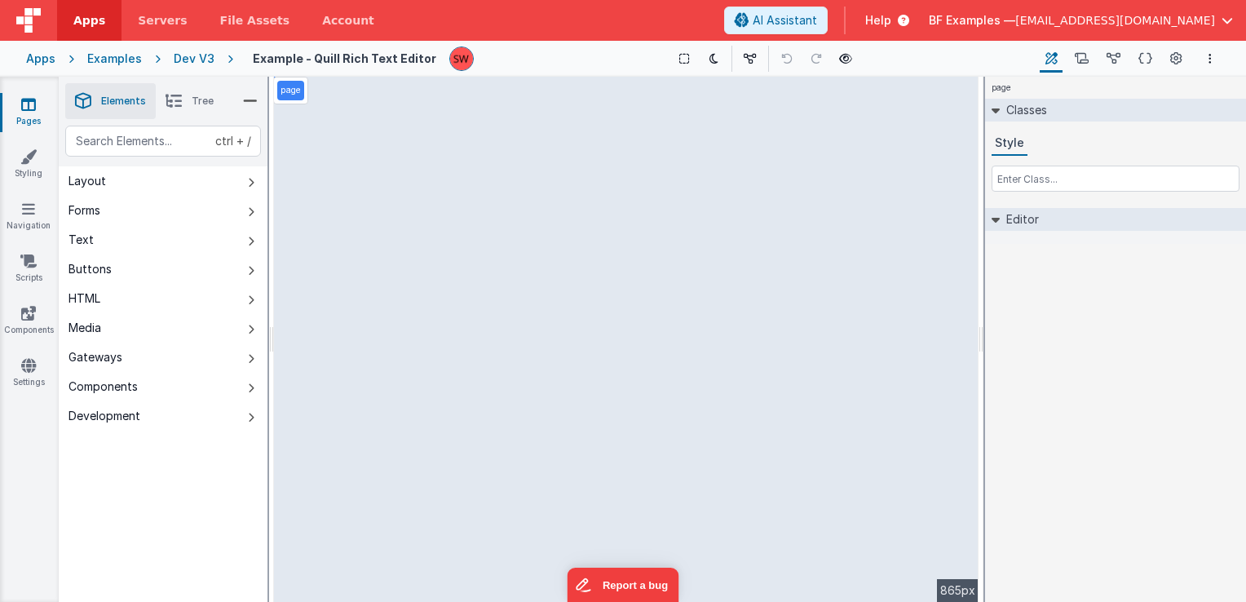
click at [186, 60] on div "Dev V3" at bounding box center [194, 59] width 41 height 16
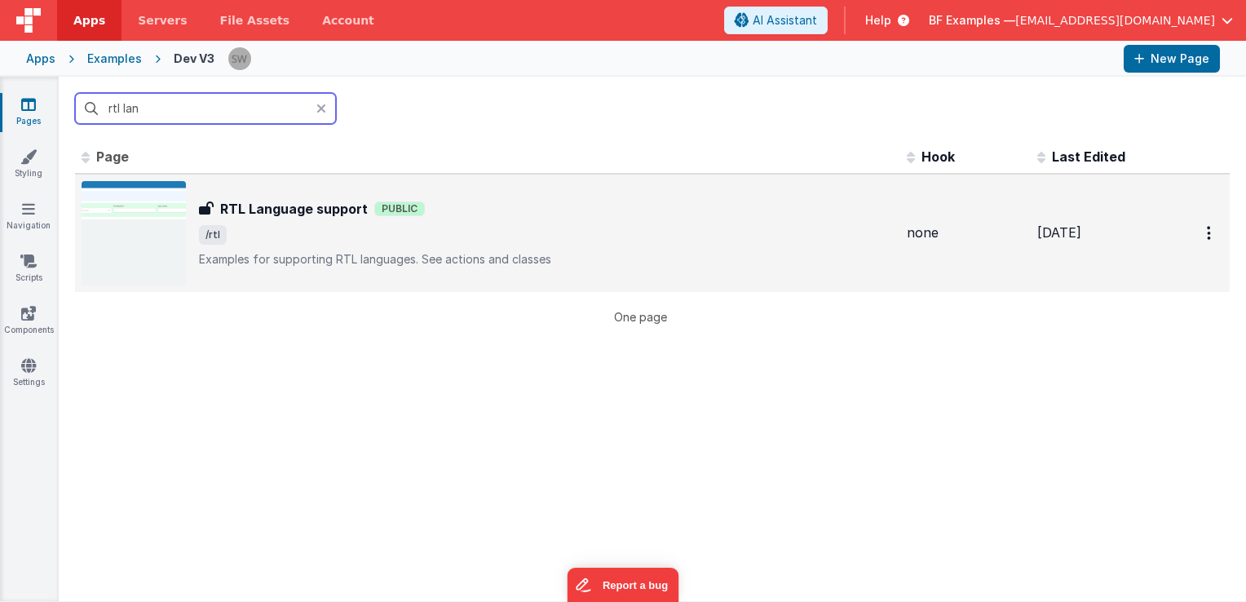
type input "rtl lan"
click at [511, 204] on div "RTL Language support Public" at bounding box center [546, 209] width 695 height 20
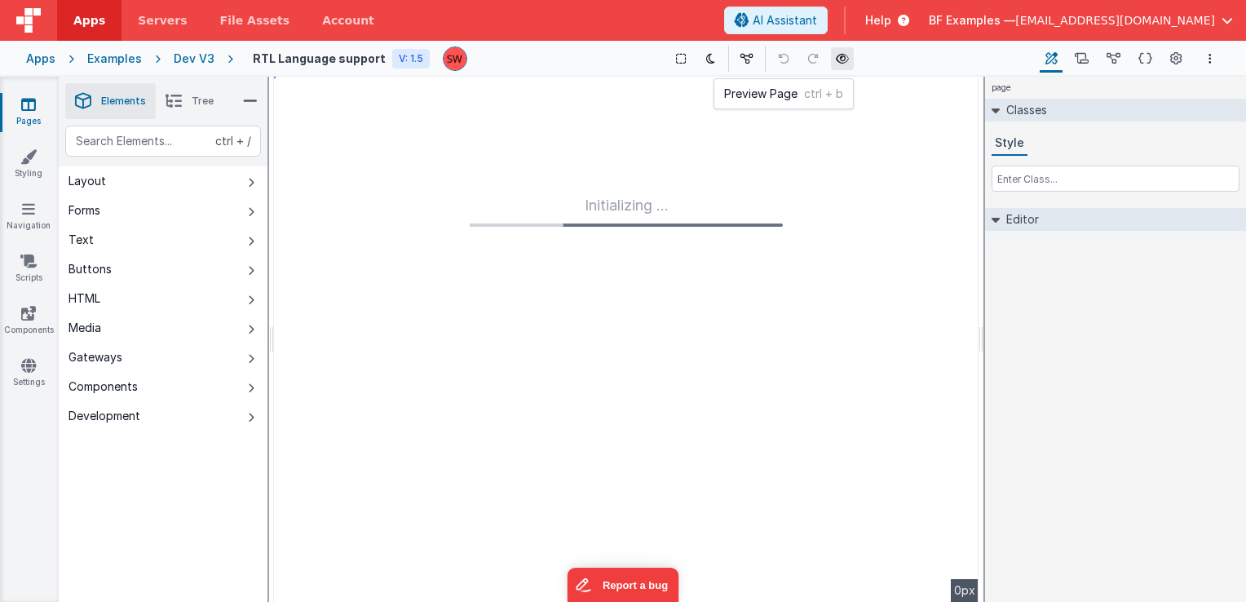
click at [836, 56] on icon at bounding box center [842, 58] width 13 height 11
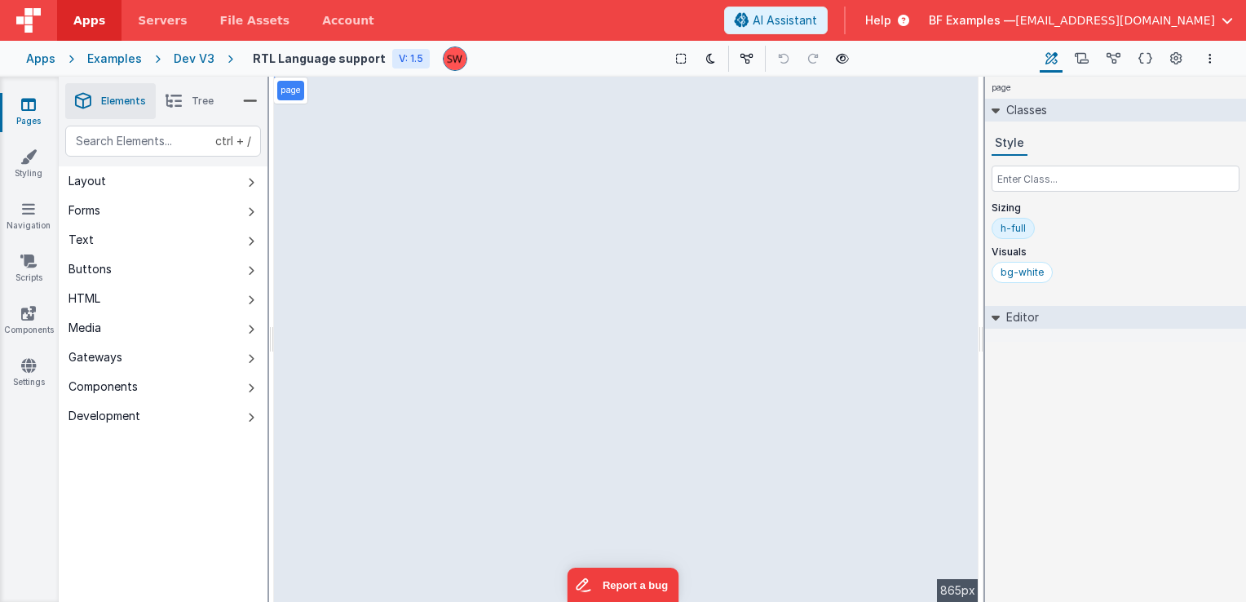
click at [205, 60] on div "Dev V3" at bounding box center [194, 59] width 41 height 16
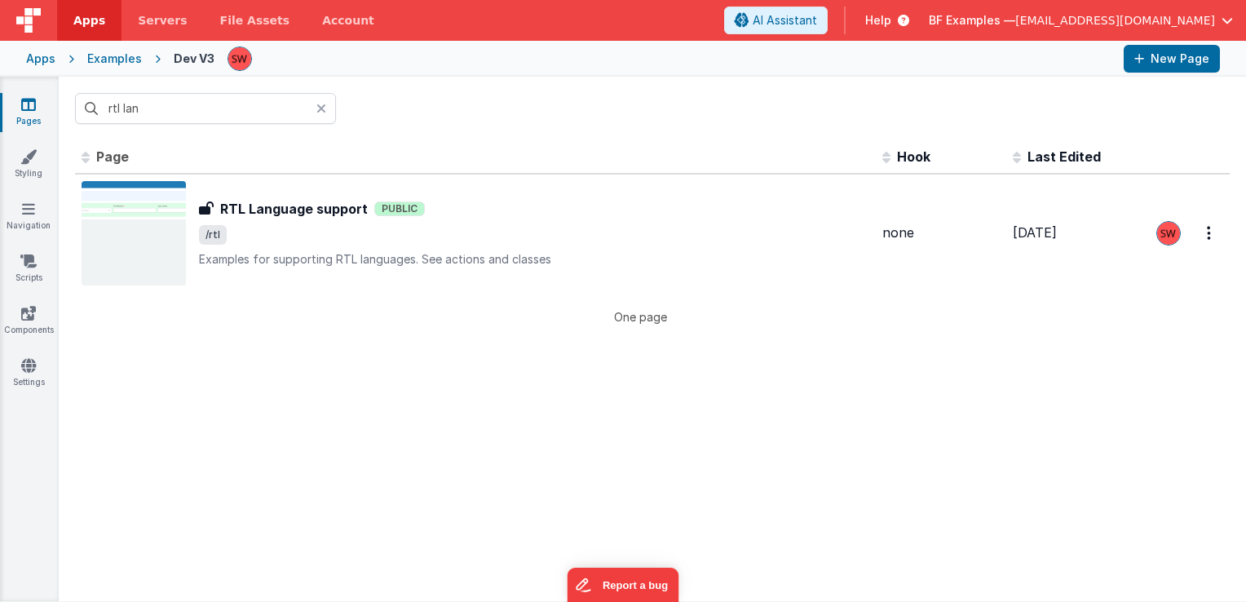
click at [229, 108] on input "rtl lan" at bounding box center [205, 108] width 261 height 31
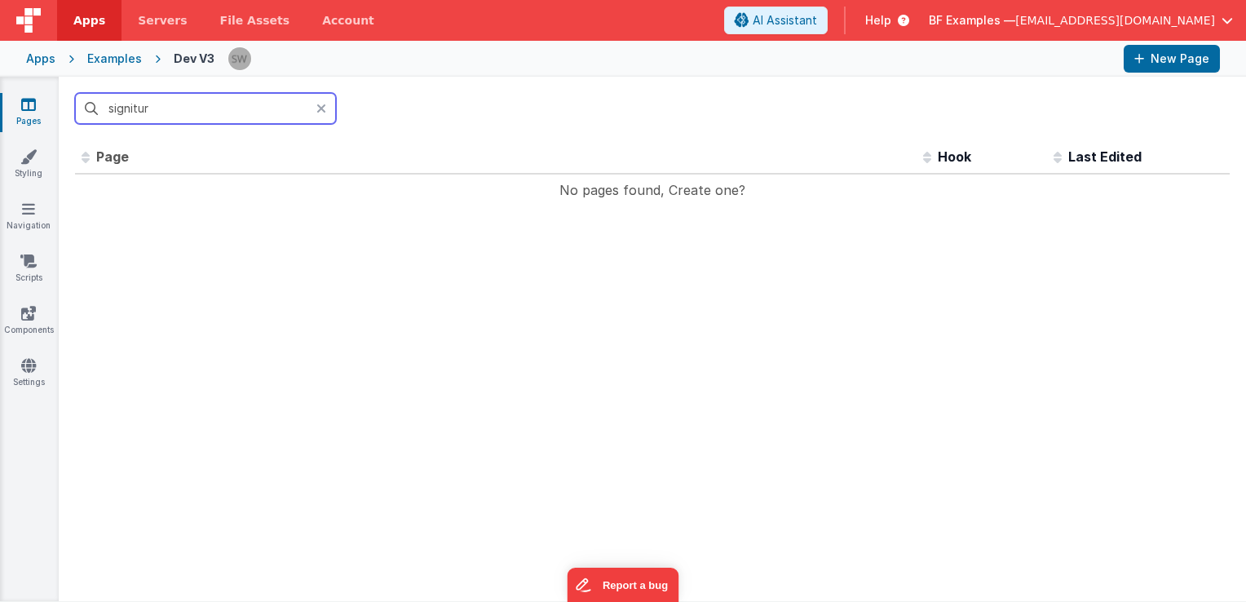
click at [269, 110] on input "signitur" at bounding box center [205, 108] width 261 height 31
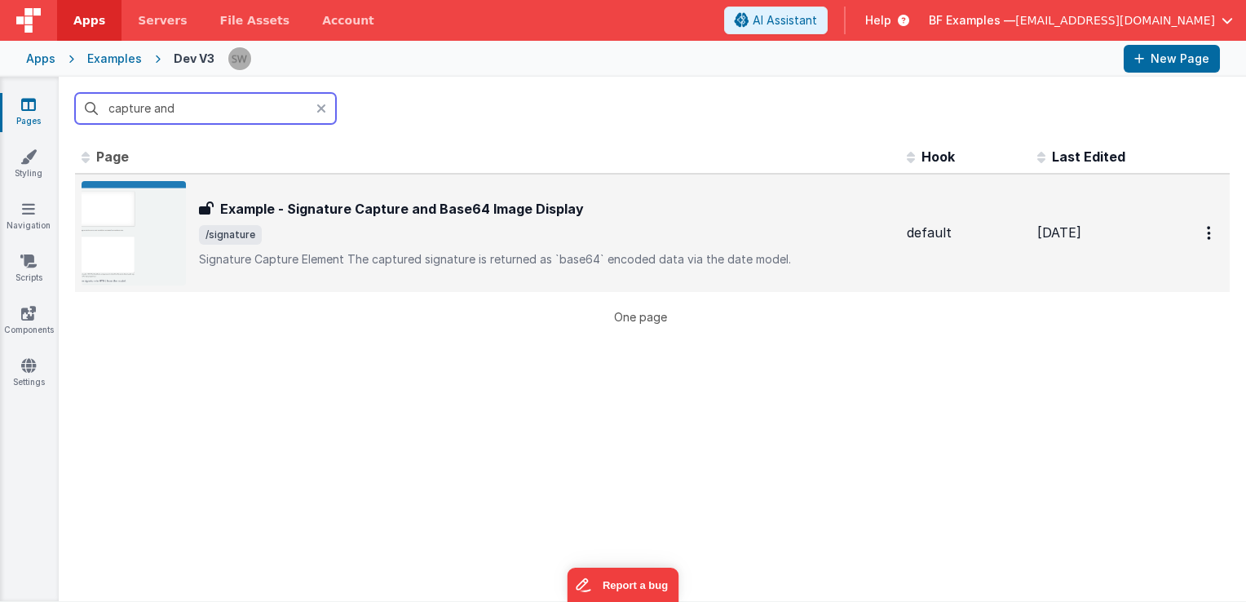
type input "capture and"
click at [463, 188] on div "Example - Signature Capture and Base64 Image Display Example - Signature Captur…" at bounding box center [488, 233] width 812 height 104
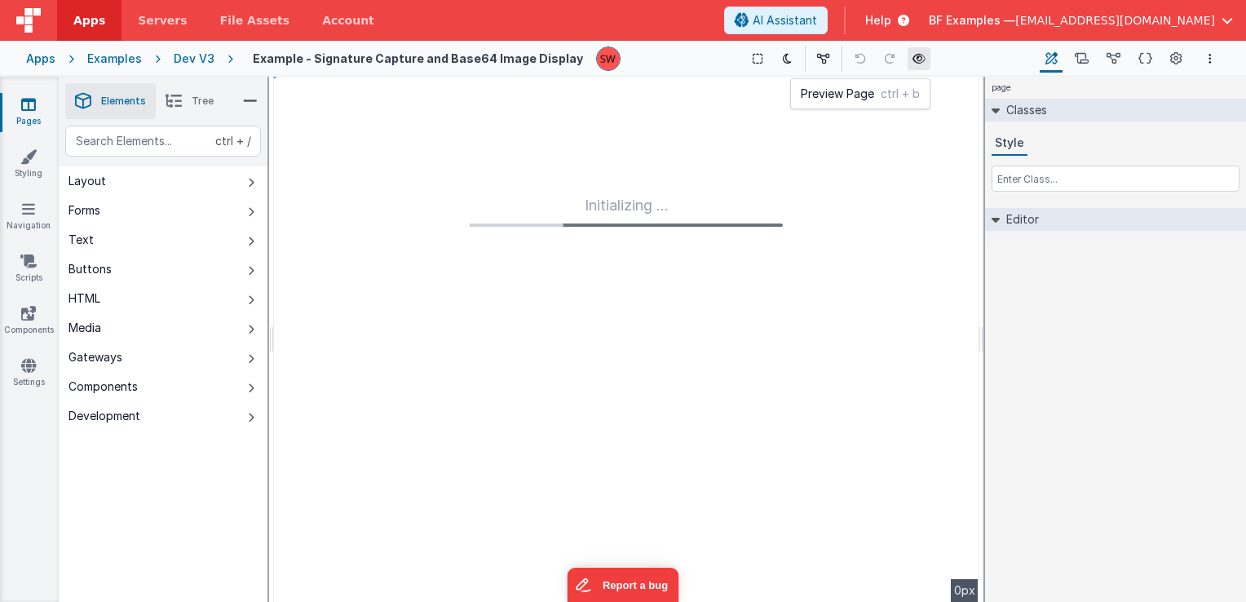
click at [913, 58] on icon at bounding box center [919, 58] width 13 height 11
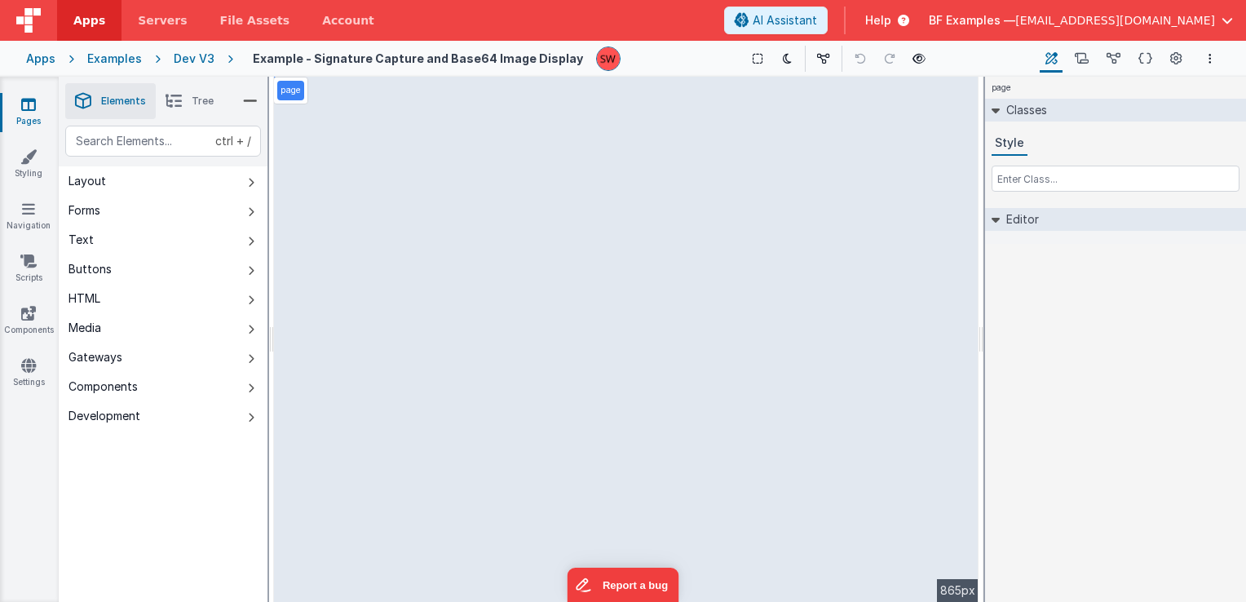
click at [170, 106] on icon at bounding box center [174, 101] width 16 height 23
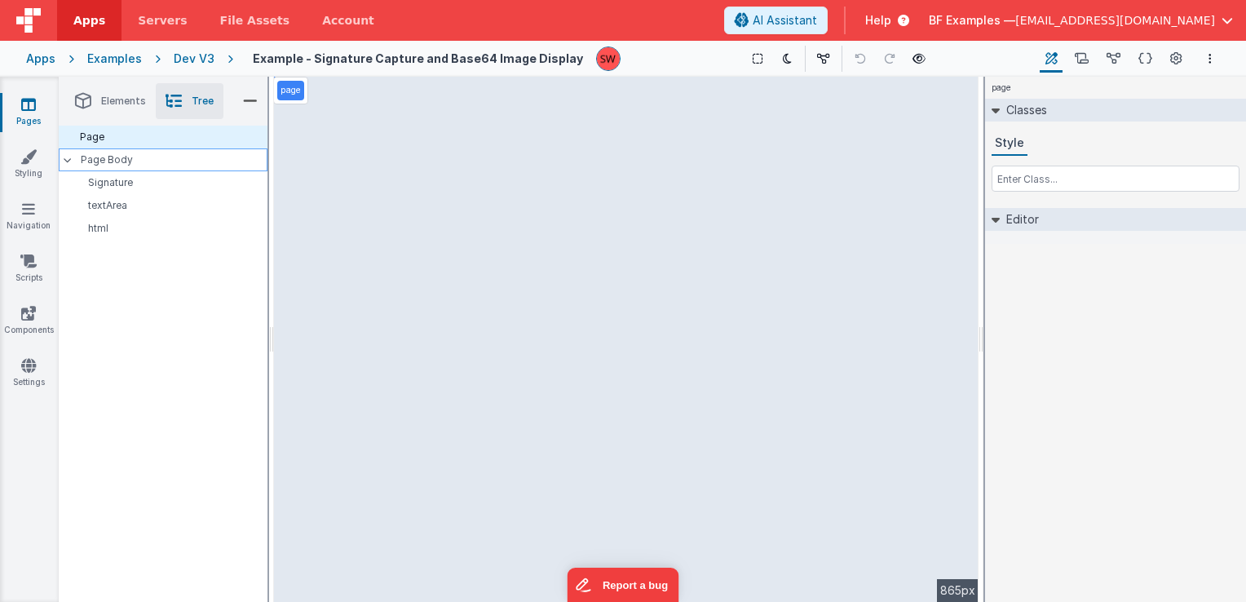
click at [158, 159] on p "Page Body" at bounding box center [174, 159] width 187 height 13
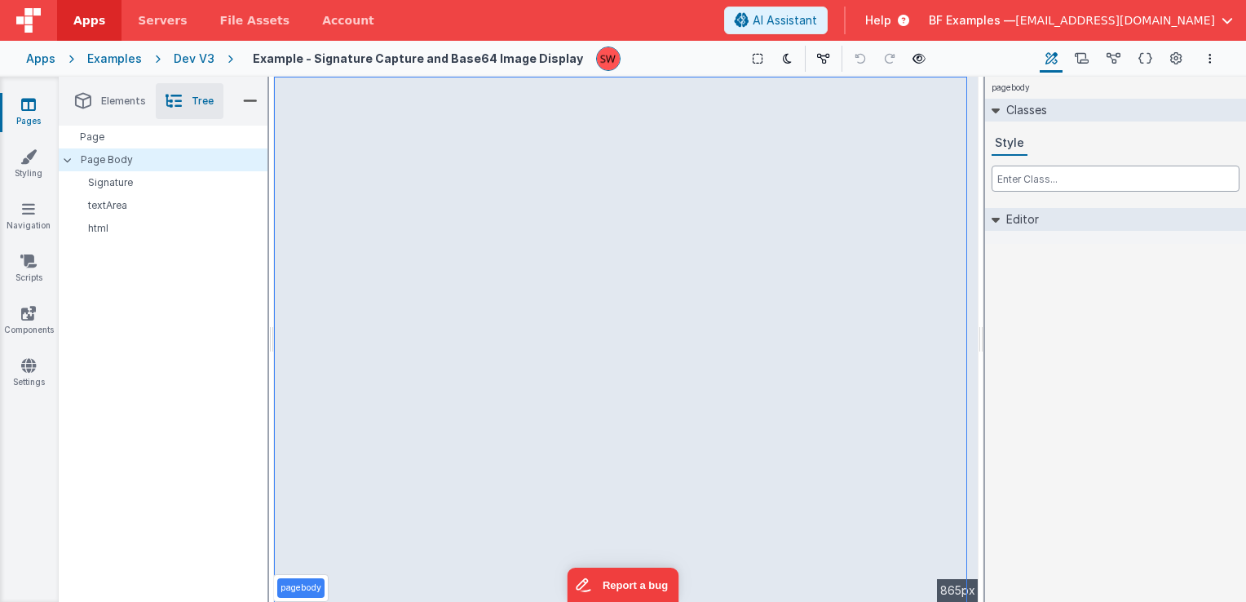
click at [1034, 175] on input "text" at bounding box center [1116, 179] width 248 height 26
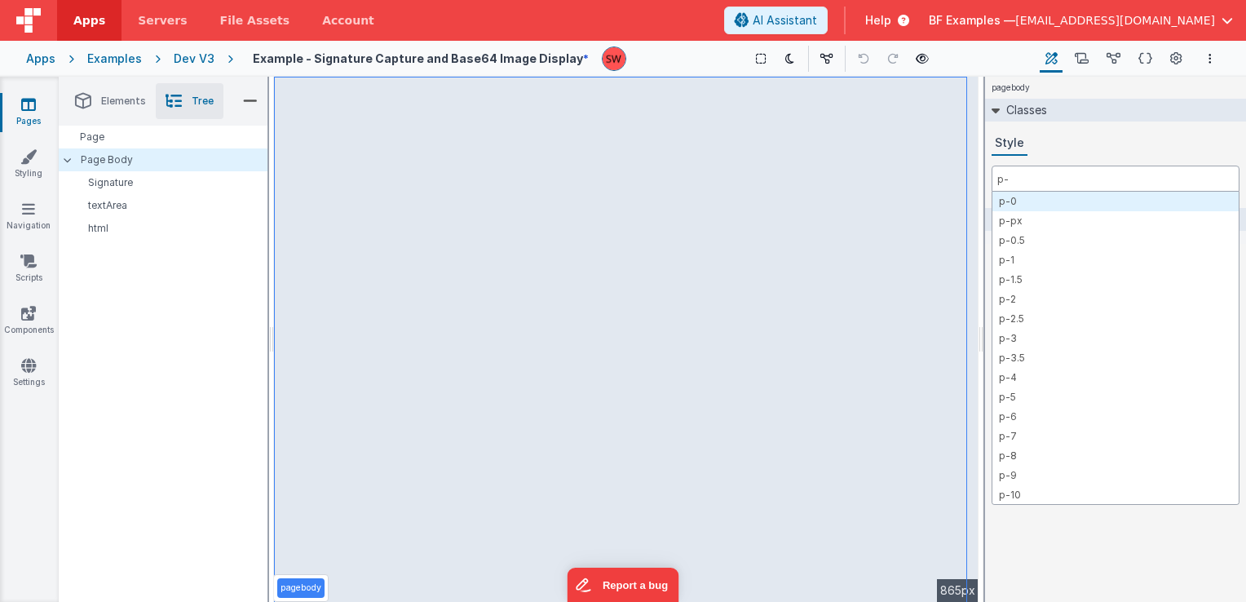
type input "p-3"
type input "md:p-3"
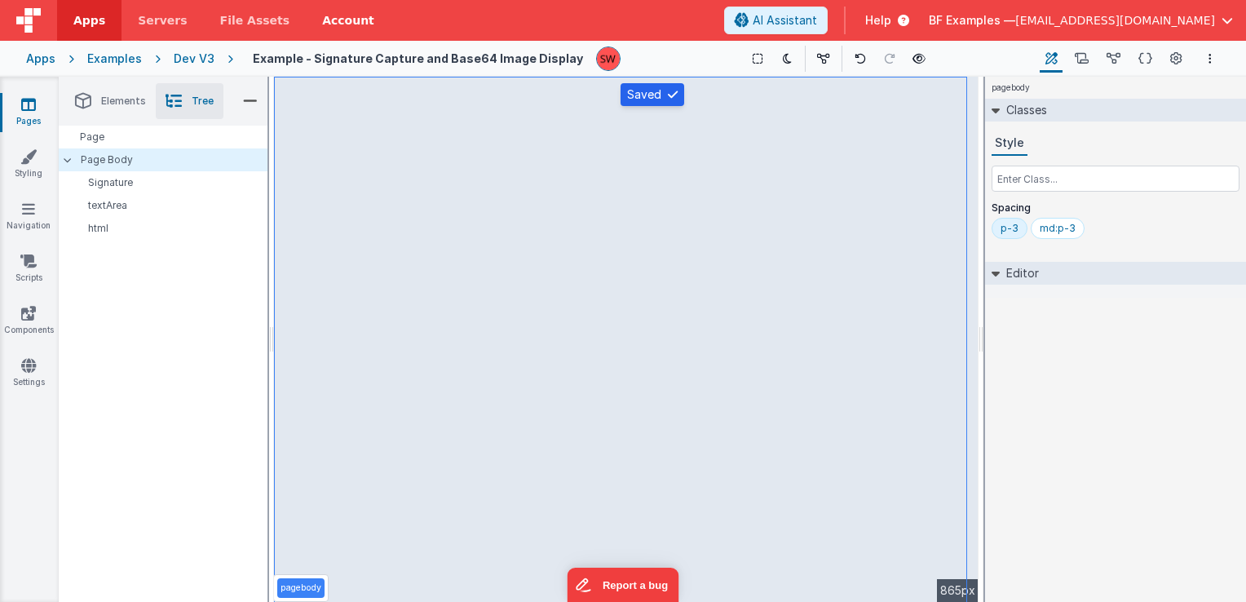
click at [196, 59] on div "Dev V3" at bounding box center [194, 59] width 41 height 16
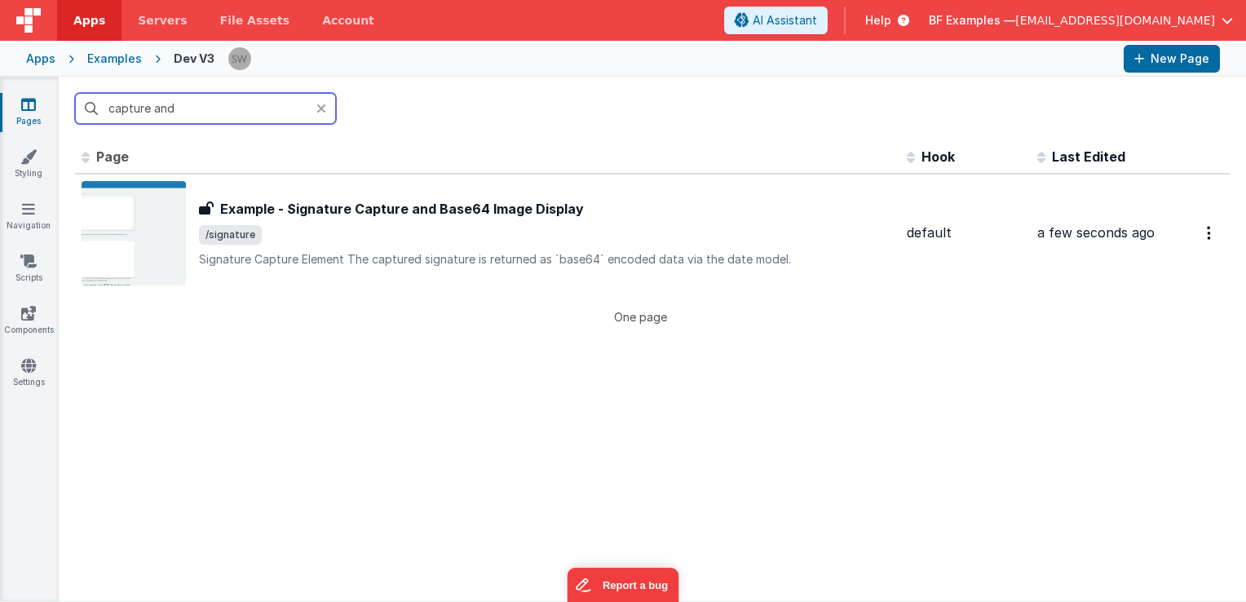
type input "a"
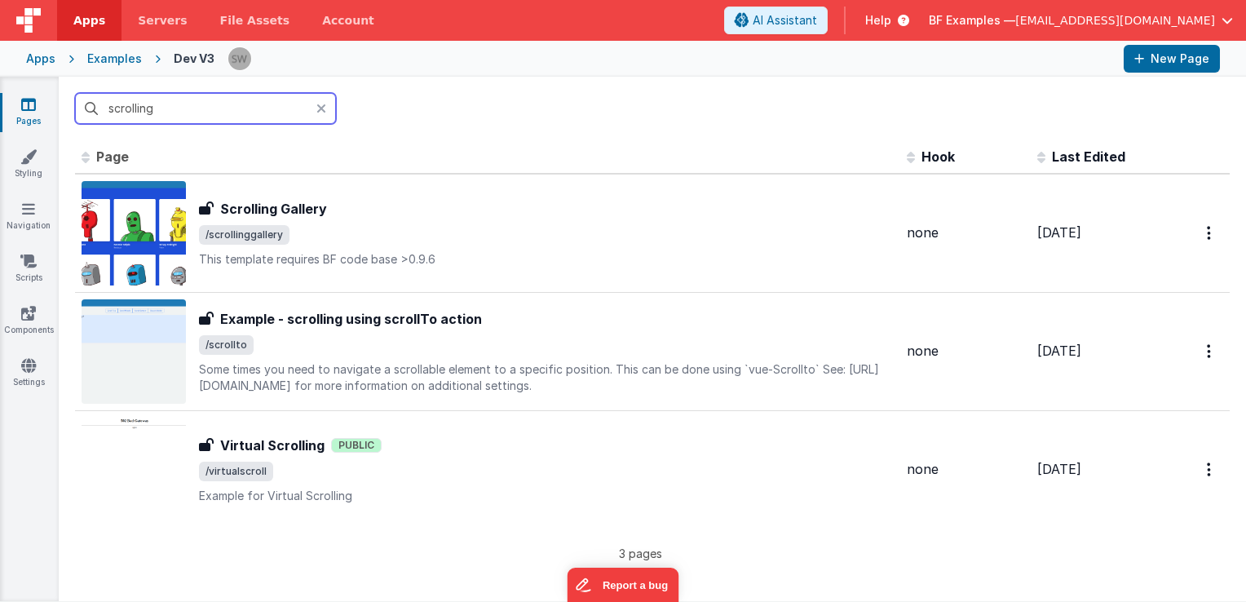
type input "scrolling"
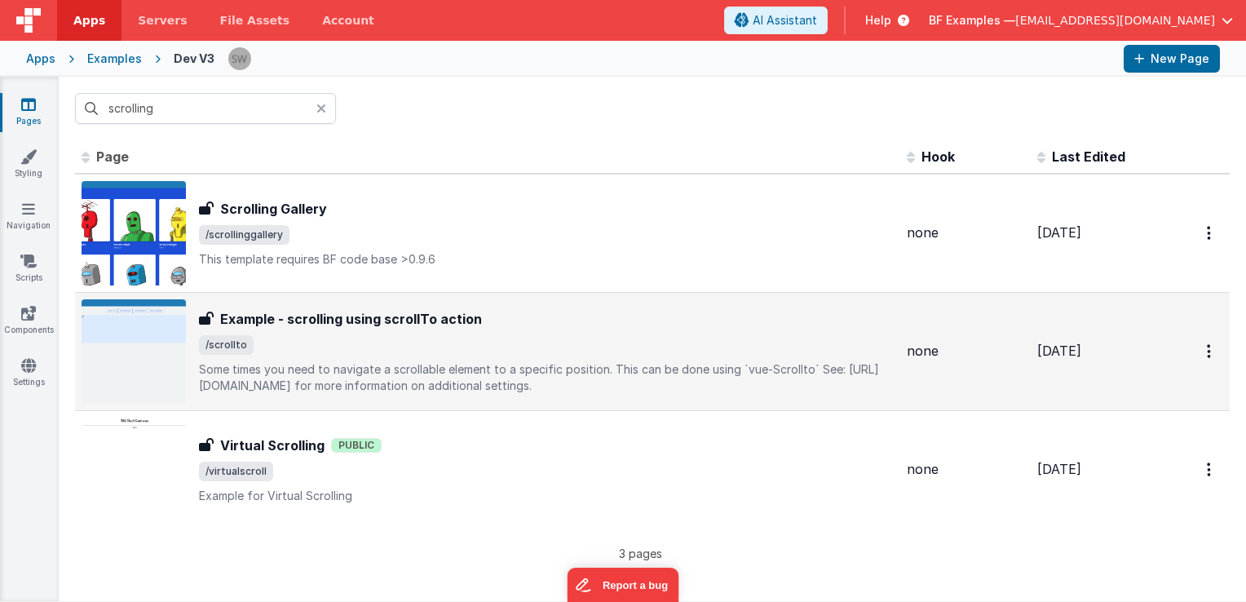
click at [447, 341] on span "/scrollto" at bounding box center [546, 345] width 695 height 20
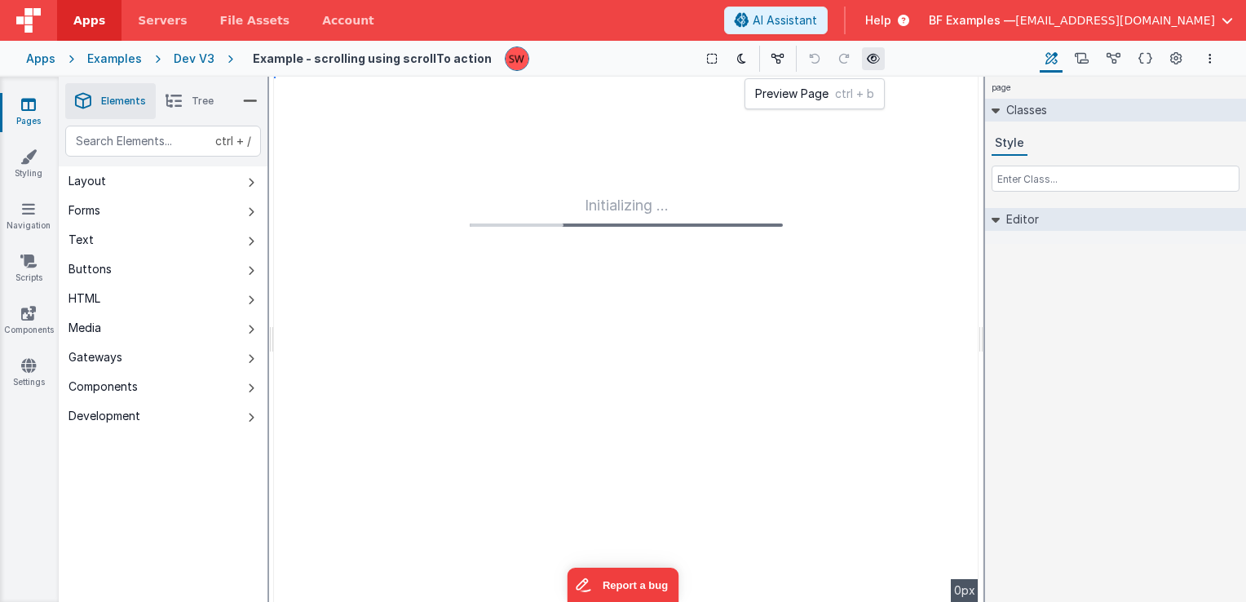
click at [873, 60] on button at bounding box center [873, 58] width 23 height 23
click at [184, 60] on div "Dev V3" at bounding box center [194, 59] width 41 height 16
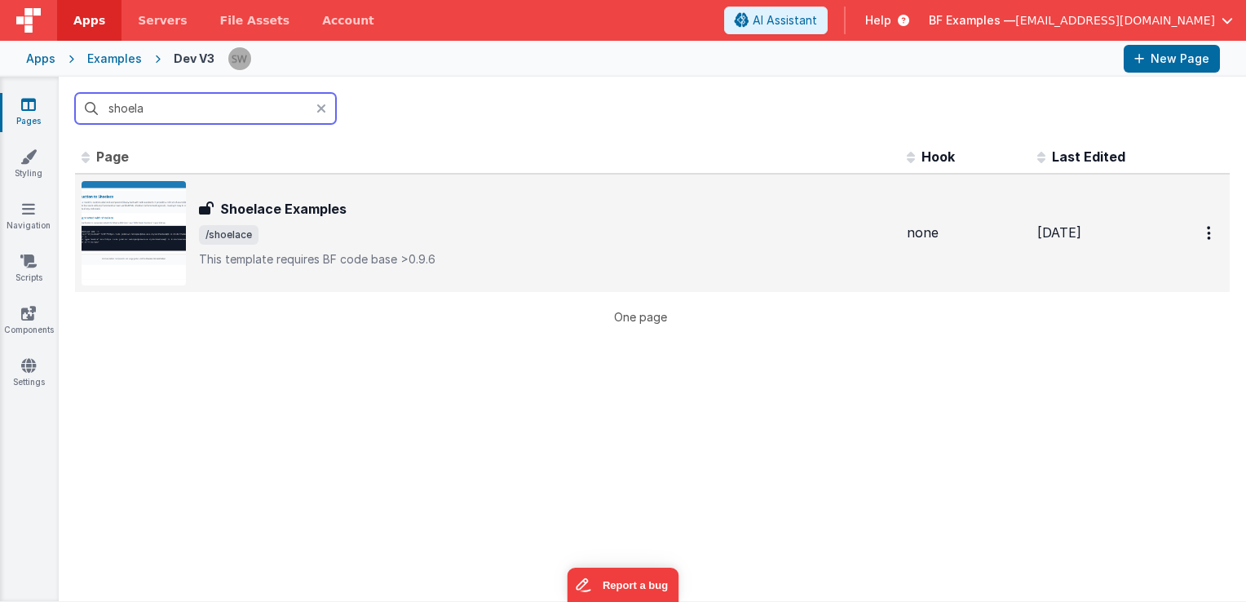
type input "shoela"
click at [444, 280] on div "Shoelace Examples Shoelace Examples /shoelace This template requires BF code ba…" at bounding box center [488, 233] width 812 height 104
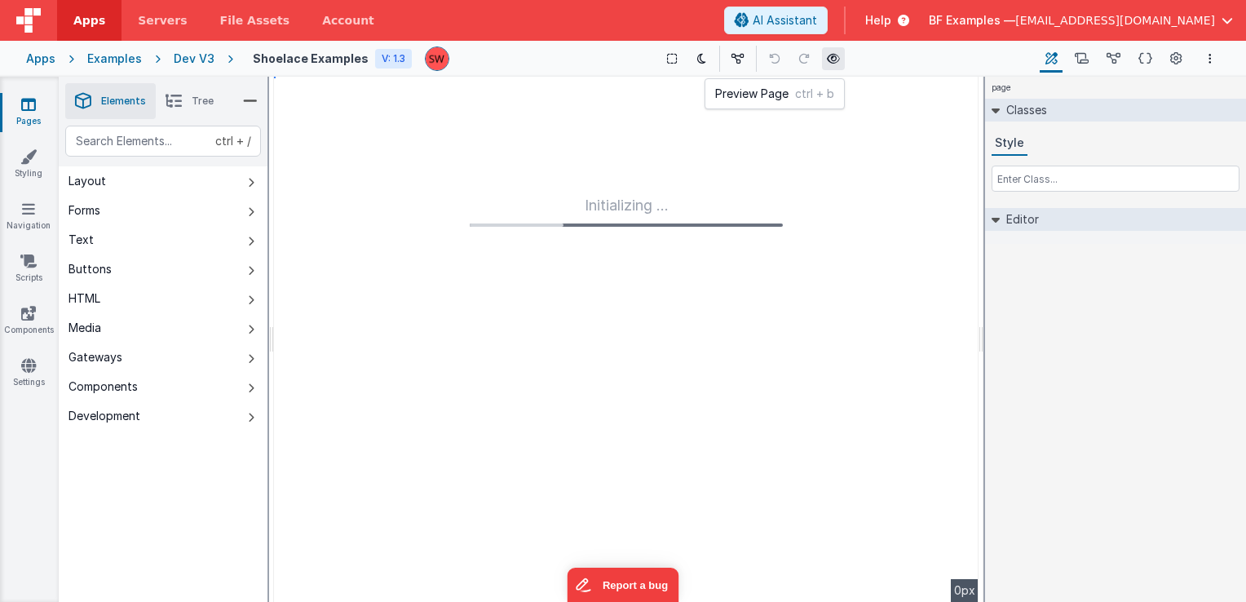
click at [822, 60] on button at bounding box center [833, 58] width 23 height 23
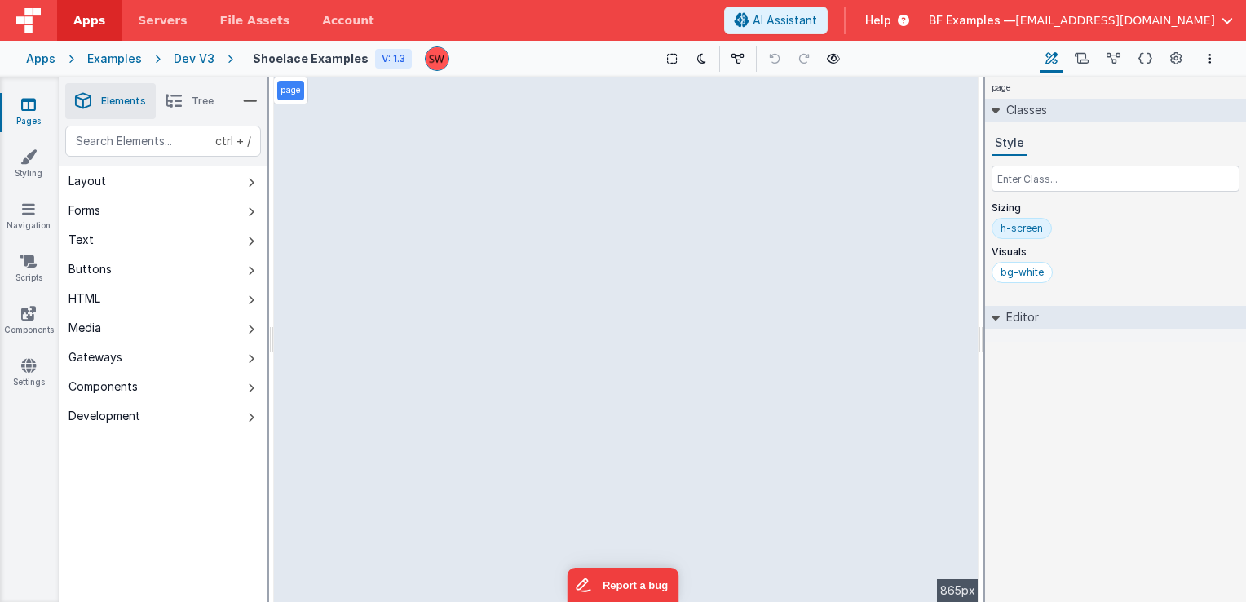
click at [194, 55] on div "Dev V3" at bounding box center [194, 59] width 41 height 16
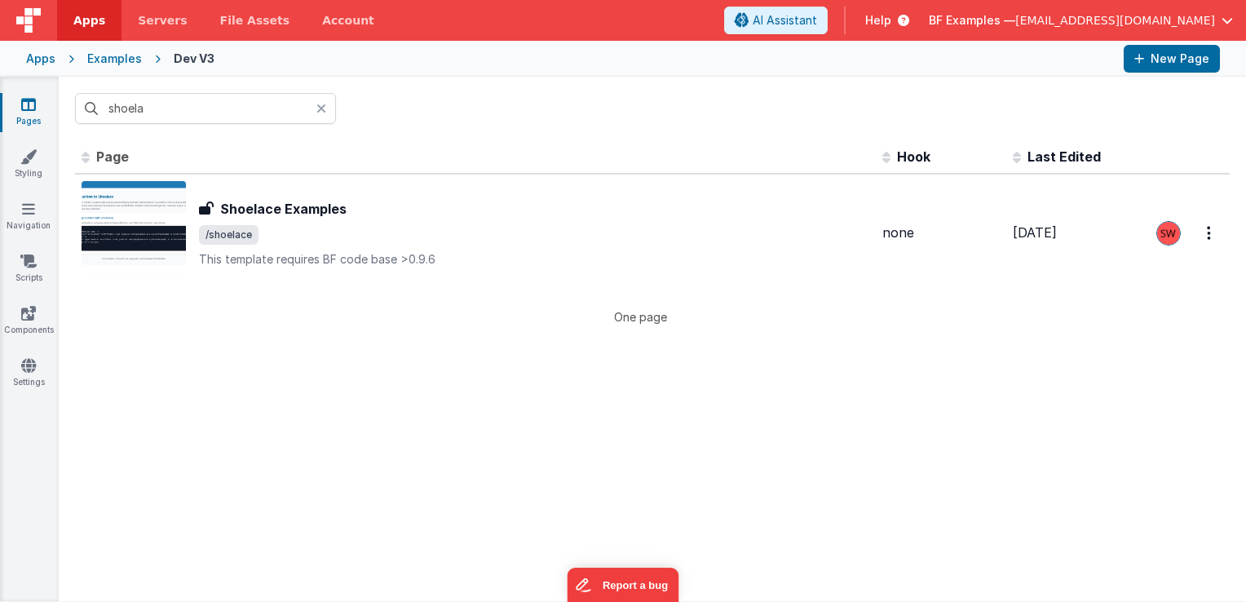
click at [196, 116] on input "shoela" at bounding box center [205, 108] width 261 height 31
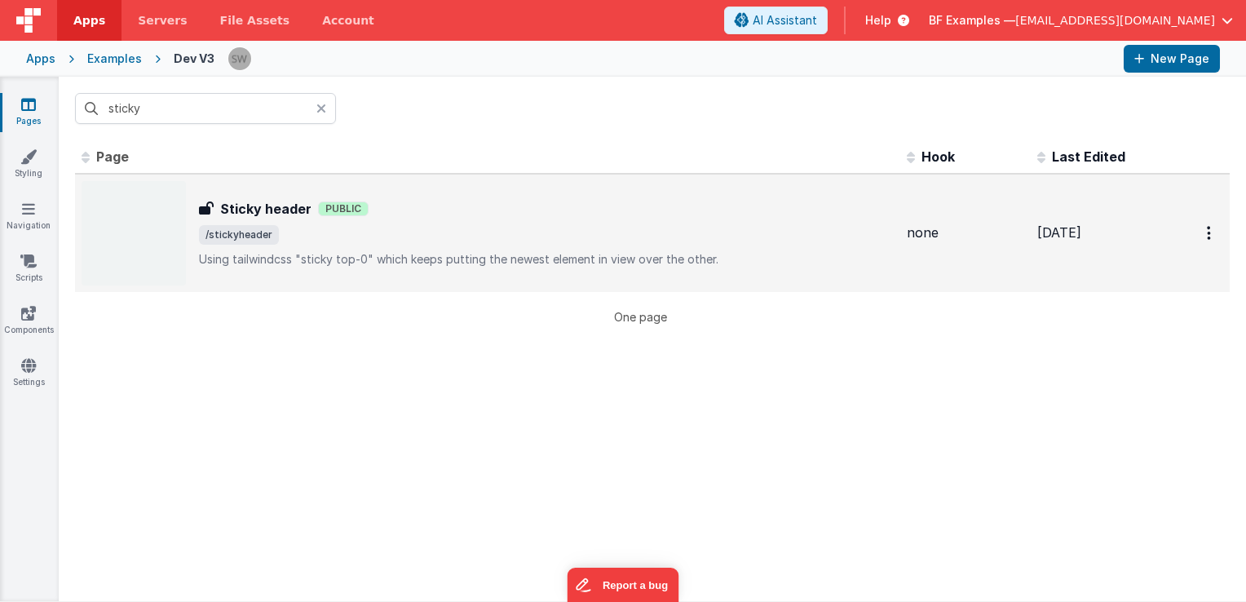
type input "sticky"
click at [456, 288] on td "Sticky header Sticky header Public /stickyheader Using tailwindcss "sticky top-…" at bounding box center [488, 233] width 826 height 118
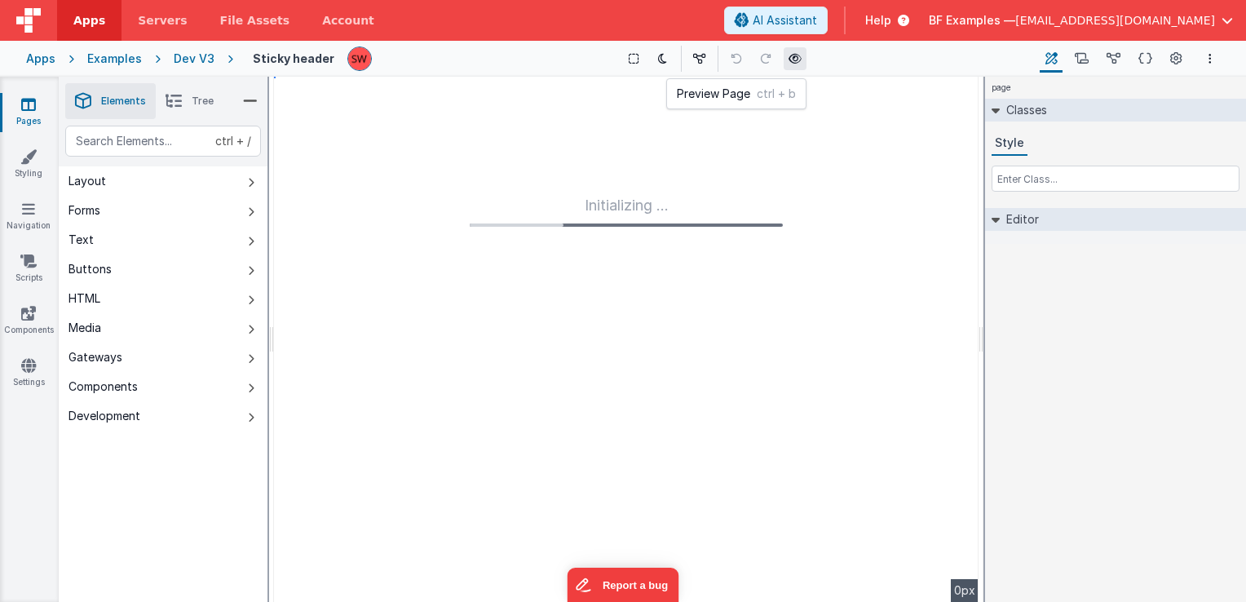
click at [801, 64] on button at bounding box center [795, 58] width 23 height 23
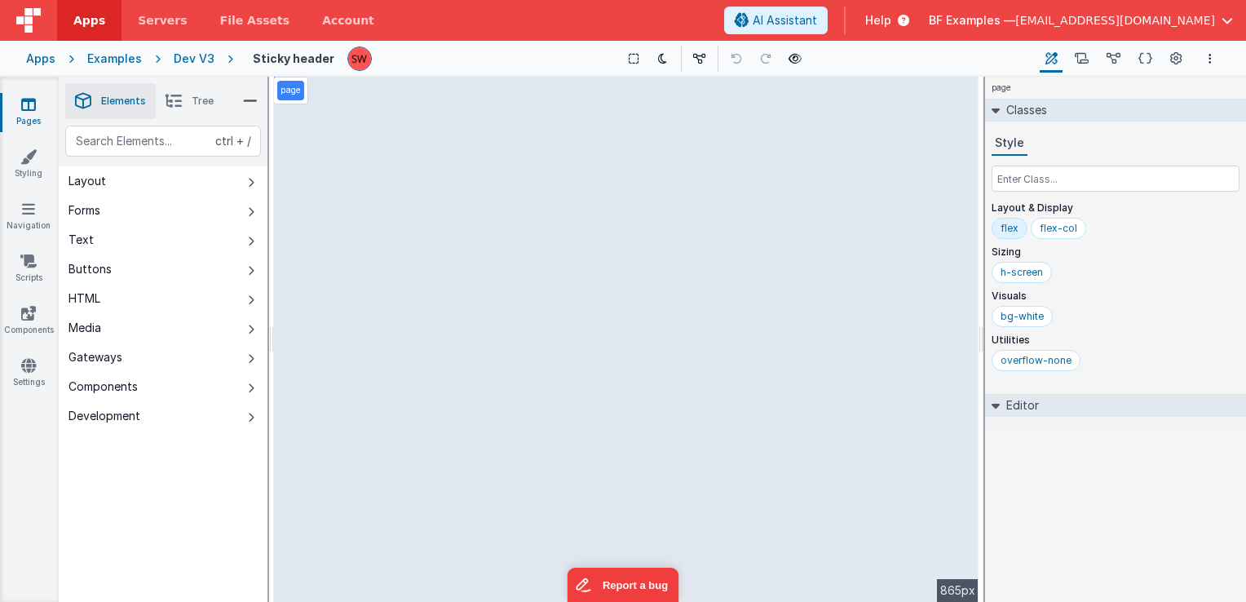
click at [192, 54] on div "Dev V3" at bounding box center [194, 59] width 41 height 16
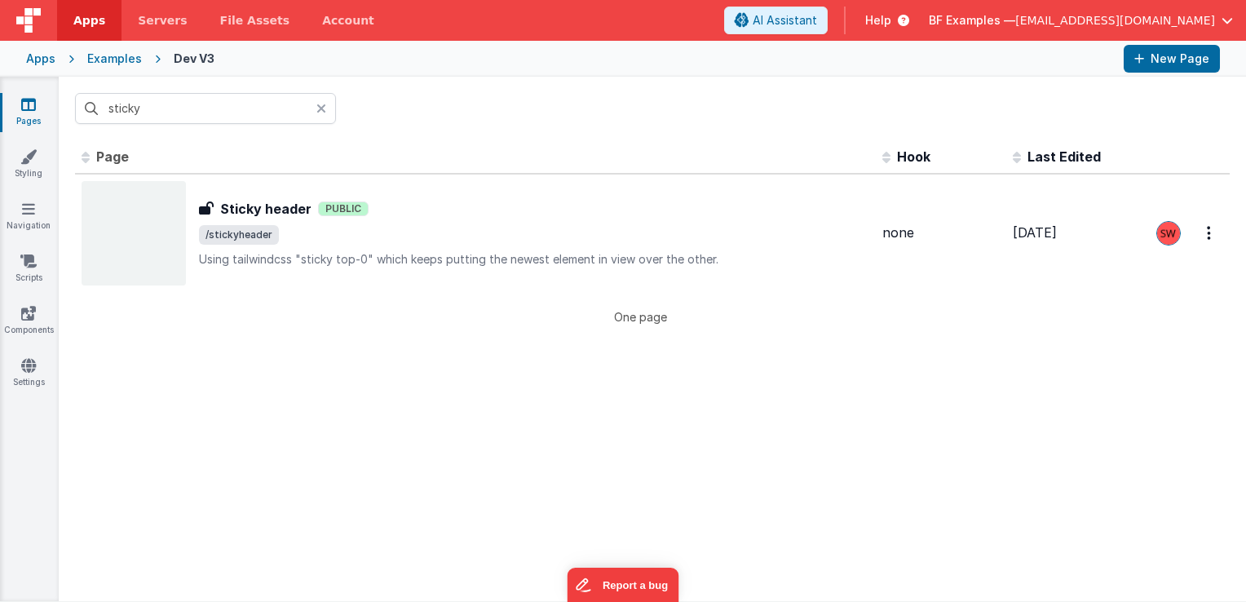
click at [209, 109] on input "sticky" at bounding box center [205, 108] width 261 height 31
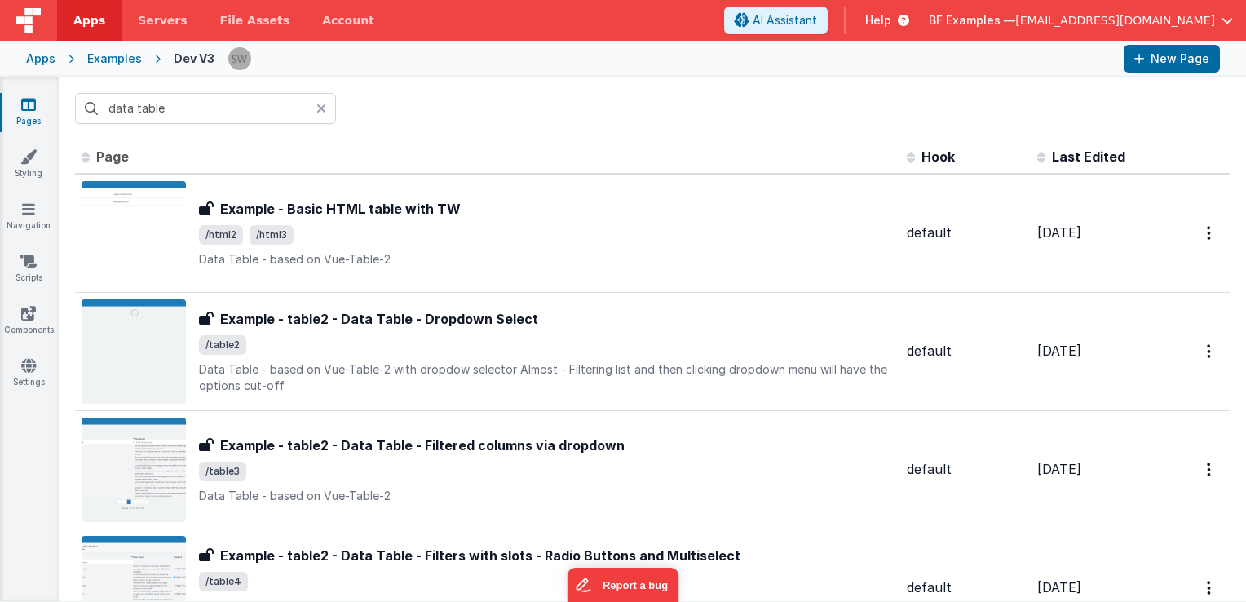
type input "data table"
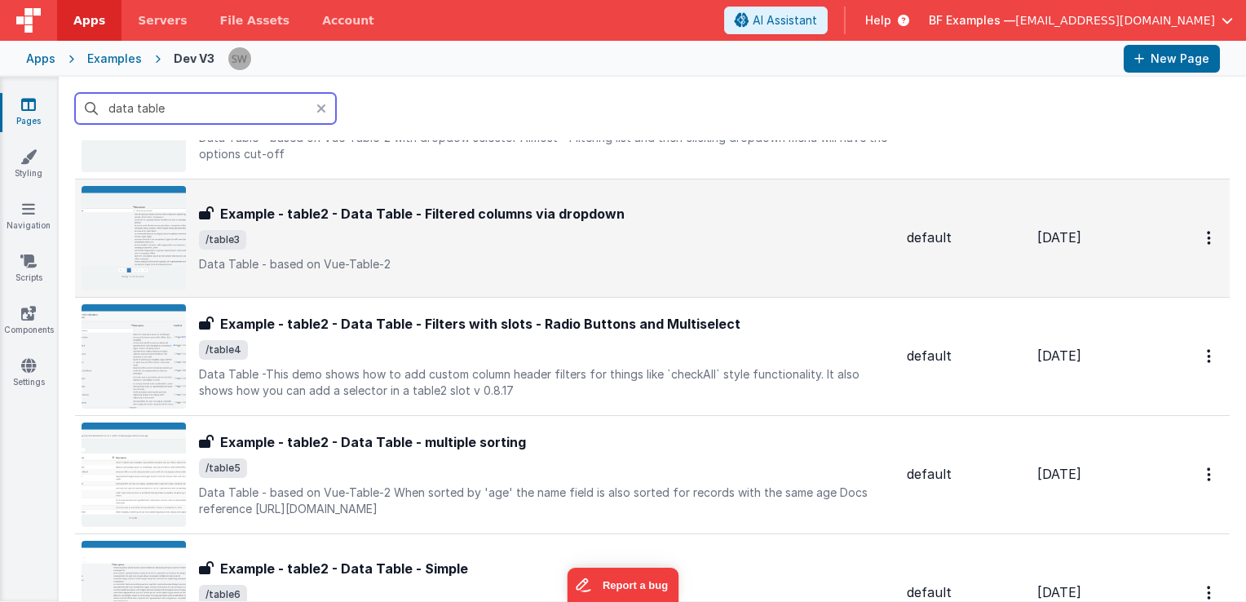
scroll to position [245, 0]
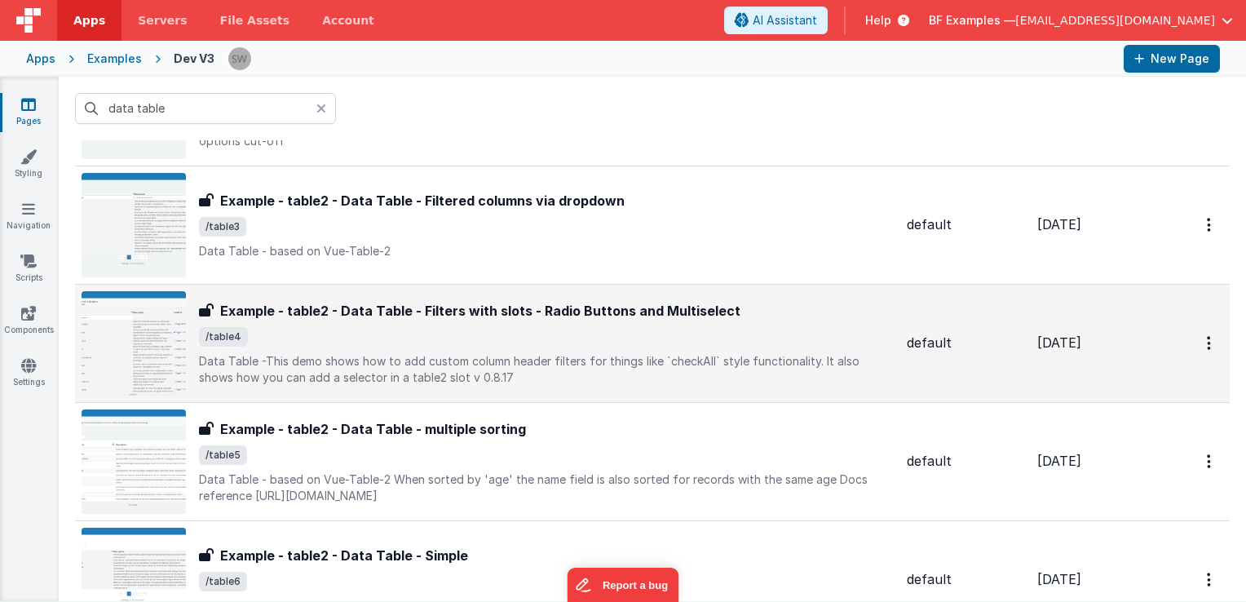
click at [648, 315] on h3 "Example - table2 - Data Table - Filters with slots - Radio Buttons and Multisel…" at bounding box center [480, 311] width 520 height 20
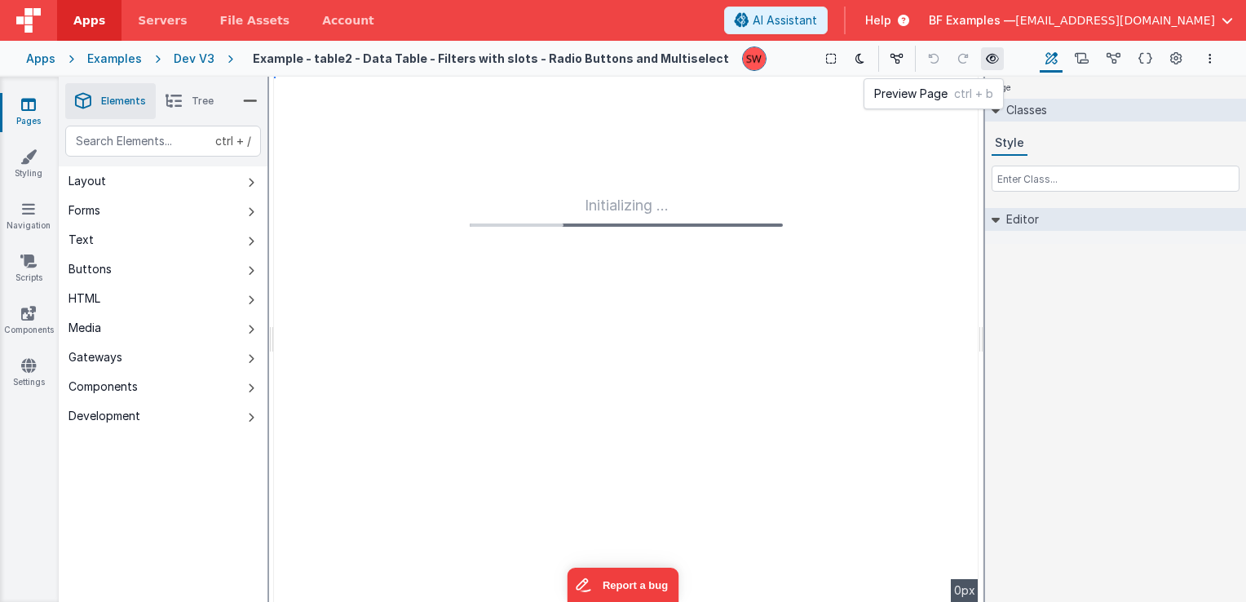
click at [986, 59] on icon at bounding box center [992, 58] width 13 height 11
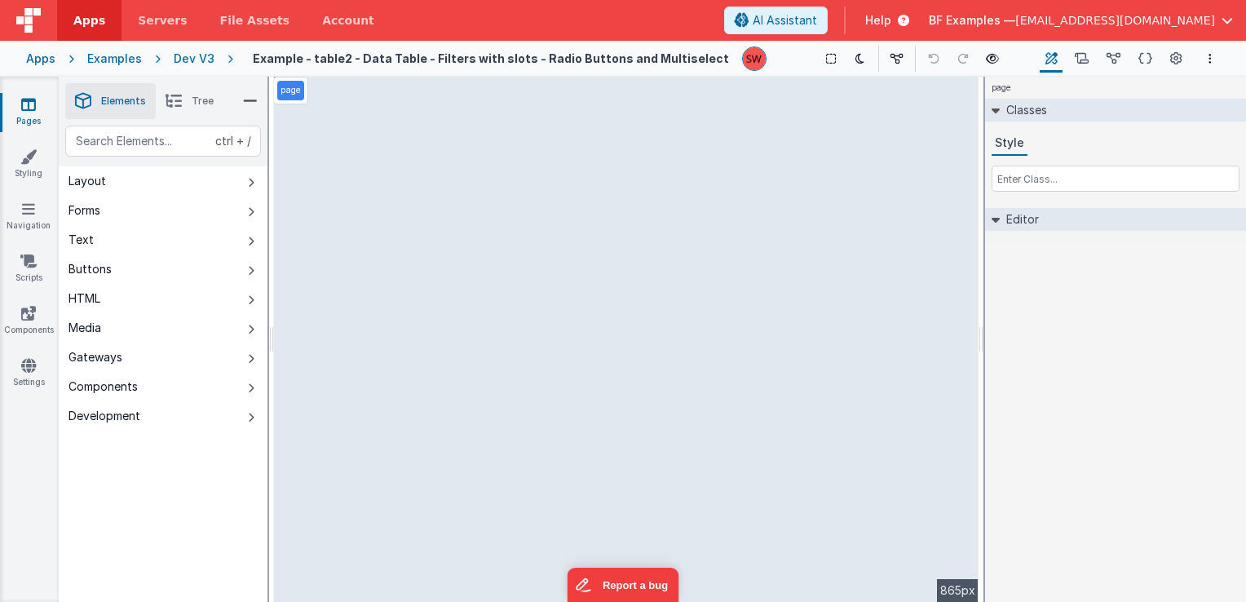
click at [197, 54] on div "Dev V3" at bounding box center [194, 59] width 41 height 16
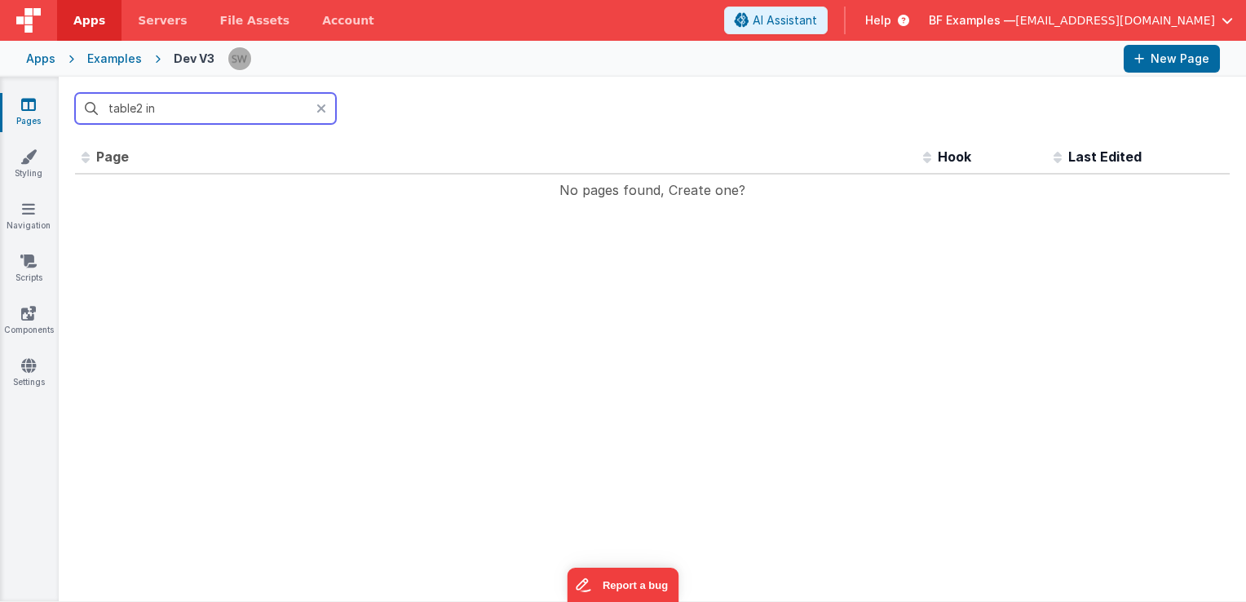
click at [258, 115] on input "table2 in" at bounding box center [205, 108] width 261 height 31
click at [258, 113] on input "table2 in" at bounding box center [205, 108] width 261 height 31
paste input "Example - Table2 with Inline Editable Rows"
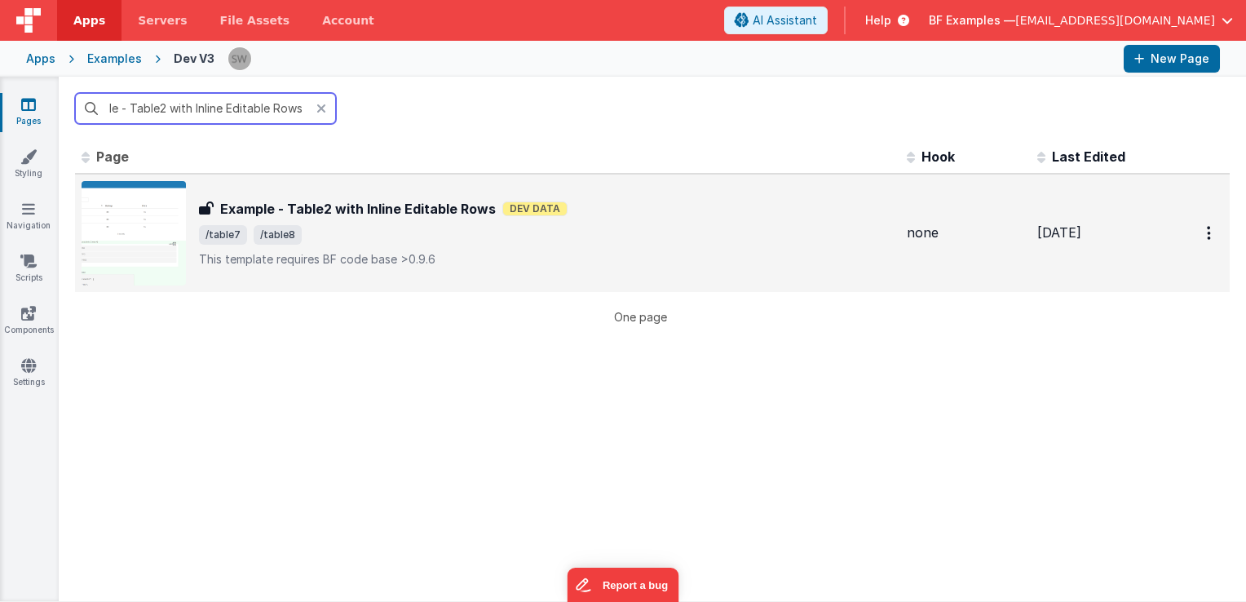
type input "Example - Table2 with Inline Editable Rows"
click at [441, 259] on p "This template requires BF code base >0.9.6" at bounding box center [546, 259] width 695 height 16
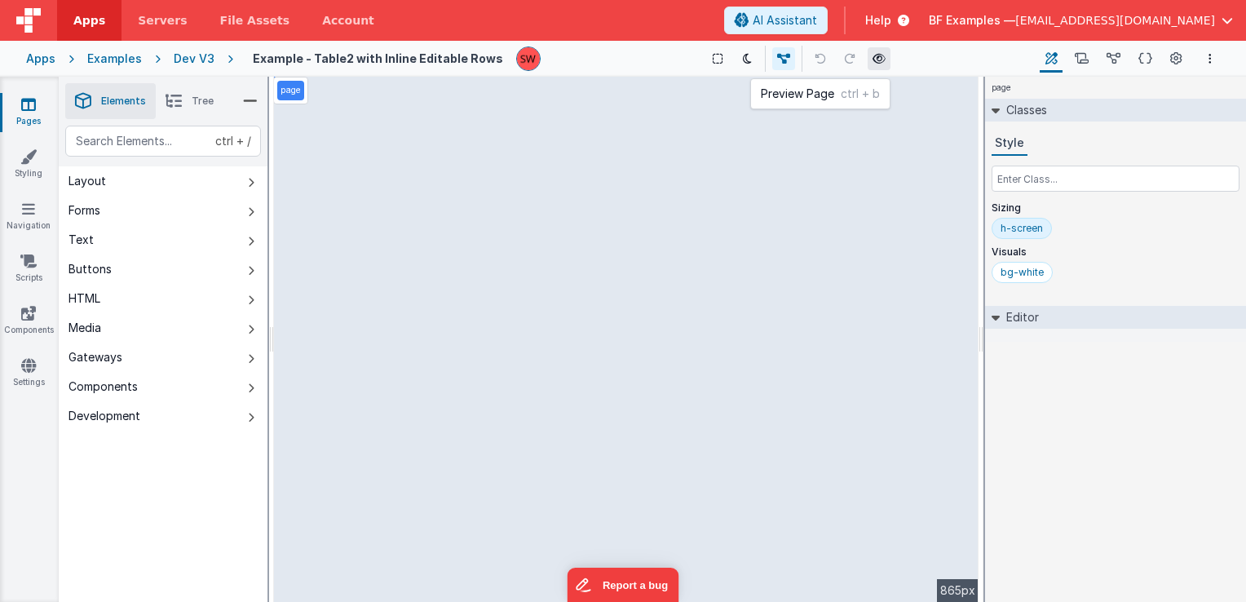
click at [881, 57] on button at bounding box center [879, 58] width 23 height 23
click at [174, 55] on div "Dev V3" at bounding box center [194, 59] width 41 height 16
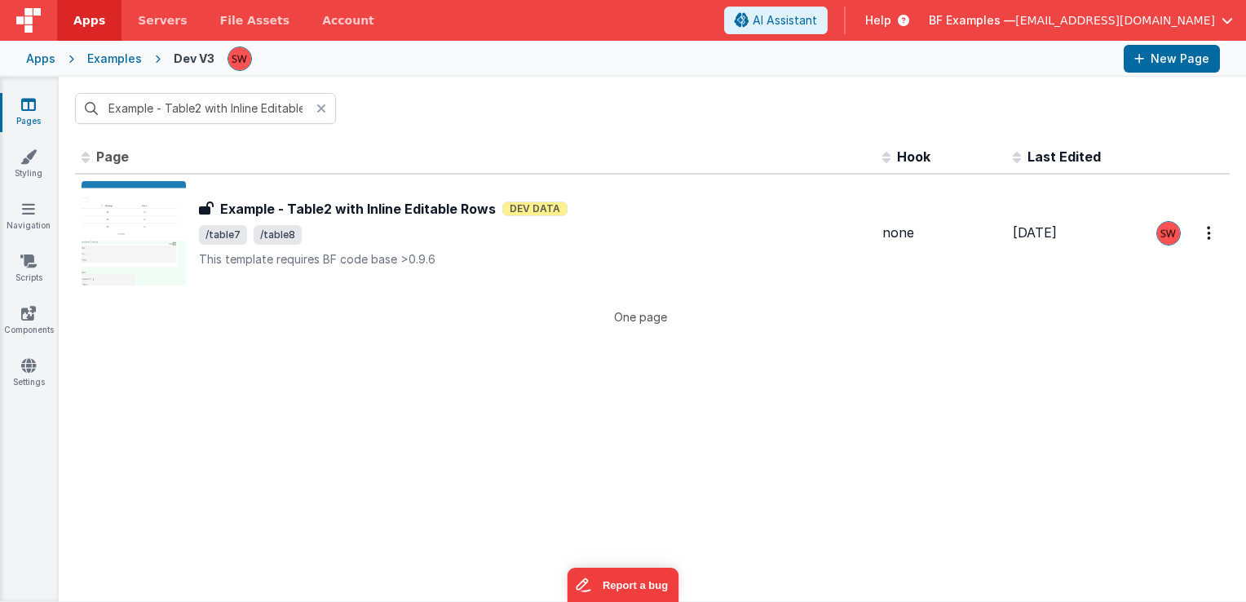
click at [202, 109] on input "Example - Table2 with Inline Editable Rows" at bounding box center [205, 108] width 261 height 31
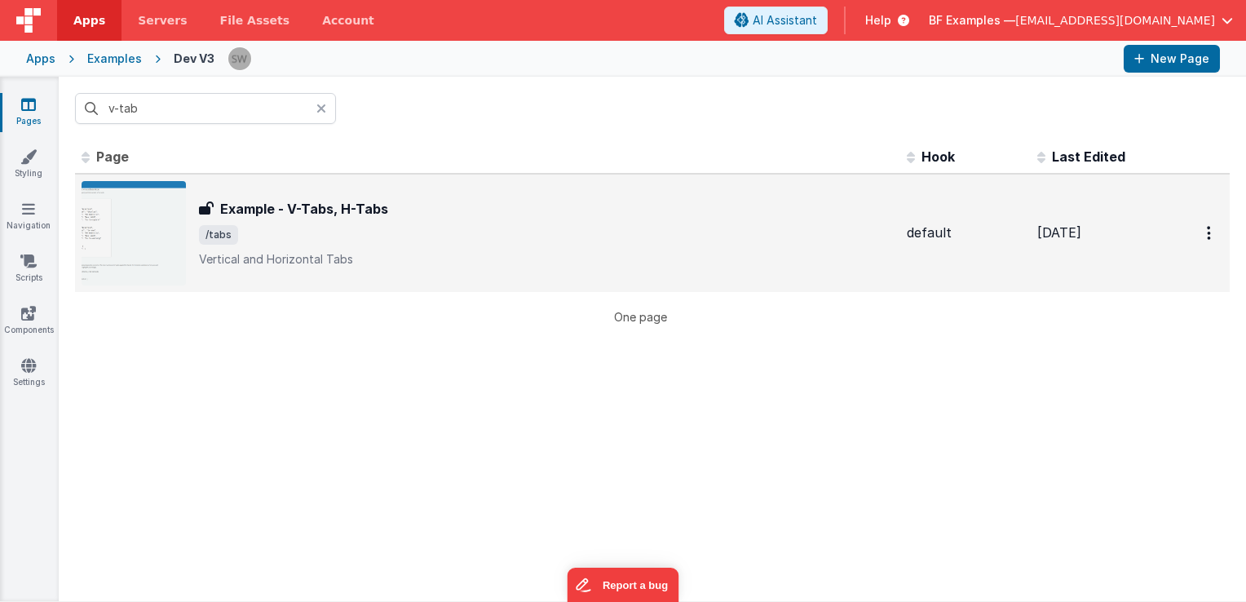
type input "v-tab"
click at [304, 194] on div "Example - V-Tabs, H-Tabs Example - V-Tabs, H-Tabs /tabs Vertical and Horizontal…" at bounding box center [488, 233] width 812 height 104
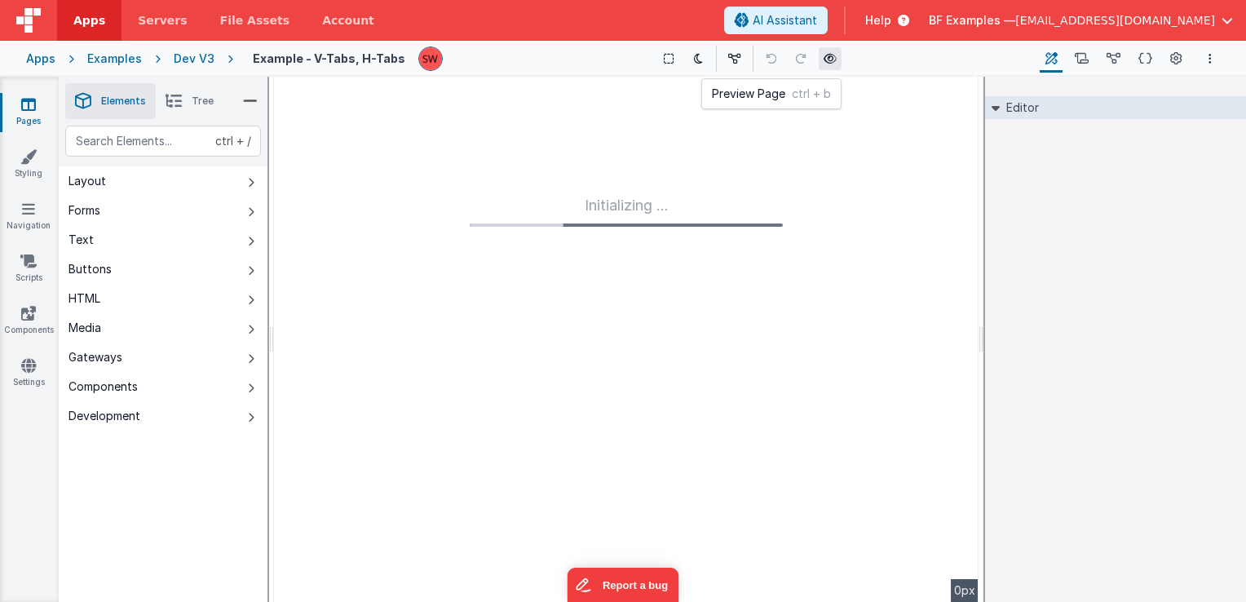
click at [819, 62] on button at bounding box center [830, 58] width 23 height 23
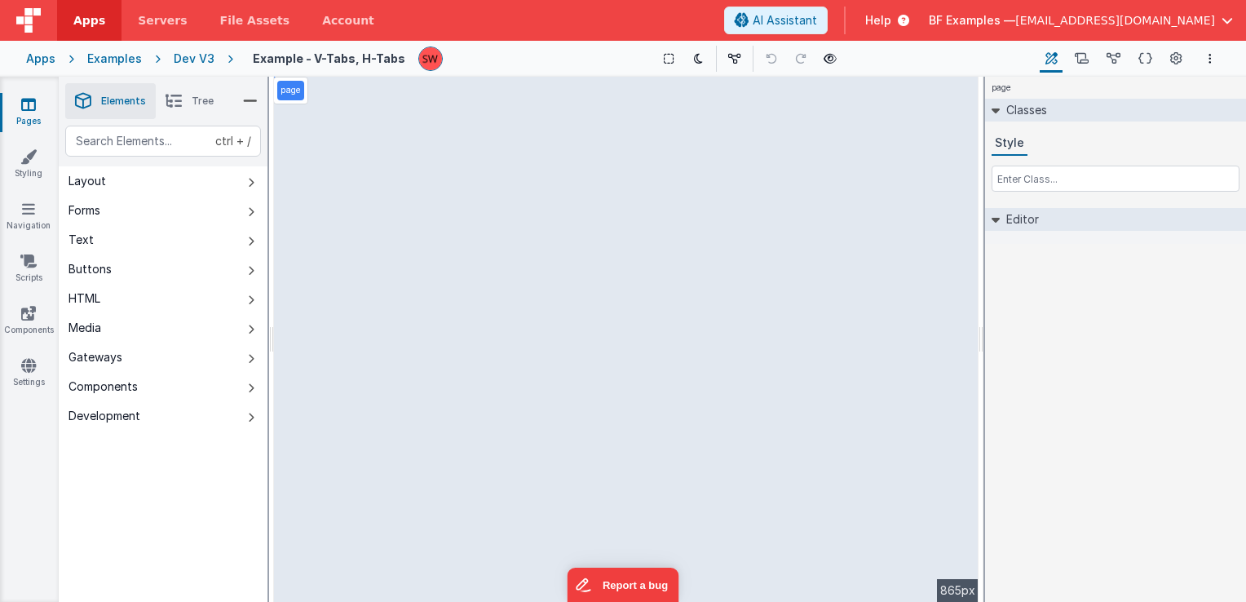
click at [158, 100] on li "Tree" at bounding box center [190, 101] width 68 height 36
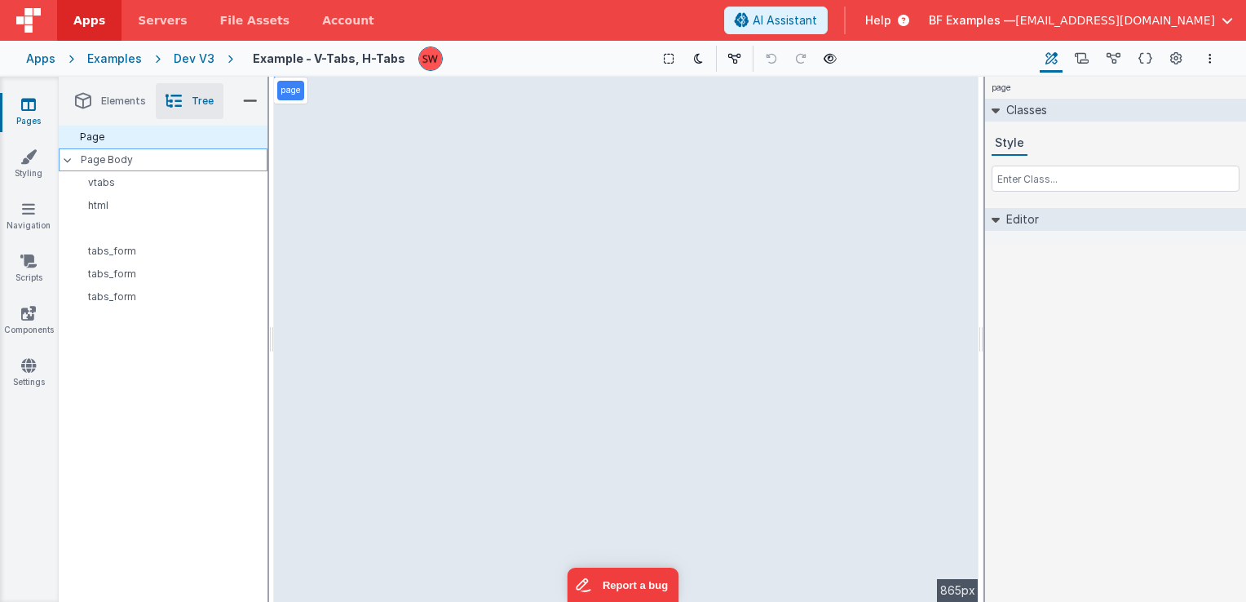
click at [144, 164] on p "Page Body" at bounding box center [174, 159] width 187 height 13
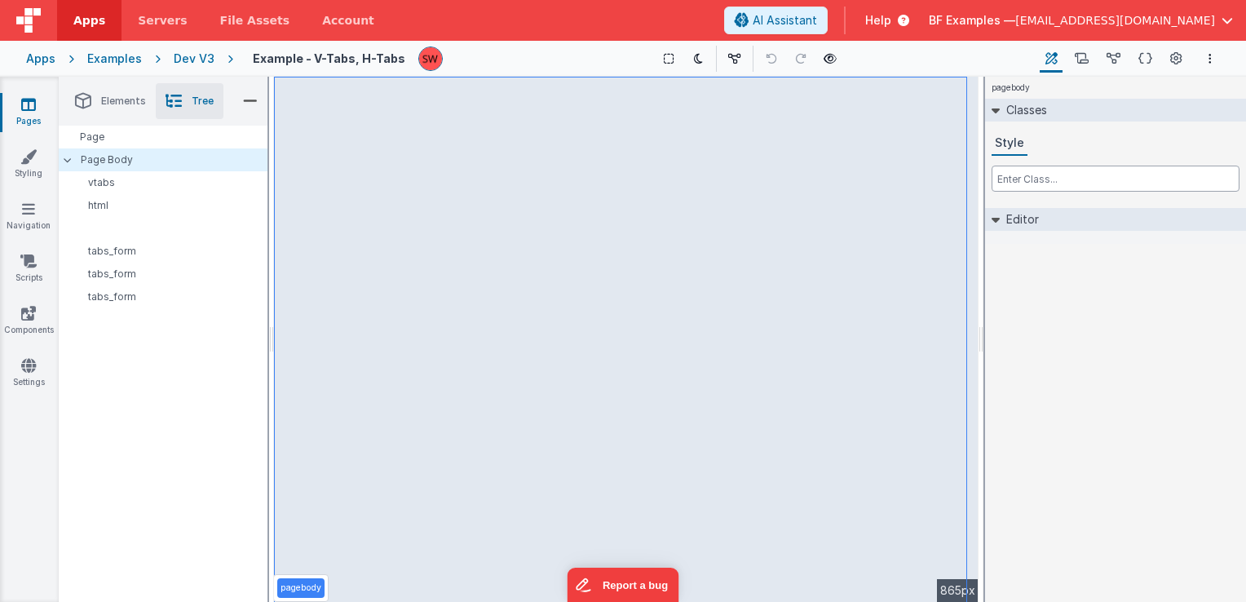
click at [1073, 174] on input "text" at bounding box center [1116, 179] width 248 height 26
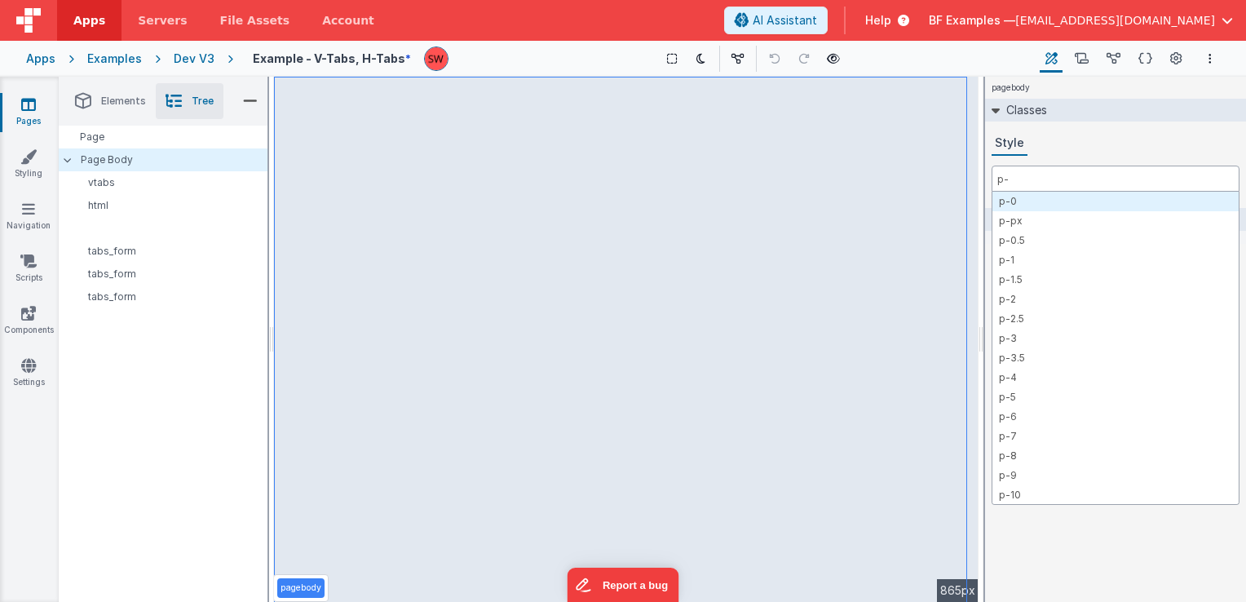
type input "p-3"
type input "md:p-3"
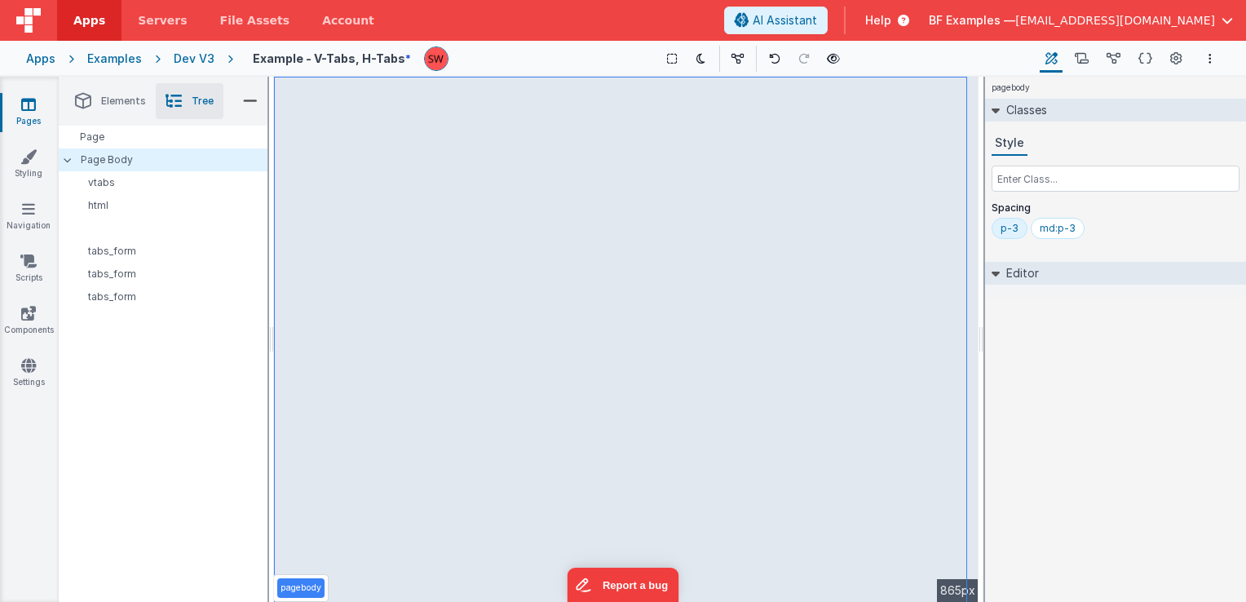
click at [192, 54] on div "Dev V3" at bounding box center [194, 59] width 41 height 16
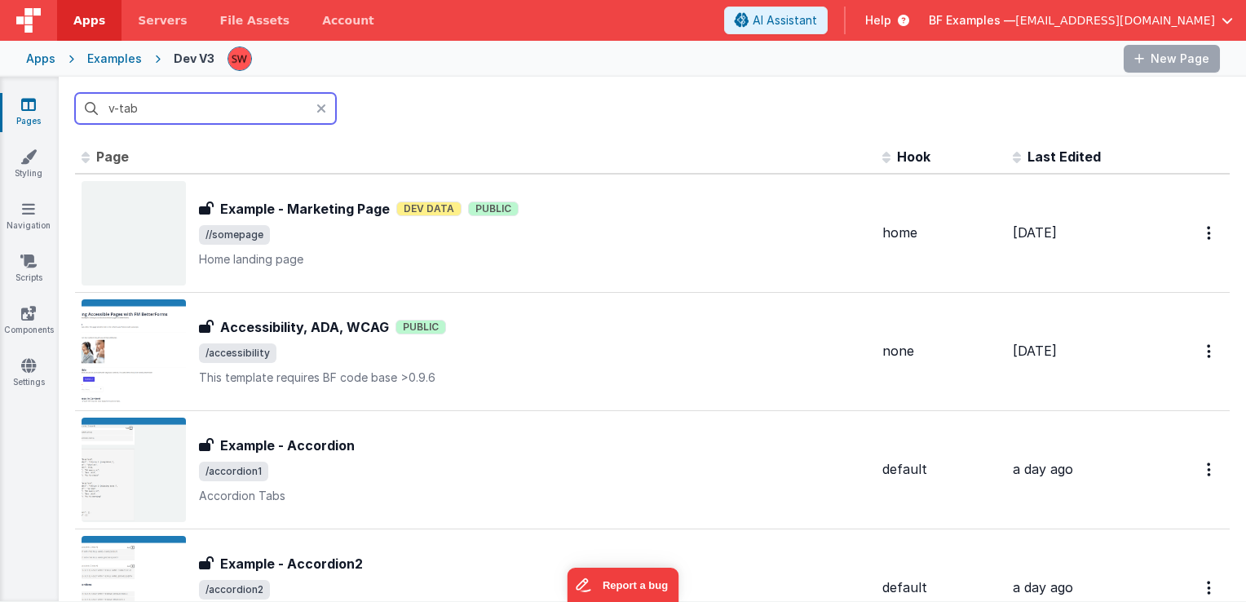
click at [195, 107] on input "v-tab" at bounding box center [205, 108] width 261 height 31
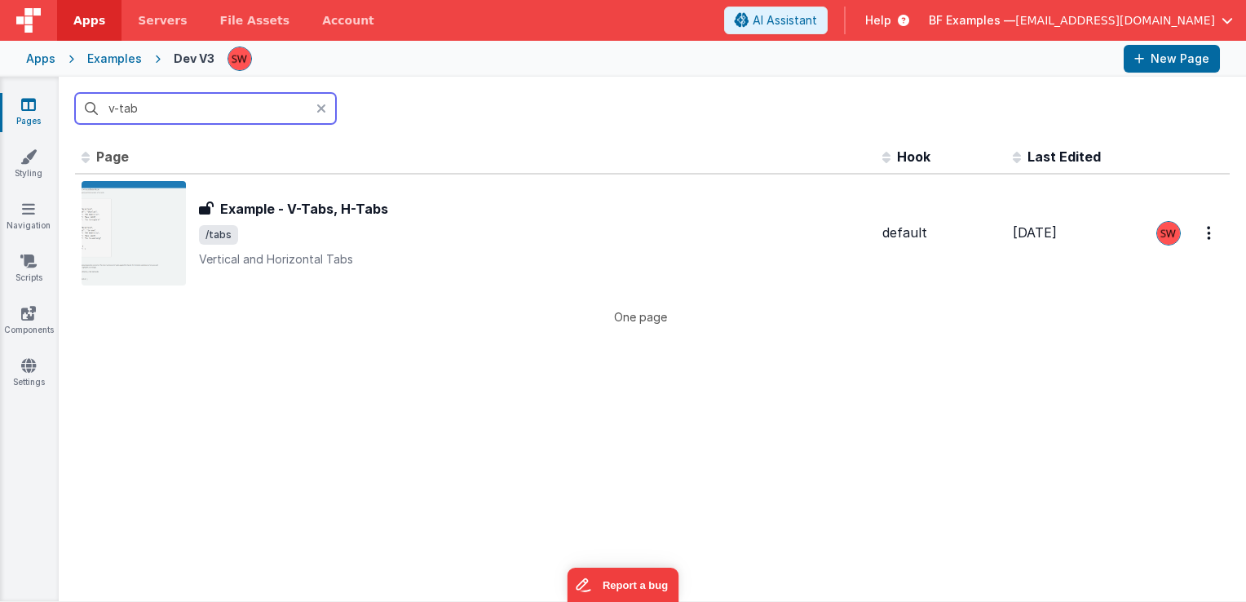
click at [194, 107] on input "v-tab" at bounding box center [205, 108] width 261 height 31
click at [193, 106] on input "v-tab" at bounding box center [205, 108] width 261 height 31
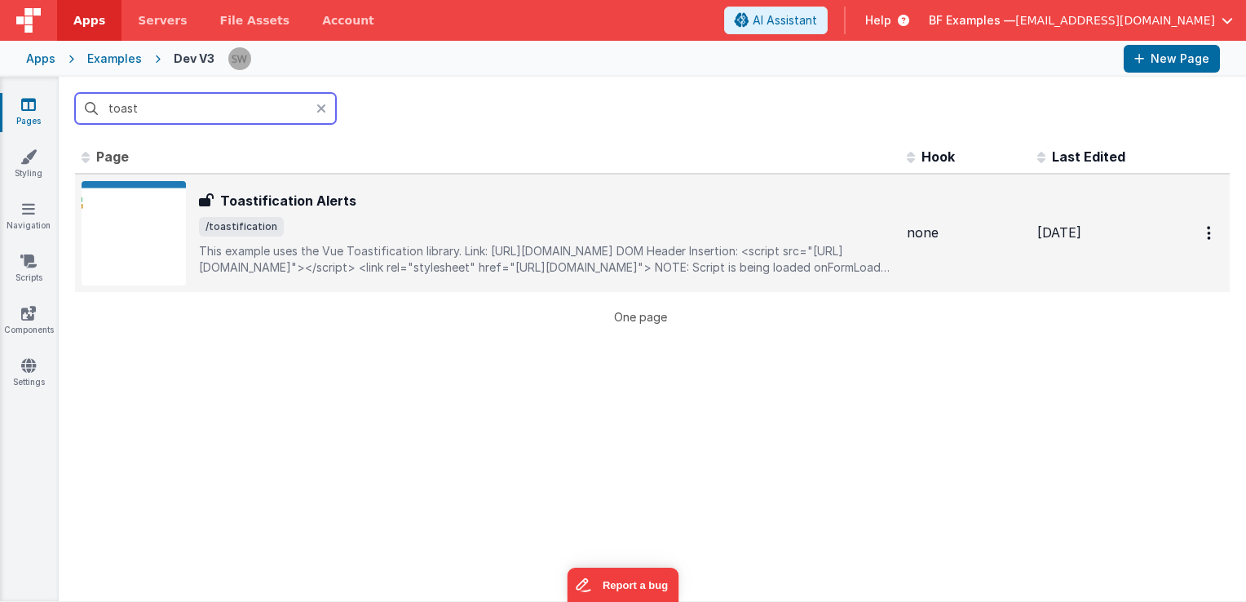
type input "toast"
click at [382, 230] on span "/toastification" at bounding box center [546, 227] width 695 height 20
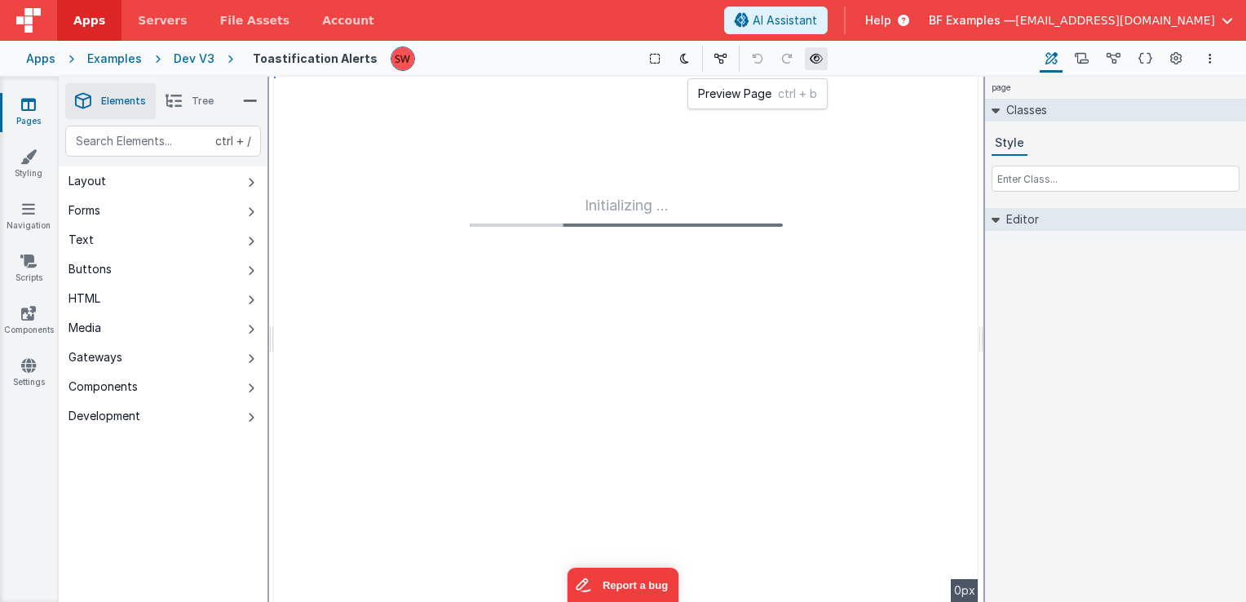
click at [819, 60] on button at bounding box center [816, 58] width 23 height 23
click at [193, 58] on div "Dev V3" at bounding box center [194, 59] width 41 height 16
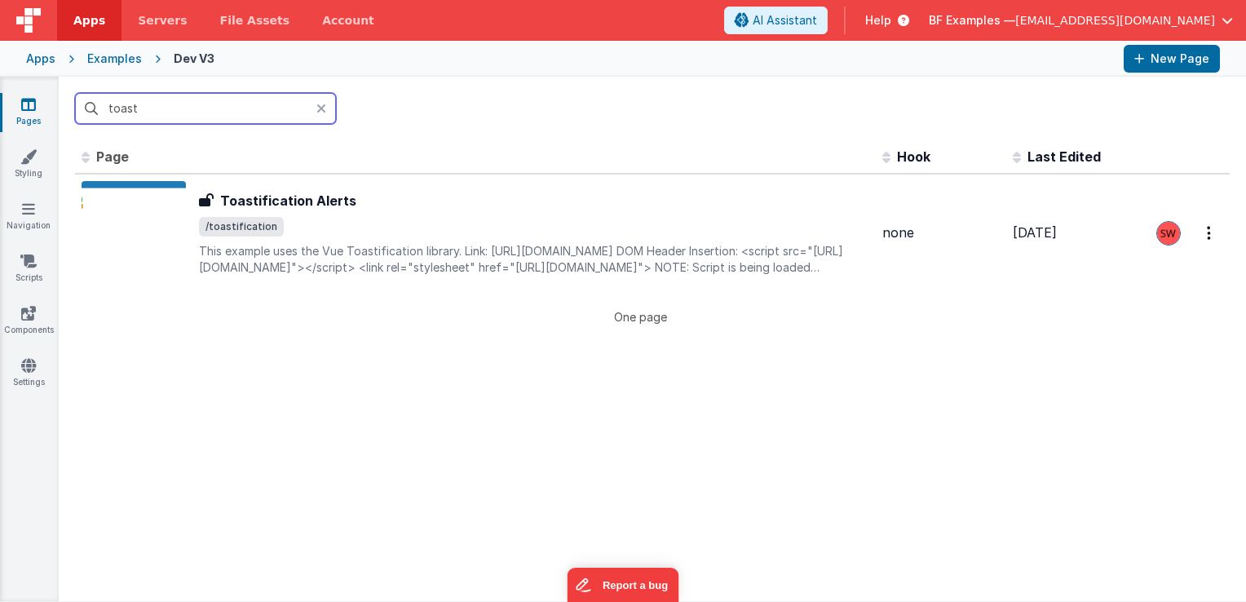
click at [166, 118] on input "toast" at bounding box center [205, 108] width 261 height 31
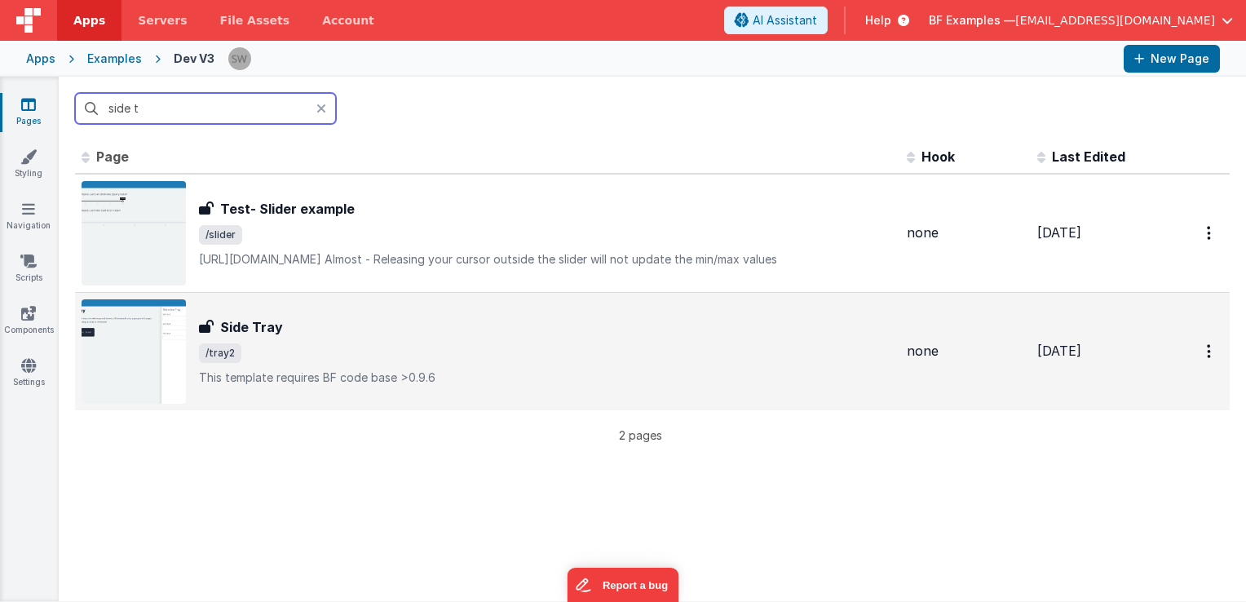
type input "side t"
click at [397, 344] on span "/tray2" at bounding box center [546, 353] width 695 height 20
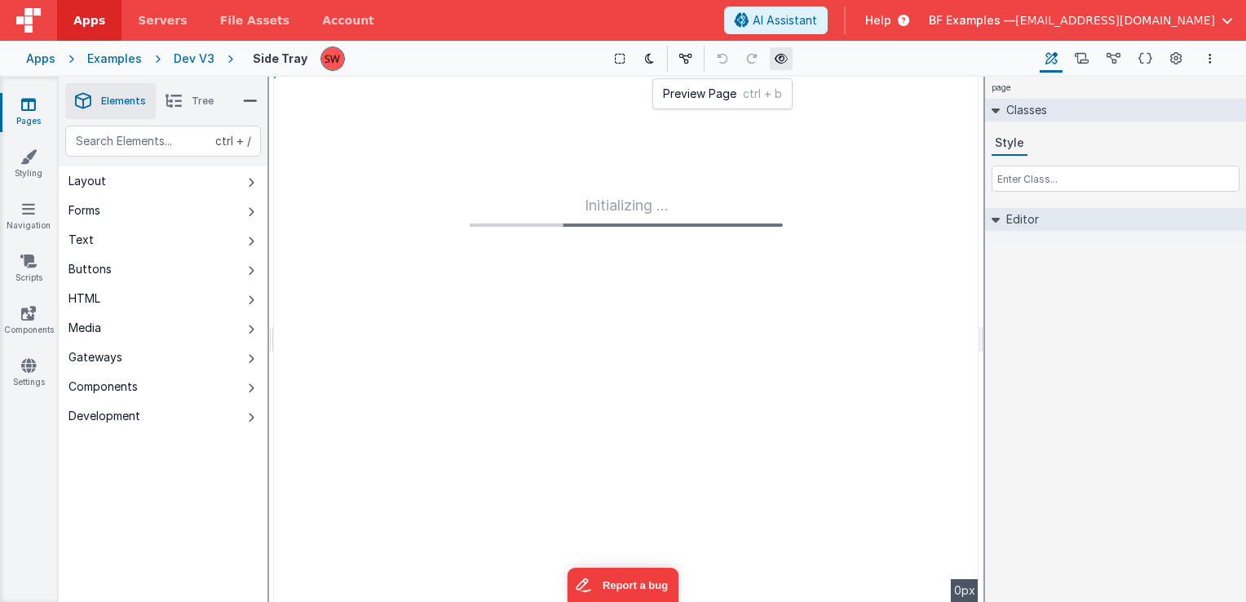
click at [787, 61] on button at bounding box center [781, 58] width 23 height 23
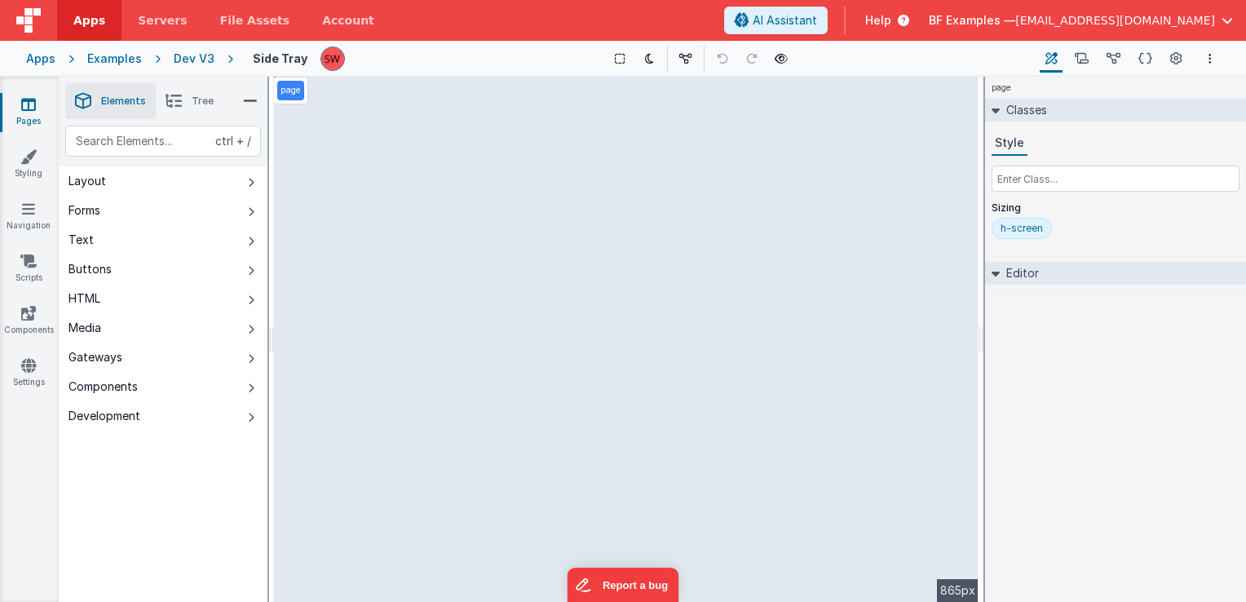
click at [183, 60] on div "Dev V3" at bounding box center [194, 59] width 41 height 16
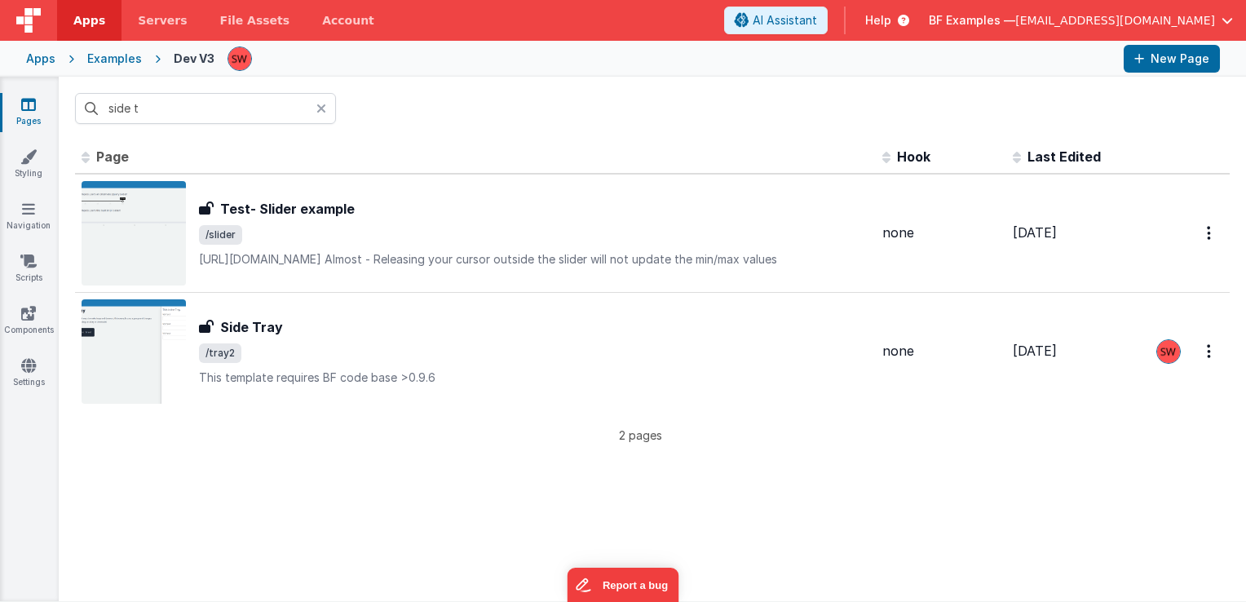
click at [212, 107] on input "side t" at bounding box center [205, 108] width 261 height 31
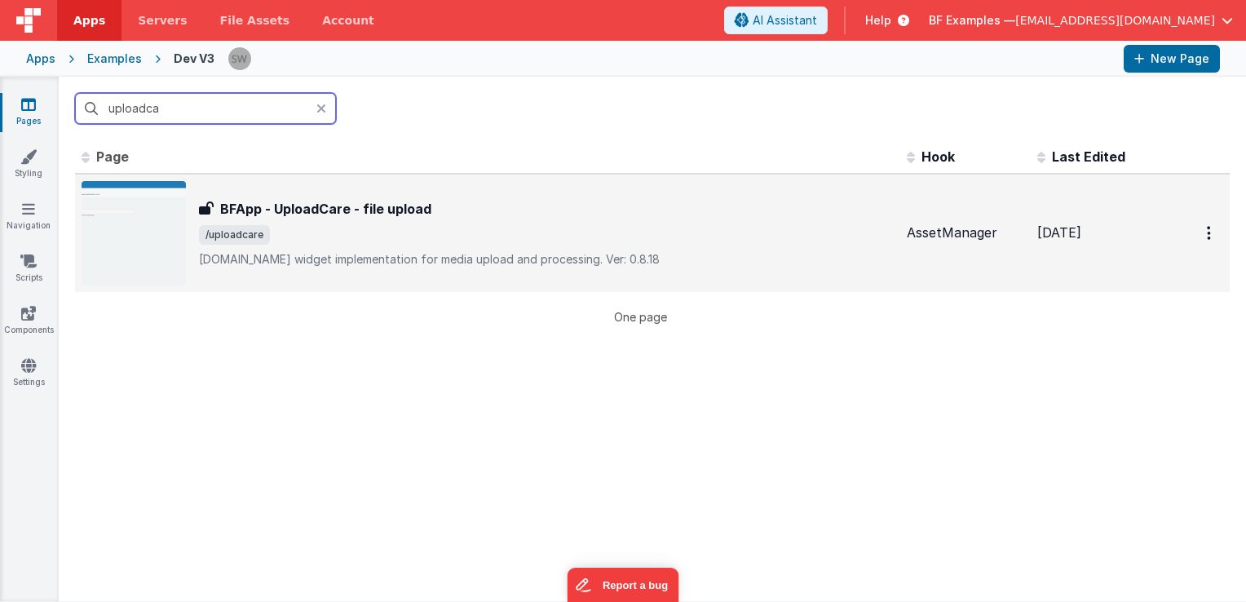
type input "uploadca"
click at [509, 255] on p "[DOMAIN_NAME] widget implementation for media upload and processing.Ver: 0.8.18" at bounding box center [546, 259] width 695 height 16
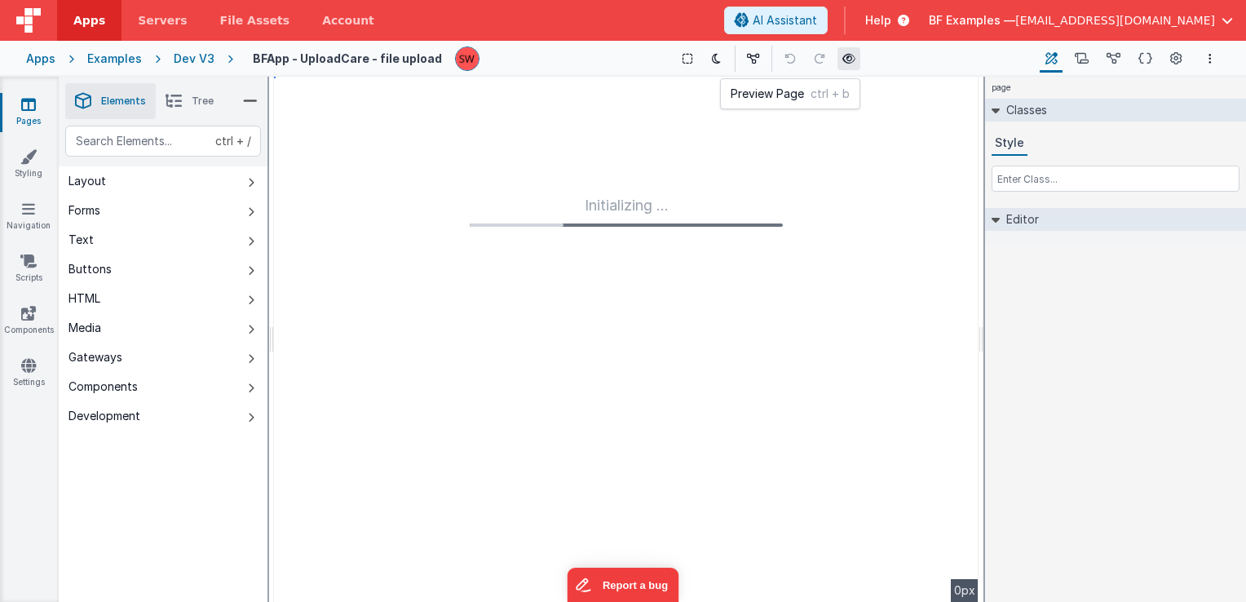
click at [848, 65] on button at bounding box center [849, 58] width 23 height 23
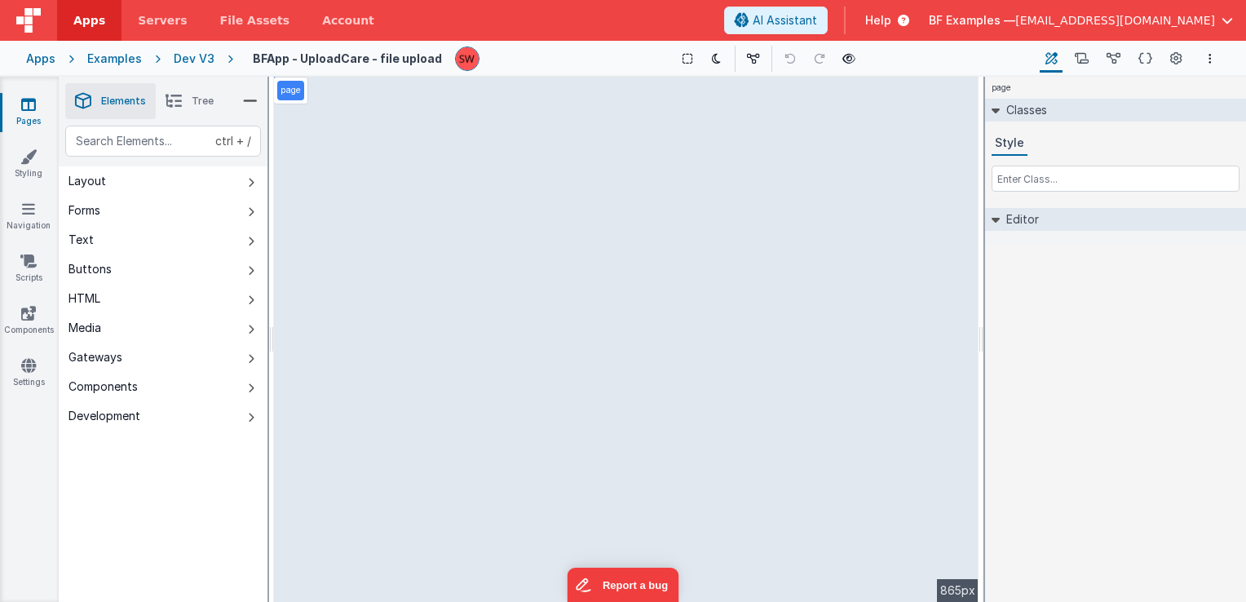
click at [192, 98] on span "Tree" at bounding box center [203, 101] width 22 height 13
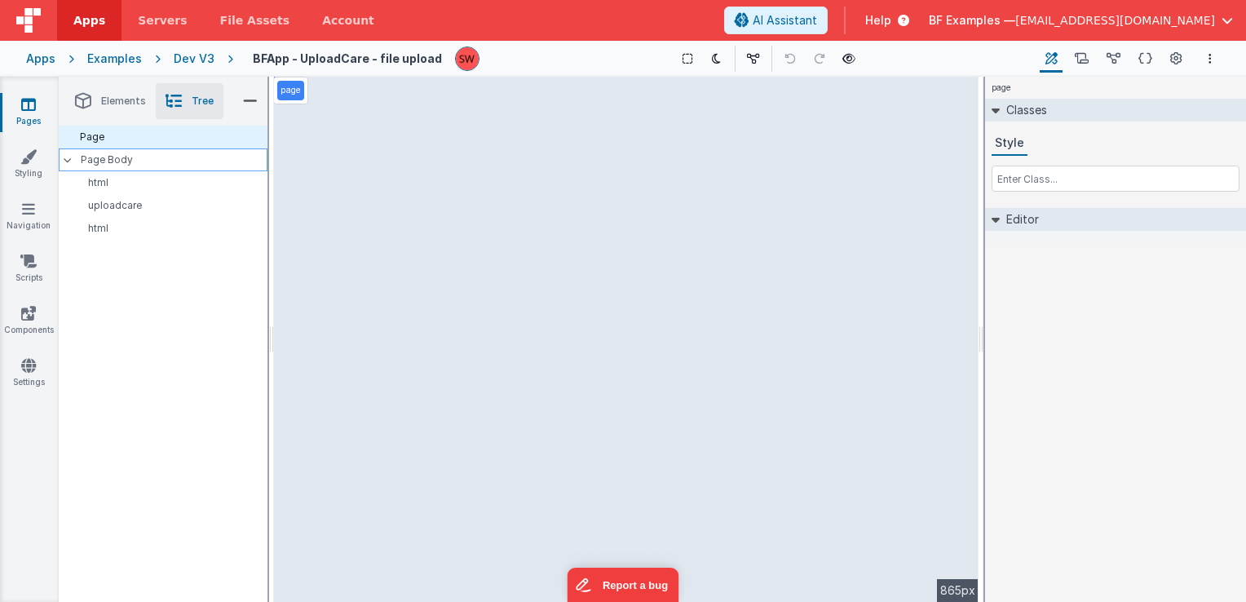
click at [137, 161] on p "Page Body" at bounding box center [174, 159] width 187 height 13
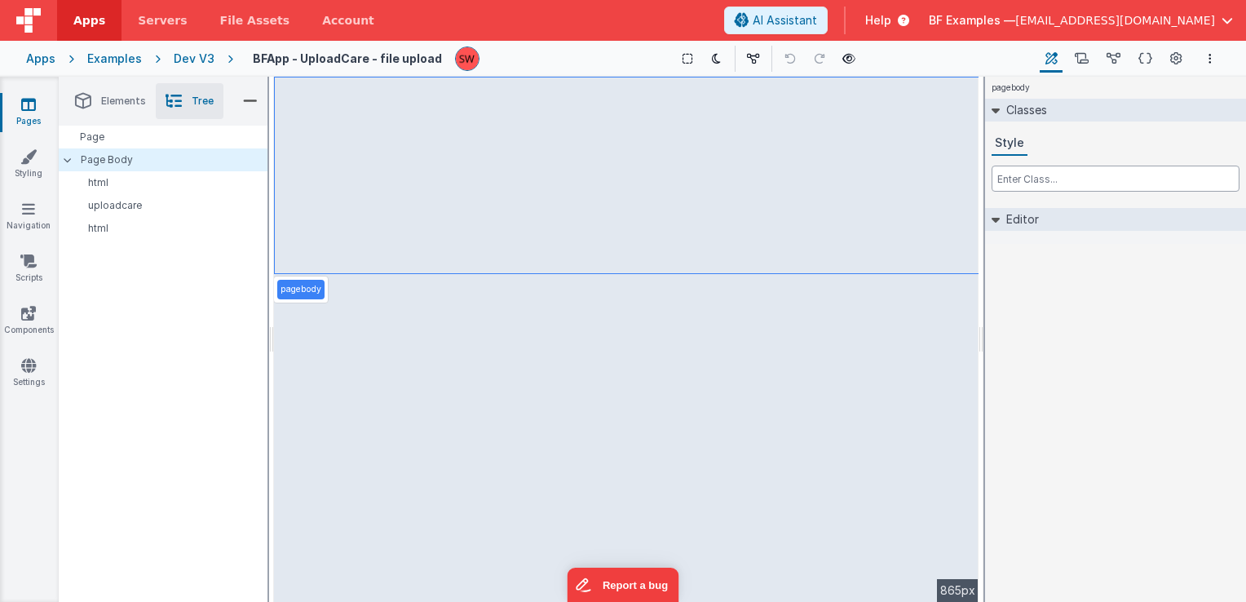
click at [1054, 182] on input "text" at bounding box center [1116, 179] width 248 height 26
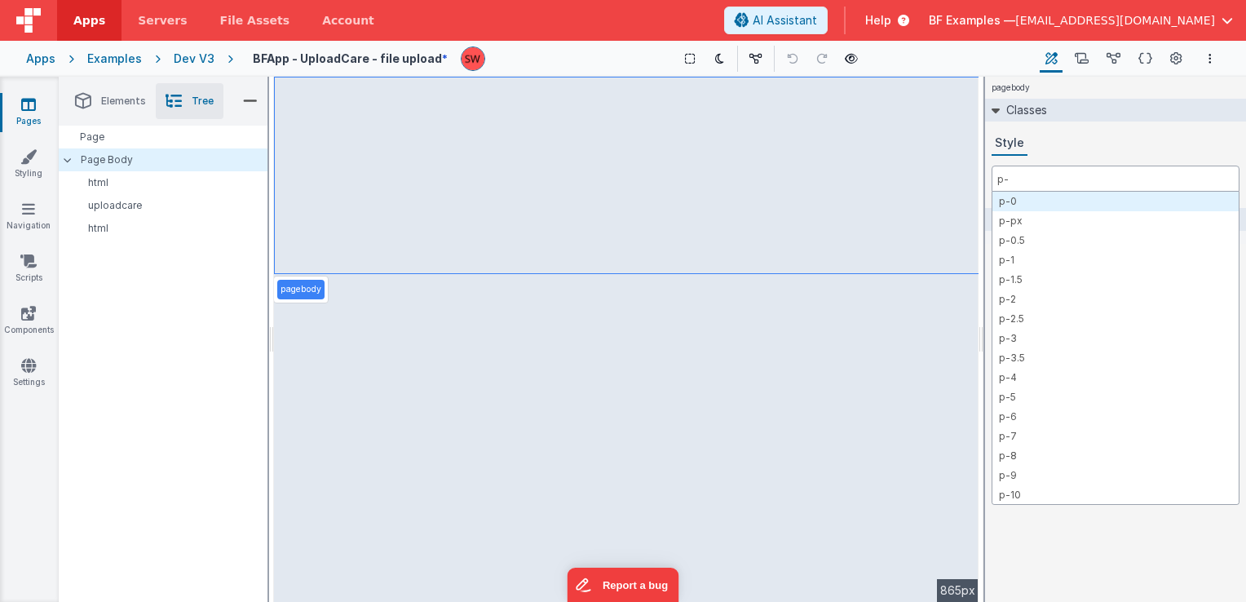
type input "p-3"
type input "md:p-3"
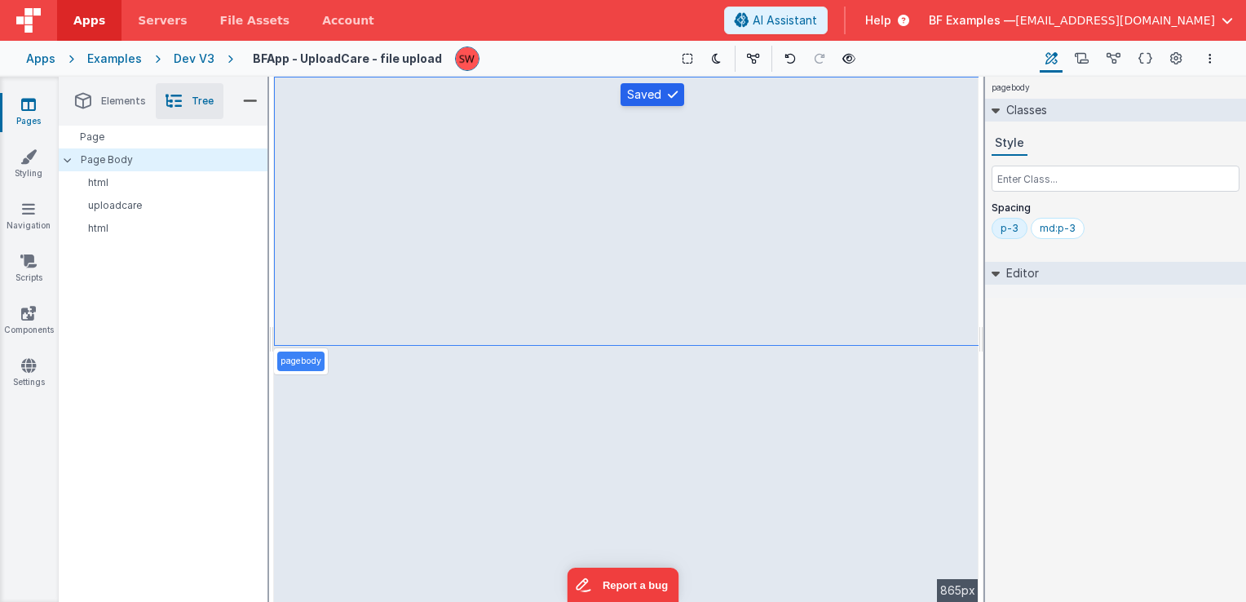
click at [196, 59] on div "Dev V3" at bounding box center [194, 59] width 41 height 16
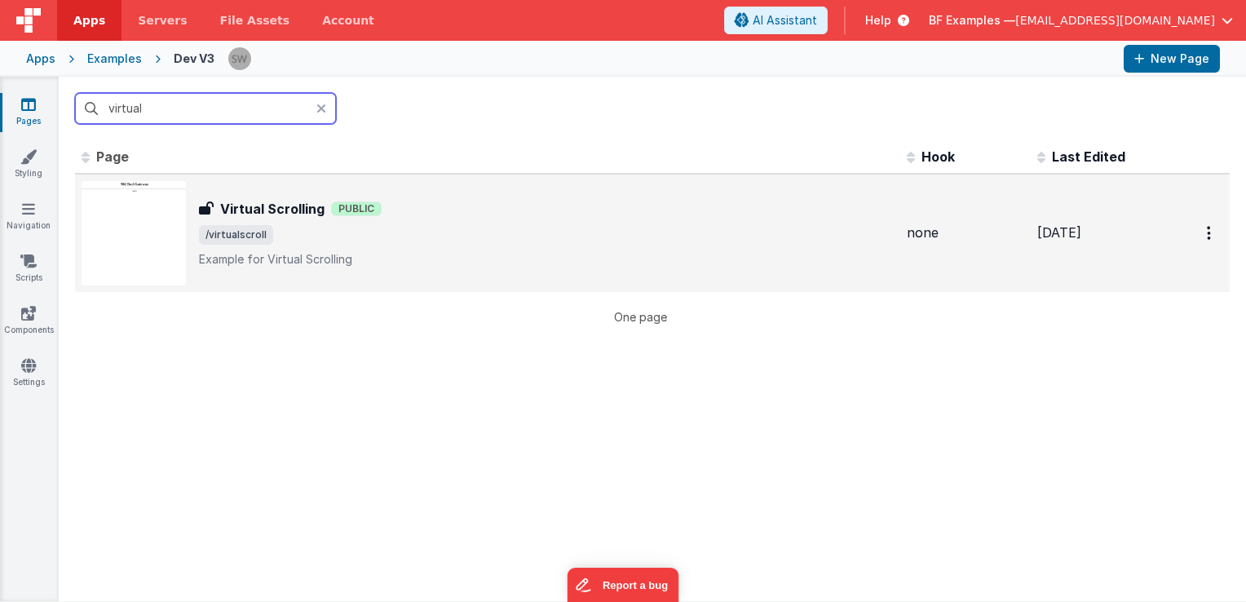
type input "virtual"
click at [516, 240] on div "Virtual Scrolling Virtual Scrolling Public /virtualscroll Example for Virtual S…" at bounding box center [546, 233] width 695 height 69
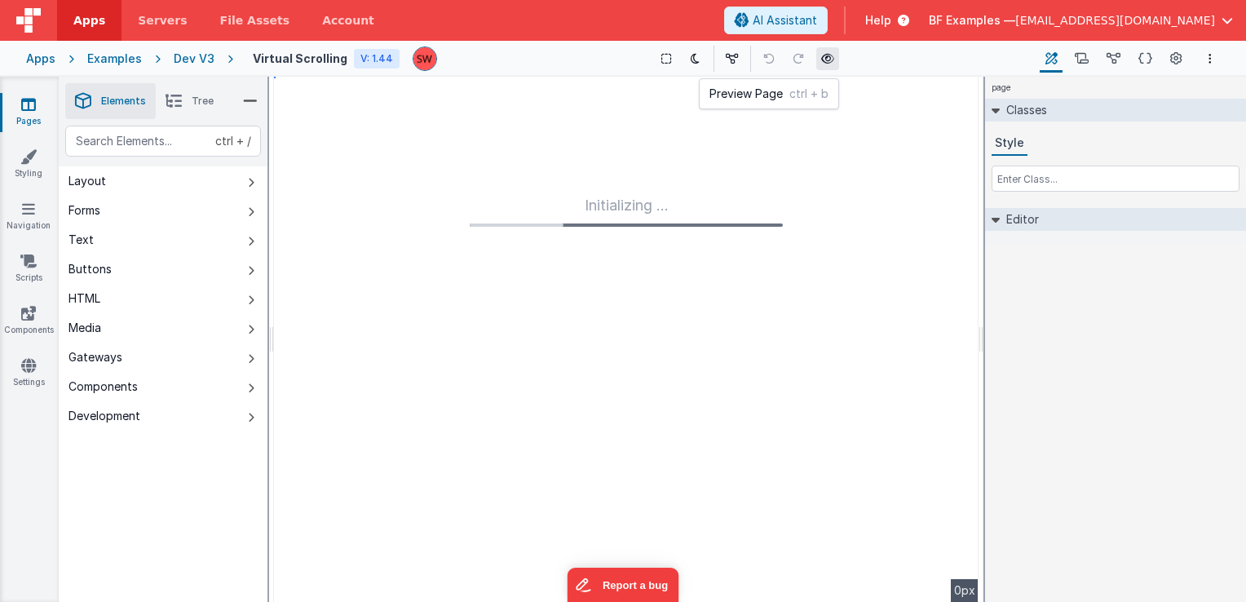
click at [832, 59] on button at bounding box center [828, 58] width 23 height 23
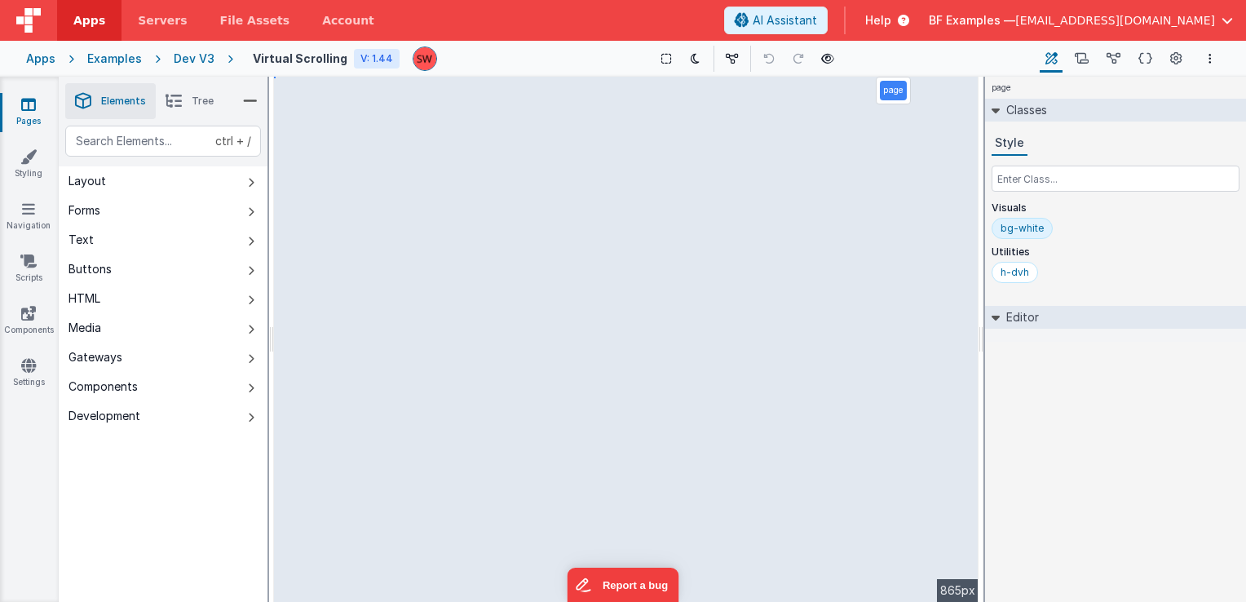
click at [204, 56] on div "Dev V3" at bounding box center [194, 59] width 41 height 16
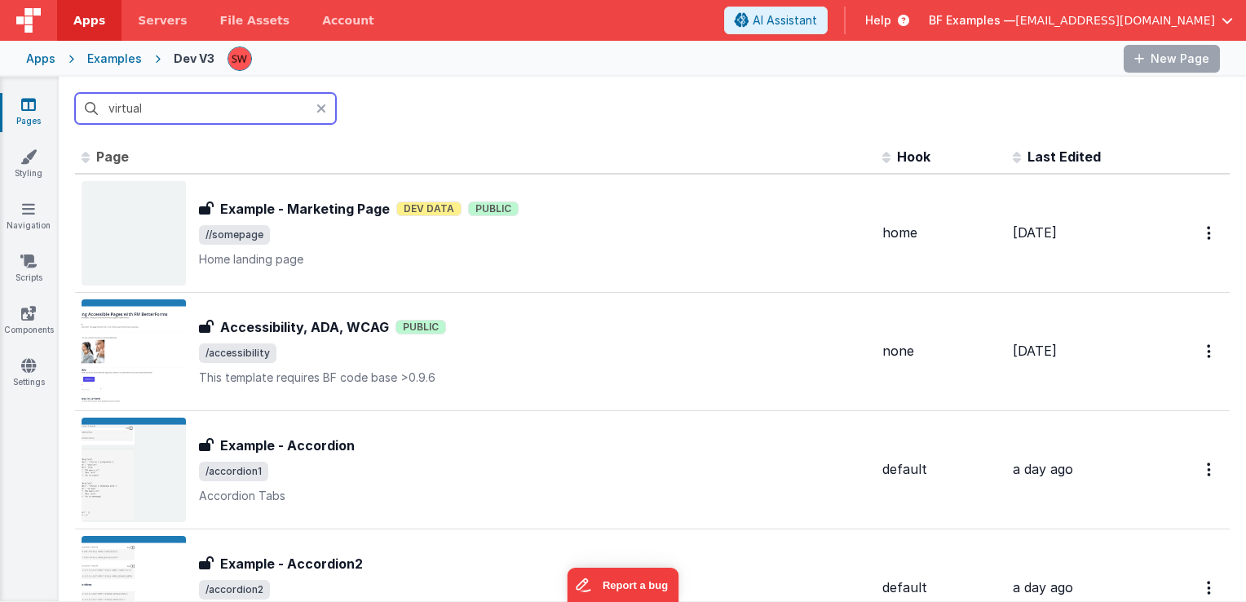
click at [179, 109] on input "virtual" at bounding box center [205, 108] width 261 height 31
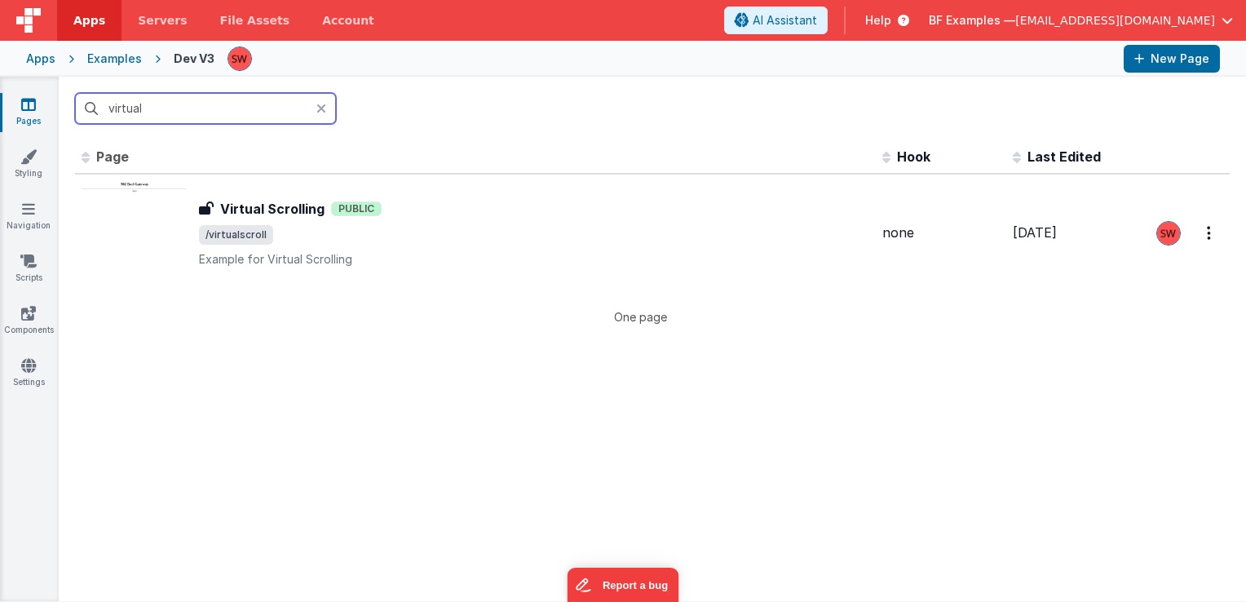
click at [179, 109] on input "virtual" at bounding box center [205, 108] width 261 height 31
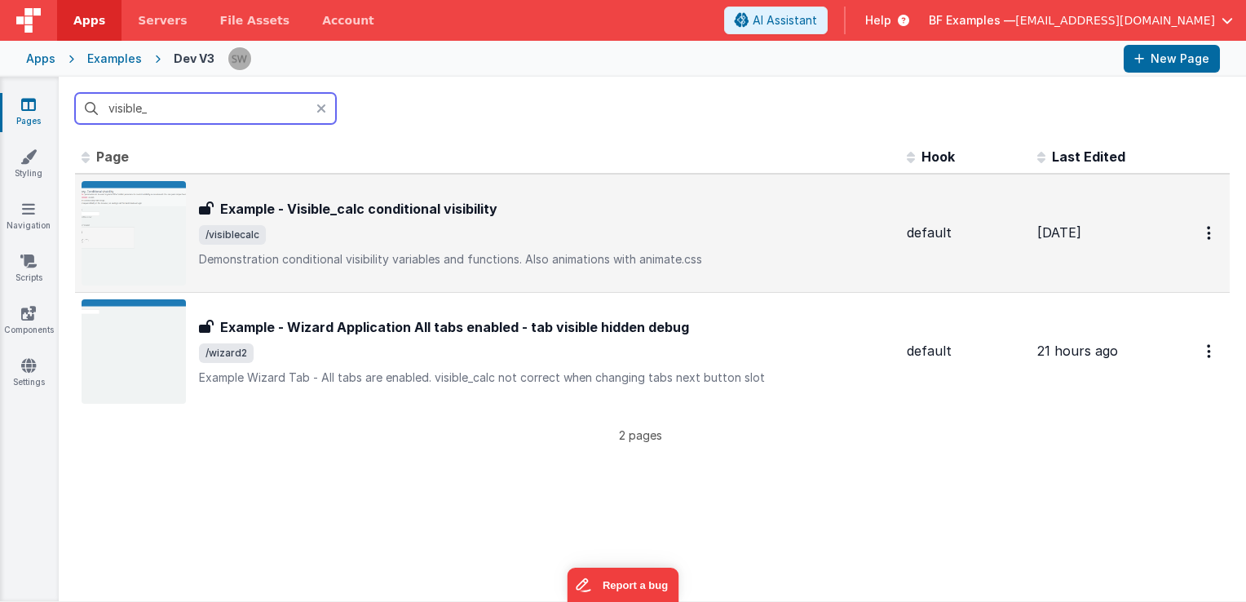
type input "visible_"
click at [420, 210] on h3 "Example - Visible_calc conditional visibility" at bounding box center [358, 209] width 277 height 20
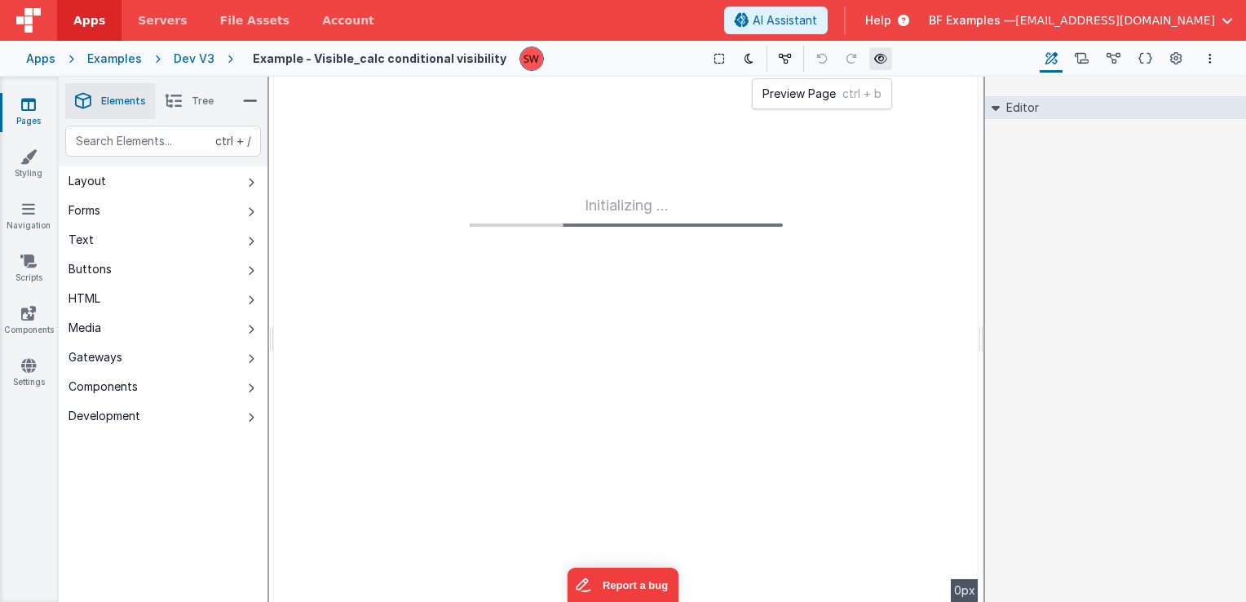
click at [874, 60] on icon at bounding box center [880, 58] width 13 height 11
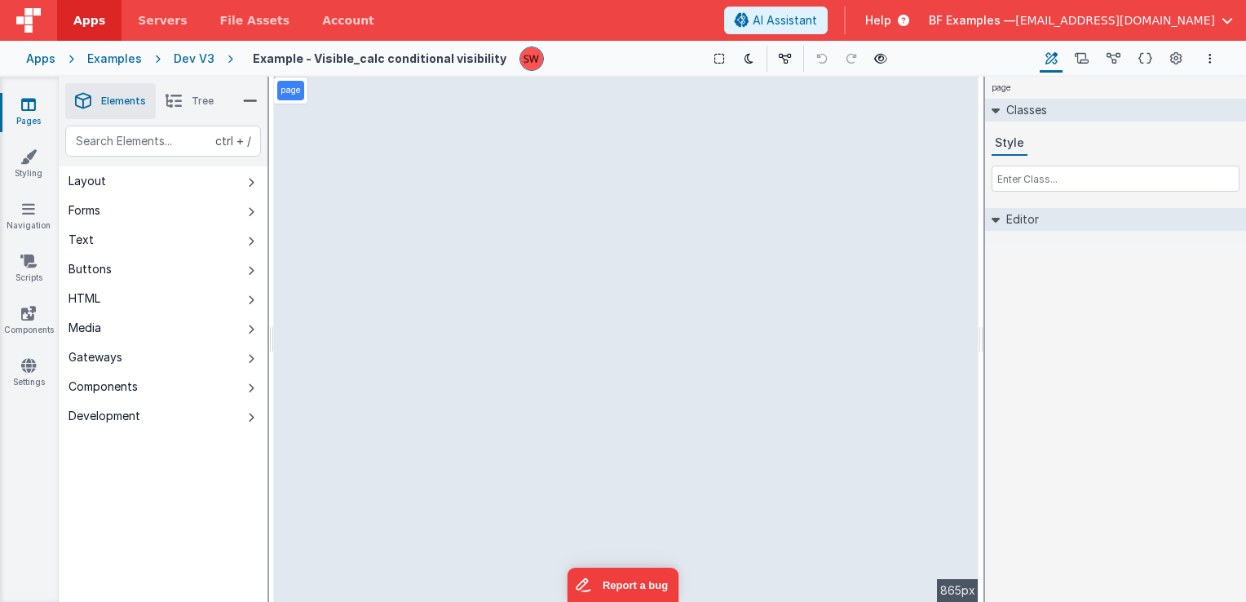
click at [184, 108] on li "Tree" at bounding box center [190, 101] width 68 height 36
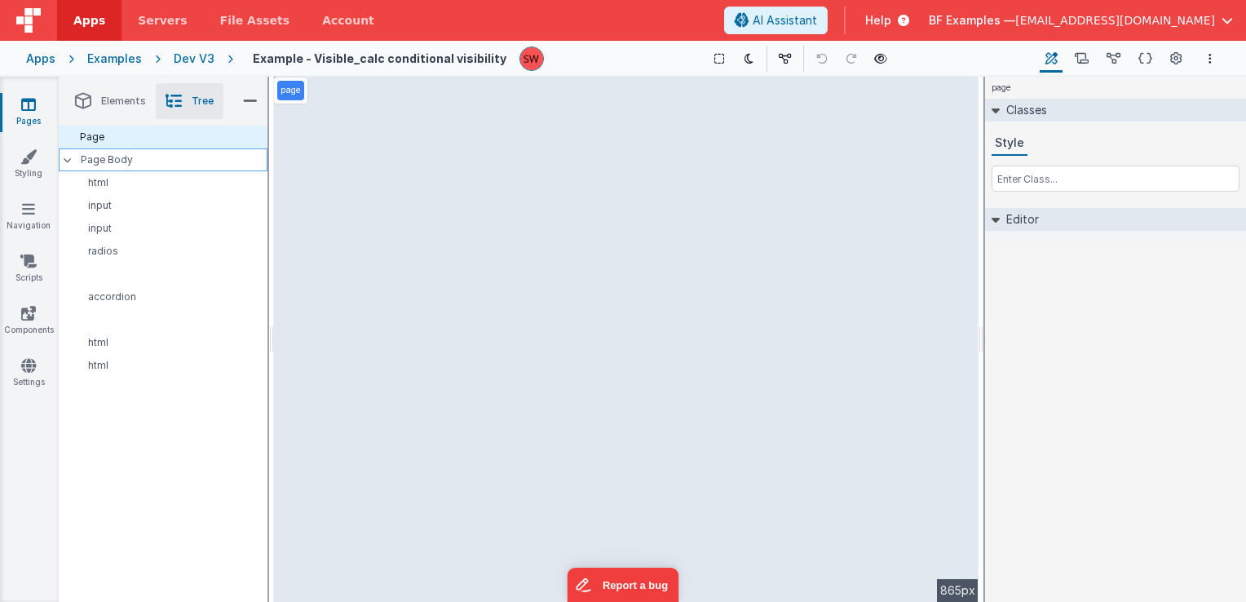
click at [137, 153] on p "Page Body" at bounding box center [174, 159] width 187 height 13
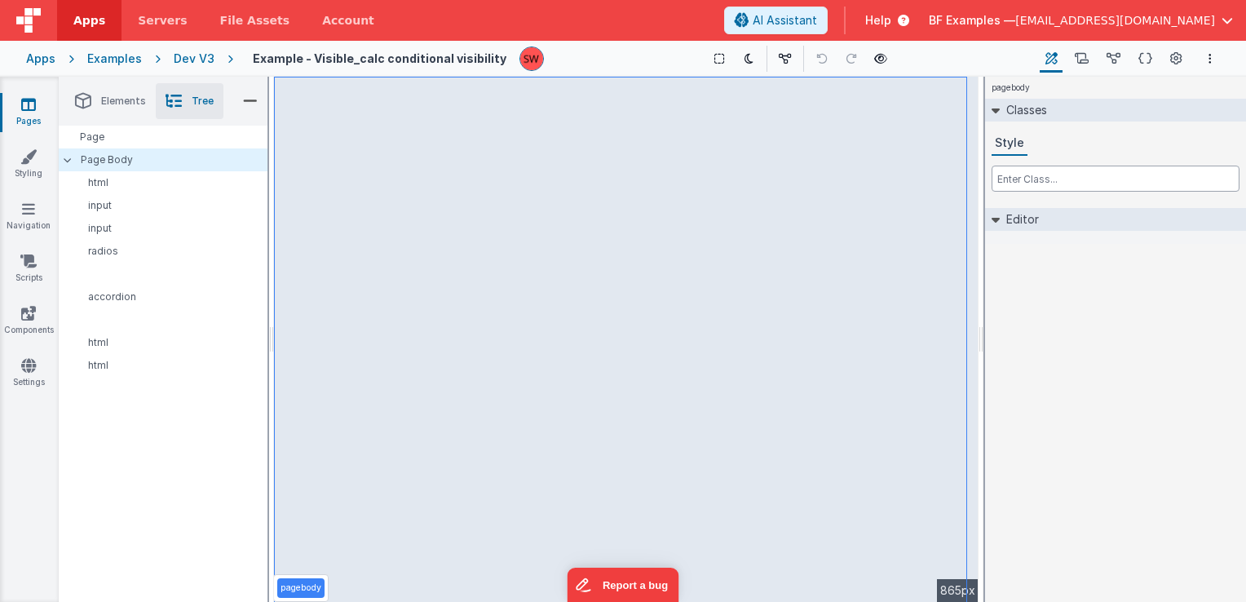
click at [1057, 175] on input "text" at bounding box center [1116, 179] width 248 height 26
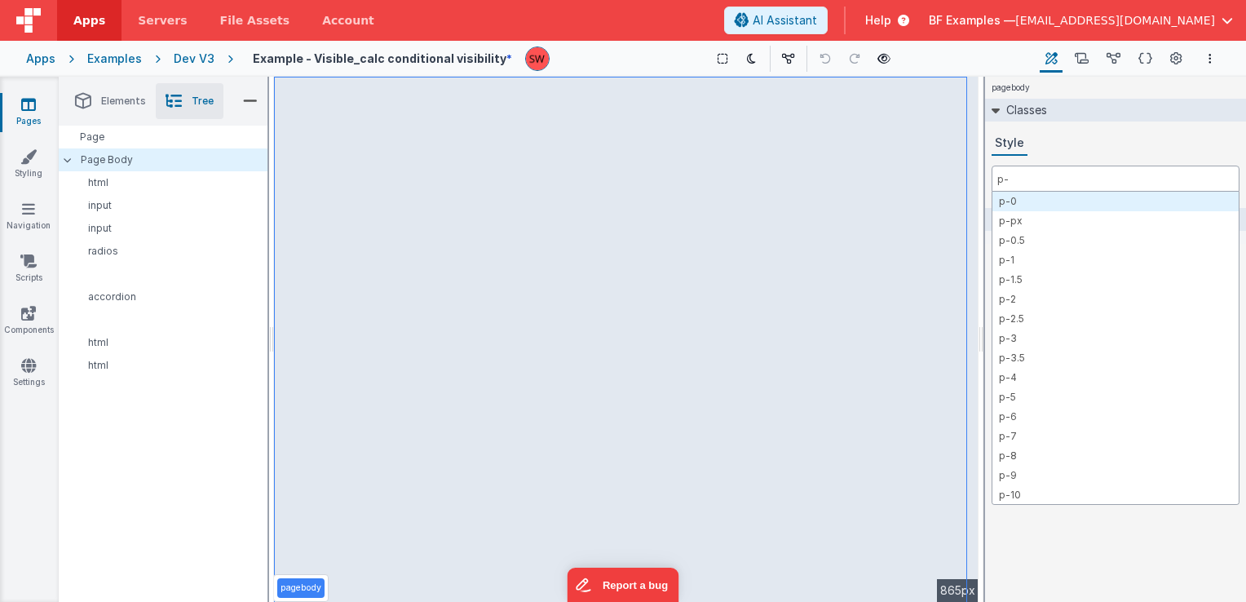
type input "p-3"
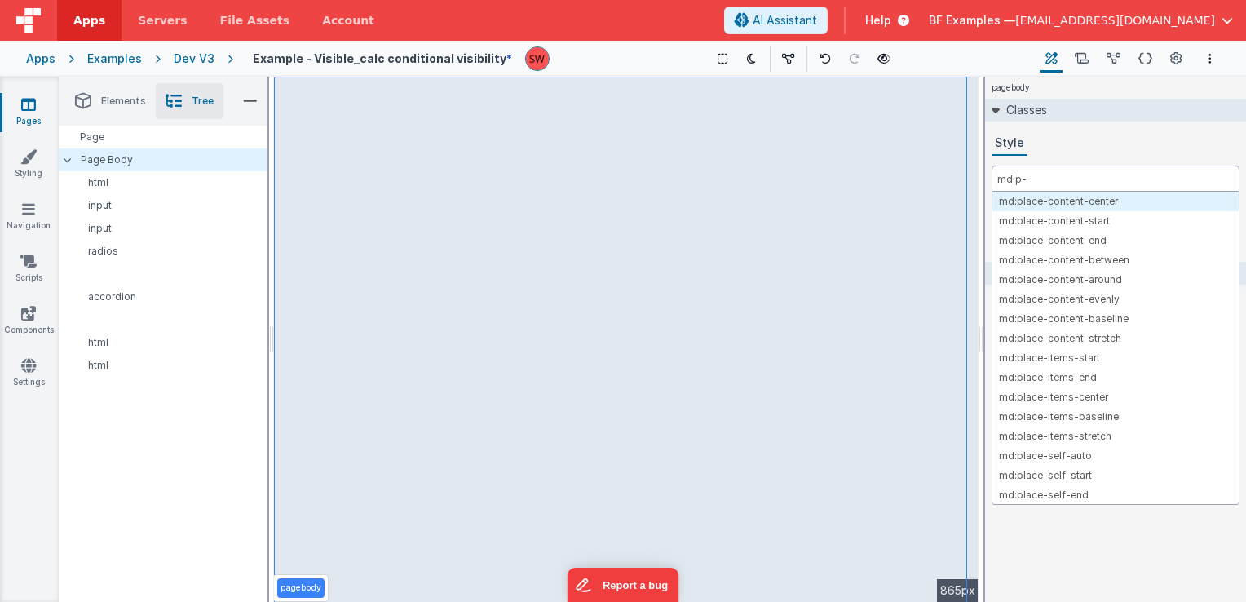
type input "md:p-3"
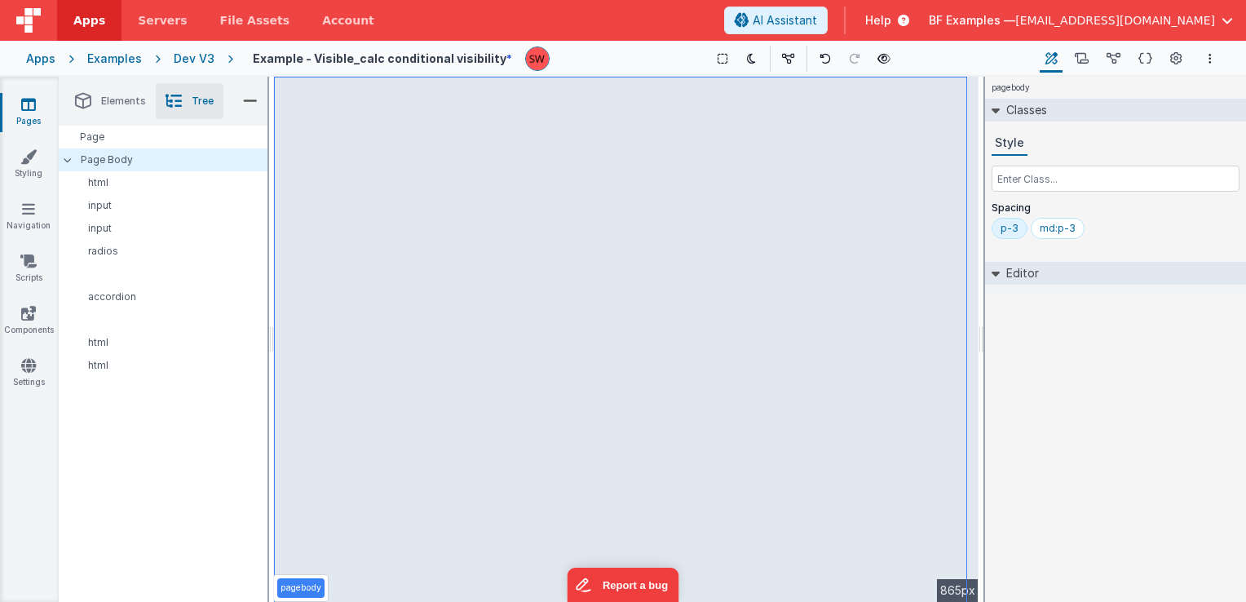
click at [189, 56] on div "Dev V3" at bounding box center [194, 59] width 41 height 16
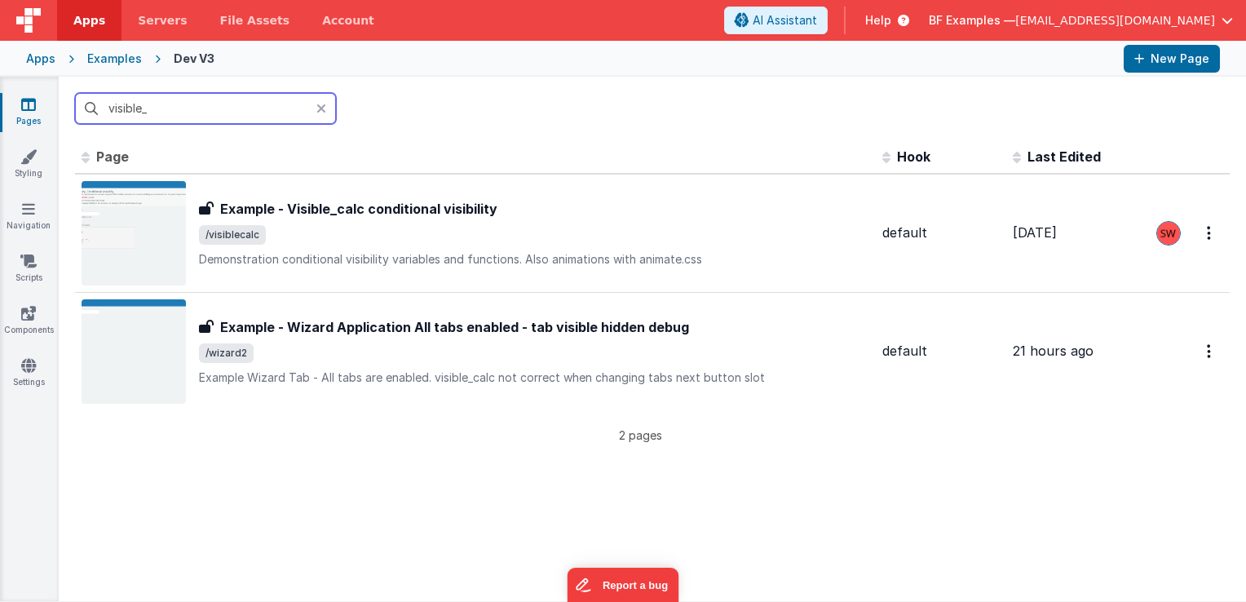
click at [200, 105] on input "visible_" at bounding box center [205, 108] width 261 height 31
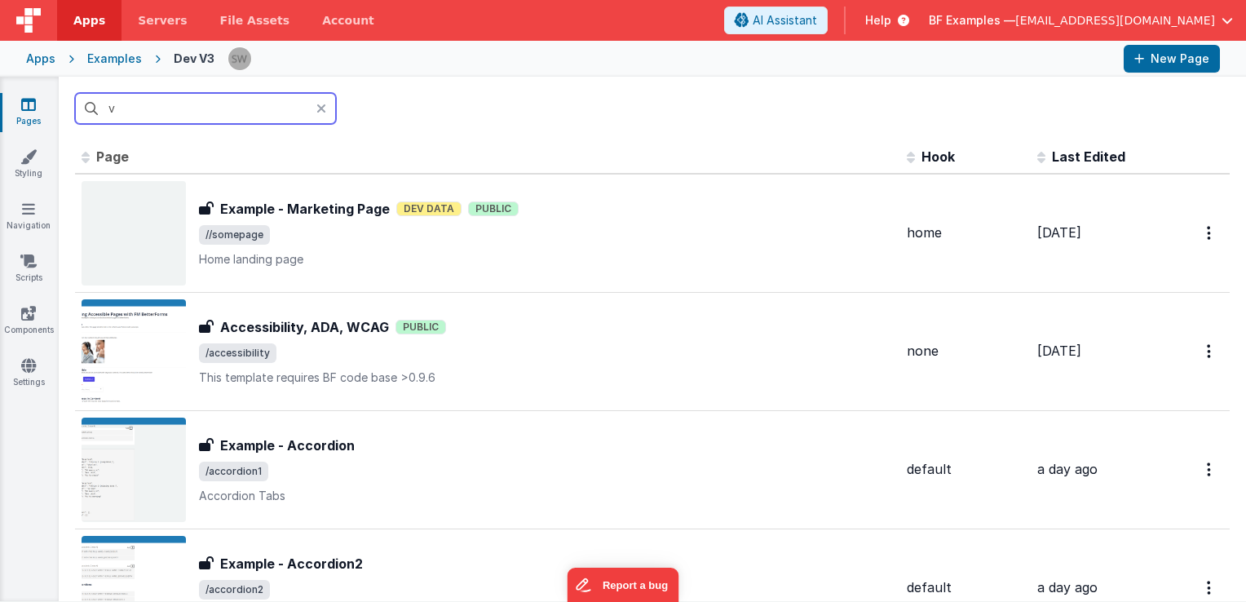
click at [179, 111] on input "v" at bounding box center [205, 108] width 261 height 31
click at [179, 110] on input "v" at bounding box center [205, 108] width 261 height 31
paste input "V-tooltip and v-popover"
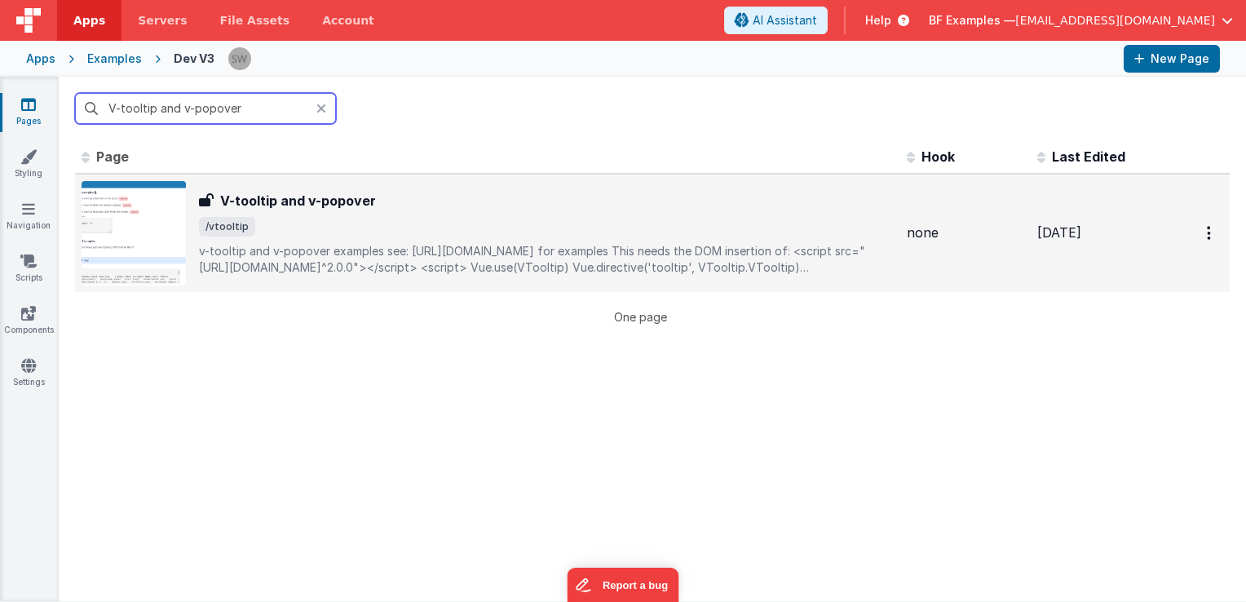
type input "V-tooltip and v-popover"
click at [353, 237] on div "V-tooltip and v-popover V-tooltip and v-popover /vtooltip v-tooltip and v-popov…" at bounding box center [546, 233] width 695 height 85
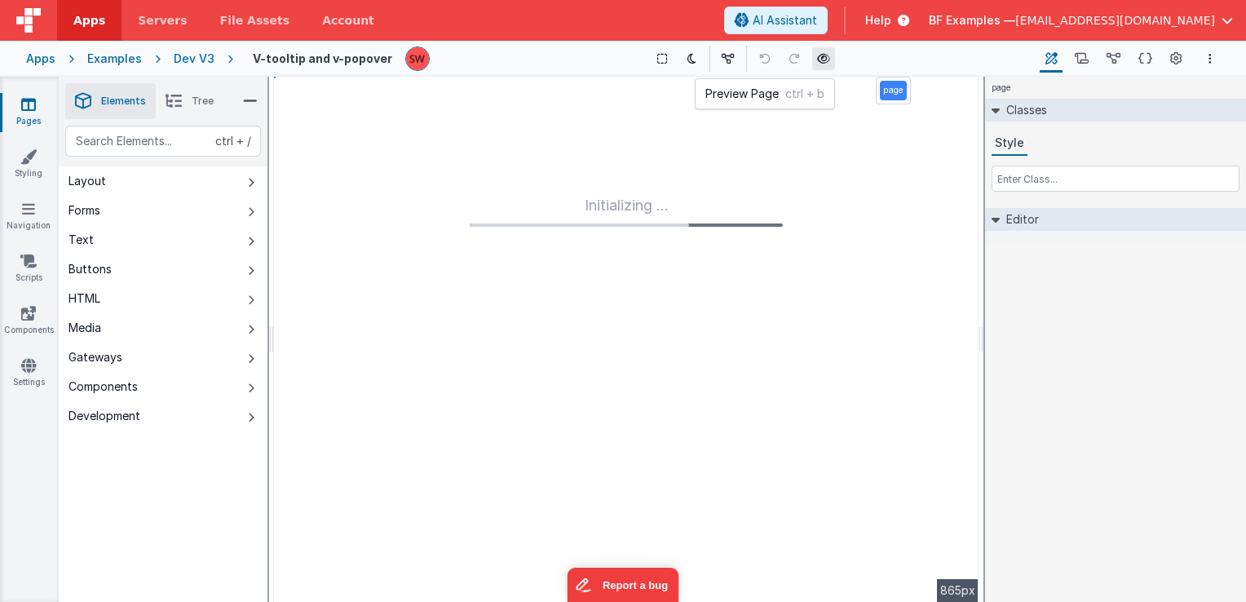
click at [823, 58] on icon at bounding box center [823, 58] width 13 height 11
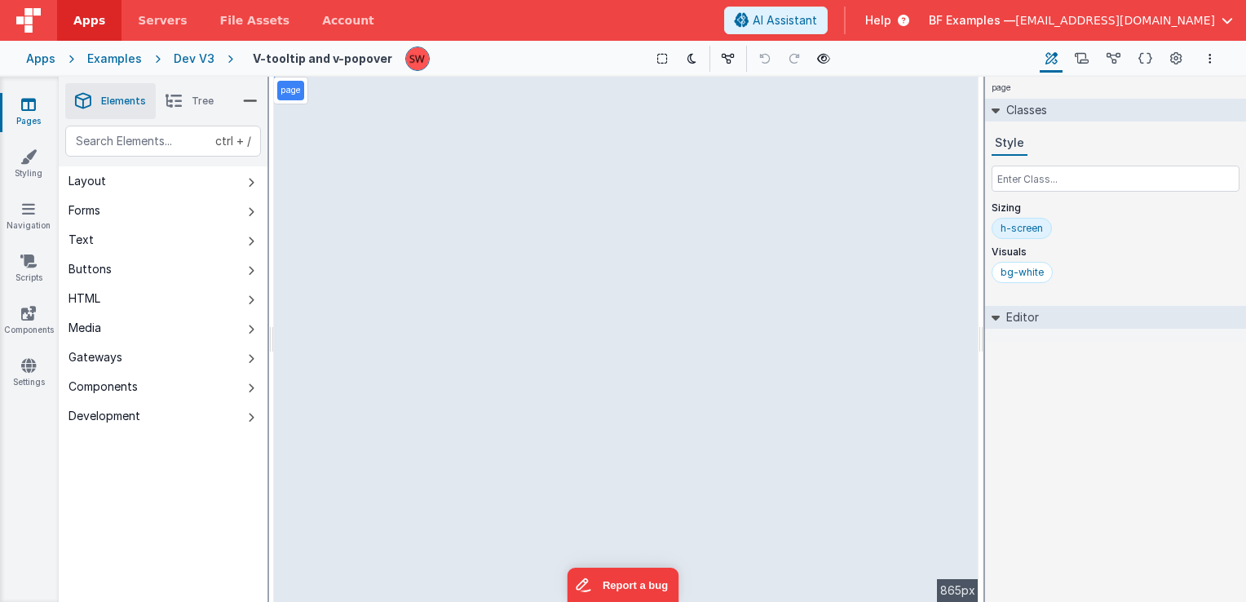
click at [180, 59] on div "Dev V3" at bounding box center [194, 59] width 41 height 16
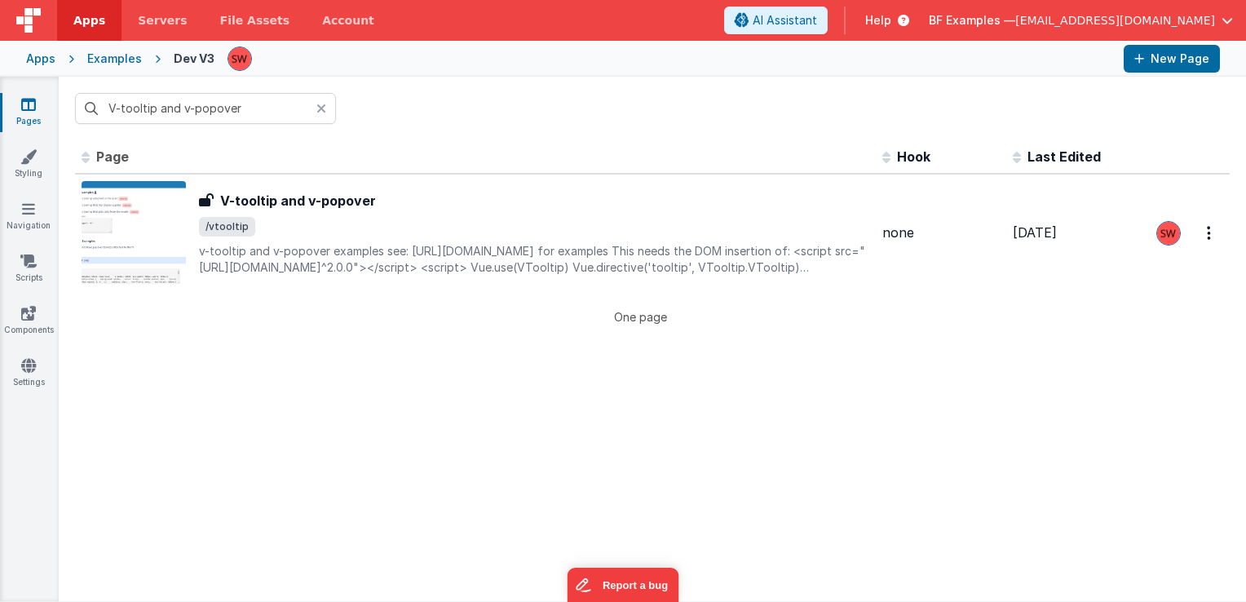
click at [199, 108] on input "V-tooltip and v-popover" at bounding box center [205, 108] width 261 height 31
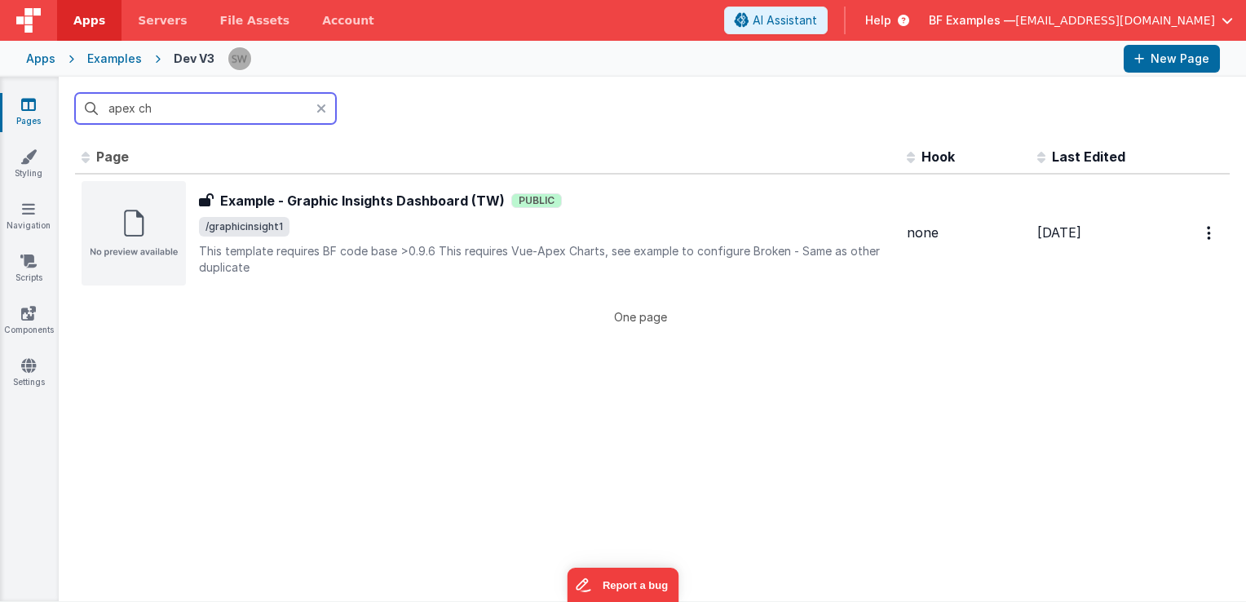
click at [131, 115] on input "apex ch" at bounding box center [205, 108] width 261 height 31
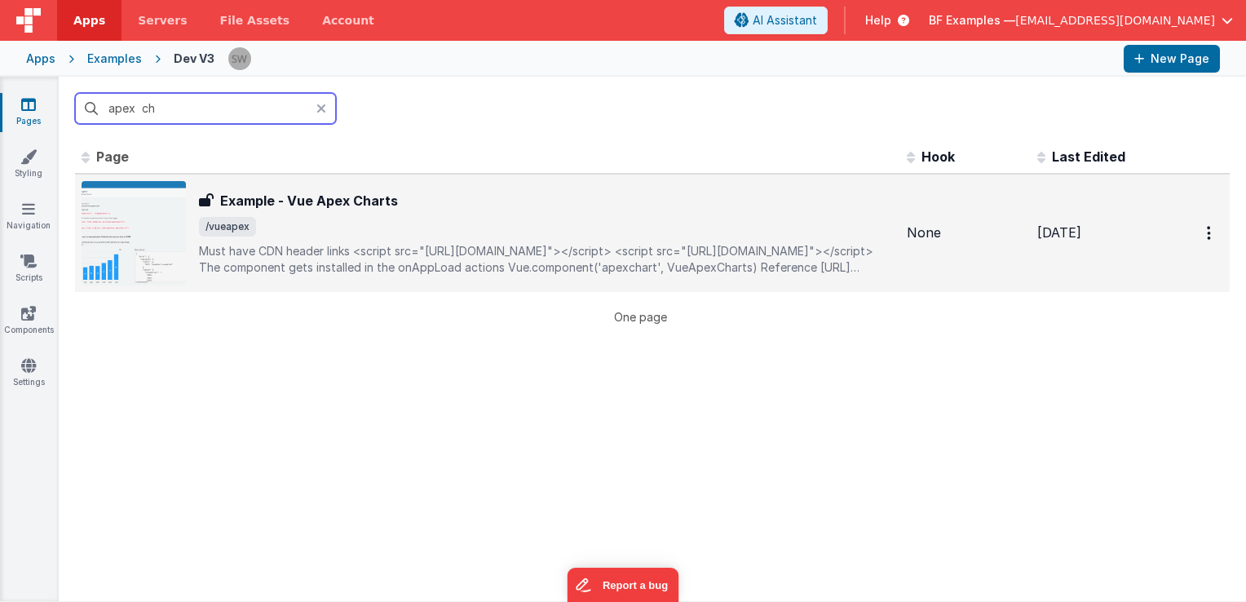
type input "apex ch"
click at [395, 225] on span "/vueapex" at bounding box center [546, 227] width 695 height 20
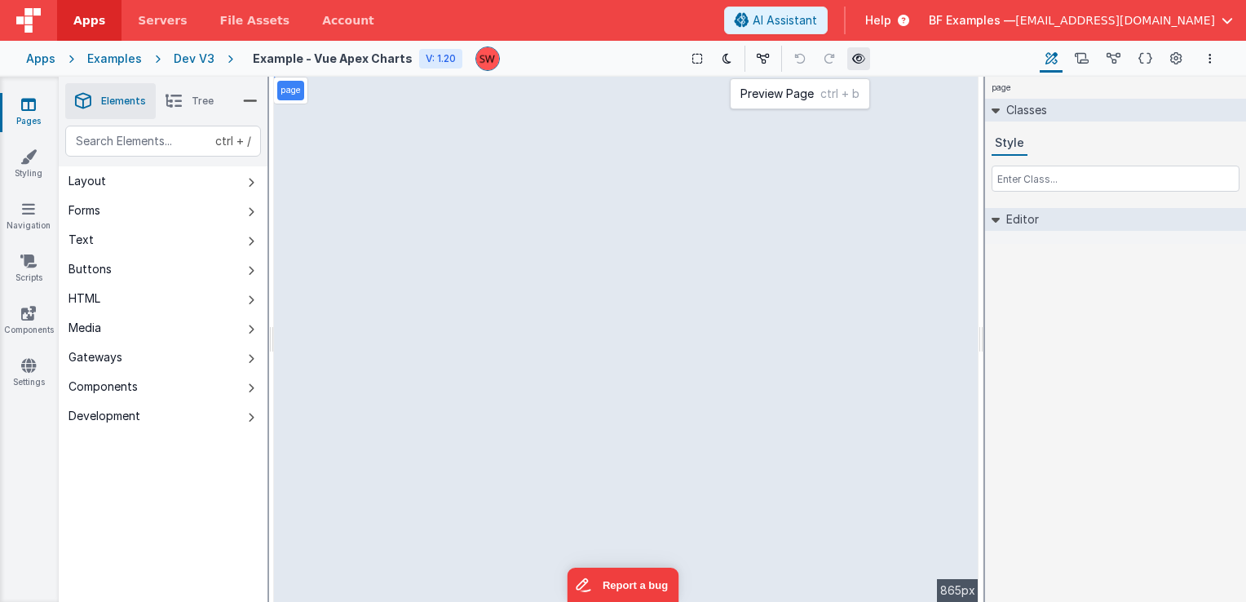
click at [858, 60] on icon at bounding box center [858, 58] width 13 height 11
click at [188, 97] on li "Tree" at bounding box center [190, 101] width 68 height 36
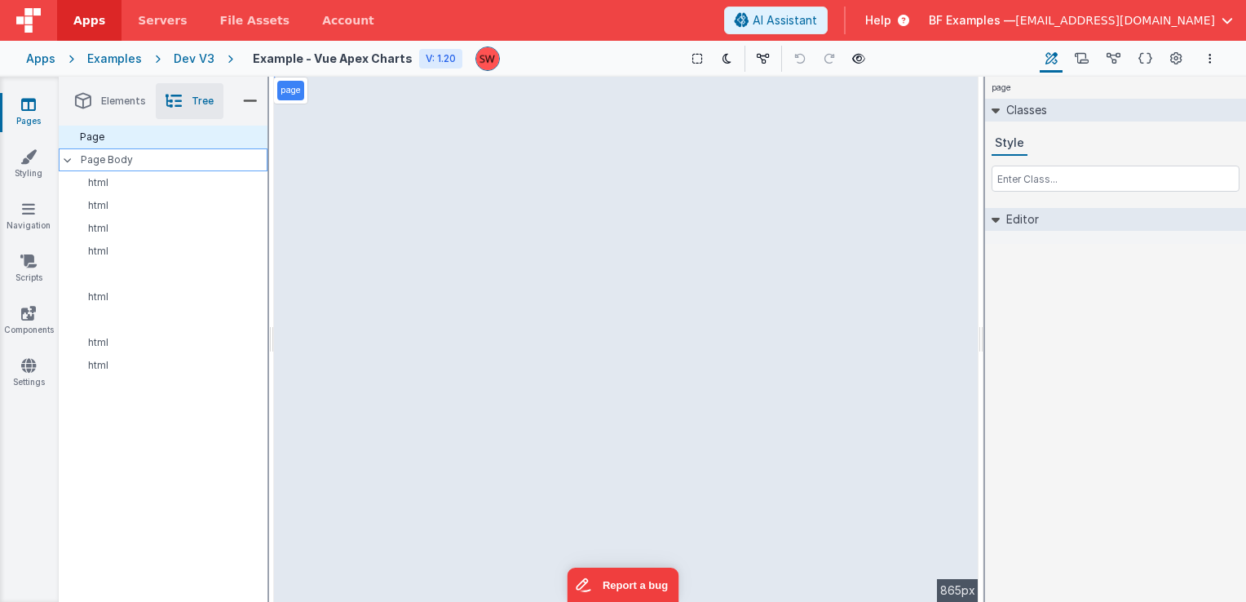
click at [148, 163] on p "Page Body" at bounding box center [174, 159] width 187 height 13
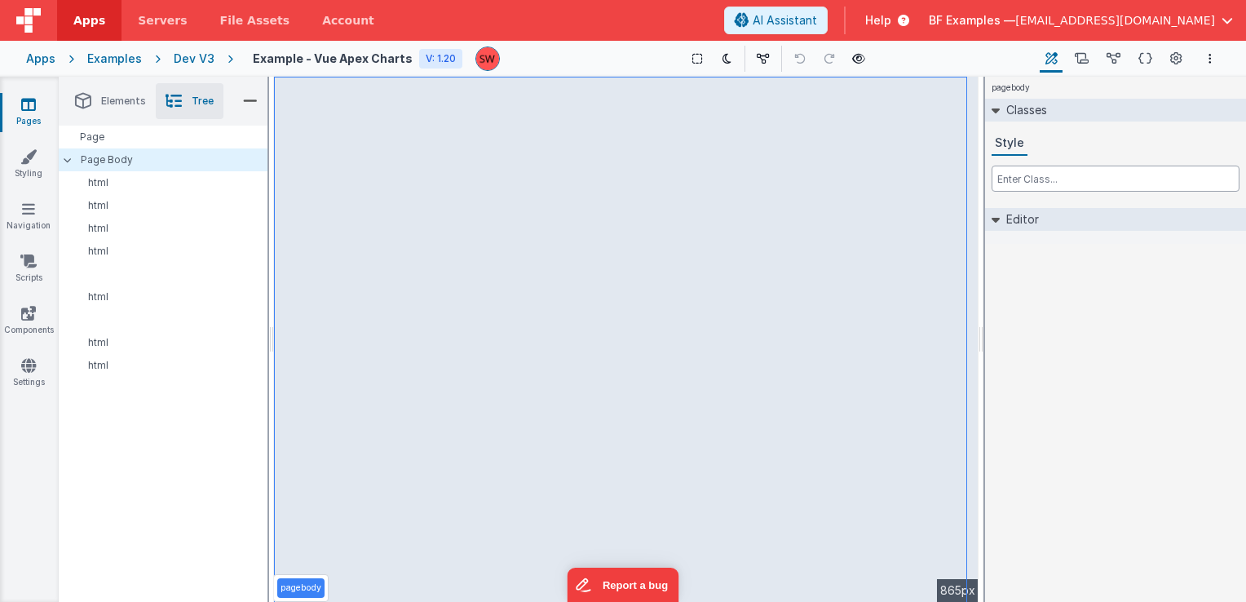
click at [1053, 175] on input "text" at bounding box center [1116, 179] width 248 height 26
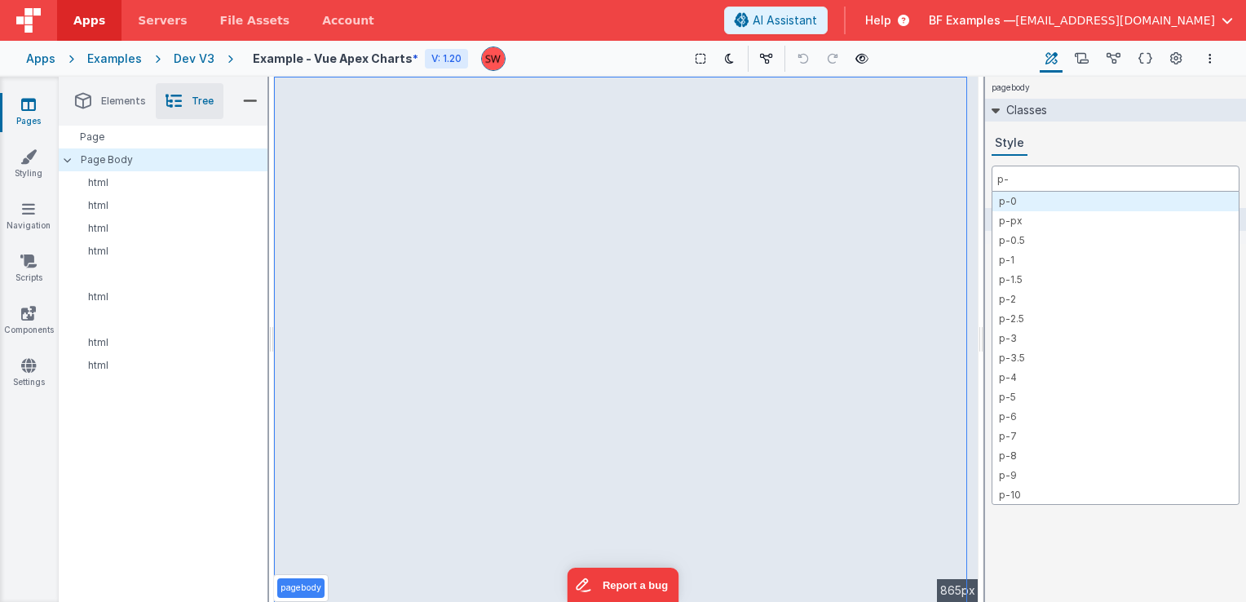
type input "p-3"
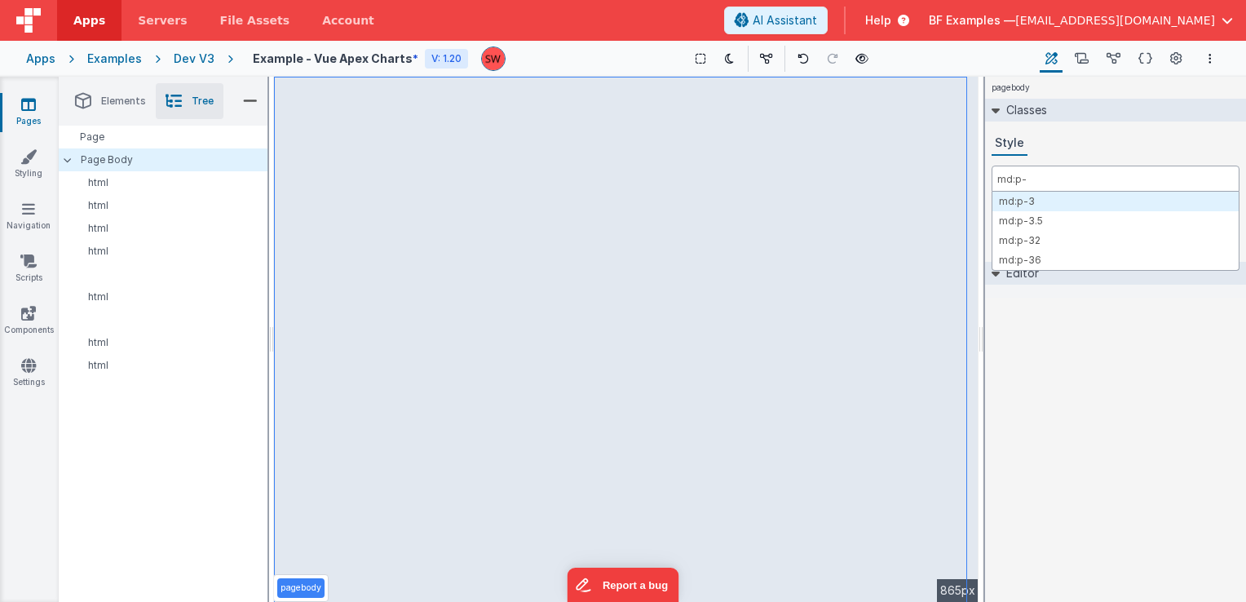
type input "md:p-3"
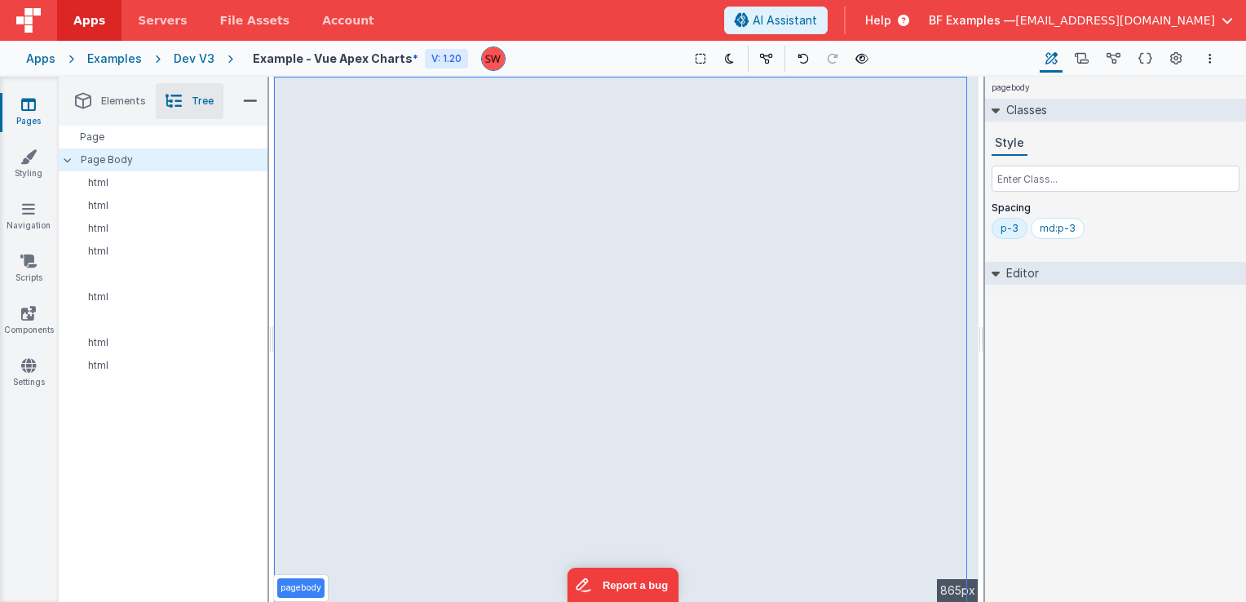
click at [186, 55] on div "Dev V3" at bounding box center [194, 59] width 41 height 16
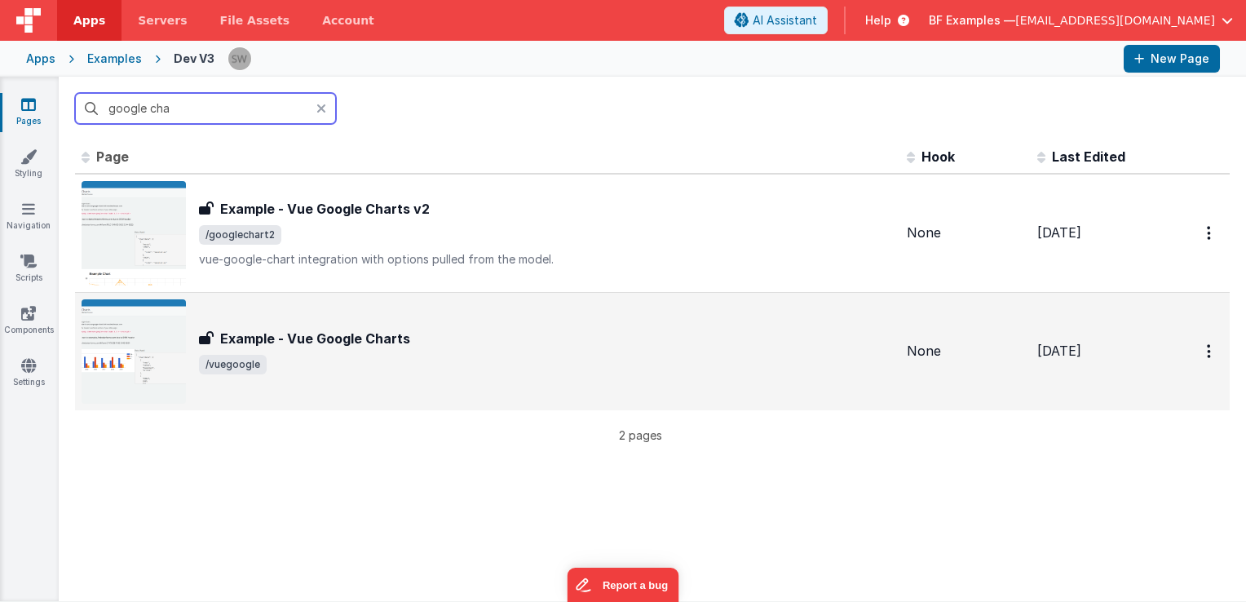
type input "google cha"
click at [488, 336] on div "Example - Vue Google Charts" at bounding box center [546, 339] width 695 height 20
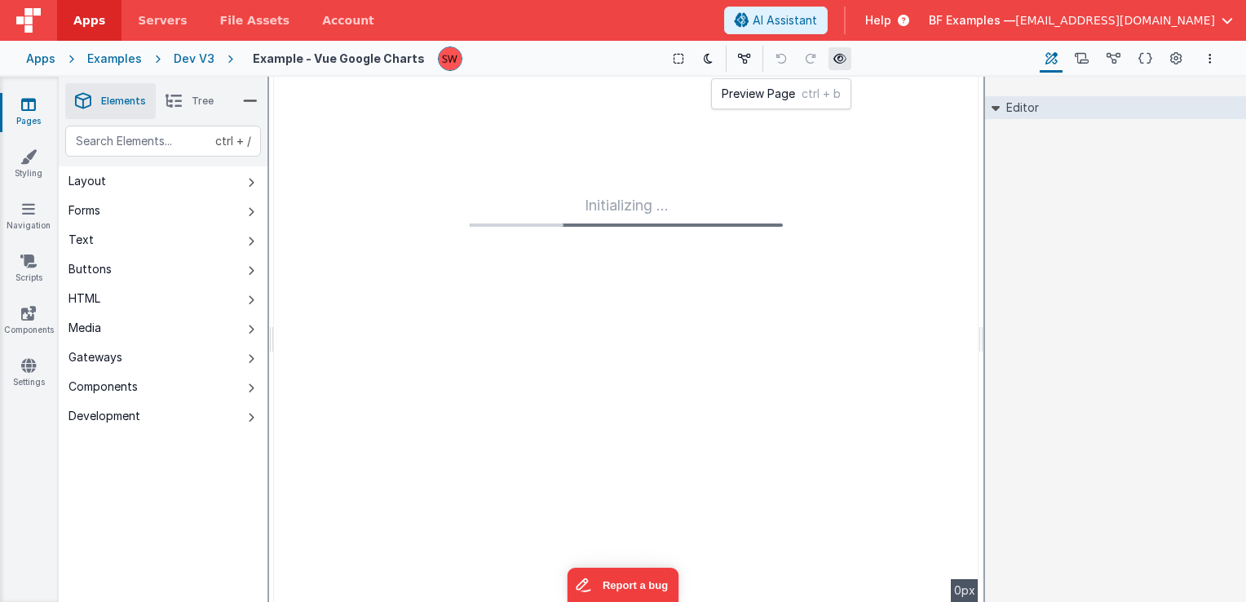
click at [834, 60] on icon at bounding box center [840, 58] width 13 height 11
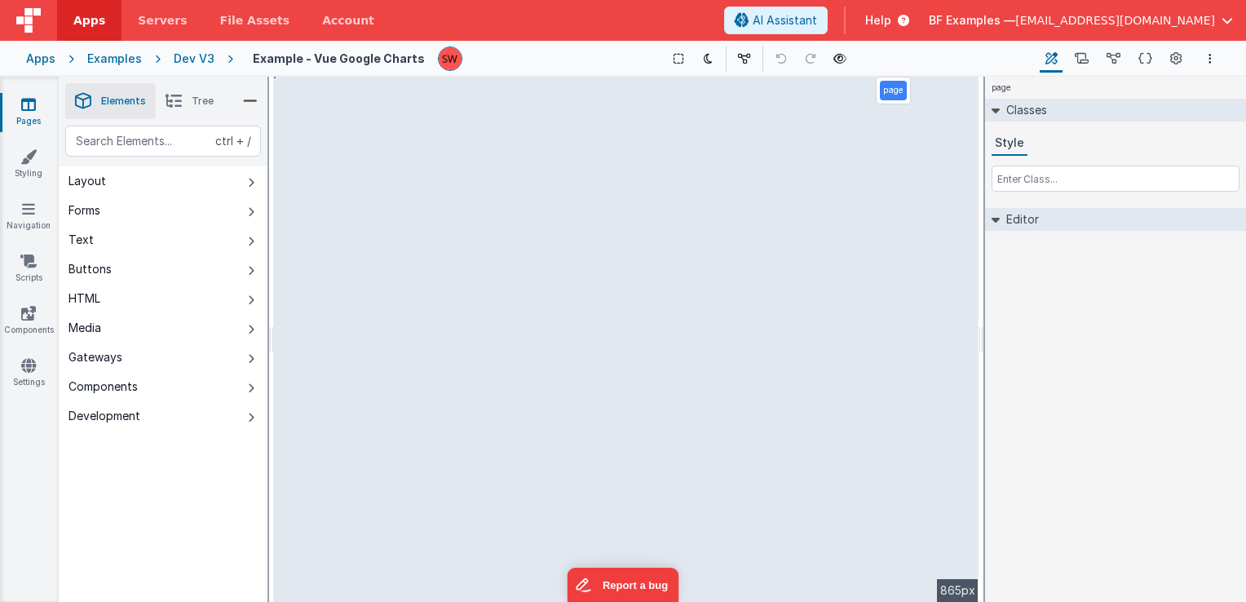
click at [195, 100] on span "Tree" at bounding box center [203, 101] width 22 height 13
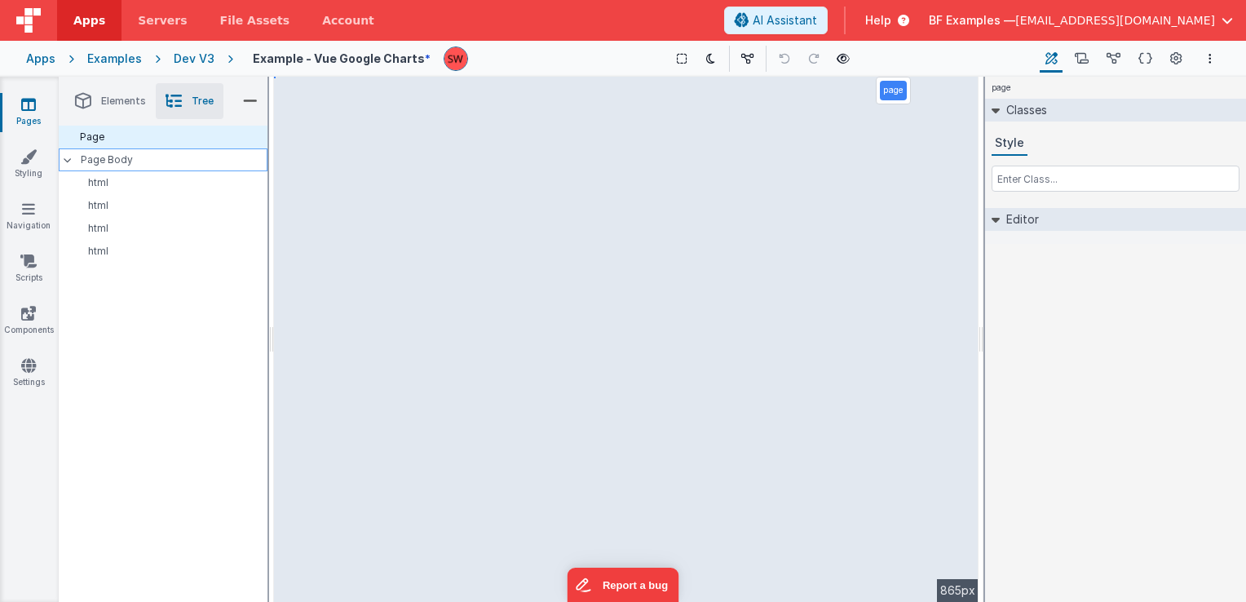
click at [138, 163] on p "Page Body" at bounding box center [174, 159] width 187 height 13
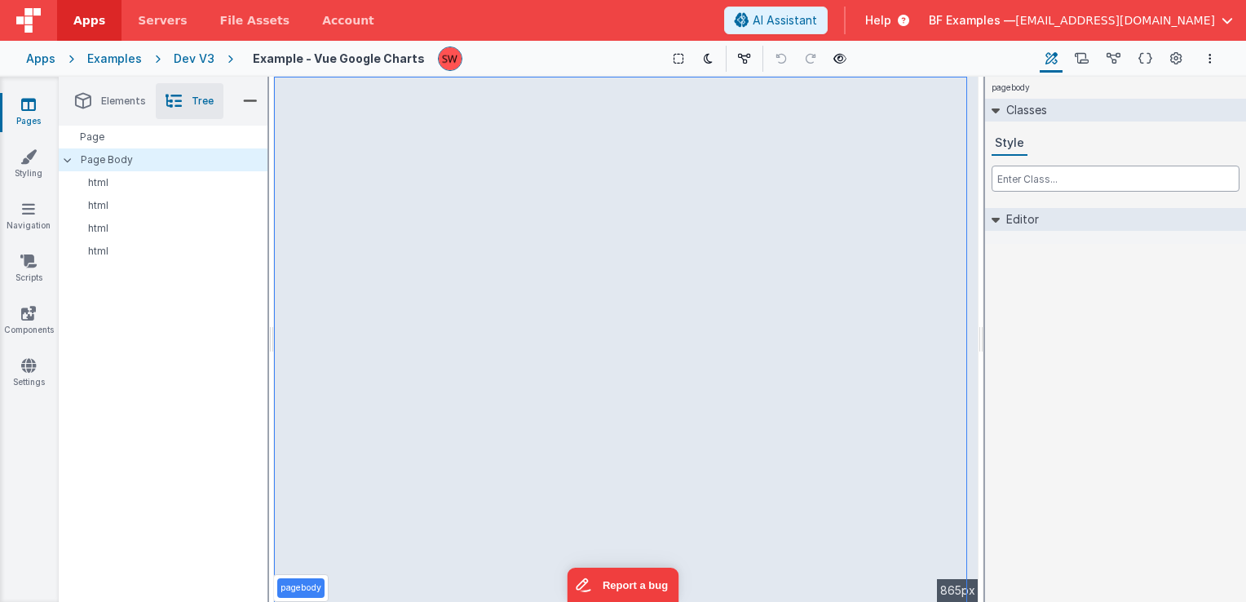
click at [1048, 184] on input "text" at bounding box center [1116, 179] width 248 height 26
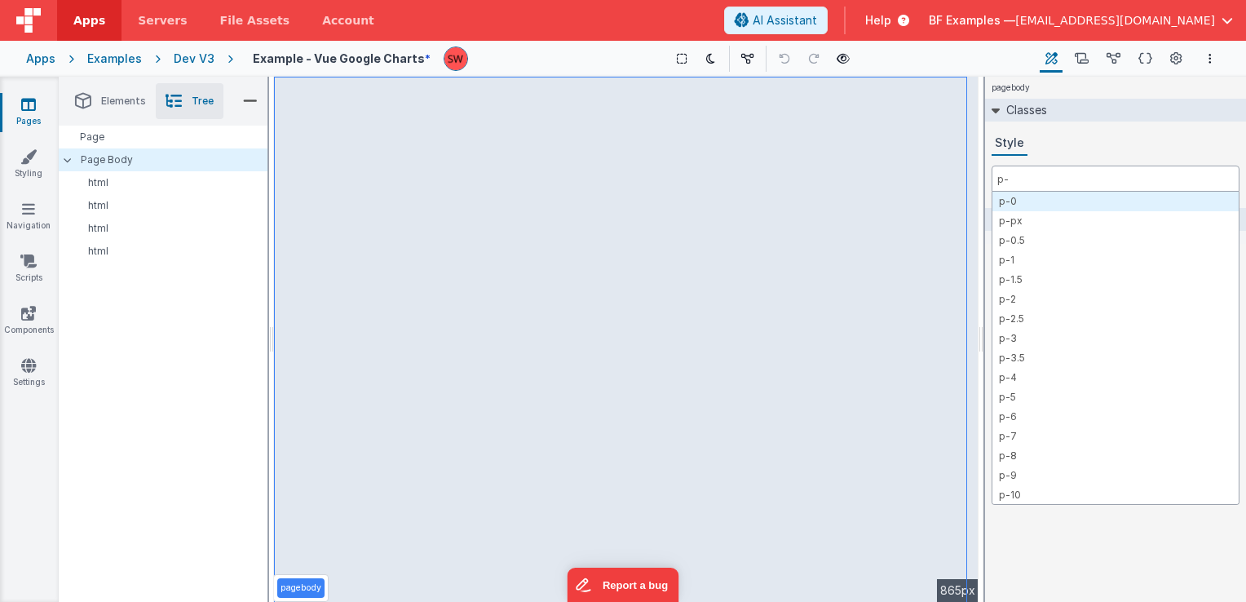
type input "p-3"
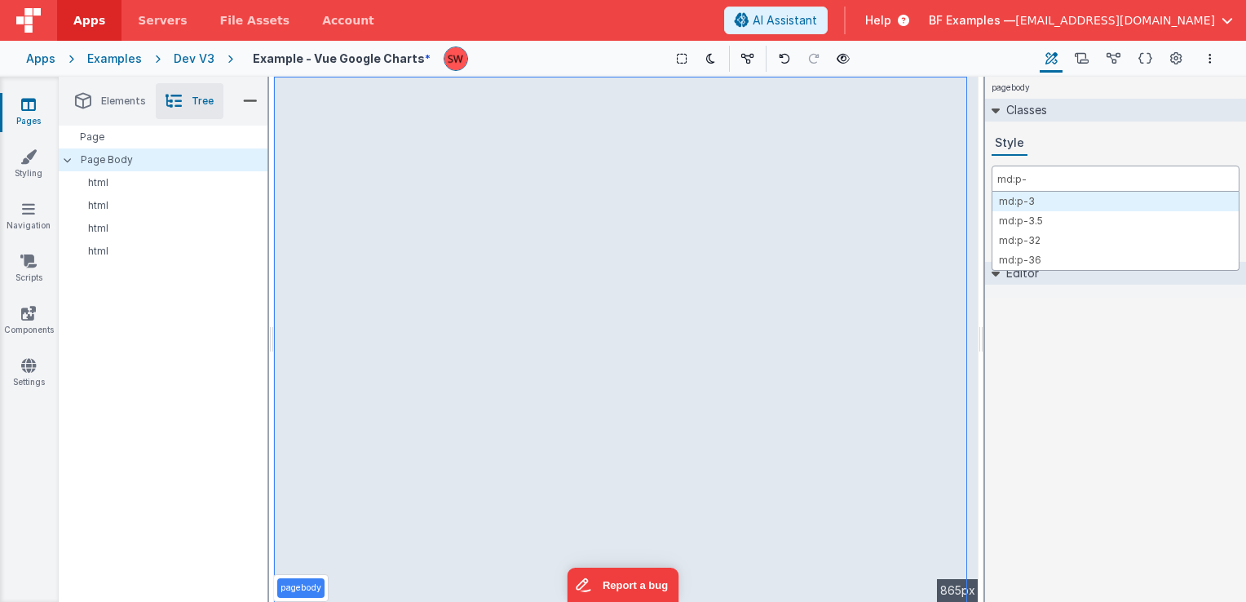
type input "md:p-3"
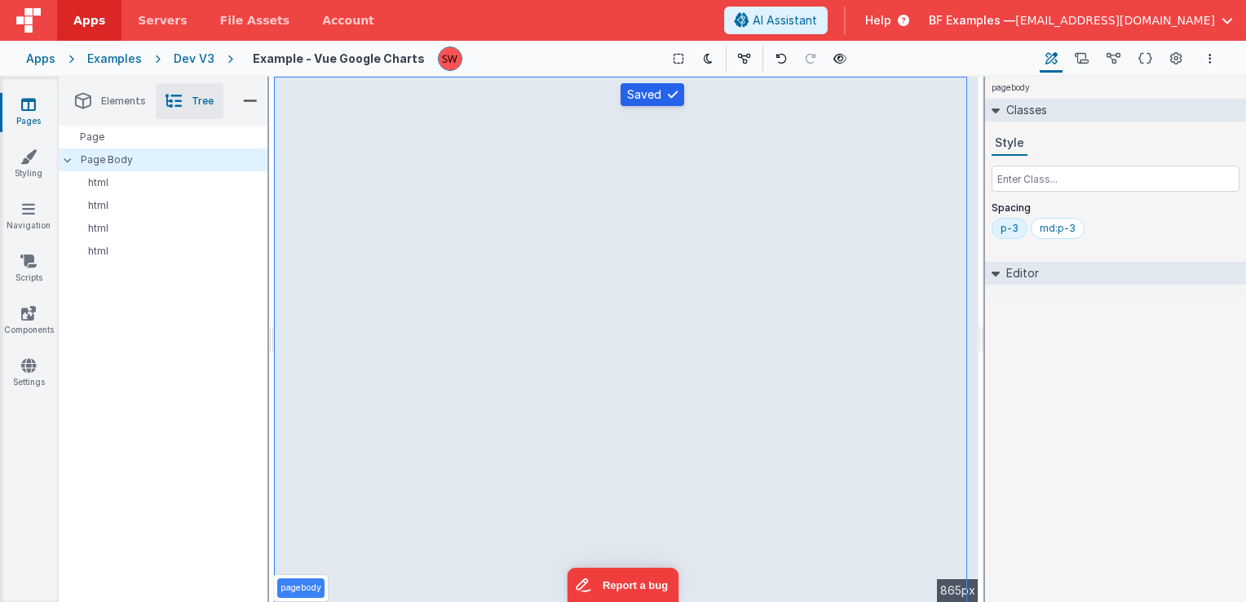
click at [195, 56] on div "Dev V3" at bounding box center [194, 59] width 41 height 16
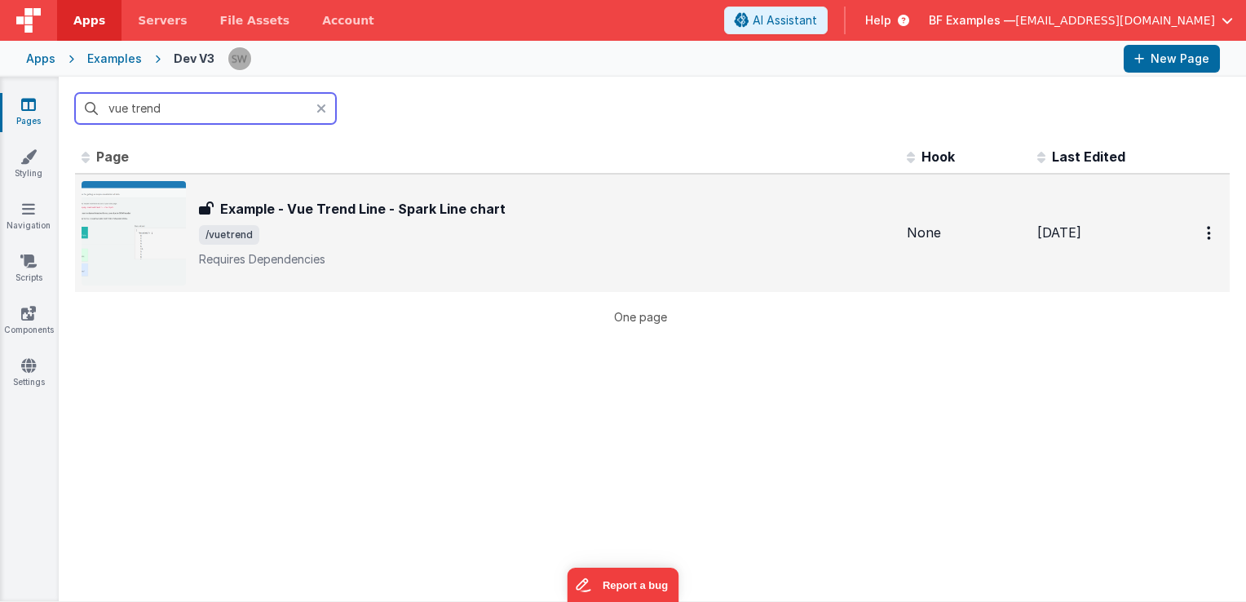
type input "vue trend"
click at [454, 234] on span "/vuetrend" at bounding box center [546, 235] width 695 height 20
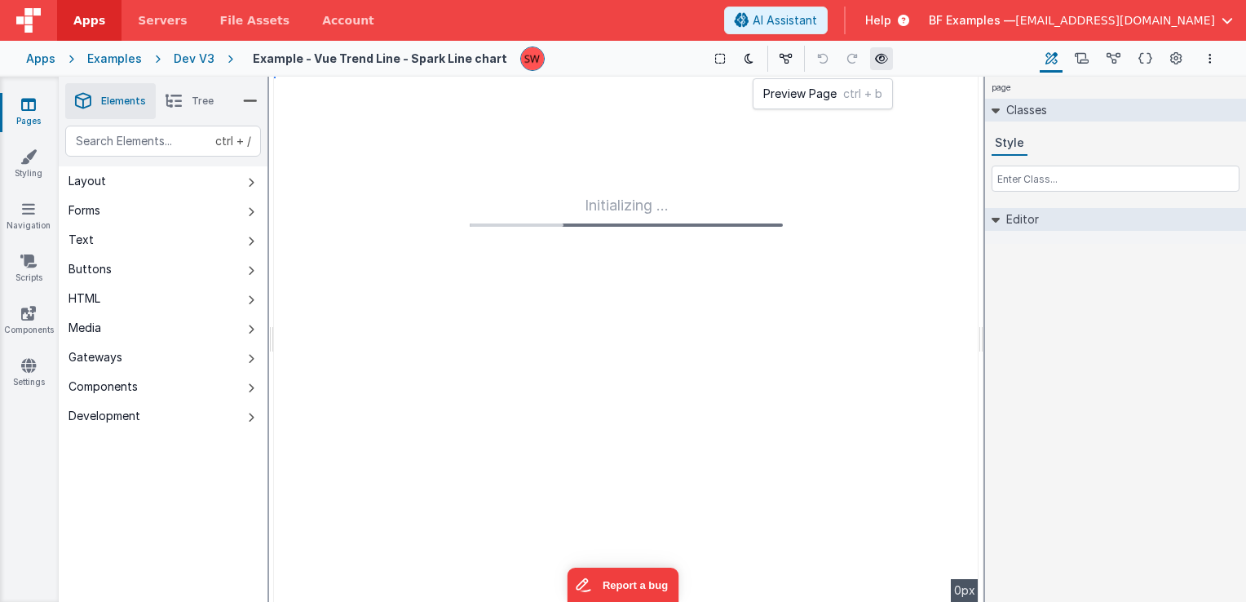
click at [875, 60] on icon at bounding box center [881, 58] width 13 height 11
click at [197, 93] on li "Tree" at bounding box center [190, 101] width 68 height 36
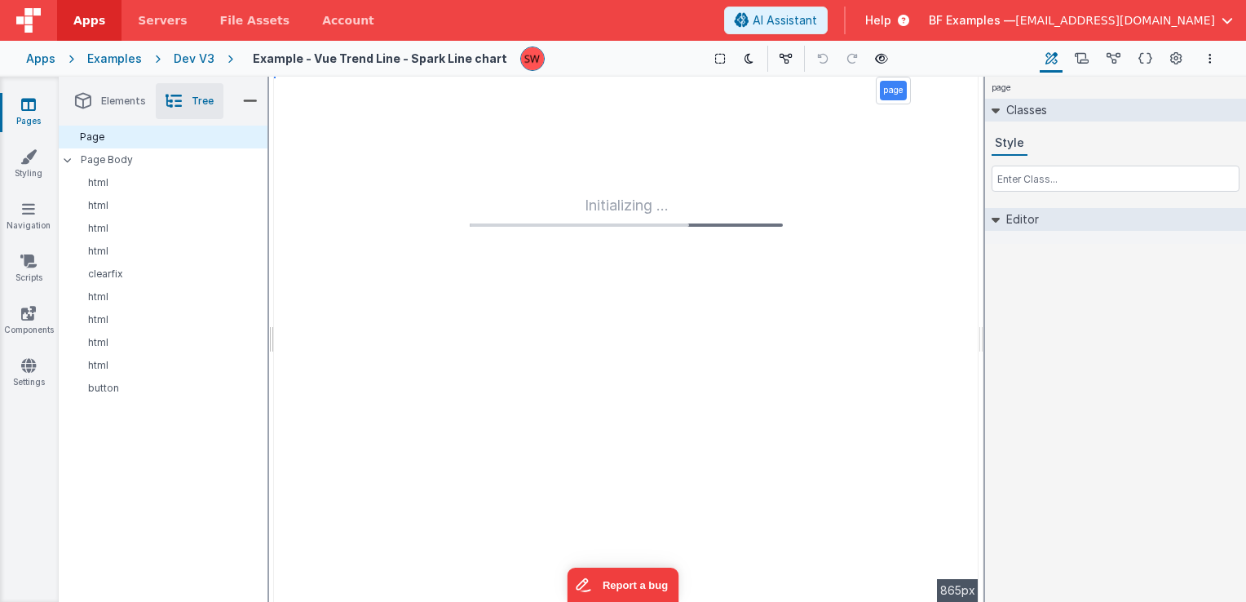
click at [151, 163] on p "Page Body" at bounding box center [175, 159] width 188 height 13
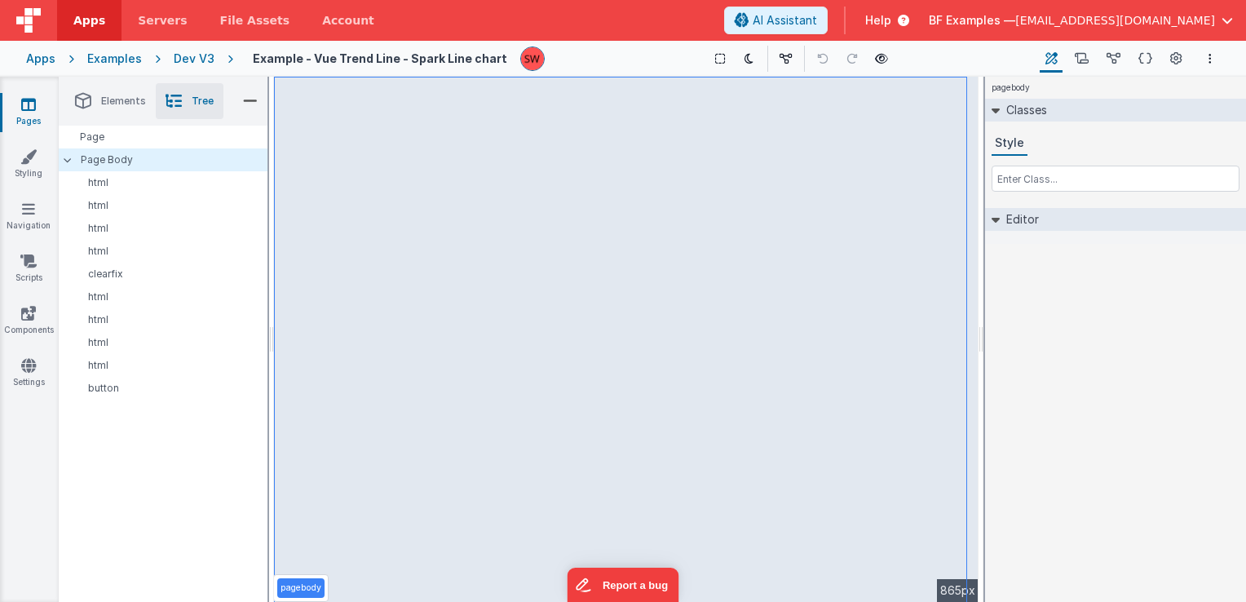
click at [1049, 192] on div "Classes Style" at bounding box center [1115, 150] width 261 height 103
click at [1042, 179] on input "text" at bounding box center [1116, 179] width 248 height 26
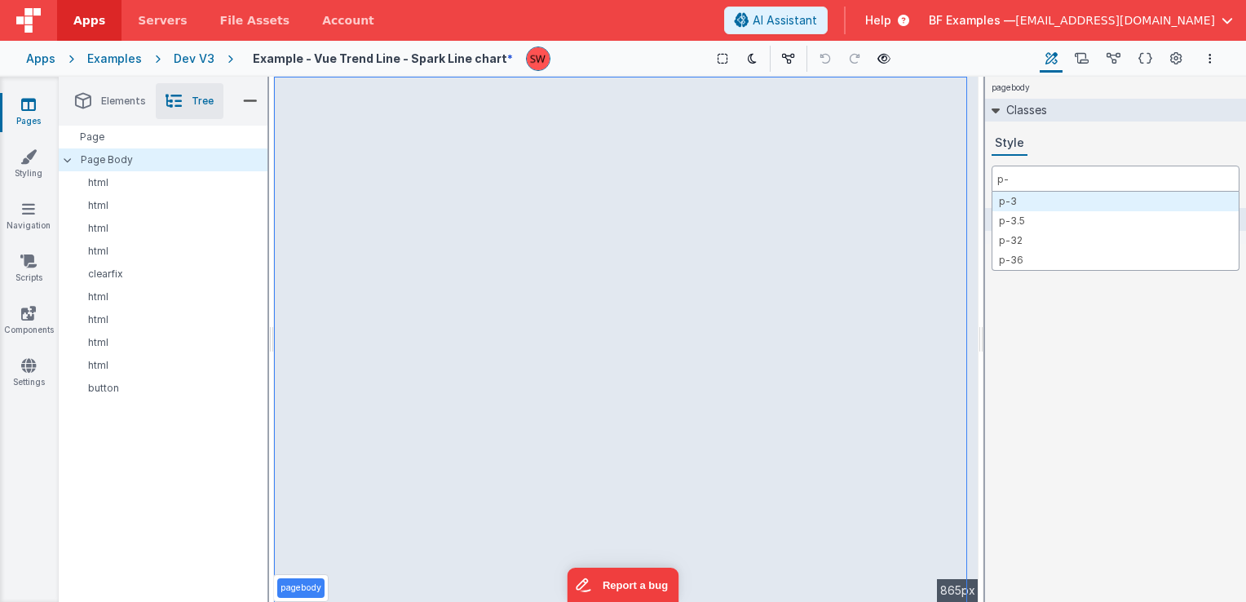
type input "p-3"
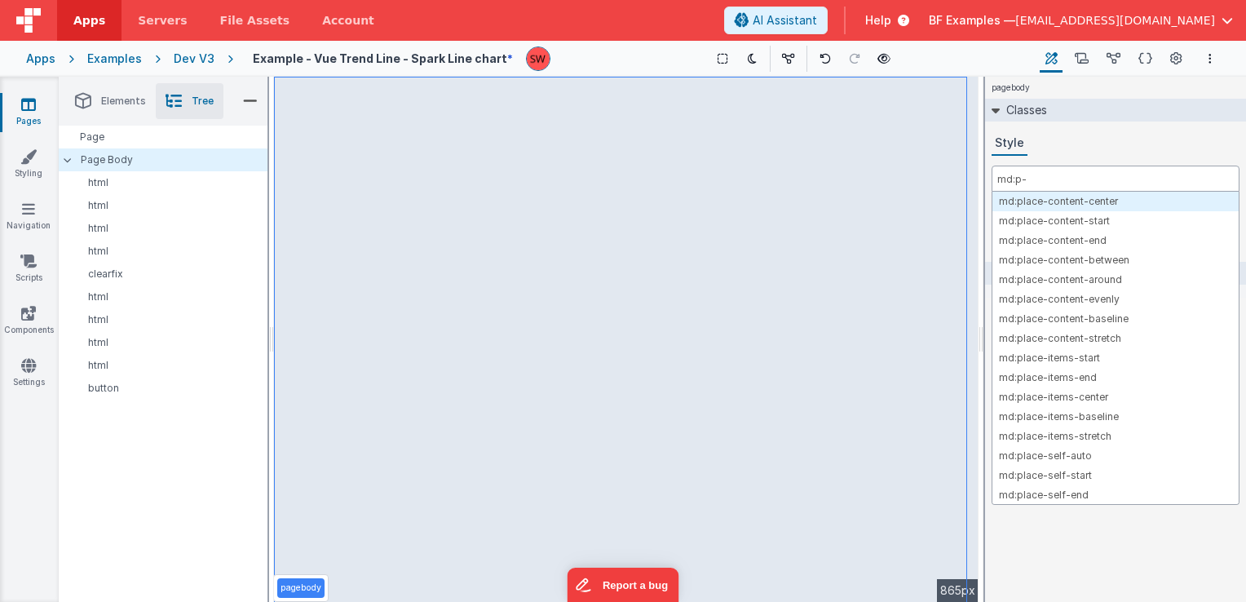
type input "md:p-3"
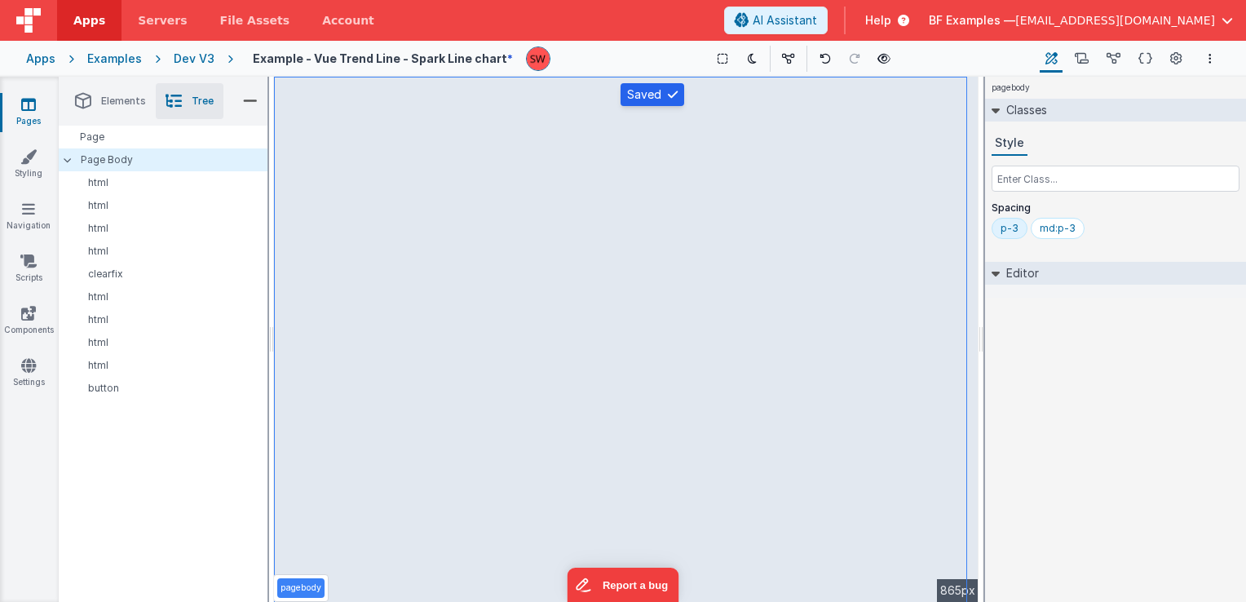
click at [193, 56] on div "Dev V3" at bounding box center [194, 59] width 41 height 16
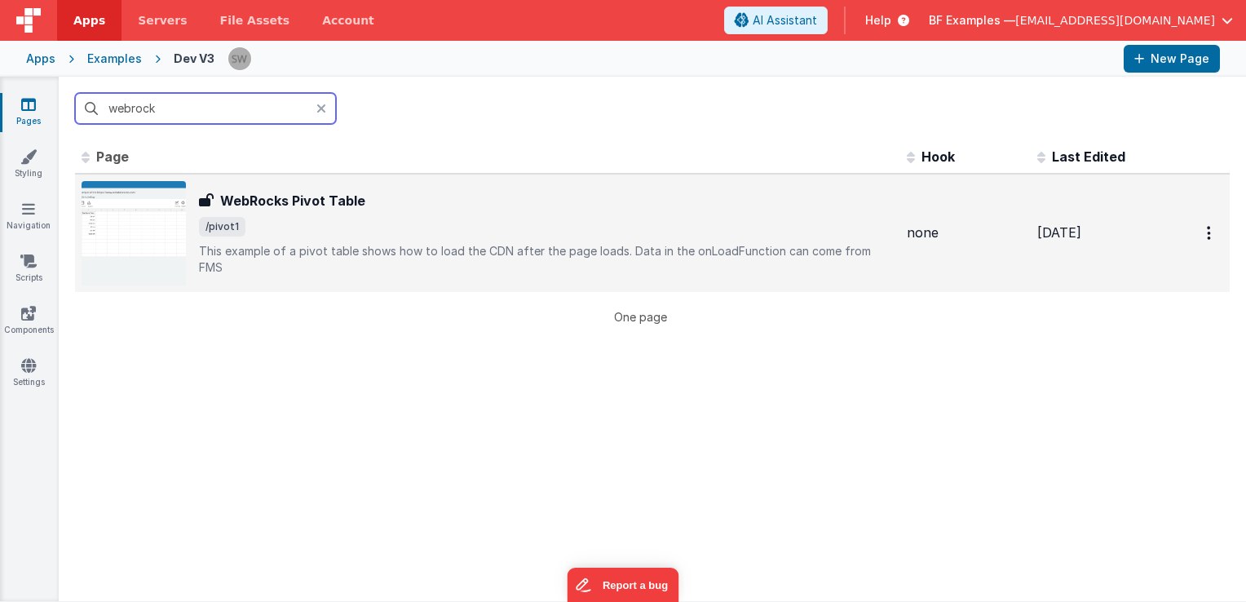
type input "webrock"
click at [460, 228] on span "/pivot1" at bounding box center [546, 227] width 695 height 20
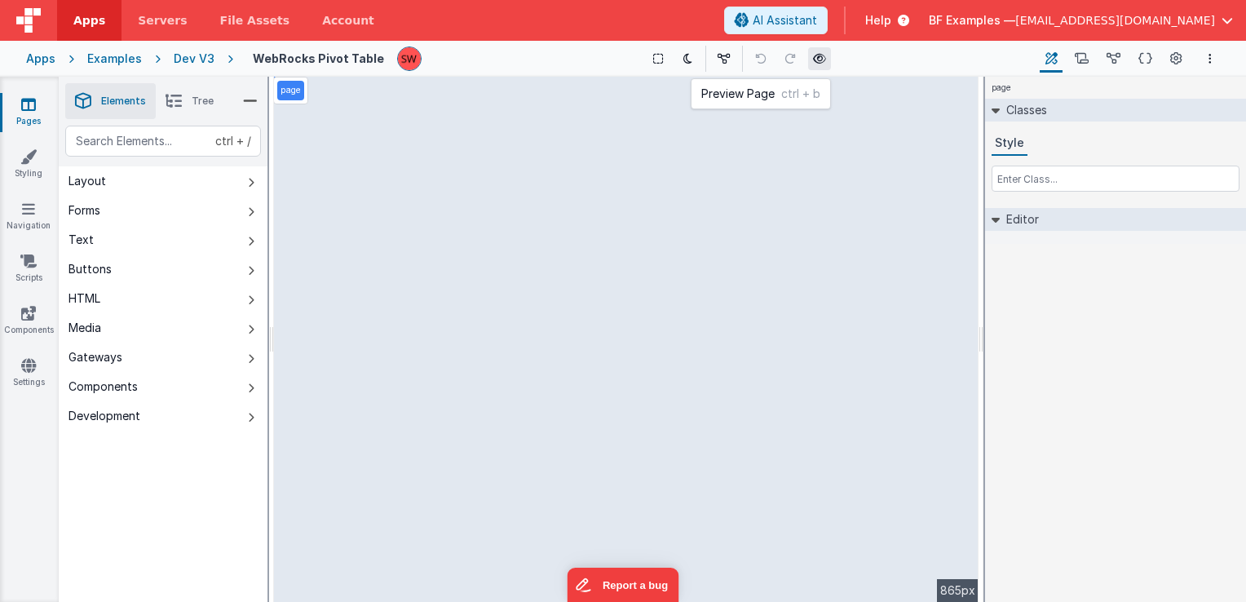
click at [824, 60] on button at bounding box center [819, 58] width 23 height 23
click at [206, 62] on div "Dev V3" at bounding box center [194, 59] width 41 height 16
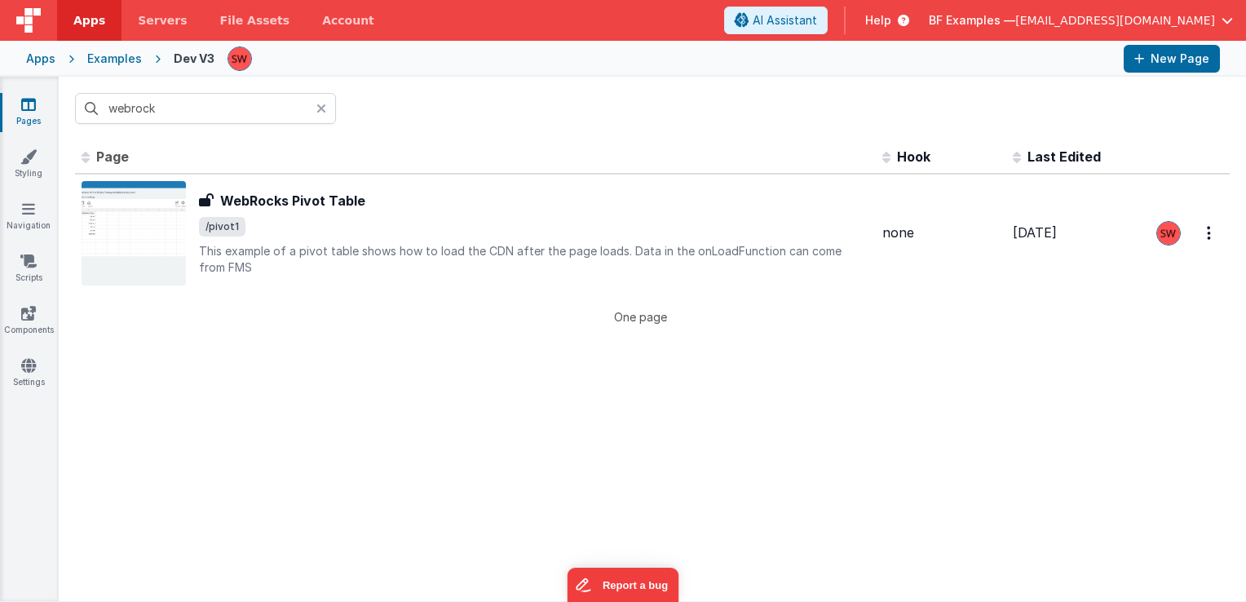
click at [202, 107] on input "webrock" at bounding box center [205, 108] width 261 height 31
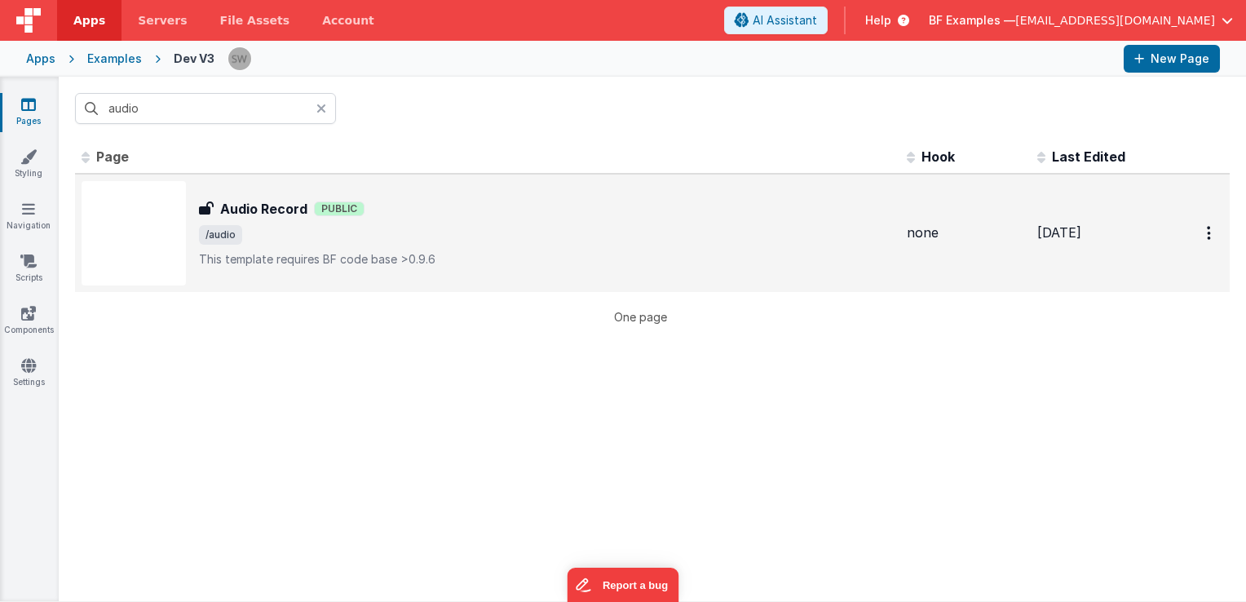
type input "audio"
click at [383, 237] on span "/audio" at bounding box center [546, 235] width 695 height 20
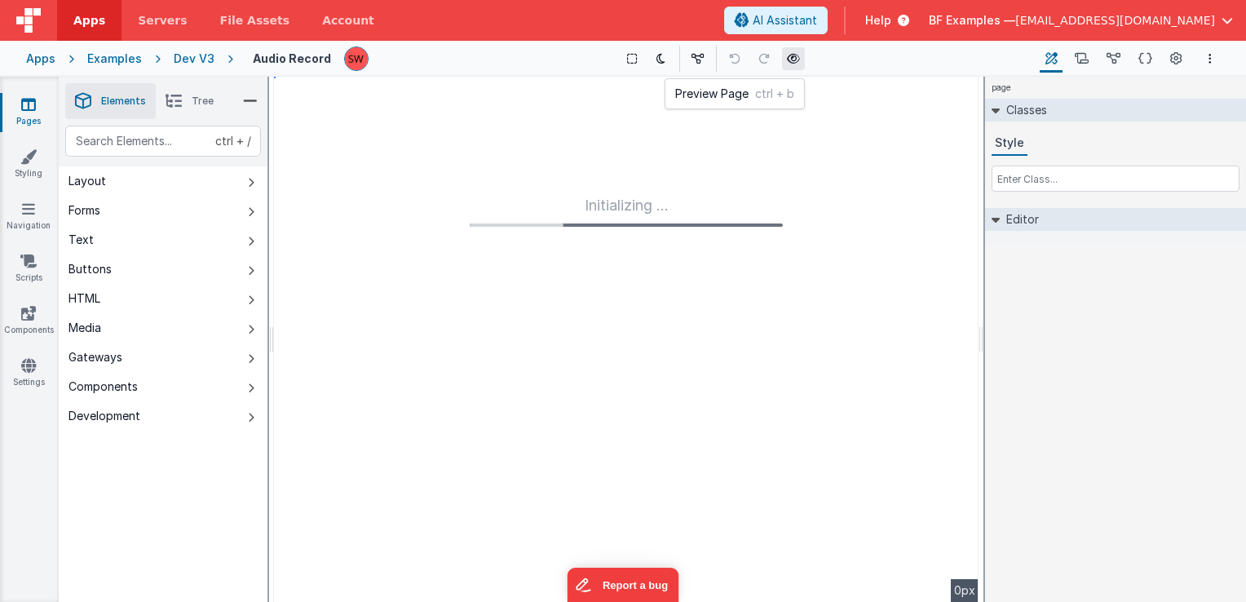
click at [794, 55] on icon at bounding box center [793, 58] width 13 height 11
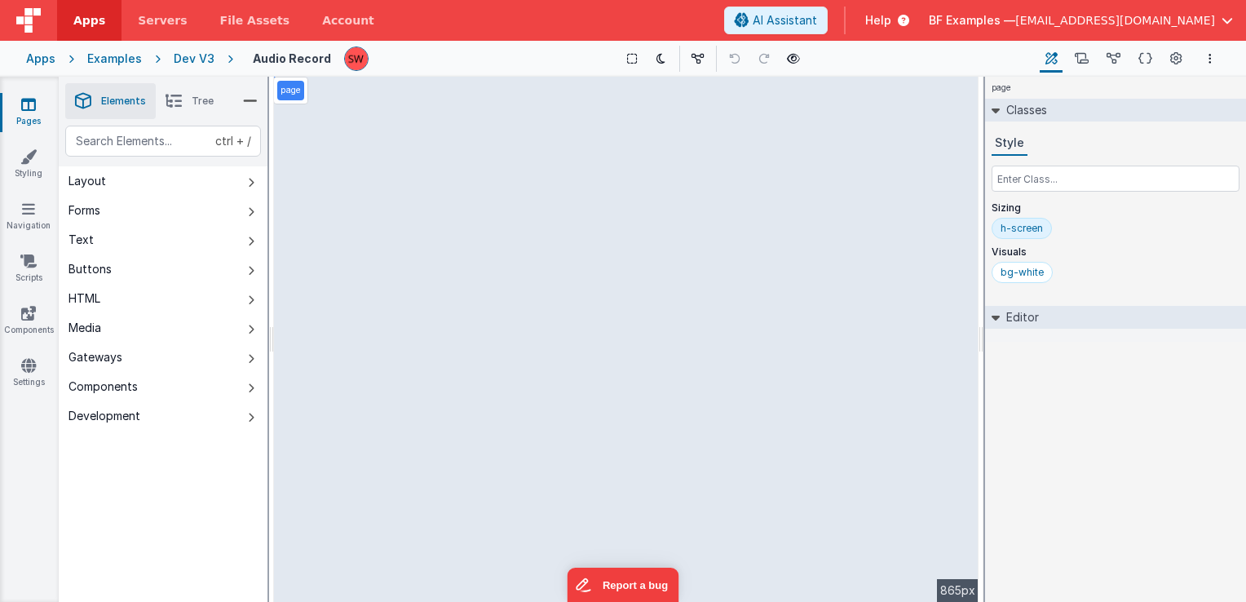
click at [179, 58] on div "Dev V3" at bounding box center [194, 59] width 41 height 16
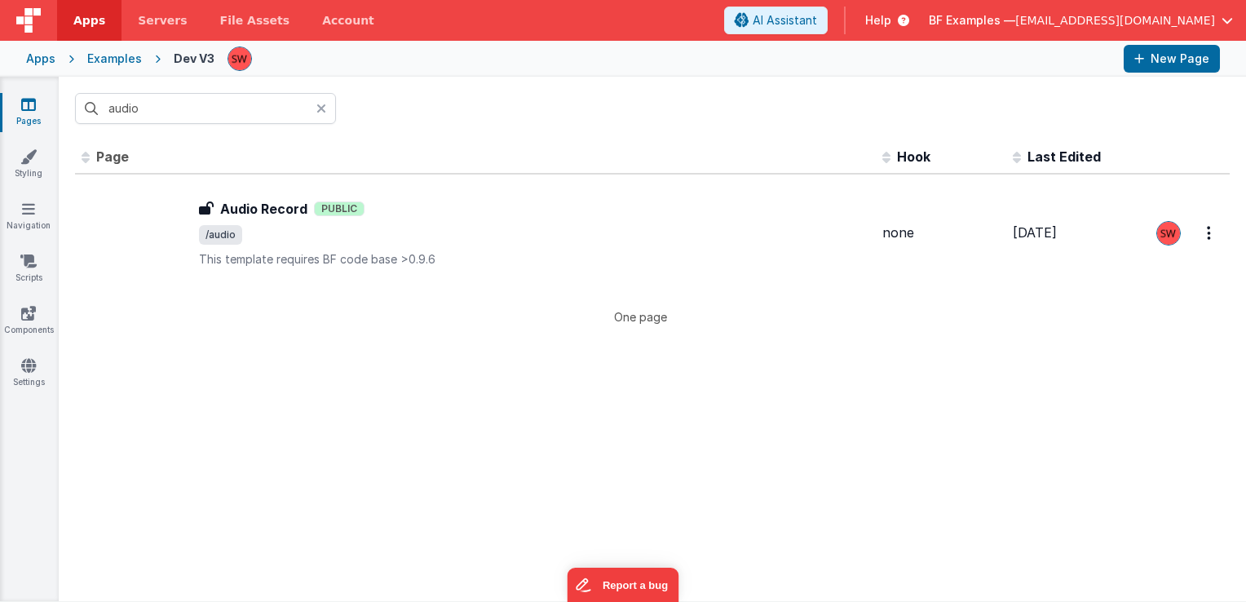
click at [196, 109] on input "audio" at bounding box center [205, 108] width 261 height 31
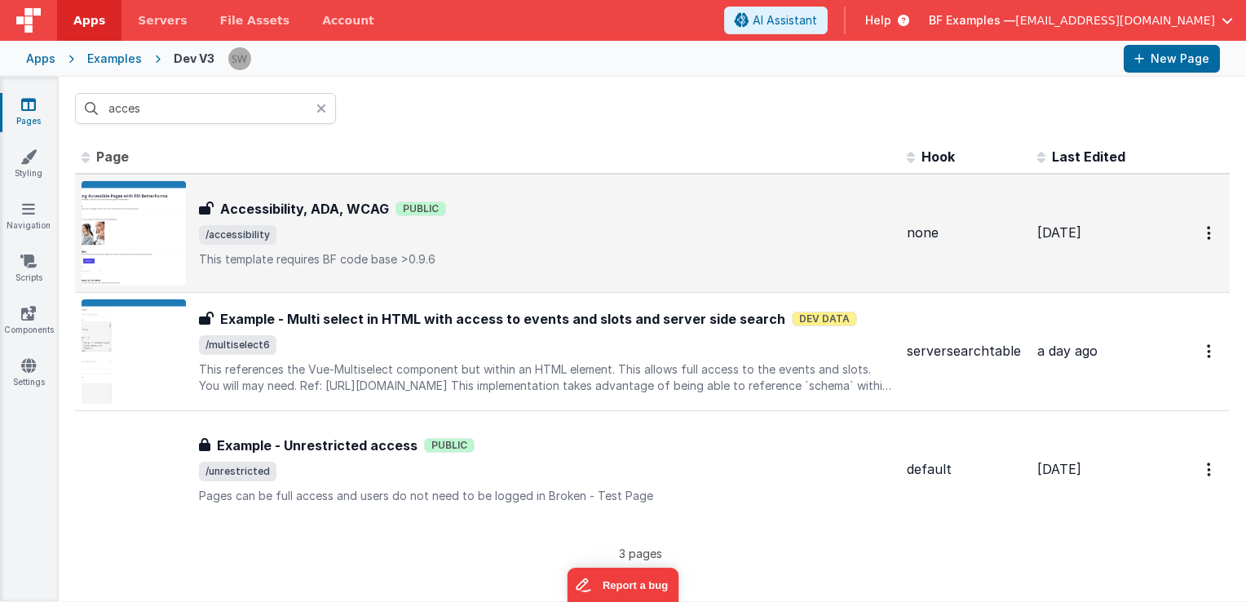
type input "acces"
click at [555, 219] on div "Accessibility, ADA, WCAG Accessibility, ADA, WCAG Public /accessibility This te…" at bounding box center [546, 233] width 695 height 69
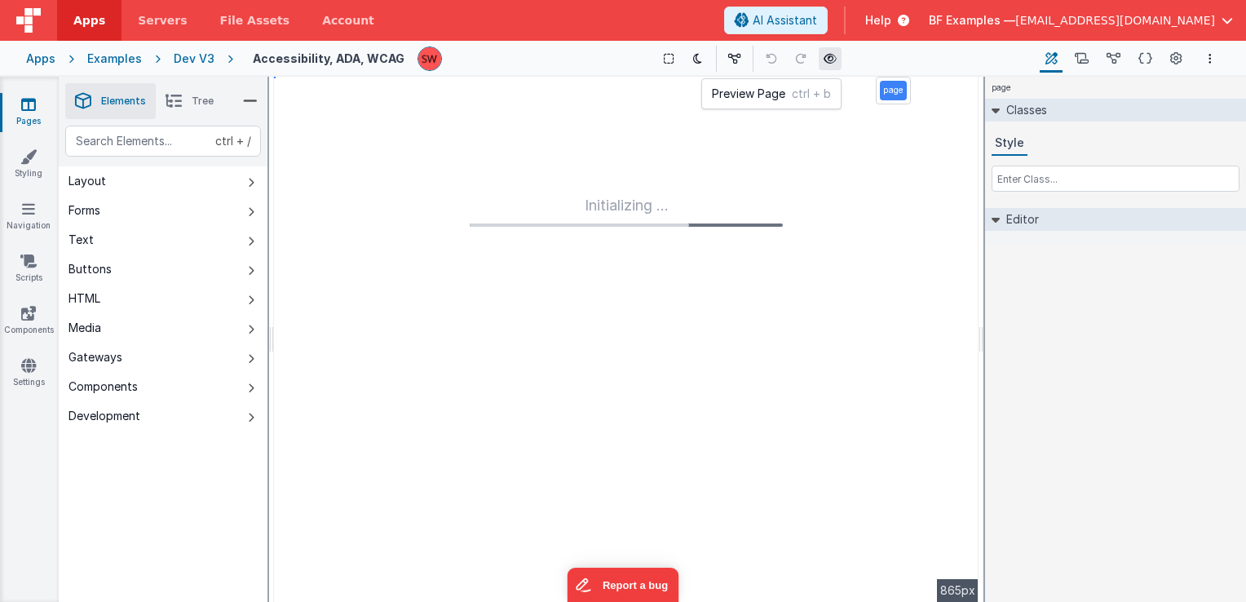
click at [830, 59] on icon at bounding box center [830, 58] width 13 height 11
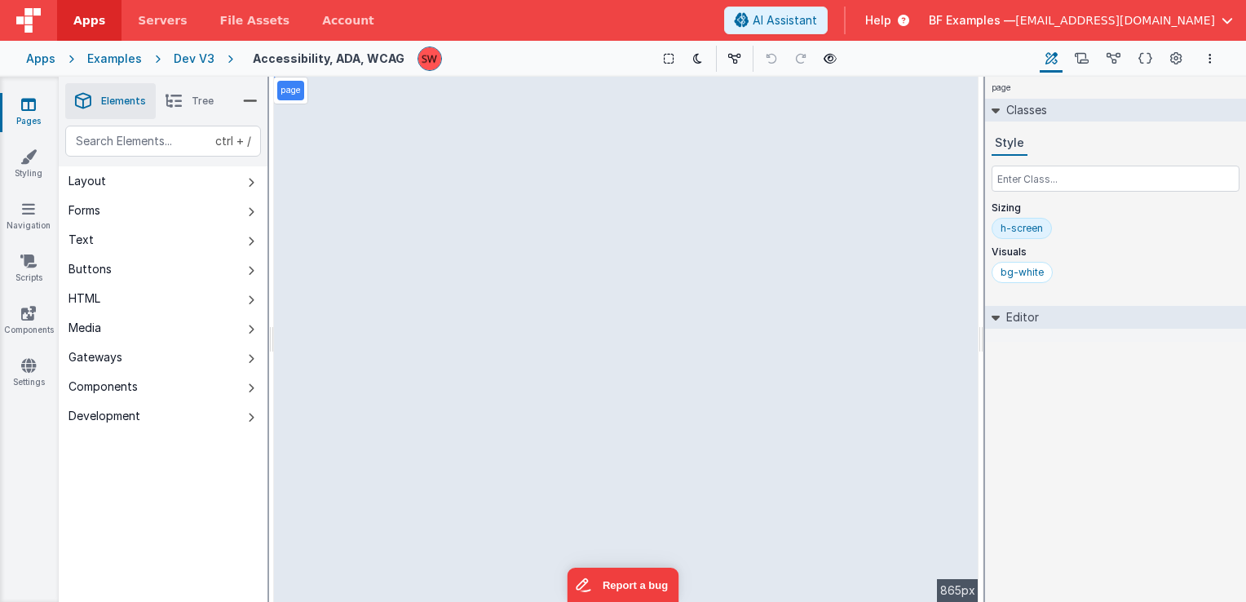
click at [186, 63] on div "Dev V3" at bounding box center [194, 59] width 41 height 16
